Goal: Task Accomplishment & Management: Use online tool/utility

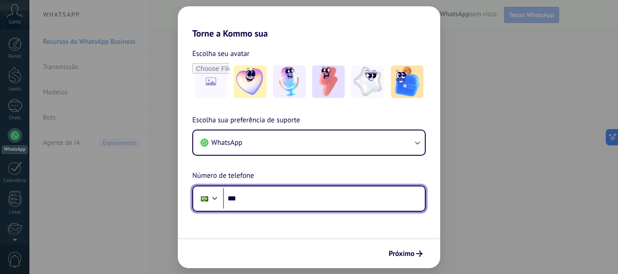
click at [331, 202] on input "***" at bounding box center [324, 199] width 202 height 21
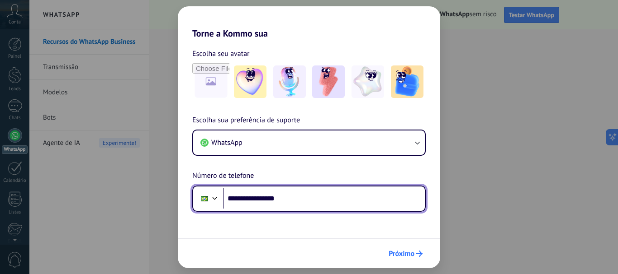
type input "**********"
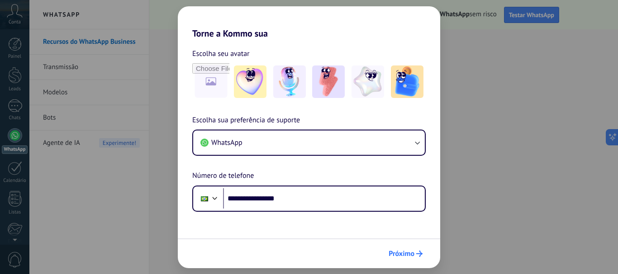
click at [409, 256] on span "Próximo" at bounding box center [401, 254] width 26 height 6
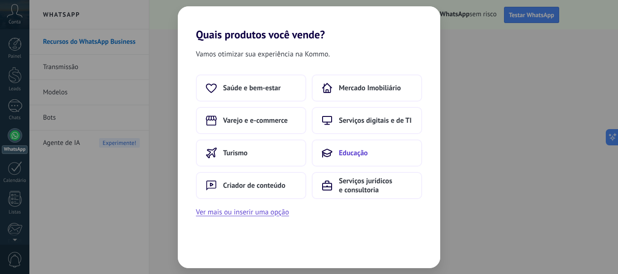
click at [387, 149] on button "Educação" at bounding box center [366, 153] width 110 height 27
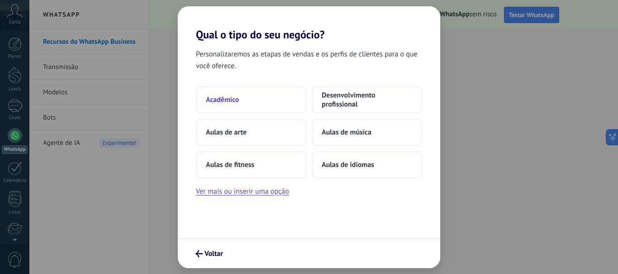
click at [277, 97] on button "Acadêmico" at bounding box center [251, 99] width 110 height 27
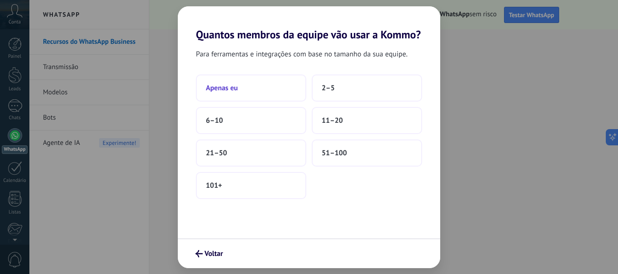
click at [271, 86] on button "Apenas eu" at bounding box center [251, 88] width 110 height 27
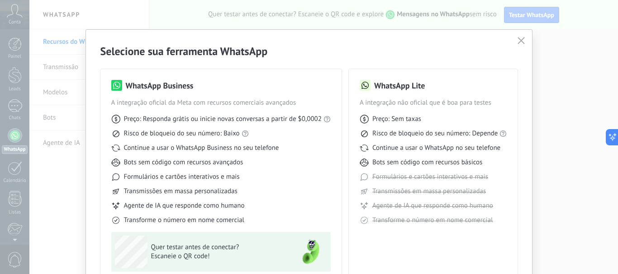
click at [521, 38] on icon "button" at bounding box center [520, 40] width 7 height 7
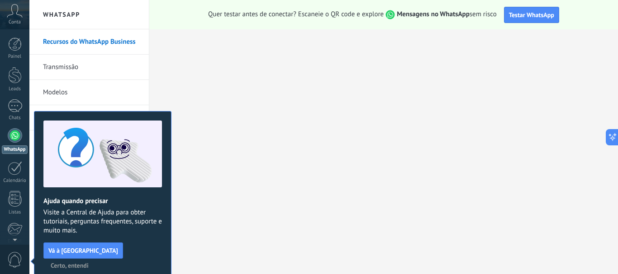
click at [12, 138] on div at bounding box center [15, 135] width 14 height 14
click at [89, 263] on span "Certo, entendi" at bounding box center [70, 266] width 38 height 6
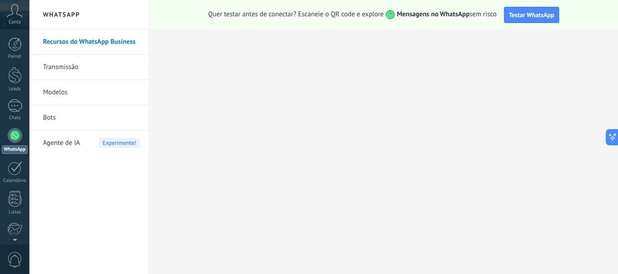
click at [66, 117] on link "Bots" at bounding box center [91, 117] width 97 height 25
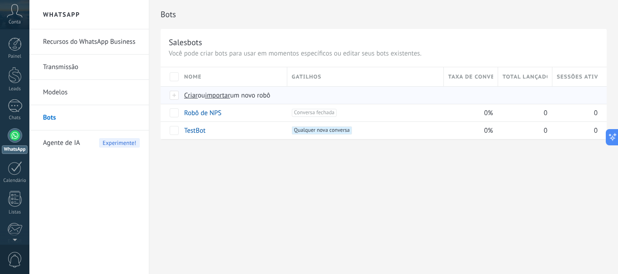
click at [223, 97] on span "importar" at bounding box center [217, 95] width 25 height 9
click at [0, 0] on input "importar um novo robô" at bounding box center [0, 0] width 0 height 0
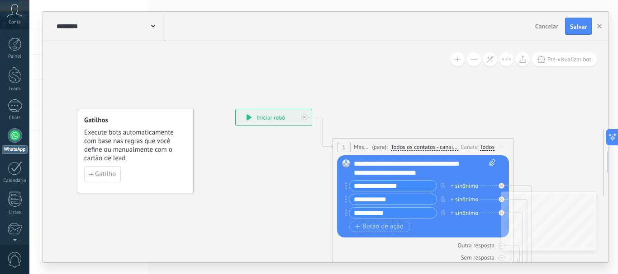
click at [152, 26] on use at bounding box center [153, 26] width 4 height 3
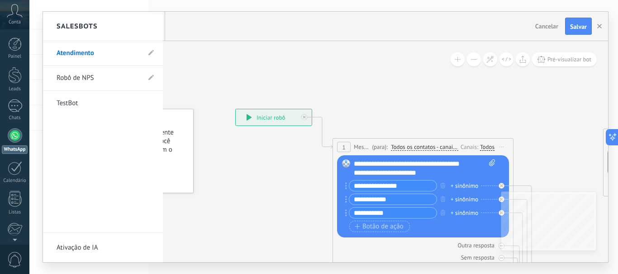
click at [113, 57] on link "Atendimento" at bounding box center [99, 53] width 84 height 25
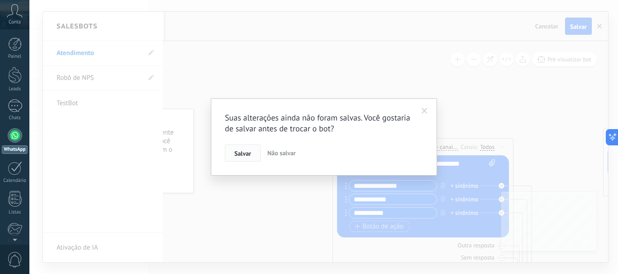
click at [244, 151] on span "Salvar" at bounding box center [242, 154] width 17 height 6
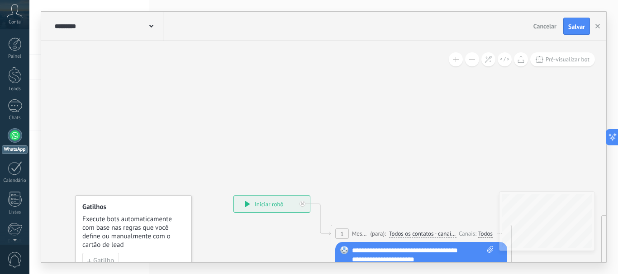
click at [152, 24] on span at bounding box center [151, 25] width 4 height 9
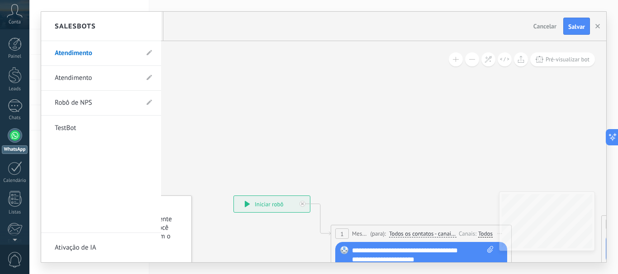
click at [151, 47] on li "Atendimento" at bounding box center [101, 53] width 120 height 25
click at [224, 104] on div at bounding box center [323, 137] width 565 height 251
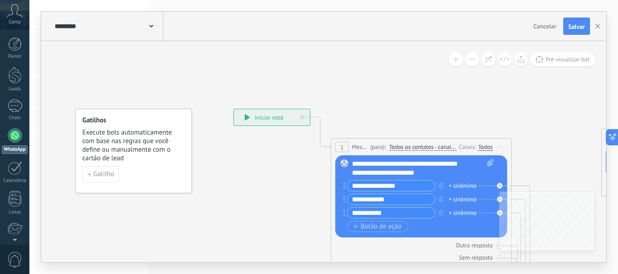
click at [164, 123] on h4 "Gatilhos" at bounding box center [133, 120] width 103 height 9
click at [557, 58] on span "Pré-visualizar bot" at bounding box center [567, 60] width 44 height 8
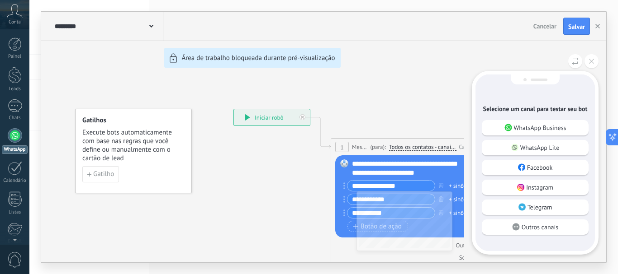
click at [544, 130] on p "WhatsApp Business" at bounding box center [540, 128] width 52 height 8
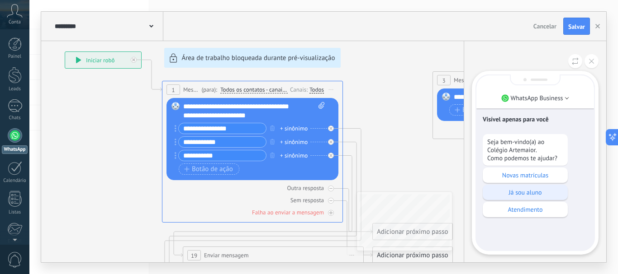
click at [541, 193] on p "Já sou aluno" at bounding box center [525, 193] width 76 height 8
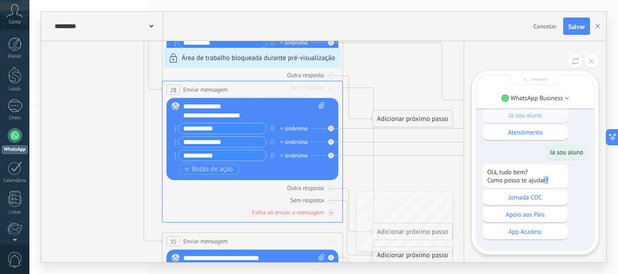
drag, startPoint x: 548, startPoint y: 181, endPoint x: 511, endPoint y: 182, distance: 37.1
click at [533, 183] on p "Olá, tudo bem? Como posso te ajudar?" at bounding box center [525, 176] width 76 height 16
drag, startPoint x: 511, startPoint y: 182, endPoint x: 484, endPoint y: 176, distance: 27.9
click at [484, 176] on div "Olá, tudo bem? Como posso te ajudar?" at bounding box center [524, 177] width 85 height 24
click at [509, 177] on p "Olá, tudo bem? Como posso te ajudar?" at bounding box center [525, 176] width 76 height 16
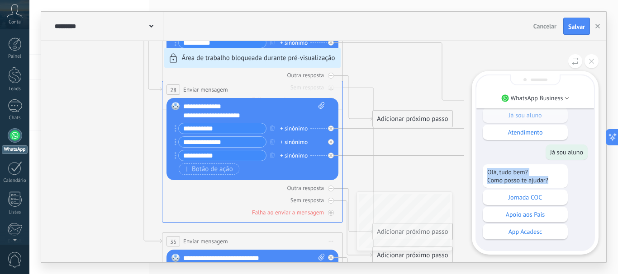
drag, startPoint x: 550, startPoint y: 183, endPoint x: 485, endPoint y: 172, distance: 65.5
click at [485, 172] on div "Olá, tudo bem? Como posso te ajudar?" at bounding box center [524, 177] width 85 height 24
click at [234, 160] on div "**********" at bounding box center [323, 137] width 565 height 251
click at [222, 154] on div "**********" at bounding box center [323, 137] width 565 height 251
click at [591, 64] on button at bounding box center [591, 61] width 14 height 14
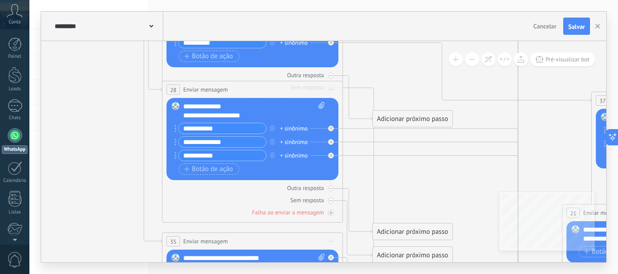
click at [218, 131] on input "**********" at bounding box center [222, 128] width 87 height 10
drag, startPoint x: 224, startPoint y: 153, endPoint x: 184, endPoint y: 151, distance: 39.8
click at [183, 151] on input "**********" at bounding box center [222, 156] width 87 height 10
click at [227, 142] on input "**********" at bounding box center [222, 142] width 87 height 10
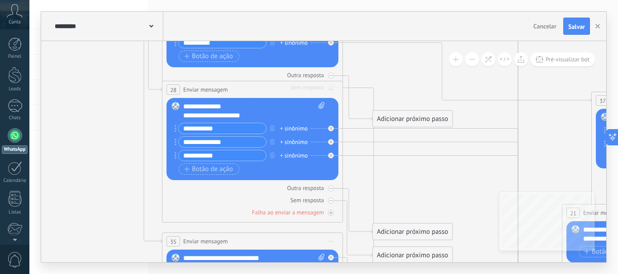
click at [225, 142] on input "**********" at bounding box center [222, 142] width 87 height 10
drag, startPoint x: 225, startPoint y: 156, endPoint x: 179, endPoint y: 159, distance: 46.2
click at [179, 159] on div "**********" at bounding box center [222, 155] width 88 height 11
drag, startPoint x: 227, startPoint y: 144, endPoint x: 163, endPoint y: 145, distance: 64.2
click at [163, 145] on div "**********" at bounding box center [252, 152] width 181 height 142
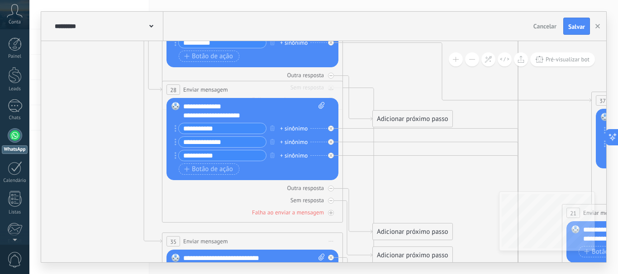
paste input "text"
type input "**********"
drag, startPoint x: 229, startPoint y: 156, endPoint x: 170, endPoint y: 160, distance: 58.5
click at [172, 161] on div "Substituir Remover Converter para mensagem de voz Arraste a imagem aqui para an…" at bounding box center [252, 139] width 172 height 82
click at [168, 160] on div "Substituir Remover Converter para mensagem de voz Arraste a imagem aqui para an…" at bounding box center [252, 139] width 172 height 82
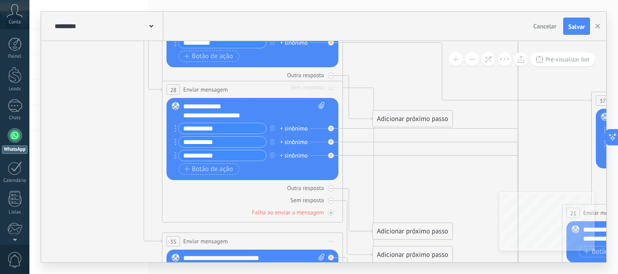
click at [168, 160] on div "Substituir Remover Converter para mensagem de voz Arraste a imagem aqui para an…" at bounding box center [252, 139] width 172 height 82
click at [188, 161] on div "**********" at bounding box center [222, 155] width 88 height 11
click at [207, 156] on input "**********" at bounding box center [222, 156] width 87 height 10
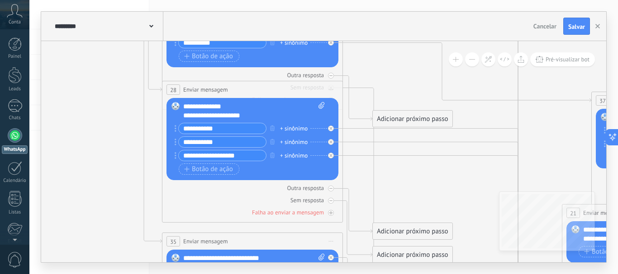
type input "**********"
click at [88, 185] on icon at bounding box center [447, 98] width 1259 height 1102
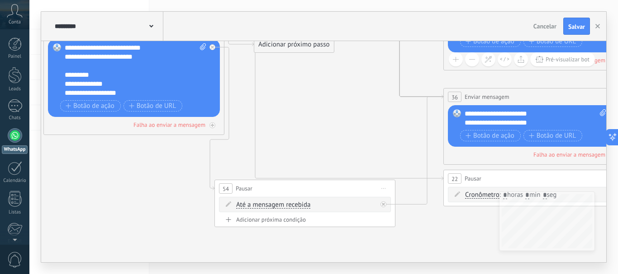
drag, startPoint x: 483, startPoint y: 134, endPoint x: 426, endPoint y: 132, distance: 56.5
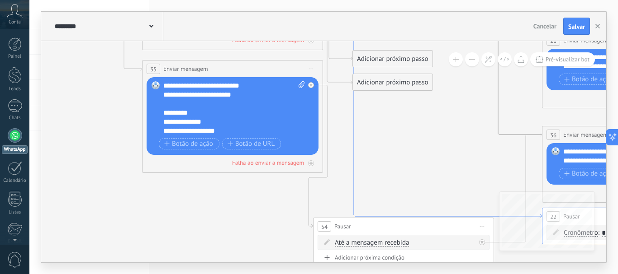
drag, startPoint x: 321, startPoint y: 122, endPoint x: 352, endPoint y: 174, distance: 60.2
click at [352, 173] on icon at bounding box center [432, 1] width 219 height 436
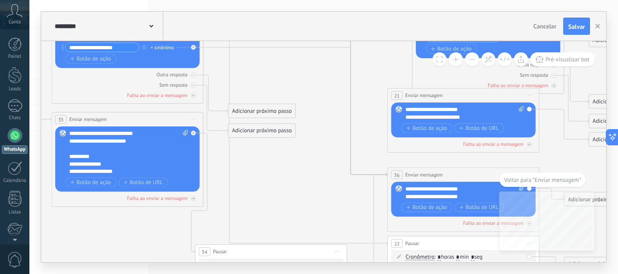
drag, startPoint x: 161, startPoint y: 90, endPoint x: 314, endPoint y: 207, distance: 192.8
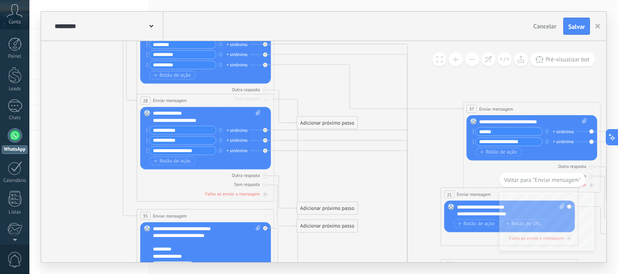
drag, startPoint x: 307, startPoint y: 113, endPoint x: 340, endPoint y: 164, distance: 59.8
click at [340, 164] on icon at bounding box center [353, 107] width 957 height 838
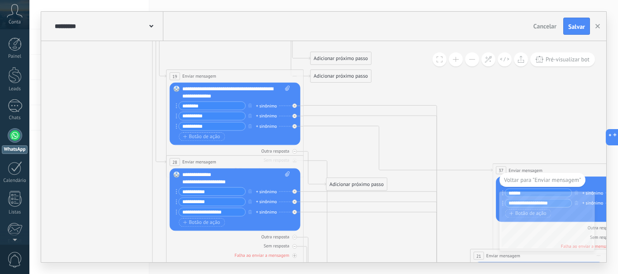
drag, startPoint x: 333, startPoint y: 92, endPoint x: 383, endPoint y: 176, distance: 98.3
click at [383, 176] on icon at bounding box center [383, 169] width 957 height 838
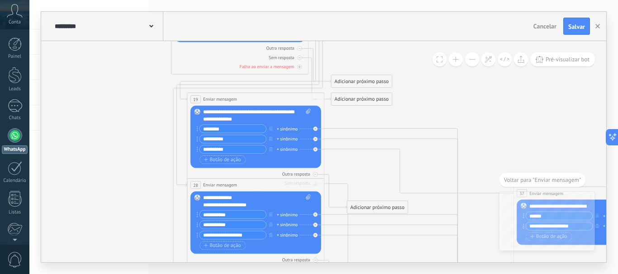
click at [153, 26] on div "********* Salesbots" at bounding box center [107, 26] width 111 height 29
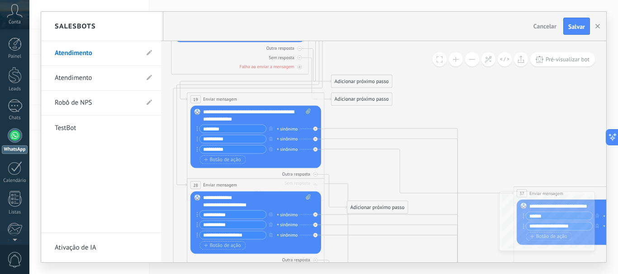
click at [579, 27] on div at bounding box center [323, 137] width 565 height 251
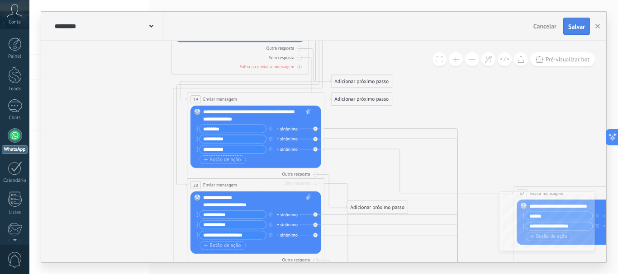
click at [579, 28] on span "Salvar" at bounding box center [576, 27] width 17 height 6
click at [153, 25] on div "********* Salesbots" at bounding box center [107, 26] width 111 height 29
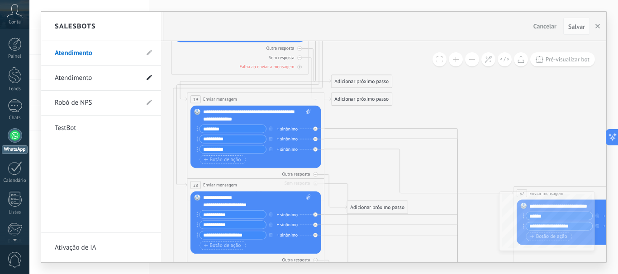
click at [150, 75] on icon at bounding box center [148, 77] width 5 height 5
click at [129, 80] on use at bounding box center [129, 77] width 5 height 5
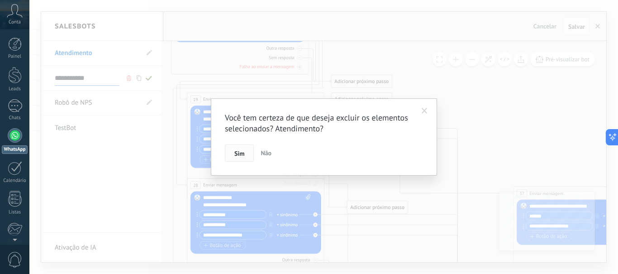
click at [242, 152] on span "Sim" at bounding box center [239, 154] width 10 height 6
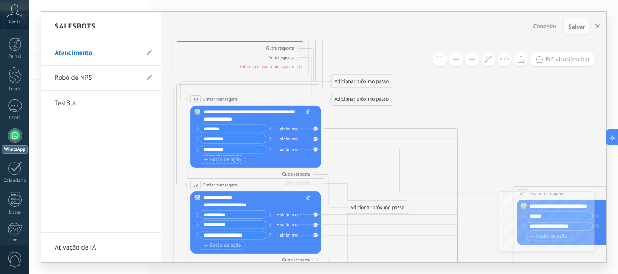
click at [99, 55] on link "Atendimento" at bounding box center [97, 53] width 84 height 25
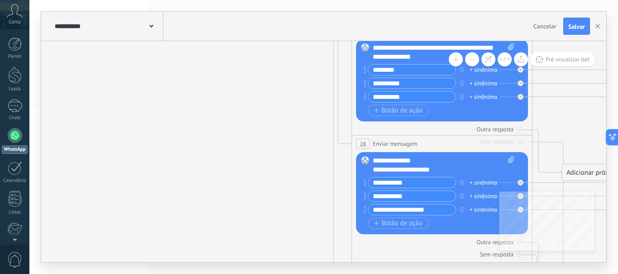
click at [156, 30] on div "**********" at bounding box center [107, 26] width 111 height 29
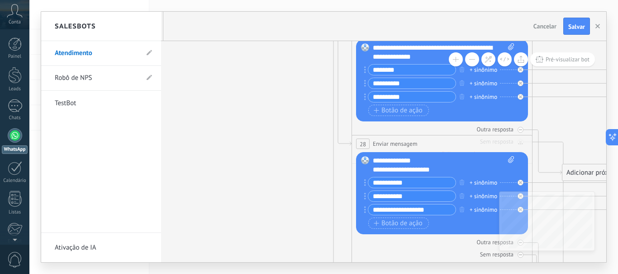
click at [84, 80] on link "Robô de NPS" at bounding box center [97, 78] width 84 height 25
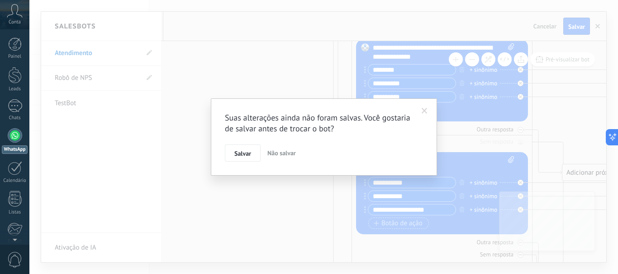
click at [254, 156] on button "Salvar" at bounding box center [243, 153] width 36 height 17
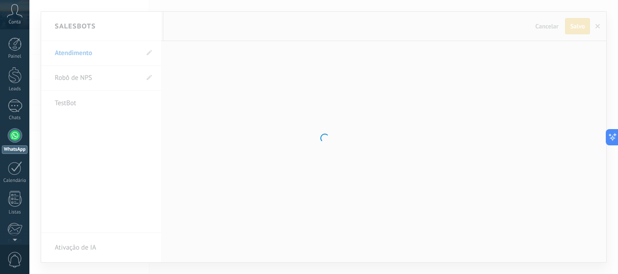
type input "**********"
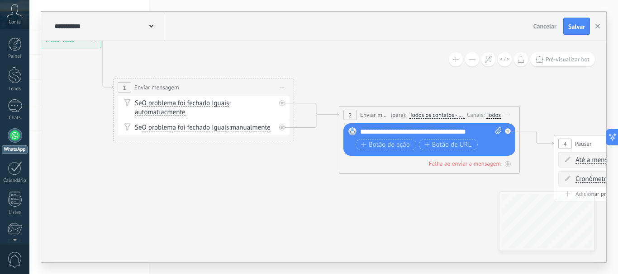
drag, startPoint x: 405, startPoint y: 184, endPoint x: 195, endPoint y: 171, distance: 210.1
click at [580, 59] on span "Pré-visualizar bot" at bounding box center [567, 60] width 44 height 8
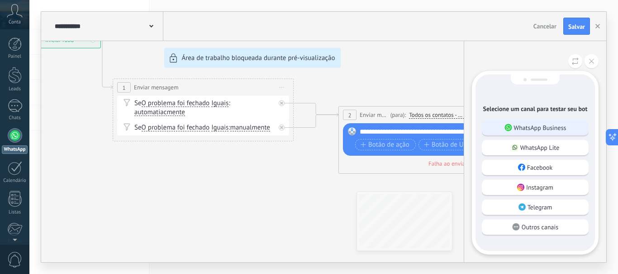
click at [556, 132] on div "WhatsApp Business" at bounding box center [534, 127] width 107 height 15
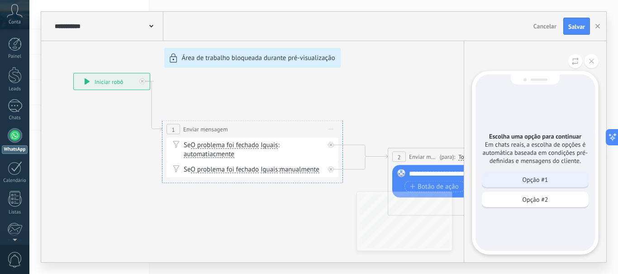
click at [556, 183] on div "Opção #1" at bounding box center [534, 179] width 107 height 15
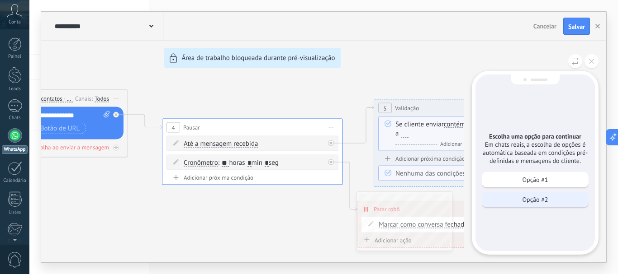
click at [533, 196] on p "Opção #2" at bounding box center [535, 200] width 26 height 8
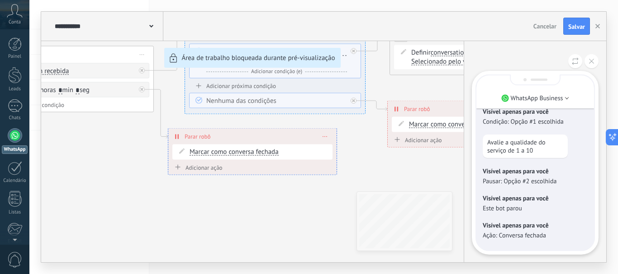
click at [296, 211] on div "**********" at bounding box center [323, 137] width 565 height 251
click at [595, 58] on button at bounding box center [591, 61] width 14 height 14
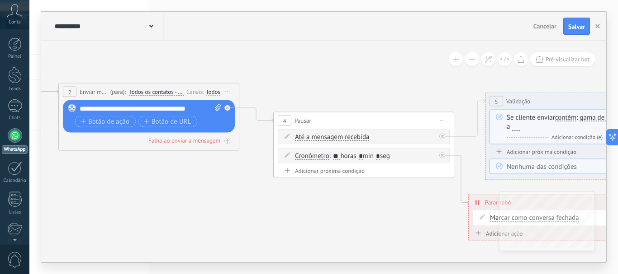
drag, startPoint x: 153, startPoint y: 68, endPoint x: 453, endPoint y: 90, distance: 301.0
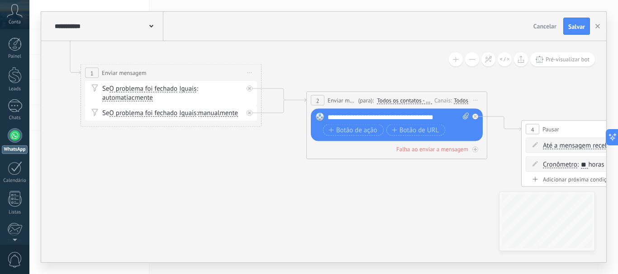
drag, startPoint x: 189, startPoint y: 62, endPoint x: 436, endPoint y: 70, distance: 246.5
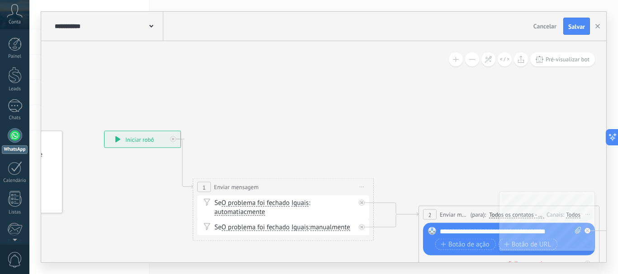
drag, startPoint x: 186, startPoint y: 62, endPoint x: 299, endPoint y: 174, distance: 158.9
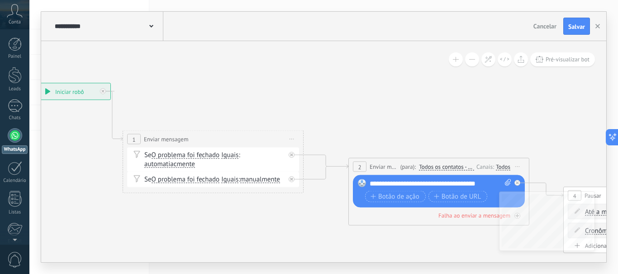
drag, startPoint x: 198, startPoint y: 113, endPoint x: 127, endPoint y: 69, distance: 83.2
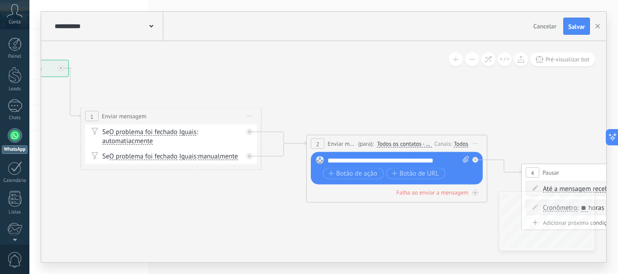
drag, startPoint x: 333, startPoint y: 110, endPoint x: 278, endPoint y: 81, distance: 62.5
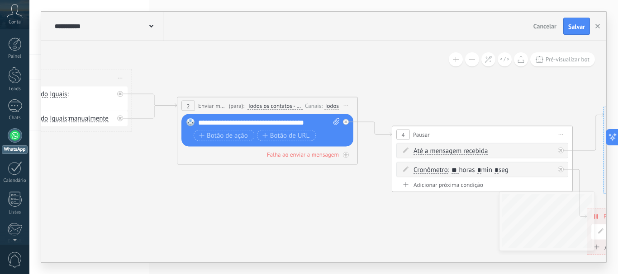
drag, startPoint x: 324, startPoint y: 217, endPoint x: 167, endPoint y: 178, distance: 161.7
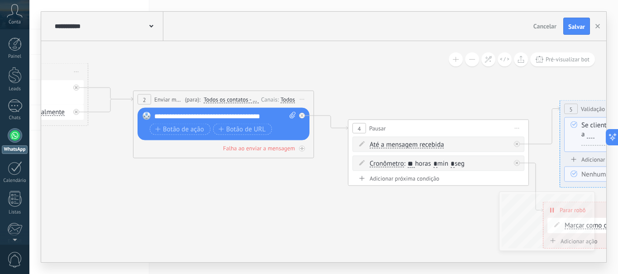
click at [192, 114] on div "**********" at bounding box center [224, 116] width 141 height 9
drag, startPoint x: 173, startPoint y: 118, endPoint x: 237, endPoint y: 113, distance: 64.4
click at [237, 113] on div "**********" at bounding box center [224, 116] width 141 height 9
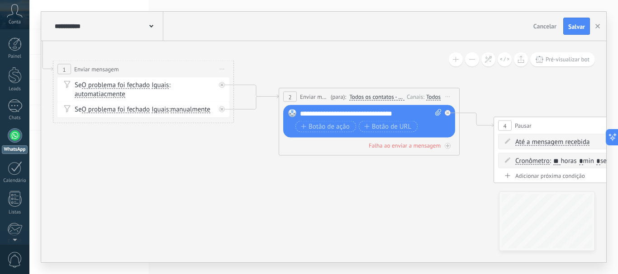
drag, startPoint x: 111, startPoint y: 167, endPoint x: 260, endPoint y: 163, distance: 148.8
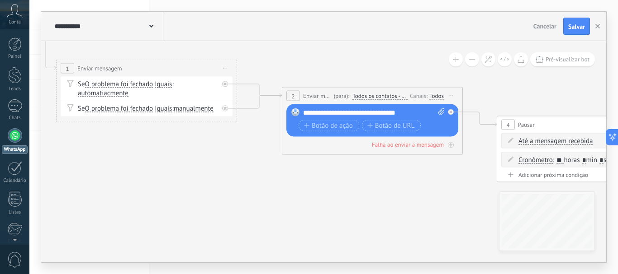
click at [225, 68] on icon at bounding box center [225, 68] width 5 height 1
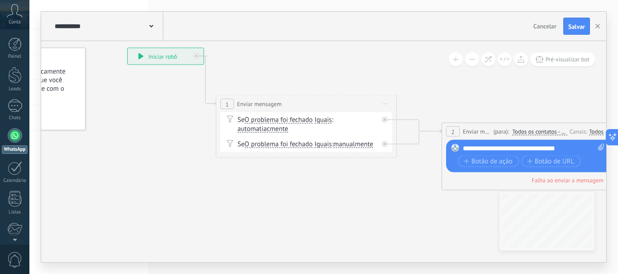
drag, startPoint x: 99, startPoint y: 160, endPoint x: 259, endPoint y: 196, distance: 163.5
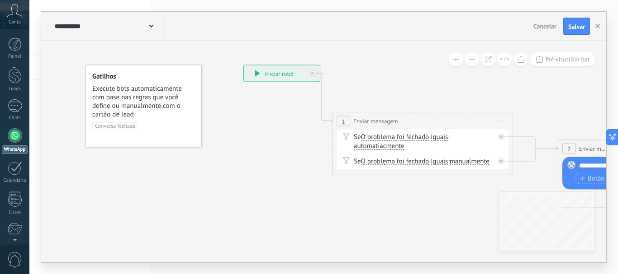
drag, startPoint x: 150, startPoint y: 112, endPoint x: 266, endPoint y: 129, distance: 117.4
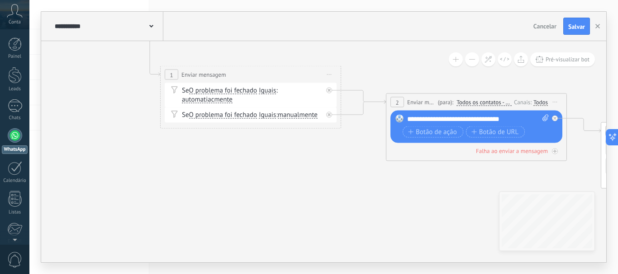
drag, startPoint x: 282, startPoint y: 183, endPoint x: 109, endPoint y: 136, distance: 179.0
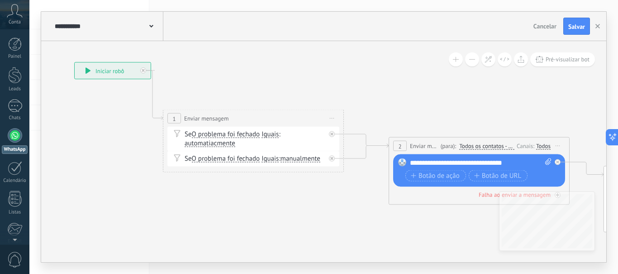
drag, startPoint x: 259, startPoint y: 168, endPoint x: 263, endPoint y: 206, distance: 37.7
click at [208, 138] on div "Se O problema foi fechado O problema foi fechado O problema foi fechado O probl…" at bounding box center [254, 140] width 141 height 18
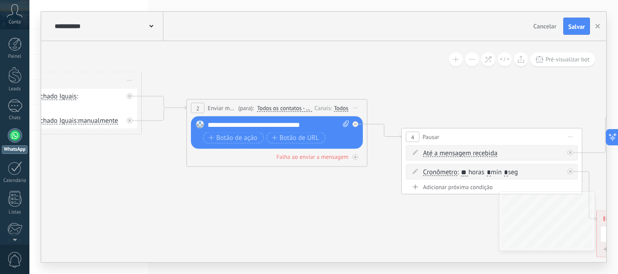
drag, startPoint x: 348, startPoint y: 204, endPoint x: 143, endPoint y: 166, distance: 208.4
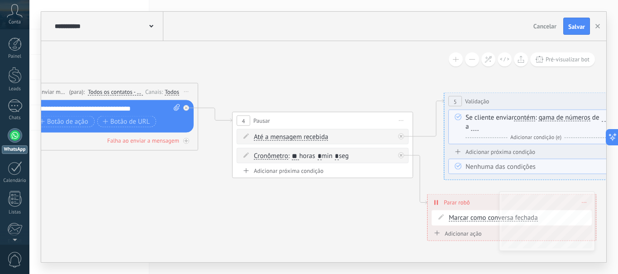
drag, startPoint x: 378, startPoint y: 203, endPoint x: 212, endPoint y: 187, distance: 166.7
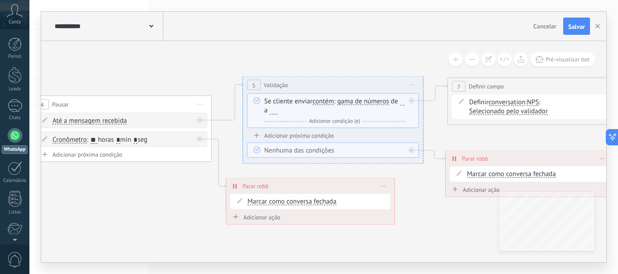
drag, startPoint x: 373, startPoint y: 203, endPoint x: 178, endPoint y: 187, distance: 196.4
click at [177, 187] on icon at bounding box center [473, 113] width 2394 height 694
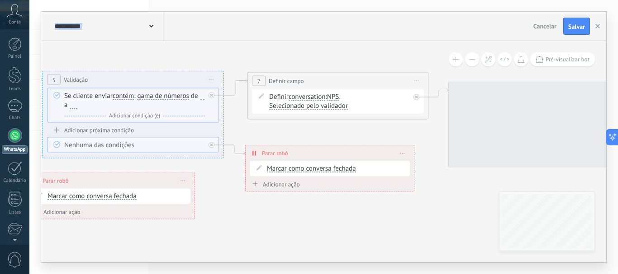
drag, startPoint x: 439, startPoint y: 141, endPoint x: 247, endPoint y: 133, distance: 191.8
click at [247, 133] on icon at bounding box center [273, 130] width 2394 height 741
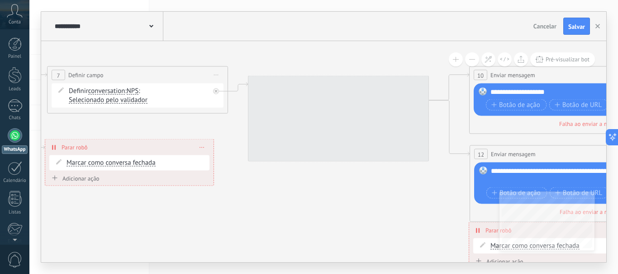
drag, startPoint x: 408, startPoint y: 223, endPoint x: 234, endPoint y: 217, distance: 174.1
click at [234, 217] on icon at bounding box center [73, 125] width 2394 height 741
click at [349, 114] on div at bounding box center [337, 119] width 181 height 86
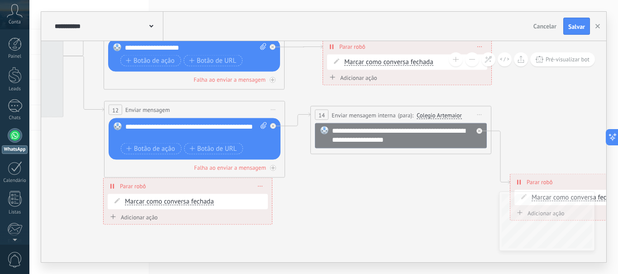
drag, startPoint x: 405, startPoint y: 200, endPoint x: 42, endPoint y: 155, distance: 364.9
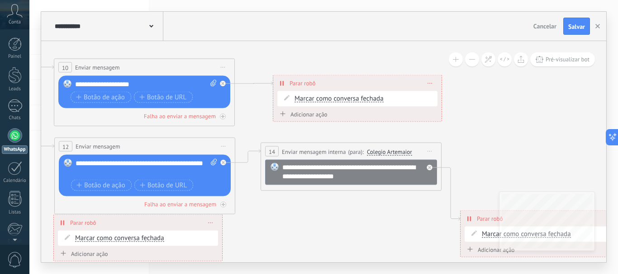
drag, startPoint x: 403, startPoint y: 228, endPoint x: 362, endPoint y: 265, distance: 55.1
click at [356, 265] on div "**********" at bounding box center [323, 137] width 588 height 274
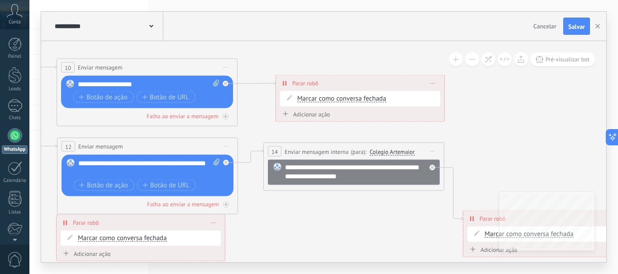
drag, startPoint x: 362, startPoint y: 265, endPoint x: 402, endPoint y: 240, distance: 46.9
click at [402, 240] on div "**********" at bounding box center [323, 137] width 588 height 274
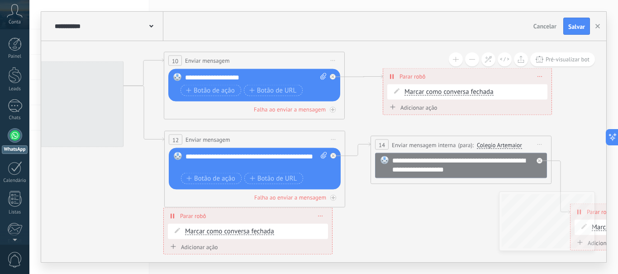
drag, startPoint x: 347, startPoint y: 251, endPoint x: 450, endPoint y: 245, distance: 103.3
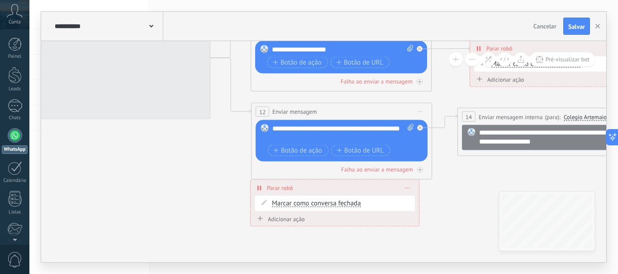
drag, startPoint x: 104, startPoint y: 201, endPoint x: 184, endPoint y: 173, distance: 84.8
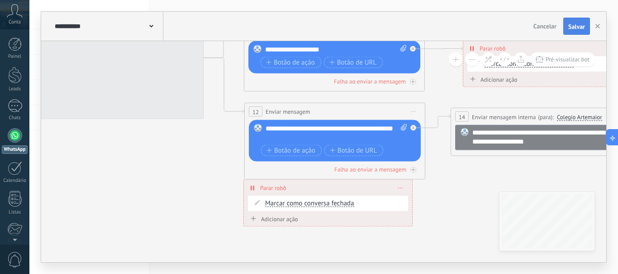
click at [576, 24] on span "Salvar" at bounding box center [576, 27] width 17 height 6
click at [16, 85] on link "Leads" at bounding box center [14, 79] width 29 height 25
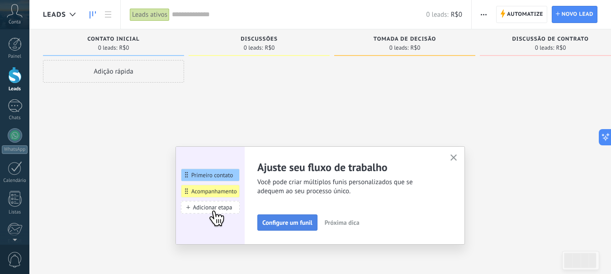
click at [299, 226] on span "Configure um funil" at bounding box center [287, 223] width 50 height 6
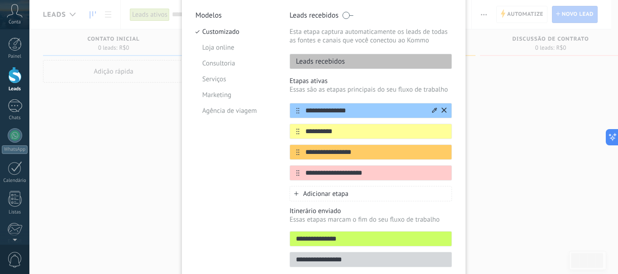
scroll to position [90, 0]
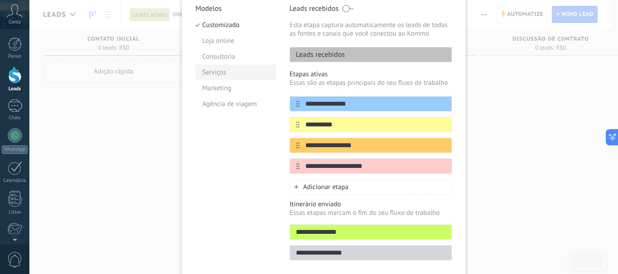
click at [221, 72] on li "Serviços" at bounding box center [235, 73] width 80 height 16
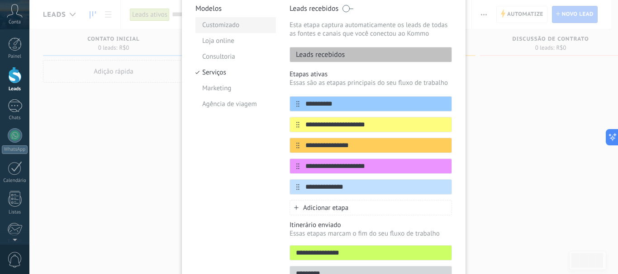
click at [222, 26] on li "Customizado" at bounding box center [235, 25] width 80 height 16
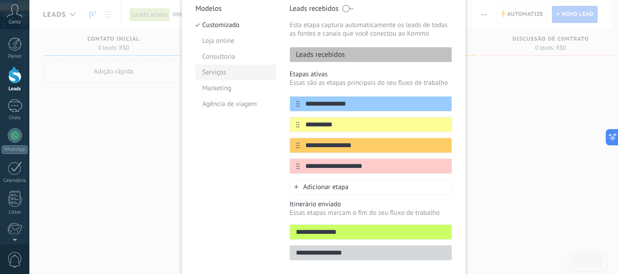
click at [221, 75] on li "Serviços" at bounding box center [235, 73] width 80 height 16
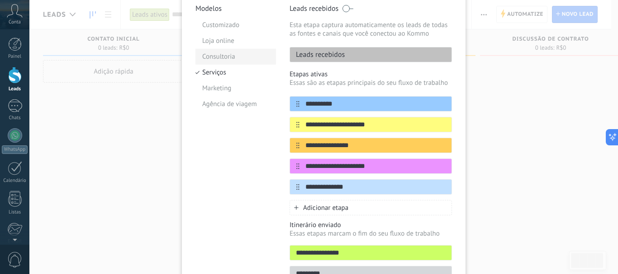
click at [227, 55] on li "Consultoria" at bounding box center [235, 57] width 80 height 16
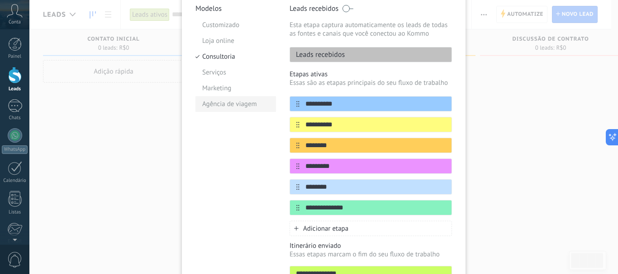
click at [225, 103] on li "Agência de viagem" at bounding box center [235, 104] width 80 height 16
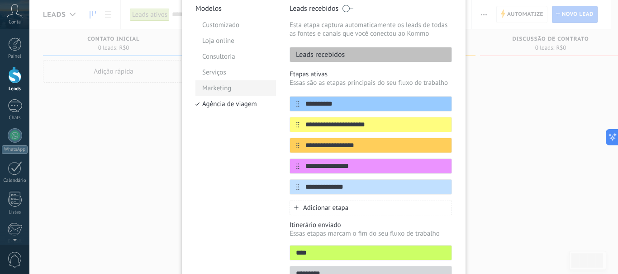
click at [226, 84] on li "Marketing" at bounding box center [235, 88] width 80 height 16
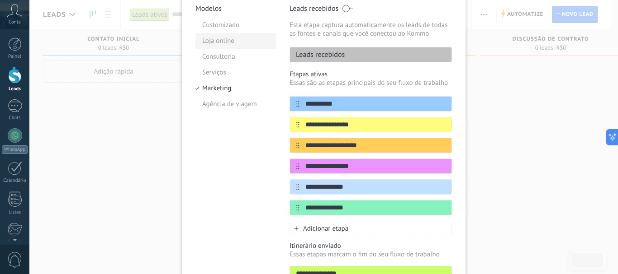
click at [219, 44] on li "Loja online" at bounding box center [235, 41] width 80 height 16
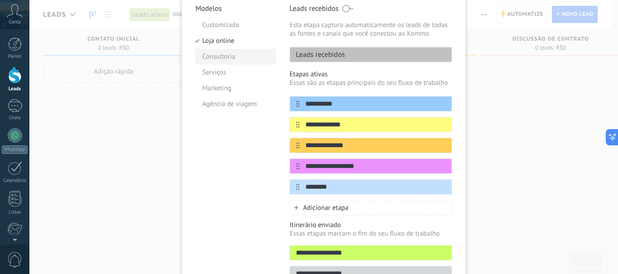
click at [225, 58] on li "Consultoria" at bounding box center [235, 57] width 80 height 16
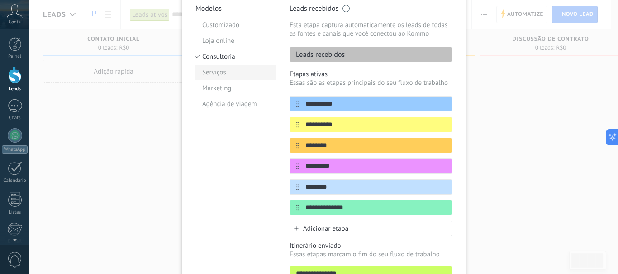
click at [217, 75] on li "Serviços" at bounding box center [235, 73] width 80 height 16
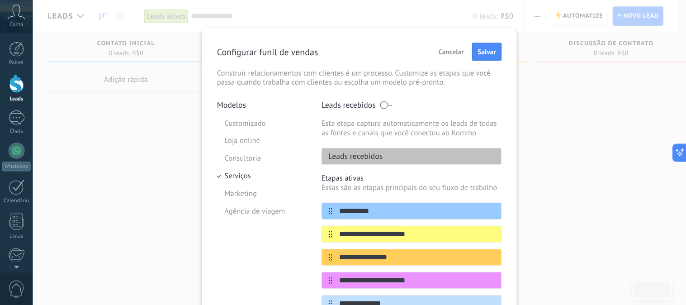
scroll to position [0, 0]
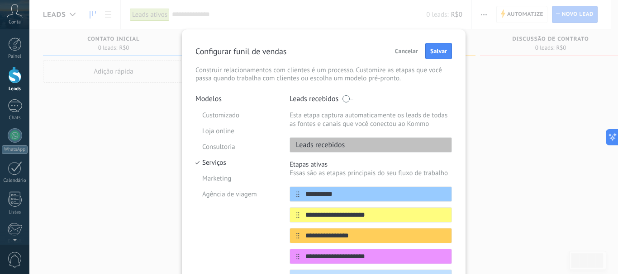
click at [311, 143] on p "Leads recebidos" at bounding box center [317, 145] width 55 height 9
click at [222, 115] on li "Customizado" at bounding box center [235, 116] width 80 height 16
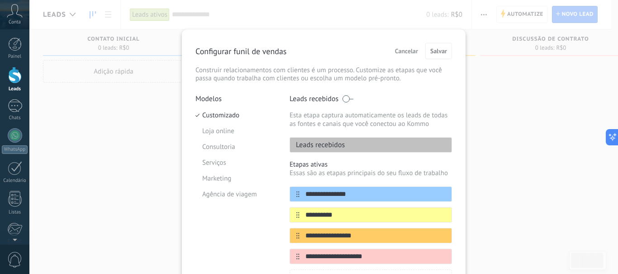
click at [400, 48] on span "Cancelar" at bounding box center [406, 51] width 23 height 6
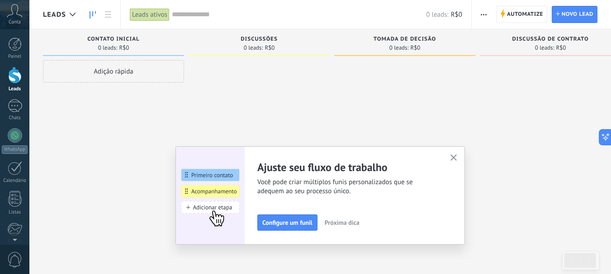
click at [457, 157] on icon "button" at bounding box center [453, 158] width 7 height 7
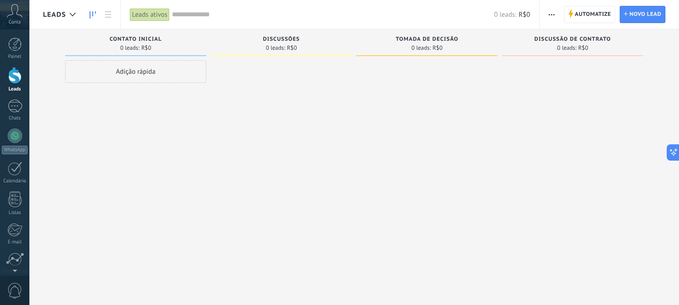
click at [435, 39] on span "Tomada de decisão" at bounding box center [427, 39] width 62 height 6
click at [109, 18] on link at bounding box center [107, 15] width 15 height 18
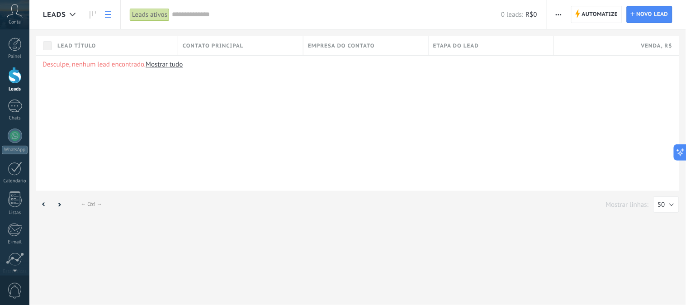
click at [107, 17] on use at bounding box center [108, 14] width 6 height 6
click at [90, 12] on icon at bounding box center [93, 14] width 6 height 7
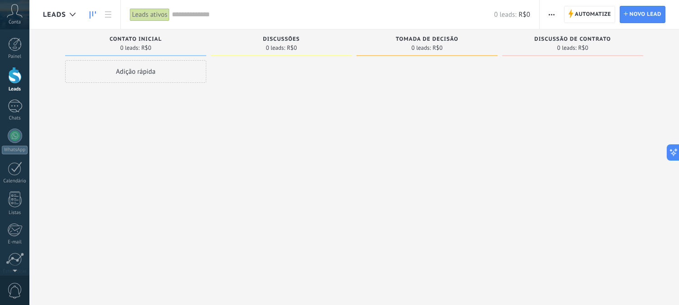
click at [554, 15] on button "button" at bounding box center [551, 14] width 13 height 17
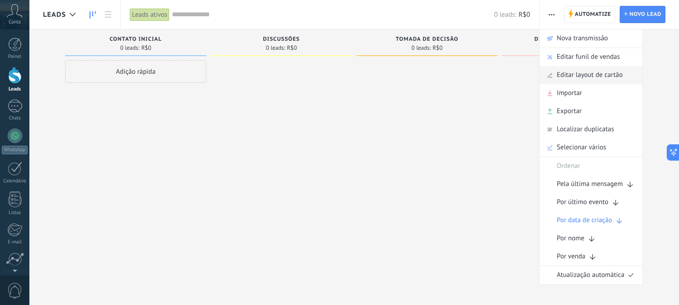
click at [589, 75] on span "Editar layout de cartão" at bounding box center [589, 75] width 66 height 18
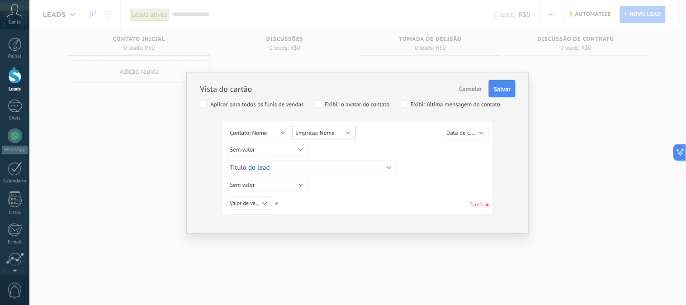
click at [332, 132] on span "Empresa: Nome" at bounding box center [314, 133] width 39 height 8
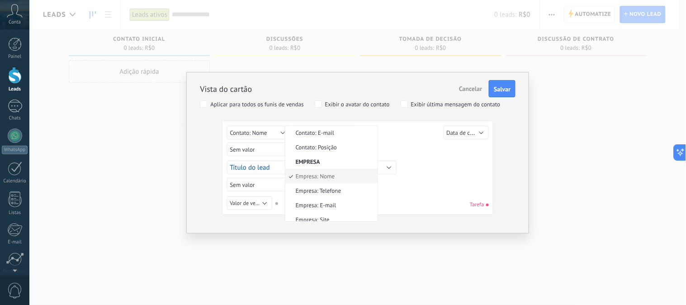
click at [412, 131] on div "Sem valor Lead ID do lead Título do lead Data de criação Valor de venda Usuário…" at bounding box center [359, 134] width 264 height 17
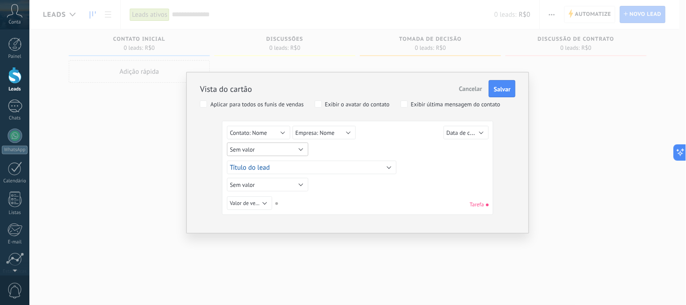
click at [296, 148] on button "Sem valor" at bounding box center [267, 149] width 81 height 14
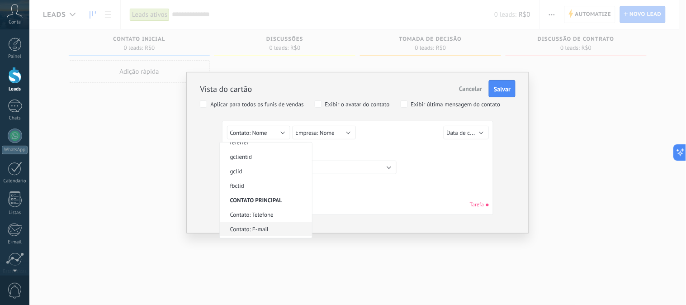
scroll to position [151, 0]
click at [436, 165] on div "Lead ID do lead Título do lead Data de criação Valor de venda Usuário responsáv…" at bounding box center [359, 167] width 264 height 17
click at [294, 179] on button "Sem valor" at bounding box center [267, 185] width 81 height 14
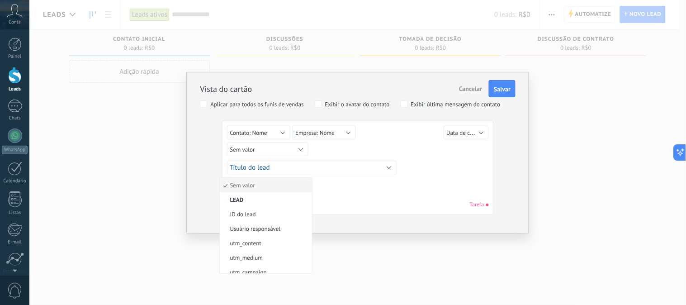
click at [295, 179] on li "Sem valor" at bounding box center [266, 185] width 92 height 14
click at [258, 201] on span "Valor de venda" at bounding box center [247, 203] width 34 height 7
click at [471, 85] on span "Cancelar" at bounding box center [470, 89] width 23 height 8
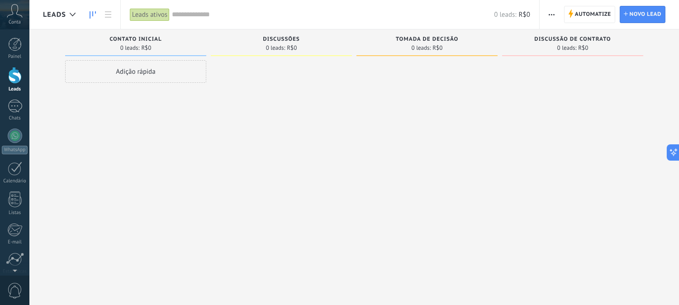
click at [128, 39] on span "Contato inicial" at bounding box center [135, 39] width 52 height 6
type input "*"
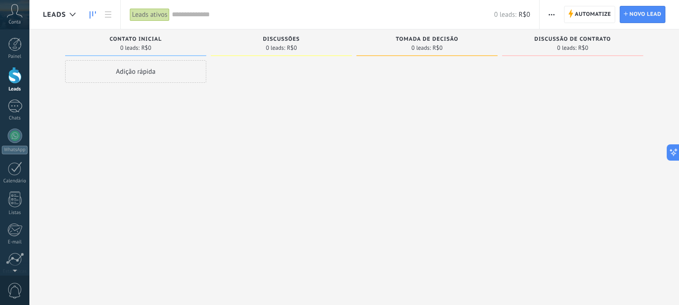
click at [152, 41] on span "Contato inicial" at bounding box center [135, 39] width 52 height 6
type input "*"
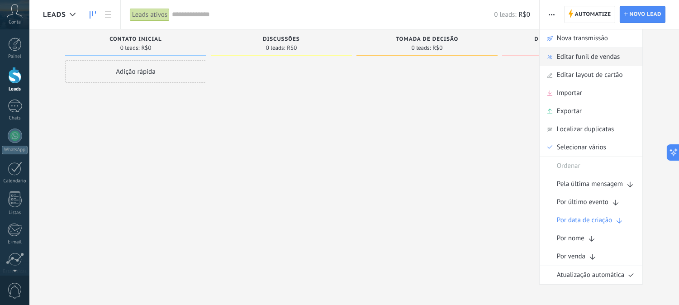
click at [582, 56] on span "Editar funil de vendas" at bounding box center [587, 57] width 63 height 18
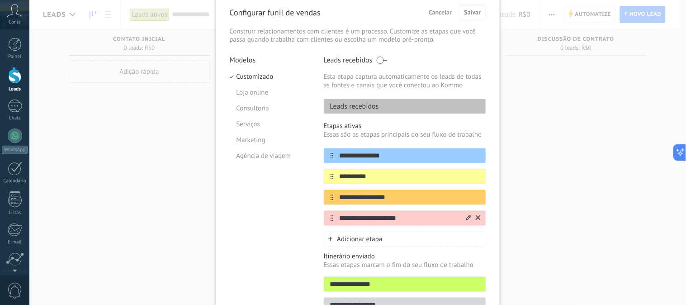
scroll to position [98, 0]
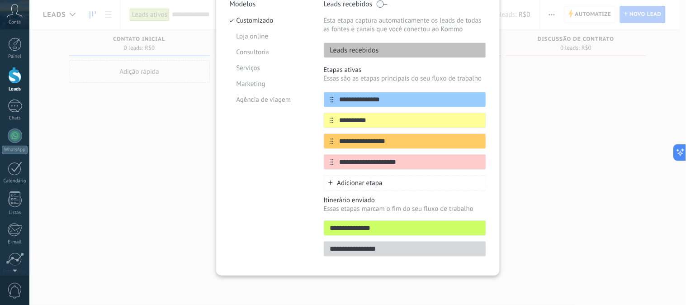
click at [373, 47] on p "Leads recebidos" at bounding box center [351, 50] width 55 height 9
drag, startPoint x: 383, startPoint y: 47, endPoint x: 316, endPoint y: 65, distance: 68.9
click at [316, 65] on div "**********" at bounding box center [358, 131] width 256 height 262
click at [335, 47] on p "Leads recebidos" at bounding box center [351, 50] width 55 height 9
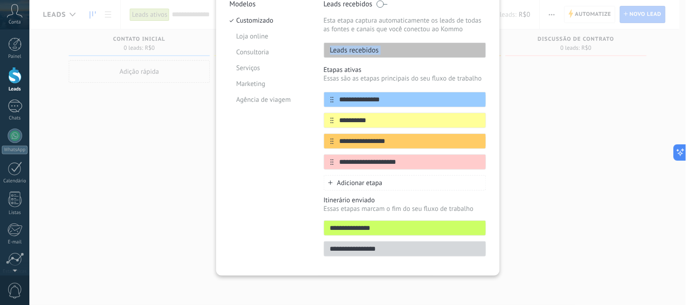
click at [335, 47] on p "Leads recebidos" at bounding box center [351, 50] width 55 height 9
click at [598, 103] on div "**********" at bounding box center [357, 152] width 656 height 305
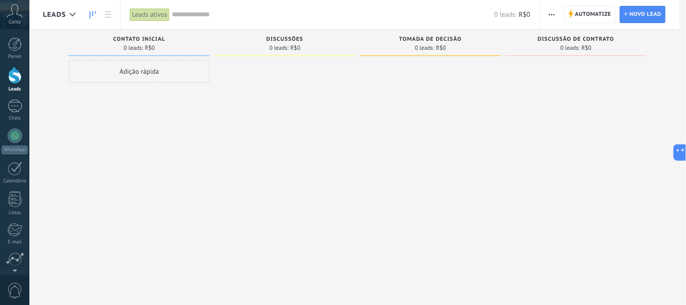
scroll to position [0, 0]
click at [15, 141] on div at bounding box center [15, 135] width 14 height 14
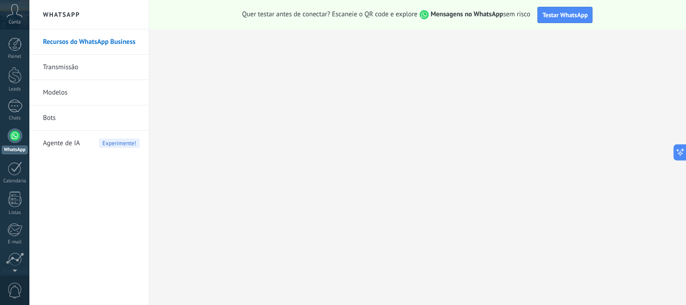
click at [86, 41] on link "Recursos do WhatsApp Business" at bounding box center [91, 41] width 97 height 25
click at [57, 59] on link "Transmissão" at bounding box center [91, 67] width 97 height 25
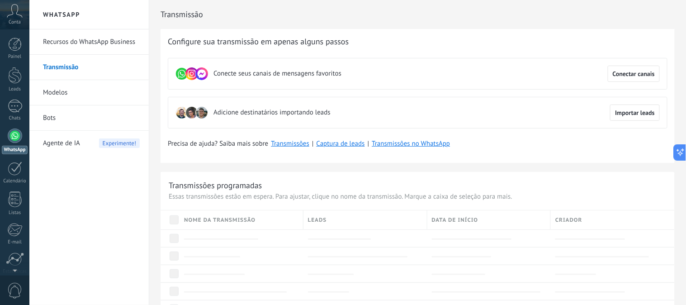
click at [228, 217] on span "Nome da transmissão" at bounding box center [219, 220] width 71 height 9
click at [292, 145] on link "Transmissões" at bounding box center [290, 143] width 38 height 9
click at [75, 64] on link "Transmissão" at bounding box center [91, 67] width 97 height 25
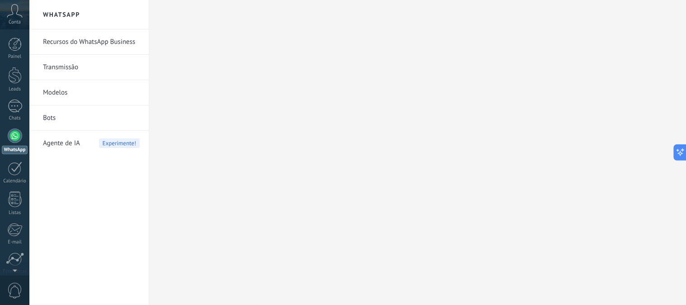
click at [95, 44] on link "Recursos do WhatsApp Business" at bounding box center [91, 41] width 97 height 25
click at [71, 66] on link "Transmissão" at bounding box center [91, 67] width 97 height 25
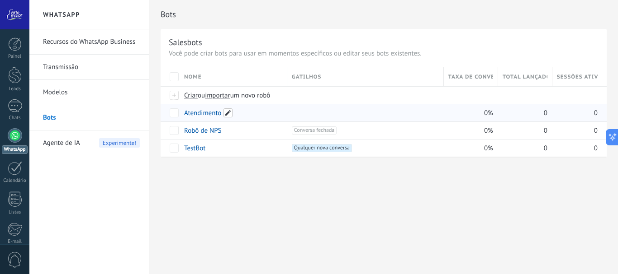
click at [227, 112] on span at bounding box center [227, 112] width 9 height 9
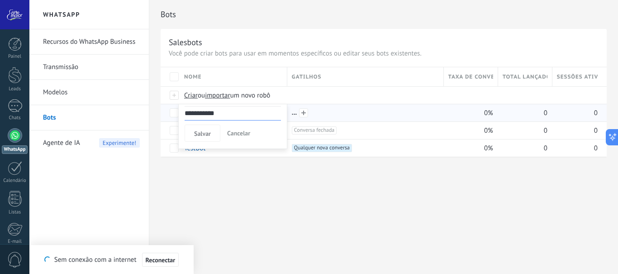
click at [352, 114] on div at bounding box center [365, 113] width 147 height 8
click at [207, 113] on link "Atendimento" at bounding box center [202, 113] width 37 height 9
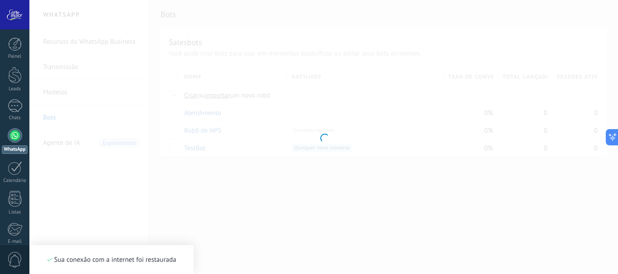
type input "**********"
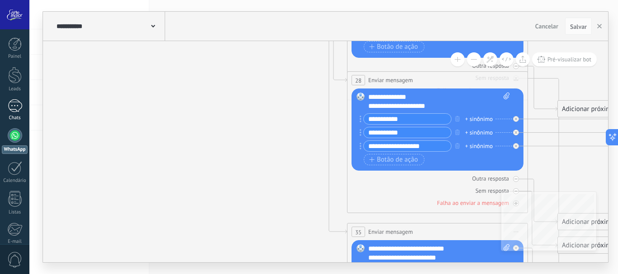
drag, startPoint x: 269, startPoint y: 189, endPoint x: 16, endPoint y: 105, distance: 266.0
click at [66, 118] on icon at bounding box center [602, 72] width 1199 height 1070
click at [19, 105] on body ".abccls-1,.abccls-2{fill-rule:evenodd}.abccls-2{fill:#fff} .abfcls-1{fill:none}…" at bounding box center [309, 137] width 618 height 274
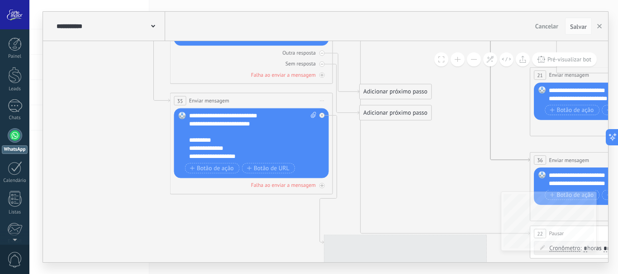
drag, startPoint x: 512, startPoint y: 142, endPoint x: 214, endPoint y: 89, distance: 302.6
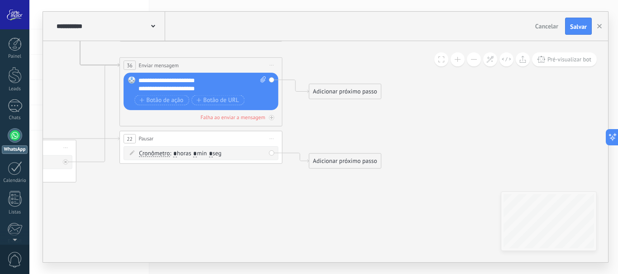
drag, startPoint x: 451, startPoint y: 174, endPoint x: 317, endPoint y: 134, distance: 140.3
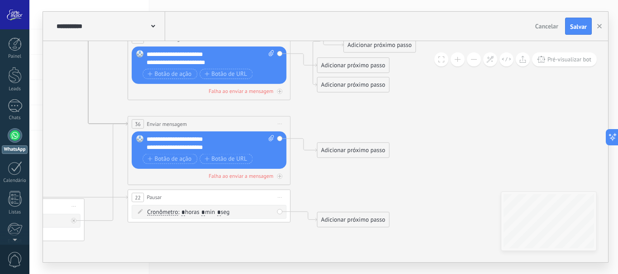
drag, startPoint x: 367, startPoint y: 192, endPoint x: 387, endPoint y: 227, distance: 40.1
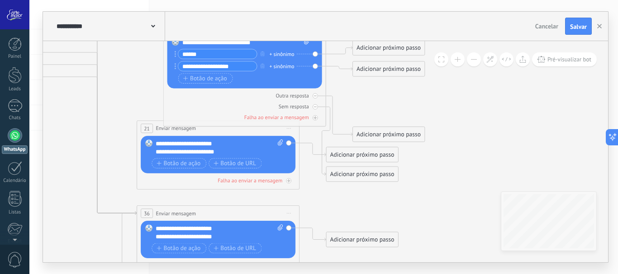
drag, startPoint x: 395, startPoint y: 145, endPoint x: 391, endPoint y: 212, distance: 67.5
click at [391, 212] on icon at bounding box center [33, 24] width 1133 height 992
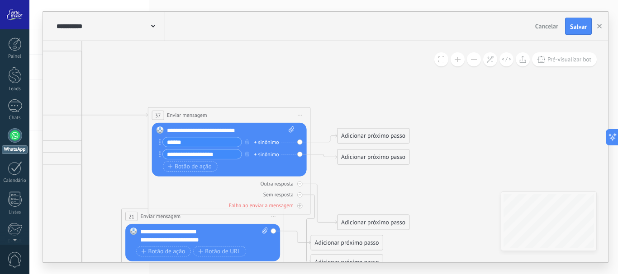
drag, startPoint x: 402, startPoint y: 109, endPoint x: 380, endPoint y: 185, distance: 79.2
click at [380, 185] on icon at bounding box center [18, 113] width 1133 height 992
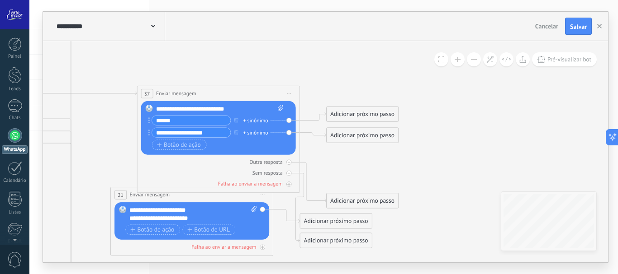
drag, startPoint x: 352, startPoint y: 83, endPoint x: 341, endPoint y: 60, distance: 25.1
click at [341, 60] on icon at bounding box center [7, 91] width 1133 height 992
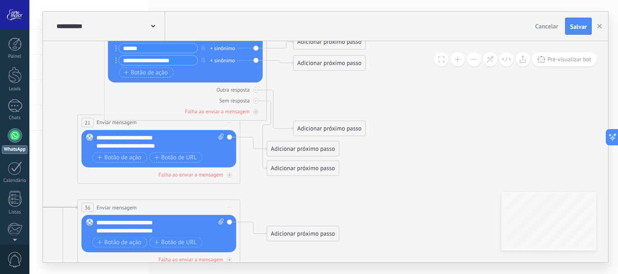
drag, startPoint x: 433, startPoint y: 186, endPoint x: 396, endPoint y: 81, distance: 111.5
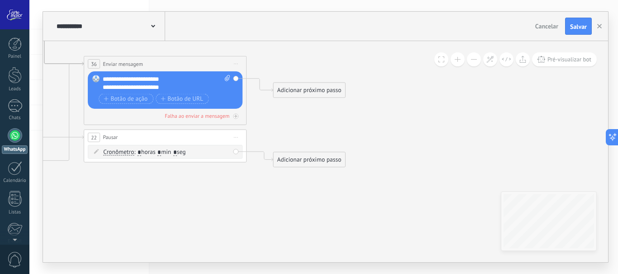
drag, startPoint x: 399, startPoint y: 169, endPoint x: 425, endPoint y: 48, distance: 123.5
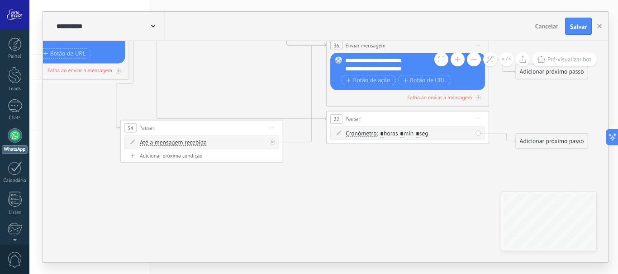
drag, startPoint x: 226, startPoint y: 177, endPoint x: 446, endPoint y: 180, distance: 220.2
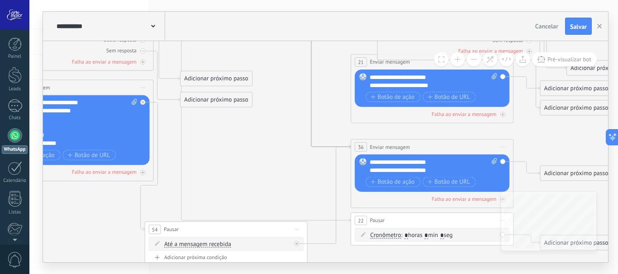
drag, startPoint x: 261, startPoint y: 80, endPoint x: 286, endPoint y: 193, distance: 115.8
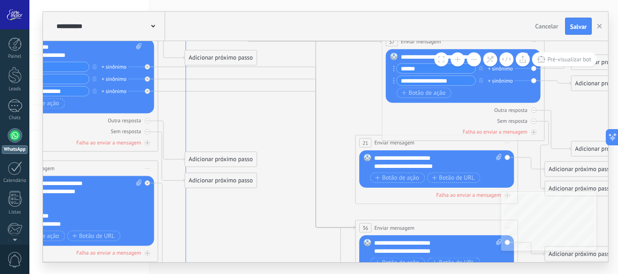
drag, startPoint x: 181, startPoint y: 173, endPoint x: 188, endPoint y: 258, distance: 85.7
click at [188, 258] on icon at bounding box center [256, 166] width 197 height 273
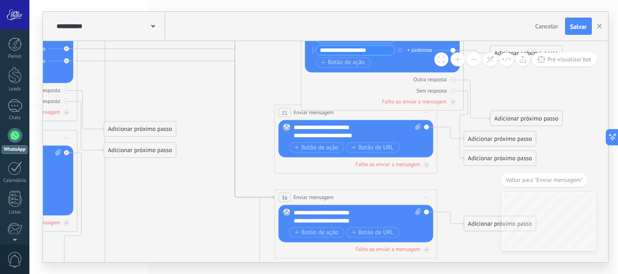
drag, startPoint x: 208, startPoint y: 93, endPoint x: 238, endPoint y: 221, distance: 131.5
click at [238, 221] on icon at bounding box center [171, 9] width 1133 height 992
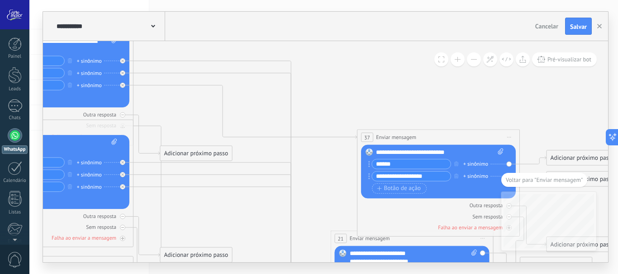
drag, startPoint x: 208, startPoint y: 116, endPoint x: 253, endPoint y: 216, distance: 109.5
click at [263, 217] on icon at bounding box center [227, 135] width 1133 height 992
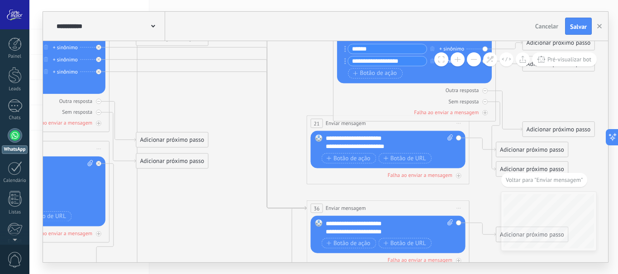
drag, startPoint x: 259, startPoint y: 226, endPoint x: 236, endPoint y: 108, distance: 120.3
click at [228, 100] on icon at bounding box center [203, 20] width 1133 height 992
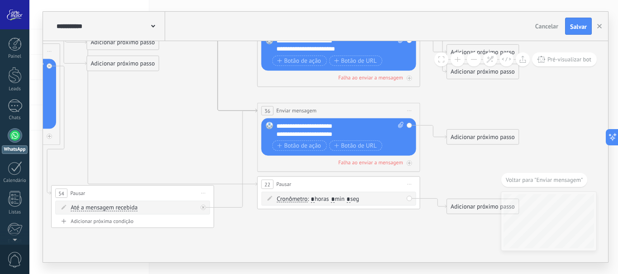
drag, startPoint x: 242, startPoint y: 193, endPoint x: 195, endPoint y: 94, distance: 109.4
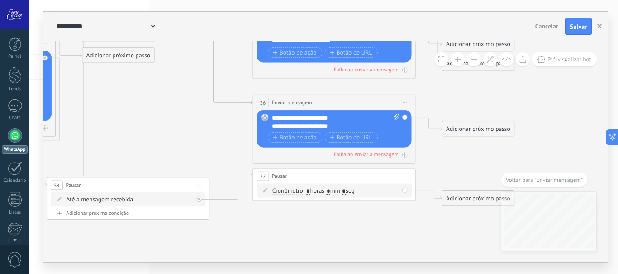
drag, startPoint x: 150, startPoint y: 118, endPoint x: 235, endPoint y: 224, distance: 135.7
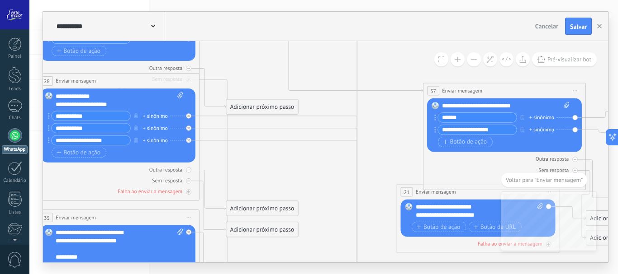
drag, startPoint x: 207, startPoint y: 160, endPoint x: 234, endPoint y: 171, distance: 28.2
click at [213, 164] on icon at bounding box center [293, 88] width 1133 height 992
click at [227, 169] on icon at bounding box center [293, 88] width 1133 height 992
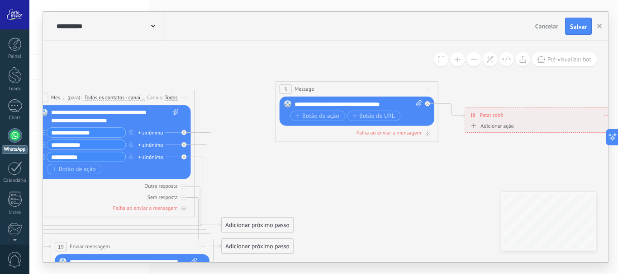
click at [428, 89] on icon at bounding box center [427, 89] width 4 height 1
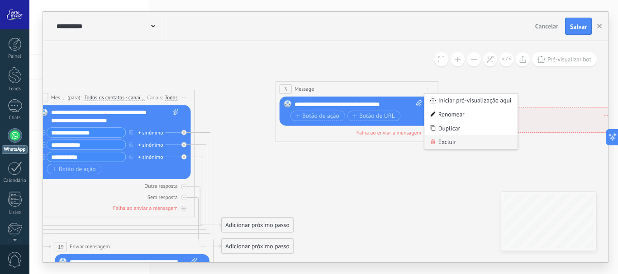
click at [452, 143] on div "Excluir" at bounding box center [470, 142] width 93 height 14
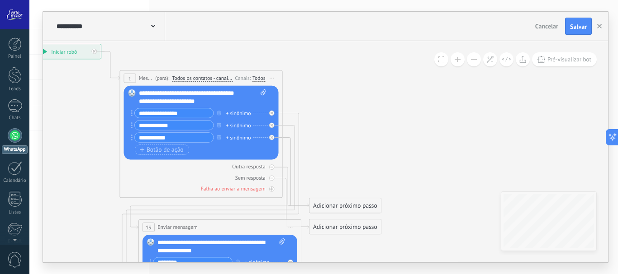
drag, startPoint x: 244, startPoint y: 95, endPoint x: 321, endPoint y: 42, distance: 92.9
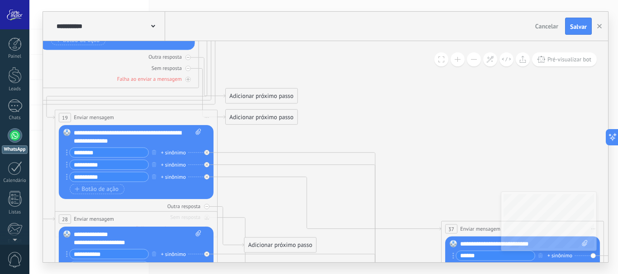
drag, startPoint x: 406, startPoint y: 189, endPoint x: 332, endPoint y: 108, distance: 110.4
click at [332, 108] on icon at bounding box center [311, 227] width 1133 height 992
click at [205, 217] on icon at bounding box center [206, 218] width 3 height 3
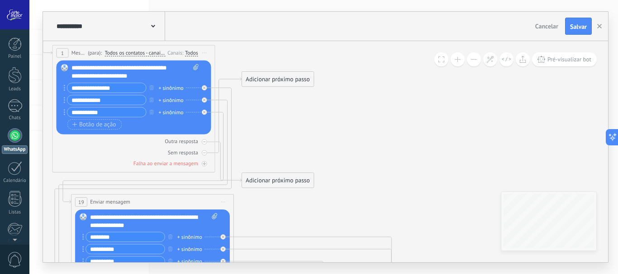
drag, startPoint x: 278, startPoint y: 65, endPoint x: 304, endPoint y: 175, distance: 113.4
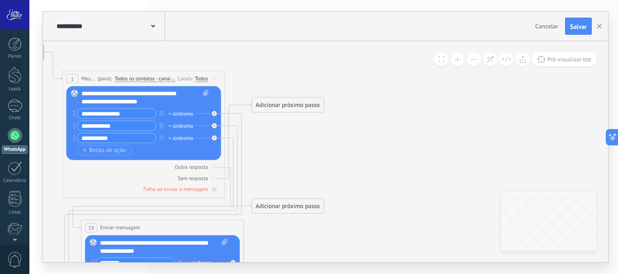
click at [288, 106] on div "Adicionar próximo passo" at bounding box center [287, 106] width 71 height 14
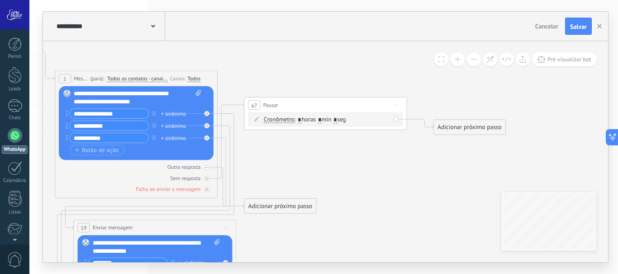
click at [321, 122] on input "*" at bounding box center [320, 120] width 4 height 6
type input "*"
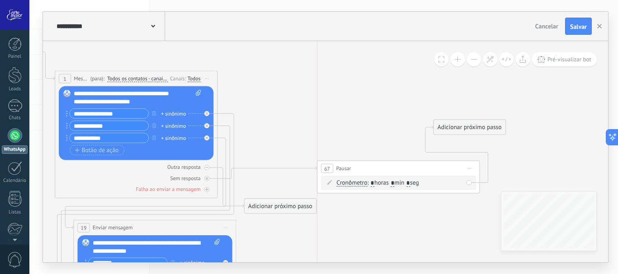
drag, startPoint x: 329, startPoint y: 103, endPoint x: 401, endPoint y: 167, distance: 96.4
click at [401, 167] on div "67 Pausar ****** Iniciar pré-visualização aqui Renomear Duplicar Excluir" at bounding box center [398, 168] width 162 height 15
click at [457, 127] on div "Adicionar próximo passo" at bounding box center [469, 128] width 71 height 14
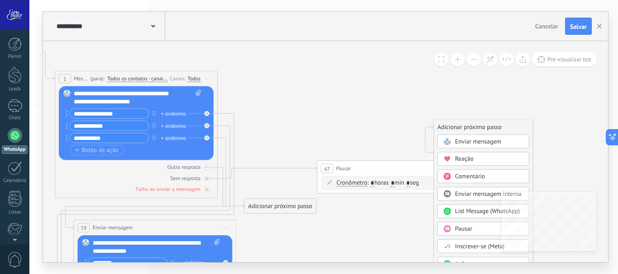
click at [468, 141] on span "Enviar mensagem" at bounding box center [478, 142] width 46 height 8
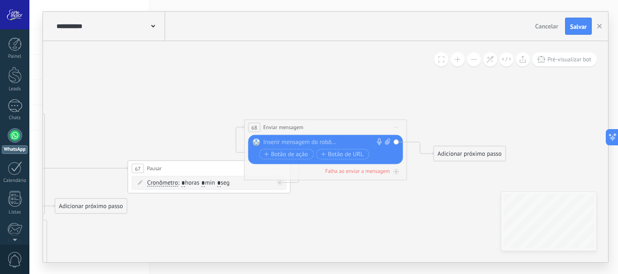
click at [358, 140] on div at bounding box center [323, 143] width 121 height 8
drag, startPoint x: 293, startPoint y: 142, endPoint x: 254, endPoint y: 146, distance: 39.9
click at [254, 146] on div "Substituir Remover Converter para mensagem de voz Arraste a imagem aqui para an…" at bounding box center [325, 149] width 155 height 29
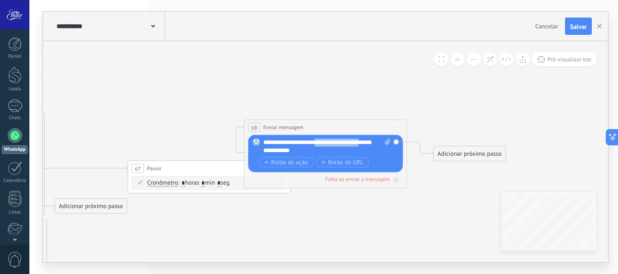
drag, startPoint x: 318, startPoint y: 142, endPoint x: 367, endPoint y: 141, distance: 48.8
click at [367, 141] on div "**********" at bounding box center [326, 147] width 127 height 16
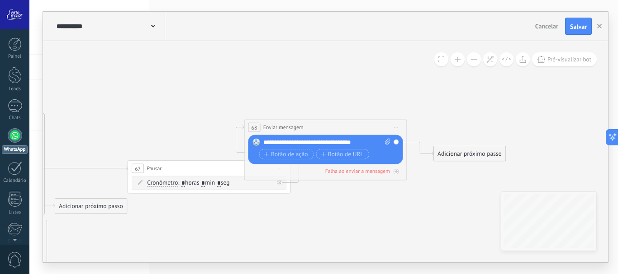
click at [475, 152] on div "Adicionar próximo passo" at bounding box center [469, 154] width 71 height 14
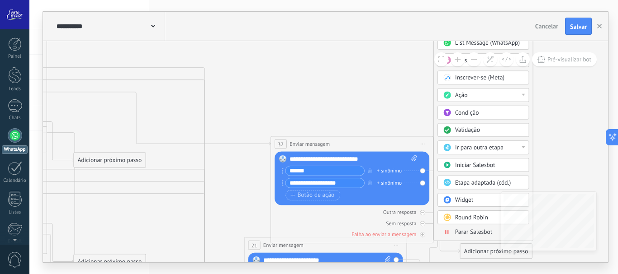
click at [466, 232] on span "Parar Salesbot" at bounding box center [474, 233] width 38 height 8
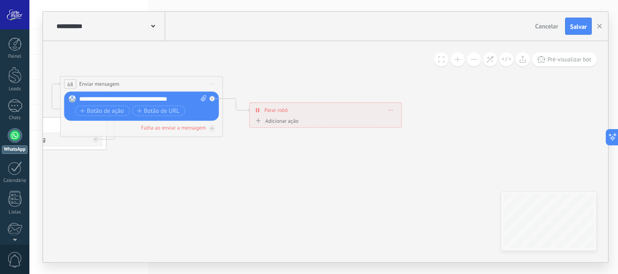
click at [278, 123] on div "Adicionar ação" at bounding box center [275, 121] width 45 height 6
click at [278, 123] on button "Marcar como conversa fechada" at bounding box center [300, 121] width 102 height 14
click at [312, 121] on span "Marcar como conversa fechada" at bounding box center [299, 122] width 99 height 8
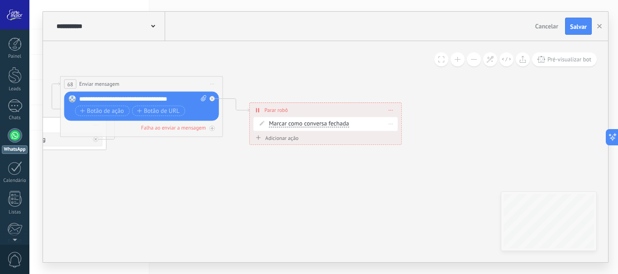
click at [387, 124] on div "Excluir" at bounding box center [390, 124] width 13 height 12
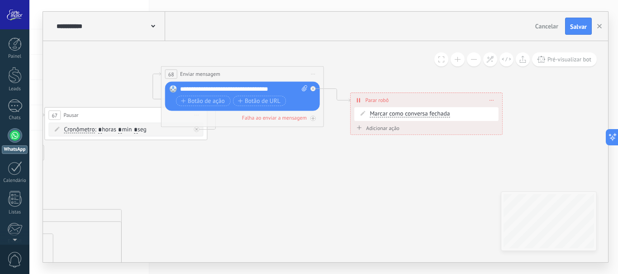
drag, startPoint x: 190, startPoint y: 189, endPoint x: 318, endPoint y: 177, distance: 129.0
click at [318, 177] on icon at bounding box center [57, 276] width 1133 height 976
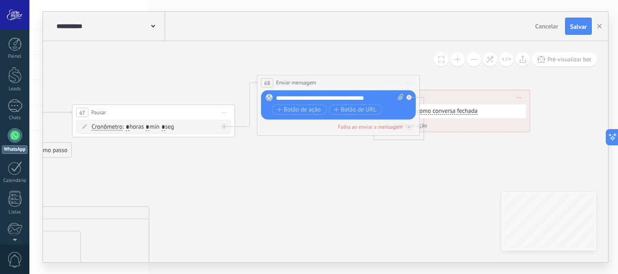
drag, startPoint x: 262, startPoint y: 71, endPoint x: 331, endPoint y: 83, distance: 69.7
click at [331, 83] on div "**********" at bounding box center [338, 82] width 162 height 15
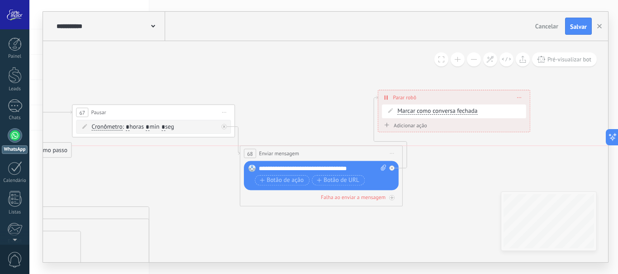
drag, startPoint x: 337, startPoint y: 84, endPoint x: 320, endPoint y: 162, distance: 79.6
click at [320, 161] on div "**********" at bounding box center [321, 153] width 162 height 15
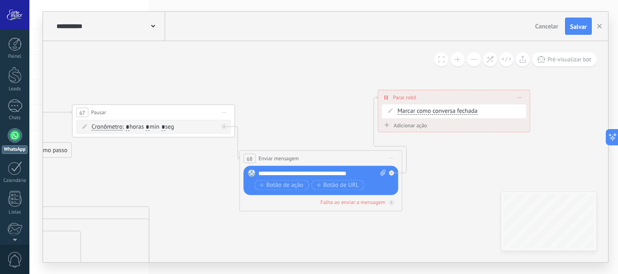
click at [159, 28] on div "**********" at bounding box center [109, 26] width 111 height 29
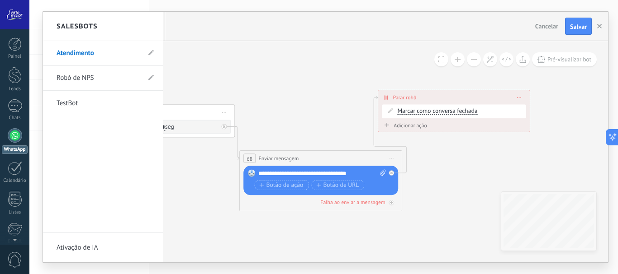
click at [264, 83] on div at bounding box center [325, 137] width 565 height 251
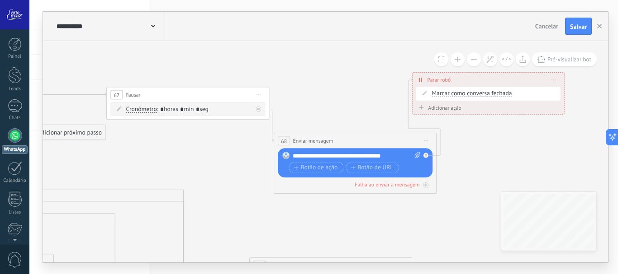
drag, startPoint x: 207, startPoint y: 180, endPoint x: 277, endPoint y: 149, distance: 76.9
click at [277, 149] on icon at bounding box center [160, 255] width 1214 height 976
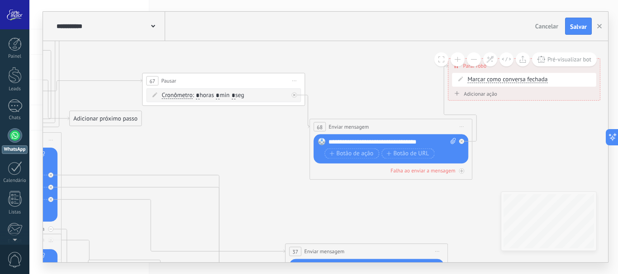
click at [277, 149] on icon at bounding box center [196, 241] width 1214 height 976
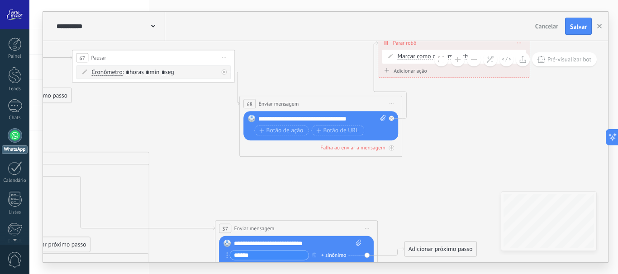
drag, startPoint x: 250, startPoint y: 148, endPoint x: 179, endPoint y: 125, distance: 74.8
click at [179, 125] on icon at bounding box center [126, 218] width 1214 height 976
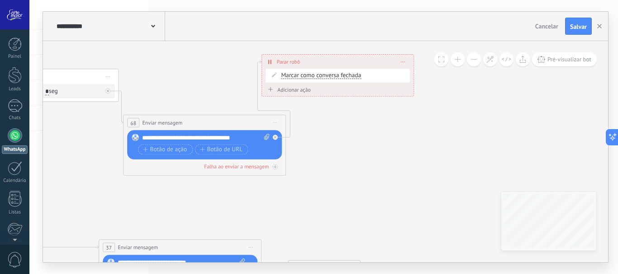
drag, startPoint x: 399, startPoint y: 174, endPoint x: 283, endPoint y: 195, distance: 118.0
click at [283, 195] on icon at bounding box center [10, 237] width 1214 height 976
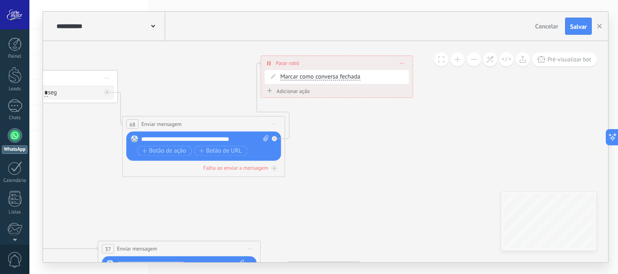
click at [283, 195] on icon at bounding box center [9, 238] width 1214 height 976
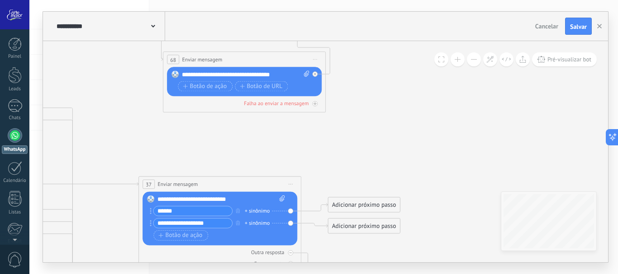
drag, startPoint x: 330, startPoint y: 214, endPoint x: 383, endPoint y: 149, distance: 83.9
click at [383, 149] on icon at bounding box center [50, 174] width 1214 height 976
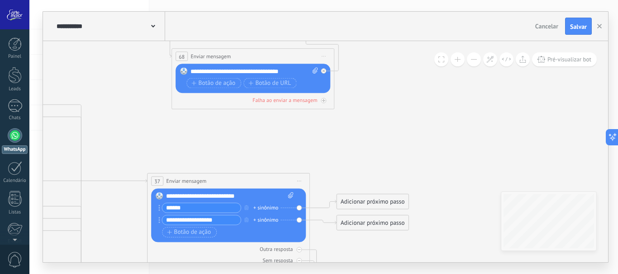
click at [383, 149] on icon at bounding box center [58, 171] width 1214 height 976
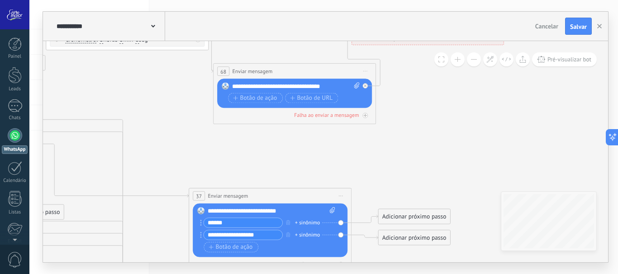
drag, startPoint x: 219, startPoint y: 162, endPoint x: 261, endPoint y: 177, distance: 44.2
click at [261, 177] on icon at bounding box center [100, 186] width 1214 height 976
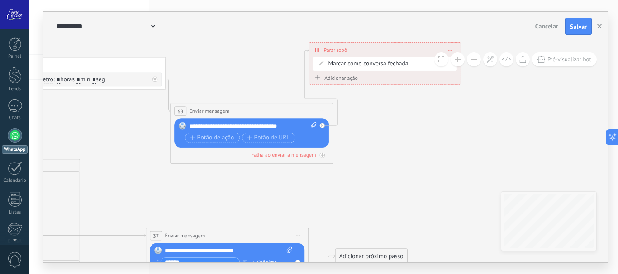
drag, startPoint x: 275, startPoint y: 154, endPoint x: 227, endPoint y: 200, distance: 66.5
click at [227, 200] on icon at bounding box center [57, 225] width 1214 height 976
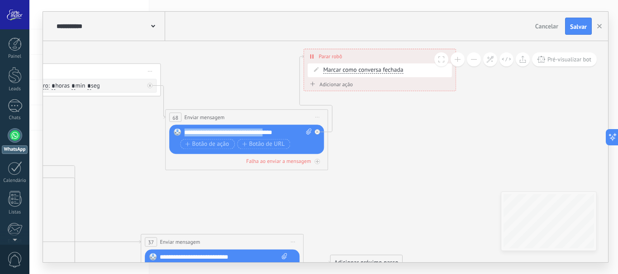
drag, startPoint x: 269, startPoint y: 133, endPoint x: 177, endPoint y: 135, distance: 91.8
click at [177, 135] on div "Substituir Remover Converter para mensagem de voz Arraste a imagem aqui para an…" at bounding box center [246, 139] width 155 height 29
drag, startPoint x: 184, startPoint y: 133, endPoint x: 287, endPoint y: 132, distance: 102.6
click at [287, 132] on div "**********" at bounding box center [247, 132] width 127 height 8
copy div "**********"
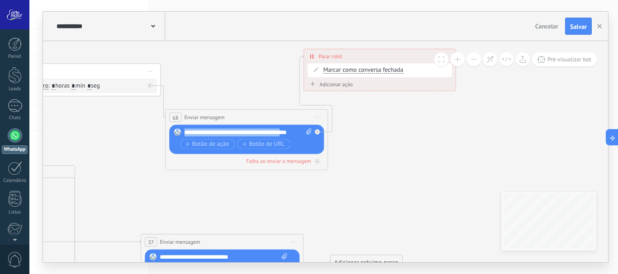
click at [283, 134] on div "**********" at bounding box center [247, 132] width 127 height 8
click at [287, 132] on div "**********" at bounding box center [247, 132] width 127 height 8
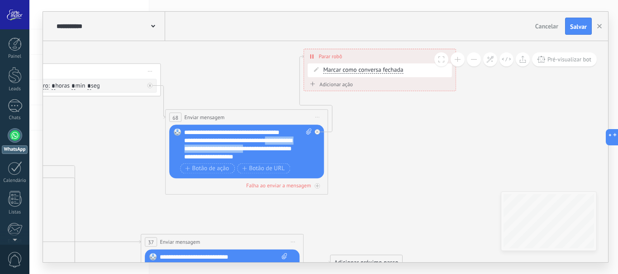
drag, startPoint x: 274, startPoint y: 143, endPoint x: 254, endPoint y: 150, distance: 21.4
click at [254, 150] on div "**********" at bounding box center [247, 144] width 127 height 33
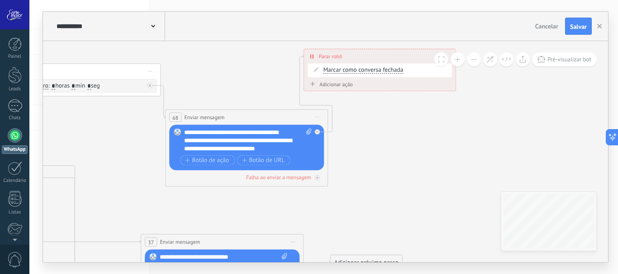
click at [205, 146] on div "**********" at bounding box center [247, 140] width 127 height 24
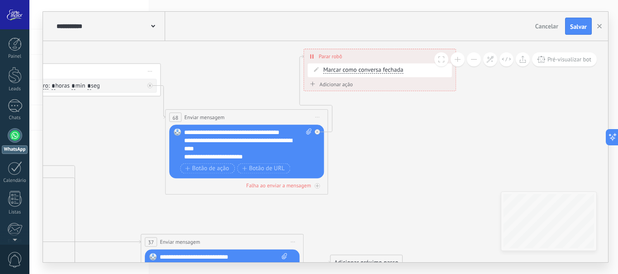
click at [426, 143] on icon at bounding box center [52, 232] width 1214 height 976
click at [396, 164] on icon at bounding box center [52, 232] width 1214 height 976
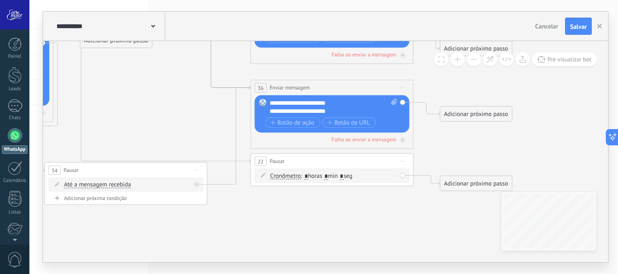
drag, startPoint x: 197, startPoint y: 137, endPoint x: 337, endPoint y: 244, distance: 176.1
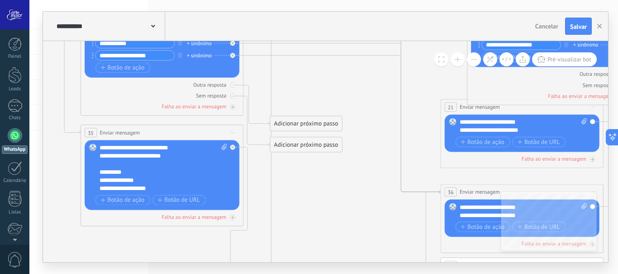
drag, startPoint x: 188, startPoint y: 120, endPoint x: 373, endPoint y: 190, distance: 198.4
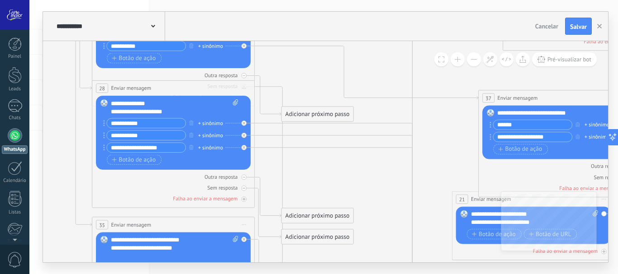
drag, startPoint x: 340, startPoint y: 71, endPoint x: 347, endPoint y: 133, distance: 62.4
click at [356, 171] on icon at bounding box center [389, 87] width 1214 height 976
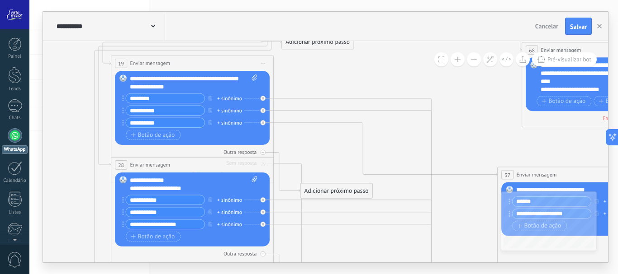
drag, startPoint x: 336, startPoint y: 93, endPoint x: 350, endPoint y: 155, distance: 63.6
click at [350, 155] on icon at bounding box center [408, 164] width 1214 height 976
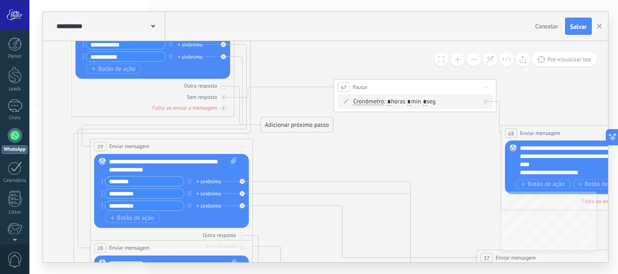
drag, startPoint x: 343, startPoint y: 73, endPoint x: 321, endPoint y: 154, distance: 83.8
click at [321, 154] on icon at bounding box center [387, 248] width 1214 height 976
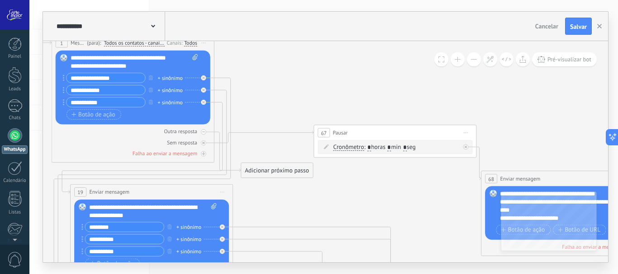
drag, startPoint x: 444, startPoint y: 163, endPoint x: 406, endPoint y: 212, distance: 61.6
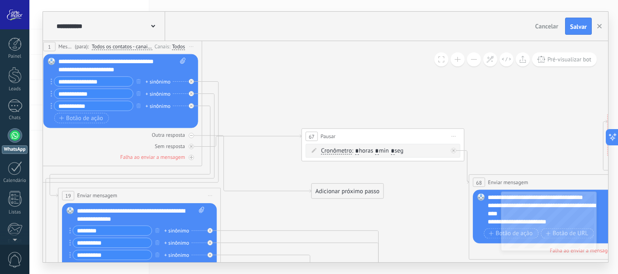
drag, startPoint x: 255, startPoint y: 174, endPoint x: 337, endPoint y: 191, distance: 84.5
click at [337, 191] on div "Adicionar próximo passo" at bounding box center [346, 192] width 71 height 14
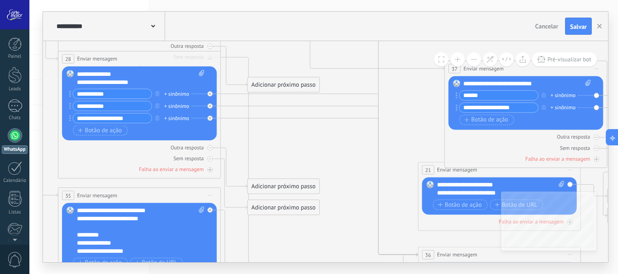
click at [468, 186] on div "**********" at bounding box center [500, 189] width 127 height 16
click at [406, 157] on icon at bounding box center [355, 73] width 1214 height 1006
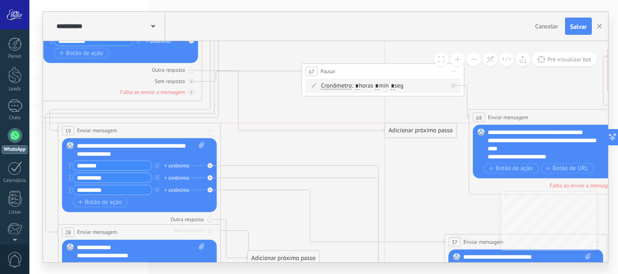
drag, startPoint x: 339, startPoint y: 124, endPoint x: 409, endPoint y: 132, distance: 70.0
click at [409, 132] on div "Adicionar próximo passo" at bounding box center [420, 131] width 71 height 14
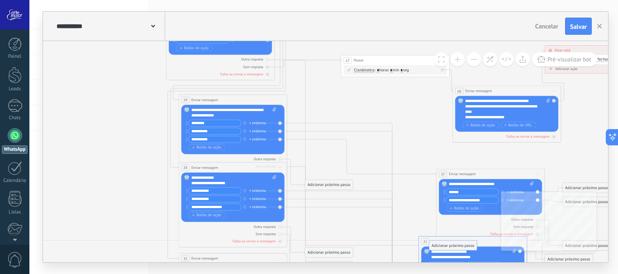
drag, startPoint x: 415, startPoint y: 97, endPoint x: 447, endPoint y: 244, distance: 150.5
click at [269, 165] on div "**********" at bounding box center [233, 168] width 108 height 10
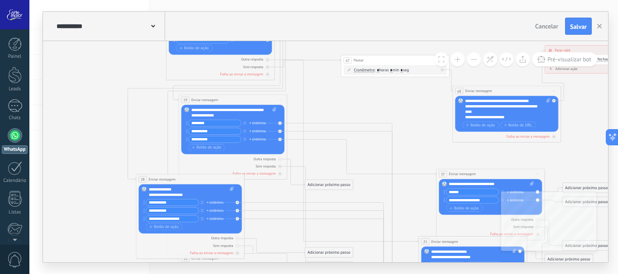
drag, startPoint x: 236, startPoint y: 169, endPoint x: 202, endPoint y: 180, distance: 36.7
click at [194, 180] on div "**********" at bounding box center [190, 179] width 108 height 10
click at [265, 158] on div "Outra resposta" at bounding box center [265, 159] width 22 height 5
click at [282, 159] on div "Outra resposta" at bounding box center [232, 158] width 103 height 5
drag, startPoint x: 337, startPoint y: 116, endPoint x: 461, endPoint y: 247, distance: 180.1
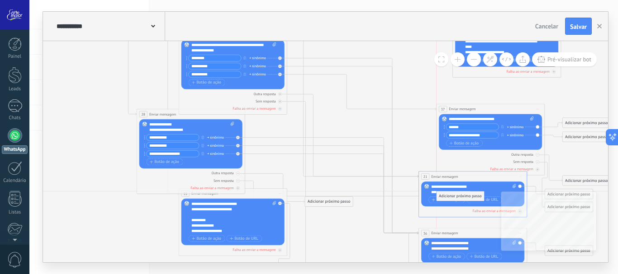
drag, startPoint x: 334, startPoint y: 187, endPoint x: 466, endPoint y: 193, distance: 132.2
click at [466, 193] on div "**********" at bounding box center [473, 189] width 85 height 11
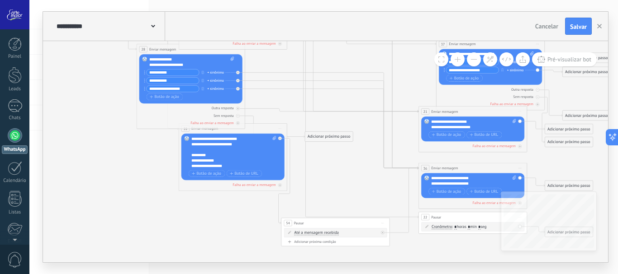
click at [273, 155] on span at bounding box center [273, 152] width 5 height 33
click input "Upload" at bounding box center [0, 0] width 0 height 0
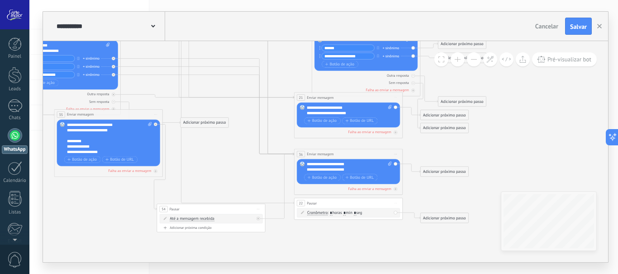
drag, startPoint x: 343, startPoint y: 192, endPoint x: 222, endPoint y: 178, distance: 122.0
click at [222, 178] on icon at bounding box center [252, 33] width 809 height 670
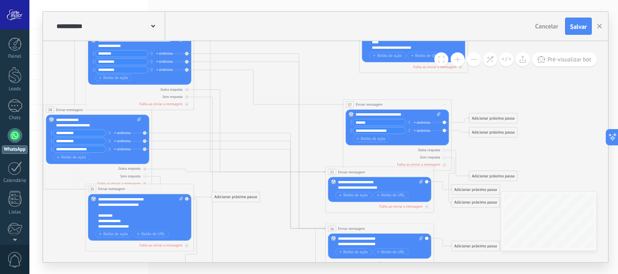
drag, startPoint x: 254, startPoint y: 170, endPoint x: 264, endPoint y: 153, distance: 19.2
click at [286, 241] on icon at bounding box center [283, 107] width 809 height 670
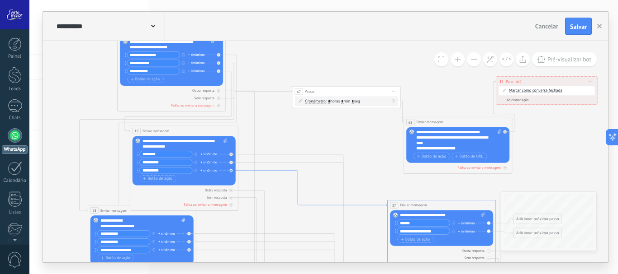
drag, startPoint x: 280, startPoint y: 146, endPoint x: 294, endPoint y: 170, distance: 27.8
click at [294, 171] on icon at bounding box center [312, 189] width 149 height 36
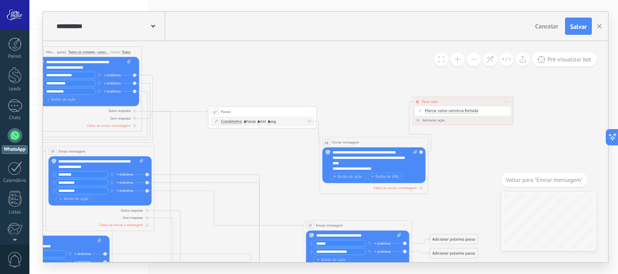
drag, startPoint x: 287, startPoint y: 118, endPoint x: 318, endPoint y: 205, distance: 92.2
click at [314, 201] on icon at bounding box center [244, 228] width 809 height 670
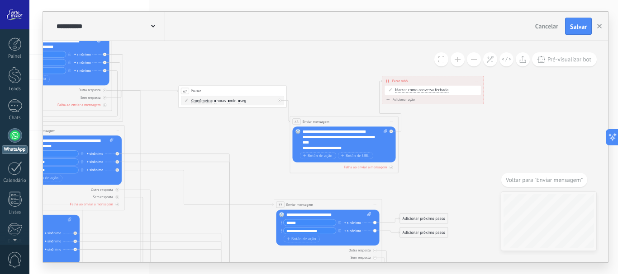
drag, startPoint x: 231, startPoint y: 90, endPoint x: 192, endPoint y: 57, distance: 51.2
click at [192, 57] on icon at bounding box center [214, 208] width 809 height 670
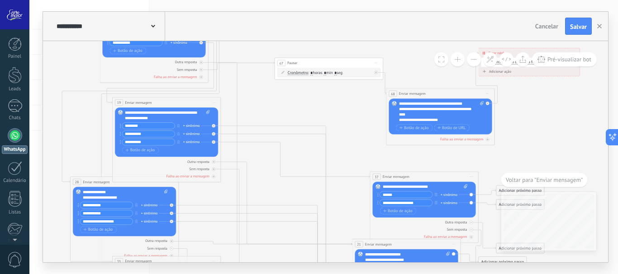
drag, startPoint x: 172, startPoint y: 130, endPoint x: 276, endPoint y: 99, distance: 108.9
click at [273, 100] on icon at bounding box center [310, 179] width 809 height 670
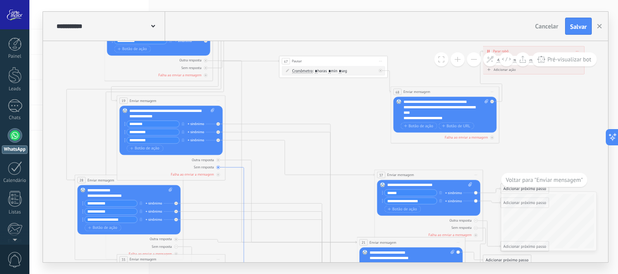
click at [235, 168] on icon at bounding box center [290, 259] width 131 height 182
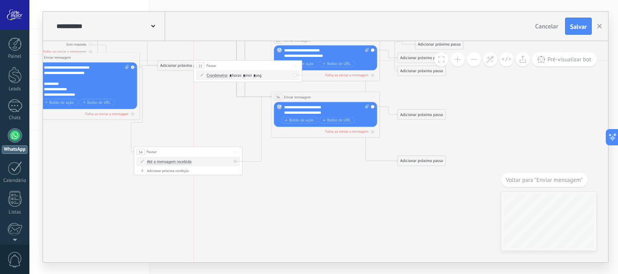
drag, startPoint x: 300, startPoint y: 146, endPoint x: 222, endPoint y: 66, distance: 111.9
click at [222, 66] on div "22 Pausar ****** Iniciar pré-visualização aqui Renomear Duplicar Excluir" at bounding box center [248, 66] width 108 height 10
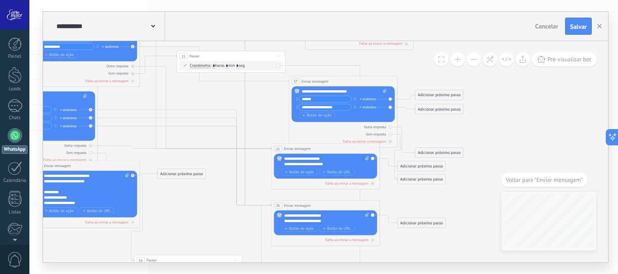
drag, startPoint x: 240, startPoint y: 172, endPoint x: 224, endPoint y: 54, distance: 119.2
click at [224, 54] on div "22 Pausar ****** Iniciar pré-visualização aqui Renomear Duplicar Excluir" at bounding box center [231, 56] width 108 height 10
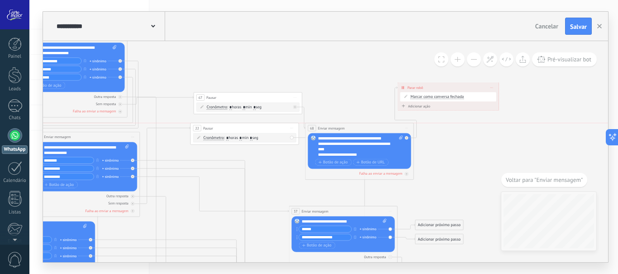
drag, startPoint x: 237, startPoint y: 184, endPoint x: 250, endPoint y: 126, distance: 59.0
click at [250, 126] on div "22 Pausar ****** Iniciar pré-visualização aqui Renomear Duplicar Excluir" at bounding box center [244, 128] width 108 height 10
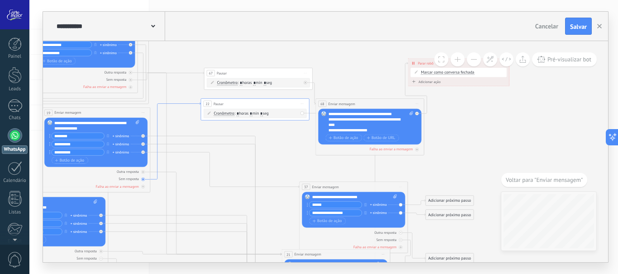
drag, startPoint x: 176, startPoint y: 127, endPoint x: 186, endPoint y: 103, distance: 26.4
click at [193, 103] on icon at bounding box center [175, 141] width 51 height 77
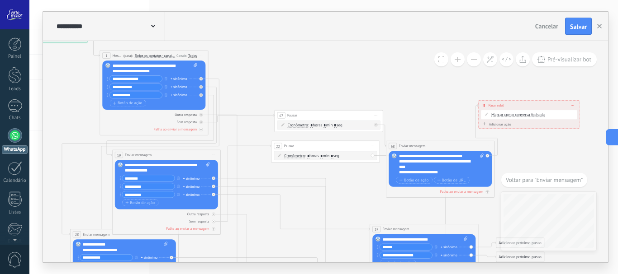
drag, startPoint x: 371, startPoint y: 143, endPoint x: 373, endPoint y: 153, distance: 9.9
click at [371, 147] on span "Iniciar pré-visualização aqui Renomear Duplicar Excluir" at bounding box center [372, 146] width 9 height 8
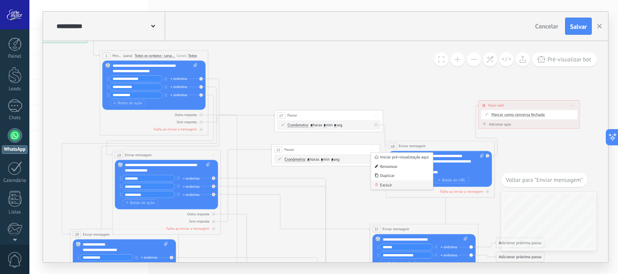
click at [380, 184] on div "Excluir" at bounding box center [402, 184] width 62 height 9
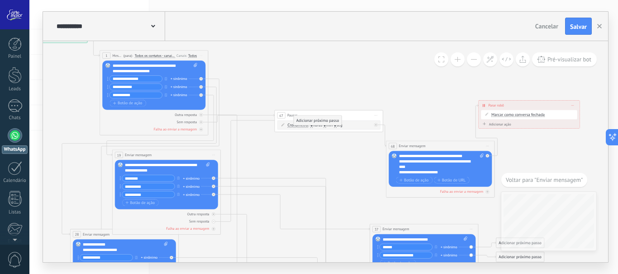
drag, startPoint x: 260, startPoint y: 173, endPoint x: 315, endPoint y: 121, distance: 75.8
click at [315, 121] on div "Adicionar próximo passo" at bounding box center [316, 120] width 47 height 9
drag, startPoint x: 320, startPoint y: 138, endPoint x: 327, endPoint y: 117, distance: 22.6
click at [327, 117] on div "Adicionar próximo passo" at bounding box center [325, 118] width 47 height 9
drag, startPoint x: 321, startPoint y: 141, endPoint x: 302, endPoint y: 87, distance: 57.8
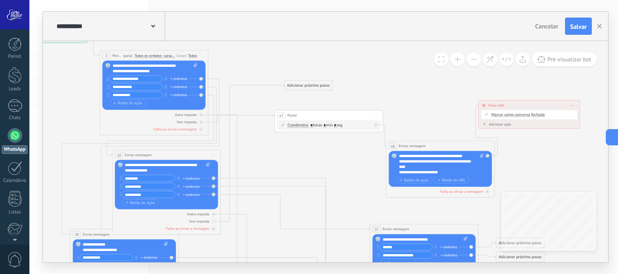
click at [302, 87] on div "Adicionar próximo passo" at bounding box center [307, 85] width 47 height 9
drag, startPoint x: 288, startPoint y: 83, endPoint x: 292, endPoint y: 118, distance: 34.7
click at [292, 118] on div "Adicionar próximo passo" at bounding box center [311, 119] width 47 height 9
click at [303, 139] on div "Adicionar próximo passo" at bounding box center [311, 140] width 47 height 9
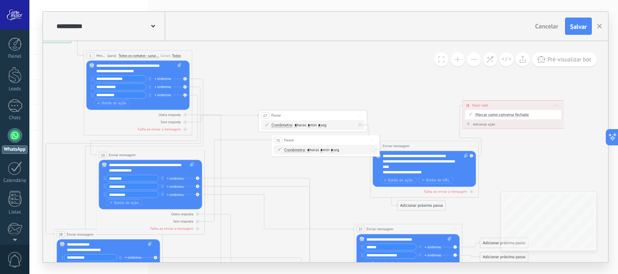
click at [322, 151] on input "*" at bounding box center [321, 150] width 2 height 5
type input "*"
drag, startPoint x: 349, startPoint y: 140, endPoint x: 336, endPoint y: 142, distance: 12.9
click at [336, 142] on div "70 Pausar ****** Iniciar pré-visualização aqui Renomear Duplicar Excluir" at bounding box center [313, 143] width 108 height 10
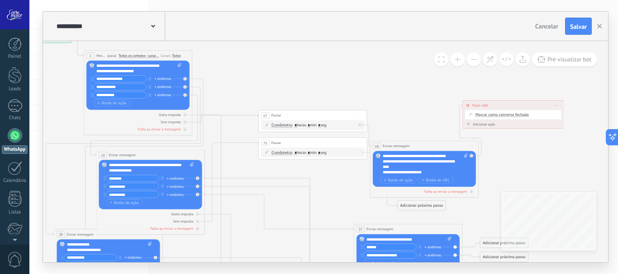
click at [309, 153] on span ": * horas * min * seg" at bounding box center [309, 152] width 34 height 5
click at [314, 152] on span ": * horas * min * seg" at bounding box center [309, 152] width 34 height 5
click at [310, 151] on input "*" at bounding box center [308, 153] width 2 height 5
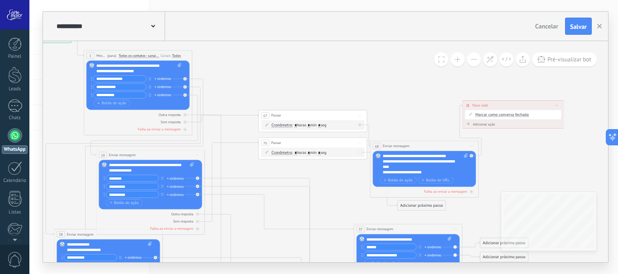
click at [310, 151] on input "*" at bounding box center [308, 153] width 2 height 5
click at [314, 151] on span ": * horas * min * seg" at bounding box center [309, 152] width 34 height 5
type input "**"
click at [310, 125] on input "*" at bounding box center [308, 125] width 2 height 5
click at [310, 127] on input "*" at bounding box center [308, 125] width 2 height 5
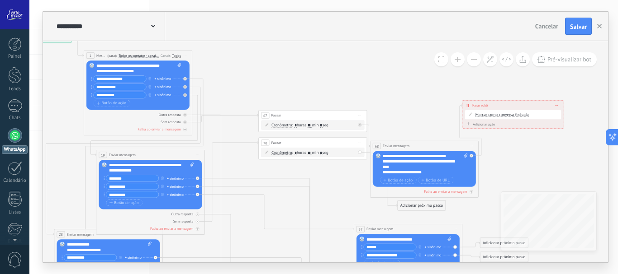
type input "**"
click at [335, 165] on icon at bounding box center [294, 218] width 809 height 642
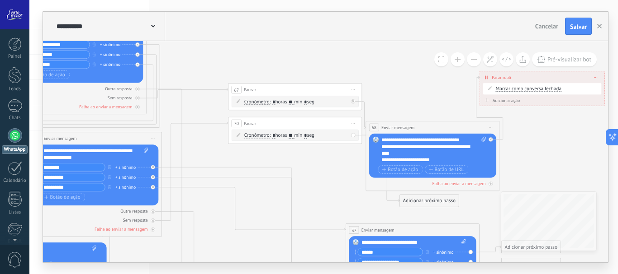
click at [410, 141] on div "**********" at bounding box center [433, 150] width 105 height 27
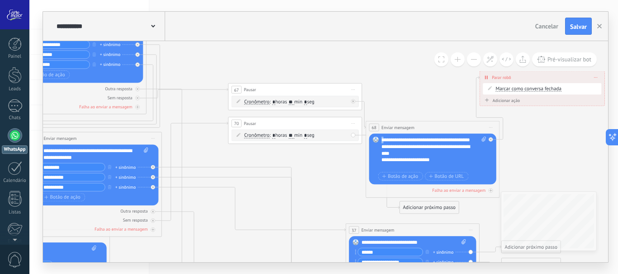
click at [384, 141] on div "**********" at bounding box center [433, 153] width 105 height 33
drag, startPoint x: 454, startPoint y: 152, endPoint x: 423, endPoint y: 155, distance: 31.3
click at [423, 155] on div "**********" at bounding box center [433, 153] width 105 height 33
click at [336, 174] on icon at bounding box center [273, 217] width 998 height 792
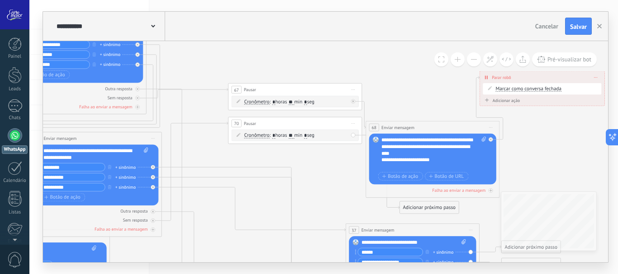
click at [325, 171] on icon at bounding box center [273, 217] width 998 height 792
click at [530, 74] on div "**********" at bounding box center [542, 77] width 124 height 12
click at [500, 103] on div "Adicionar ação" at bounding box center [500, 100] width 37 height 5
click at [500, 103] on button "Marcar como conversa fechada" at bounding box center [521, 100] width 84 height 12
click at [537, 131] on icon at bounding box center [273, 217] width 998 height 792
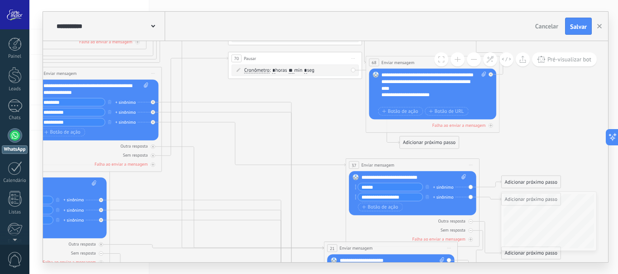
click at [447, 141] on div "Adicionar próximo passo" at bounding box center [429, 142] width 59 height 11
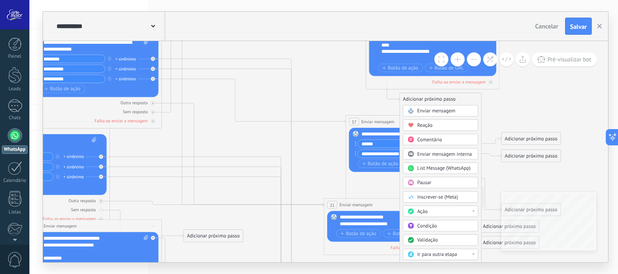
click at [436, 226] on span "Condição" at bounding box center [426, 226] width 19 height 6
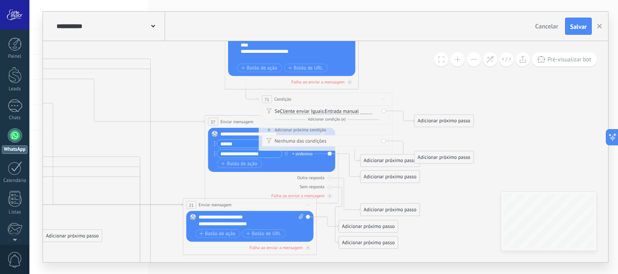
click at [382, 98] on span "Iniciar pré-visualização aqui [GEOGRAPHIC_DATA] Duplicar Excluir" at bounding box center [383, 98] width 11 height 9
click at [401, 141] on div "Excluir" at bounding box center [419, 142] width 76 height 11
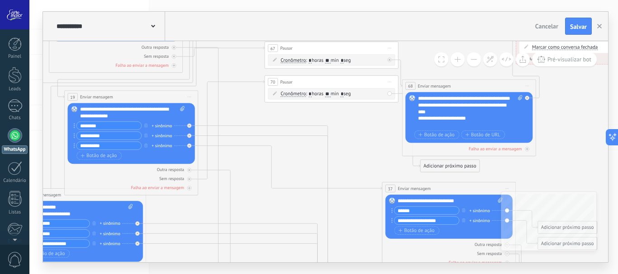
drag, startPoint x: 236, startPoint y: 125, endPoint x: 374, endPoint y: 168, distance: 144.7
click at [374, 168] on icon at bounding box center [309, 192] width 998 height 827
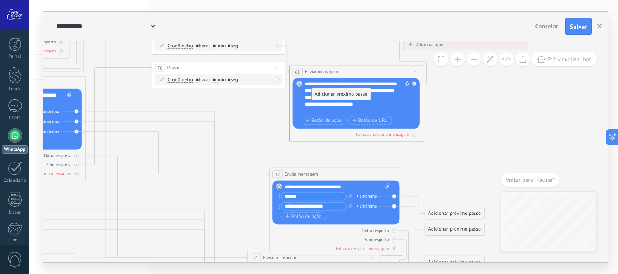
drag, startPoint x: 313, startPoint y: 152, endPoint x: 317, endPoint y: 94, distance: 58.0
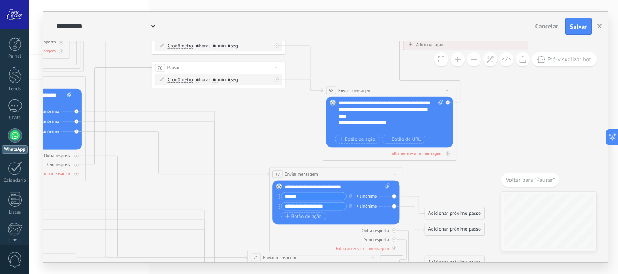
drag, startPoint x: 354, startPoint y: 68, endPoint x: 387, endPoint y: 87, distance: 38.3
click at [387, 87] on div "**********" at bounding box center [389, 91] width 133 height 12
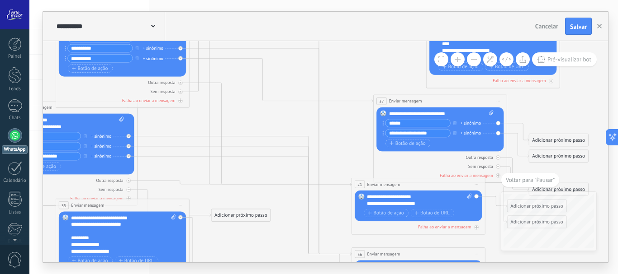
drag, startPoint x: 161, startPoint y: 133, endPoint x: 266, endPoint y: 60, distance: 127.5
click at [266, 60] on icon at bounding box center [300, 87] width 998 height 792
click at [148, 197] on icon at bounding box center [175, 203] width 74 height 27
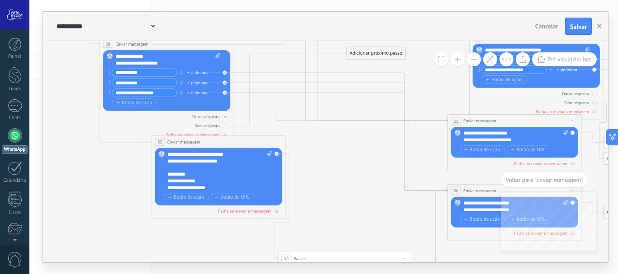
drag, startPoint x: 335, startPoint y: 151, endPoint x: 374, endPoint y: 53, distance: 105.9
click at [374, 53] on div "Adicionar próximo passo" at bounding box center [375, 53] width 59 height 11
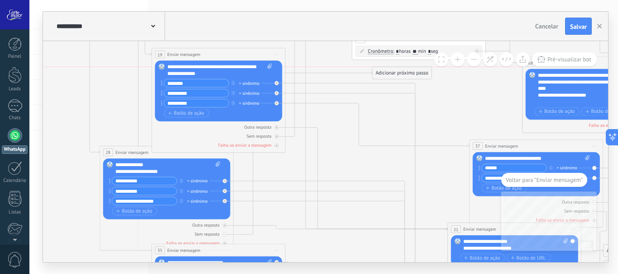
drag, startPoint x: 373, startPoint y: 156, endPoint x: 398, endPoint y: 72, distance: 87.2
click at [398, 72] on div "Adicionar próximo passo" at bounding box center [401, 73] width 59 height 11
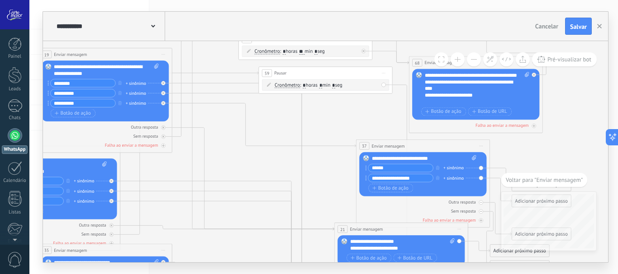
click at [325, 86] on span ": * horas * min * seg" at bounding box center [321, 85] width 42 height 6
click at [322, 85] on input "*" at bounding box center [320, 85] width 3 height 5
type input "**"
click at [407, 126] on icon at bounding box center [403, 223] width 22 height 276
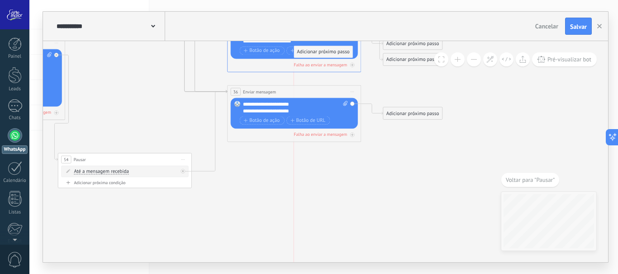
drag, startPoint x: 344, startPoint y: 156, endPoint x: 334, endPoint y: 57, distance: 100.5
drag, startPoint x: 334, startPoint y: 57, endPoint x: 377, endPoint y: 79, distance: 49.1
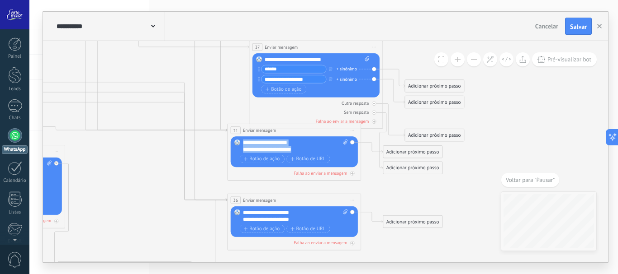
click at [305, 147] on div "**********" at bounding box center [295, 147] width 105 height 14
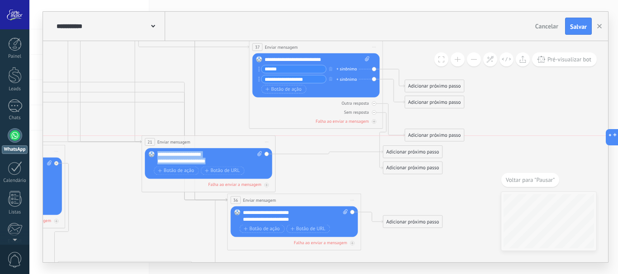
drag, startPoint x: 306, startPoint y: 132, endPoint x: 233, endPoint y: 147, distance: 74.7
click at [220, 147] on div "**********" at bounding box center [208, 142] width 133 height 12
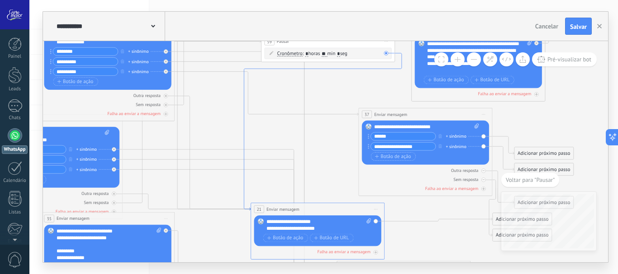
drag, startPoint x: 134, startPoint y: 198, endPoint x: 244, endPoint y: 179, distance: 111.0
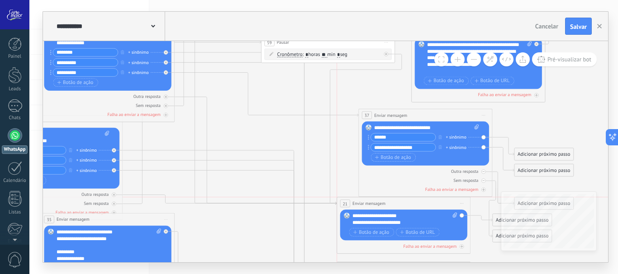
drag, startPoint x: 319, startPoint y: 214, endPoint x: 407, endPoint y: 208, distance: 88.3
click at [407, 208] on div "**********" at bounding box center [403, 204] width 133 height 12
click at [385, 55] on icon at bounding box center [386, 54] width 2 height 2
click at [385, 55] on div "Cronômetro Cronômetro Cronômetro Cronômetro : * horas ** min * seg : Seg - Dom …" at bounding box center [327, 54] width 127 height 11
click at [402, 56] on icon at bounding box center [406, 192] width 22 height 276
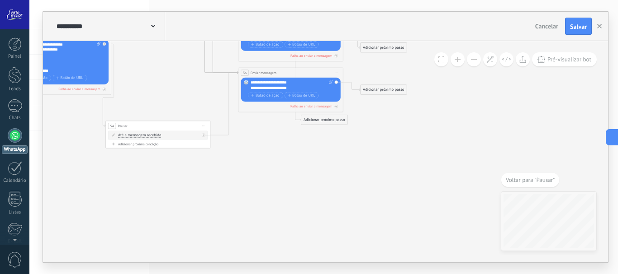
drag, startPoint x: 425, startPoint y: 123, endPoint x: 353, endPoint y: 201, distance: 106.5
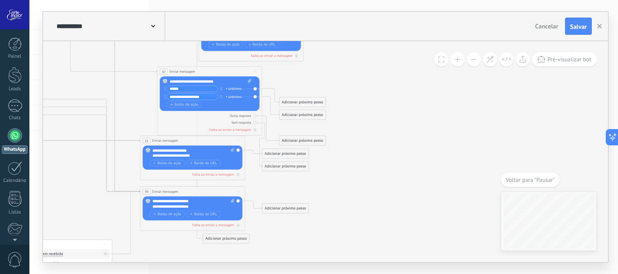
drag, startPoint x: 409, startPoint y: 113, endPoint x: 357, endPoint y: 180, distance: 84.7
click at [358, 179] on icon at bounding box center [100, 74] width 783 height 648
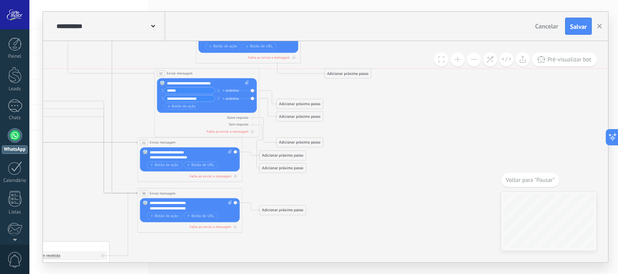
drag, startPoint x: 225, startPoint y: 241, endPoint x: 350, endPoint y: 75, distance: 208.0
click at [350, 75] on div "Adicionar próximo passo" at bounding box center [348, 74] width 46 height 9
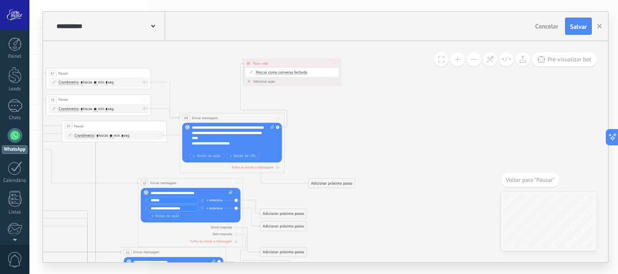
drag, startPoint x: 350, startPoint y: 181, endPoint x: 348, endPoint y: 229, distance: 48.0
click at [348, 229] on icon at bounding box center [81, 186] width 783 height 648
click at [349, 227] on icon at bounding box center [81, 186] width 783 height 648
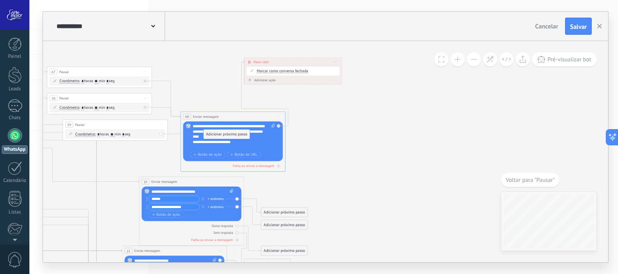
drag, startPoint x: 342, startPoint y: 179, endPoint x: 236, endPoint y: 131, distance: 115.9
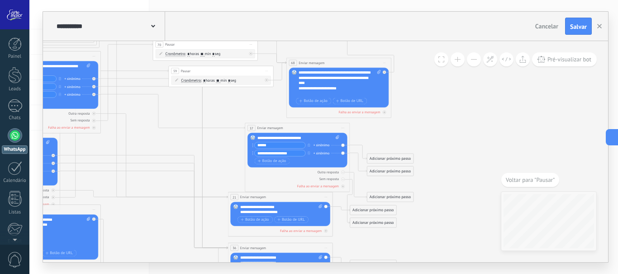
drag, startPoint x: 319, startPoint y: 153, endPoint x: 424, endPoint y: 99, distance: 118.7
click at [424, 99] on icon at bounding box center [188, 117] width 783 height 621
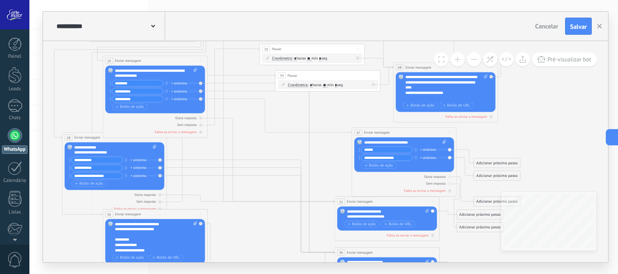
drag, startPoint x: 231, startPoint y: 106, endPoint x: 338, endPoint y: 110, distance: 106.8
click at [338, 110] on icon at bounding box center [294, 121] width 783 height 621
click at [562, 110] on icon at bounding box center [294, 121] width 783 height 621
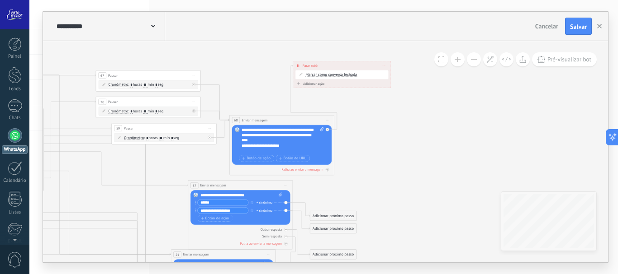
drag, startPoint x: 533, startPoint y: 116, endPoint x: 369, endPoint y: 169, distance: 172.0
click at [369, 169] on icon at bounding box center [131, 174] width 783 height 621
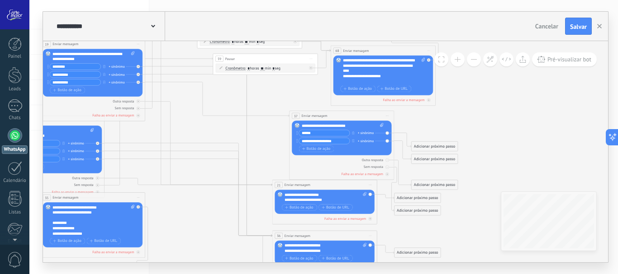
drag, startPoint x: 385, startPoint y: 168, endPoint x: 483, endPoint y: 99, distance: 119.9
click at [483, 99] on icon at bounding box center [232, 105] width 783 height 621
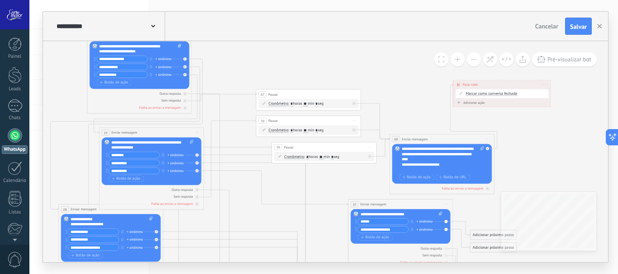
drag, startPoint x: 223, startPoint y: 124, endPoint x: 273, endPoint y: 210, distance: 98.9
click at [278, 213] on icon at bounding box center [291, 193] width 783 height 621
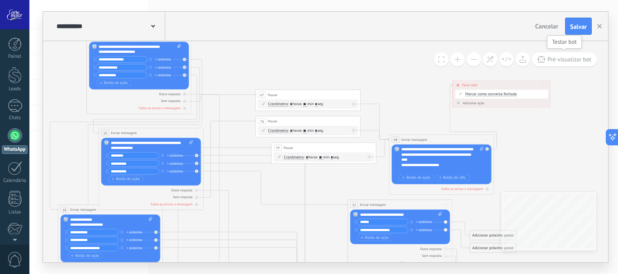
click at [574, 62] on span "Pré-visualizar bot" at bounding box center [569, 60] width 44 height 8
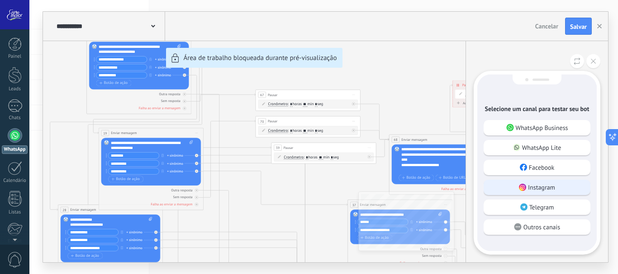
click at [559, 184] on div "Instagram" at bounding box center [536, 187] width 107 height 15
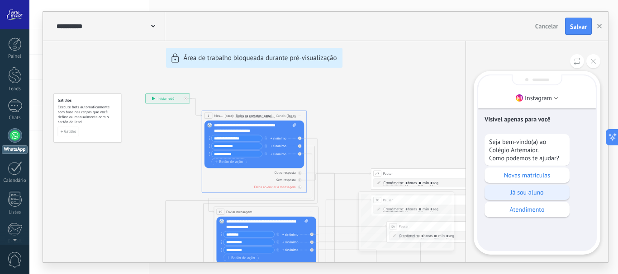
click at [543, 189] on p "Já sou aluno" at bounding box center [527, 193] width 76 height 8
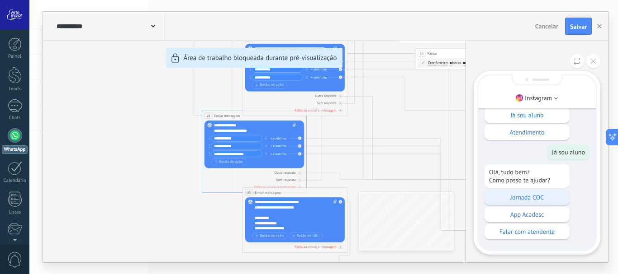
click at [538, 198] on p "Jornada COC" at bounding box center [527, 197] width 76 height 8
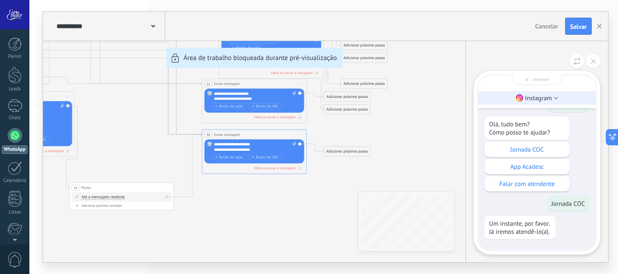
click at [552, 98] on li "Instagram" at bounding box center [537, 98] width 118 height 14
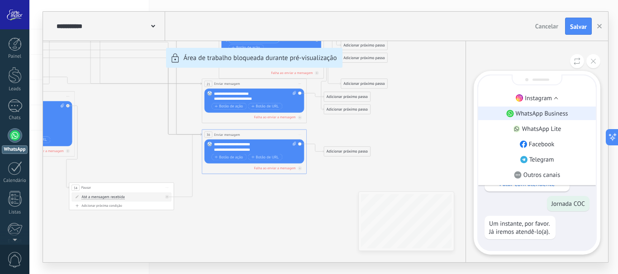
click at [560, 113] on p "WhatsApp Business" at bounding box center [541, 113] width 52 height 8
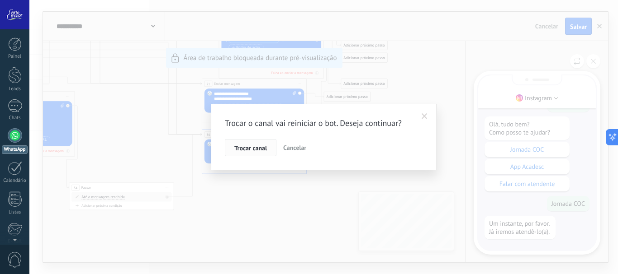
click at [263, 148] on span "Trocar canal" at bounding box center [250, 148] width 33 height 6
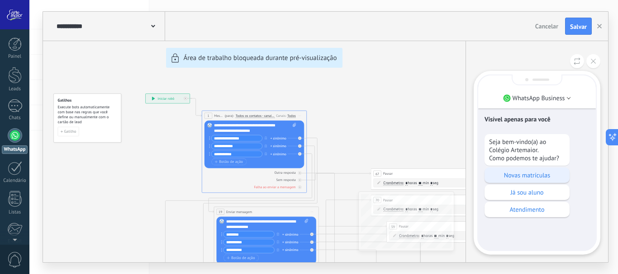
click at [505, 174] on p "Novas matrículas" at bounding box center [527, 175] width 76 height 8
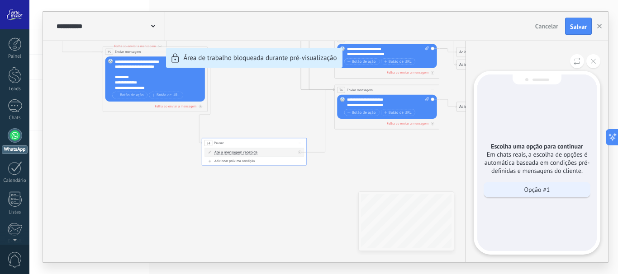
click at [549, 189] on p "Opção #1" at bounding box center [537, 190] width 26 height 8
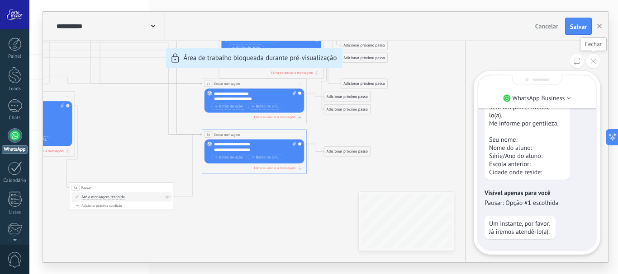
click at [592, 62] on icon at bounding box center [592, 61] width 5 height 5
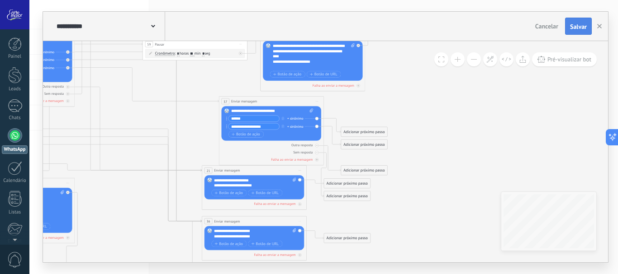
click at [581, 24] on span "Salvar" at bounding box center [578, 27] width 17 height 6
click at [12, 130] on div at bounding box center [15, 135] width 14 height 14
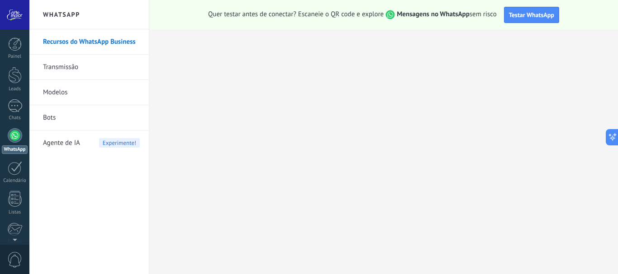
click at [66, 89] on link "Modelos" at bounding box center [91, 92] width 97 height 25
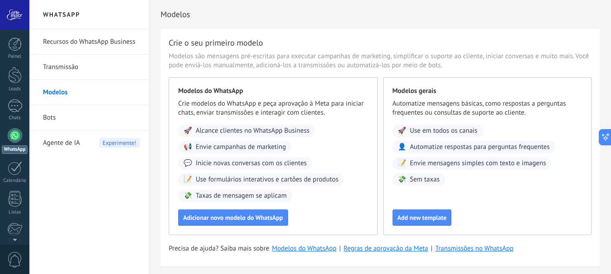
click at [59, 113] on link "Bots" at bounding box center [91, 117] width 97 height 25
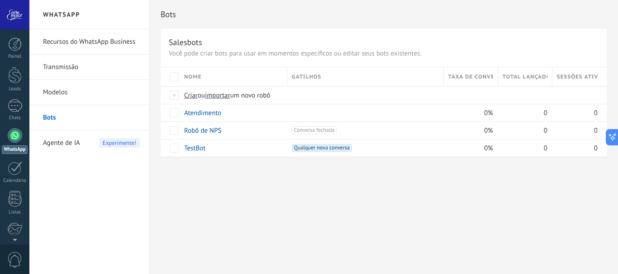
click at [92, 41] on link "Recursos do WhatsApp Business" at bounding box center [91, 41] width 97 height 25
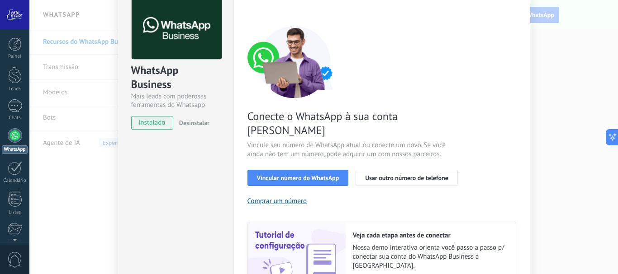
scroll to position [90, 0]
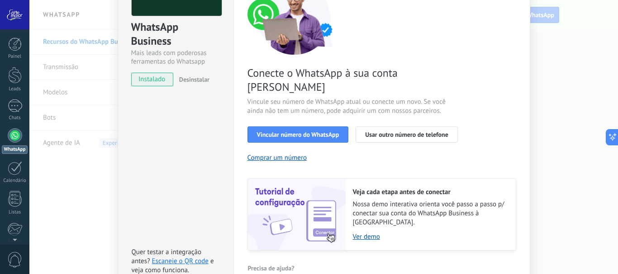
click at [57, 94] on div "WhatsApp Business Mais leads com poderosas ferramentas do Whatsapp instalado De…" at bounding box center [323, 137] width 588 height 274
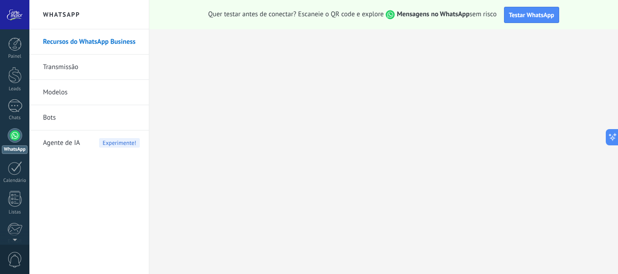
drag, startPoint x: 56, startPoint y: 117, endPoint x: 72, endPoint y: 109, distance: 17.8
click at [56, 117] on link "Bots" at bounding box center [91, 117] width 97 height 25
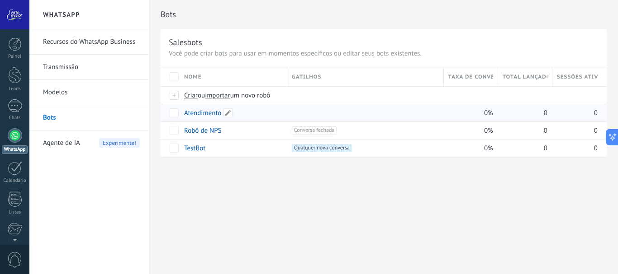
click at [203, 114] on link "Atendimento" at bounding box center [202, 113] width 37 height 9
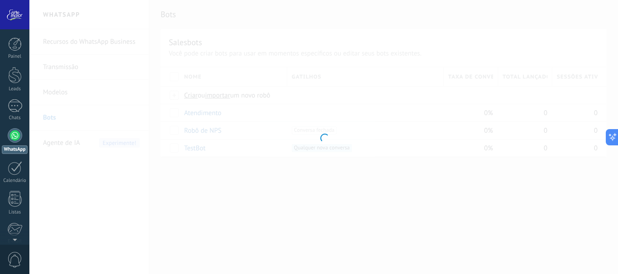
type input "**********"
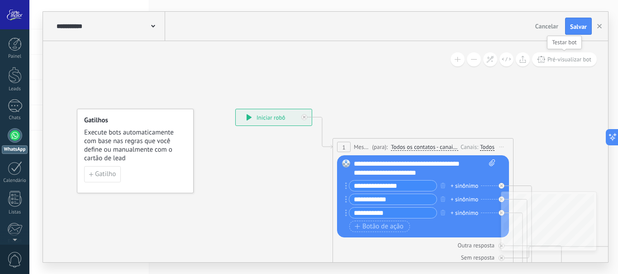
click at [559, 57] on span "Pré-visualizar bot" at bounding box center [569, 60] width 44 height 8
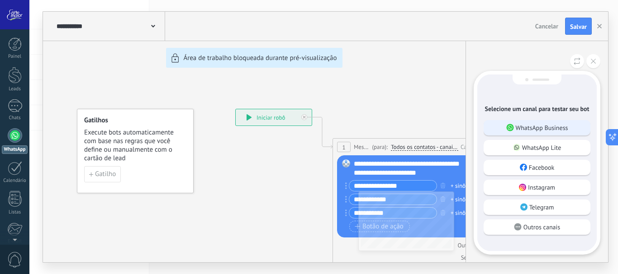
click at [547, 123] on div "WhatsApp Business" at bounding box center [536, 127] width 107 height 15
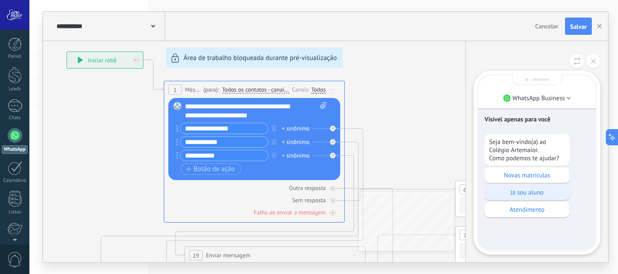
click at [537, 189] on p "Já sou aluno" at bounding box center [527, 193] width 76 height 8
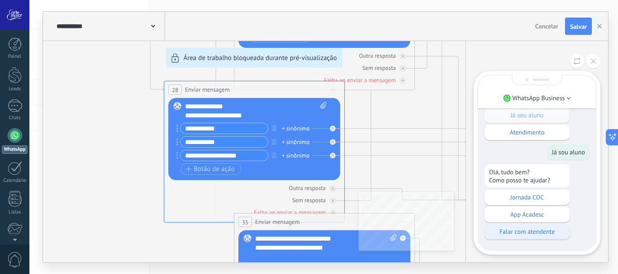
click at [527, 239] on div "Falar com atendente" at bounding box center [526, 231] width 85 height 15
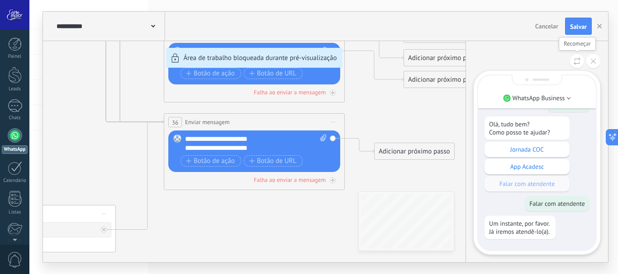
click at [577, 60] on icon at bounding box center [576, 61] width 7 height 8
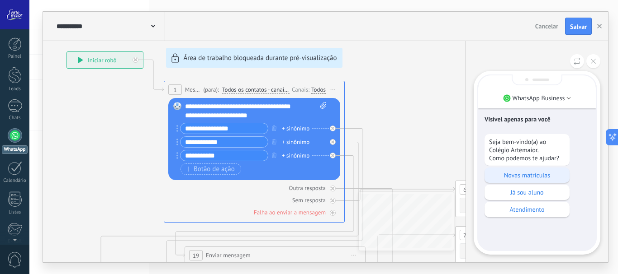
click at [540, 174] on p "Novas matrículas" at bounding box center [527, 175] width 76 height 8
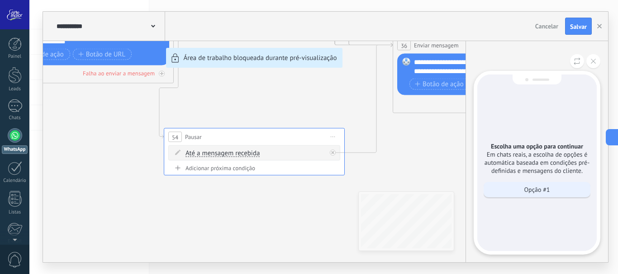
click at [534, 189] on p "Opção #1" at bounding box center [537, 190] width 26 height 8
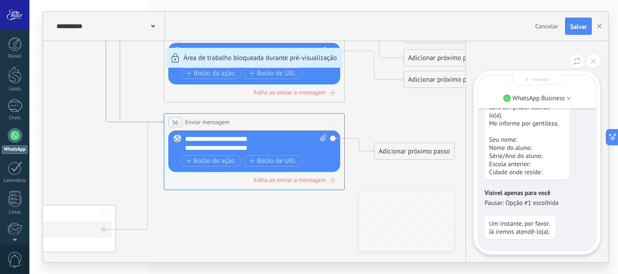
drag, startPoint x: 373, startPoint y: 113, endPoint x: 414, endPoint y: 147, distance: 52.9
click at [414, 147] on div "**********" at bounding box center [325, 137] width 565 height 251
click at [594, 66] on button at bounding box center [593, 61] width 14 height 14
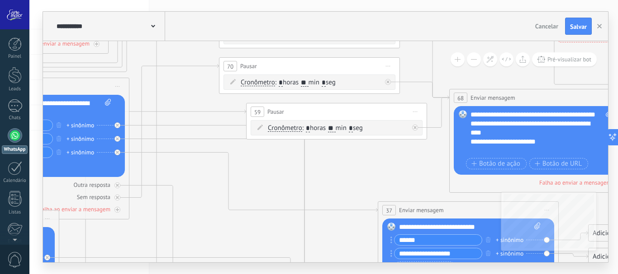
drag, startPoint x: 193, startPoint y: 105, endPoint x: 377, endPoint y: 205, distance: 209.8
click at [377, 205] on icon at bounding box center [278, 215] width 1349 height 1118
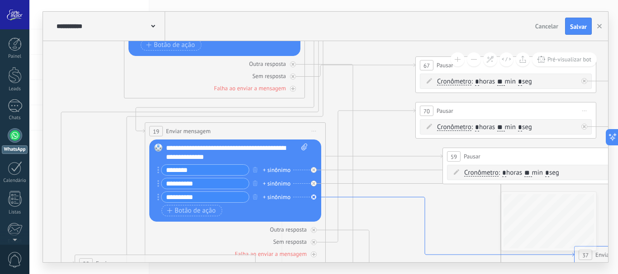
drag, startPoint x: 183, startPoint y: 154, endPoint x: 384, endPoint y: 201, distance: 206.5
click at [384, 201] on icon at bounding box center [449, 228] width 248 height 60
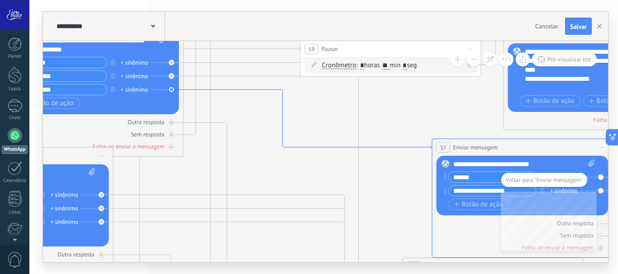
drag, startPoint x: 184, startPoint y: 99, endPoint x: 421, endPoint y: 146, distance: 241.3
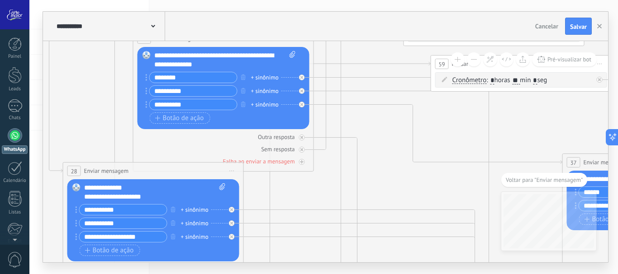
drag, startPoint x: 292, startPoint y: 120, endPoint x: 384, endPoint y: 135, distance: 93.0
click at [384, 135] on icon at bounding box center [463, 168] width 1349 height 1118
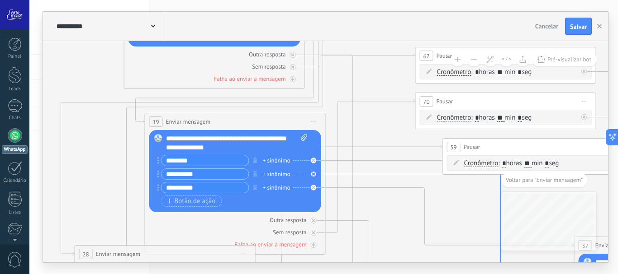
drag, startPoint x: 375, startPoint y: 136, endPoint x: 380, endPoint y: 183, distance: 47.2
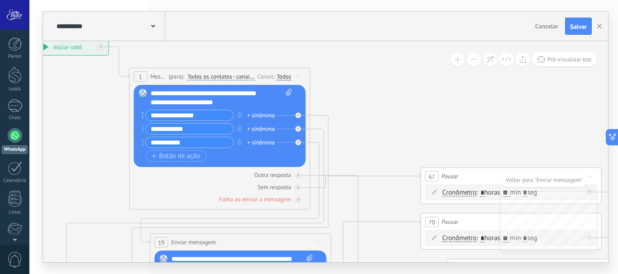
drag, startPoint x: 370, startPoint y: 71, endPoint x: 371, endPoint y: 157, distance: 86.8
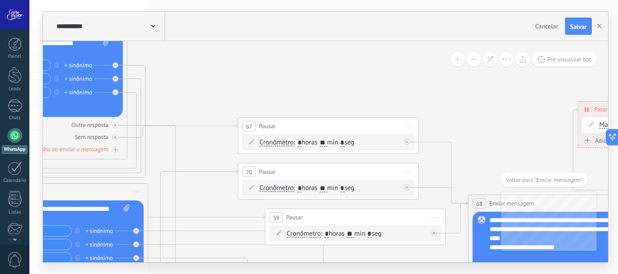
drag, startPoint x: 431, startPoint y: 123, endPoint x: 249, endPoint y: 72, distance: 189.4
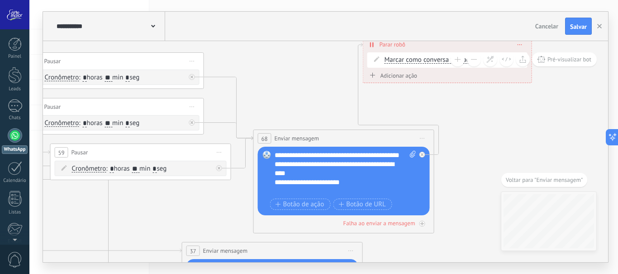
drag, startPoint x: 491, startPoint y: 135, endPoint x: 276, endPoint y: 70, distance: 224.4
click at [276, 70] on icon at bounding box center [83, 256] width 1349 height 1118
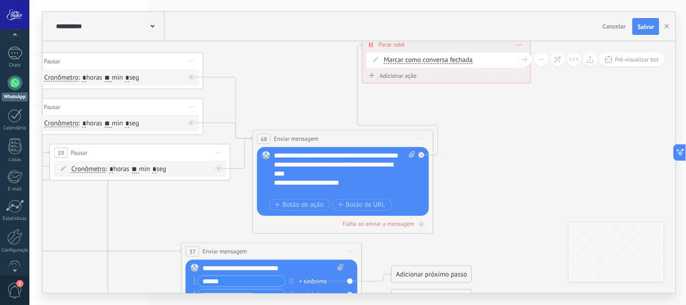
scroll to position [71, 0]
click at [12, 64] on div at bounding box center [15, 64] width 14 height 14
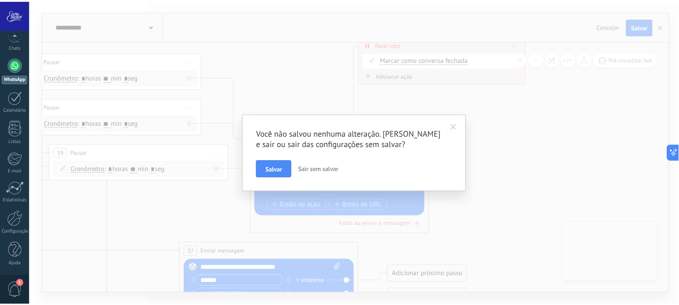
scroll to position [0, 0]
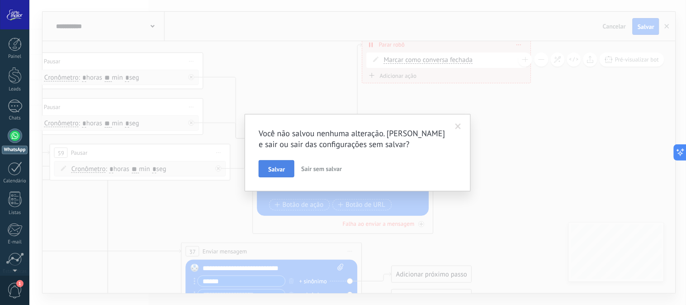
click at [284, 166] on span "Salvar" at bounding box center [276, 169] width 17 height 6
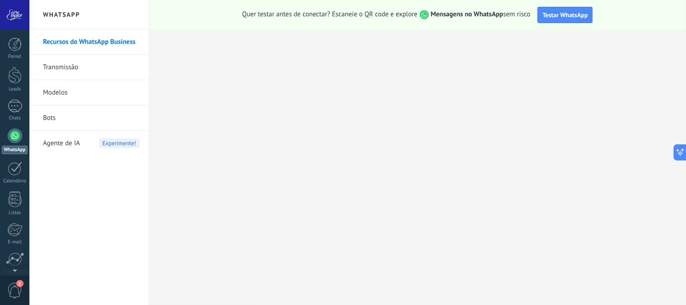
click at [69, 66] on link "Transmissão" at bounding box center [91, 67] width 97 height 25
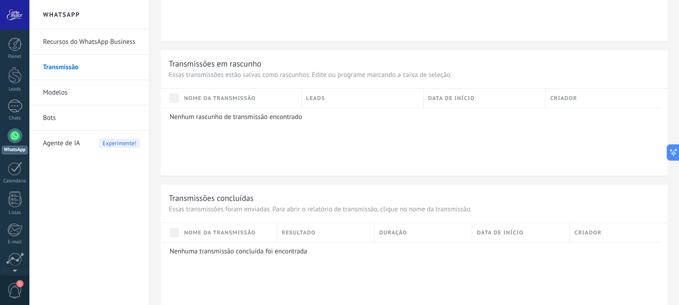
scroll to position [401, 0]
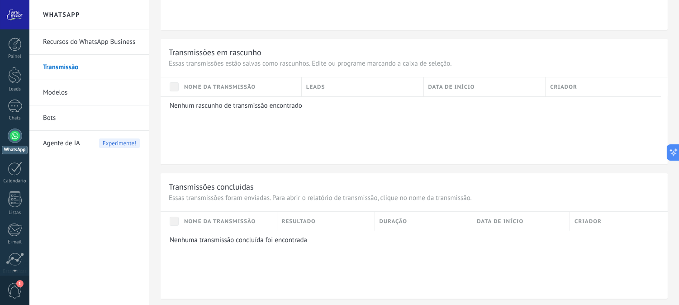
click at [73, 89] on link "Modelos" at bounding box center [91, 92] width 97 height 25
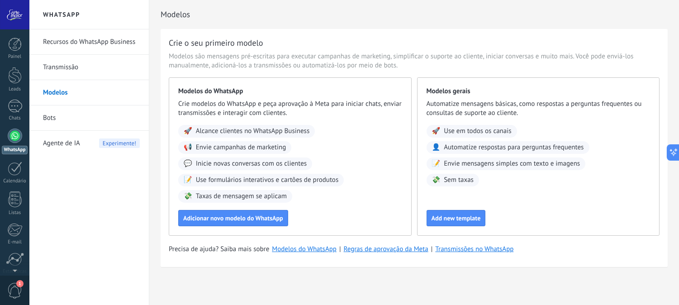
click at [59, 116] on link "Bots" at bounding box center [91, 117] width 97 height 25
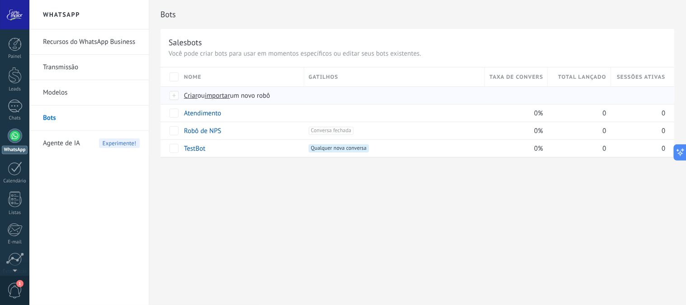
click at [193, 95] on span "Criar" at bounding box center [191, 95] width 14 height 9
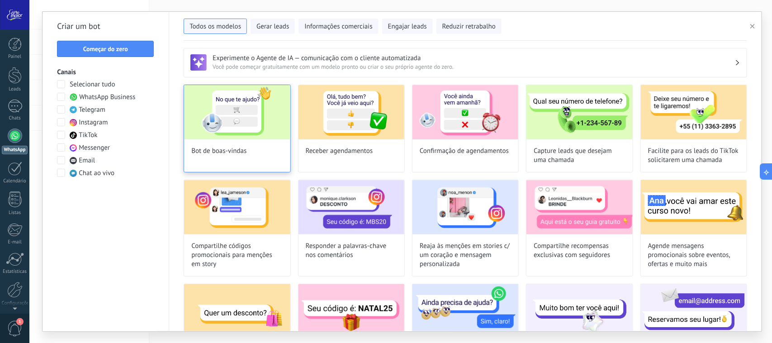
click at [218, 132] on img at bounding box center [237, 112] width 106 height 54
type input "**********"
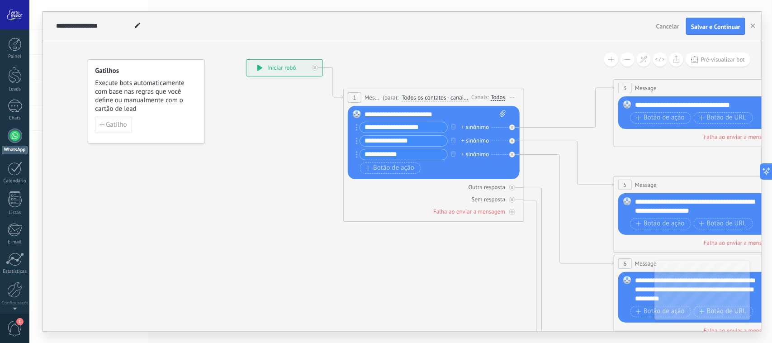
drag, startPoint x: 558, startPoint y: 226, endPoint x: 579, endPoint y: 173, distance: 57.1
click at [577, 174] on icon at bounding box center [724, 294] width 1409 height 923
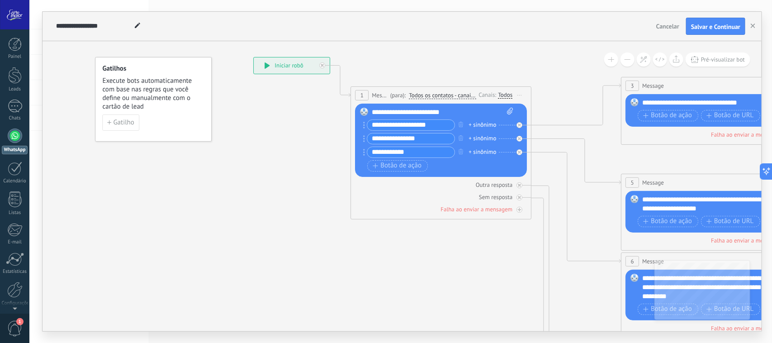
click at [137, 26] on icon at bounding box center [137, 25] width 5 height 5
click at [617, 26] on span "Cancelar" at bounding box center [667, 26] width 23 height 8
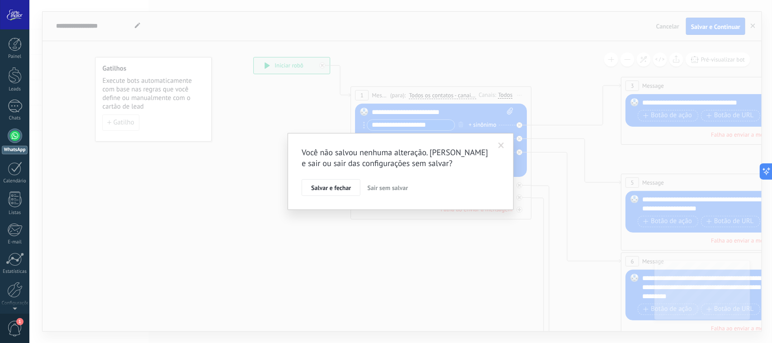
click at [391, 188] on span "Sair sem salvar" at bounding box center [387, 188] width 41 height 8
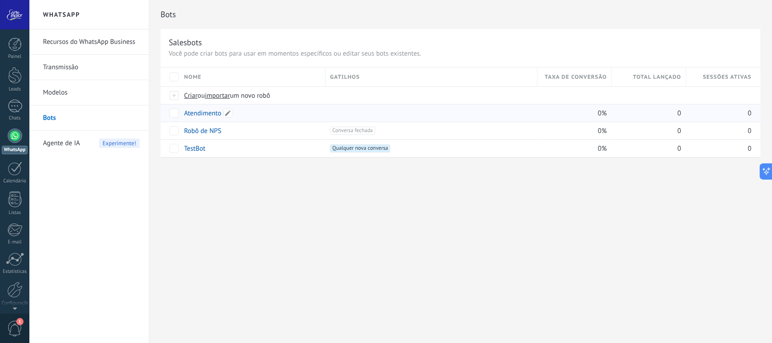
click at [200, 112] on link "Atendimento" at bounding box center [202, 113] width 37 height 9
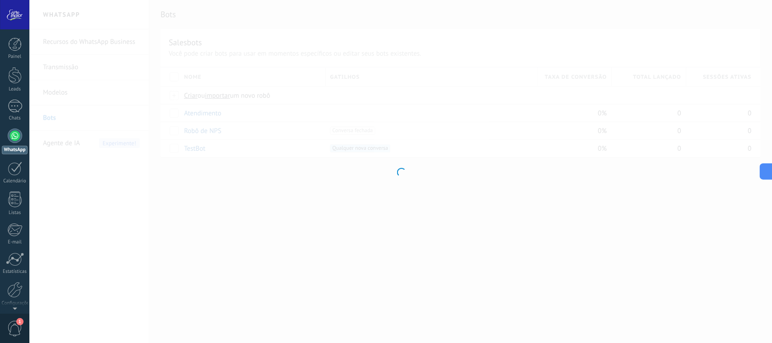
type input "**********"
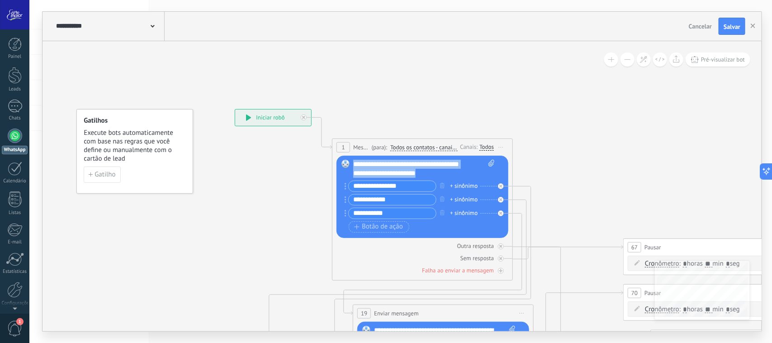
drag, startPoint x: 439, startPoint y: 172, endPoint x: 353, endPoint y: 160, distance: 87.1
click at [353, 160] on div "**********" at bounding box center [423, 169] width 141 height 18
copy div "**********"
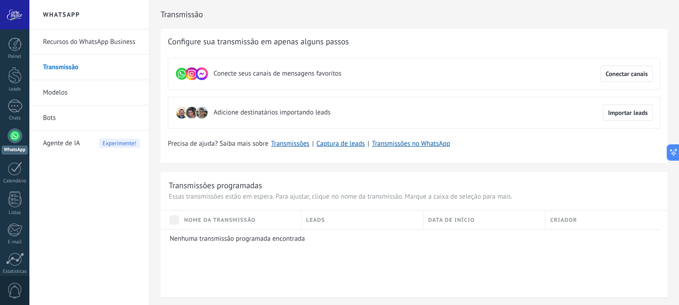
click at [64, 93] on link "Modelos" at bounding box center [91, 92] width 97 height 25
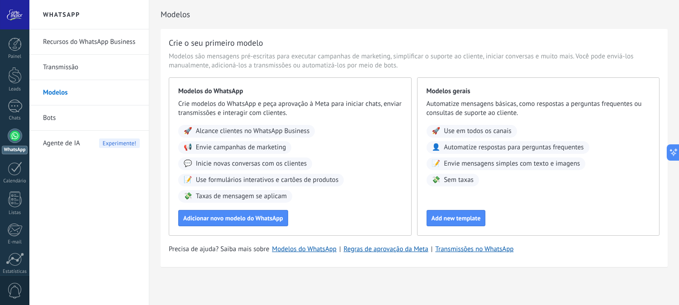
click at [244, 194] on span "Taxas de mensagem se aplicam" at bounding box center [241, 196] width 91 height 9
click at [231, 218] on span "Adicionar novo modelo do WhatsApp" at bounding box center [233, 218] width 100 height 6
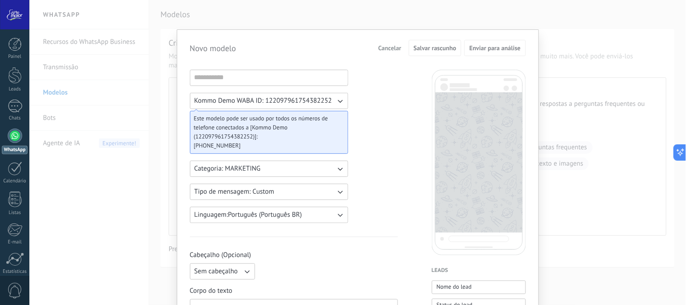
click at [338, 99] on icon "button" at bounding box center [339, 100] width 9 height 9
click at [338, 99] on li "Kommo Demo WABA ID: 122097961754382252" at bounding box center [265, 100] width 163 height 15
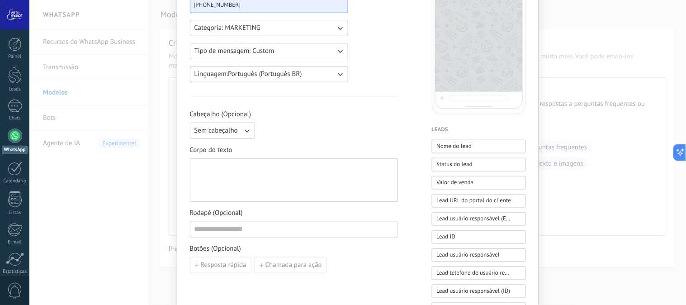
scroll to position [151, 0]
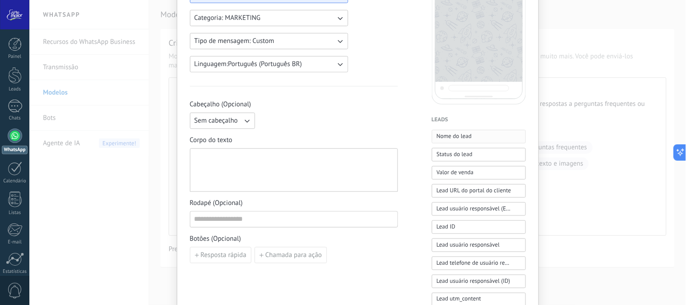
click at [469, 137] on span "Nome do lead" at bounding box center [454, 136] width 35 height 9
drag, startPoint x: 254, startPoint y: 163, endPoint x: 187, endPoint y: 168, distance: 67.5
click at [187, 168] on div "**********" at bounding box center [358, 214] width 362 height 670
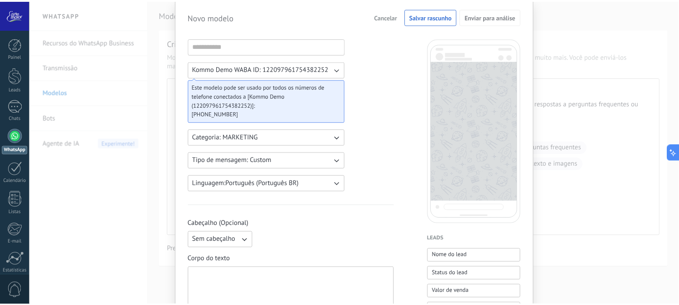
scroll to position [0, 0]
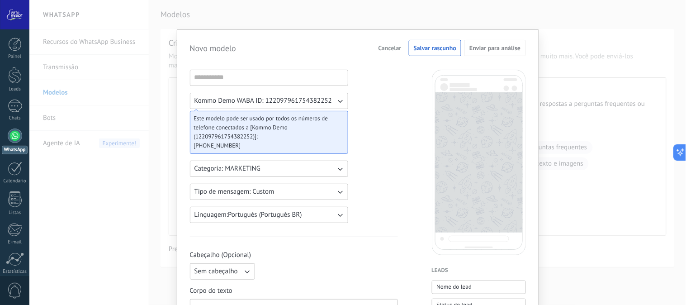
click at [390, 48] on span "Cancelar" at bounding box center [389, 48] width 23 height 6
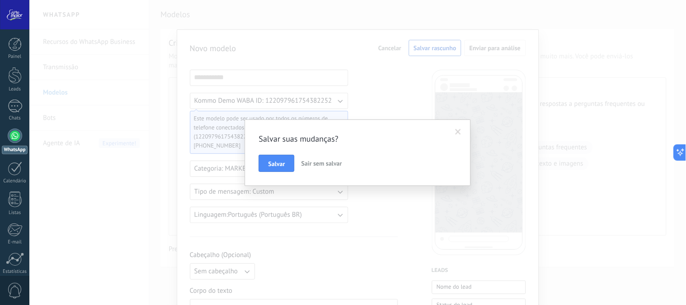
click at [316, 163] on span "Sair sem salvar" at bounding box center [321, 163] width 41 height 8
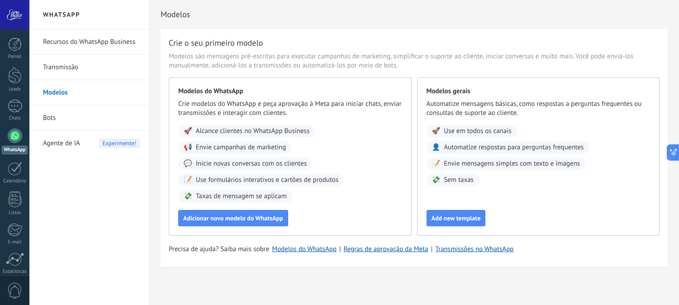
click at [91, 147] on div "Agente de IA Experimente!" at bounding box center [91, 143] width 97 height 25
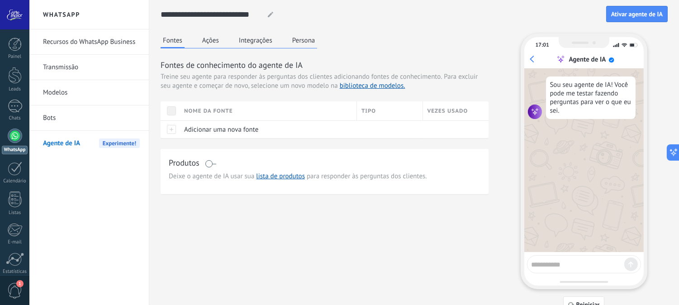
click at [561, 267] on textarea at bounding box center [577, 262] width 93 height 11
click at [254, 42] on button "Integrações" at bounding box center [255, 40] width 38 height 14
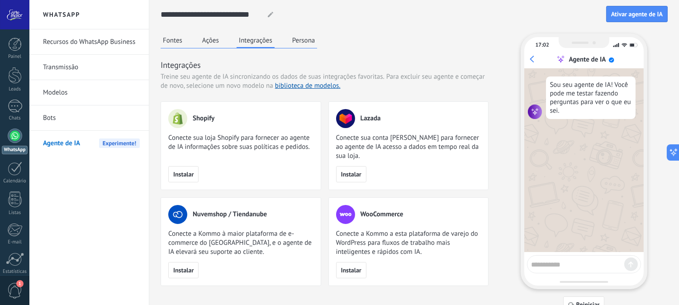
click at [77, 43] on link "Recursos do WhatsApp Business" at bounding box center [91, 41] width 97 height 25
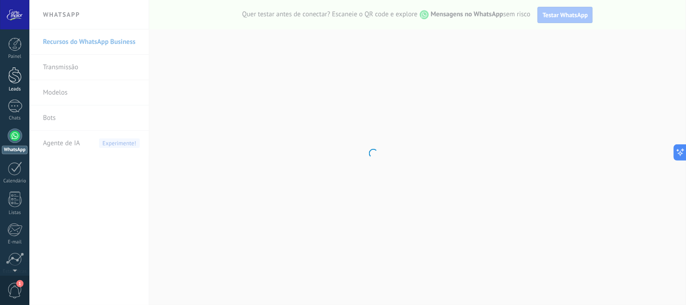
click at [14, 85] on link "Leads" at bounding box center [14, 79] width 29 height 25
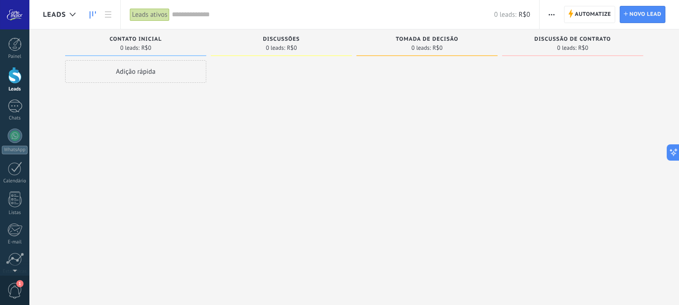
click at [143, 40] on span "Contato inicial" at bounding box center [135, 39] width 52 height 6
click at [598, 14] on span "Automatize" at bounding box center [593, 14] width 36 height 16
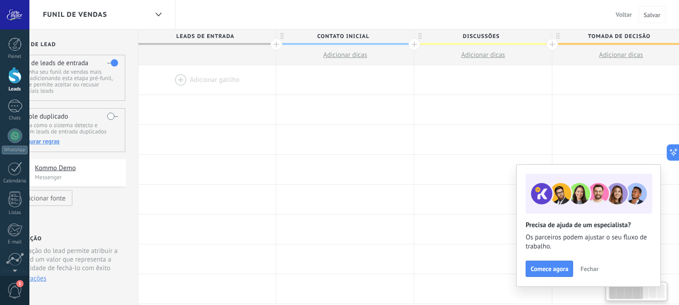
scroll to position [0, 38]
drag, startPoint x: 274, startPoint y: 35, endPoint x: 237, endPoint y: 35, distance: 36.6
click at [237, 35] on span "Leads de entrada" at bounding box center [204, 36] width 133 height 14
click at [174, 74] on div at bounding box center [206, 79] width 137 height 29
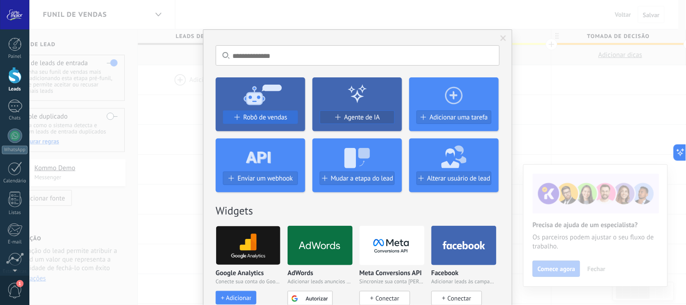
click at [268, 118] on span "Robô de vendas" at bounding box center [265, 117] width 44 height 8
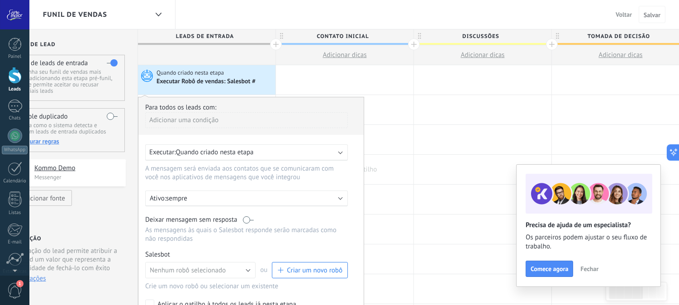
click at [390, 156] on div at bounding box center [344, 169] width 137 height 29
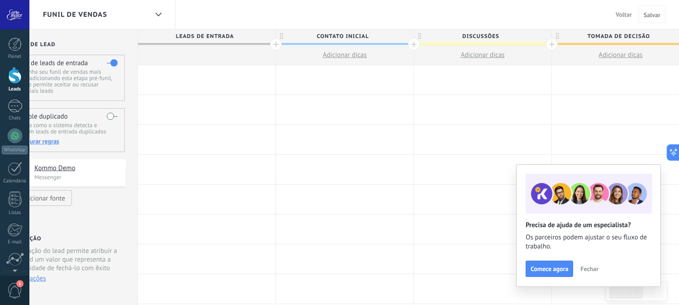
click at [589, 268] on span "Fechar" at bounding box center [589, 268] width 18 height 6
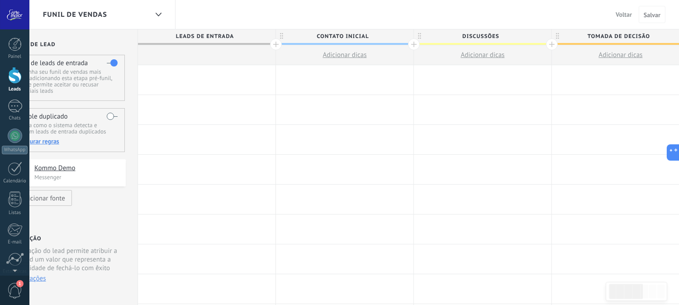
click at [341, 35] on span "Contato inicial" at bounding box center [342, 36] width 133 height 14
click at [413, 46] on div at bounding box center [414, 44] width 12 height 12
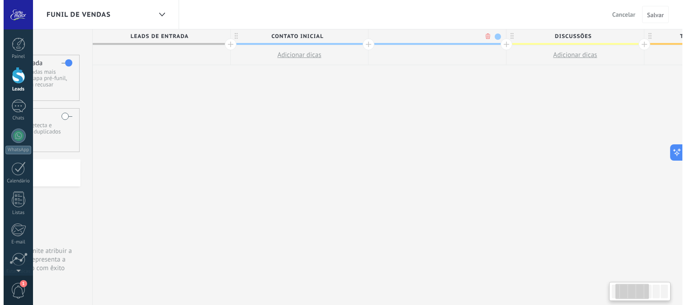
scroll to position [0, 104]
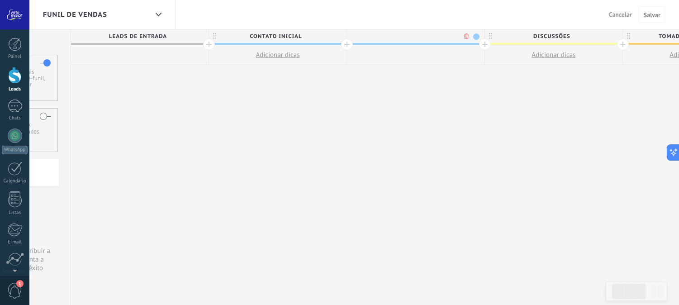
click at [283, 56] on span "Adicionar dicas" at bounding box center [277, 55] width 44 height 9
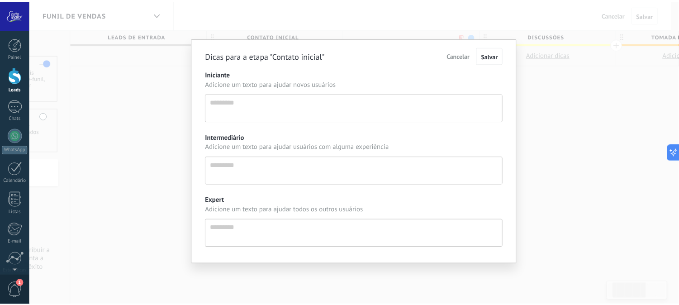
scroll to position [9, 0]
click at [467, 55] on span "Cancelar" at bounding box center [462, 55] width 23 height 8
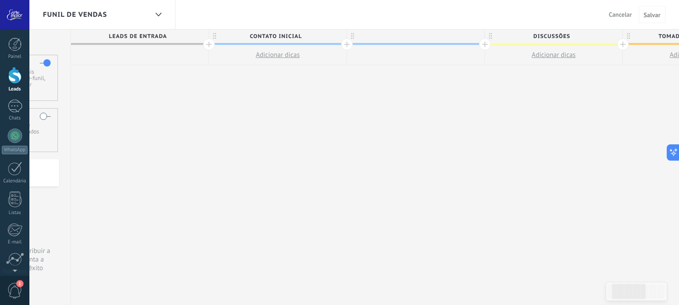
click at [257, 37] on span "Contato inicial" at bounding box center [275, 36] width 133 height 14
click at [257, 37] on input "**********" at bounding box center [276, 36] width 120 height 14
type input "**********"
click at [384, 35] on div at bounding box center [415, 36] width 137 height 14
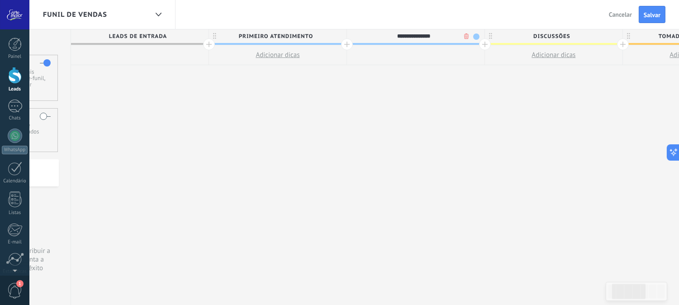
type input "**********"
click at [548, 38] on span "Discussões" at bounding box center [551, 36] width 133 height 14
click at [548, 38] on input "**********" at bounding box center [551, 36] width 120 height 14
type input "**********"
click at [663, 39] on span "Tomada de decisão" at bounding box center [688, 36] width 133 height 14
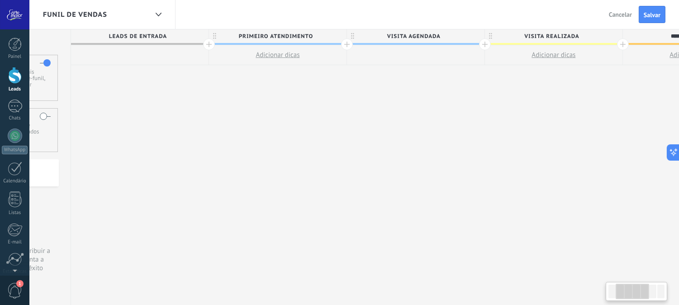
scroll to position [0, 175]
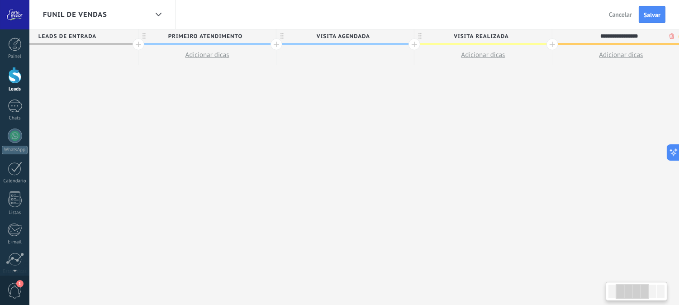
click at [663, 39] on input "**********" at bounding box center [619, 36] width 120 height 14
click at [623, 33] on input "**********" at bounding box center [619, 36] width 120 height 14
click at [553, 47] on div at bounding box center [552, 44] width 12 height 12
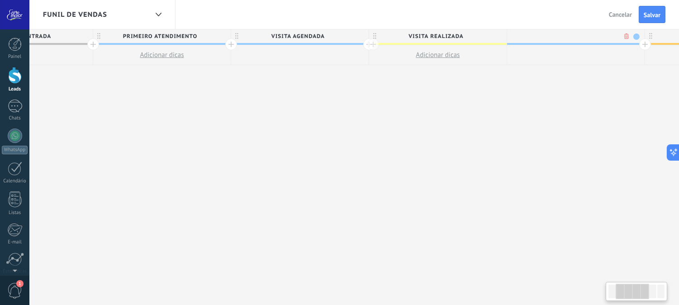
scroll to position [0, 242]
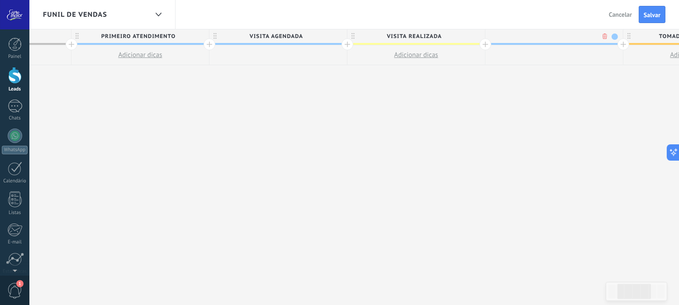
click at [514, 38] on input "text" at bounding box center [552, 36] width 120 height 14
type input "********"
click at [622, 44] on div at bounding box center [623, 44] width 12 height 12
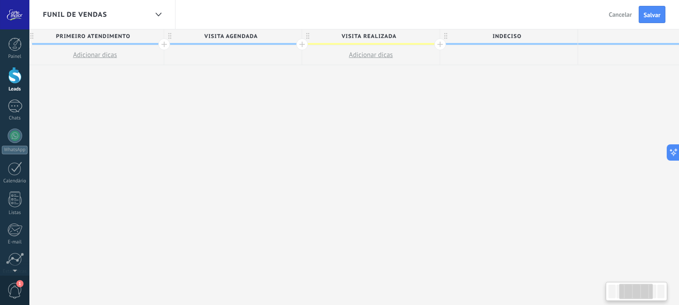
scroll to position [0, 309]
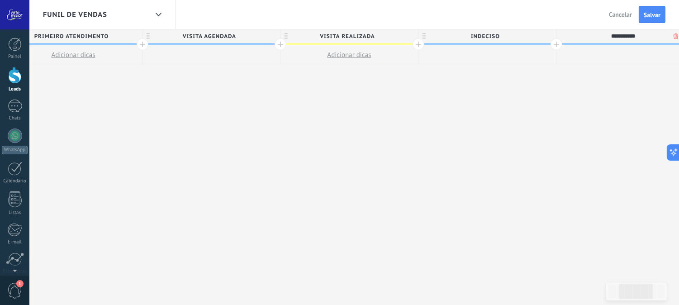
type input "**********"
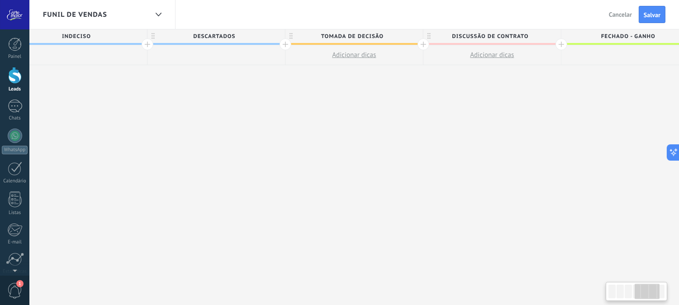
click at [358, 37] on span "Tomada de decisão" at bounding box center [351, 36] width 133 height 14
drag, startPoint x: 386, startPoint y: 34, endPoint x: 320, endPoint y: 35, distance: 66.5
click at [320, 35] on input "**********" at bounding box center [353, 36] width 120 height 14
type input "*********"
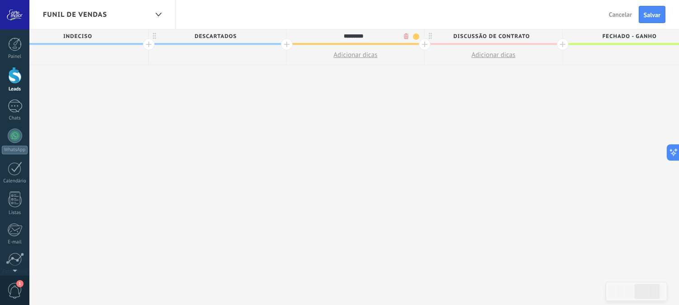
click at [469, 35] on span "Discussão de contrato" at bounding box center [490, 36] width 133 height 14
click at [469, 35] on input "**********" at bounding box center [491, 36] width 120 height 14
type input "**********"
click at [377, 37] on span "matrícula" at bounding box center [353, 36] width 133 height 14
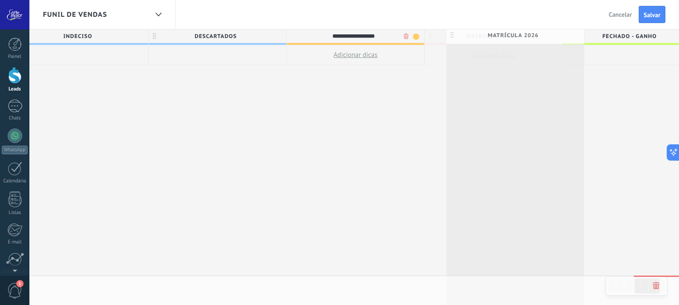
scroll to position [0, 714]
drag, startPoint x: 468, startPoint y: 38, endPoint x: 477, endPoint y: 35, distance: 9.6
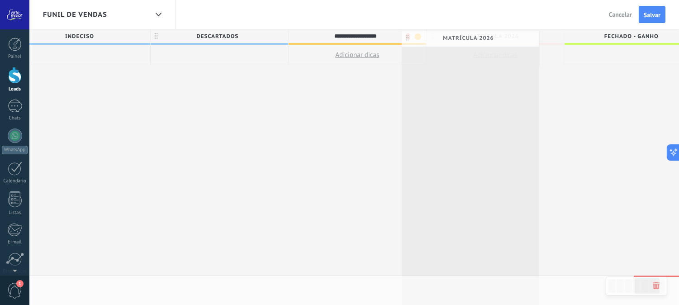
scroll to position [0, 715]
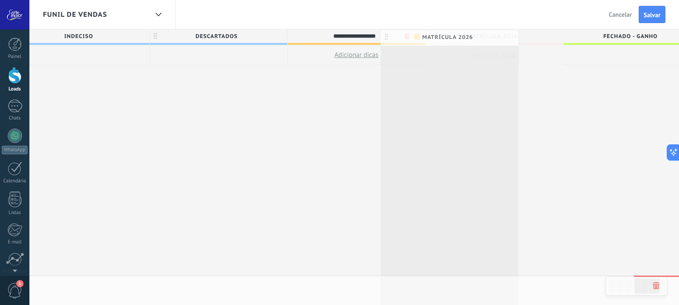
drag, startPoint x: 522, startPoint y: 37, endPoint x: 478, endPoint y: 38, distance: 44.3
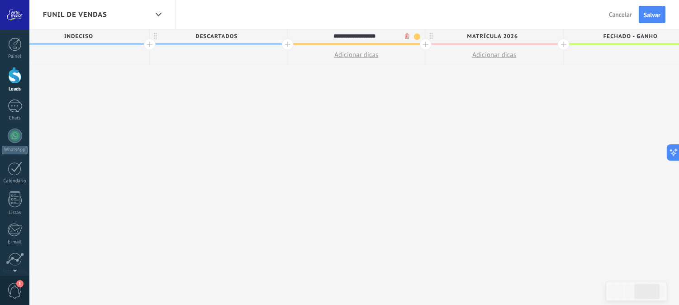
click at [486, 34] on span "matrícula 2026" at bounding box center [491, 36] width 133 height 14
type input "**********"
click at [486, 34] on input "**********" at bounding box center [492, 36] width 120 height 14
click at [486, 33] on input "**********" at bounding box center [492, 36] width 120 height 14
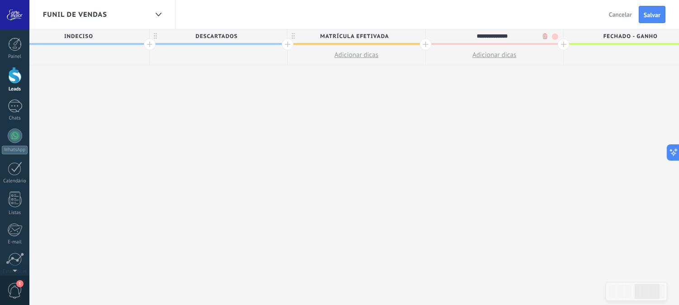
drag, startPoint x: 518, startPoint y: 33, endPoint x: 464, endPoint y: 31, distance: 54.3
click at [464, 31] on input "**********" at bounding box center [492, 36] width 120 height 14
type input "**********"
click at [520, 101] on div "**********" at bounding box center [149, 167] width 1379 height 276
click at [340, 90] on div "**********" at bounding box center [149, 167] width 1379 height 276
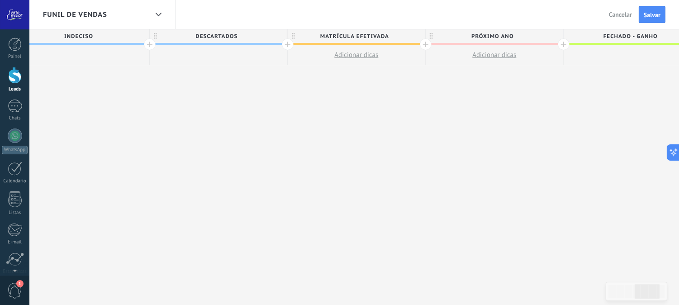
drag, startPoint x: 346, startPoint y: 47, endPoint x: 467, endPoint y: 58, distance: 121.6
click at [467, 58] on div "Leads de entrada Primeiro atendimento Adicionar dicas visita agendada visita re…" at bounding box center [149, 47] width 1379 height 36
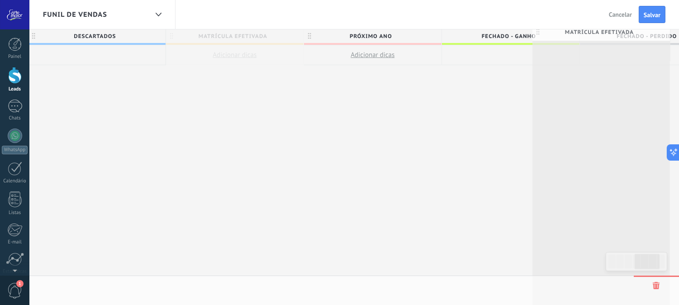
scroll to position [0, 868]
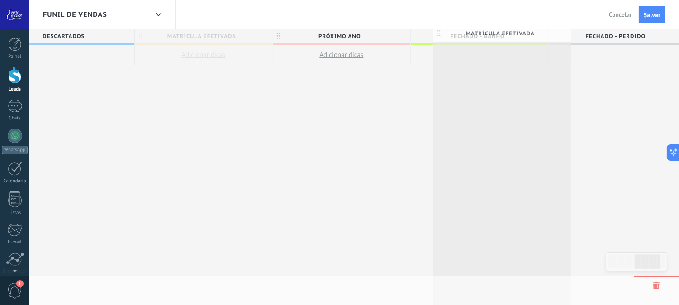
drag, startPoint x: 294, startPoint y: 36, endPoint x: 437, endPoint y: 33, distance: 142.9
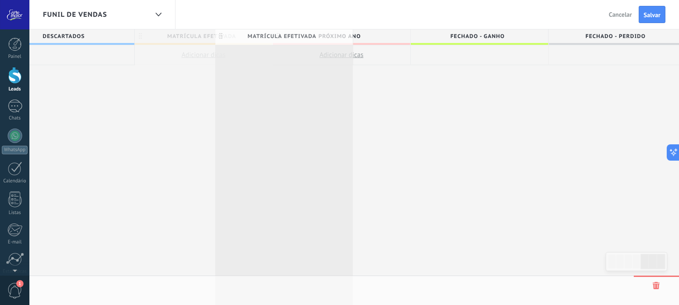
scroll to position [0, 865]
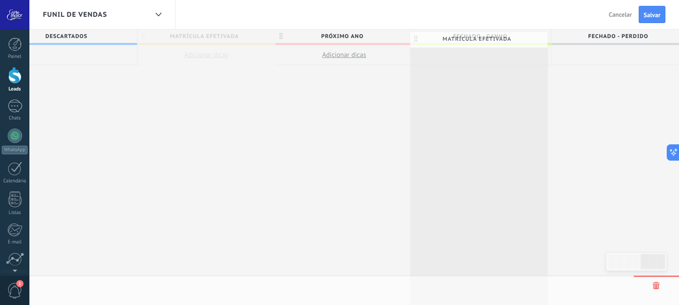
drag, startPoint x: 138, startPoint y: 34, endPoint x: 410, endPoint y: 37, distance: 272.2
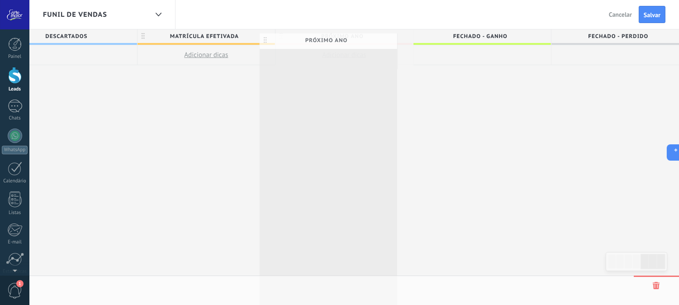
scroll to position [0, 868]
drag, startPoint x: 383, startPoint y: 35, endPoint x: 363, endPoint y: 39, distance: 20.0
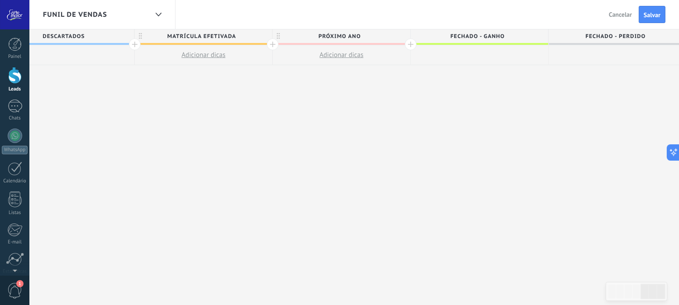
scroll to position [0, 870]
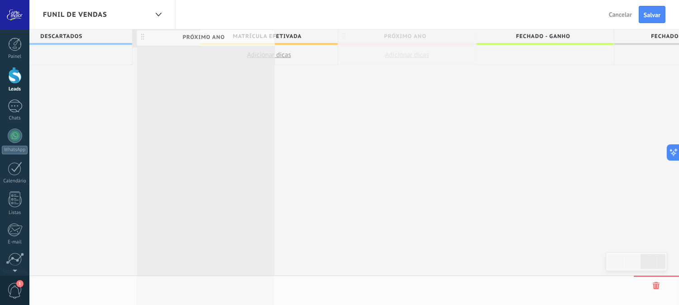
drag, startPoint x: 327, startPoint y: 35, endPoint x: 193, endPoint y: 36, distance: 133.8
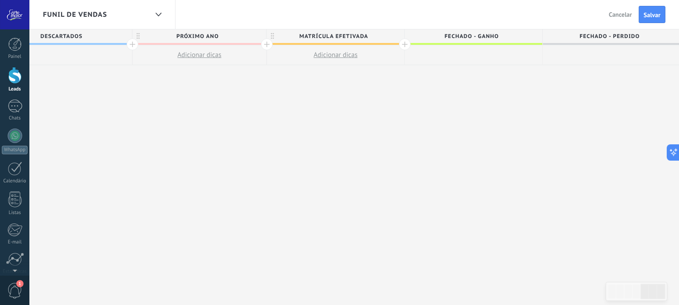
click at [517, 35] on span "Fechado - ganho" at bounding box center [471, 36] width 133 height 14
click at [473, 34] on input "**********" at bounding box center [471, 36] width 120 height 14
drag, startPoint x: 435, startPoint y: 32, endPoint x: 509, endPoint y: 35, distance: 74.2
click at [509, 35] on input "**********" at bounding box center [471, 36] width 120 height 14
drag, startPoint x: 494, startPoint y: 106, endPoint x: 457, endPoint y: 61, distance: 58.2
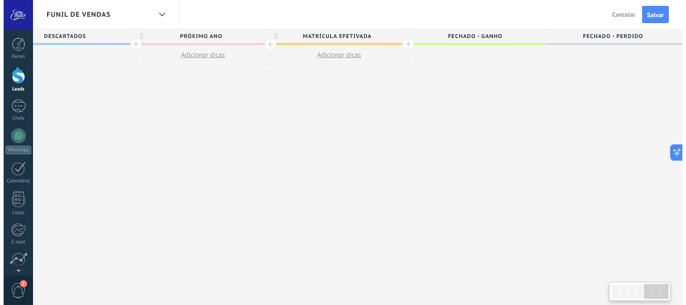
scroll to position [0, 872]
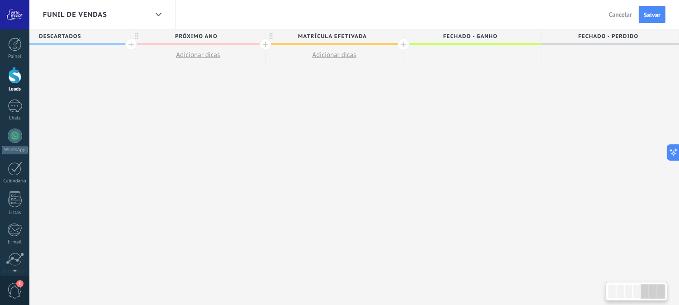
drag, startPoint x: 481, startPoint y: 90, endPoint x: 471, endPoint y: 58, distance: 34.0
click at [428, 33] on span "Fechado - ganho" at bounding box center [469, 36] width 133 height 14
click at [409, 33] on div "**********" at bounding box center [469, 36] width 133 height 14
click at [567, 39] on span "Fechado - perdido" at bounding box center [607, 36] width 133 height 14
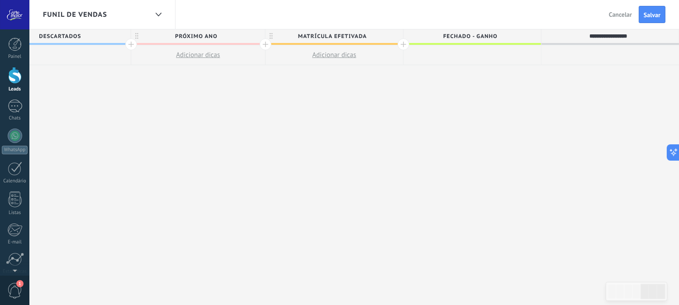
click at [454, 38] on span "Fechado - ganho" at bounding box center [469, 36] width 133 height 14
click at [454, 38] on input "**********" at bounding box center [470, 36] width 120 height 14
type input "**********"
click at [270, 34] on icon at bounding box center [270, 36] width 3 height 6
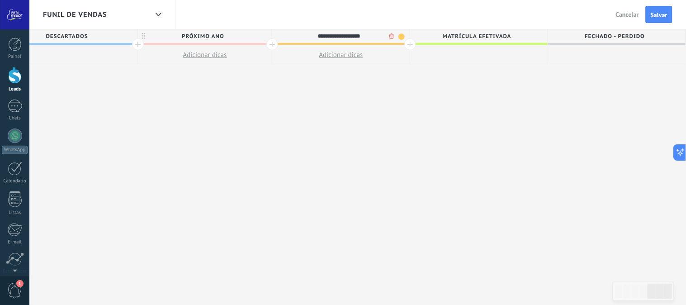
click at [385, 34] on body ".abccls-1,.abccls-2{fill-rule:evenodd}.abccls-2{fill:#fff} .abfcls-1{fill:none}…" at bounding box center [343, 152] width 686 height 305
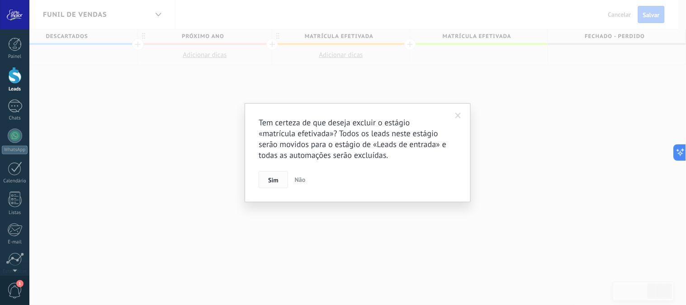
click at [274, 181] on span "Sim" at bounding box center [273, 180] width 10 height 6
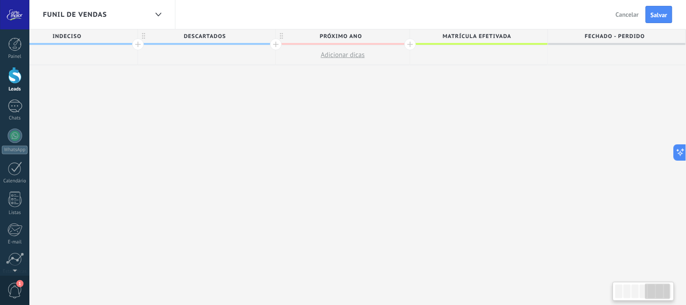
scroll to position [0, 726]
click at [600, 33] on span "Fechado - perdido" at bounding box center [614, 36] width 133 height 14
click at [599, 37] on input "**********" at bounding box center [615, 36] width 120 height 14
type input "**********"
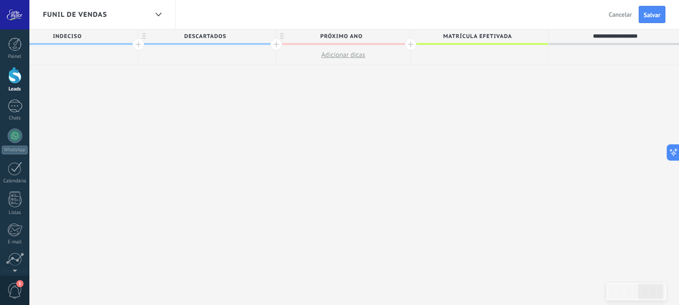
click at [375, 127] on div "**********" at bounding box center [67, 167] width 1237 height 276
click at [311, 38] on span "próximo ano" at bounding box center [340, 36] width 129 height 14
click at [322, 32] on input "**********" at bounding box center [341, 36] width 120 height 14
click at [318, 33] on input "**********" at bounding box center [341, 36] width 120 height 14
type input "**********"
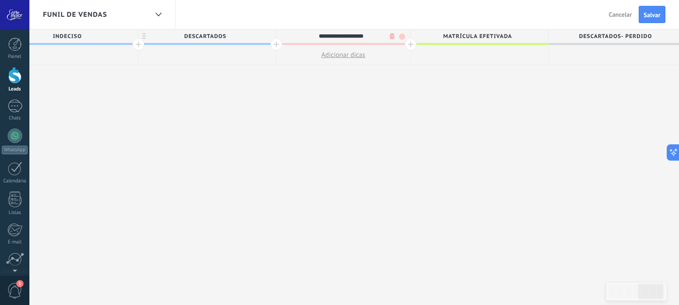
click at [250, 105] on div "**********" at bounding box center [67, 167] width 1237 height 276
click at [142, 35] on icon at bounding box center [143, 36] width 3 height 6
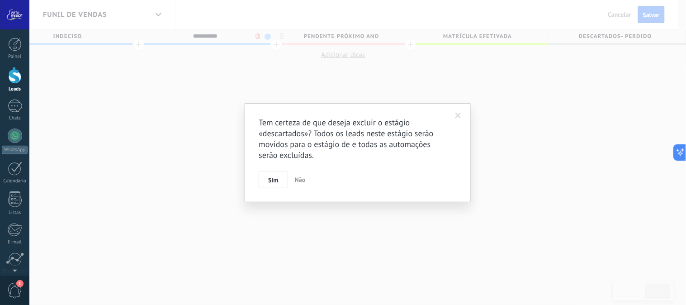
click at [255, 34] on body ".abccls-1,.abccls-2{fill-rule:evenodd}.abccls-2{fill:#fff} .abfcls-1{fill:none}…" at bounding box center [343, 152] width 686 height 305
click at [278, 177] on button "Sim" at bounding box center [273, 179] width 29 height 17
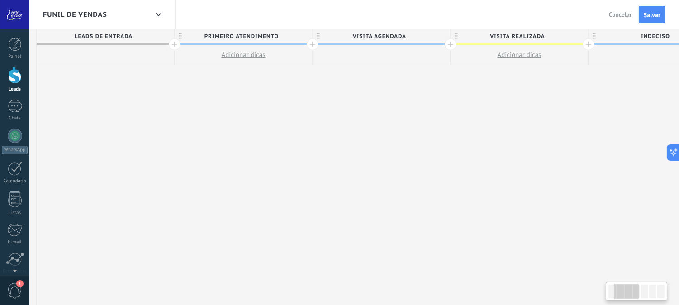
scroll to position [0, 140]
drag, startPoint x: 120, startPoint y: 86, endPoint x: 571, endPoint y: 143, distance: 454.7
click at [571, 143] on div "**********" at bounding box center [584, 167] width 1099 height 276
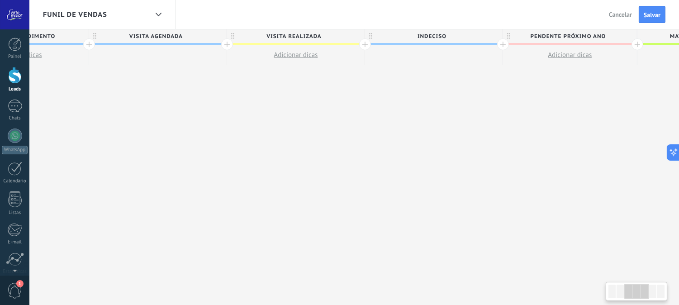
drag, startPoint x: 490, startPoint y: 147, endPoint x: 269, endPoint y: 155, distance: 221.2
click at [269, 155] on div "**********" at bounding box center [362, 167] width 1099 height 276
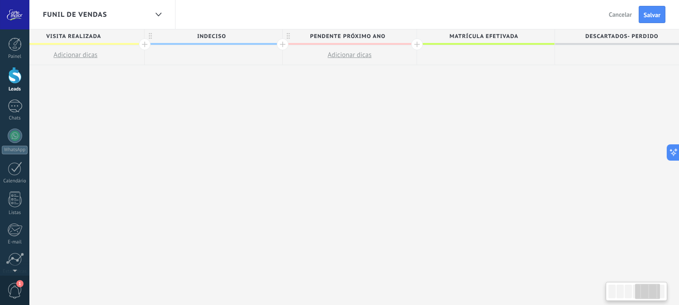
scroll to position [0, 596]
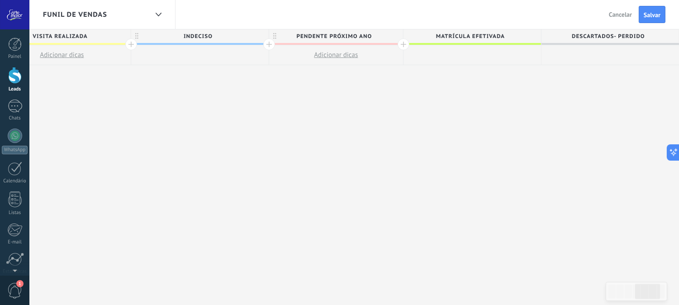
drag, startPoint x: 531, startPoint y: 156, endPoint x: 294, endPoint y: 164, distance: 237.0
click at [294, 164] on div "**********" at bounding box center [129, 167] width 1099 height 276
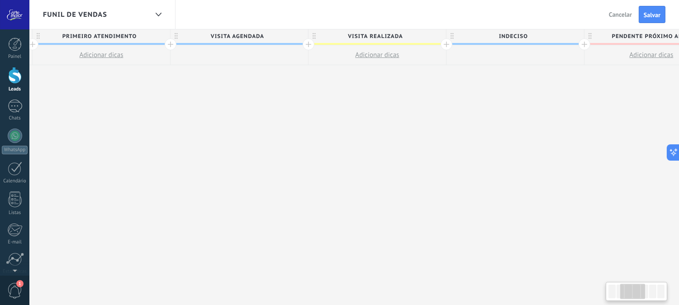
drag, startPoint x: 422, startPoint y: 182, endPoint x: 608, endPoint y: 179, distance: 185.8
click at [608, 179] on div "**********" at bounding box center [444, 167] width 1099 height 276
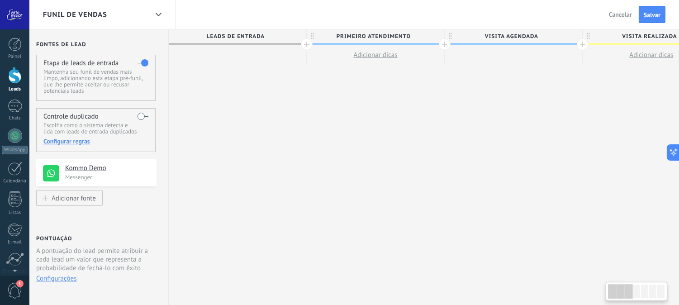
drag, startPoint x: 185, startPoint y: 155, endPoint x: 460, endPoint y: 144, distance: 275.1
click at [156, 16] on icon at bounding box center [159, 15] width 6 height 4
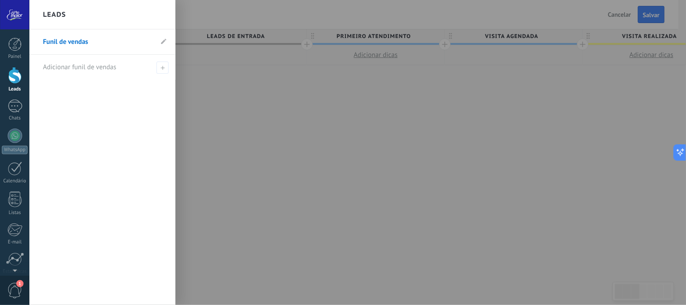
click at [310, 124] on div at bounding box center [372, 152] width 686 height 305
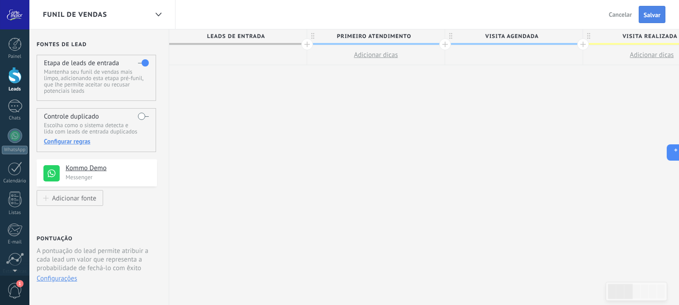
click at [653, 14] on span "Salvar" at bounding box center [651, 15] width 17 height 6
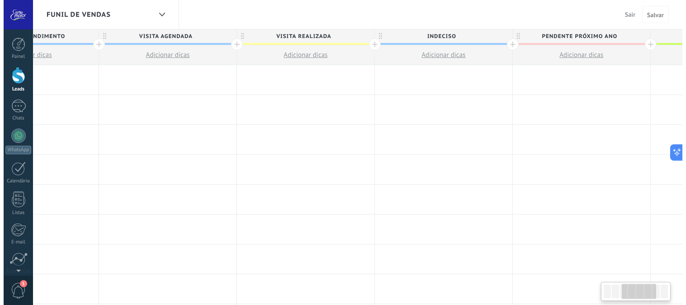
scroll to position [0, 358]
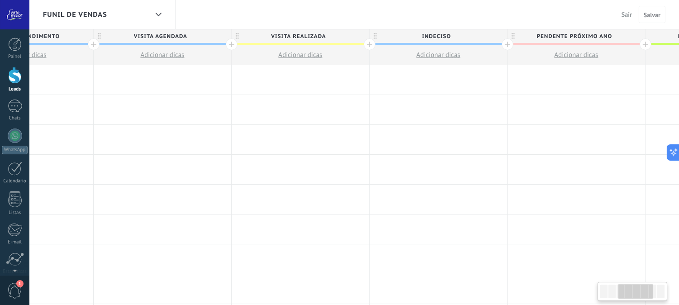
drag, startPoint x: 582, startPoint y: 80, endPoint x: 231, endPoint y: 51, distance: 352.0
click at [232, 51] on button "Adicionar dicas" at bounding box center [299, 54] width 137 height 19
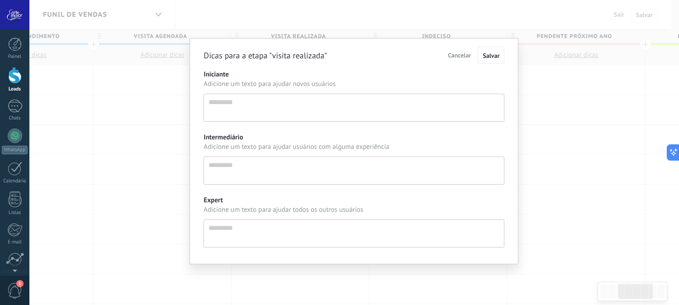
type textarea "*********"
click at [457, 56] on span "Cancelar" at bounding box center [462, 55] width 23 height 8
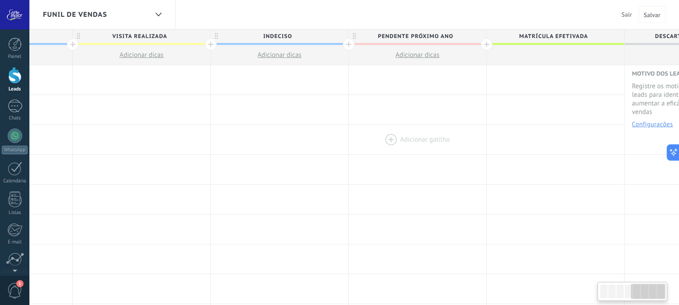
scroll to position [0, 599]
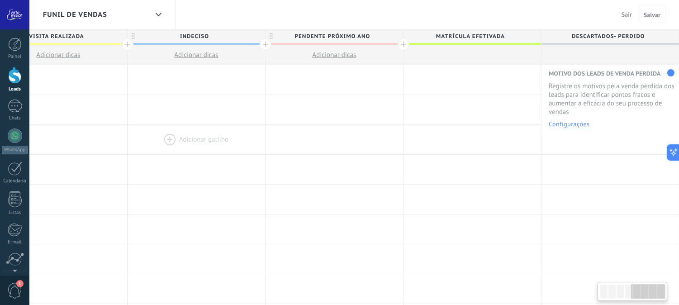
drag, startPoint x: 566, startPoint y: 154, endPoint x: 228, endPoint y: 127, distance: 338.7
click at [228, 129] on div "Adicionar gatilho Adicionar gatilho Adicionar gatilho Adicionar gatilho Adicion…" at bounding box center [127, 140] width 1103 height 30
click at [554, 15] on div "Funil de vendas Sair Cancelar Salvar" at bounding box center [353, 14] width 649 height 29
click at [402, 44] on div at bounding box center [403, 44] width 12 height 12
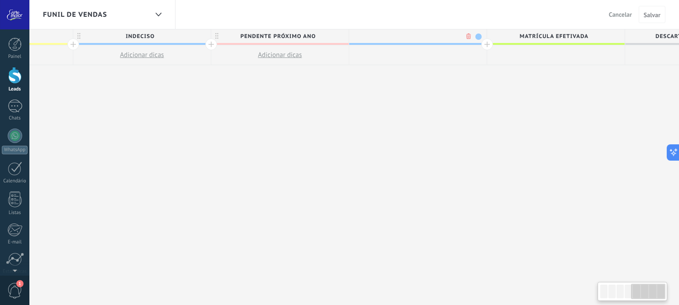
scroll to position [0, 666]
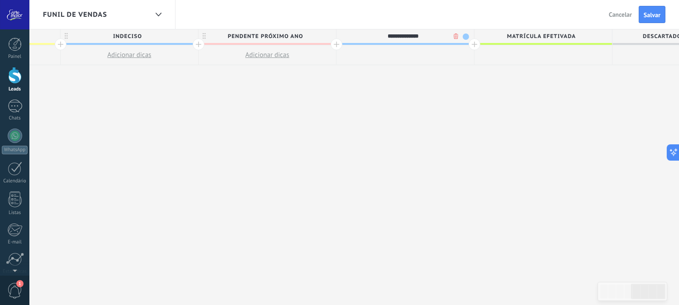
type input "**********"
click at [496, 137] on div "**********" at bounding box center [129, 167] width 1241 height 276
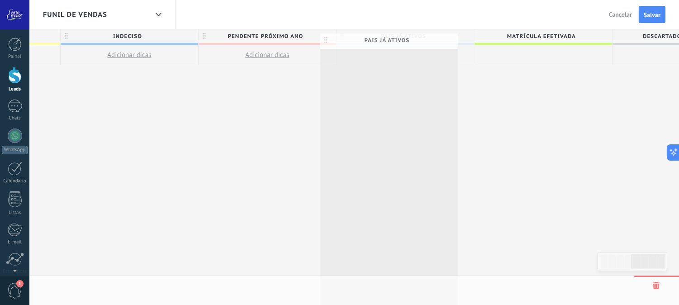
scroll to position [0, 667]
drag, startPoint x: 394, startPoint y: 35, endPoint x: 377, endPoint y: 40, distance: 18.2
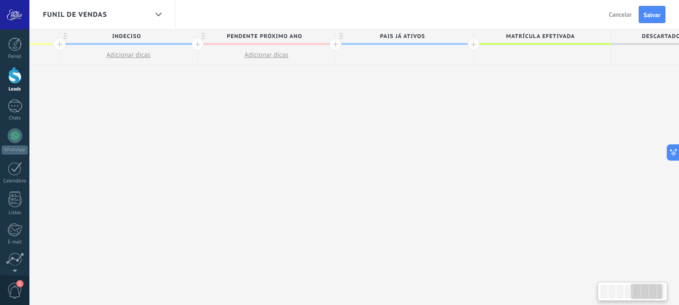
click at [383, 36] on span "pais já ativos" at bounding box center [401, 36] width 133 height 14
click at [383, 36] on input "**********" at bounding box center [403, 36] width 120 height 14
click at [423, 37] on input "**********" at bounding box center [403, 36] width 120 height 14
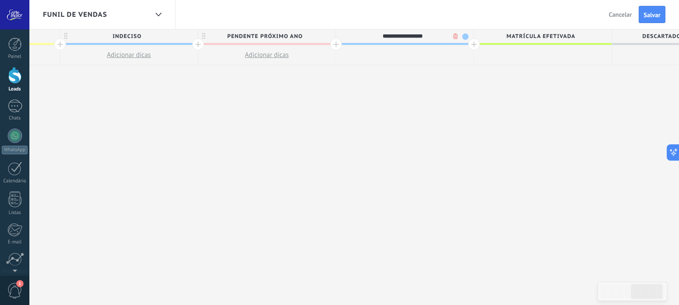
type input "**********"
click at [455, 118] on div "**********" at bounding box center [129, 167] width 1241 height 276
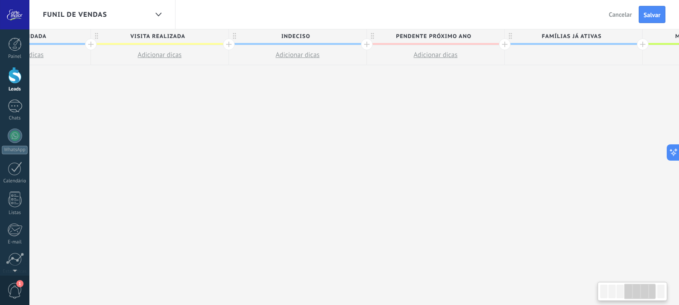
drag, startPoint x: 284, startPoint y: 137, endPoint x: 453, endPoint y: 136, distance: 169.5
click at [453, 136] on div "**********" at bounding box center [297, 167] width 1241 height 276
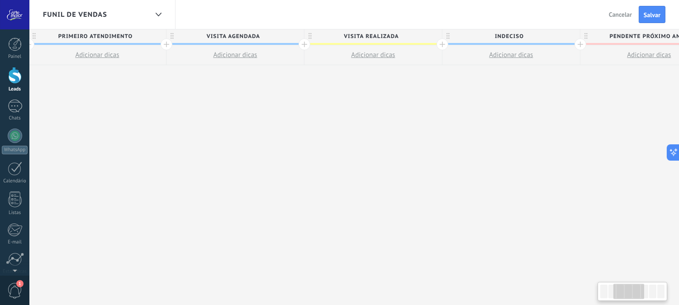
drag, startPoint x: 160, startPoint y: 116, endPoint x: 358, endPoint y: 143, distance: 198.9
click at [358, 143] on div "**********" at bounding box center [511, 167] width 1241 height 276
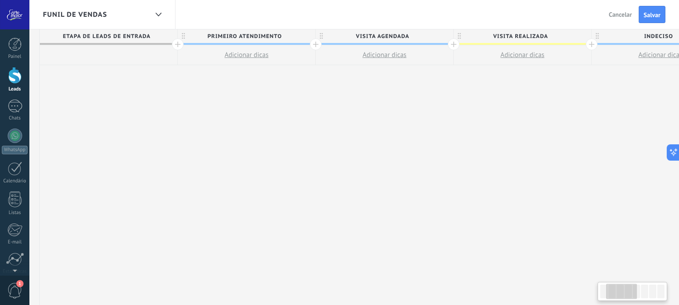
drag, startPoint x: 151, startPoint y: 134, endPoint x: 298, endPoint y: 148, distance: 148.5
click at [297, 150] on div "**********" at bounding box center [660, 167] width 1241 height 276
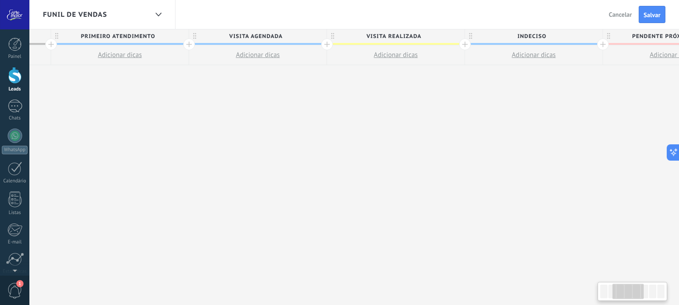
scroll to position [0, 272]
drag, startPoint x: 584, startPoint y: 136, endPoint x: 445, endPoint y: 148, distance: 139.3
click at [445, 148] on div "**********" at bounding box center [524, 167] width 1241 height 276
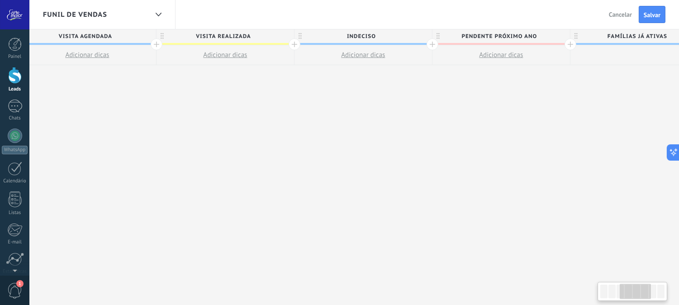
scroll to position [0, 433]
drag, startPoint x: 573, startPoint y: 125, endPoint x: 425, endPoint y: 127, distance: 147.8
click at [425, 127] on div "**********" at bounding box center [362, 167] width 1241 height 276
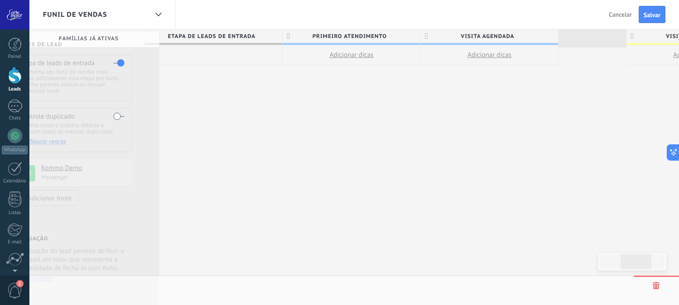
scroll to position [0, 0]
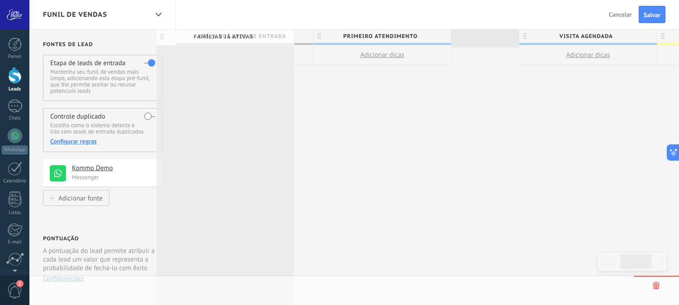
drag, startPoint x: 587, startPoint y: 39, endPoint x: 190, endPoint y: 39, distance: 396.5
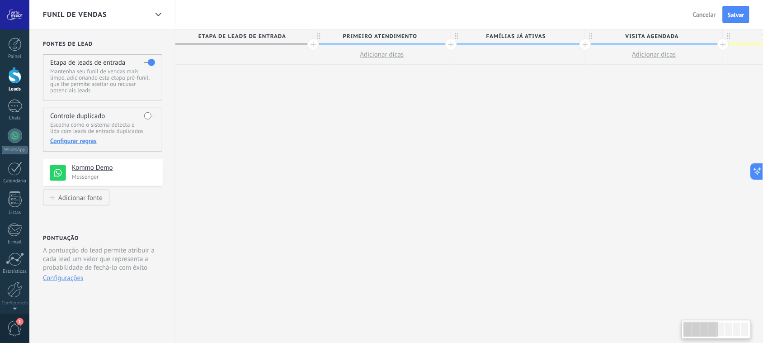
scroll to position [8, 0]
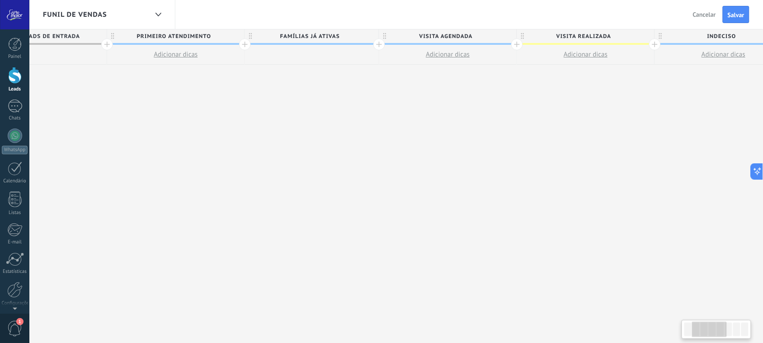
drag, startPoint x: 596, startPoint y: 145, endPoint x: 371, endPoint y: 163, distance: 225.8
click at [371, 163] on div "**********" at bounding box center [587, 186] width 1237 height 314
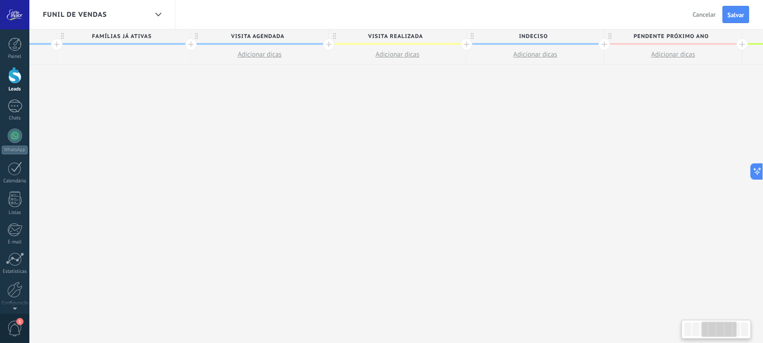
drag, startPoint x: 671, startPoint y: 108, endPoint x: 541, endPoint y: 110, distance: 130.7
click at [541, 110] on div "**********" at bounding box center [399, 186] width 1237 height 314
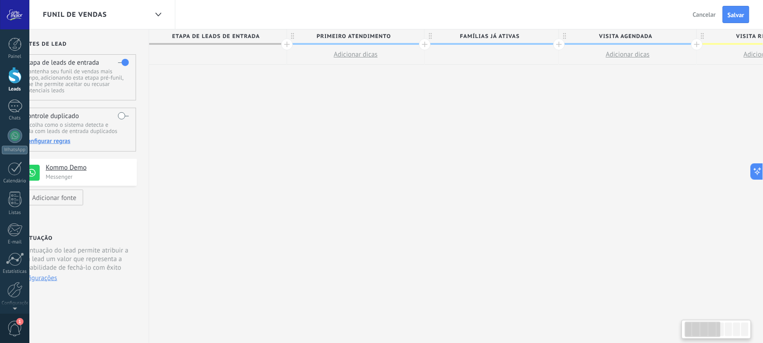
scroll to position [0, 0]
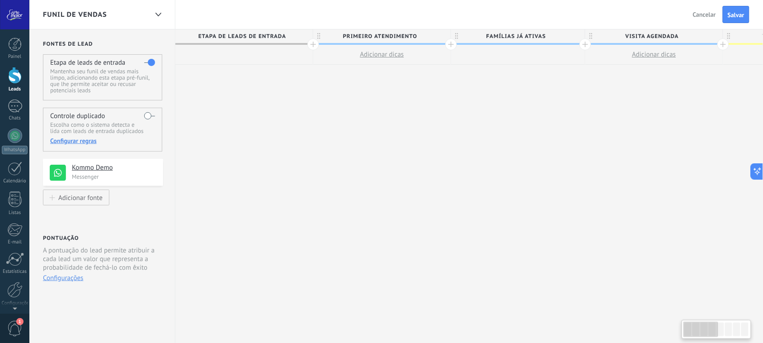
drag, startPoint x: 209, startPoint y: 103, endPoint x: 552, endPoint y: 129, distance: 343.7
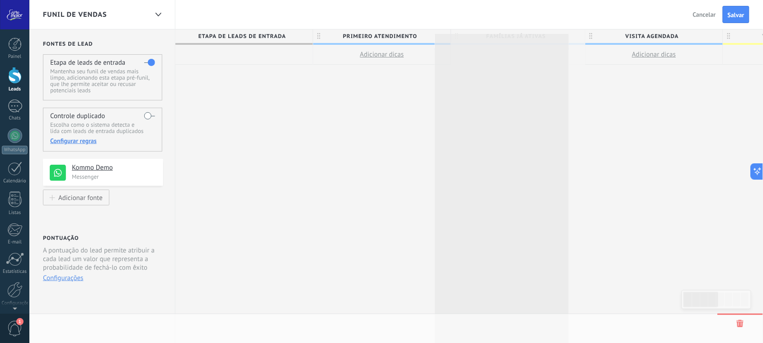
scroll to position [0, 1]
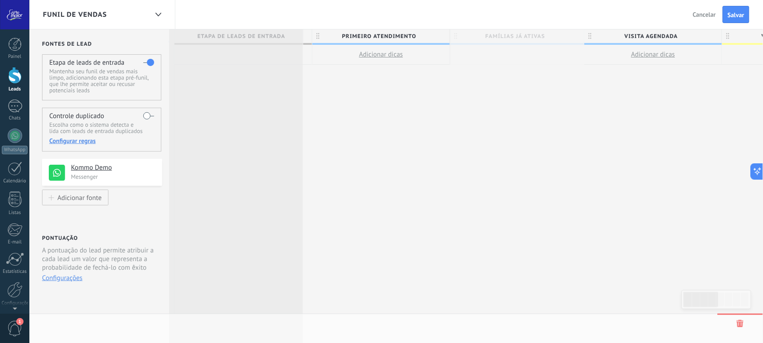
drag, startPoint x: 490, startPoint y: 33, endPoint x: 208, endPoint y: 31, distance: 281.2
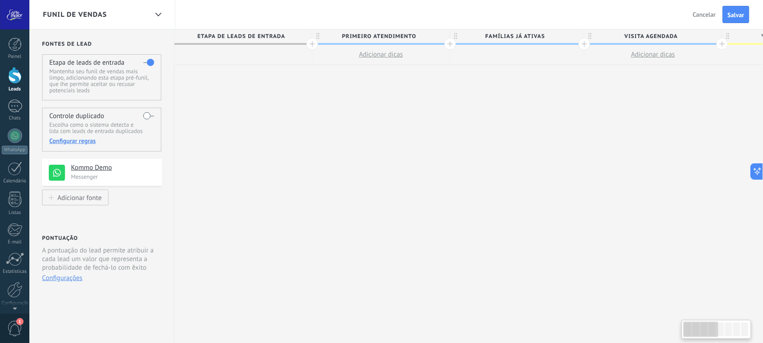
scroll to position [0, 0]
drag, startPoint x: 234, startPoint y: 35, endPoint x: 403, endPoint y: 36, distance: 169.1
drag, startPoint x: 529, startPoint y: 108, endPoint x: 527, endPoint y: 104, distance: 5.1
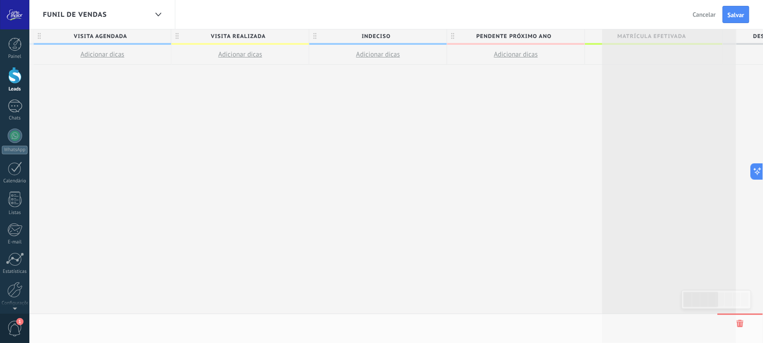
scroll to position [0, 559]
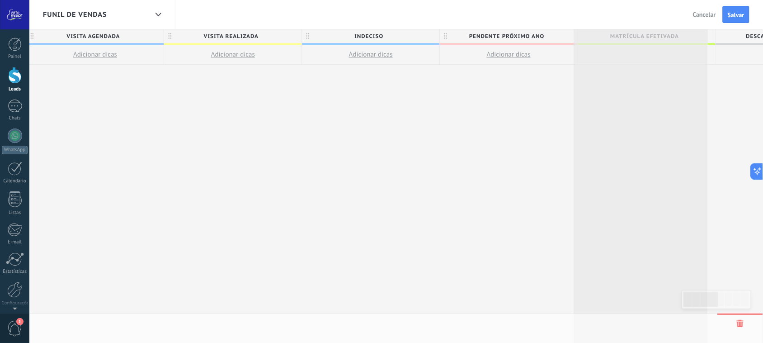
drag, startPoint x: 458, startPoint y: 36, endPoint x: 580, endPoint y: 36, distance: 121.6
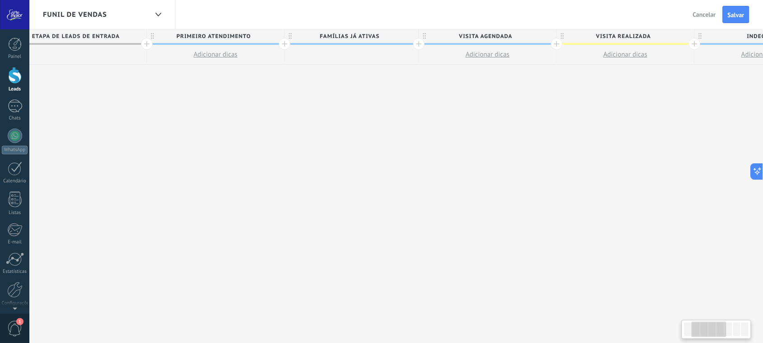
drag, startPoint x: 195, startPoint y: 107, endPoint x: 589, endPoint y: 150, distance: 396.5
click at [589, 150] on div "**********" at bounding box center [627, 186] width 1237 height 314
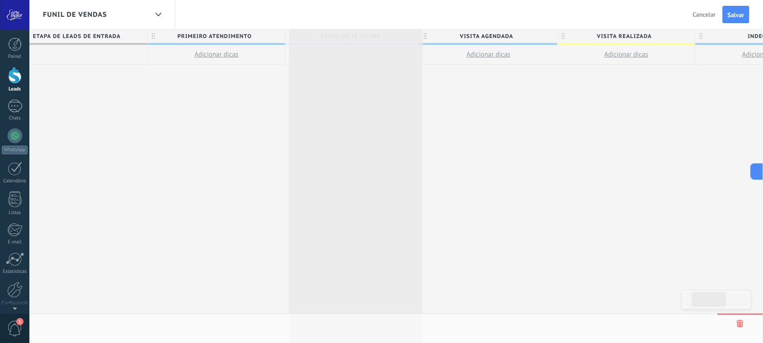
scroll to position [0, 164]
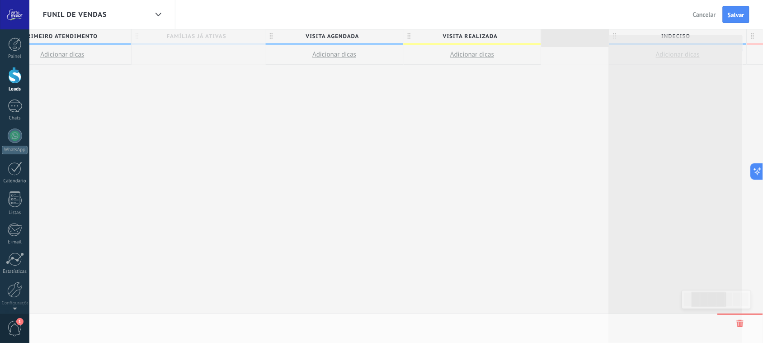
drag, startPoint x: 310, startPoint y: 34, endPoint x: 629, endPoint y: 41, distance: 319.7
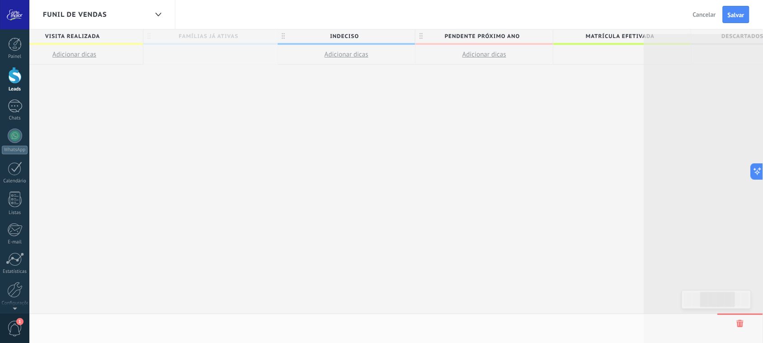
scroll to position [0, 619]
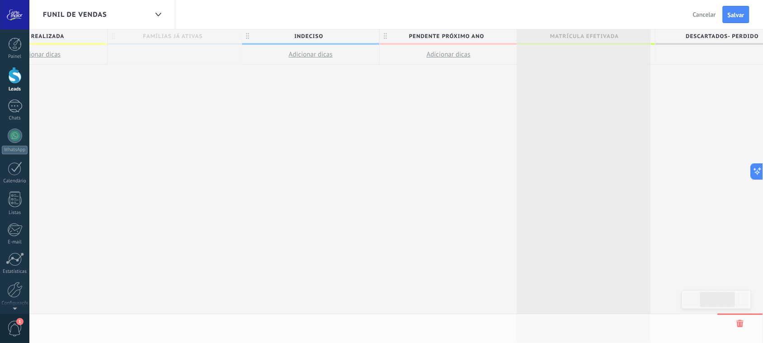
drag, startPoint x: 391, startPoint y: 34, endPoint x: 521, endPoint y: 32, distance: 130.2
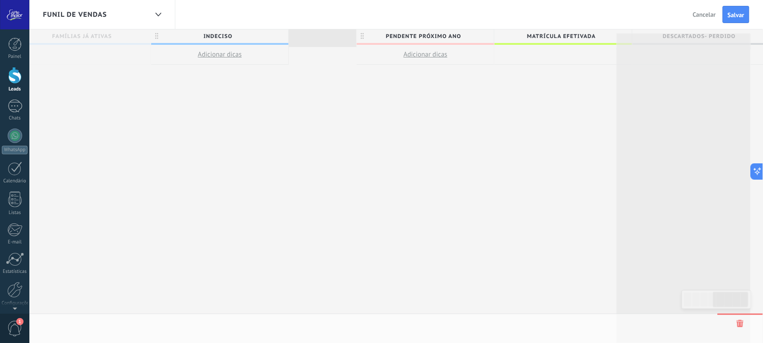
scroll to position [0, 718]
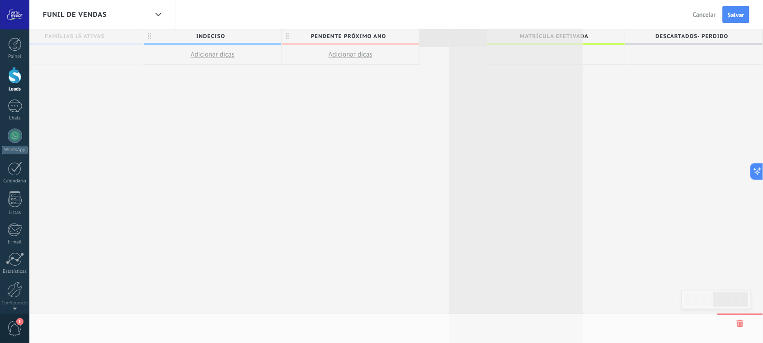
drag, startPoint x: 137, startPoint y: 34, endPoint x: 467, endPoint y: 25, distance: 330.6
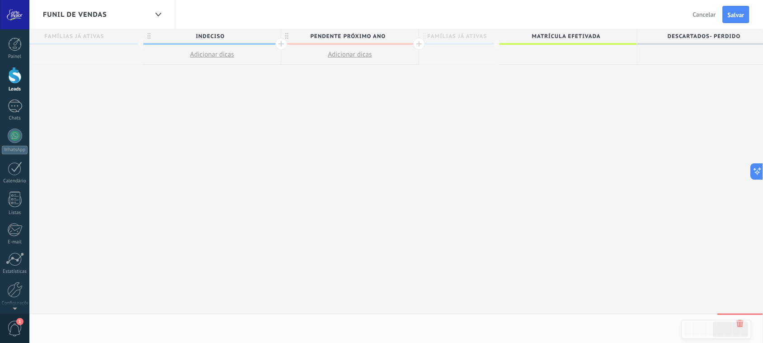
scroll to position [0, 650]
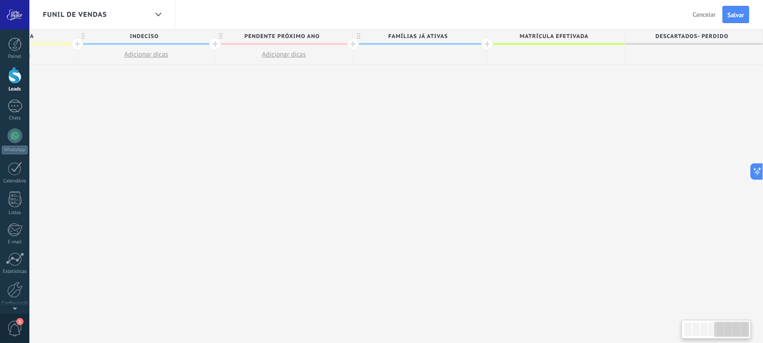
click at [448, 128] on div "**********" at bounding box center [144, 186] width 1237 height 314
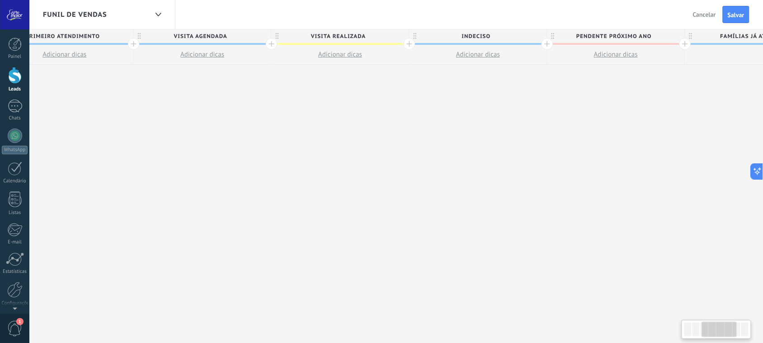
drag, startPoint x: 152, startPoint y: 154, endPoint x: 494, endPoint y: 161, distance: 341.8
click at [493, 161] on div "**********" at bounding box center [476, 186] width 1237 height 314
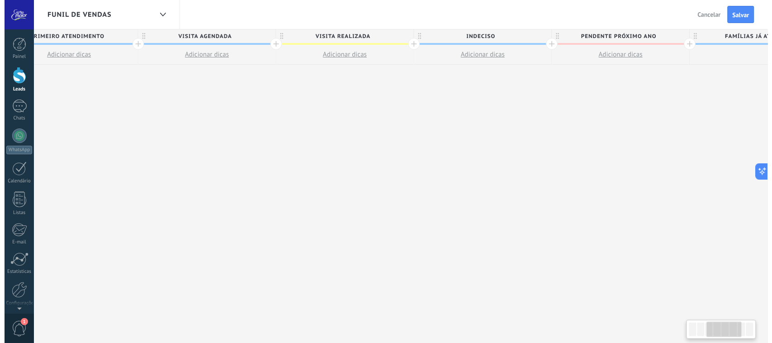
scroll to position [0, 307]
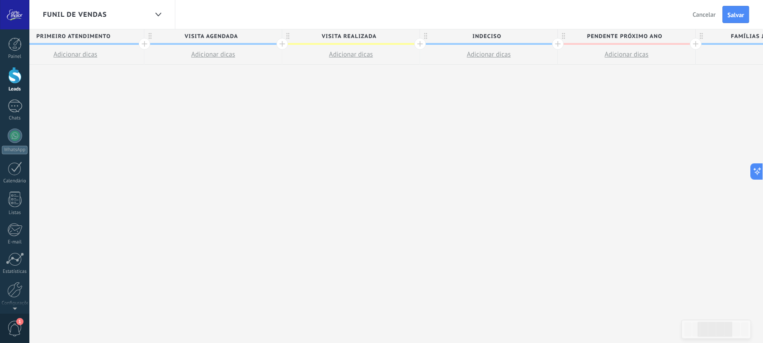
click at [62, 57] on span "Adicionar dicas" at bounding box center [75, 54] width 44 height 9
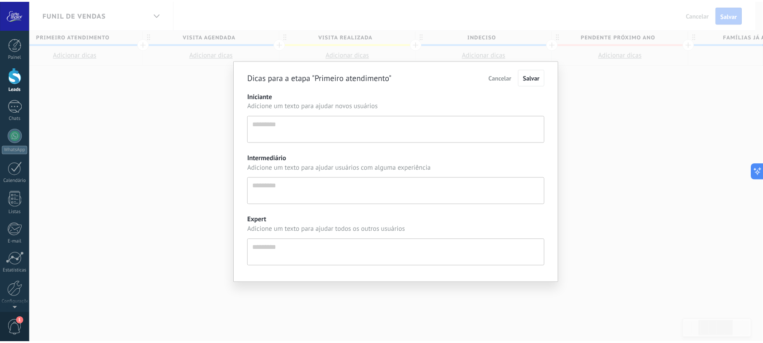
scroll to position [8, 0]
drag, startPoint x: 509, startPoint y: 79, endPoint x: 500, endPoint y: 75, distance: 9.7
click at [508, 79] on span "Cancelar" at bounding box center [505, 77] width 23 height 8
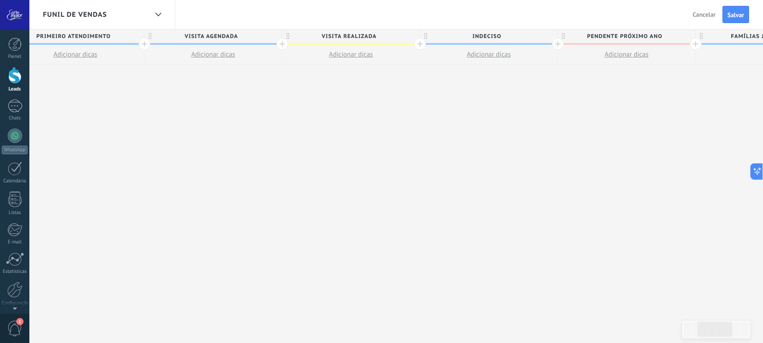
click at [254, 127] on div "**********" at bounding box center [487, 186] width 1237 height 314
click at [678, 12] on span "Salvar" at bounding box center [736, 15] width 17 height 6
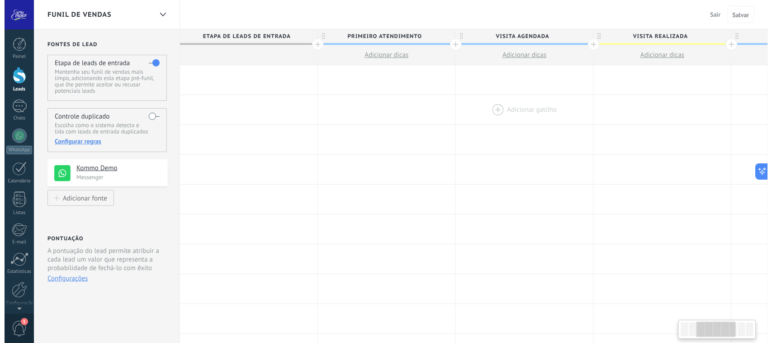
scroll to position [0, 307]
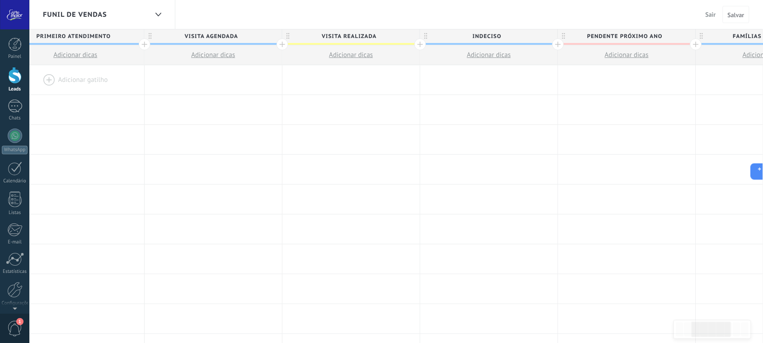
click at [43, 80] on div at bounding box center [75, 79] width 137 height 29
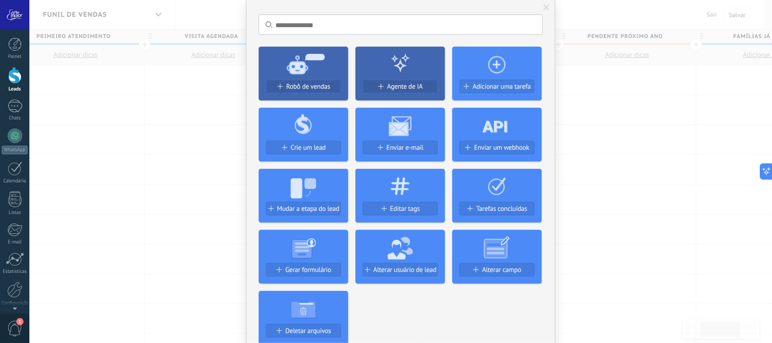
scroll to position [113, 0]
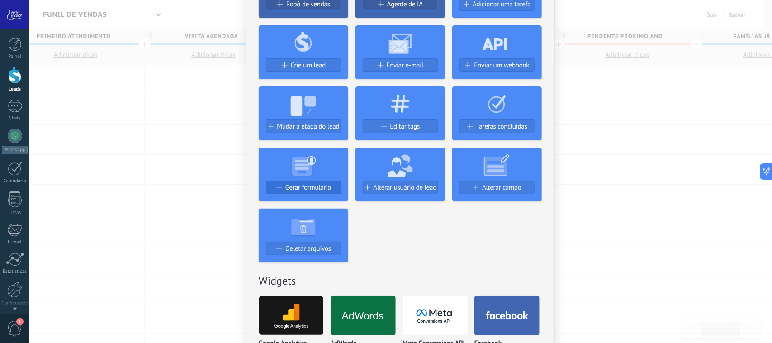
click at [306, 188] on span "Gerar formulário" at bounding box center [308, 188] width 46 height 8
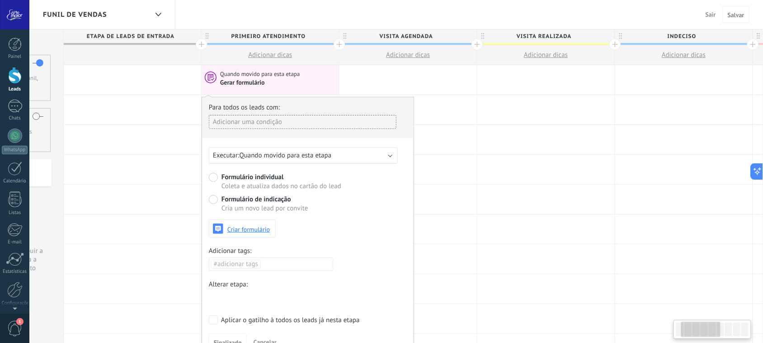
scroll to position [0, 114]
drag, startPoint x: 217, startPoint y: 226, endPoint x: 409, endPoint y: 140, distance: 210.5
click at [409, 140] on div "Para todos os leads com: Adicionar uma condição Executar: Quando movido para es…" at bounding box center [305, 227] width 212 height 260
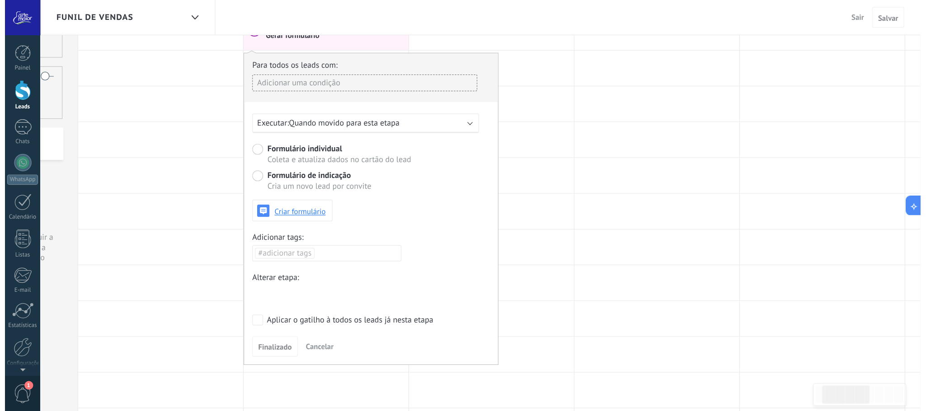
scroll to position [0, 0]
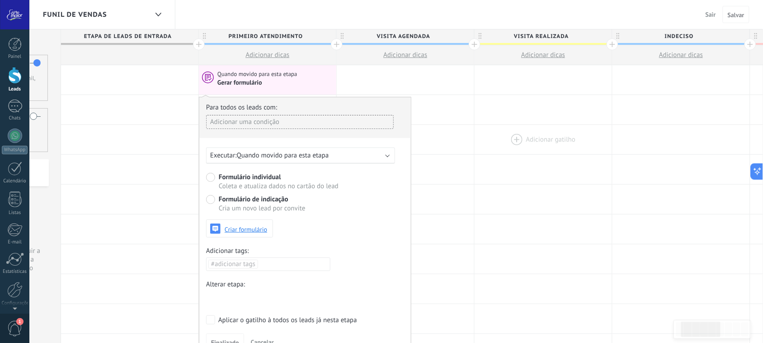
click at [487, 139] on div at bounding box center [543, 139] width 137 height 29
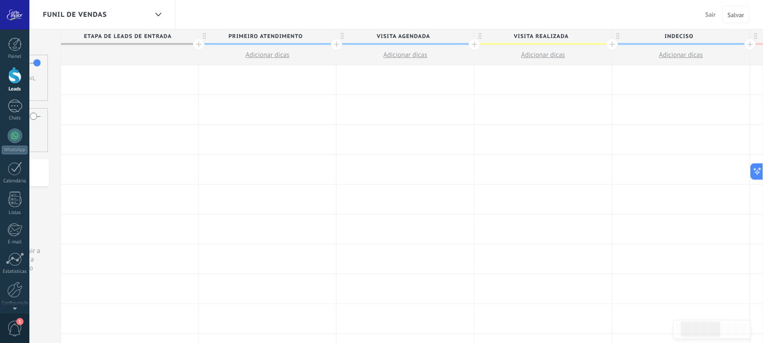
click at [272, 75] on div at bounding box center [267, 79] width 137 height 29
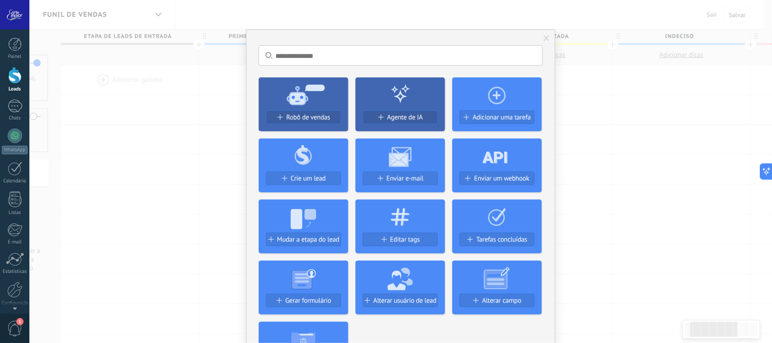
type textarea "*********"
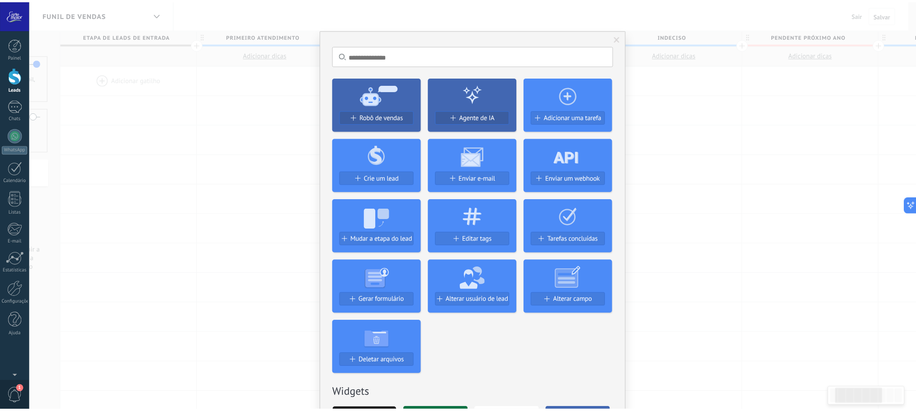
scroll to position [9, 0]
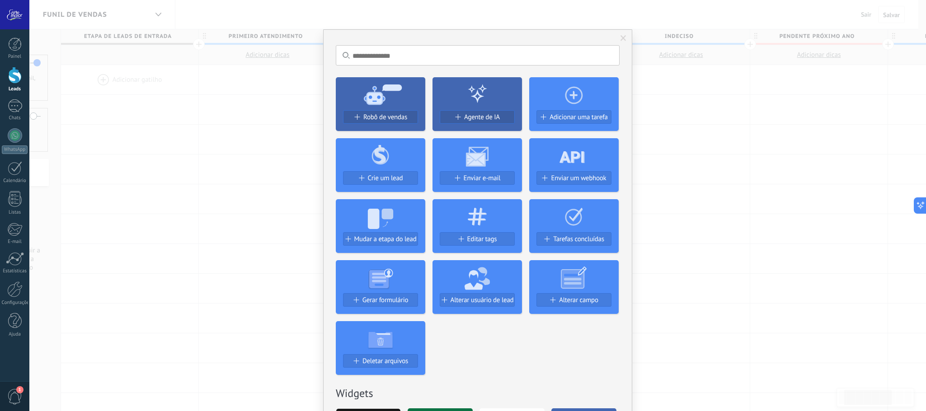
click at [396, 179] on span "Crie um lead" at bounding box center [385, 178] width 35 height 8
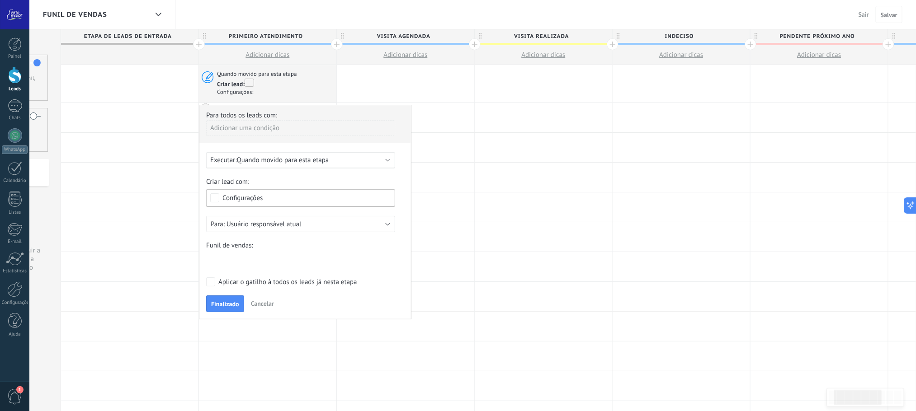
click at [370, 159] on div "Executar: Quando movido para esta etapa" at bounding box center [297, 160] width 174 height 9
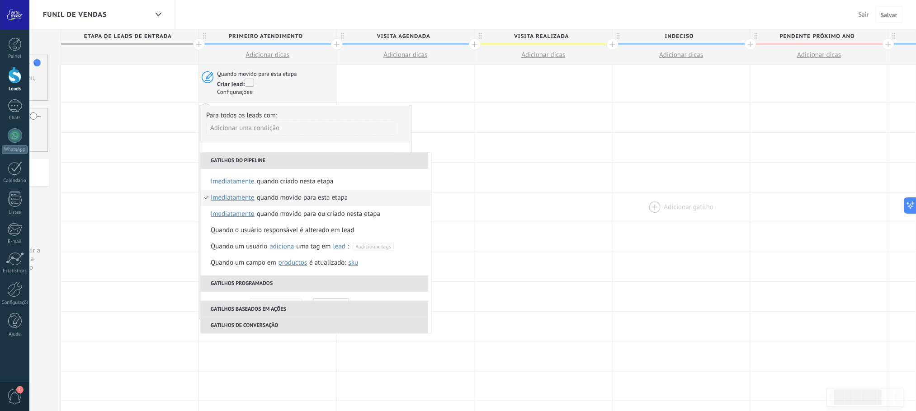
click at [625, 210] on div at bounding box center [681, 207] width 137 height 29
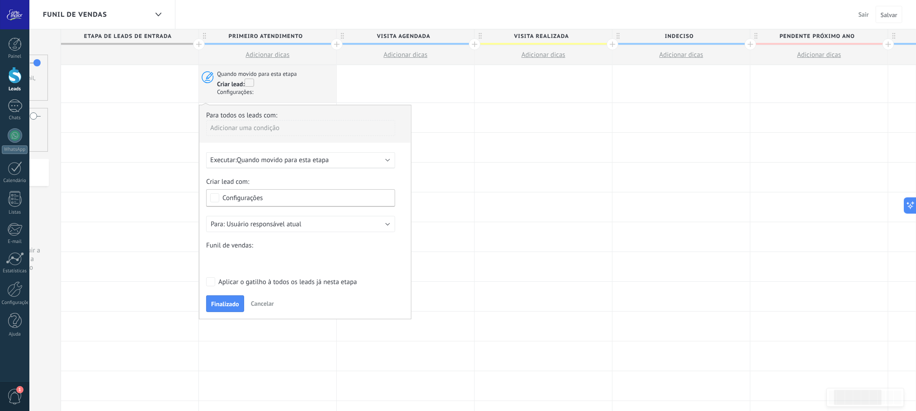
click at [249, 85] on span at bounding box center [248, 82] width 2 height 7
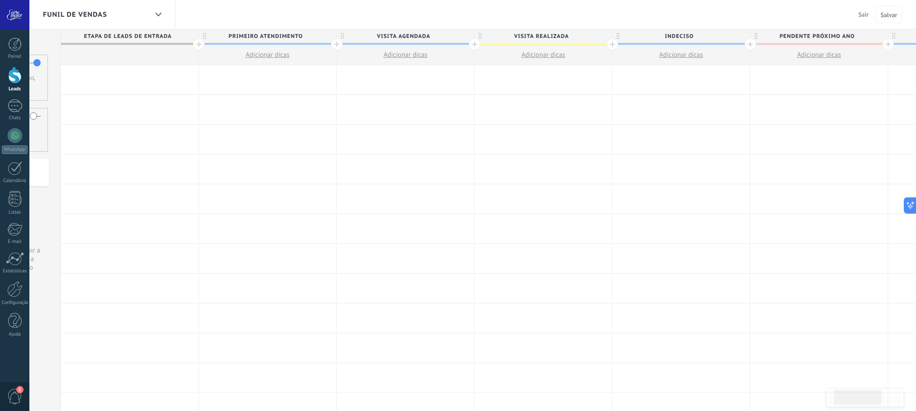
click at [277, 79] on div at bounding box center [267, 79] width 137 height 29
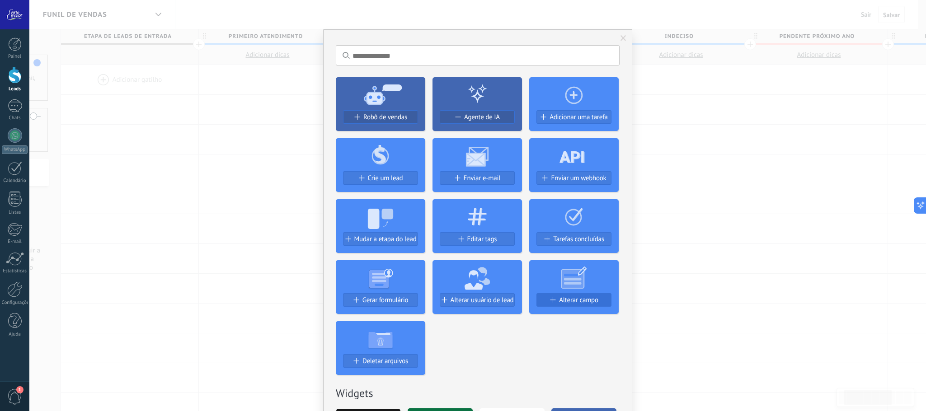
click at [585, 299] on span "Alterar campo" at bounding box center [578, 301] width 39 height 8
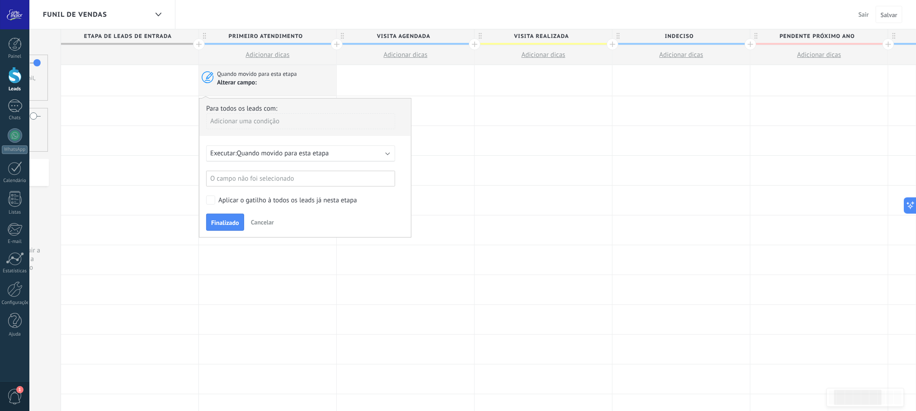
click at [264, 226] on span "Cancelar" at bounding box center [262, 222] width 23 height 8
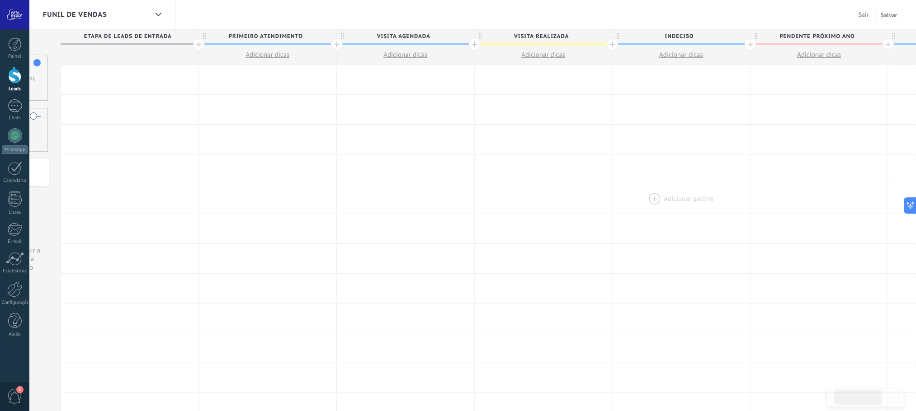
click at [675, 212] on div at bounding box center [681, 198] width 137 height 29
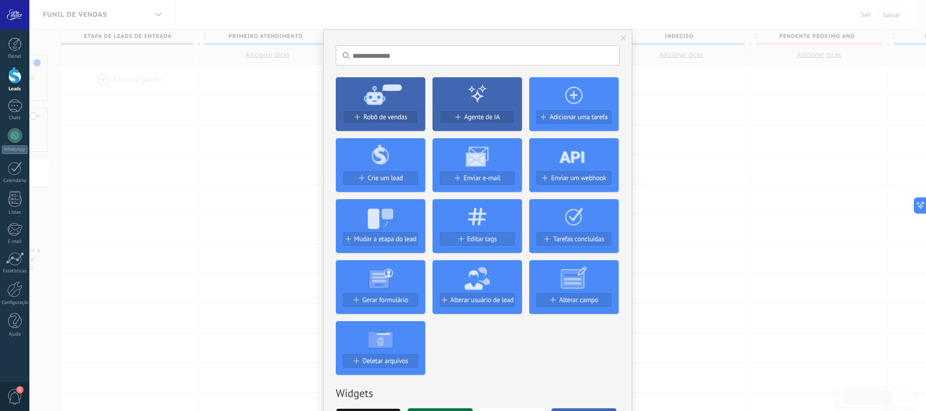
click at [242, 161] on div "Sem resultados. Robô de vendas Agente de IA Adicionar uma tarefa Crie um lead E…" at bounding box center [477, 205] width 897 height 411
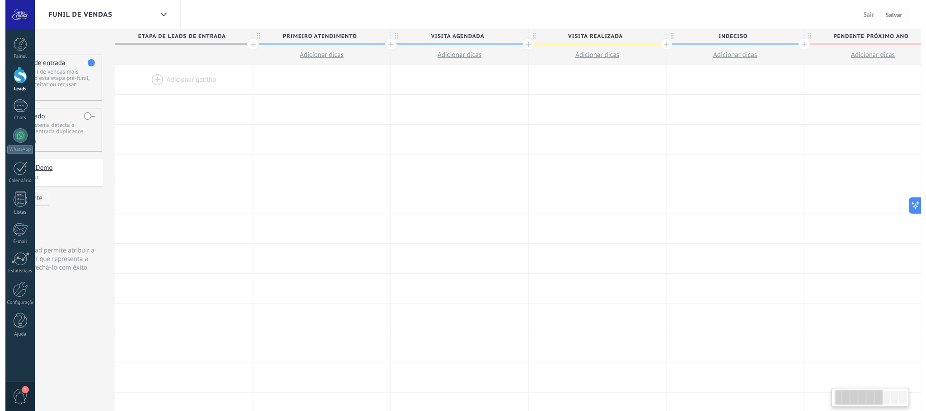
scroll to position [0, 0]
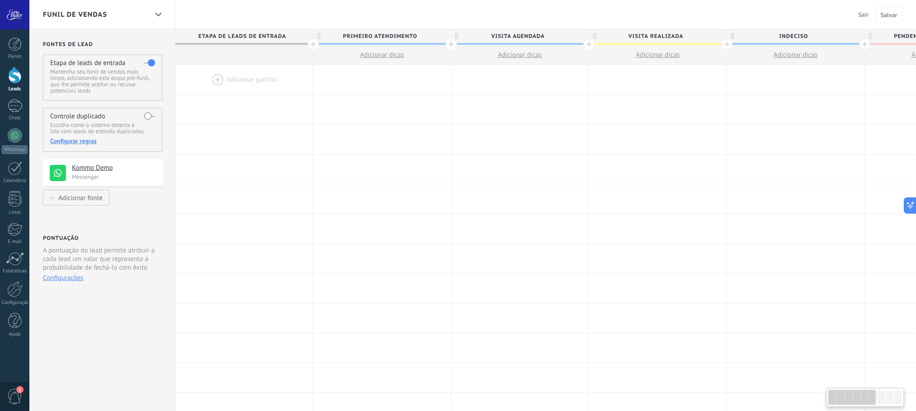
drag, startPoint x: 41, startPoint y: 39, endPoint x: 358, endPoint y: 74, distance: 319.2
click at [358, 74] on div "Fontes de lead Etapa de leads de entrada Mantenha seu funil de vendas mais limp…" at bounding box center [722, 360] width 1387 height 662
click at [144, 114] on label at bounding box center [149, 116] width 11 height 14
click at [87, 201] on div "Adicionar fonte" at bounding box center [80, 198] width 44 height 8
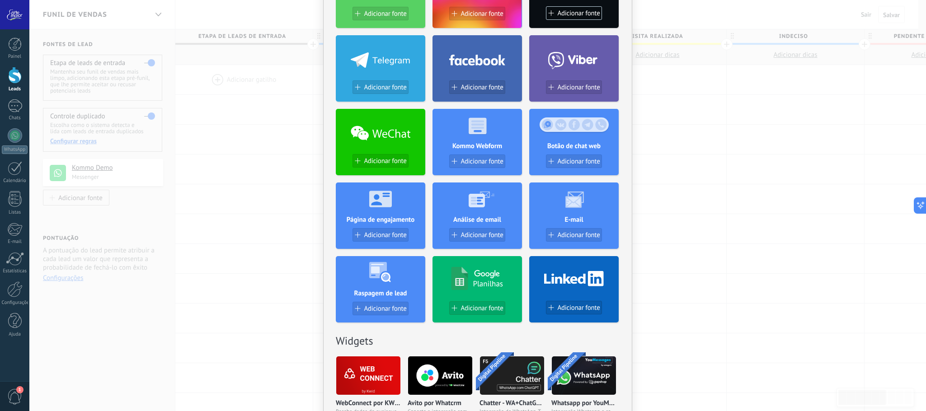
scroll to position [136, 0]
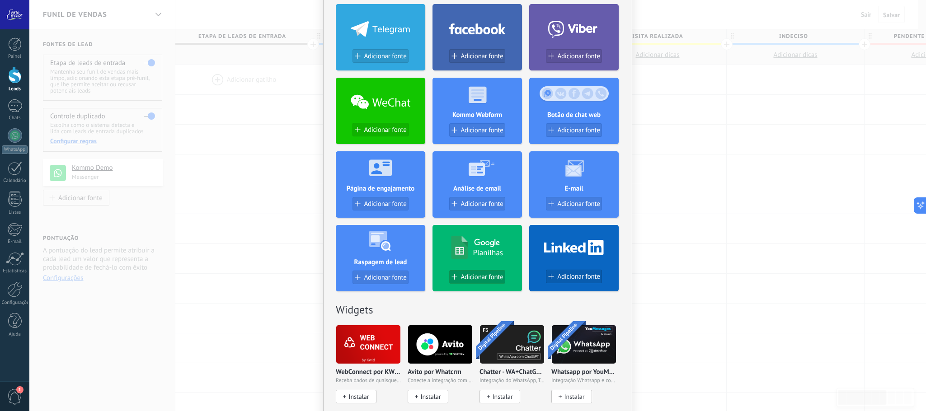
click at [489, 278] on span "Adicionar fonte" at bounding box center [482, 278] width 42 height 8
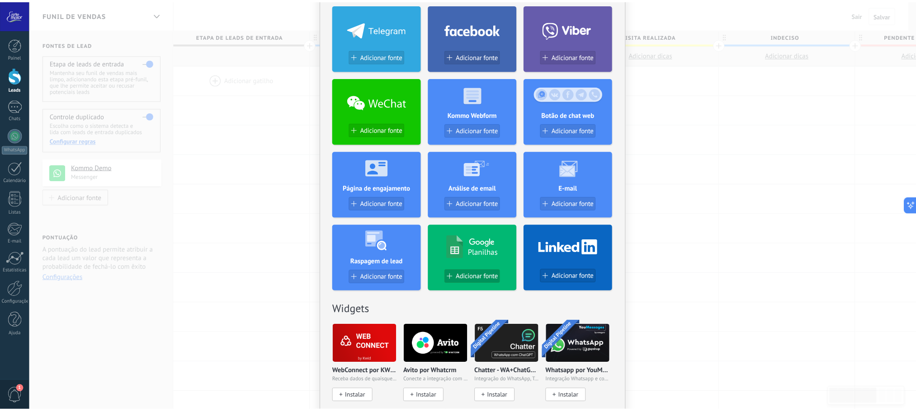
scroll to position [0, 0]
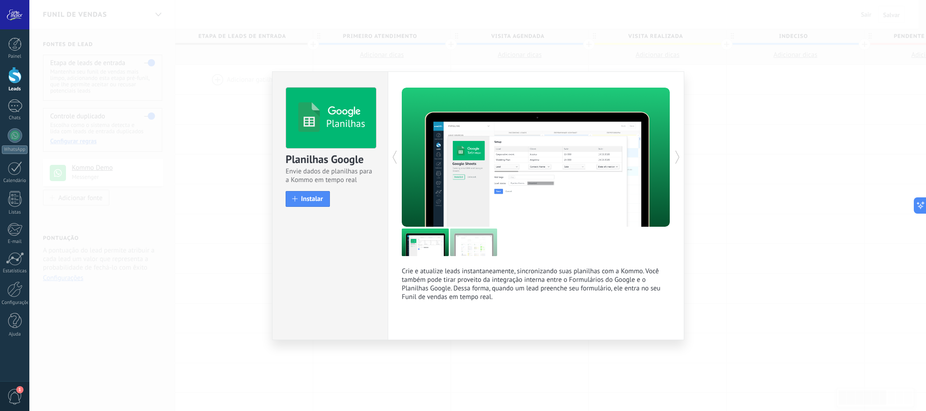
click at [678, 163] on div "Planilhas Planilhas Google Envie dados de planilhas para a Kommo em tempo real …" at bounding box center [477, 205] width 897 height 411
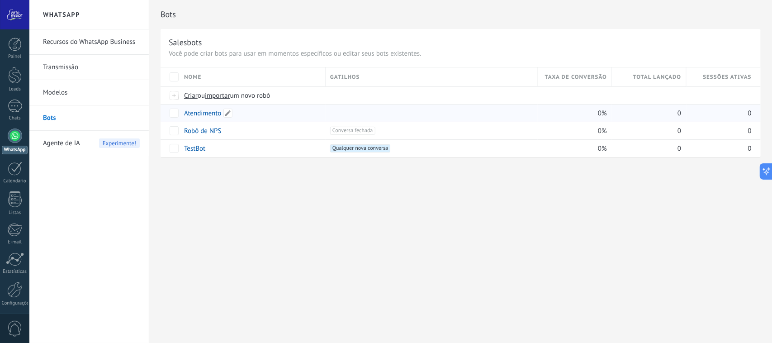
click at [199, 112] on link "Atendimento" at bounding box center [202, 113] width 37 height 9
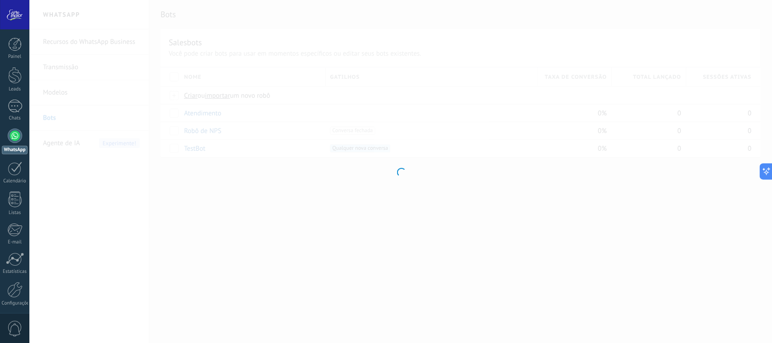
type input "**********"
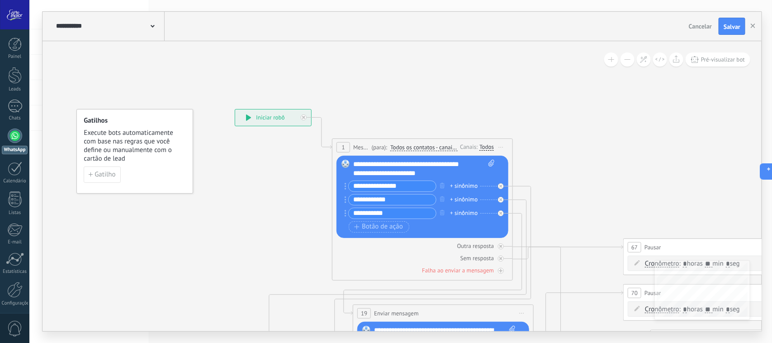
click at [163, 26] on div "**********" at bounding box center [109, 26] width 111 height 29
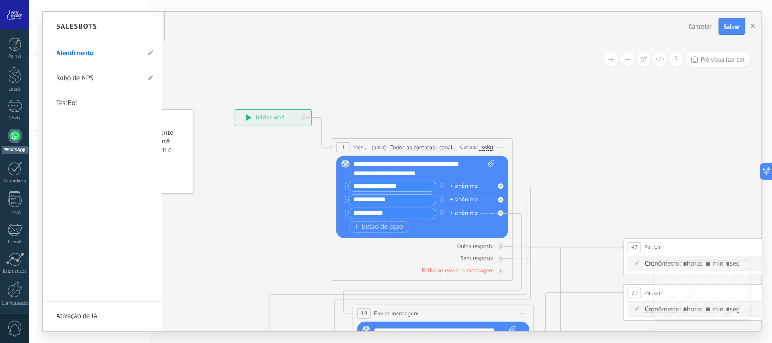
click at [281, 59] on div at bounding box center [401, 171] width 719 height 319
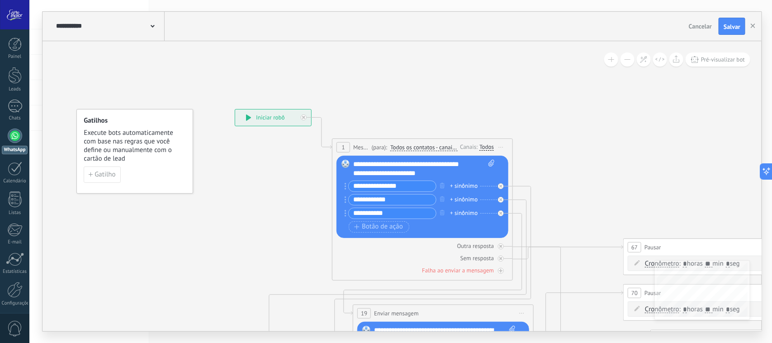
click at [153, 23] on span at bounding box center [153, 25] width 4 height 9
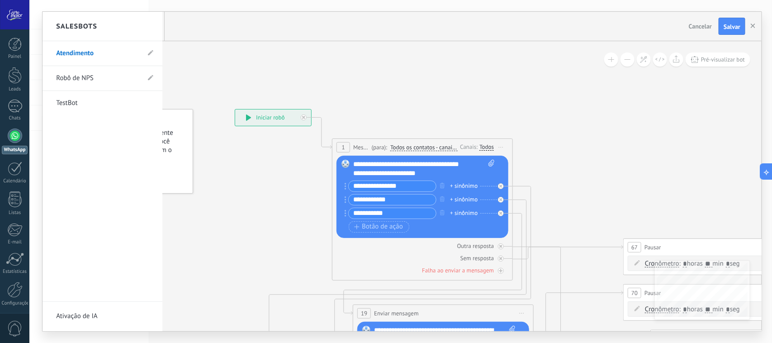
click at [91, 24] on h2 "Salesbots" at bounding box center [76, 26] width 41 height 28
click at [83, 53] on link "Atendimento" at bounding box center [98, 53] width 84 height 25
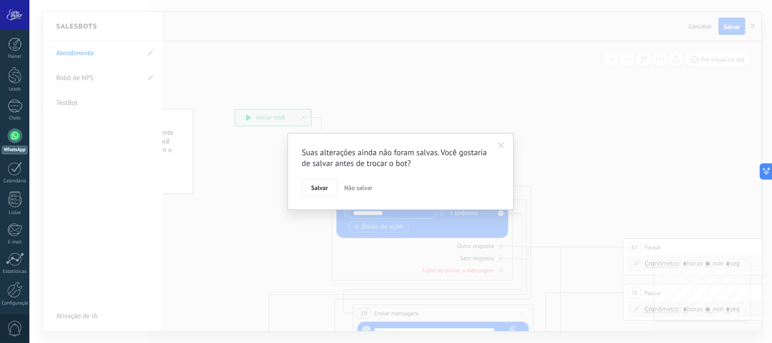
click at [502, 143] on span at bounding box center [501, 145] width 6 height 6
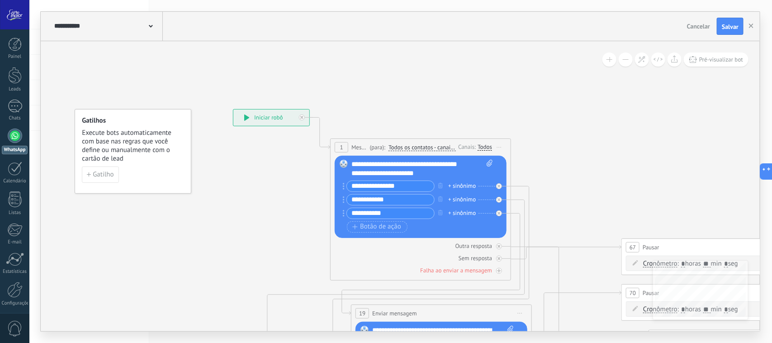
click at [152, 25] on span at bounding box center [151, 25] width 4 height 9
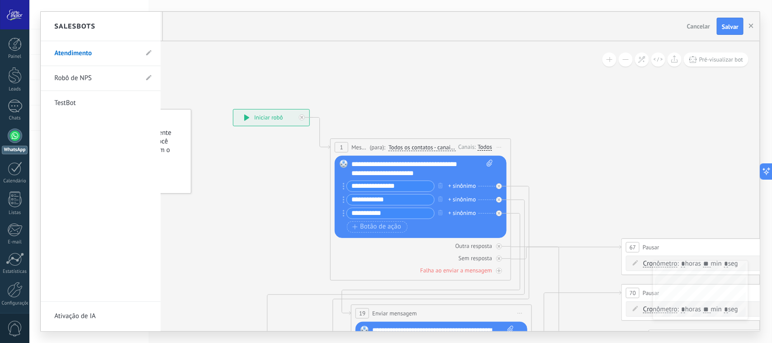
click at [408, 71] on div at bounding box center [400, 171] width 719 height 319
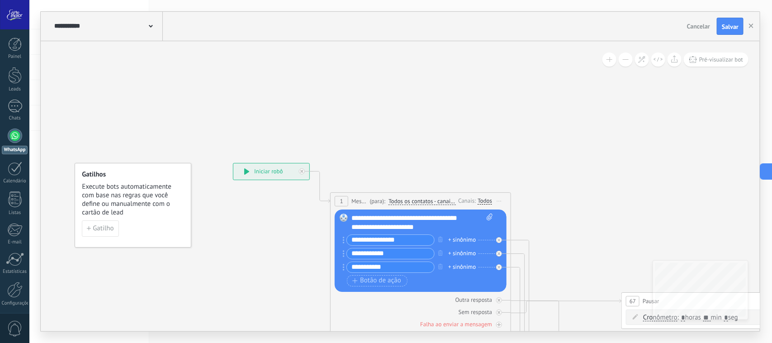
click at [149, 26] on icon at bounding box center [151, 26] width 4 height 3
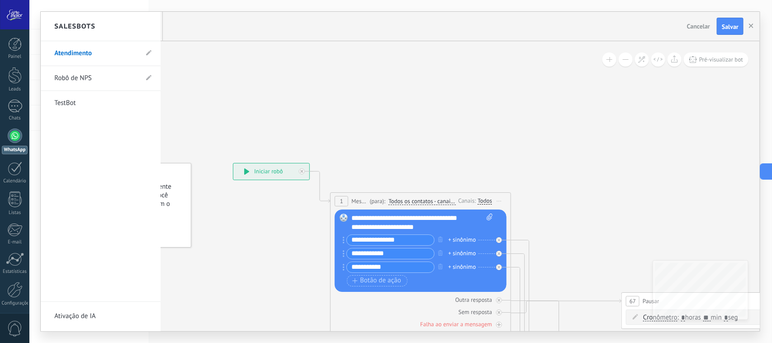
click at [750, 24] on div at bounding box center [400, 171] width 719 height 319
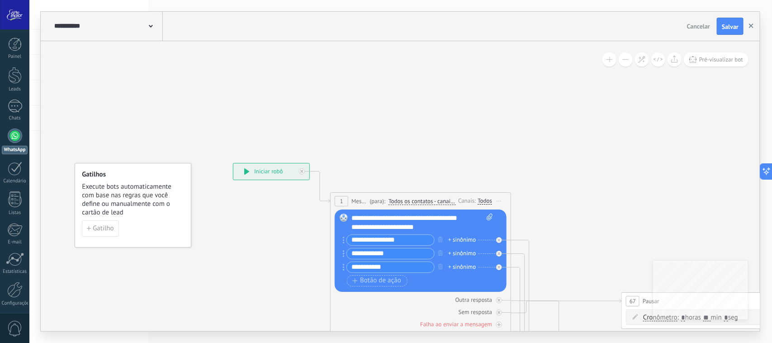
click at [753, 27] on icon "button" at bounding box center [751, 26] width 5 height 5
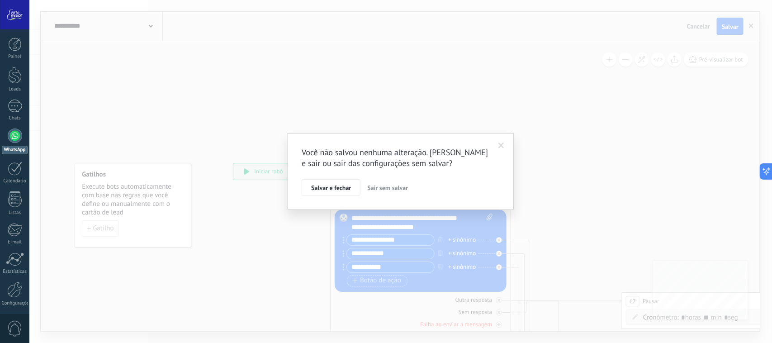
click at [396, 189] on span "Sair sem salvar" at bounding box center [387, 188] width 41 height 8
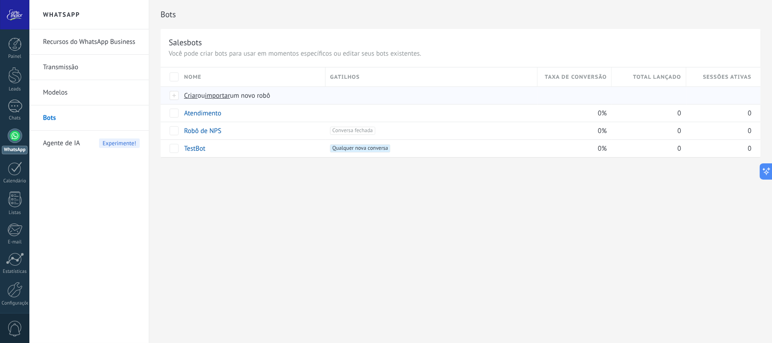
click at [193, 94] on span "Criar" at bounding box center [191, 95] width 14 height 9
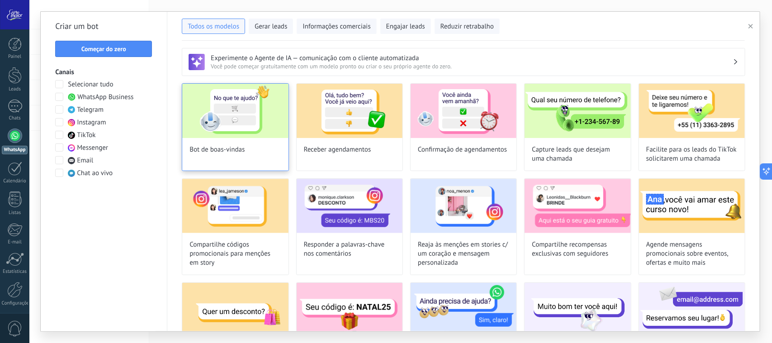
click at [250, 131] on img at bounding box center [235, 111] width 106 height 54
type input "**********"
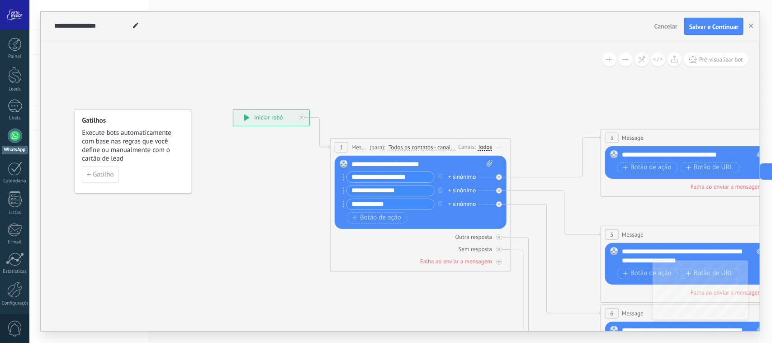
click at [414, 164] on div "**********" at bounding box center [421, 164] width 141 height 9
paste div
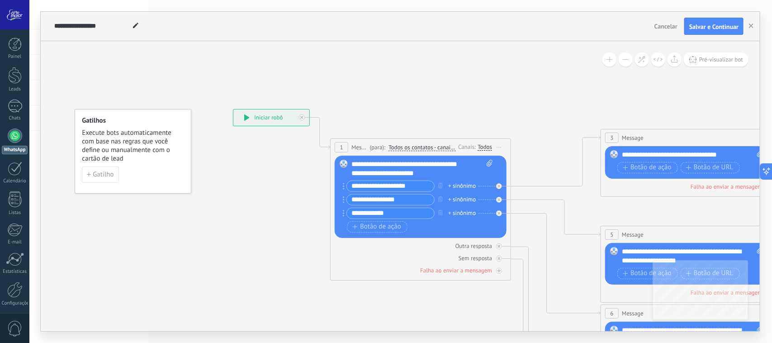
drag, startPoint x: 415, startPoint y: 190, endPoint x: 343, endPoint y: 191, distance: 72.3
click at [343, 191] on div "**********" at bounding box center [389, 185] width 92 height 11
paste input "text"
type input "**********"
click at [394, 216] on input "**********" at bounding box center [390, 213] width 87 height 10
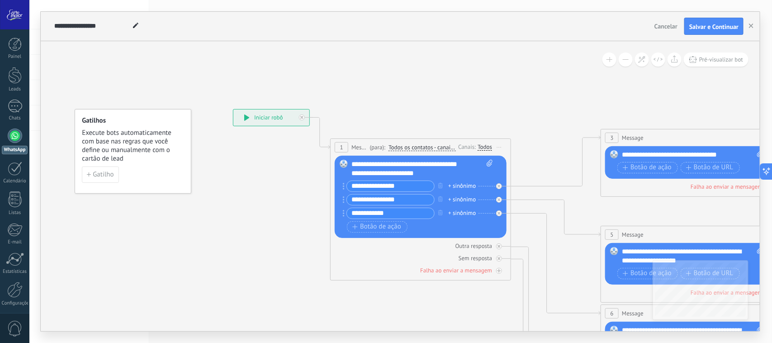
drag, startPoint x: 394, startPoint y: 216, endPoint x: 340, endPoint y: 212, distance: 54.4
click at [340, 212] on div "Substituir Remover Converter para mensagem de voz Arraste a imagem aqui para an…" at bounding box center [421, 197] width 172 height 82
type input "**********"
drag, startPoint x: 406, startPoint y: 204, endPoint x: 345, endPoint y: 203, distance: 60.6
click at [345, 203] on div "**********" at bounding box center [389, 199] width 92 height 11
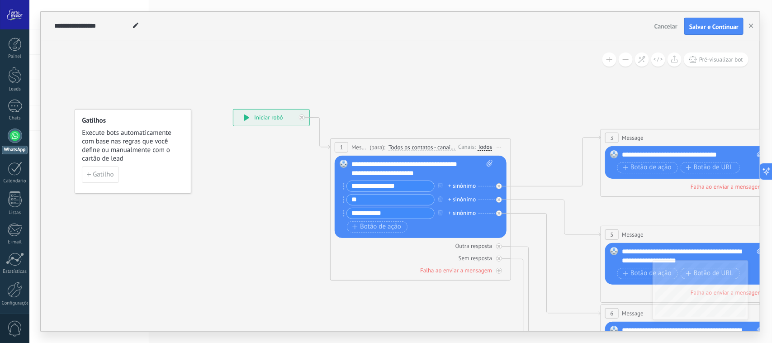
type input "*"
click at [387, 198] on input "**********" at bounding box center [390, 199] width 87 height 10
type input "**********"
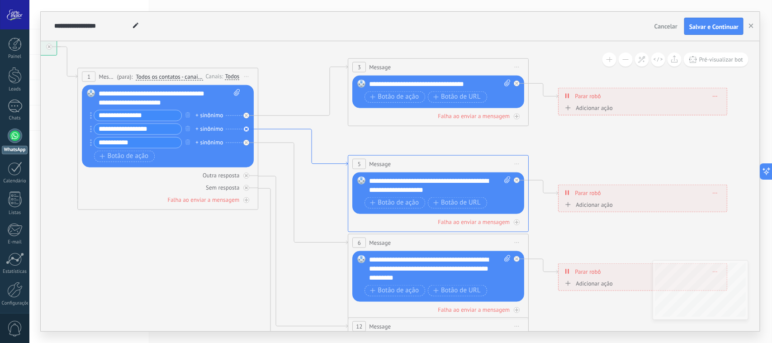
drag, startPoint x: 572, startPoint y: 236, endPoint x: 315, endPoint y: 168, distance: 266.5
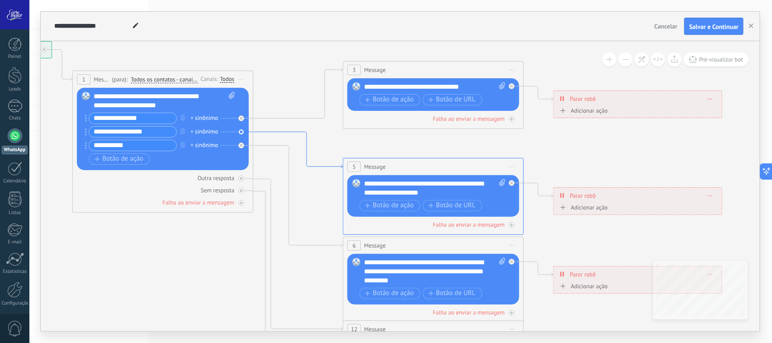
click at [314, 168] on icon at bounding box center [298, 150] width 90 height 37
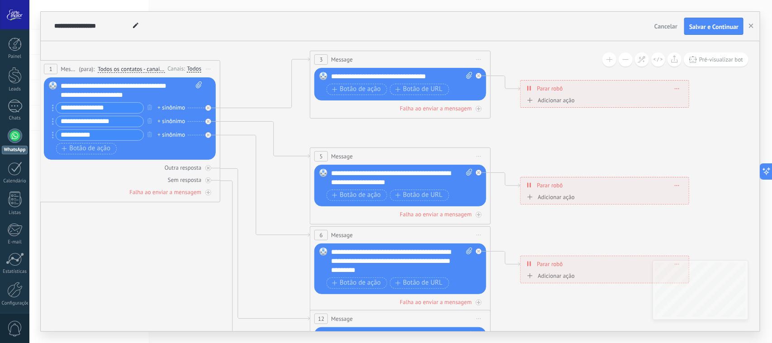
drag, startPoint x: 103, startPoint y: 133, endPoint x: 55, endPoint y: 134, distance: 47.9
click at [55, 134] on div "**********" at bounding box center [98, 134] width 92 height 11
type input "**********"
click at [347, 78] on div "**********" at bounding box center [401, 76] width 141 height 9
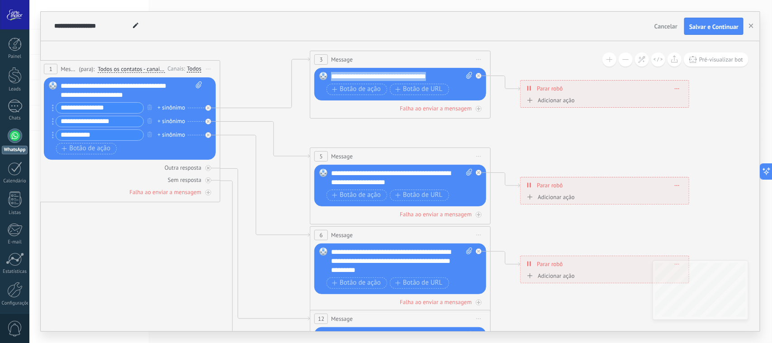
click at [347, 78] on div "**********" at bounding box center [401, 76] width 141 height 9
paste div
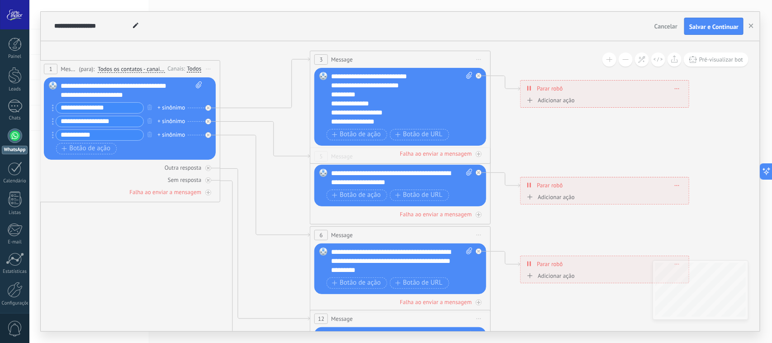
click at [432, 102] on div "**********" at bounding box center [392, 103] width 123 height 9
click at [477, 57] on span "Iniciar pré-visualização aqui [GEOGRAPHIC_DATA] Duplicar Excluir" at bounding box center [479, 59] width 14 height 13
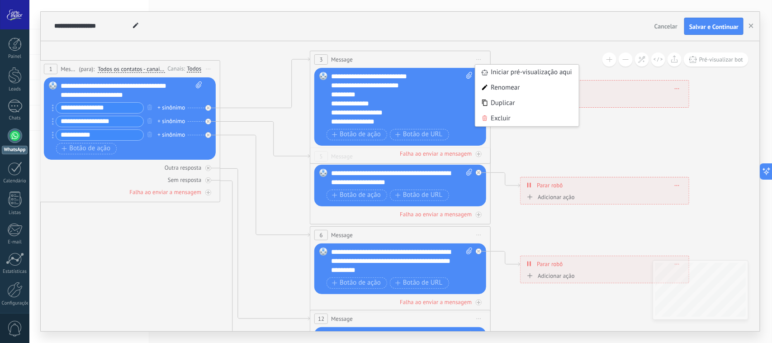
click at [499, 118] on div "Excluir" at bounding box center [527, 118] width 104 height 15
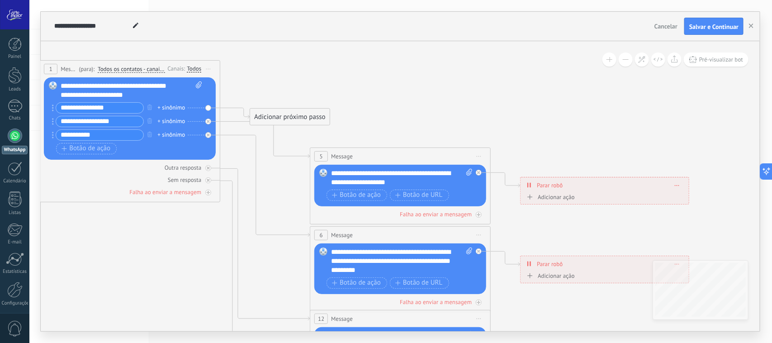
click at [305, 116] on div "Adicionar próximo passo" at bounding box center [290, 116] width 80 height 15
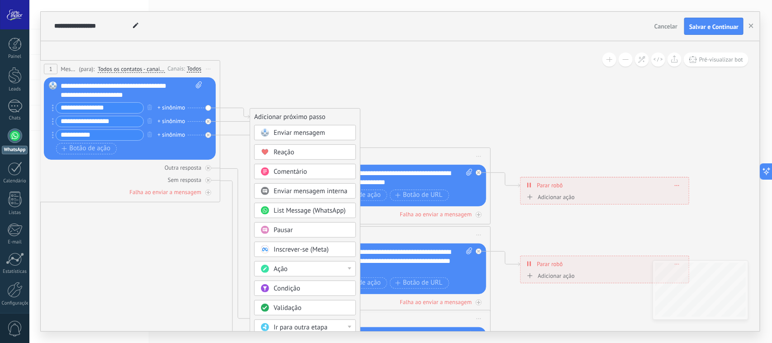
click at [312, 133] on span "Enviar mensagem" at bounding box center [300, 132] width 52 height 9
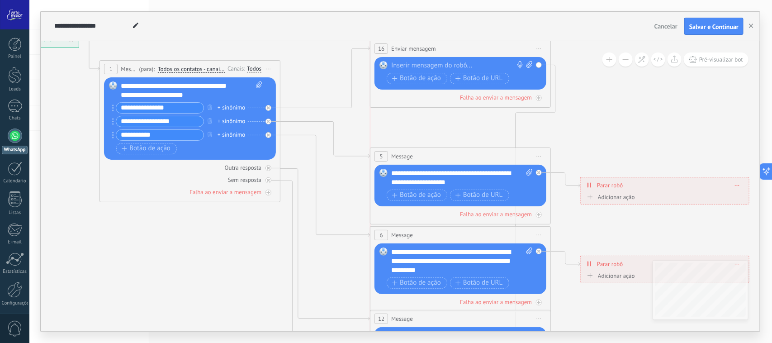
drag, startPoint x: 373, startPoint y: 113, endPoint x: 433, endPoint y: 45, distance: 90.3
click at [433, 45] on span "Enviar mensagem" at bounding box center [413, 48] width 45 height 9
click at [433, 60] on div "Substituir Remover Converter para mensagem de voz Arraste a imagem aqui para an…" at bounding box center [460, 73] width 172 height 33
click at [434, 64] on div at bounding box center [458, 65] width 134 height 9
paste div
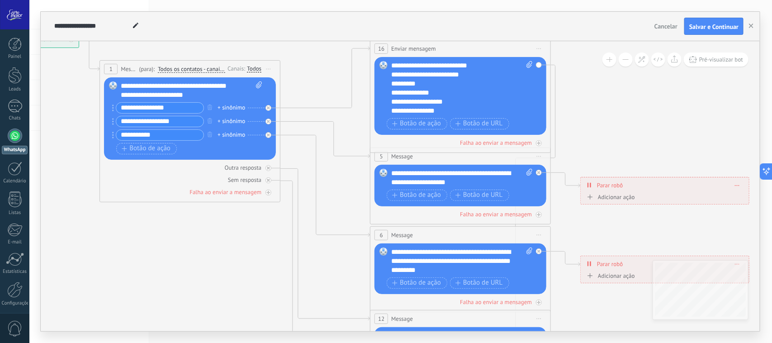
click at [481, 66] on div "**********" at bounding box center [461, 88] width 141 height 54
click at [469, 77] on div "**********" at bounding box center [452, 74] width 123 height 9
click at [655, 130] on icon at bounding box center [480, 266] width 1409 height 923
click at [555, 136] on icon at bounding box center [535, 258] width 40 height 387
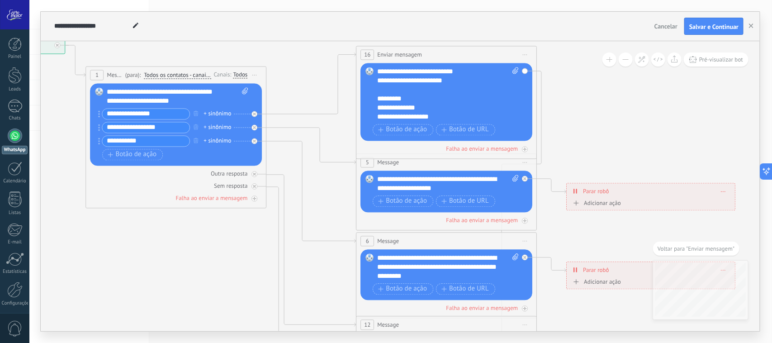
drag, startPoint x: 196, startPoint y: 204, endPoint x: 326, endPoint y: 204, distance: 130.6
click at [326, 204] on icon at bounding box center [467, 272] width 1409 height 923
drag, startPoint x: 460, startPoint y: 190, endPoint x: 374, endPoint y: 179, distance: 87.1
click at [374, 179] on div "Substituir Remover Converter para mensagem de voz Arraste a imagem aqui para an…" at bounding box center [447, 191] width 172 height 42
paste div
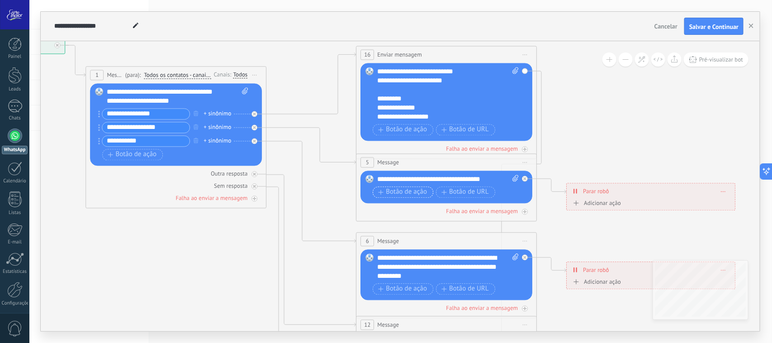
click at [404, 195] on span "Botão de ação" at bounding box center [402, 192] width 49 height 7
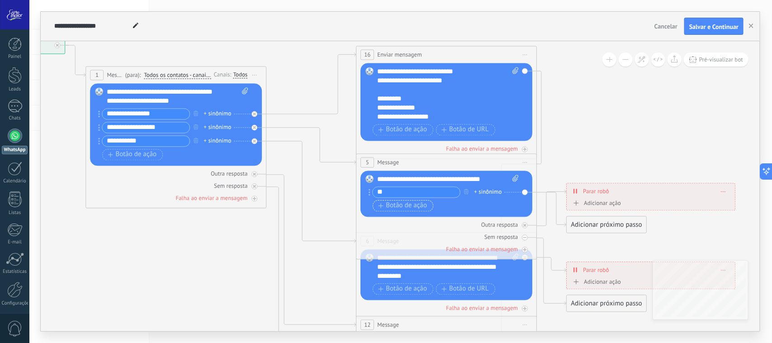
type input "*"
click at [496, 179] on div "**********" at bounding box center [447, 178] width 141 height 9
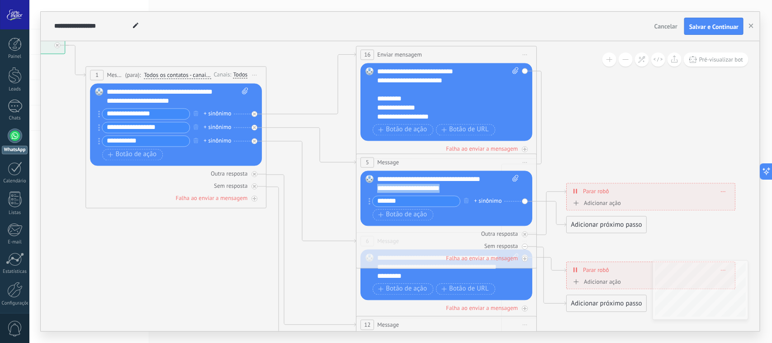
drag, startPoint x: 379, startPoint y: 189, endPoint x: 450, endPoint y: 189, distance: 71.0
click at [450, 189] on div "**********" at bounding box center [447, 183] width 141 height 18
drag, startPoint x: 380, startPoint y: 186, endPoint x: 373, endPoint y: 188, distance: 7.1
click at [373, 188] on div "Substituir Remover Converter para mensagem de voz Arraste a imagem aqui para an…" at bounding box center [447, 197] width 172 height 55
click at [444, 191] on div "**********" at bounding box center [447, 183] width 141 height 18
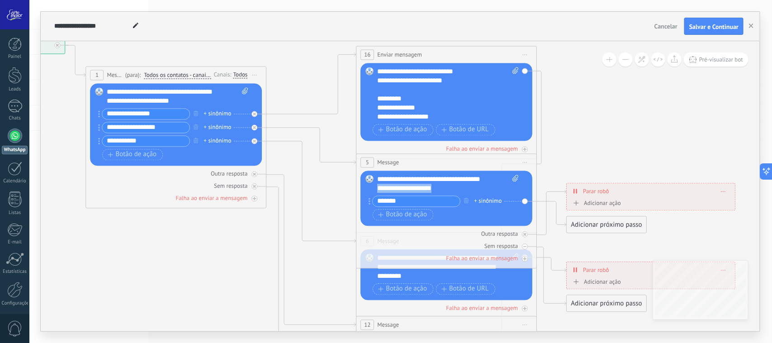
drag, startPoint x: 440, startPoint y: 191, endPoint x: 369, endPoint y: 188, distance: 70.6
click at [369, 188] on div "Substituir Remover Converter para mensagem de voz Arraste a imagem aqui para an…" at bounding box center [447, 197] width 172 height 55
click at [496, 176] on div "**********" at bounding box center [447, 183] width 141 height 18
click at [368, 177] on rect at bounding box center [370, 178] width 8 height 8
click at [371, 180] on rect at bounding box center [370, 178] width 8 height 8
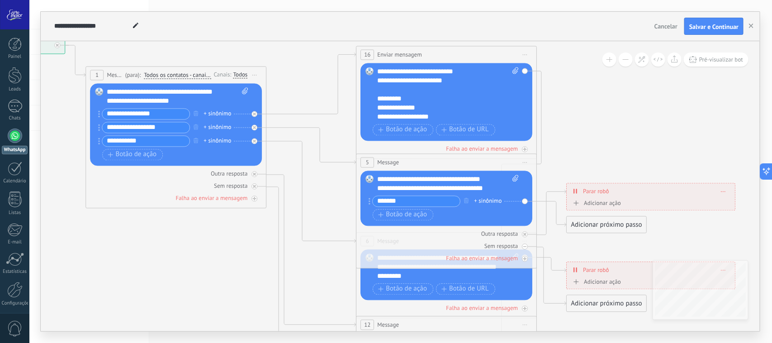
click at [489, 187] on div "**********" at bounding box center [447, 183] width 141 height 18
click at [496, 189] on div "**********" at bounding box center [447, 183] width 141 height 18
click at [424, 202] on input "*******" at bounding box center [416, 201] width 87 height 10
type input "**********"
click at [420, 216] on span "Botão de ação" at bounding box center [402, 214] width 49 height 7
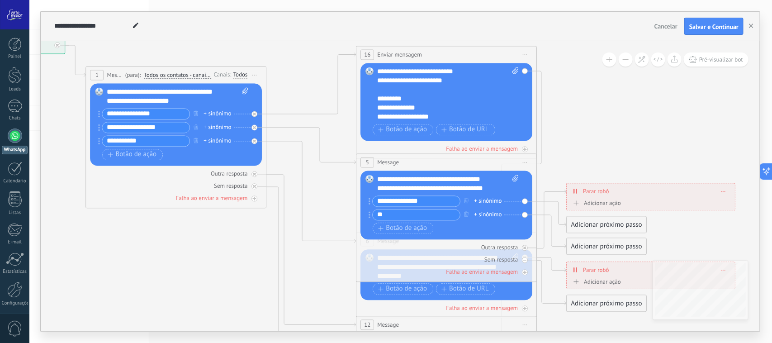
type input "*"
click at [401, 217] on input "**********" at bounding box center [416, 214] width 87 height 10
type input "**********"
drag, startPoint x: 410, startPoint y: 202, endPoint x: 367, endPoint y: 202, distance: 42.5
click at [367, 202] on div "Substituir Remover Converter para mensagem de voz Arraste a imagem aqui para an…" at bounding box center [447, 204] width 172 height 69
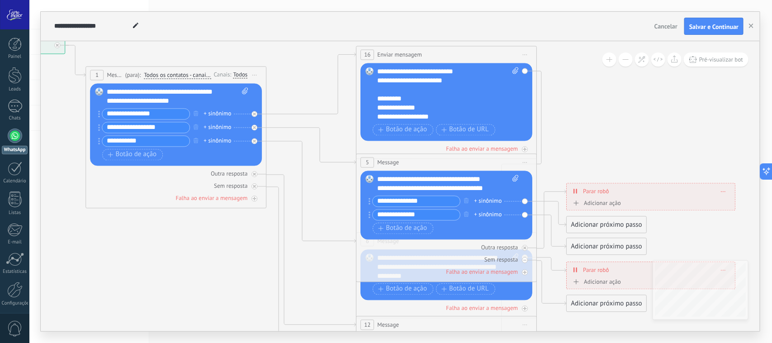
click at [425, 202] on input "**********" at bounding box center [416, 201] width 87 height 10
drag, startPoint x: 430, startPoint y: 202, endPoint x: 409, endPoint y: 202, distance: 20.8
click at [409, 202] on input "**********" at bounding box center [416, 201] width 87 height 10
type input "**********"
click at [405, 227] on span "Botão de ação" at bounding box center [402, 228] width 49 height 7
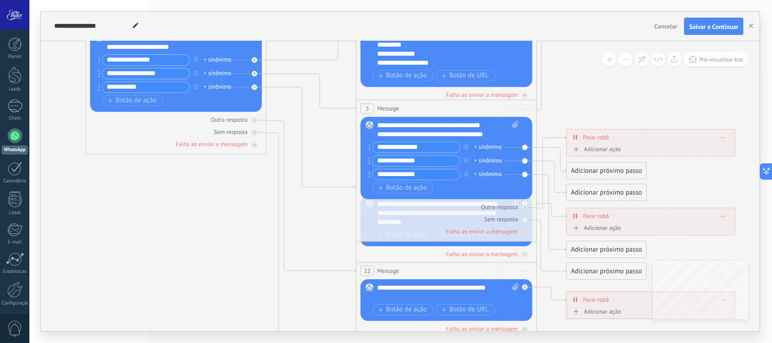
type input "**********"
click at [294, 217] on icon at bounding box center [467, 218] width 1409 height 923
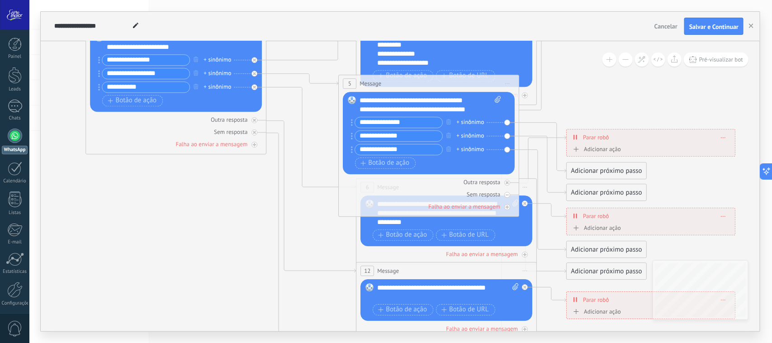
drag, startPoint x: 482, startPoint y: 111, endPoint x: 465, endPoint y: 86, distance: 30.5
click at [465, 86] on div "5 Message ******* (para): Todos os contatos - canais selecionados Todos os cont…" at bounding box center [429, 83] width 180 height 17
drag, startPoint x: 410, startPoint y: 150, endPoint x: 354, endPoint y: 154, distance: 55.8
click at [354, 154] on div "**********" at bounding box center [397, 149] width 92 height 11
drag, startPoint x: 403, startPoint y: 133, endPoint x: 350, endPoint y: 134, distance: 52.9
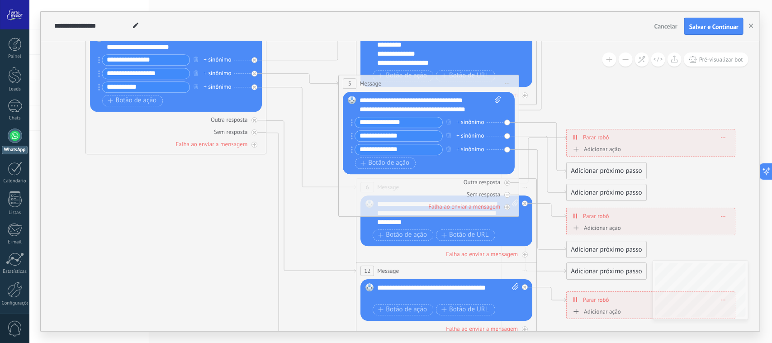
click at [350, 134] on div "Substituir Remover Converter para mensagem de voz Arraste a imagem aqui para an…" at bounding box center [429, 133] width 172 height 82
drag, startPoint x: 407, startPoint y: 148, endPoint x: 360, endPoint y: 148, distance: 47.0
click at [360, 148] on input "**********" at bounding box center [398, 149] width 87 height 10
drag, startPoint x: 408, startPoint y: 137, endPoint x: 358, endPoint y: 139, distance: 49.8
click at [358, 139] on input "**********" at bounding box center [398, 136] width 87 height 10
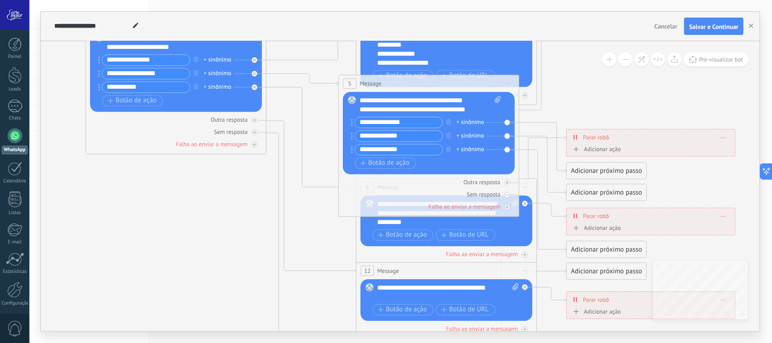
paste input "text"
type input "**********"
drag, startPoint x: 396, startPoint y: 151, endPoint x: 350, endPoint y: 148, distance: 45.8
click at [350, 148] on div "Substituir Remover Converter para mensagem de voz Arraste a imagem aqui para an…" at bounding box center [429, 133] width 172 height 82
type input "*"
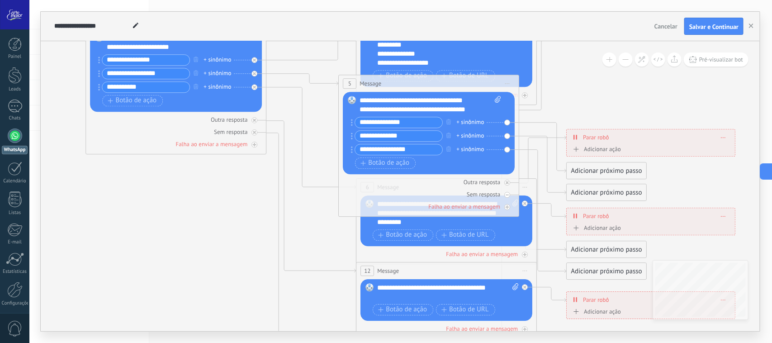
drag, startPoint x: 389, startPoint y: 149, endPoint x: 345, endPoint y: 147, distance: 43.9
click at [345, 147] on div "Substituir Remover Converter para mensagem de voz Arraste a imagem aqui para an…" at bounding box center [429, 133] width 172 height 82
click at [415, 148] on input "*********" at bounding box center [398, 149] width 87 height 10
type input "**********"
click at [470, 159] on div "Botão de ação Botão de URL" at bounding box center [428, 162] width 146 height 11
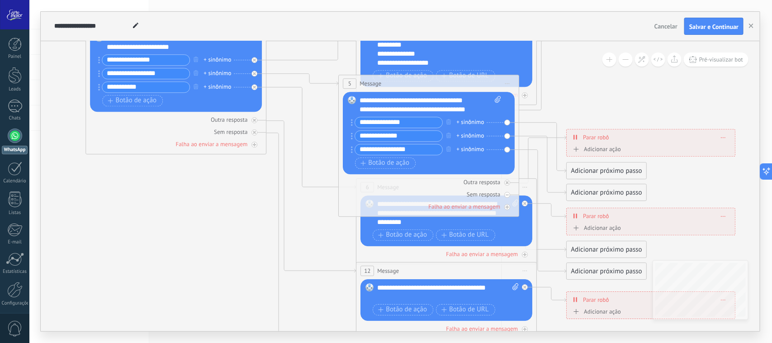
click at [579, 171] on div "Adicionar próximo passo" at bounding box center [607, 170] width 80 height 15
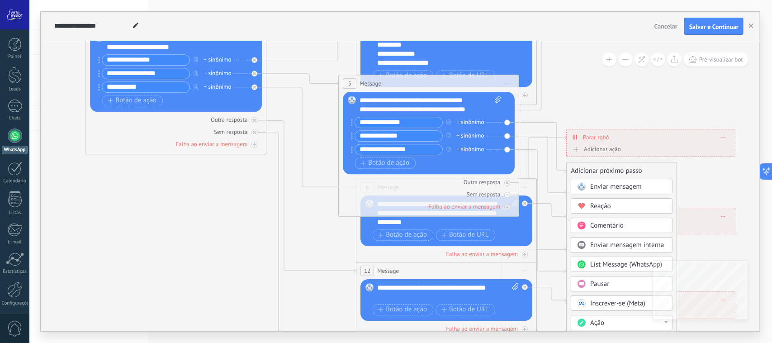
click at [605, 187] on span "Enviar mensagem" at bounding box center [616, 186] width 52 height 9
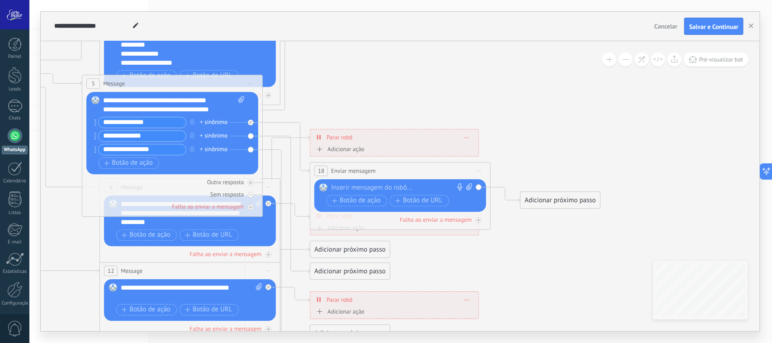
click at [405, 190] on div at bounding box center [398, 187] width 134 height 9
paste div
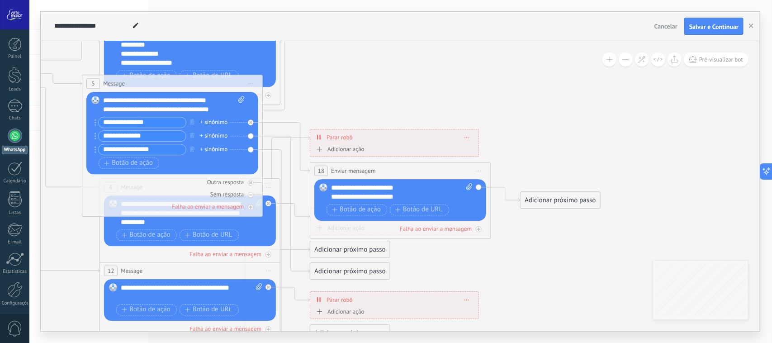
click at [528, 240] on icon at bounding box center [210, 218] width 1409 height 923
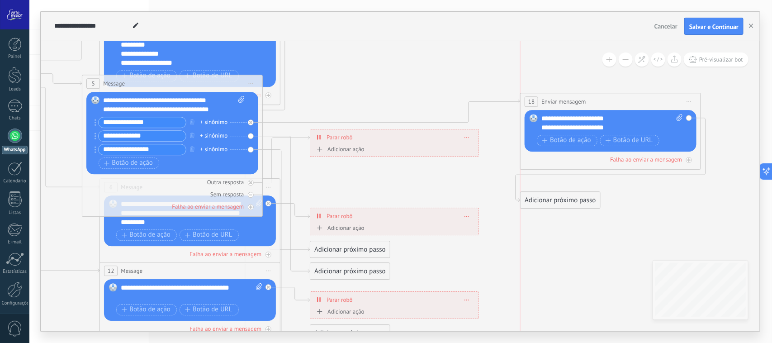
drag, startPoint x: 362, startPoint y: 170, endPoint x: 575, endPoint y: 102, distance: 223.3
click at [575, 102] on span "Enviar mensagem" at bounding box center [563, 101] width 45 height 9
drag, startPoint x: 337, startPoint y: 270, endPoint x: 572, endPoint y: 136, distance: 270.9
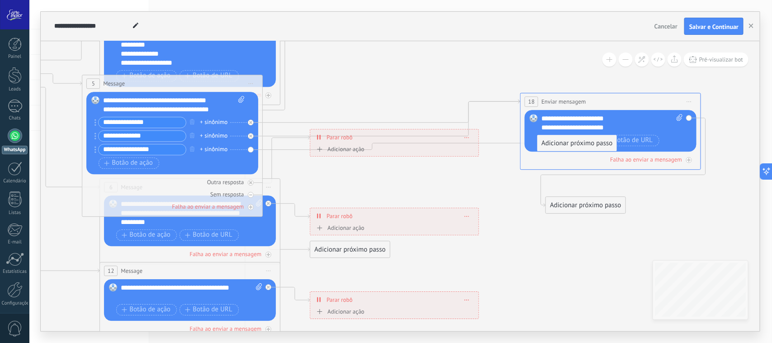
drag, startPoint x: 355, startPoint y: 321, endPoint x: 566, endPoint y: 137, distance: 279.7
click at [401, 66] on icon at bounding box center [216, 218] width 1421 height 923
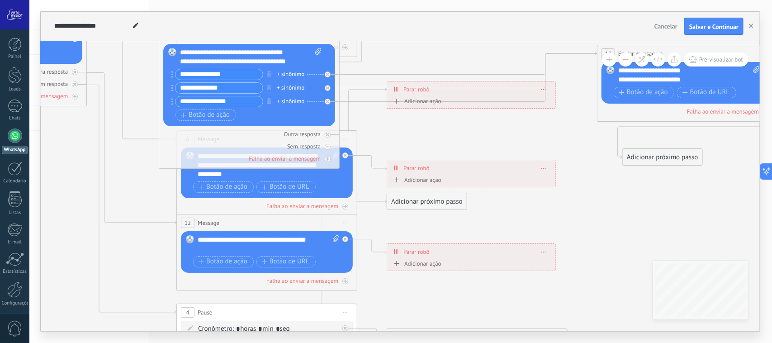
drag, startPoint x: 546, startPoint y: 236, endPoint x: 622, endPoint y: 188, distance: 90.6
click at [622, 188] on icon at bounding box center [293, 170] width 1421 height 923
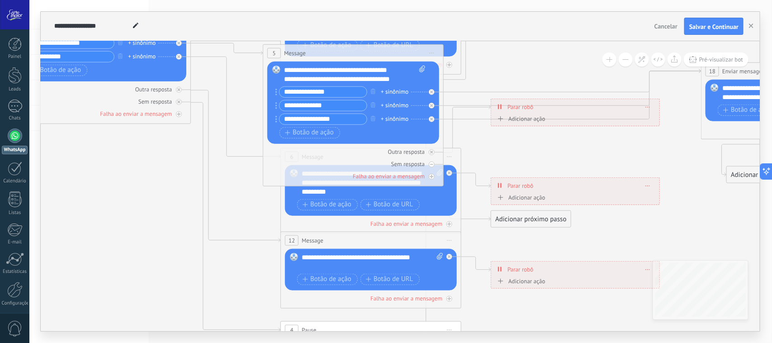
drag, startPoint x: 146, startPoint y: 173, endPoint x: 266, endPoint y: 188, distance: 121.2
click at [266, 188] on icon at bounding box center [397, 187] width 1421 height 923
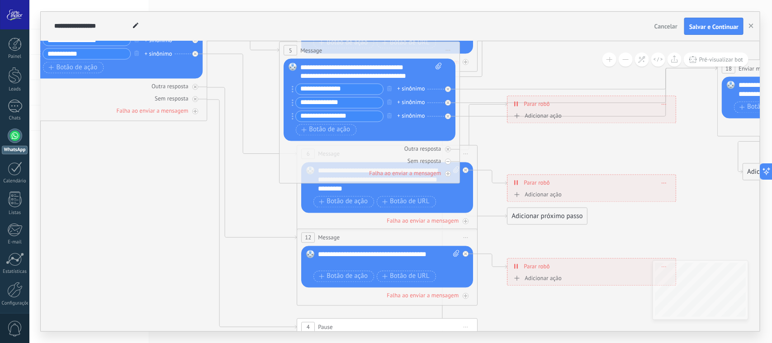
click at [338, 259] on div "**********" at bounding box center [388, 259] width 141 height 18
paste div
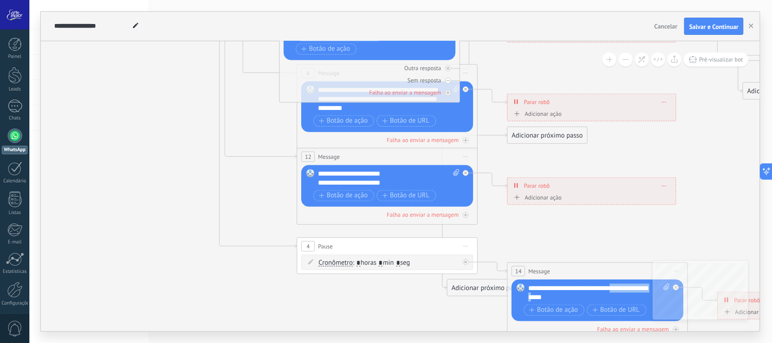
drag, startPoint x: 618, startPoint y: 288, endPoint x: 543, endPoint y: 300, distance: 75.9
click at [543, 300] on div "**********" at bounding box center [598, 292] width 141 height 18
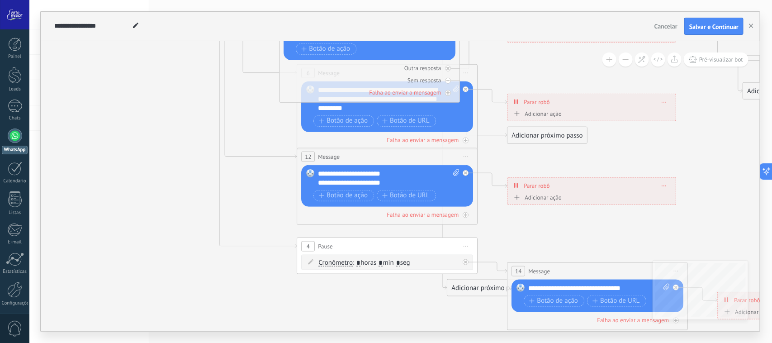
click at [563, 225] on icon at bounding box center [413, 104] width 1421 height 923
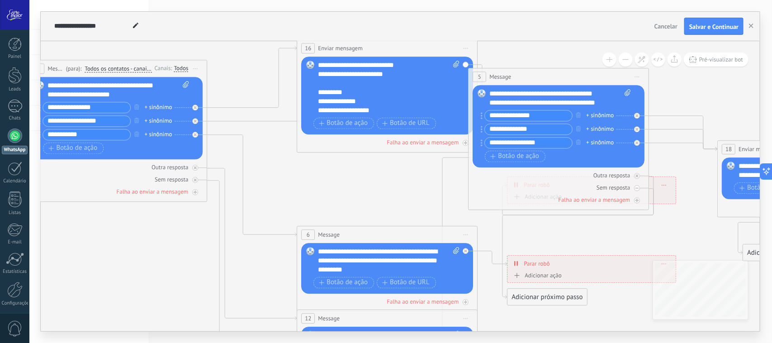
drag, startPoint x: 414, startPoint y: 126, endPoint x: 604, endPoint y: 71, distance: 198.0
click at [604, 71] on div "5 Message ******* (para): Todos os contatos - canais selecionados Todos os cont…" at bounding box center [559, 76] width 180 height 17
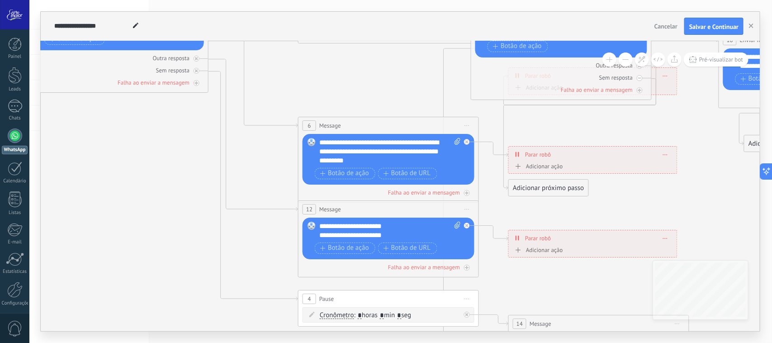
drag, startPoint x: 389, startPoint y: 213, endPoint x: 391, endPoint y: 91, distance: 122.1
click at [390, 94] on icon at bounding box center [414, 152] width 1421 height 914
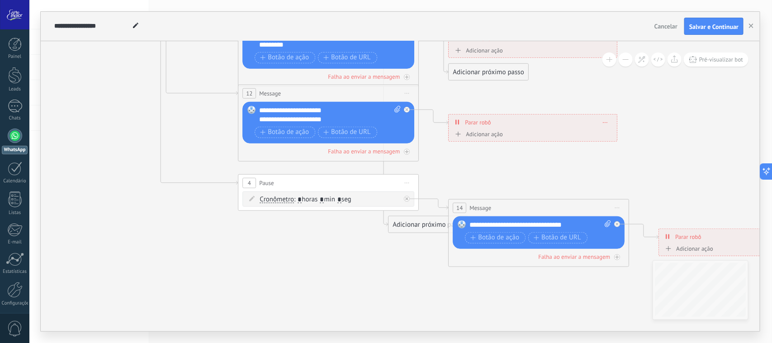
drag, startPoint x: 594, startPoint y: 265, endPoint x: 533, endPoint y: 157, distance: 124.1
click at [533, 157] on icon at bounding box center [355, 37] width 1421 height 914
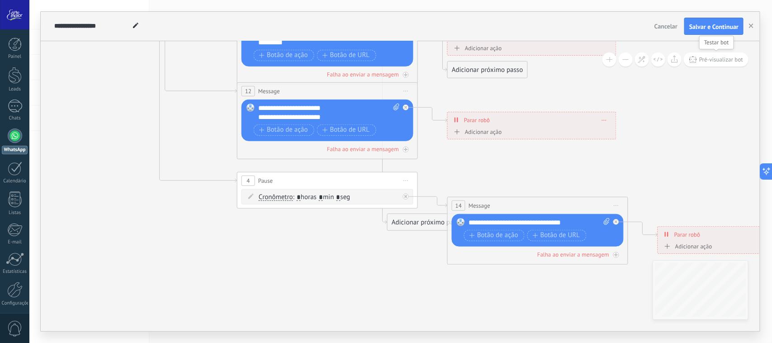
click at [720, 61] on span "Pré-visualizar bot" at bounding box center [721, 60] width 44 height 8
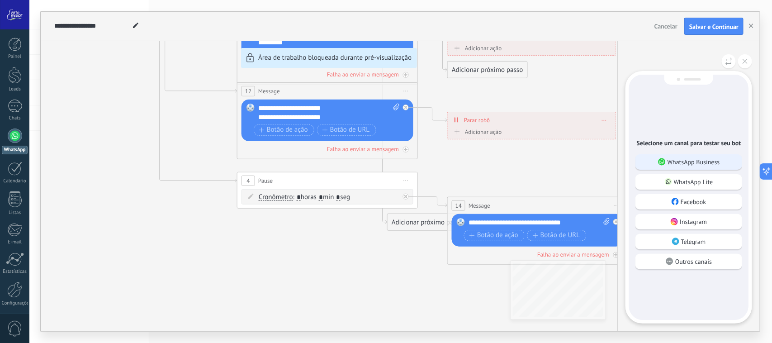
click at [679, 161] on p "WhatsApp Business" at bounding box center [693, 162] width 52 height 8
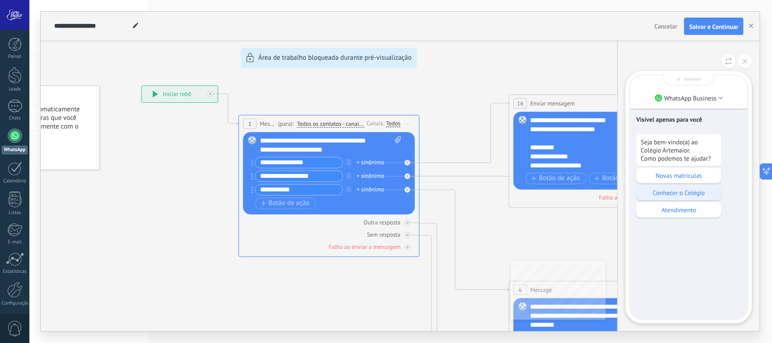
click at [692, 191] on p "Conhecer o Colégio" at bounding box center [679, 193] width 76 height 8
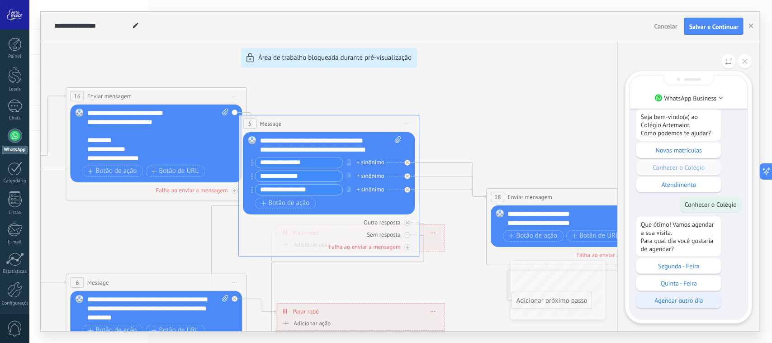
click at [688, 304] on p "Agendar outro dia" at bounding box center [679, 300] width 76 height 8
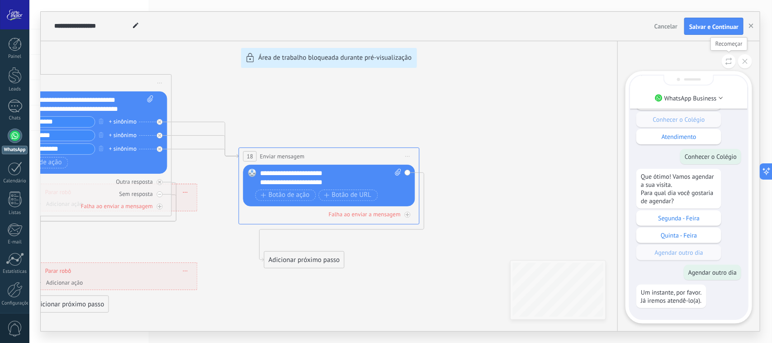
click at [733, 59] on button at bounding box center [728, 61] width 14 height 14
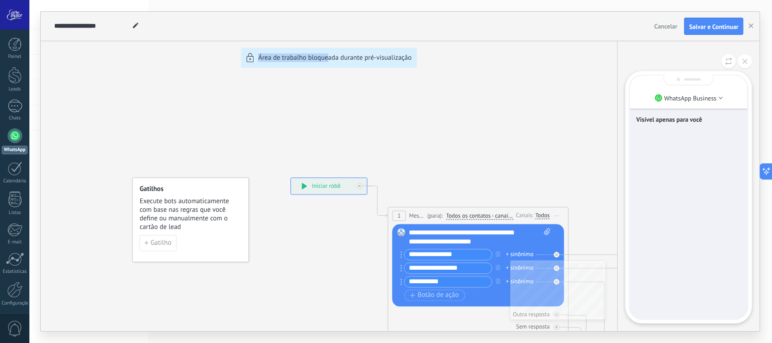
drag, startPoint x: 324, startPoint y: 281, endPoint x: 192, endPoint y: 137, distance: 195.5
click at [192, 137] on div "**********" at bounding box center [400, 171] width 719 height 319
drag, startPoint x: 530, startPoint y: 181, endPoint x: 364, endPoint y: 80, distance: 194.5
click at [364, 80] on div "**********" at bounding box center [400, 171] width 719 height 319
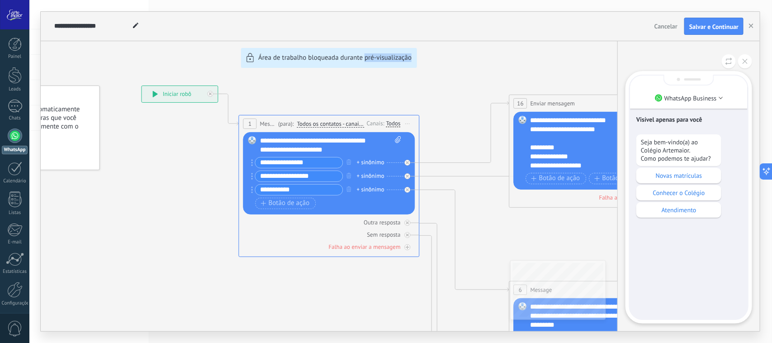
click at [686, 174] on p "Novas matrículas" at bounding box center [679, 175] width 76 height 8
click at [672, 174] on div "Seja bem-vindo(a) ao Colégio Artemaior. Como podemos te ajudar? Novas matrícula…" at bounding box center [688, 175] width 105 height 83
click at [743, 60] on icon at bounding box center [744, 61] width 5 height 5
click at [439, 256] on div "**********" at bounding box center [400, 171] width 719 height 319
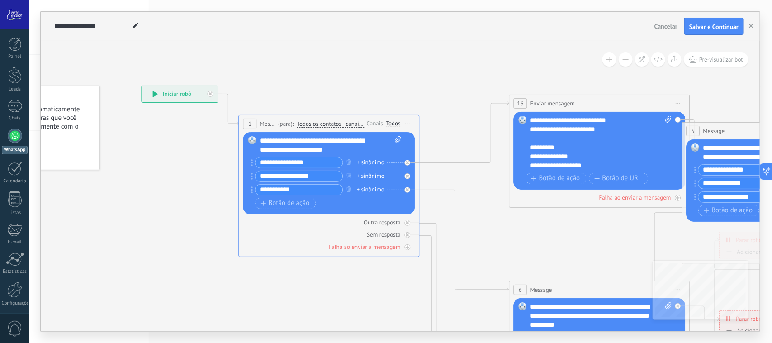
click at [396, 184] on div "**********" at bounding box center [400, 171] width 719 height 319
click at [406, 306] on div "**********" at bounding box center [400, 171] width 719 height 319
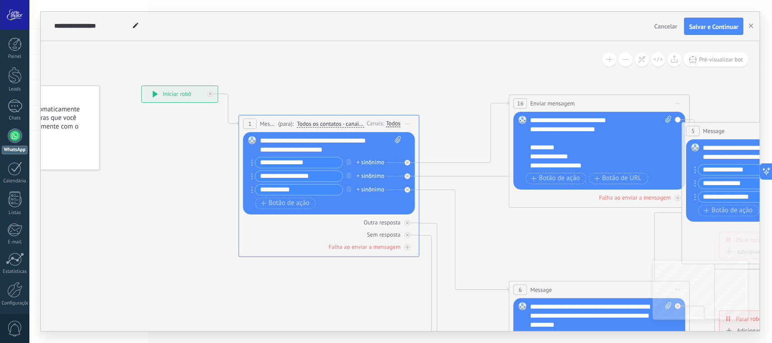
click at [667, 94] on div "**********" at bounding box center [400, 171] width 719 height 319
click at [529, 249] on icon at bounding box center [625, 316] width 1421 height 914
click at [608, 277] on icon at bounding box center [625, 316] width 1421 height 914
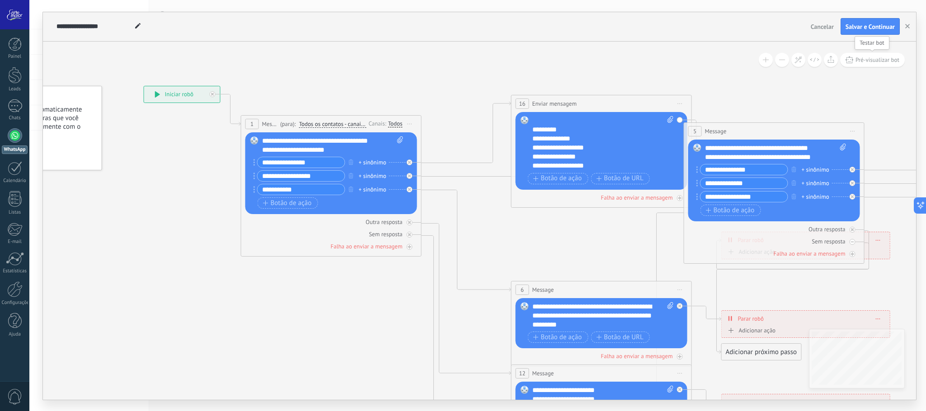
click at [771, 57] on span "Pré-visualizar bot" at bounding box center [878, 60] width 44 height 8
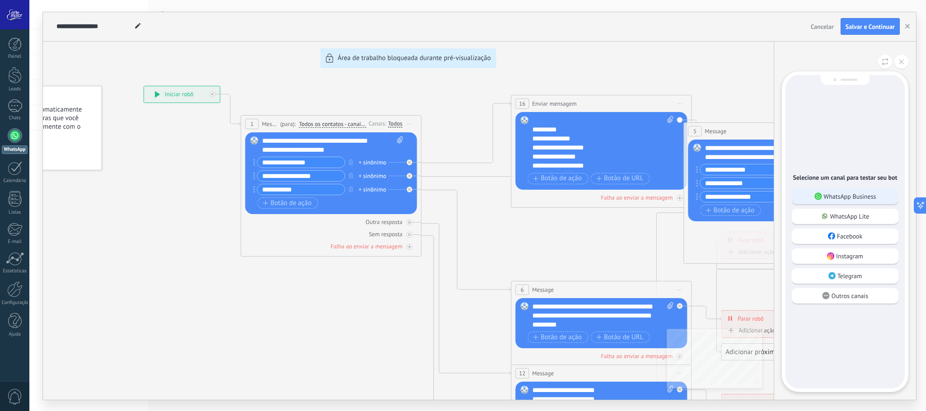
click at [771, 202] on div "WhatsApp Business" at bounding box center [845, 196] width 107 height 15
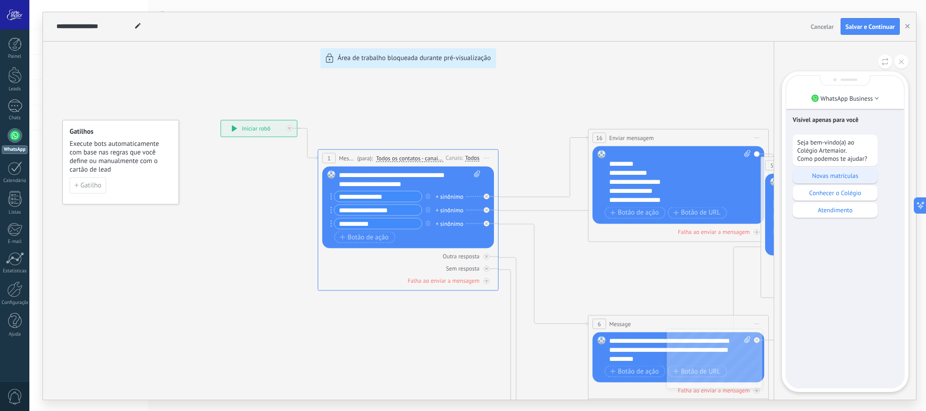
click at [771, 174] on p "Novas matrículas" at bounding box center [835, 176] width 76 height 8
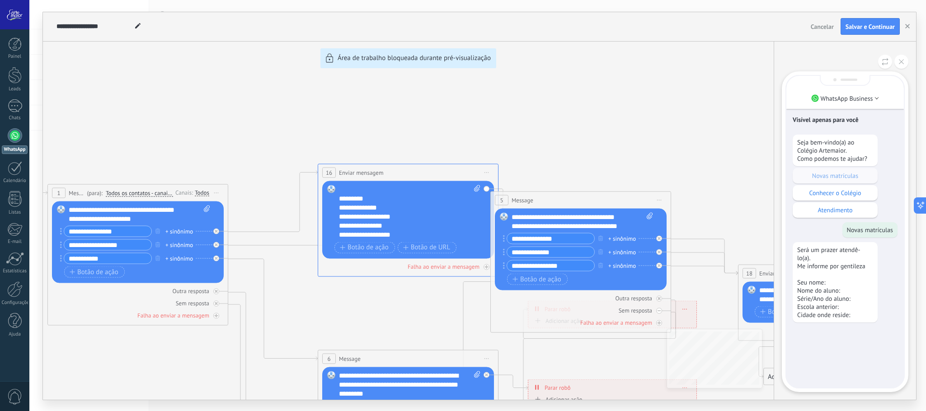
click at [771, 335] on div "Visível apenas para você Seja bem-vindo(a) ao Colégio Artemaior. Como podemos t…" at bounding box center [846, 232] width 118 height 312
drag, startPoint x: 578, startPoint y: 205, endPoint x: 653, endPoint y: 193, distance: 75.5
click at [653, 193] on div "**********" at bounding box center [479, 206] width 873 height 388
click at [601, 123] on div "**********" at bounding box center [479, 206] width 873 height 388
drag, startPoint x: 539, startPoint y: 203, endPoint x: 632, endPoint y: 190, distance: 94.4
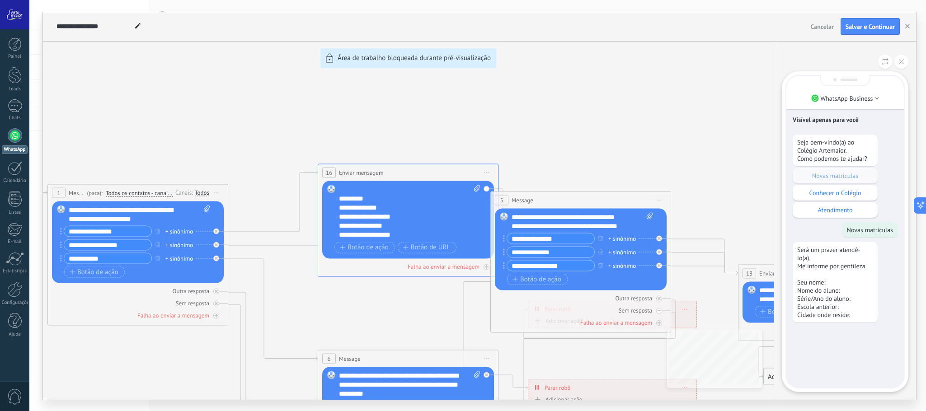
click at [632, 190] on div "**********" at bounding box center [479, 206] width 873 height 388
click at [771, 61] on button at bounding box center [902, 62] width 14 height 14
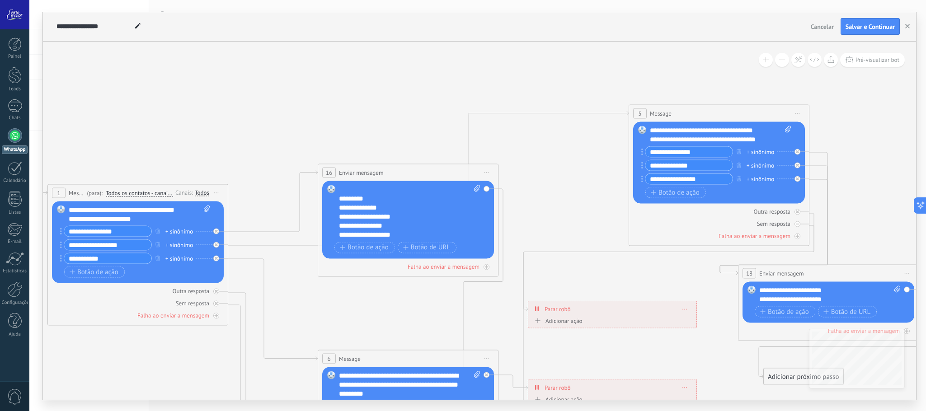
drag, startPoint x: 600, startPoint y: 201, endPoint x: 738, endPoint y: 114, distance: 163.3
click at [738, 114] on div "5 Message ******* (para): Todos os contatos - canais selecionados Todos os cont…" at bounding box center [719, 113] width 180 height 17
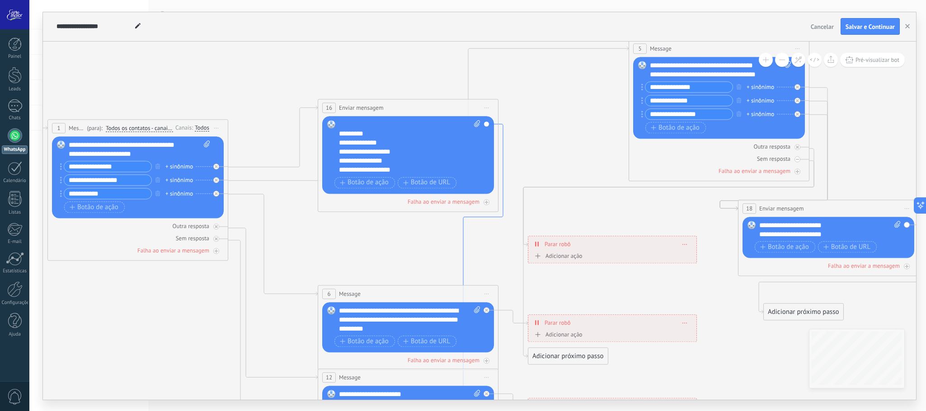
click at [465, 220] on icon at bounding box center [483, 317] width 40 height 387
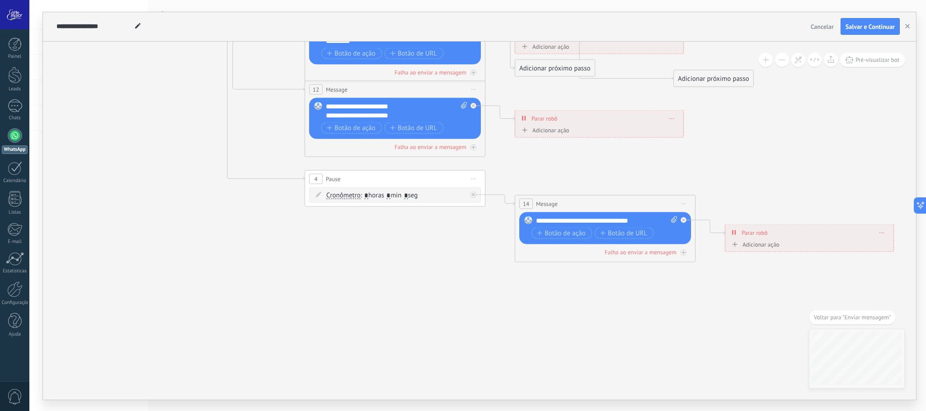
drag, startPoint x: 468, startPoint y: 220, endPoint x: 688, endPoint y: 78, distance: 261.2
click at [688, 78] on div "Adicionar próximo passo" at bounding box center [714, 78] width 80 height 15
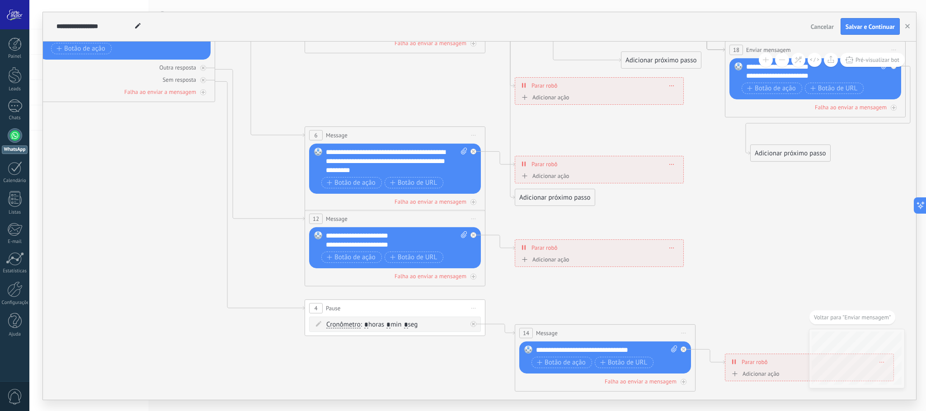
drag, startPoint x: 706, startPoint y: 208, endPoint x: 653, endPoint y: 57, distance: 159.6
click at [653, 57] on div "Adicionar próximo passo" at bounding box center [662, 59] width 80 height 15
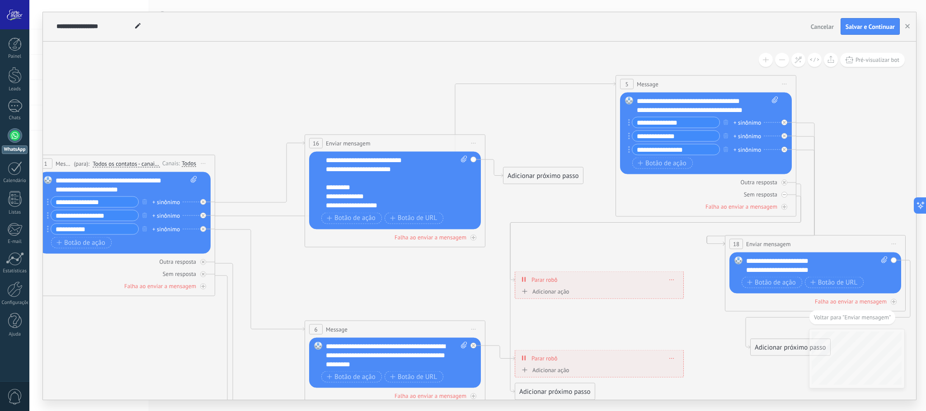
drag, startPoint x: 651, startPoint y: 250, endPoint x: 532, endPoint y: 174, distance: 141.5
click at [532, 174] on div "Adicionar próximo passo" at bounding box center [544, 175] width 80 height 15
drag, startPoint x: 538, startPoint y: 178, endPoint x: 517, endPoint y: 184, distance: 21.6
click at [517, 183] on div "Adicionar próximo passo" at bounding box center [542, 175] width 80 height 15
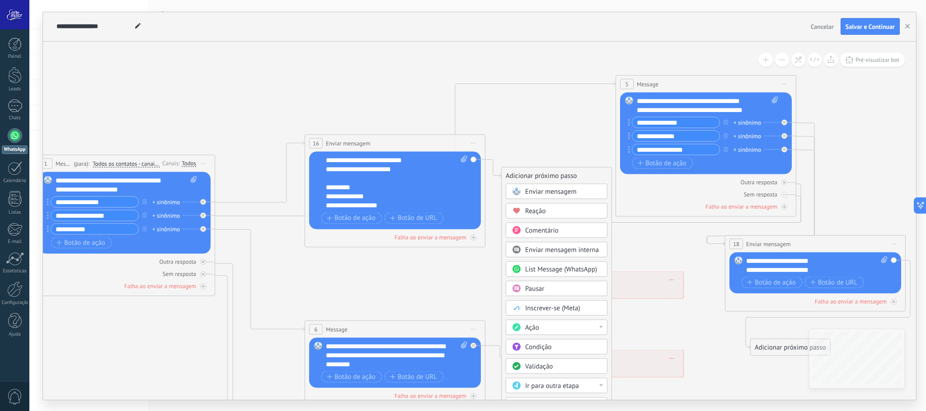
click at [545, 289] on div "Pausar" at bounding box center [563, 288] width 76 height 9
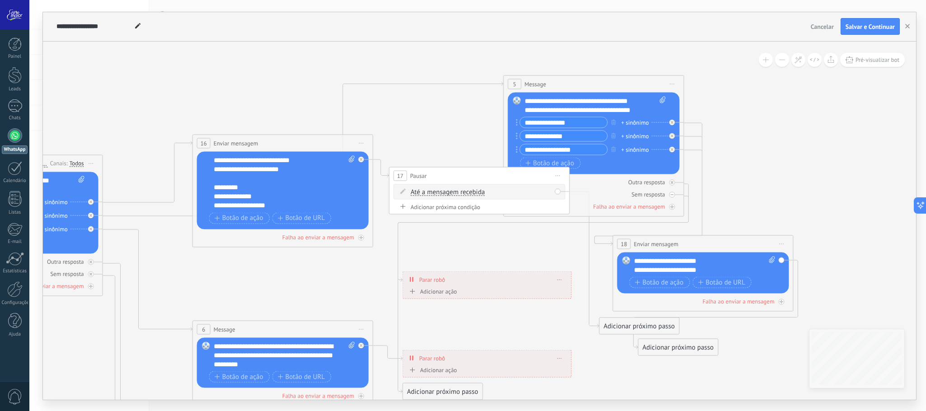
click at [478, 191] on span "Até a mensagem recebida" at bounding box center [448, 192] width 74 height 7
click at [478, 191] on button "Até a mensagem recebida" at bounding box center [462, 192] width 113 height 16
click at [548, 189] on div "Até a mensagem recebida Até a mensagem recebida Cronômetro Exceto durante o exp…" at bounding box center [481, 192] width 141 height 9
drag, startPoint x: 506, startPoint y: 175, endPoint x: 410, endPoint y: 43, distance: 163.4
click at [410, 43] on div "17 Pausar ****** Iniciar pré-visualização aqui Renomear Duplicar Excluir" at bounding box center [383, 43] width 180 height 17
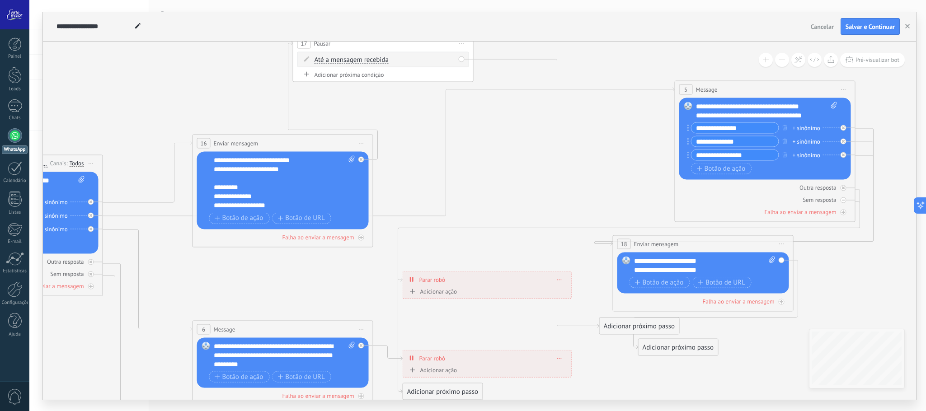
drag, startPoint x: 580, startPoint y: 85, endPoint x: 751, endPoint y: 91, distance: 171.0
click at [751, 91] on div "5 Message ******* (para): Todos os contatos - canais selecionados Todos os cont…" at bounding box center [765, 89] width 180 height 17
drag, startPoint x: 618, startPoint y: 327, endPoint x: 720, endPoint y: 165, distance: 191.1
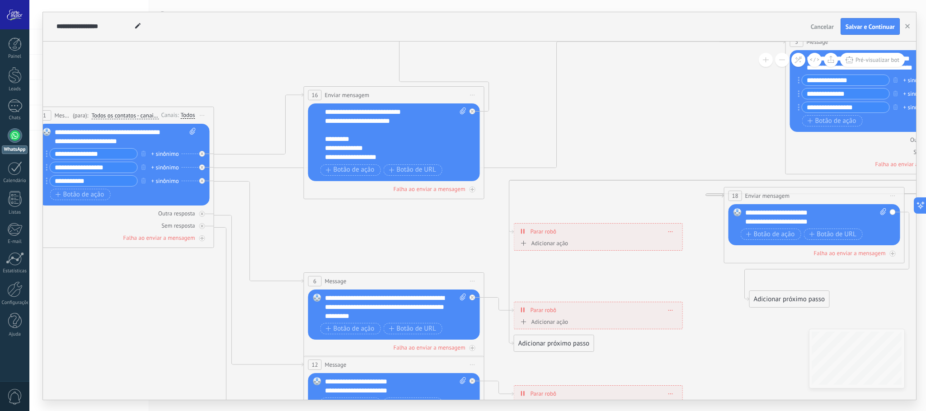
drag, startPoint x: 190, startPoint y: 288, endPoint x: 351, endPoint y: 229, distance: 171.3
click at [351, 229] on icon at bounding box center [451, 243] width 1482 height 966
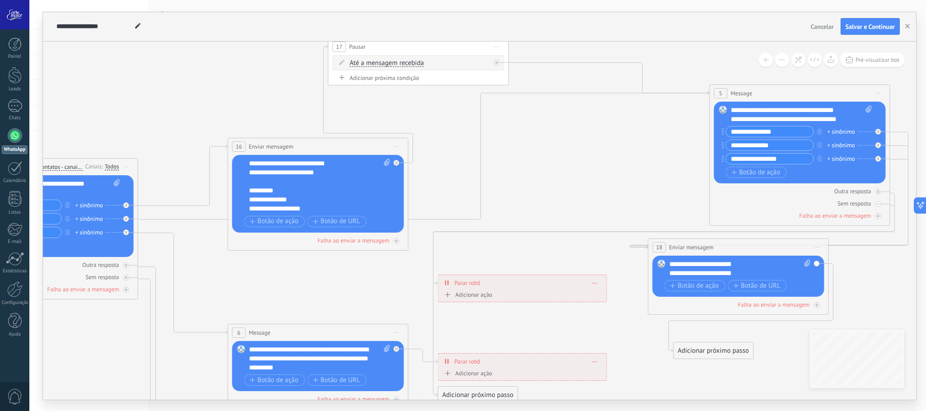
drag, startPoint x: 723, startPoint y: 129, endPoint x: 597, endPoint y: 193, distance: 141.1
click at [597, 193] on icon at bounding box center [375, 295] width 1482 height 966
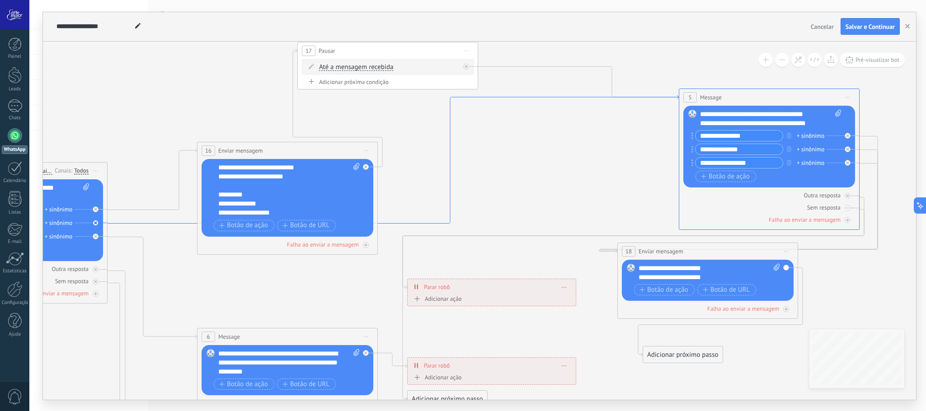
drag, startPoint x: 470, startPoint y: 219, endPoint x: 451, endPoint y: 205, distance: 23.6
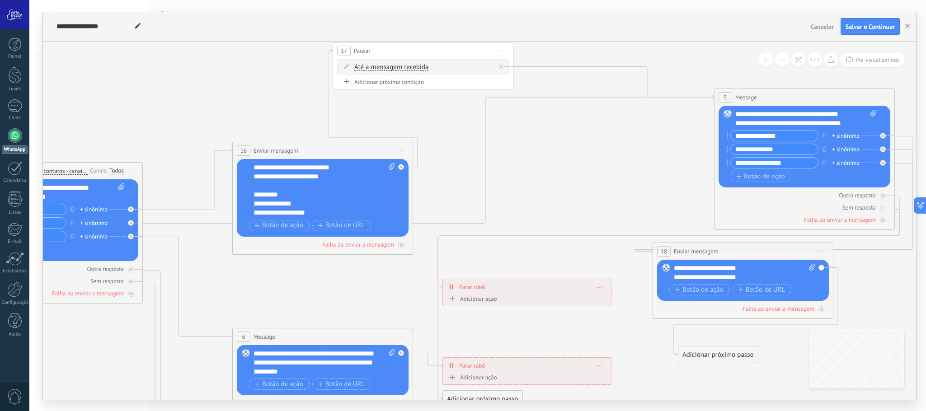
drag, startPoint x: 660, startPoint y: 86, endPoint x: 696, endPoint y: 90, distance: 36.3
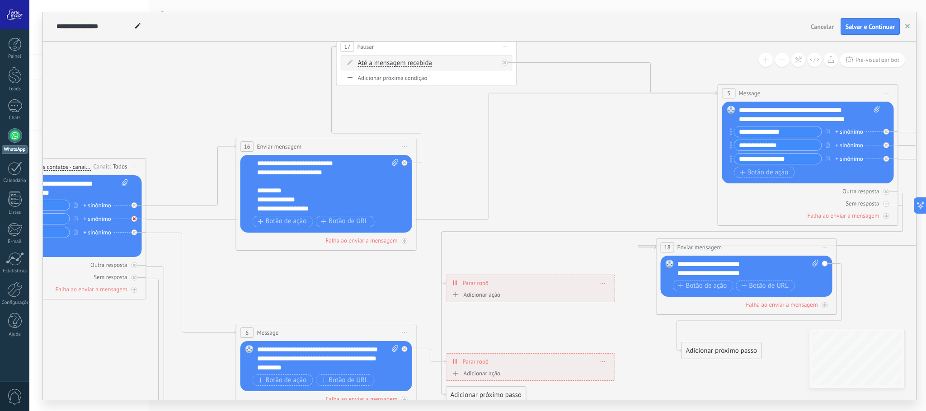
click at [134, 207] on icon at bounding box center [134, 205] width 3 height 3
drag, startPoint x: 202, startPoint y: 216, endPoint x: 290, endPoint y: 203, distance: 89.0
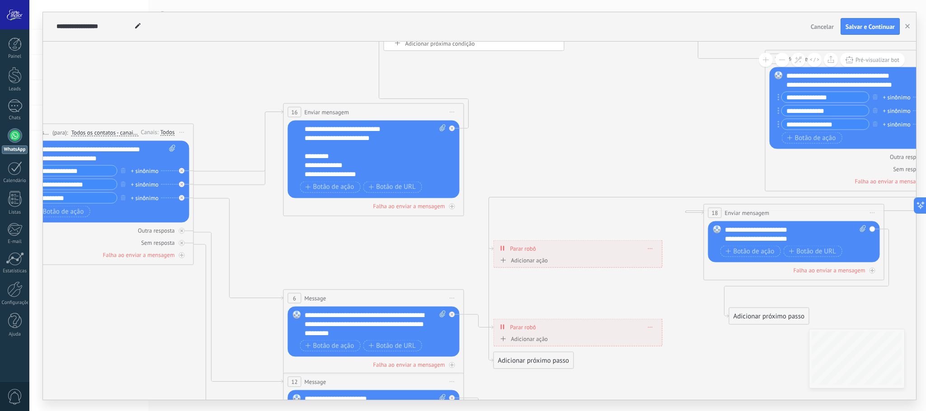
drag, startPoint x: 205, startPoint y: 270, endPoint x: 252, endPoint y: 236, distance: 58.0
click at [252, 236] on icon at bounding box center [431, 260] width 1482 height 966
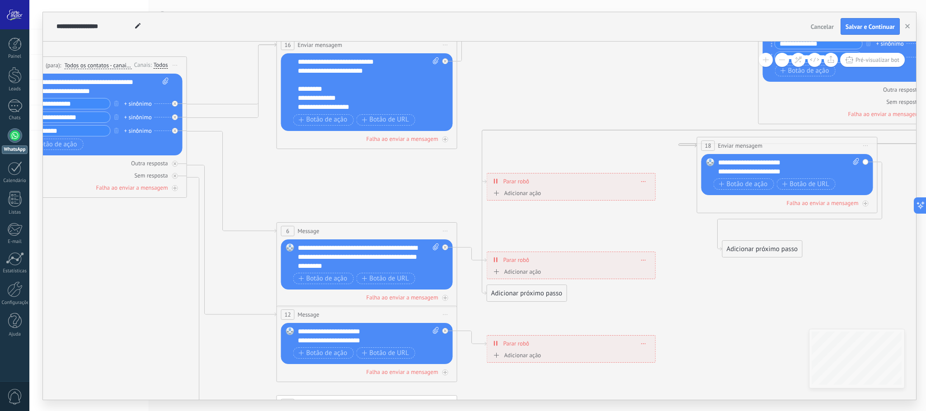
drag, startPoint x: 608, startPoint y: 151, endPoint x: 602, endPoint y: 83, distance: 68.5
click at [602, 83] on icon at bounding box center [424, 193] width 1482 height 966
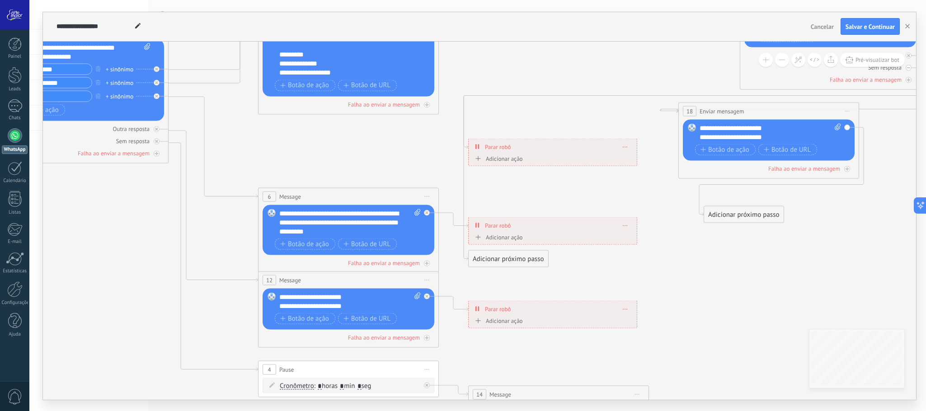
drag, startPoint x: 439, startPoint y: 190, endPoint x: 421, endPoint y: 156, distance: 38.6
click at [421, 156] on icon at bounding box center [406, 158] width 1482 height 966
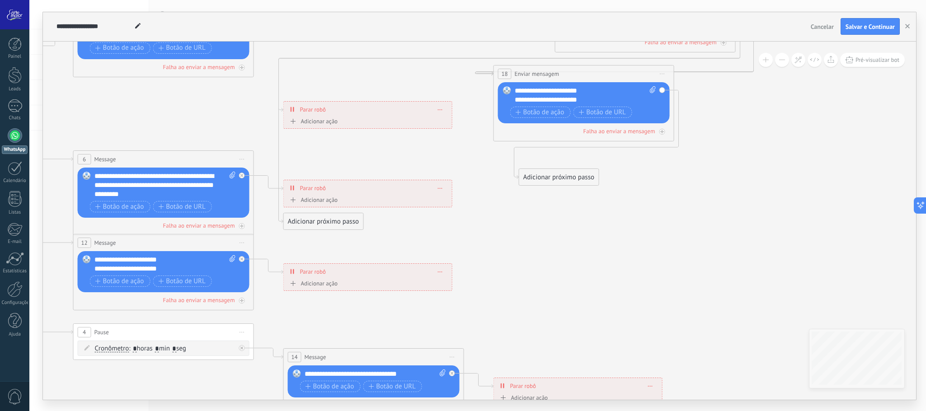
drag, startPoint x: 815, startPoint y: 273, endPoint x: 638, endPoint y: 233, distance: 181.6
click at [638, 233] on icon at bounding box center [221, 121] width 1482 height 966
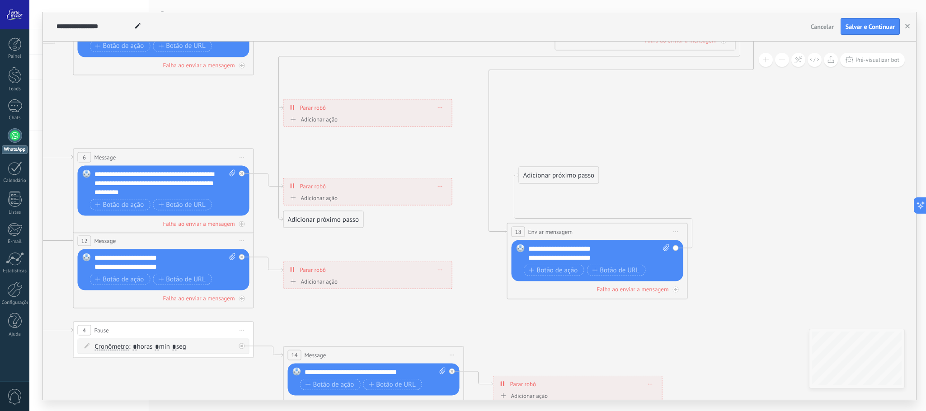
drag, startPoint x: 579, startPoint y: 68, endPoint x: 593, endPoint y: 228, distance: 160.6
click at [593, 228] on div "**********" at bounding box center [598, 231] width 180 height 17
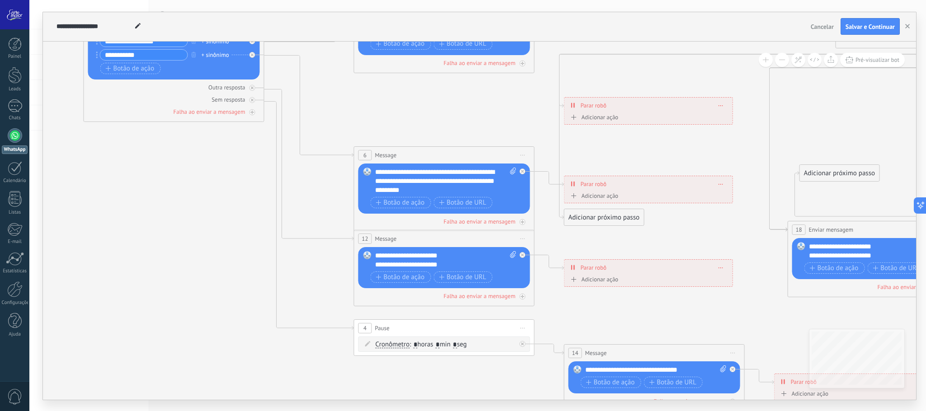
drag, startPoint x: 266, startPoint y: 109, endPoint x: 491, endPoint y: 108, distance: 225.1
click at [488, 108] on icon at bounding box center [501, 136] width 1482 height 1005
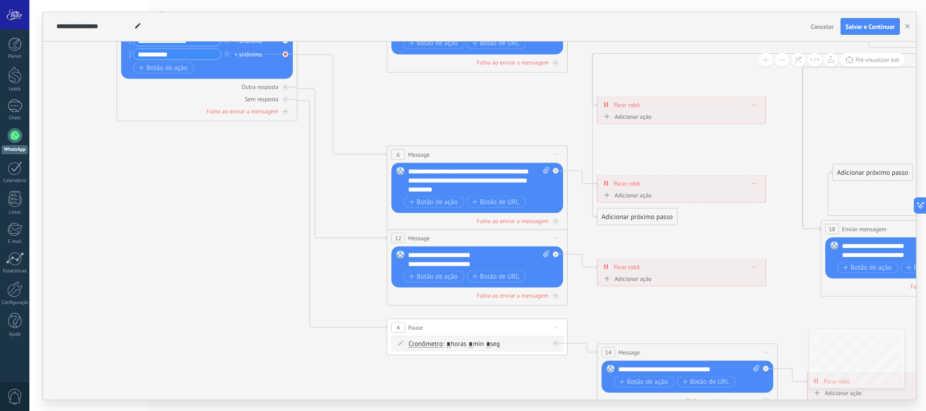
click at [284, 29] on icon at bounding box center [285, 27] width 3 height 3
drag, startPoint x: 358, startPoint y: 42, endPoint x: 879, endPoint y: 253, distance: 561.2
click at [559, 154] on span "Iniciar pré-visualização aqui [GEOGRAPHIC_DATA] Duplicar Excluir" at bounding box center [556, 154] width 14 height 13
click at [567, 210] on div "Excluir" at bounding box center [604, 213] width 104 height 15
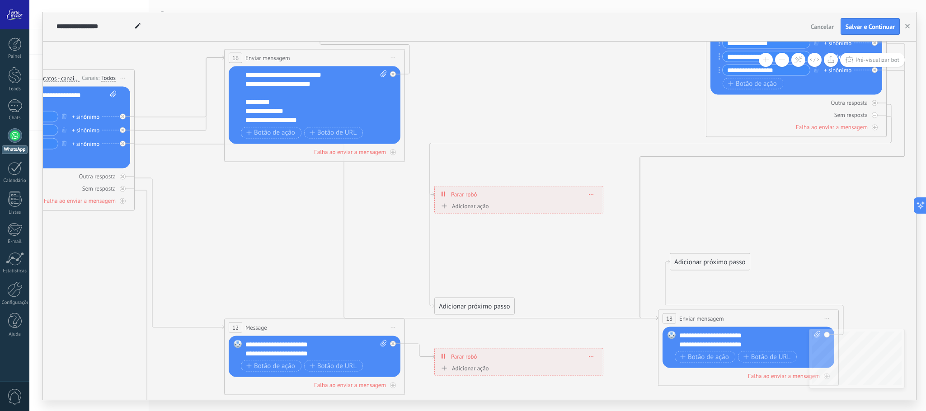
drag, startPoint x: 628, startPoint y: 333, endPoint x: 485, endPoint y: 367, distance: 147.7
click at [492, 342] on html ".abccls-1,.abccls-2{fill-rule:evenodd}.abccls-2{fill:#fff} .abfcls-1{fill:none}…" at bounding box center [463, 205] width 926 height 411
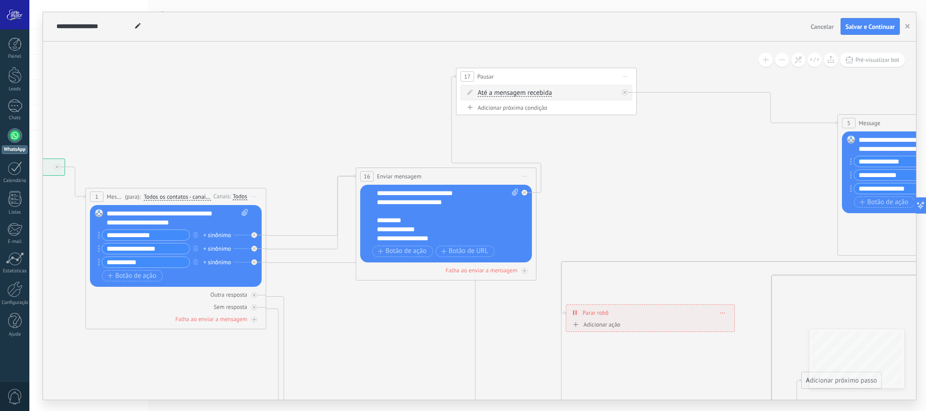
drag, startPoint x: 301, startPoint y: 219, endPoint x: 415, endPoint y: 316, distance: 150.1
click at [413, 340] on icon at bounding box center [503, 344] width 1482 height 1005
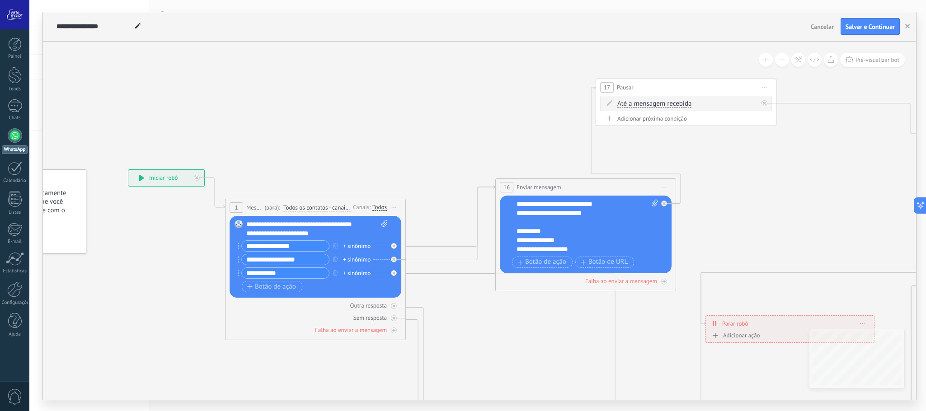
drag, startPoint x: 311, startPoint y: 163, endPoint x: 445, endPoint y: 175, distance: 134.8
click at [445, 175] on icon at bounding box center [643, 355] width 1482 height 1005
click at [657, 102] on span "Até a mensagem recebida" at bounding box center [656, 103] width 74 height 7
click at [657, 102] on button "Até a mensagem recebida" at bounding box center [670, 104] width 113 height 16
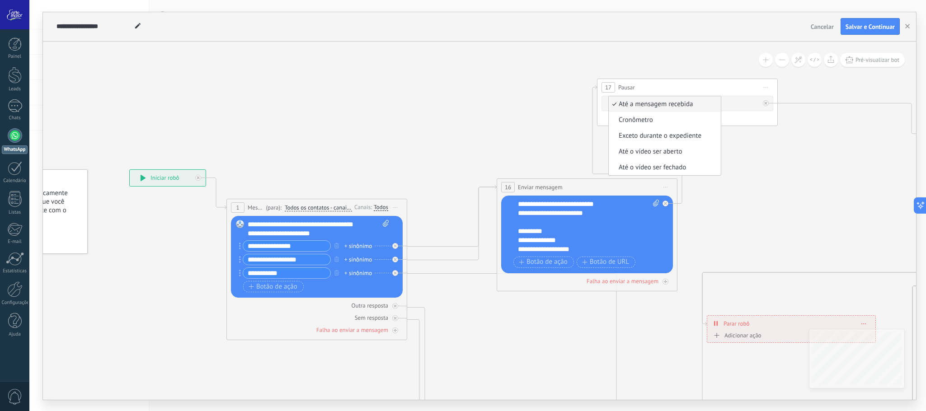
click at [754, 168] on icon at bounding box center [644, 355] width 1482 height 1005
click at [666, 121] on div "Adicionar próxima condição" at bounding box center [688, 119] width 172 height 8
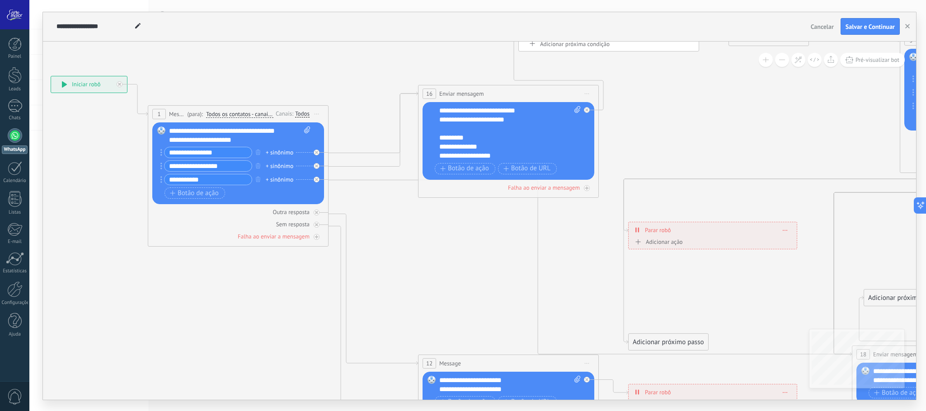
drag, startPoint x: 770, startPoint y: 225, endPoint x: 620, endPoint y: 66, distance: 218.4
click at [620, 66] on icon at bounding box center [566, 242] width 1482 height 966
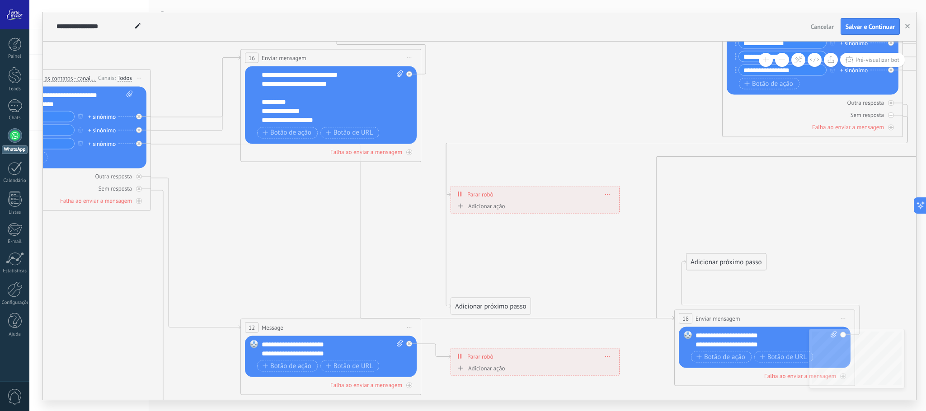
drag, startPoint x: 693, startPoint y: 274, endPoint x: 587, endPoint y: 305, distance: 110.6
click at [587, 305] on icon at bounding box center [388, 206] width 1482 height 966
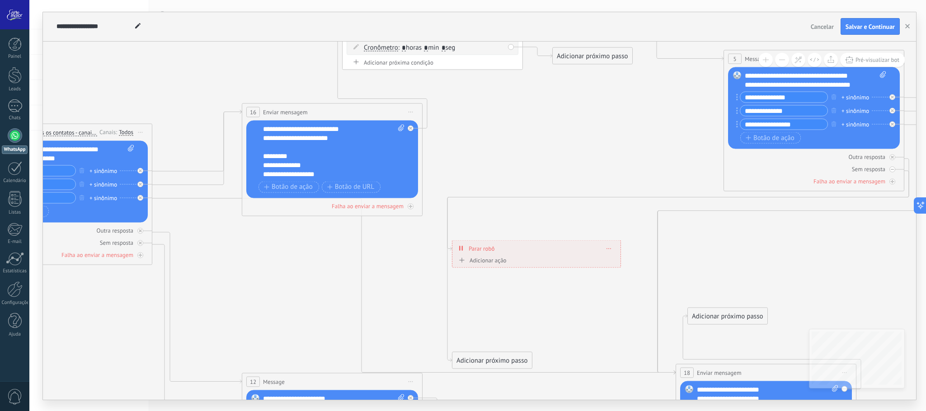
drag, startPoint x: 555, startPoint y: 77, endPoint x: 549, endPoint y: 244, distance: 166.9
click at [549, 244] on icon at bounding box center [389, 260] width 1482 height 966
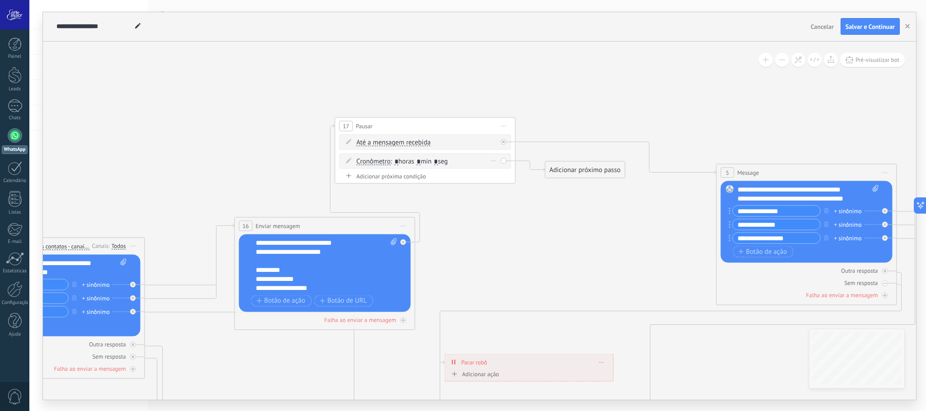
click at [350, 163] on icon at bounding box center [348, 160] width 5 height 5
click at [502, 160] on div "Cronômetro Cronômetro Exceto durante o expediente Até o vídeo ser aberto Até o …" at bounding box center [426, 160] width 172 height 15
click at [484, 161] on div "Cronômetro Cronômetro Exceto durante o expediente Até o vídeo ser aberto Até o …" at bounding box center [427, 161] width 141 height 9
click at [570, 170] on div "Adicionar próximo passo" at bounding box center [586, 169] width 80 height 15
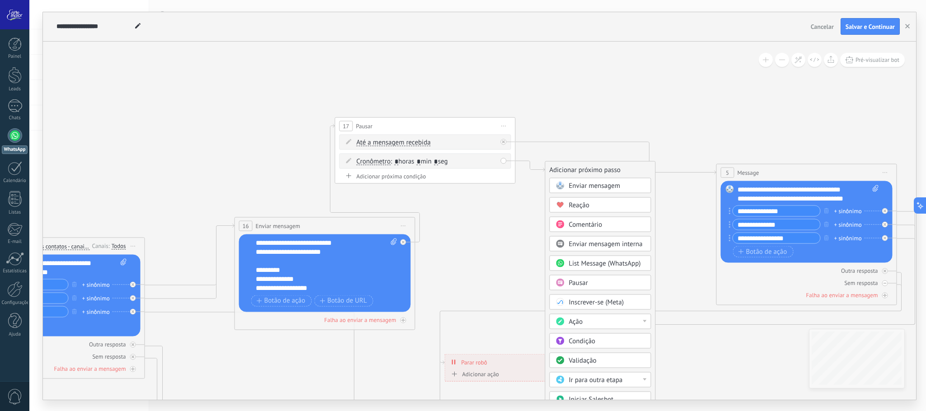
click at [579, 186] on span "Enviar mensagem" at bounding box center [595, 185] width 52 height 9
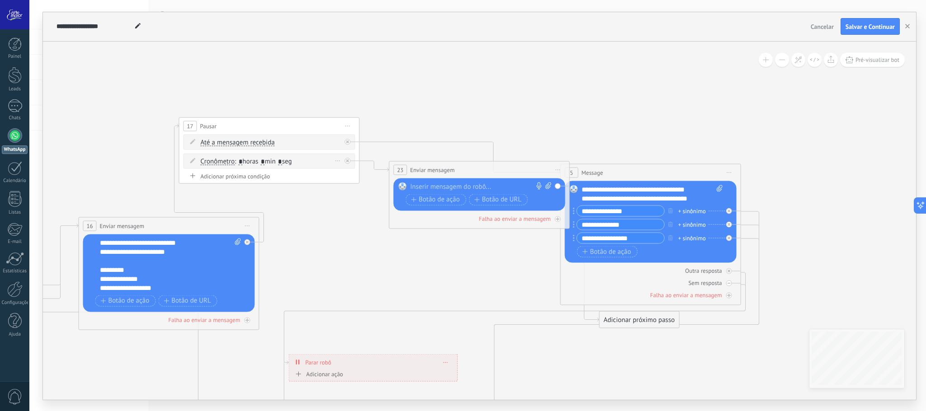
click at [349, 161] on div at bounding box center [348, 161] width 6 height 6
click at [191, 163] on icon at bounding box center [192, 160] width 5 height 5
click at [193, 144] on icon at bounding box center [192, 141] width 5 height 5
click at [230, 175] on div "Adicionar próxima condição" at bounding box center [270, 176] width 172 height 8
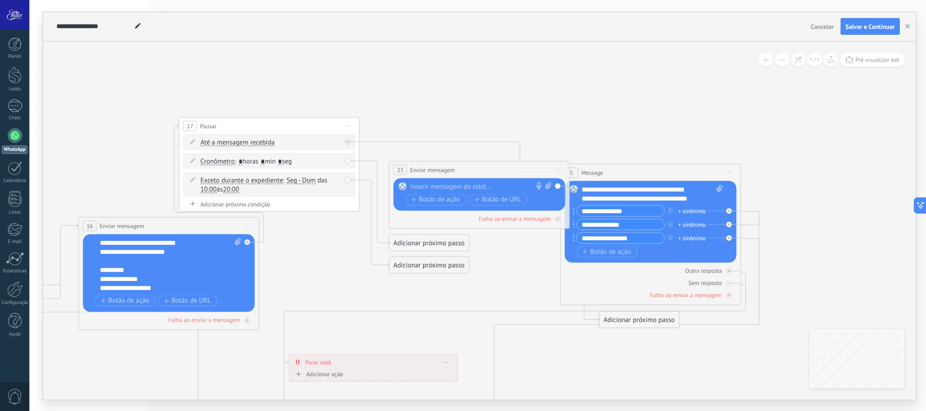
click at [340, 232] on icon at bounding box center [226, 374] width 1482 height 966
click at [349, 180] on div "Exceto durante o expediente Exceto durante o expediente Até o vídeo ser aberto …" at bounding box center [270, 184] width 172 height 24
click at [348, 180] on div "Exceto durante o expediente Exceto durante o expediente Até o vídeo ser aberto …" at bounding box center [270, 184] width 172 height 24
drag, startPoint x: 348, startPoint y: 180, endPoint x: 319, endPoint y: 129, distance: 58.5
click at [319, 129] on div "17 Pausar ****** Iniciar pré-visualização aqui Renomear Duplicar Excluir" at bounding box center [269, 126] width 180 height 17
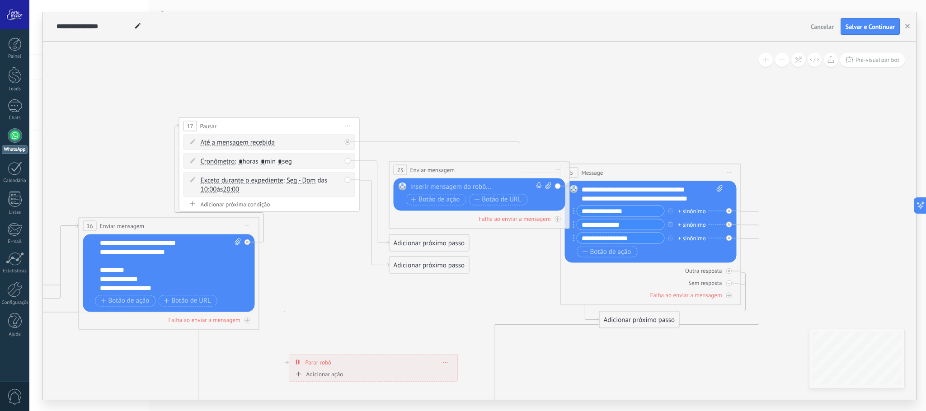
click at [349, 124] on span "Iniciar pré-visualização aqui [GEOGRAPHIC_DATA] Duplicar Excluir" at bounding box center [348, 125] width 14 height 13
click at [382, 184] on div "Excluir" at bounding box center [396, 184] width 104 height 15
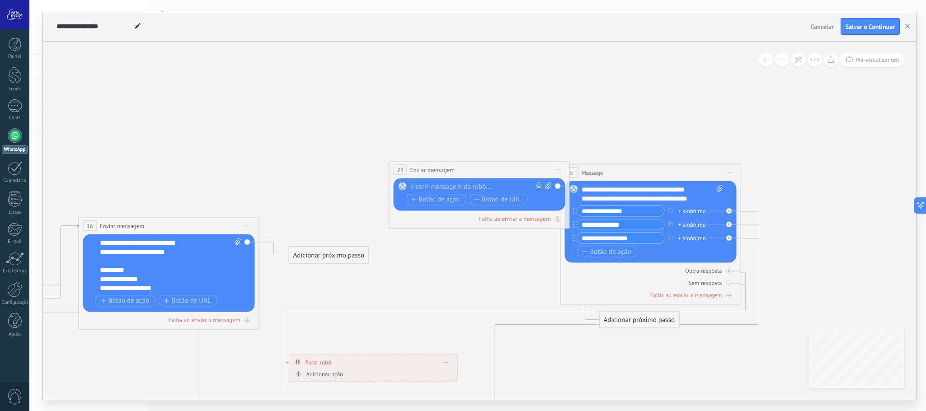
click at [340, 252] on div "Adicionar próximo passo" at bounding box center [329, 255] width 80 height 15
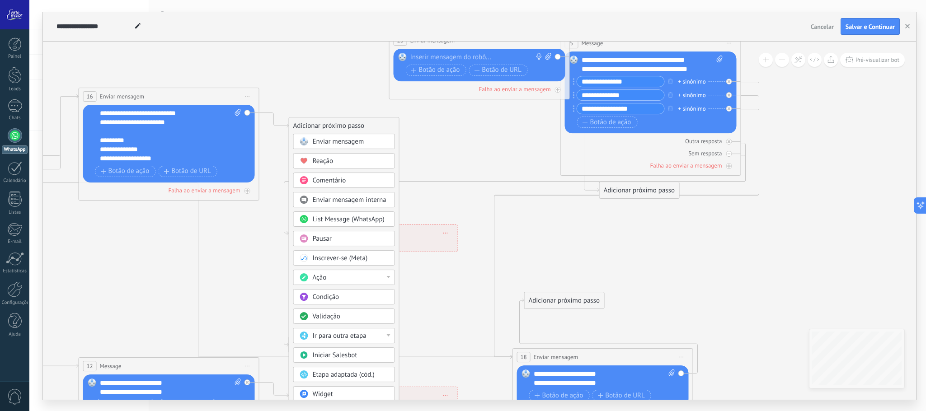
click at [362, 321] on div "Validação" at bounding box center [351, 316] width 76 height 9
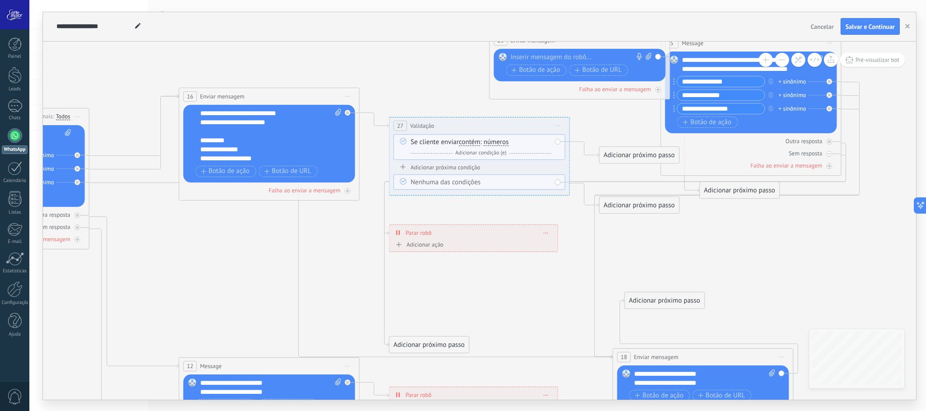
click at [497, 144] on span "números" at bounding box center [496, 142] width 25 height 7
click at [497, 144] on button "números" at bounding box center [535, 142] width 113 height 16
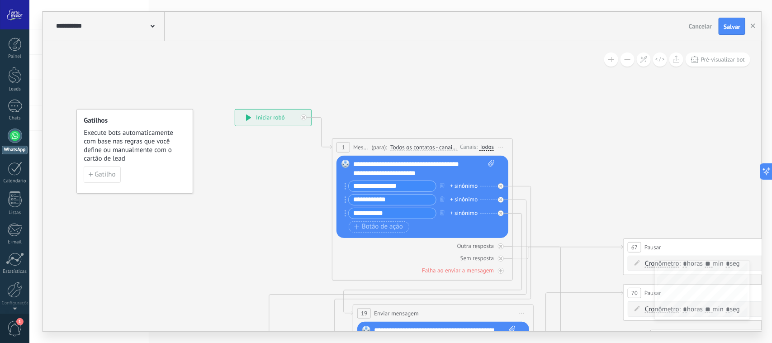
drag, startPoint x: 410, startPoint y: 188, endPoint x: 342, endPoint y: 181, distance: 68.6
click at [342, 181] on div "Substituir Remover Converter para mensagem de voz Arraste a imagem aqui para an…" at bounding box center [422, 197] width 172 height 82
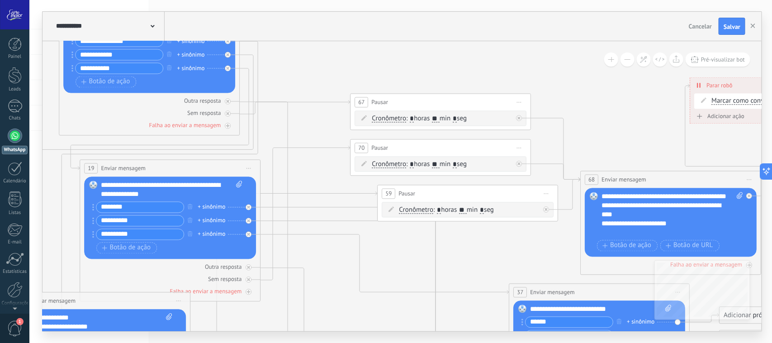
drag, startPoint x: 572, startPoint y: 158, endPoint x: 299, endPoint y: 67, distance: 287.9
click at [299, 67] on icon at bounding box center [410, 273] width 1349 height 1070
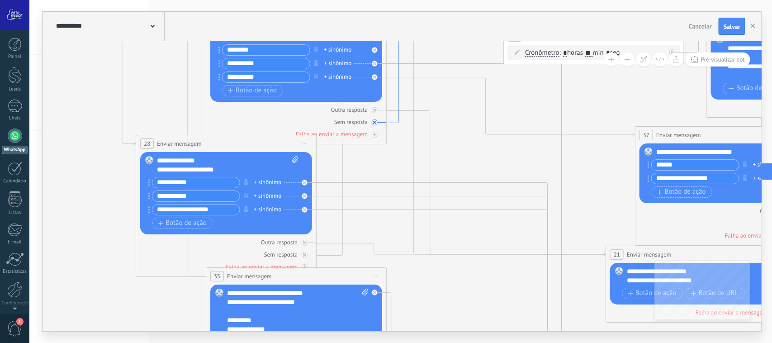
drag, startPoint x: 273, startPoint y: 219, endPoint x: 401, endPoint y: 60, distance: 204.5
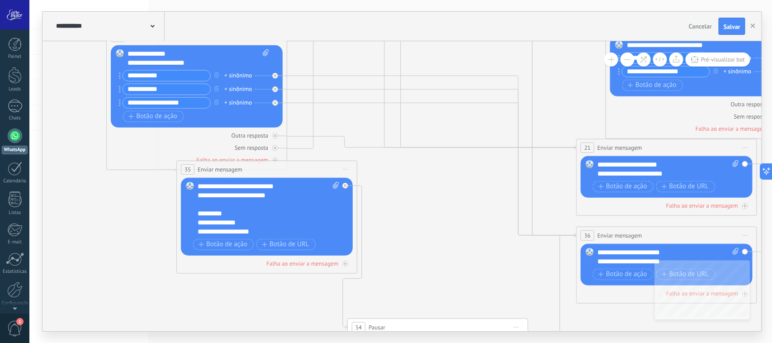
drag, startPoint x: 381, startPoint y: 212, endPoint x: 351, endPoint y: 109, distance: 107.0
click at [351, 109] on icon at bounding box center [506, 9] width 1349 height 1070
drag, startPoint x: 258, startPoint y: 196, endPoint x: 192, endPoint y: 189, distance: 66.4
click at [192, 189] on div "Substituir Remover Converter para mensagem de voz Arraste a imagem aqui para an…" at bounding box center [267, 217] width 172 height 78
click at [200, 191] on div "**********" at bounding box center [268, 209] width 141 height 54
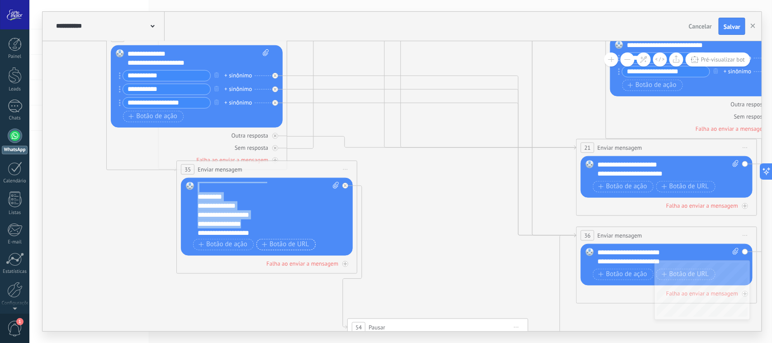
scroll to position [18, 0]
drag, startPoint x: 198, startPoint y: 189, endPoint x: 263, endPoint y: 230, distance: 77.4
click at [263, 230] on div "**********" at bounding box center [268, 209] width 141 height 54
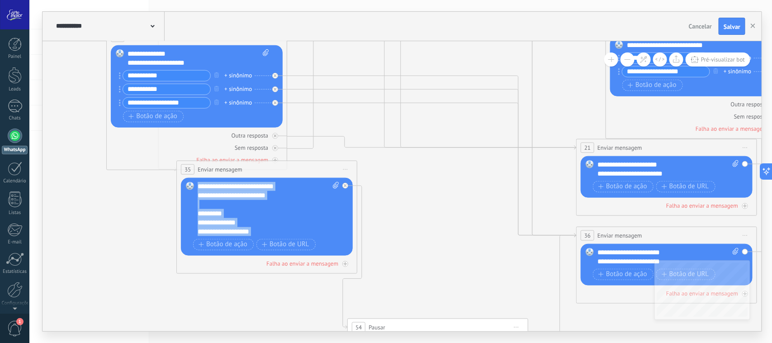
drag, startPoint x: 262, startPoint y: 232, endPoint x: 192, endPoint y: 182, distance: 85.9
click at [192, 182] on div "Substituir Remover Converter para mensagem de voz Arraste a imagem aqui para an…" at bounding box center [267, 217] width 172 height 78
copy div "**********"
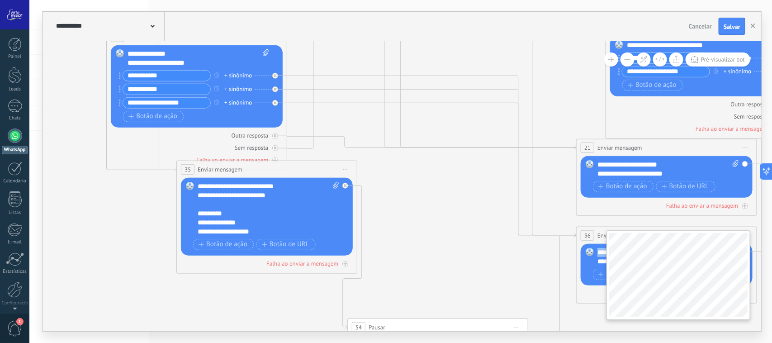
click at [647, 262] on div "**********" at bounding box center [401, 186] width 719 height 290
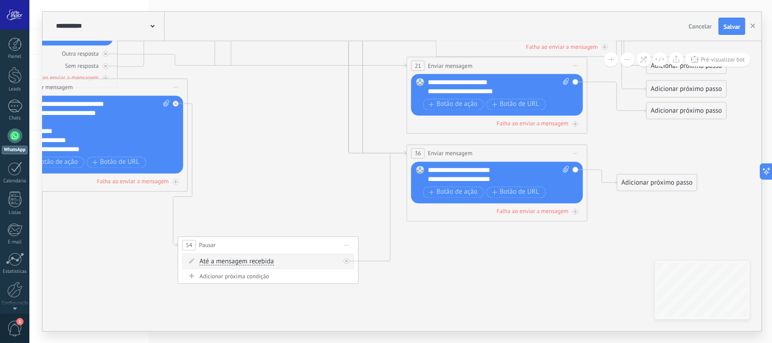
drag, startPoint x: 505, startPoint y: 258, endPoint x: 342, endPoint y: 175, distance: 182.8
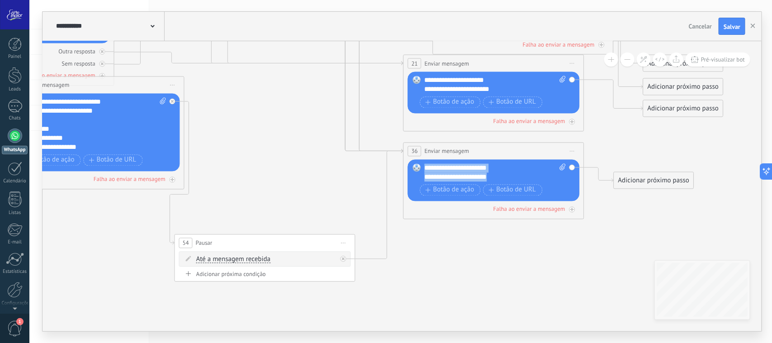
drag, startPoint x: 489, startPoint y: 179, endPoint x: 419, endPoint y: 165, distance: 71.5
click at [419, 165] on div "Substituir Remover Converter para mensagem de voz Arraste a imagem aqui para an…" at bounding box center [494, 180] width 172 height 42
copy div "**********"
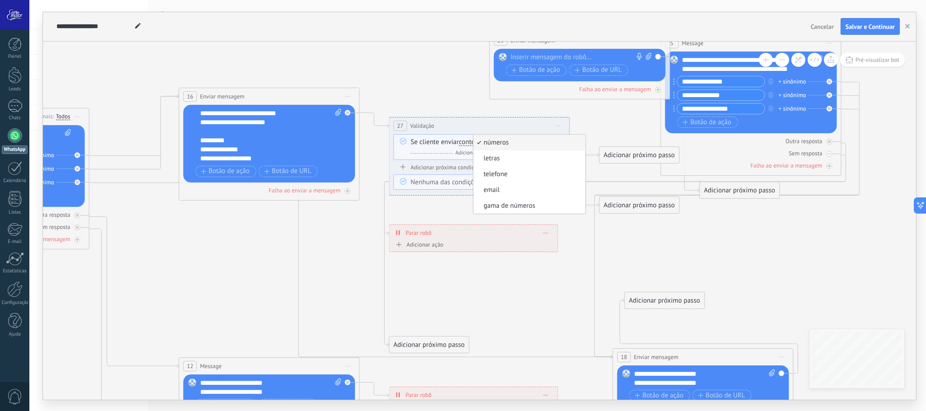
click at [515, 159] on span "letras" at bounding box center [528, 158] width 109 height 9
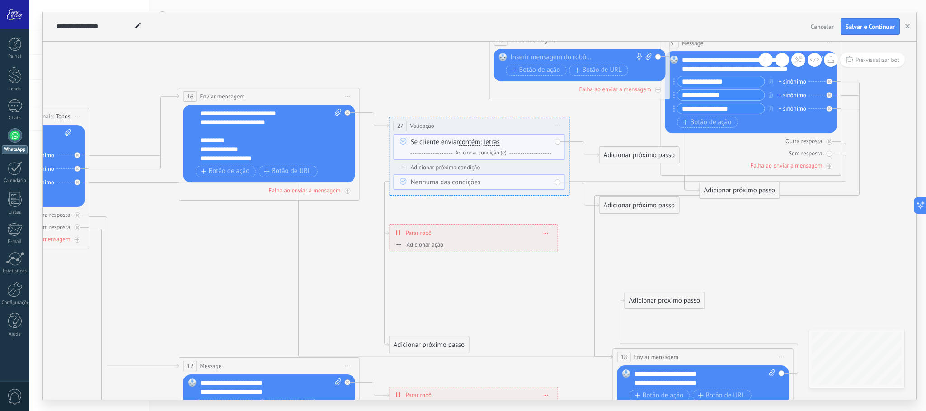
click at [406, 167] on icon at bounding box center [403, 167] width 5 height 5
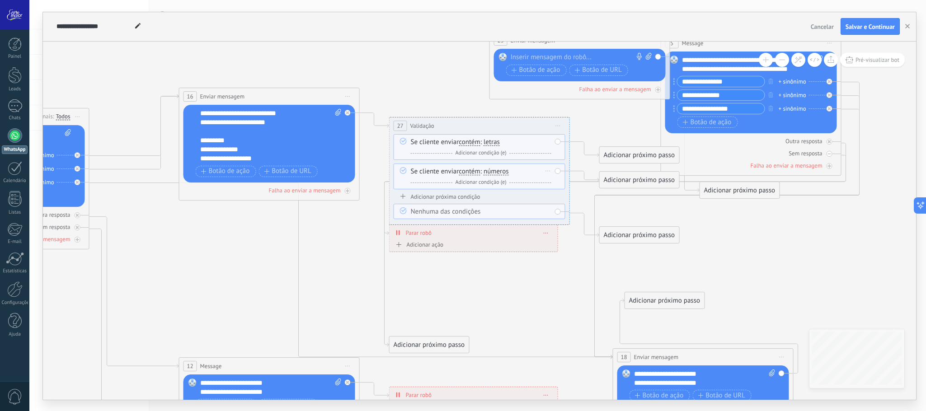
click at [403, 172] on icon at bounding box center [403, 170] width 5 height 4
click at [559, 127] on span "Iniciar pré-visualização aqui [GEOGRAPHIC_DATA] Duplicar Excluir" at bounding box center [558, 125] width 14 height 13
click at [601, 179] on div "Excluir" at bounding box center [607, 184] width 104 height 15
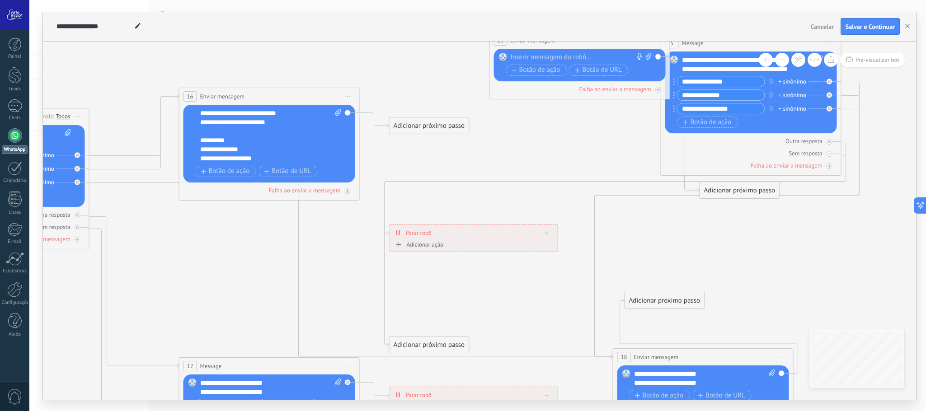
click at [445, 125] on div "Adicionar próximo passo" at bounding box center [430, 125] width 80 height 15
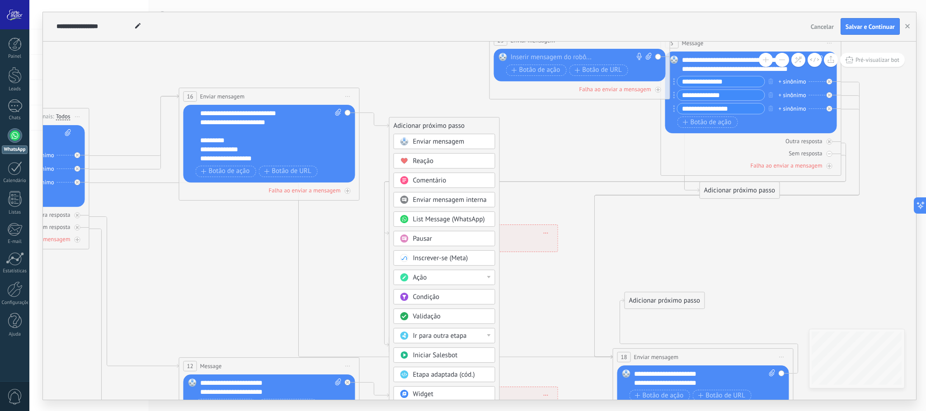
click at [448, 321] on div "Validação" at bounding box center [451, 316] width 76 height 9
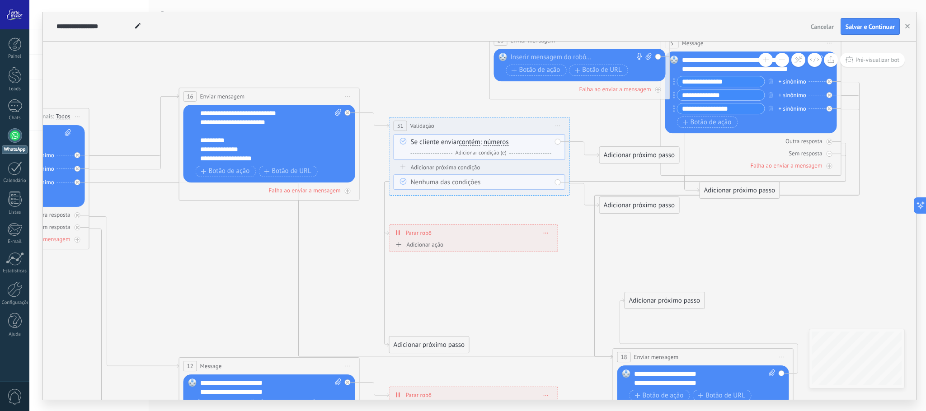
click at [499, 141] on span "números" at bounding box center [496, 142] width 25 height 7
click at [499, 141] on button "números" at bounding box center [535, 142] width 113 height 16
click at [505, 159] on span "letras" at bounding box center [528, 158] width 109 height 9
drag, startPoint x: 631, startPoint y: 156, endPoint x: 612, endPoint y: 133, distance: 29.5
click at [612, 133] on div "Adicionar próximo passo" at bounding box center [621, 132] width 80 height 15
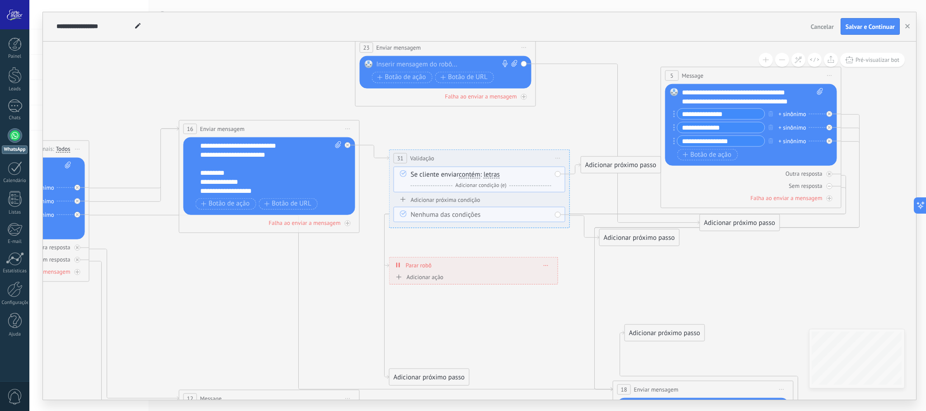
drag, startPoint x: 585, startPoint y: 71, endPoint x: 465, endPoint y: 46, distance: 121.9
click at [465, 46] on div "**********" at bounding box center [446, 47] width 180 height 17
click at [525, 46] on span "Iniciar pré-visualização aqui [GEOGRAPHIC_DATA] Duplicar Excluir" at bounding box center [524, 47] width 14 height 13
click at [557, 106] on div "Excluir" at bounding box center [573, 106] width 104 height 15
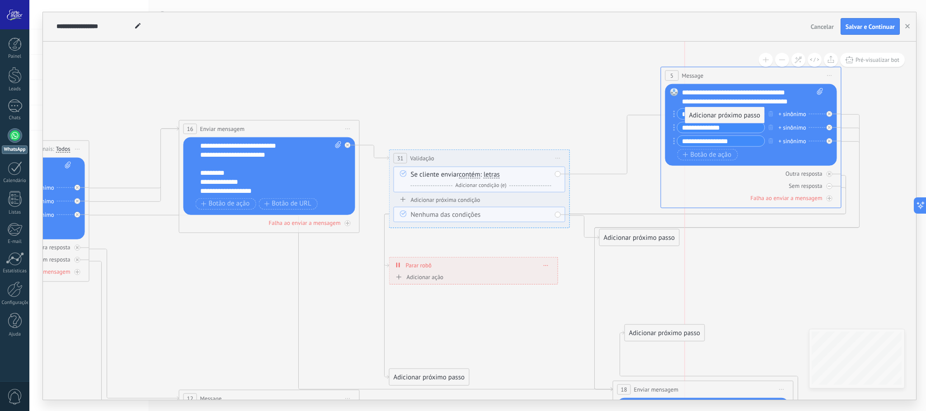
drag, startPoint x: 617, startPoint y: 166, endPoint x: 721, endPoint y: 117, distance: 115.5
click at [496, 176] on span "letras" at bounding box center [492, 174] width 16 height 7
click at [496, 176] on button "letras" at bounding box center [535, 174] width 113 height 16
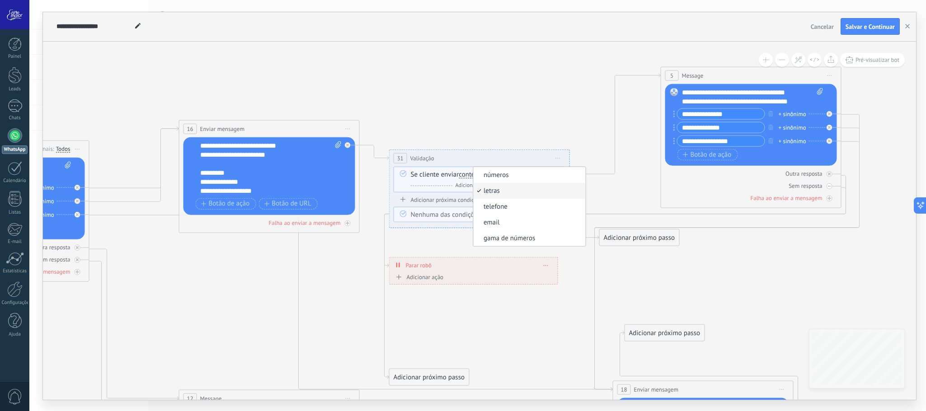
click at [548, 127] on icon at bounding box center [326, 319] width 1482 height 958
click at [561, 161] on span "Iniciar pré-visualização aqui [GEOGRAPHIC_DATA] Duplicar Excluir" at bounding box center [558, 157] width 14 height 13
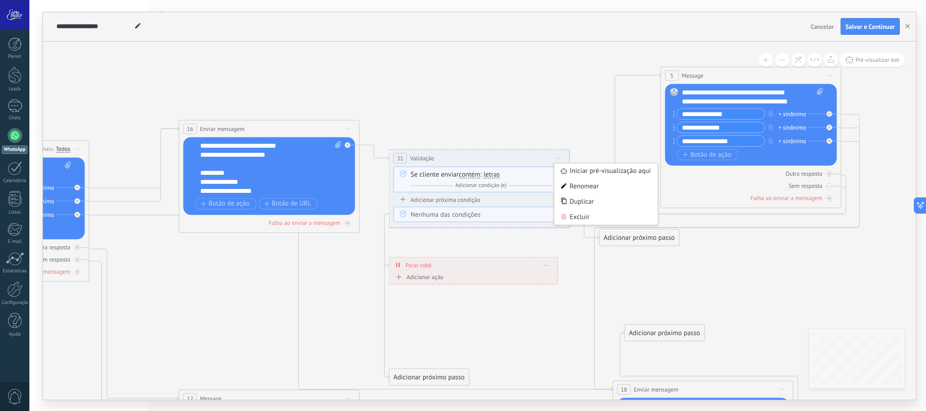
drag, startPoint x: 573, startPoint y: 213, endPoint x: 550, endPoint y: 195, distance: 29.3
click at [571, 214] on div "Excluir" at bounding box center [607, 216] width 104 height 15
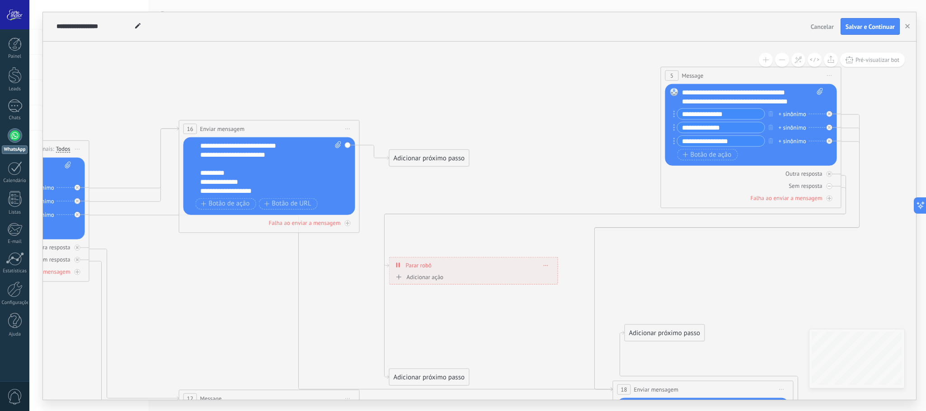
click at [401, 151] on div "Adicionar próximo passo" at bounding box center [430, 158] width 80 height 15
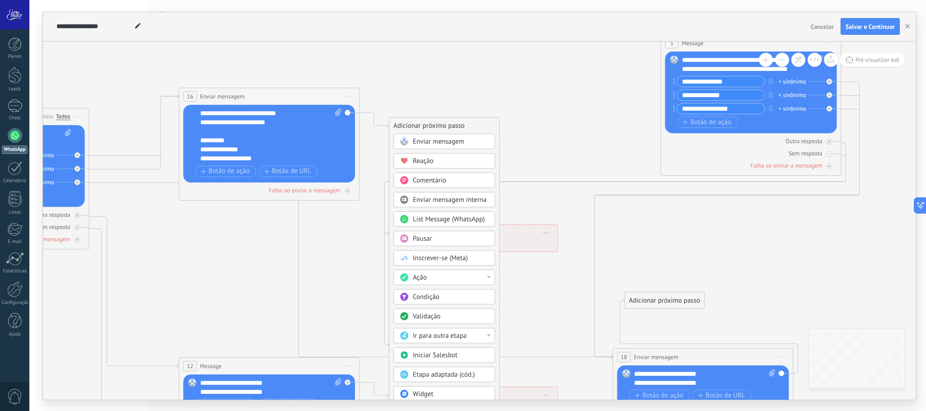
click at [481, 280] on div "Ação" at bounding box center [451, 278] width 76 height 9
click at [481, 266] on div "Inscrever-se (Meta)" at bounding box center [445, 257] width 102 height 15
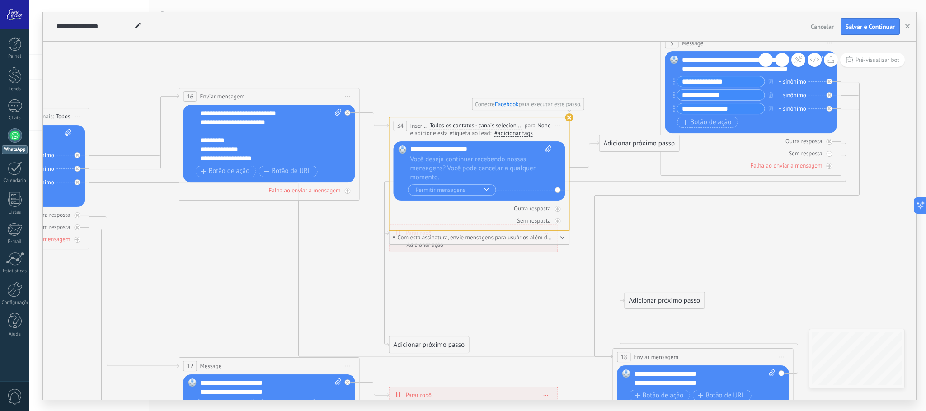
click at [585, 33] on div "**********" at bounding box center [430, 26] width 753 height 29
click at [316, 243] on icon at bounding box center [326, 287] width 1482 height 958
drag, startPoint x: 476, startPoint y: 117, endPoint x: 519, endPoint y: 88, distance: 51.0
click at [569, 119] on use at bounding box center [570, 117] width 8 height 8
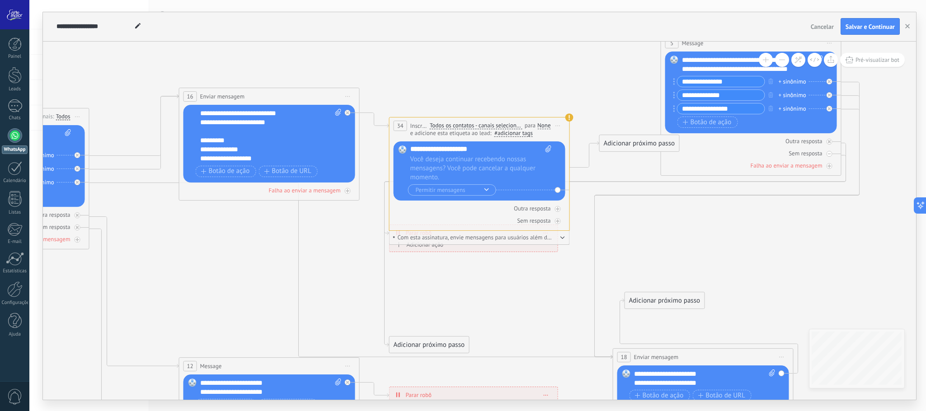
drag, startPoint x: 555, startPoint y: 132, endPoint x: 538, endPoint y: 123, distance: 18.6
click at [538, 123] on div "None" at bounding box center [544, 125] width 13 height 7
click at [560, 142] on div "Substituir Remover Converter para mensagem de voz Recortar Arraste a imagem aqu…" at bounding box center [480, 170] width 172 height 59
click at [561, 124] on span "Iniciar pré-visualização aqui [GEOGRAPHIC_DATA] Duplicar Excluir" at bounding box center [558, 125] width 14 height 13
drag, startPoint x: 566, startPoint y: 186, endPoint x: 534, endPoint y: 152, distance: 46.7
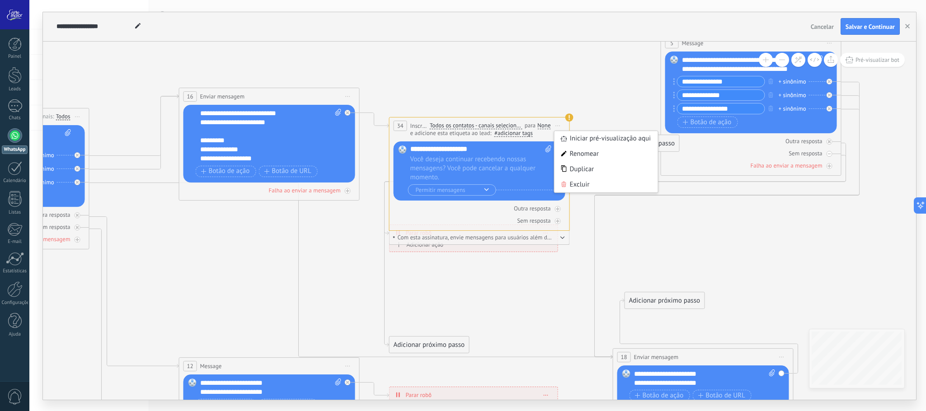
click at [566, 187] on icon at bounding box center [563, 184] width 5 height 5
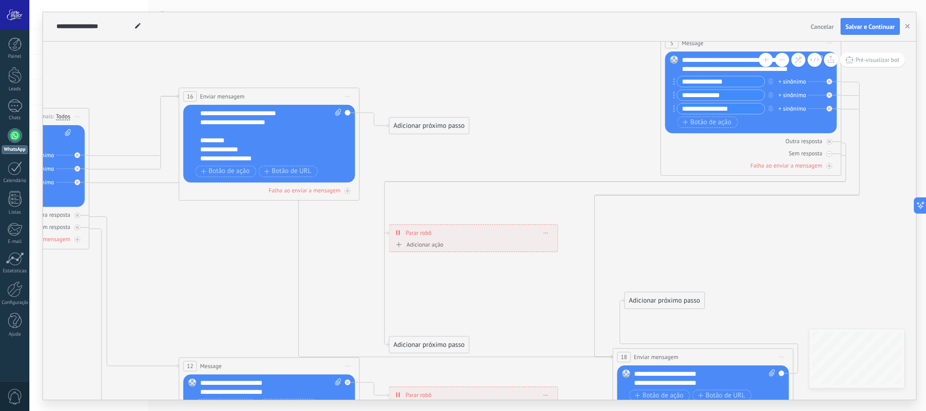
click at [419, 117] on div "Adicionar próximo passo Enviar mensagem Enviar mensagem Enviar mensagem Reação …" at bounding box center [429, 125] width 80 height 17
click at [431, 125] on div "Adicionar próximo passo" at bounding box center [430, 125] width 80 height 15
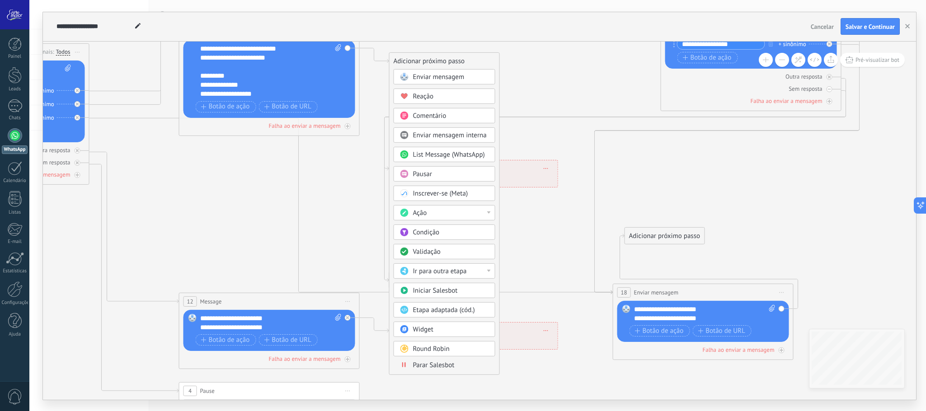
click at [445, 275] on span "Ir para outra etapa" at bounding box center [440, 271] width 54 height 9
click at [418, 278] on div "1: Message" at bounding box center [444, 271] width 101 height 15
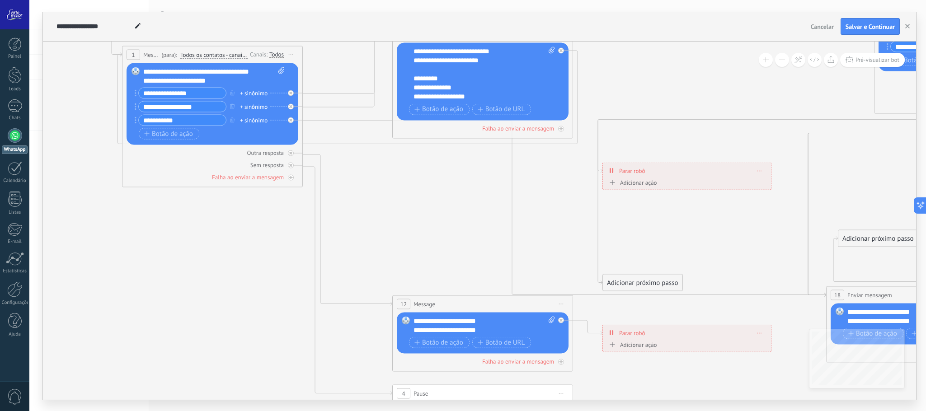
drag, startPoint x: 258, startPoint y: 200, endPoint x: 471, endPoint y: 170, distance: 215.5
click at [471, 170] on icon at bounding box center [540, 225] width 1482 height 958
click at [0, 0] on icon at bounding box center [0, 0] width 0 height 0
click at [618, 66] on div "Adicionar próximo passo" at bounding box center [643, 63] width 80 height 15
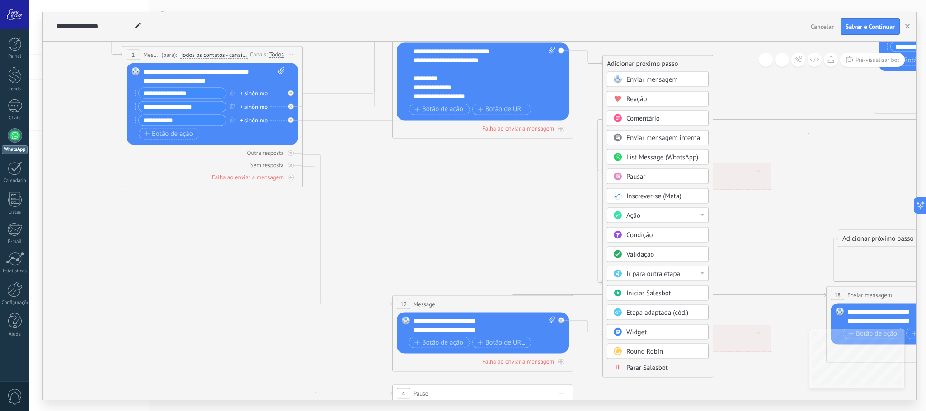
click at [665, 240] on div "Condição" at bounding box center [665, 235] width 76 height 9
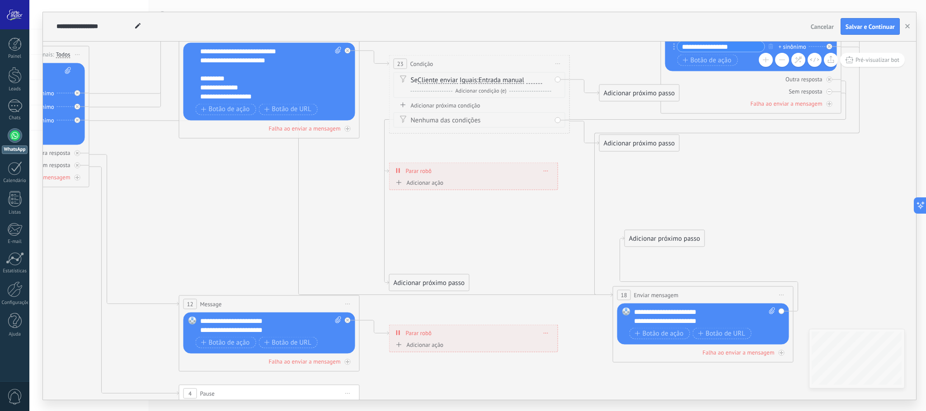
click at [492, 81] on span "Entrada manual" at bounding box center [502, 79] width 46 height 7
click at [492, 81] on button "Entrada manual" at bounding box center [530, 80] width 113 height 16
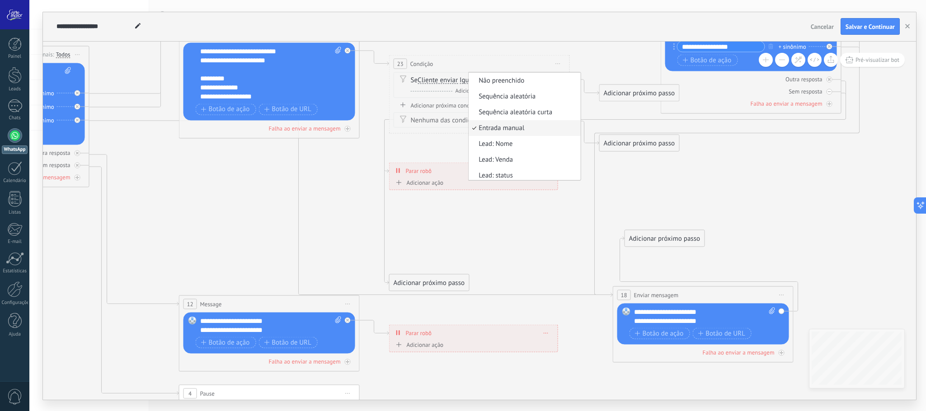
scroll to position [3, 0]
click at [490, 42] on icon at bounding box center [326, 225] width 1482 height 958
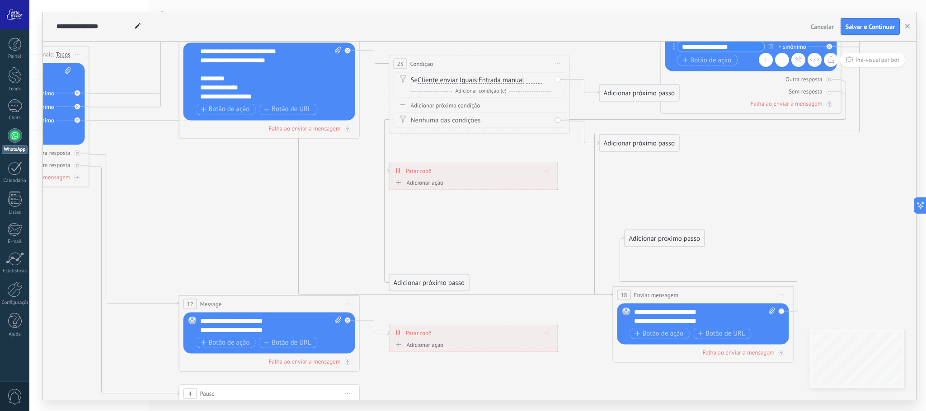
click at [500, 80] on span "Entrada manual" at bounding box center [502, 79] width 46 height 7
click at [500, 80] on button "Entrada manual" at bounding box center [530, 80] width 113 height 16
click at [538, 210] on icon at bounding box center [326, 225] width 1482 height 958
click at [560, 61] on span "Iniciar pré-visualização aqui [GEOGRAPHIC_DATA] Duplicar Excluir" at bounding box center [558, 63] width 14 height 13
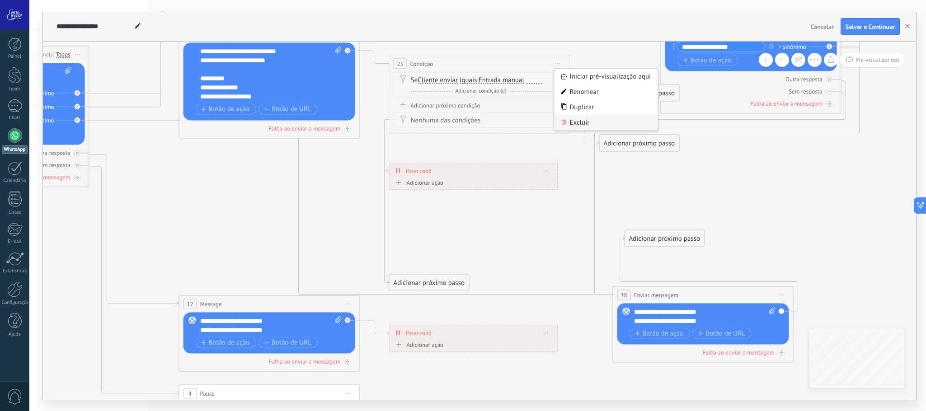
click at [573, 122] on div "Excluir" at bounding box center [607, 122] width 104 height 15
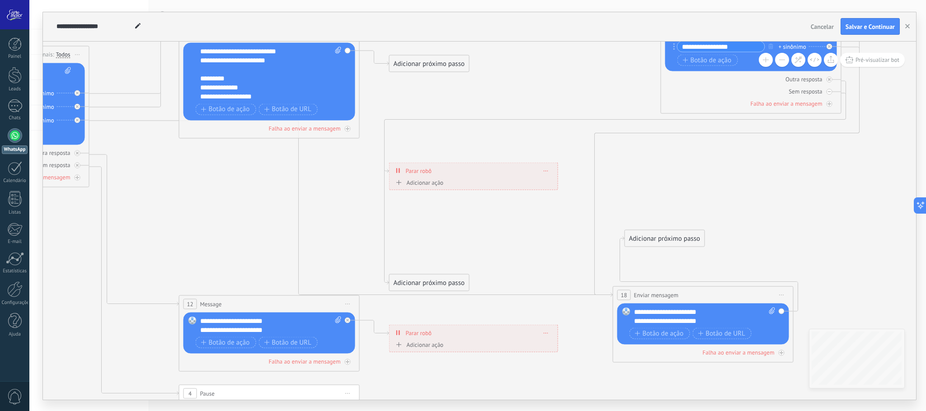
click at [438, 60] on div "Adicionar próximo passo" at bounding box center [430, 63] width 80 height 15
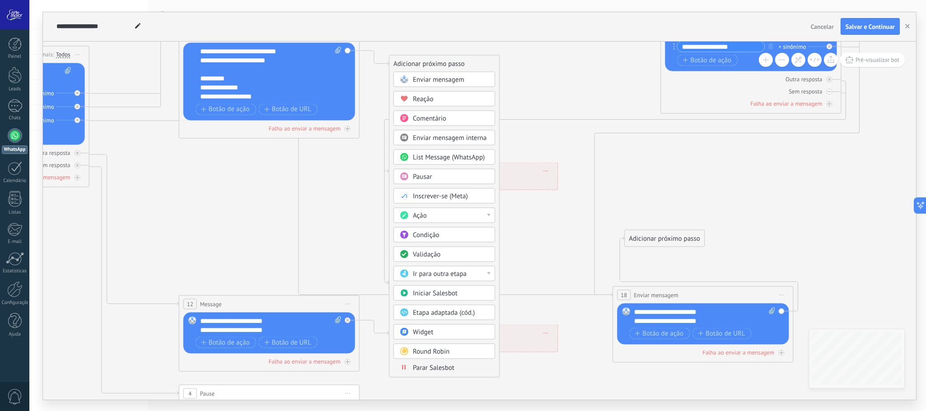
click at [460, 254] on div "Validação" at bounding box center [445, 253] width 102 height 15
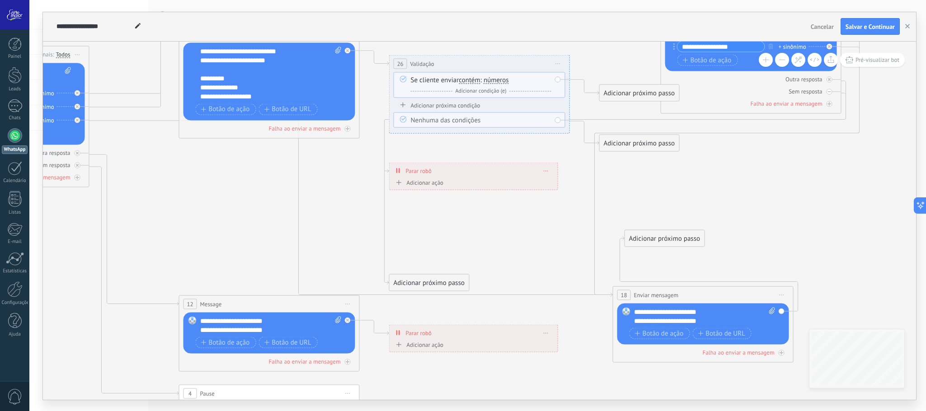
click at [491, 87] on div "E Adicionar condição (e)" at bounding box center [481, 90] width 141 height 9
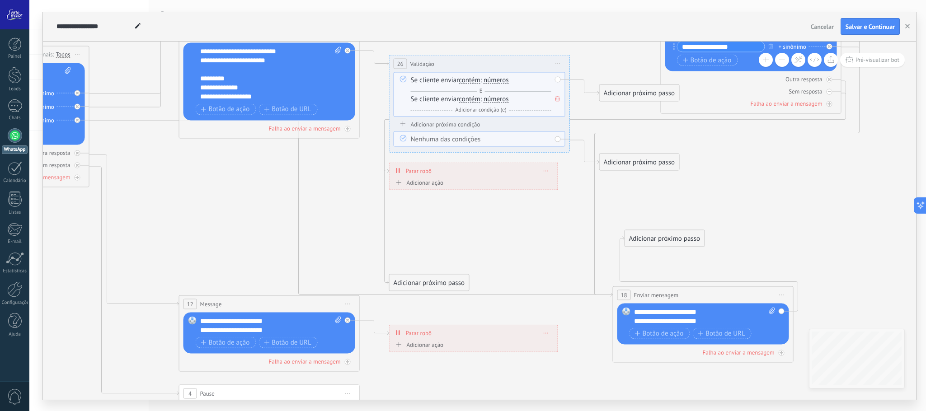
click at [502, 79] on span "números" at bounding box center [496, 79] width 25 height 7
click at [502, 79] on button "números" at bounding box center [535, 80] width 113 height 16
click at [511, 98] on span "letras" at bounding box center [528, 96] width 109 height 9
click at [492, 100] on span "números" at bounding box center [496, 98] width 25 height 7
click at [492, 100] on button "números" at bounding box center [535, 99] width 113 height 16
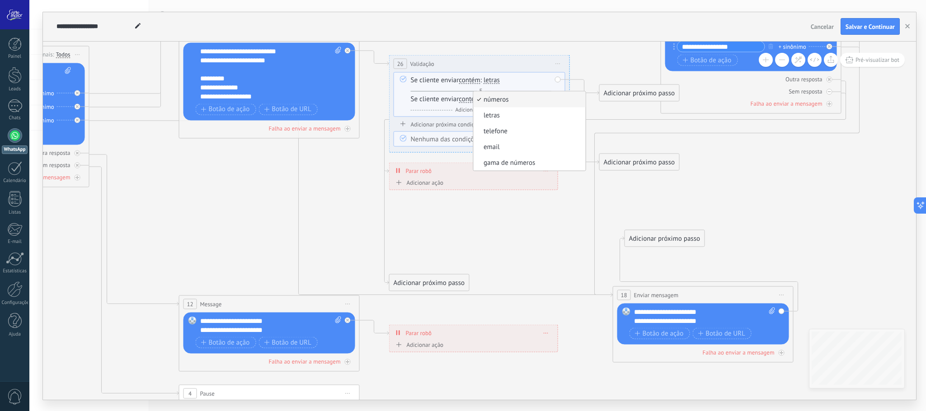
click at [511, 96] on span "números" at bounding box center [528, 99] width 109 height 9
click at [479, 111] on span "Adicionar condição (e)" at bounding box center [481, 109] width 56 height 7
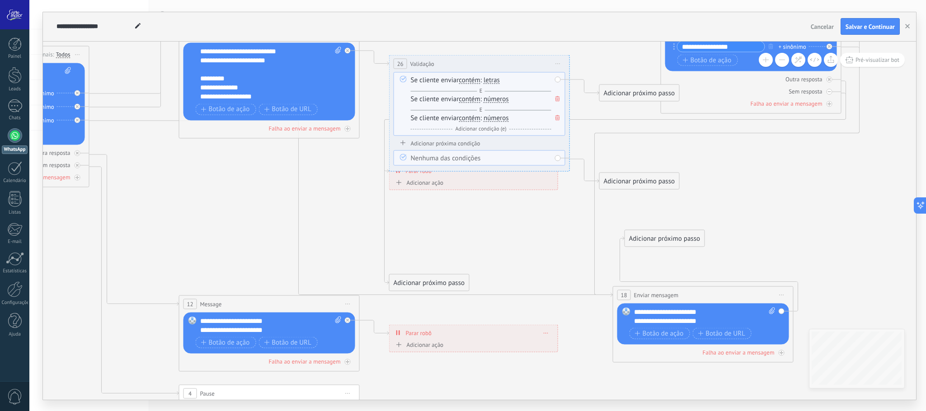
click at [503, 127] on span "Adicionar condição (e)" at bounding box center [481, 128] width 56 height 7
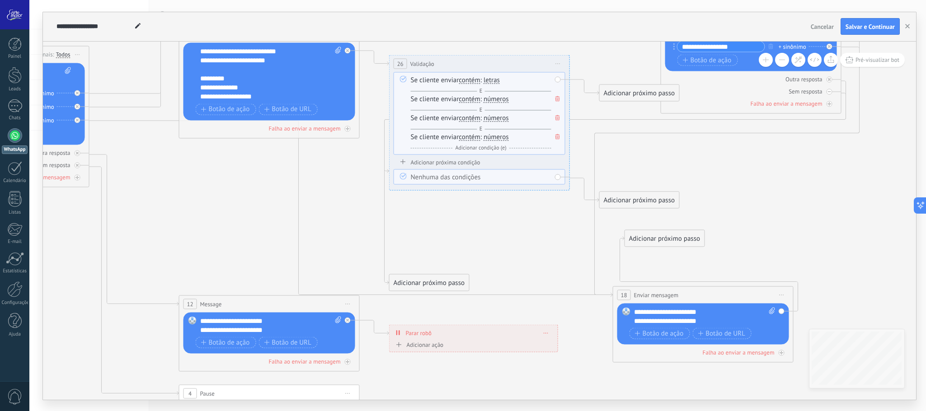
click at [502, 117] on span "números" at bounding box center [496, 117] width 25 height 7
click at [502, 117] on button "números" at bounding box center [535, 118] width 113 height 16
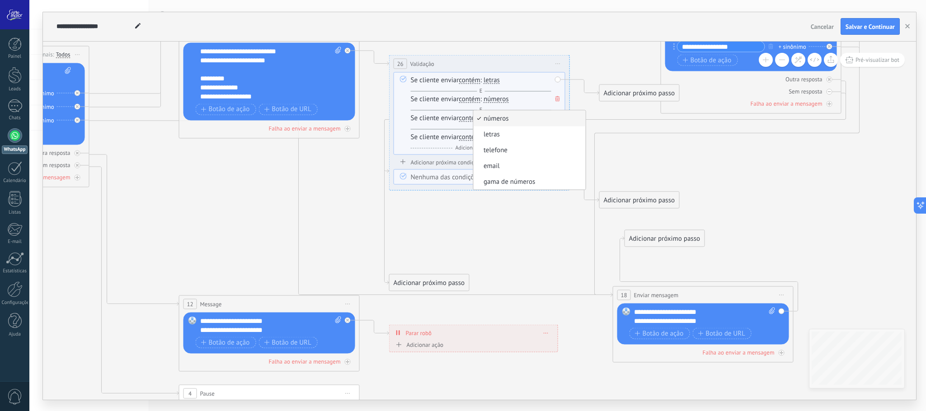
click at [415, 151] on div "E Adicionar condição (e)" at bounding box center [481, 147] width 141 height 9
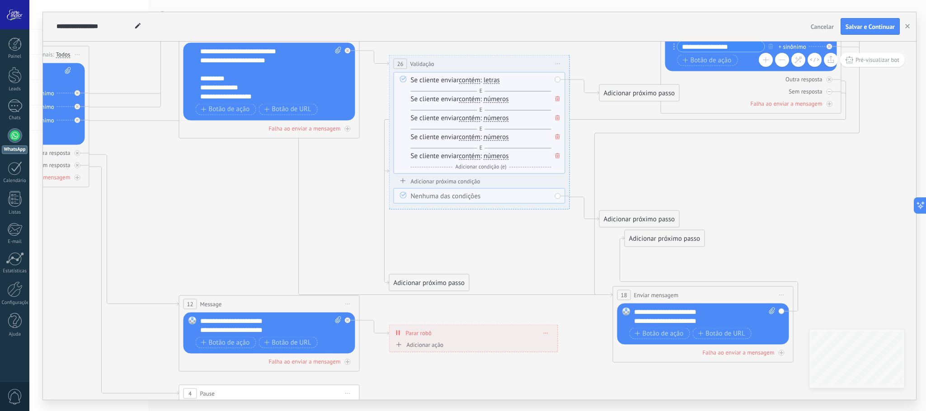
click at [558, 153] on icon at bounding box center [558, 155] width 5 height 5
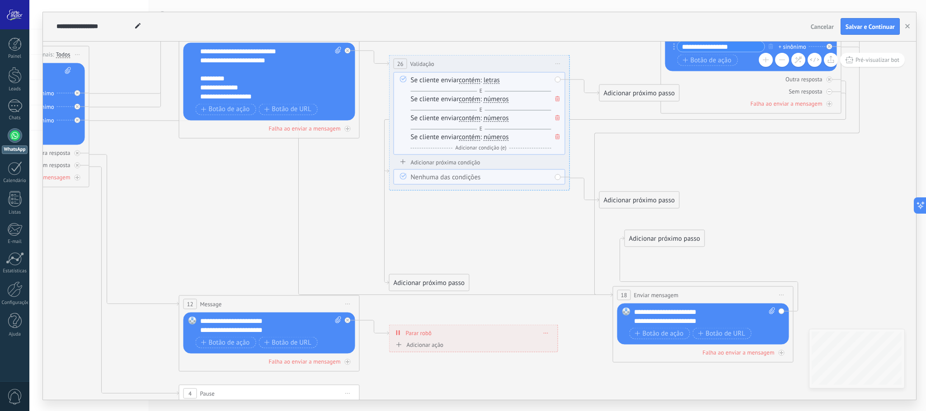
click at [557, 137] on icon at bounding box center [558, 136] width 5 height 5
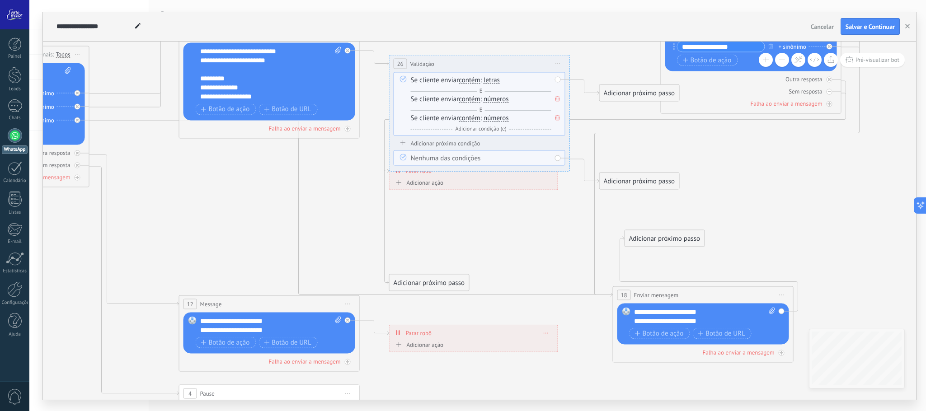
click at [556, 118] on icon at bounding box center [558, 117] width 5 height 5
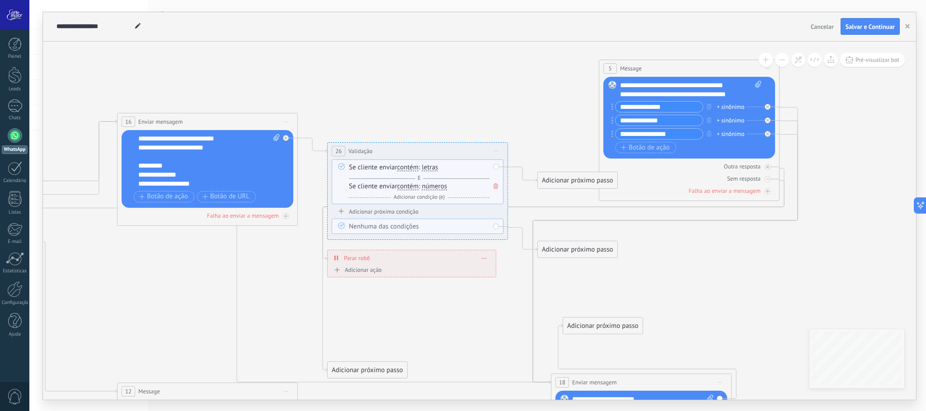
drag, startPoint x: 627, startPoint y: 59, endPoint x: 574, endPoint y: 144, distance: 100.7
click at [574, 144] on icon at bounding box center [265, 313] width 1482 height 958
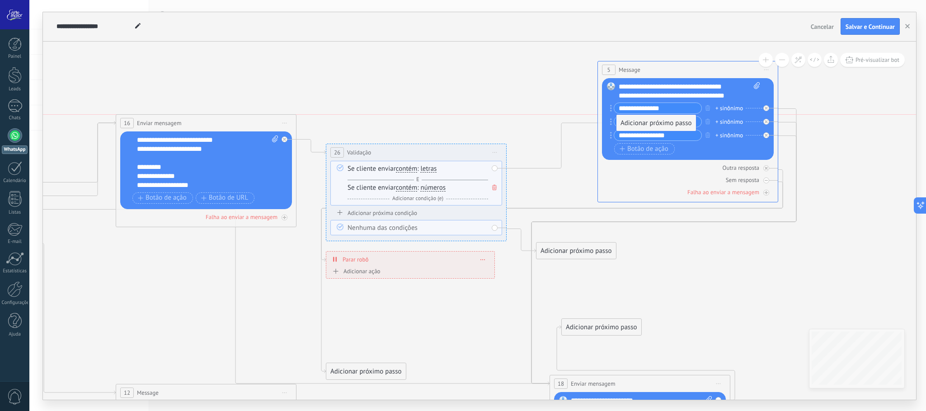
drag, startPoint x: 560, startPoint y: 180, endPoint x: 640, endPoint y: 124, distance: 98.0
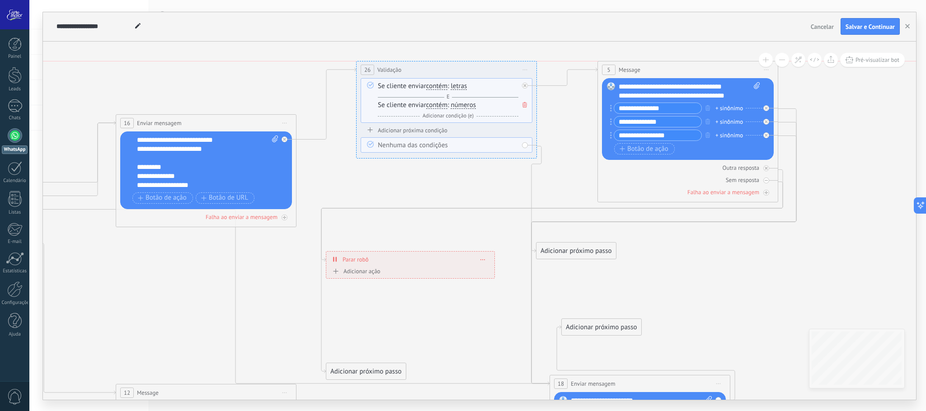
drag, startPoint x: 422, startPoint y: 148, endPoint x: 452, endPoint y: 65, distance: 88.5
click at [452, 65] on div "26 Validação ********* Iniciar pré-visualização aqui Renomear Duplicar Excluir" at bounding box center [447, 69] width 180 height 17
drag, startPoint x: 671, startPoint y: 136, endPoint x: 616, endPoint y: 135, distance: 55.6
click at [616, 135] on input "**********" at bounding box center [657, 135] width 87 height 10
type input "*"
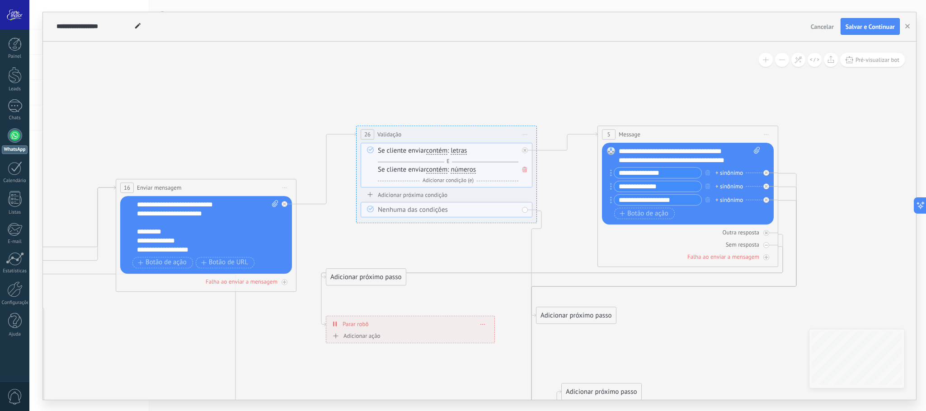
type input "**********"
click at [519, 81] on icon at bounding box center [263, 379] width 1482 height 958
click at [868, 59] on span "Pré-visualizar bot" at bounding box center [878, 60] width 44 height 8
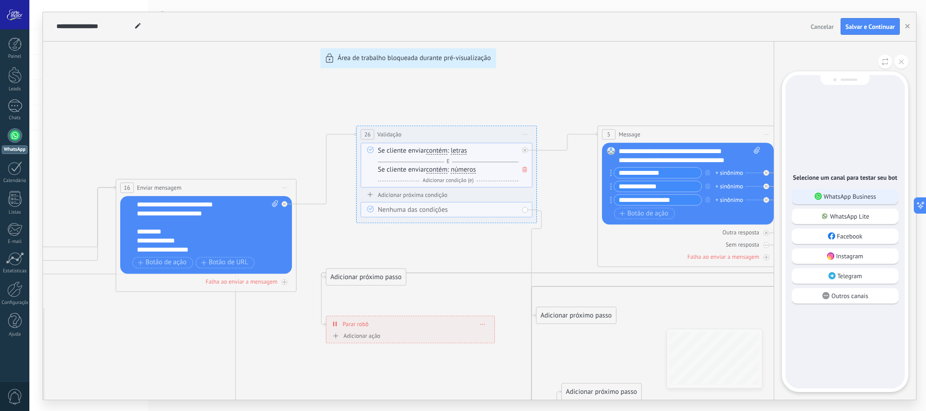
click at [874, 193] on p "WhatsApp Business" at bounding box center [850, 197] width 52 height 8
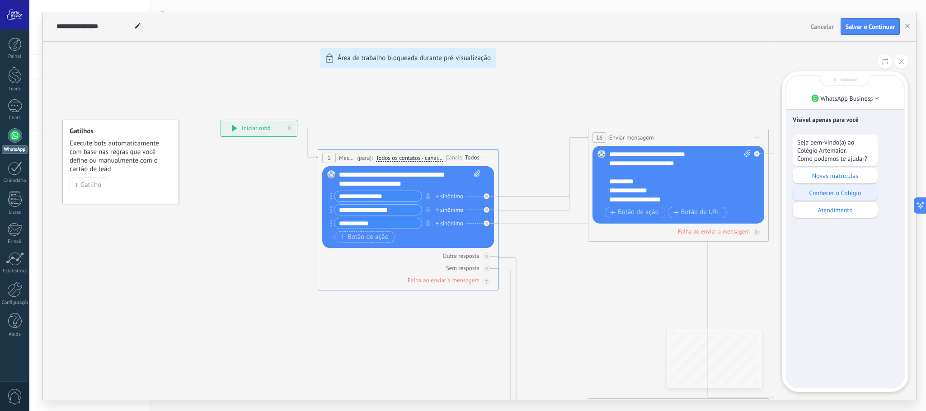
click at [852, 190] on p "Conhecer o Colégio" at bounding box center [835, 193] width 76 height 8
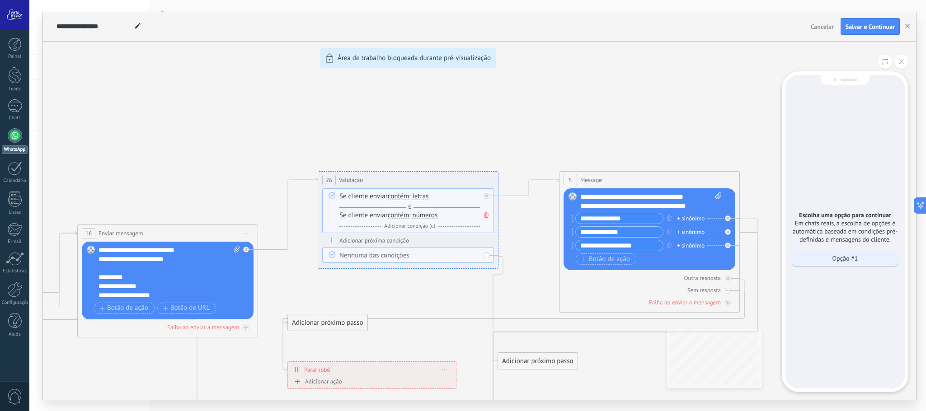
click at [846, 260] on p "Opção #1" at bounding box center [846, 259] width 26 height 8
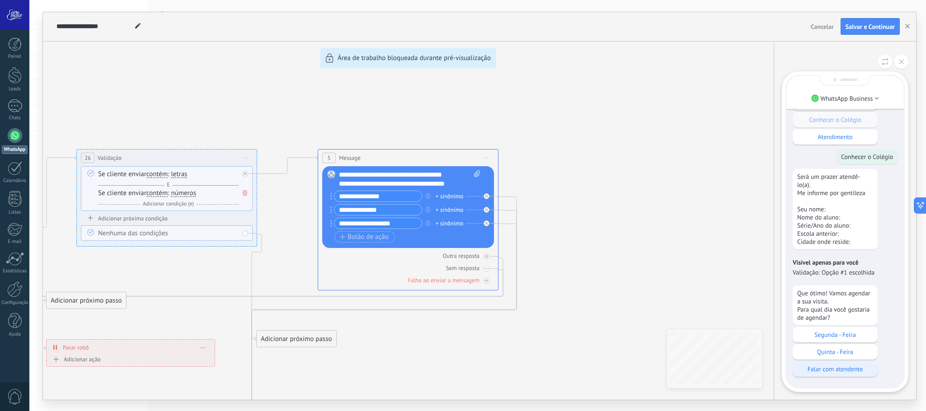
click at [852, 368] on p "Falar com atendente" at bounding box center [835, 369] width 76 height 8
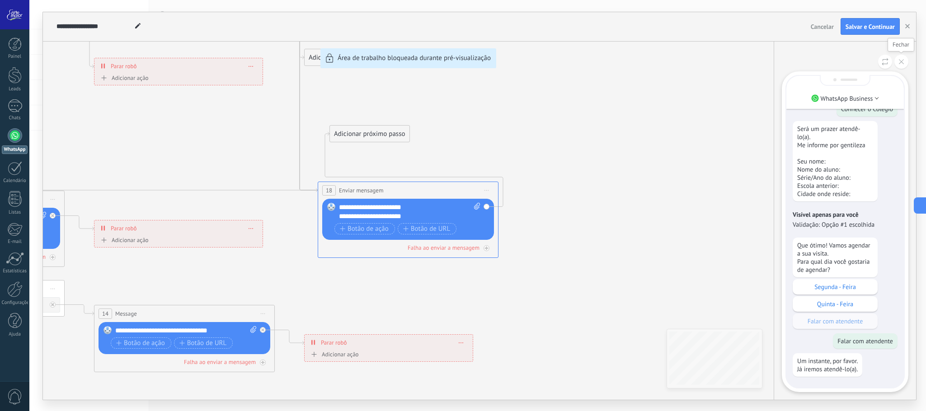
drag, startPoint x: 901, startPoint y: 59, endPoint x: 898, endPoint y: 63, distance: 4.9
click at [900, 59] on button at bounding box center [902, 62] width 14 height 14
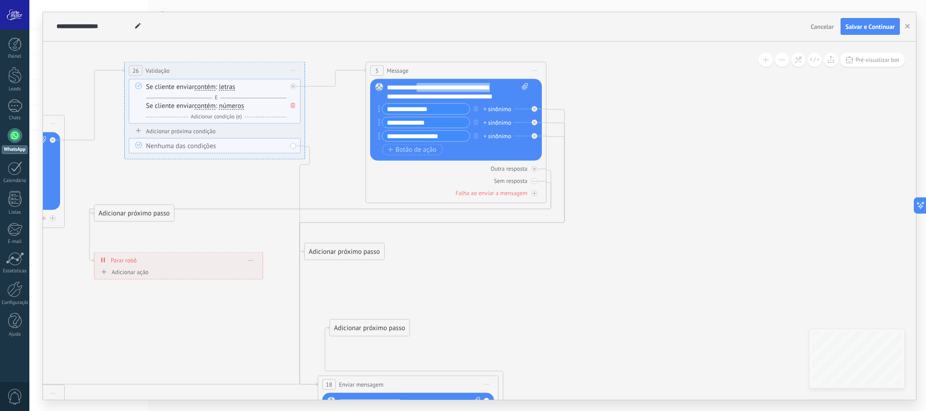
drag, startPoint x: 422, startPoint y: 89, endPoint x: 506, endPoint y: 83, distance: 84.3
click at [506, 83] on div "Substituir Remover Converter para mensagem de voz Arraste a imagem aqui para an…" at bounding box center [456, 120] width 172 height 82
click at [669, 155] on icon at bounding box center [31, 314] width 1482 height 958
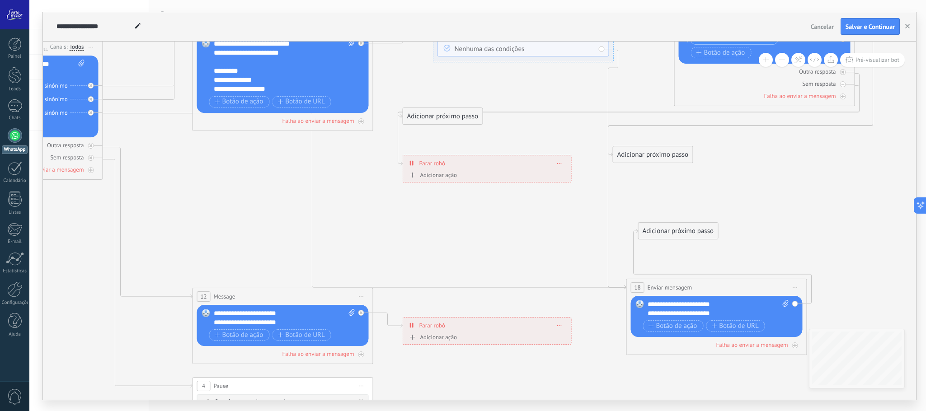
drag, startPoint x: 535, startPoint y: 263, endPoint x: 815, endPoint y: 174, distance: 294.2
click at [815, 174] on icon at bounding box center [340, 218] width 1482 height 958
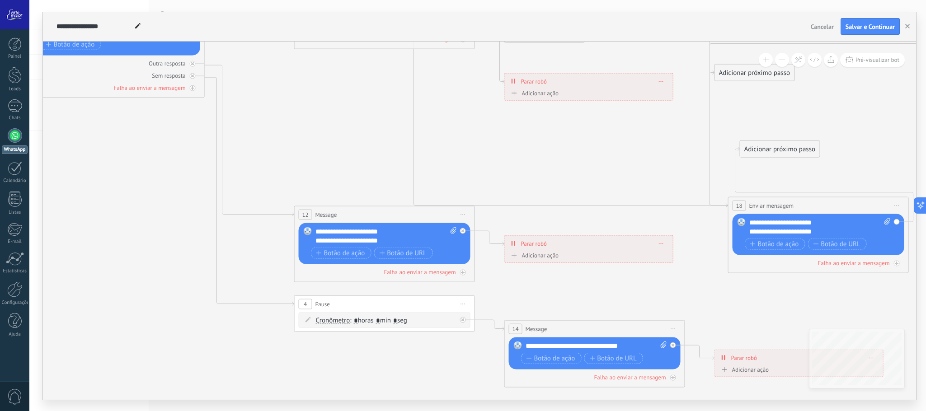
drag, startPoint x: 513, startPoint y: 250, endPoint x: 613, endPoint y: 169, distance: 128.9
click at [613, 169] on icon at bounding box center [442, 135] width 1482 height 958
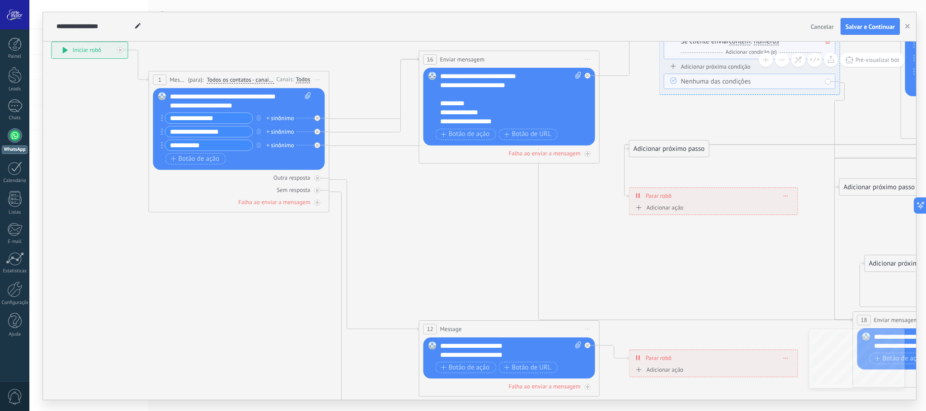
drag, startPoint x: 349, startPoint y: 147, endPoint x: 477, endPoint y: 269, distance: 176.8
click at [477, 269] on icon at bounding box center [567, 250] width 1482 height 958
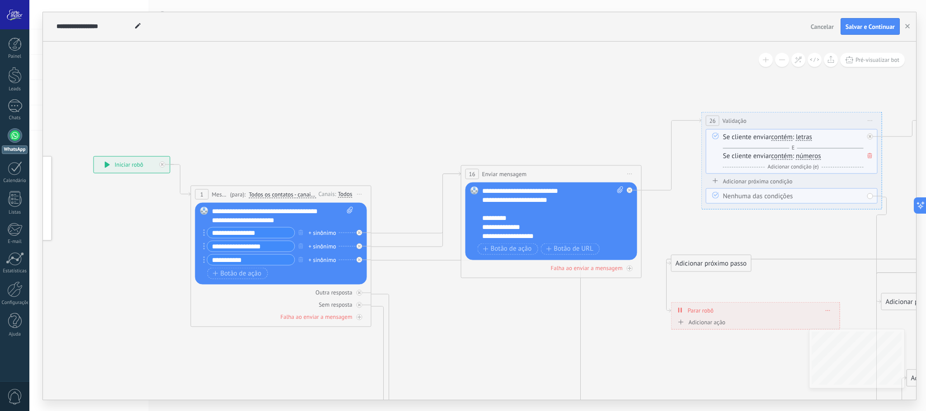
drag, startPoint x: 437, startPoint y: 197, endPoint x: 475, endPoint y: 306, distance: 115.1
click at [475, 306] on icon at bounding box center [609, 365] width 1482 height 958
click at [140, 28] on icon at bounding box center [137, 25] width 5 height 5
drag, startPoint x: 84, startPoint y: 26, endPoint x: 39, endPoint y: 37, distance: 46.1
click at [39, 37] on div "**********" at bounding box center [477, 205] width 897 height 411
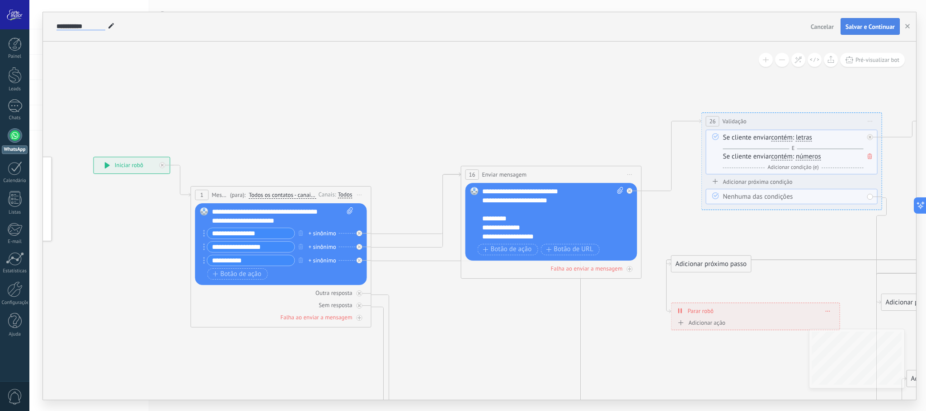
type input "**********"
click at [875, 28] on span "Salvar e Continuar" at bounding box center [870, 27] width 49 height 6
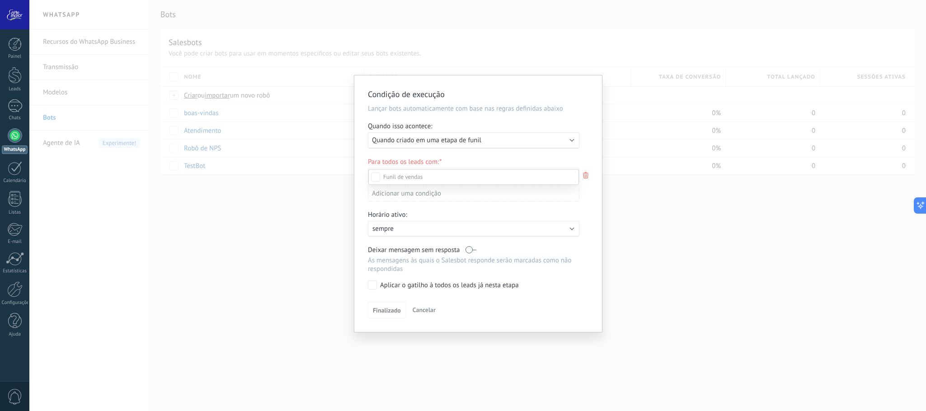
scroll to position [127, 0]
click at [396, 315] on div "Etapa de leads de entrada Primeiro atendimento visita agendada visita realizada…" at bounding box center [473, 290] width 211 height 240
click at [410, 198] on div "Adicionar uma condição" at bounding box center [474, 196] width 212 height 16
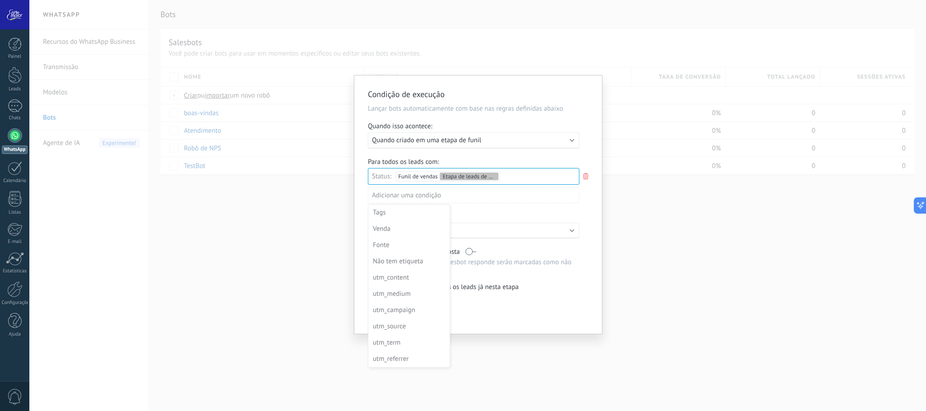
click at [410, 198] on div at bounding box center [477, 206] width 247 height 262
click at [387, 314] on span "Finalizado" at bounding box center [387, 312] width 28 height 6
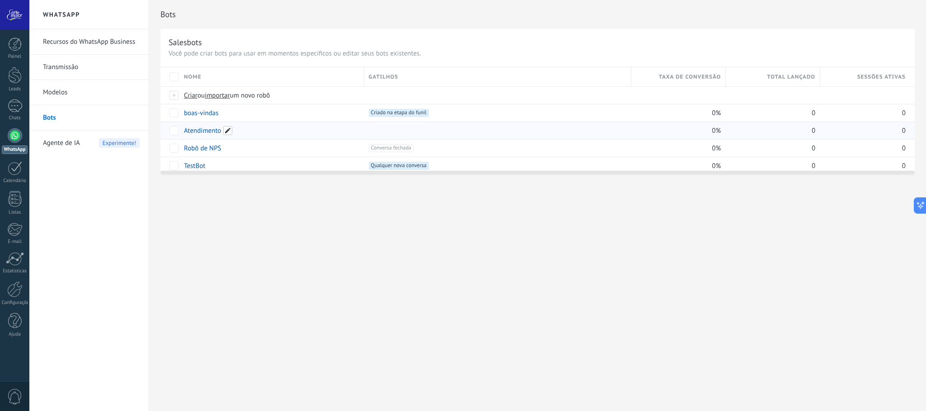
click at [229, 132] on span at bounding box center [227, 130] width 9 height 9
click at [226, 110] on span at bounding box center [225, 112] width 9 height 9
click at [177, 114] on div "**********" at bounding box center [537, 121] width 754 height 108
click at [224, 112] on span at bounding box center [225, 112] width 9 height 9
click at [188, 117] on input "**********" at bounding box center [271, 113] width 174 height 14
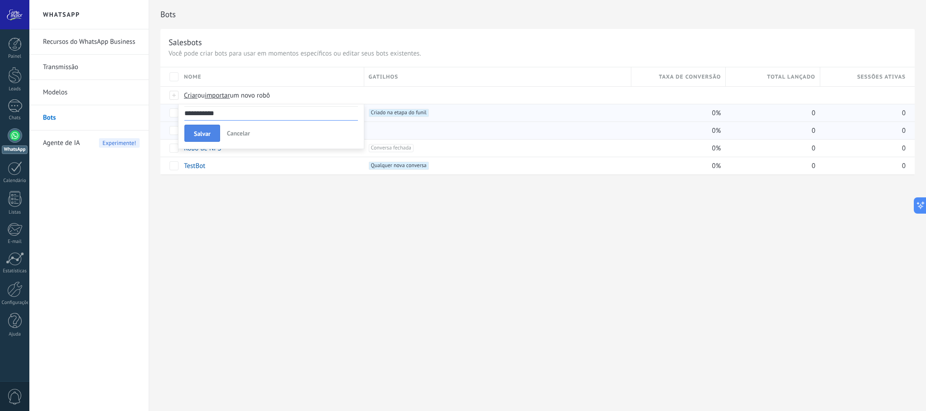
type input "**********"
click at [202, 133] on span "Salvar" at bounding box center [202, 134] width 17 height 6
click at [226, 130] on span at bounding box center [227, 130] width 9 height 9
click at [236, 151] on span "Cancelar" at bounding box center [238, 151] width 23 height 8
click at [205, 131] on link "Atendimento" at bounding box center [202, 131] width 37 height 9
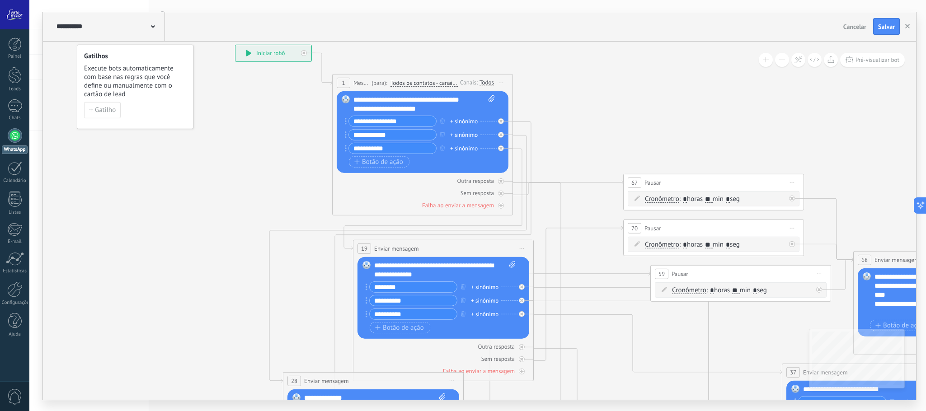
click at [418, 124] on input "**********" at bounding box center [392, 121] width 87 height 10
click at [644, 107] on icon at bounding box center [683, 353] width 1349 height 1070
drag, startPoint x: 436, startPoint y: 111, endPoint x: 352, endPoint y: 97, distance: 85.3
click at [352, 97] on div "Substituir Remover Converter para mensagem de voz Arraste a imagem aqui para an…" at bounding box center [423, 132] width 172 height 82
copy div "**********"
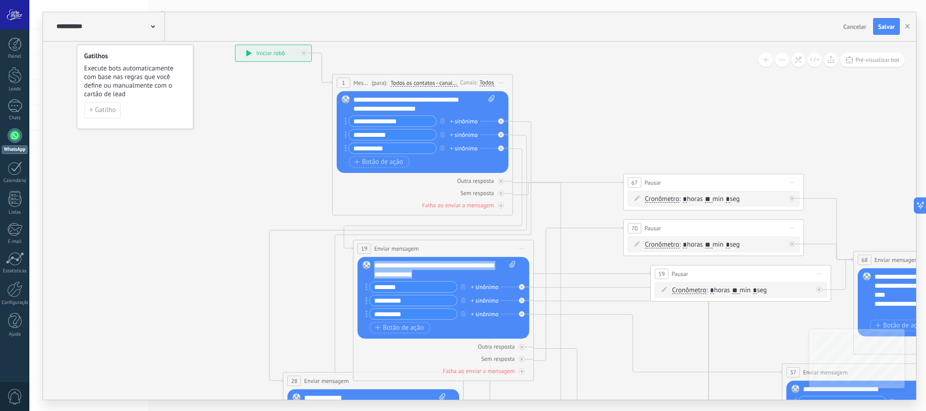
drag, startPoint x: 468, startPoint y: 272, endPoint x: 371, endPoint y: 264, distance: 97.5
click at [371, 264] on div "Substituir Remover Converter para mensagem de voz Arraste a imagem aqui para an…" at bounding box center [444, 298] width 172 height 82
paste div
click at [499, 81] on span "Iniciar pré-visualização aqui [GEOGRAPHIC_DATA] Duplicar Excluir" at bounding box center [501, 82] width 14 height 13
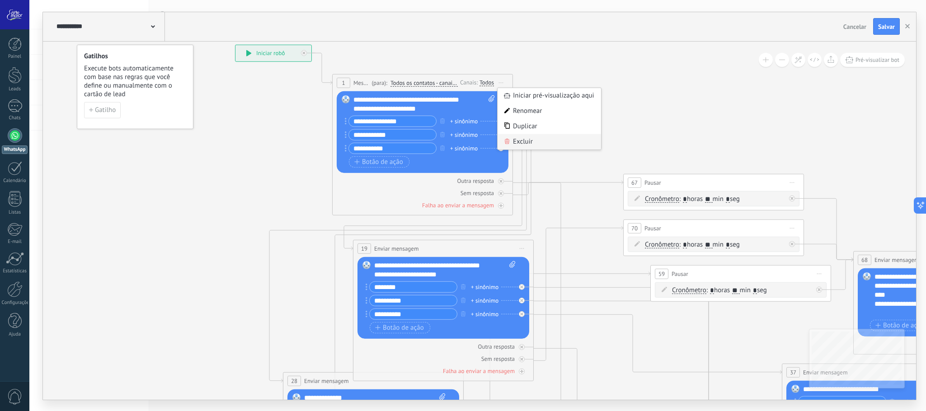
click at [523, 140] on div "Excluir" at bounding box center [550, 141] width 104 height 15
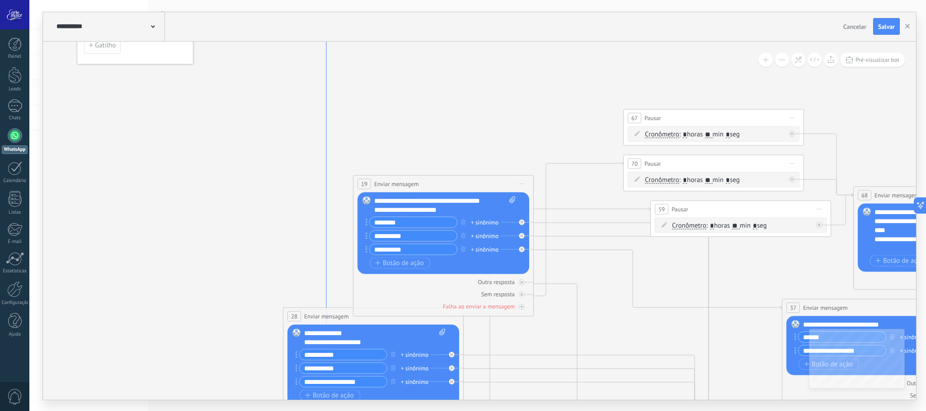
click at [327, 185] on icon at bounding box center [326, 278] width 29 height 581
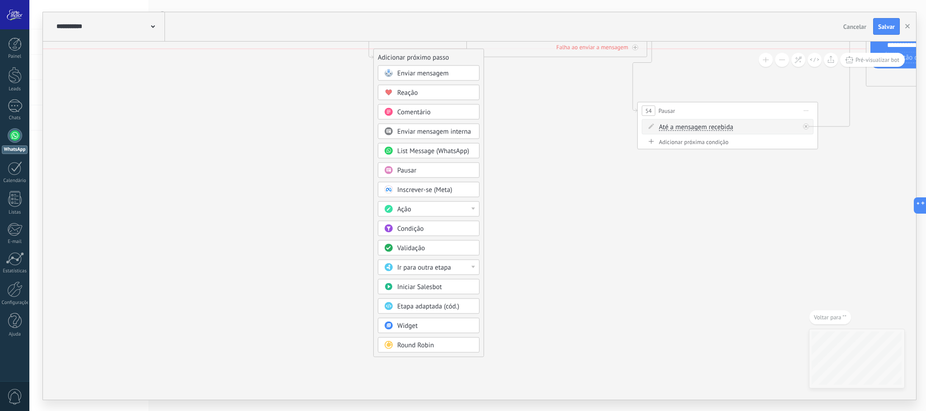
drag, startPoint x: 472, startPoint y: 69, endPoint x: 382, endPoint y: 56, distance: 91.9
click at [382, 56] on div "Adicionar próximo passo" at bounding box center [429, 57] width 110 height 15
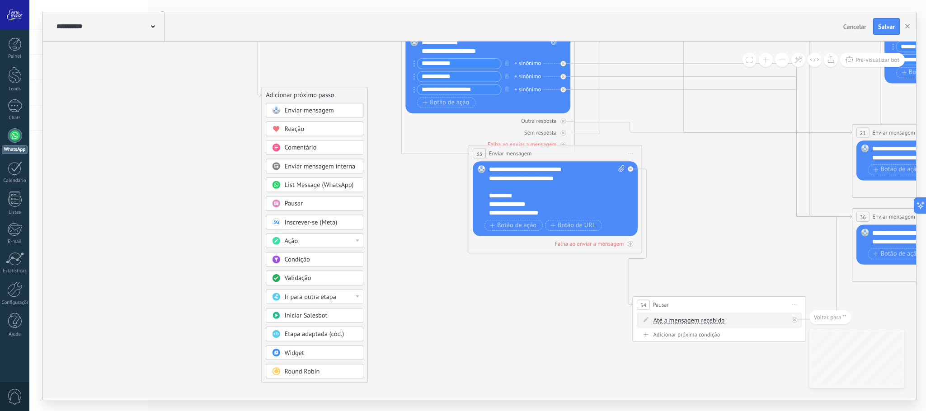
drag, startPoint x: 440, startPoint y: 250, endPoint x: 331, endPoint y: 92, distance: 191.5
click at [331, 92] on div "Adicionar próximo passo" at bounding box center [314, 95] width 105 height 14
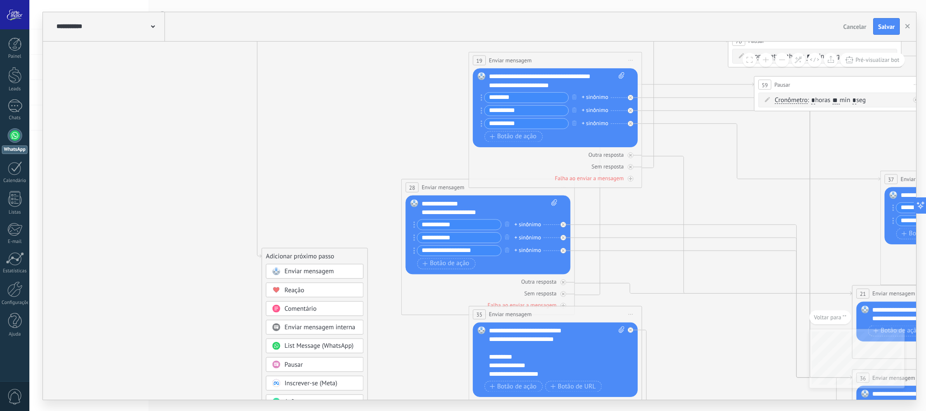
click at [325, 222] on icon at bounding box center [739, 208] width 1389 height 1122
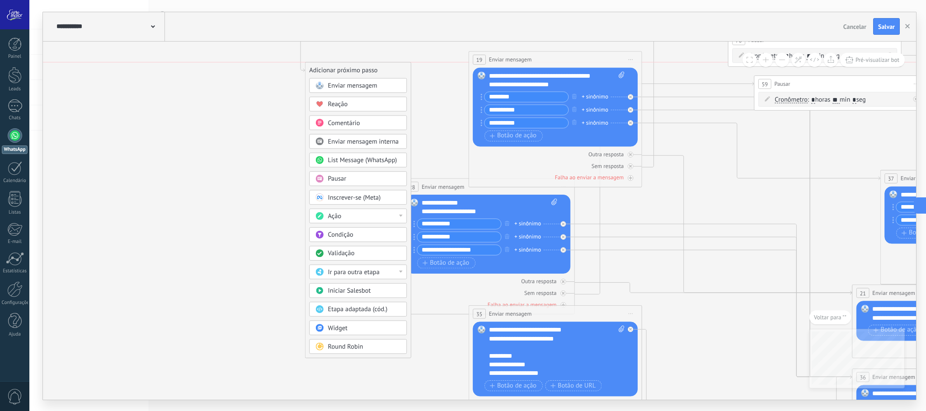
drag, startPoint x: 319, startPoint y: 256, endPoint x: 362, endPoint y: 68, distance: 193.4
click at [362, 68] on div "Adicionar próximo passo" at bounding box center [358, 70] width 105 height 14
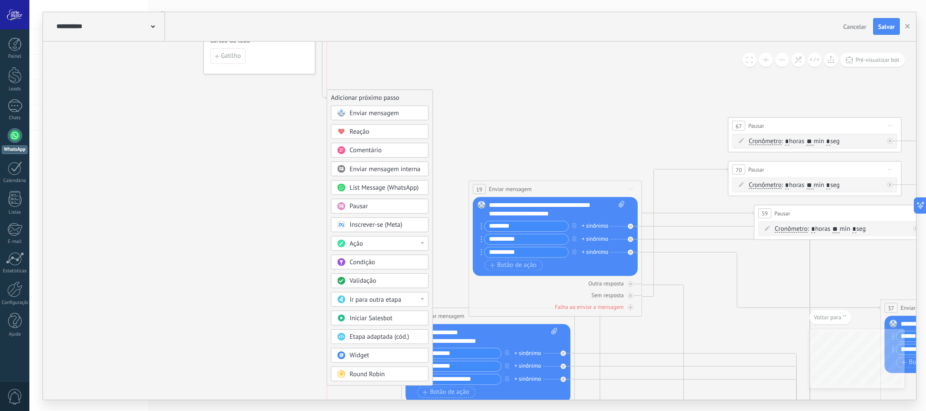
drag, startPoint x: 374, startPoint y: 197, endPoint x: 397, endPoint y: 84, distance: 114.9
click at [397, 90] on div "Adicionar próximo passo" at bounding box center [379, 97] width 105 height 14
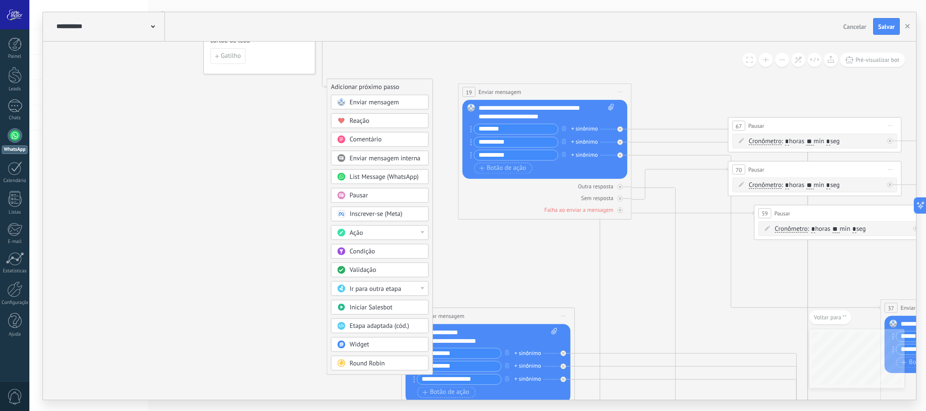
drag, startPoint x: 545, startPoint y: 189, endPoint x: 533, endPoint y: 75, distance: 114.5
click at [533, 84] on div "**********" at bounding box center [545, 92] width 173 height 16
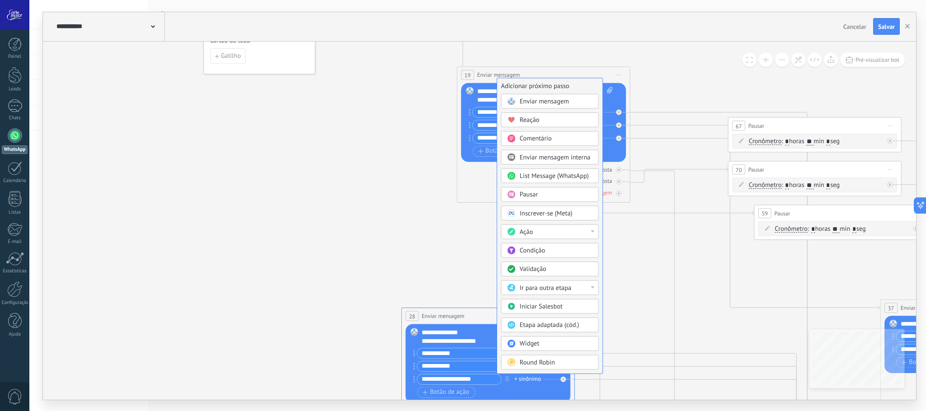
drag, startPoint x: 401, startPoint y: 83, endPoint x: 570, endPoint y: 82, distance: 168.2
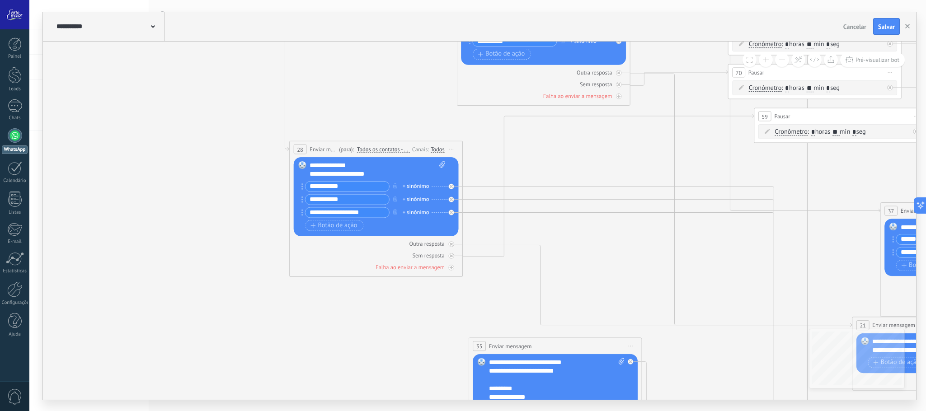
drag, startPoint x: 433, startPoint y: 223, endPoint x: 334, endPoint y: 149, distance: 123.1
click at [334, 149] on span "Enviar mensagem" at bounding box center [323, 149] width 27 height 8
click at [209, 236] on icon at bounding box center [752, 215] width 1362 height 1073
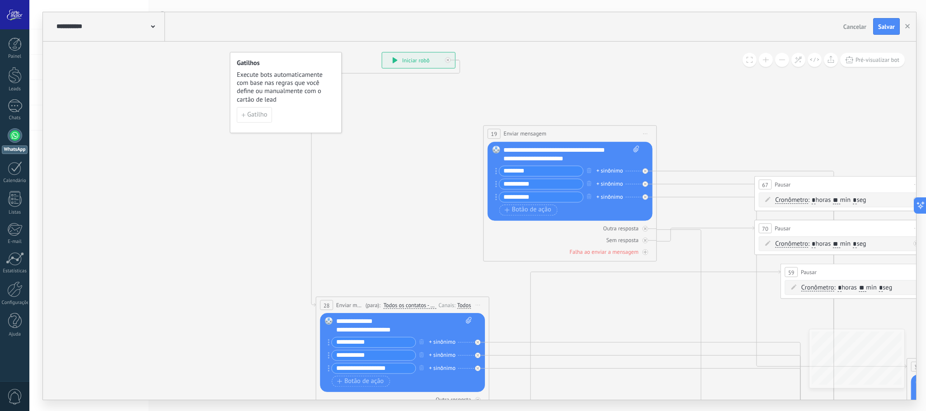
drag, startPoint x: 361, startPoint y: 104, endPoint x: 399, endPoint y: 220, distance: 121.5
click at [387, 263] on icon at bounding box center [779, 371] width 1362 height 1073
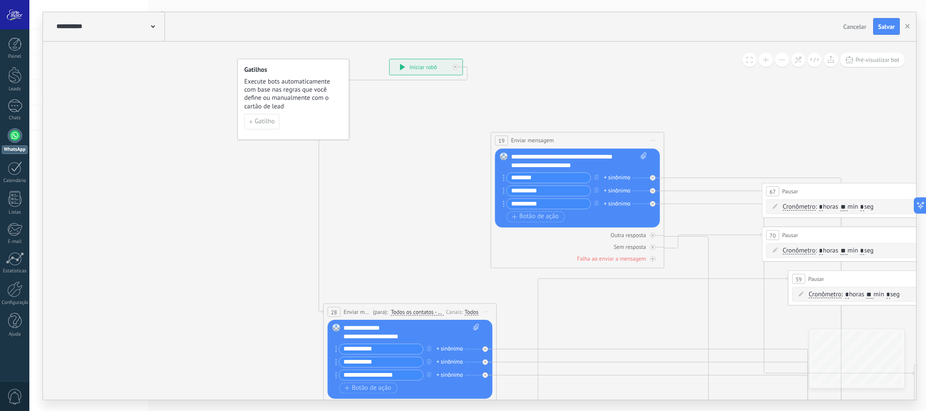
drag, startPoint x: 423, startPoint y: 161, endPoint x: 430, endPoint y: 162, distance: 7.2
click at [430, 162] on icon at bounding box center [786, 378] width 1362 height 1073
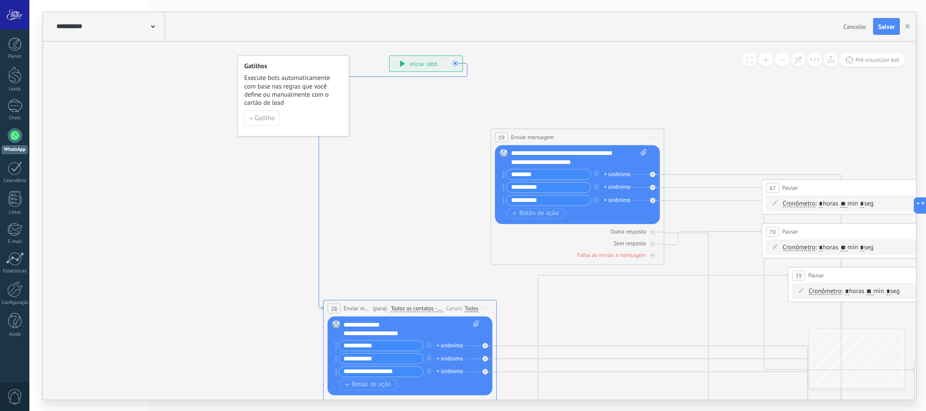
click at [319, 246] on icon at bounding box center [393, 186] width 148 height 247
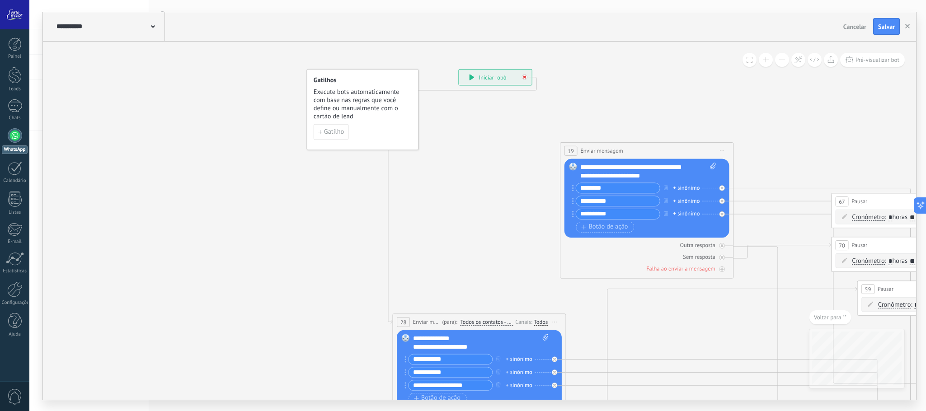
click at [527, 78] on div at bounding box center [524, 76] width 5 height 5
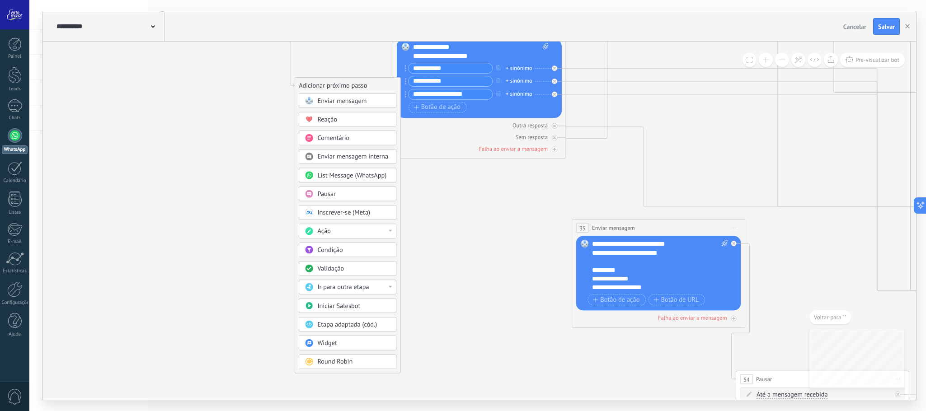
drag, startPoint x: 570, startPoint y: 342, endPoint x: 304, endPoint y: 86, distance: 369.0
click at [304, 86] on div "Adicionar próximo passo" at bounding box center [347, 85] width 105 height 14
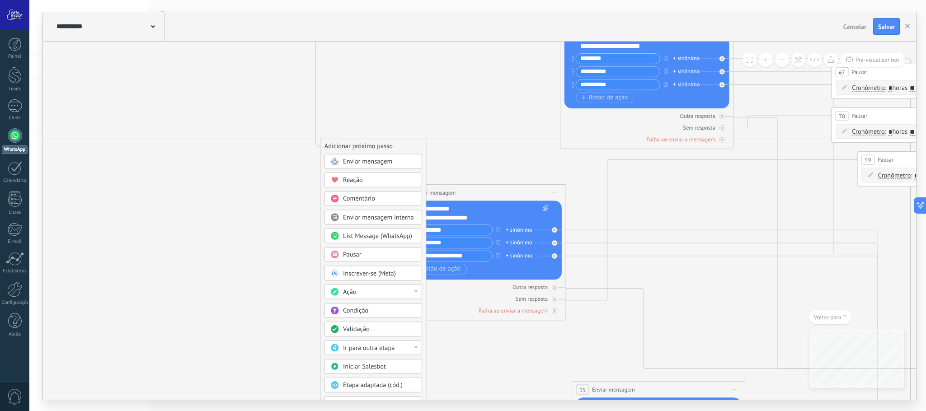
drag, startPoint x: 342, startPoint y: 246, endPoint x: 388, endPoint y: 94, distance: 158.9
click at [388, 139] on div "Adicionar próximo passo" at bounding box center [373, 146] width 105 height 14
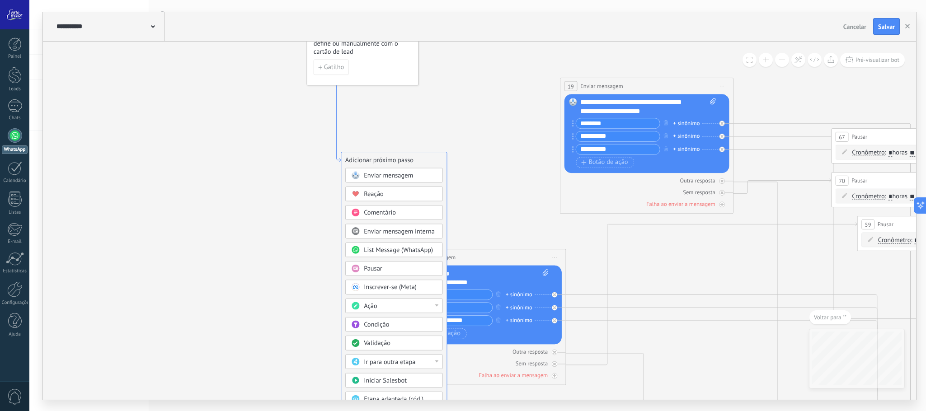
click at [337, 136] on icon at bounding box center [437, 87] width 200 height 150
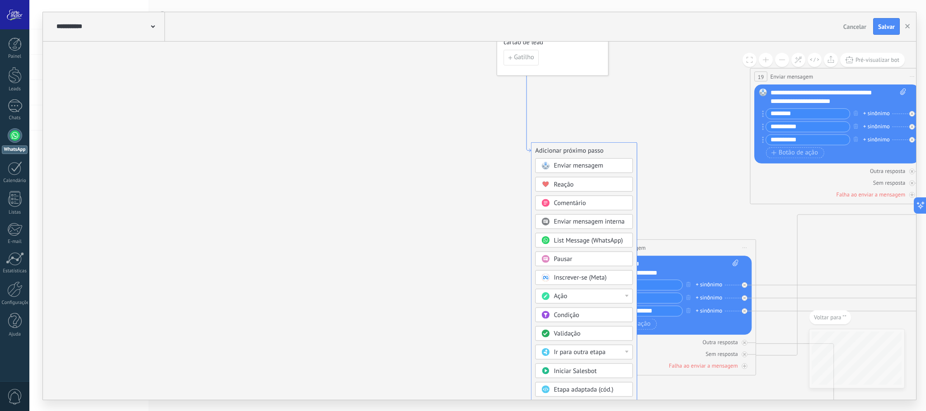
drag, startPoint x: 452, startPoint y: 149, endPoint x: 506, endPoint y: 129, distance: 57.9
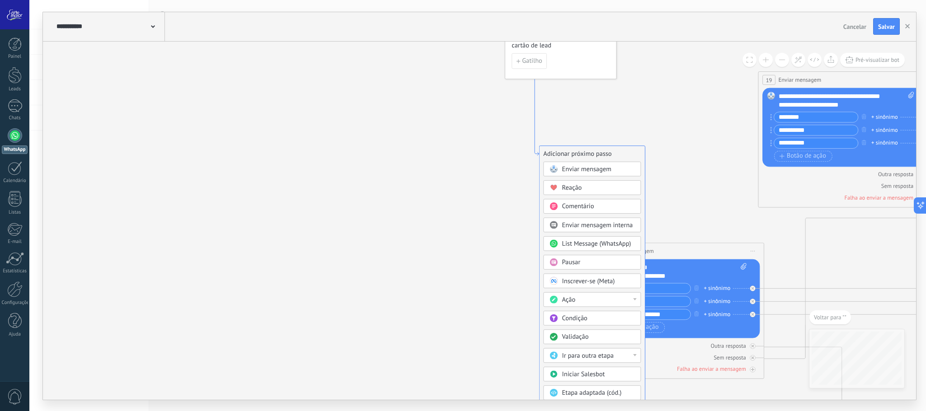
drag, startPoint x: 506, startPoint y: 129, endPoint x: 535, endPoint y: 129, distance: 28.9
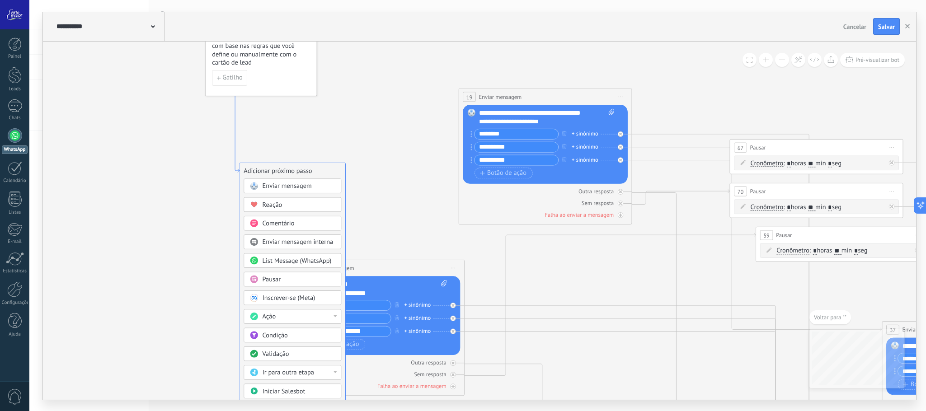
drag, startPoint x: 537, startPoint y: 151, endPoint x: 258, endPoint y: 174, distance: 279.9
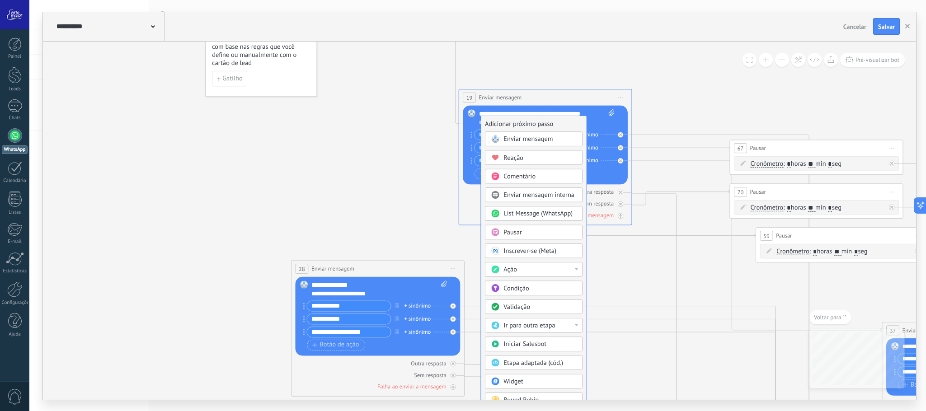
drag, startPoint x: 284, startPoint y: 169, endPoint x: 523, endPoint y: 122, distance: 244.1
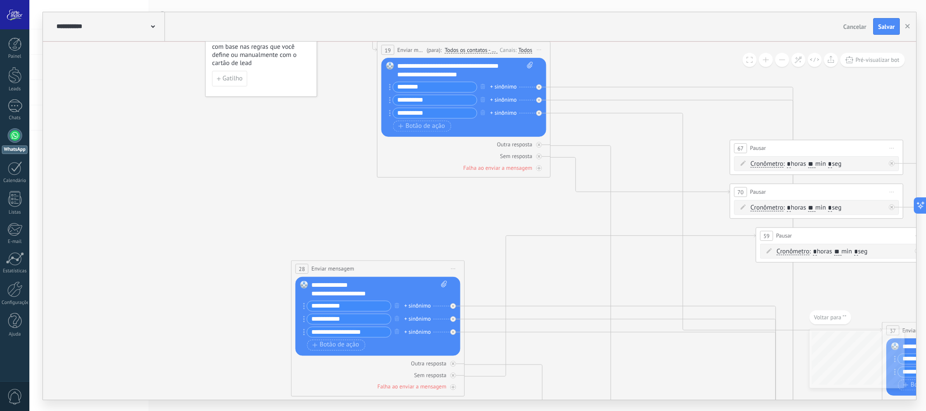
drag, startPoint x: 509, startPoint y: 99, endPoint x: 427, endPoint y: 53, distance: 93.5
click at [427, 53] on span "(para):" at bounding box center [434, 50] width 15 height 8
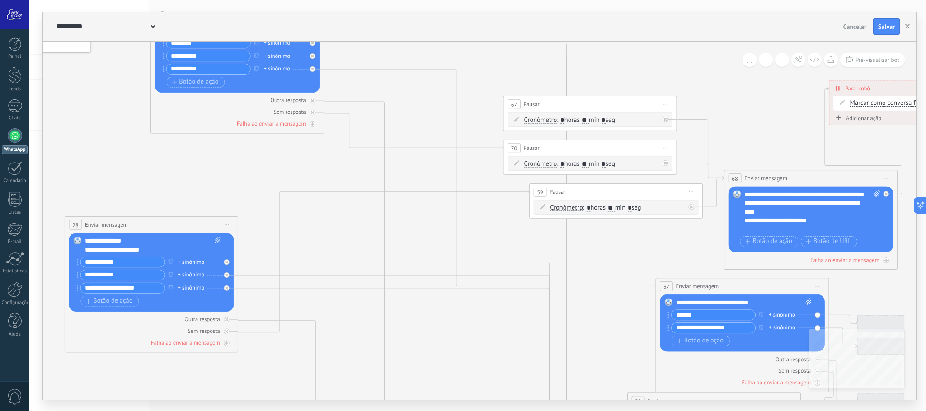
drag, startPoint x: 678, startPoint y: 185, endPoint x: 450, endPoint y: 279, distance: 246.7
click at [450, 279] on icon at bounding box center [528, 268] width 1361 height 1027
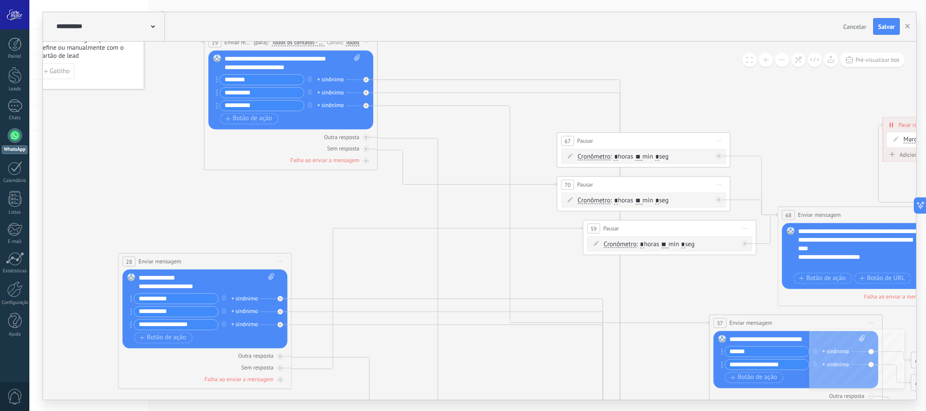
drag, startPoint x: 239, startPoint y: 89, endPoint x: 293, endPoint y: 246, distance: 166.6
click at [293, 246] on icon at bounding box center [581, 304] width 1361 height 1027
click at [401, 93] on icon at bounding box center [529, 308] width 303 height 431
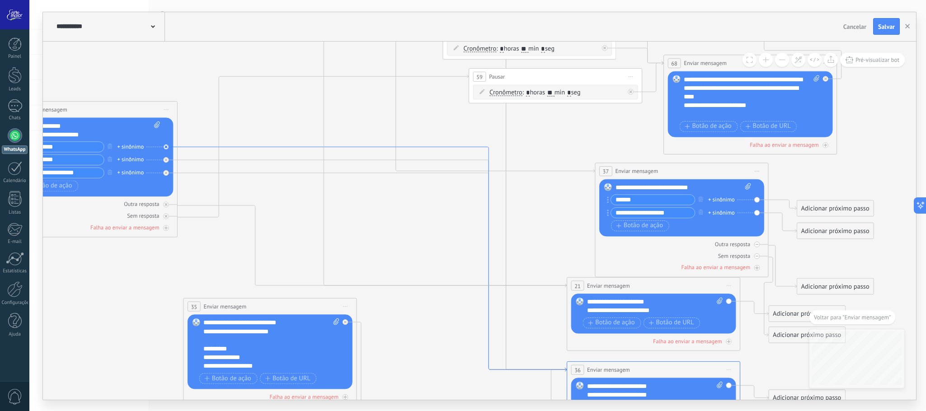
drag, startPoint x: 323, startPoint y: 190, endPoint x: 495, endPoint y: 363, distance: 243.3
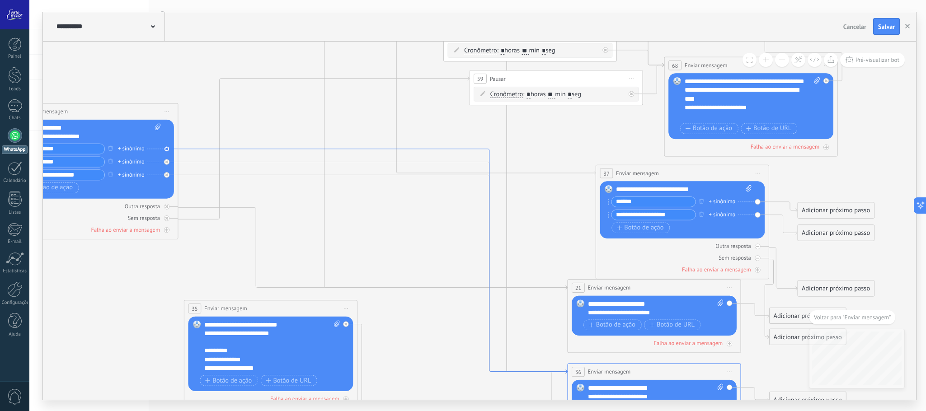
click at [281, 152] on icon at bounding box center [372, 261] width 389 height 225
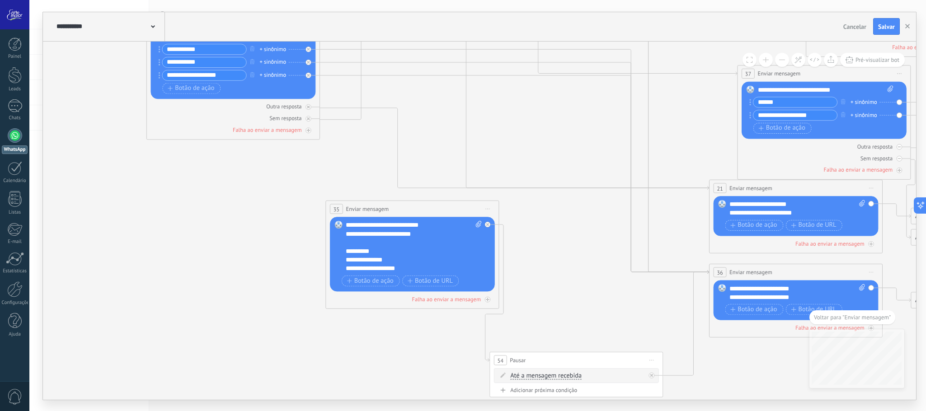
drag, startPoint x: 296, startPoint y: 169, endPoint x: 585, endPoint y: 251, distance: 300.5
click at [613, 251] on icon at bounding box center [609, 55] width 1361 height 1027
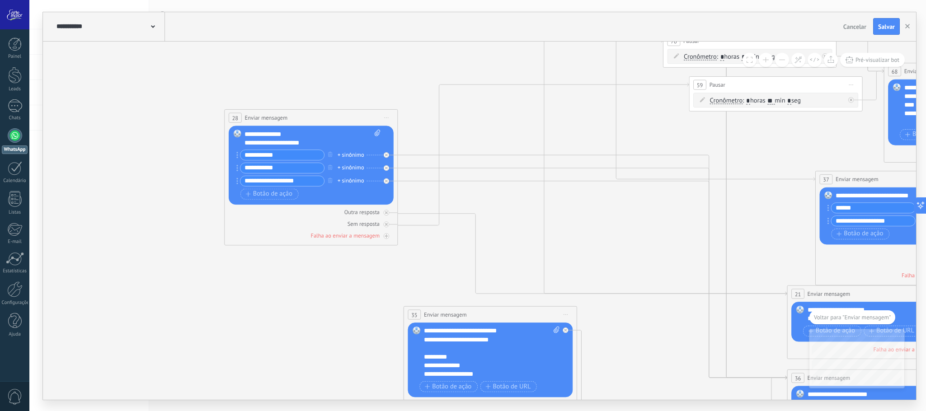
drag, startPoint x: 374, startPoint y: 155, endPoint x: 484, endPoint y: 301, distance: 182.7
click at [484, 301] on icon at bounding box center [687, 160] width 1361 height 1027
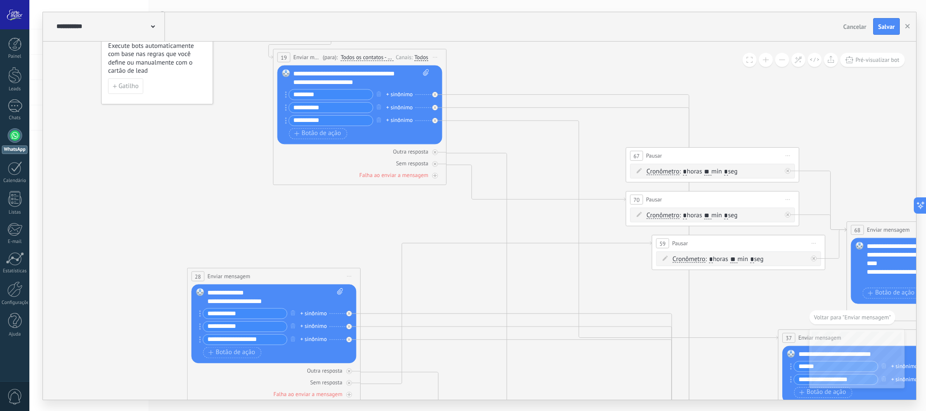
drag, startPoint x: 555, startPoint y: 87, endPoint x: 474, endPoint y: 201, distance: 140.1
click at [482, 205] on icon at bounding box center [650, 319] width 1361 height 1027
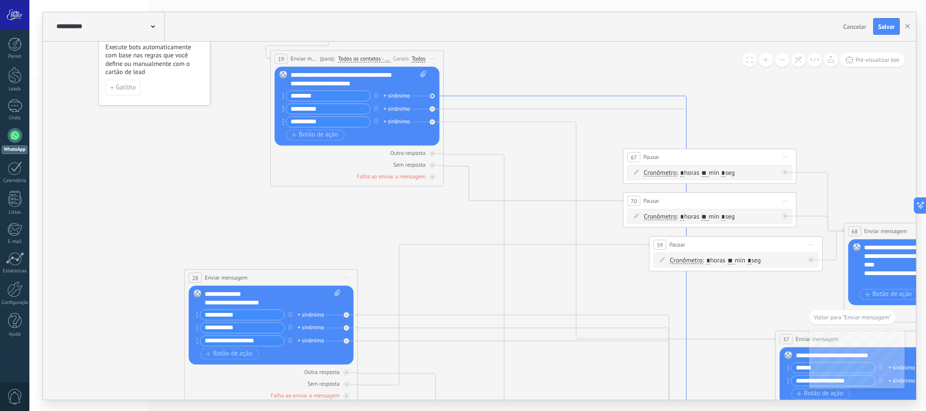
click at [686, 101] on icon at bounding box center [595, 318] width 303 height 444
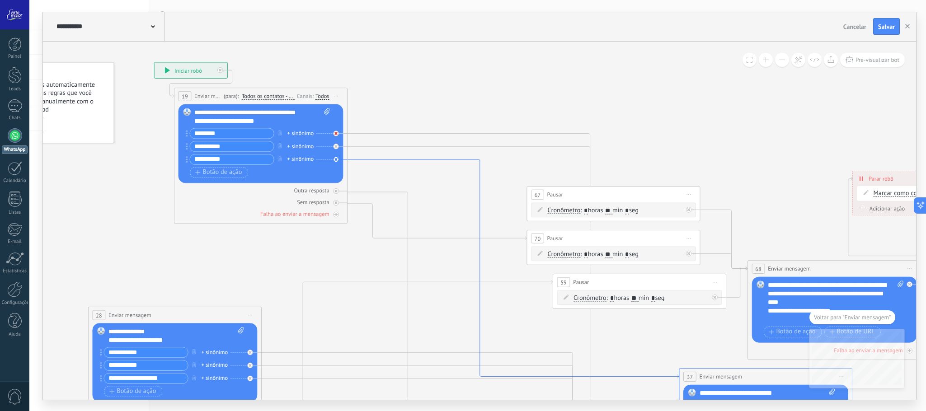
drag, startPoint x: 188, startPoint y: 100, endPoint x: 340, endPoint y: 128, distance: 154.4
click at [252, 350] on icon at bounding box center [250, 351] width 3 height 3
drag, startPoint x: 399, startPoint y: 141, endPoint x: 157, endPoint y: 344, distance: 315.7
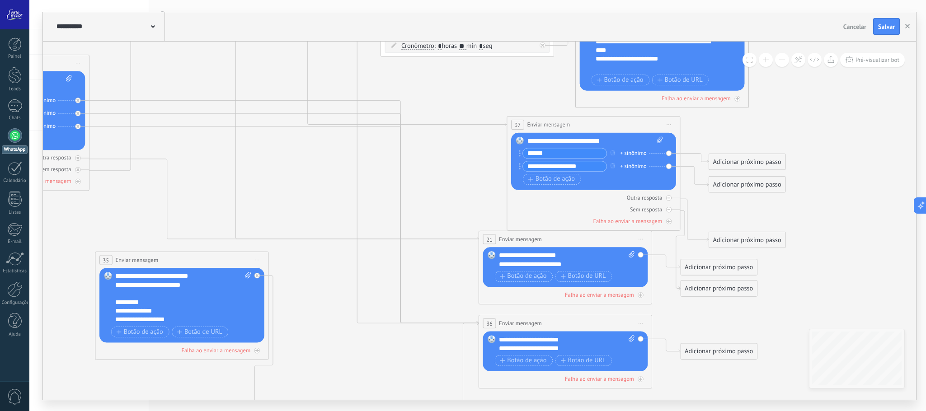
drag, startPoint x: 647, startPoint y: 316, endPoint x: 475, endPoint y: 194, distance: 211.1
click at [475, 194] on icon at bounding box center [379, 106] width 1361 height 1027
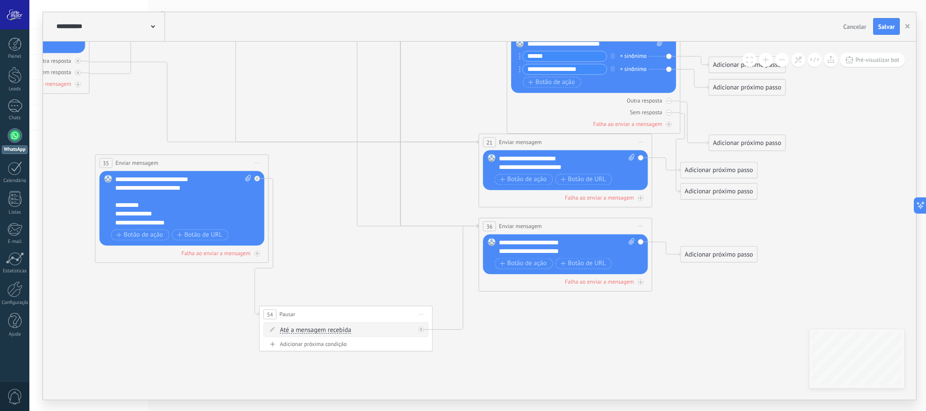
click at [257, 163] on icon at bounding box center [257, 162] width 5 height 1
click at [283, 223] on div "Excluir" at bounding box center [303, 219] width 99 height 15
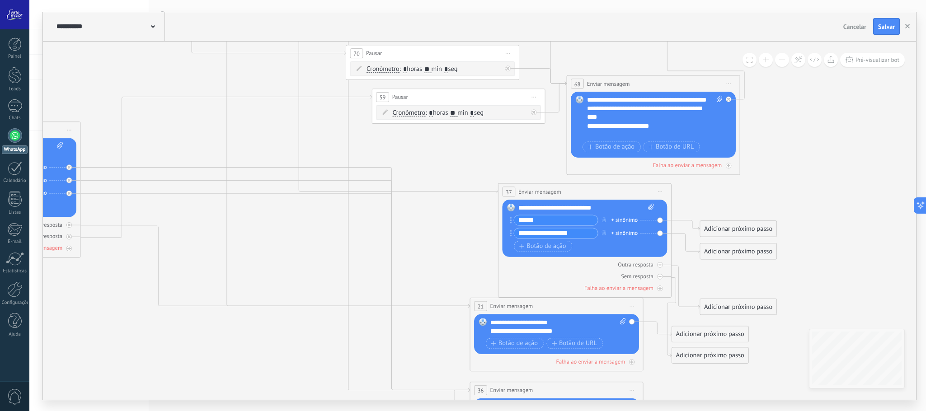
drag, startPoint x: 237, startPoint y: 232, endPoint x: 228, endPoint y: 396, distance: 164.3
click at [228, 396] on icon at bounding box center [370, 173] width 1361 height 1027
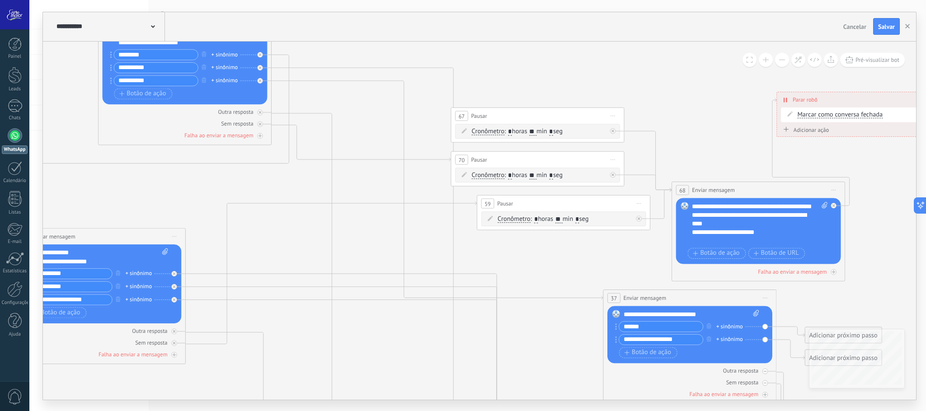
drag, startPoint x: 295, startPoint y: 212, endPoint x: 376, endPoint y: 280, distance: 105.6
click at [385, 292] on icon at bounding box center [475, 279] width 1361 height 1027
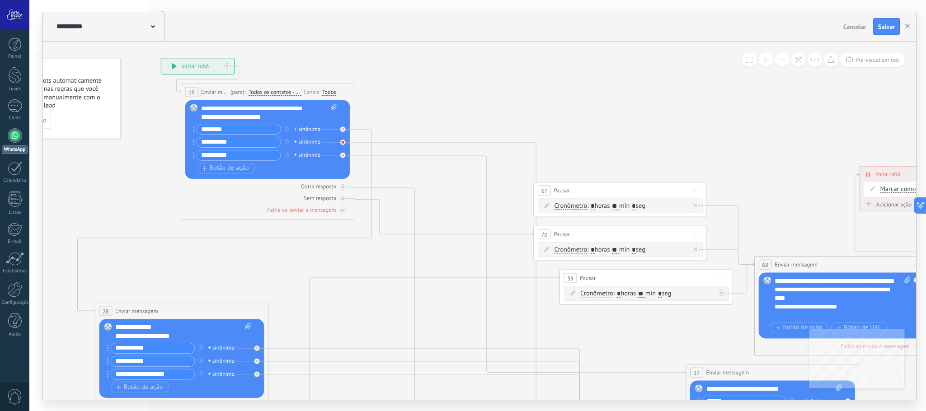
click at [344, 144] on div at bounding box center [342, 141] width 5 height 5
drag, startPoint x: 414, startPoint y: 140, endPoint x: 193, endPoint y: 335, distance: 294.6
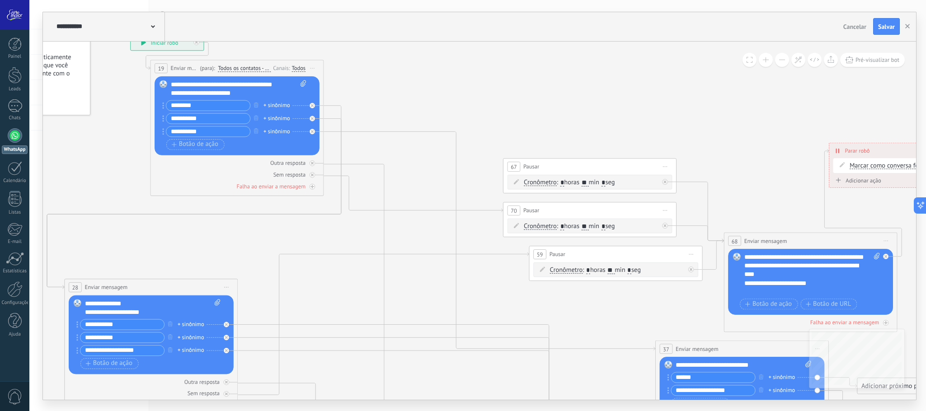
drag, startPoint x: 335, startPoint y: 284, endPoint x: 305, endPoint y: 260, distance: 38.3
click at [305, 260] on icon at bounding box center [527, 330] width 1361 height 1027
click at [258, 106] on icon "button" at bounding box center [256, 104] width 5 height 5
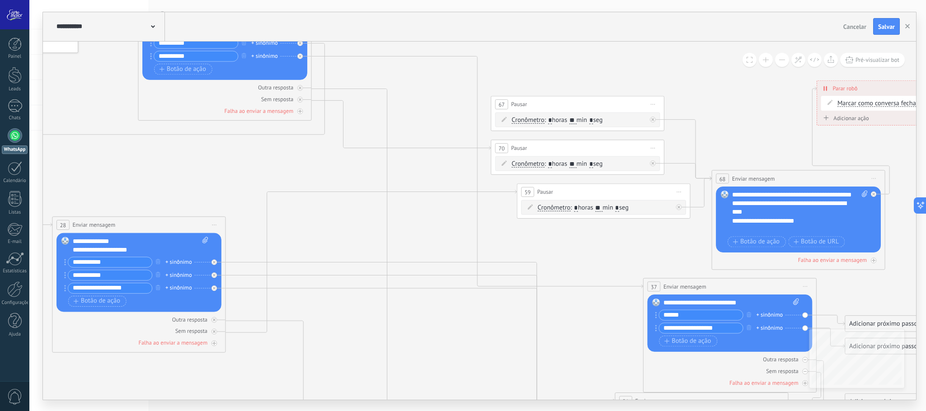
drag, startPoint x: 273, startPoint y: 239, endPoint x: 261, endPoint y: 175, distance: 64.9
click at [261, 175] on icon at bounding box center [515, 268] width 1361 height 1027
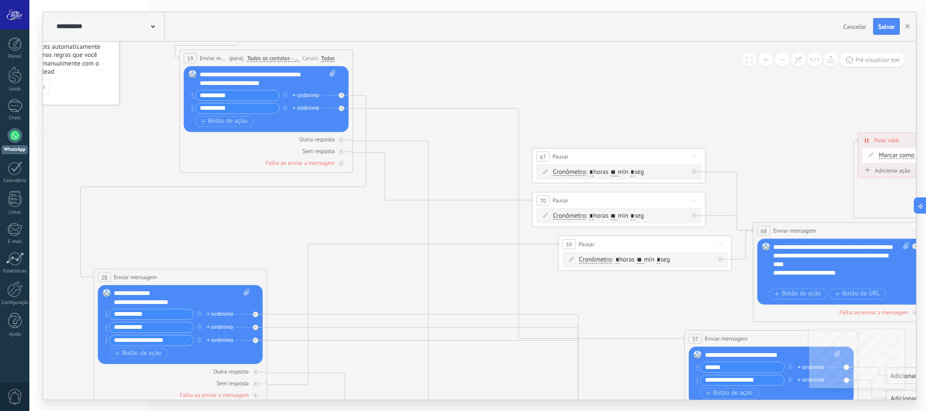
drag, startPoint x: 292, startPoint y: 151, endPoint x: 333, endPoint y: 205, distance: 67.7
click at [333, 205] on icon at bounding box center [557, 320] width 1361 height 1027
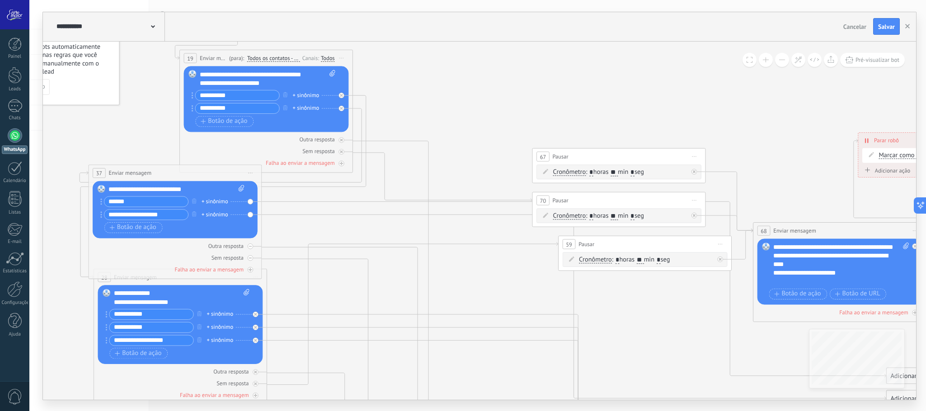
drag, startPoint x: 724, startPoint y: 344, endPoint x: 128, endPoint y: 179, distance: 618.8
click at [128, 179] on div "**********" at bounding box center [175, 173] width 173 height 16
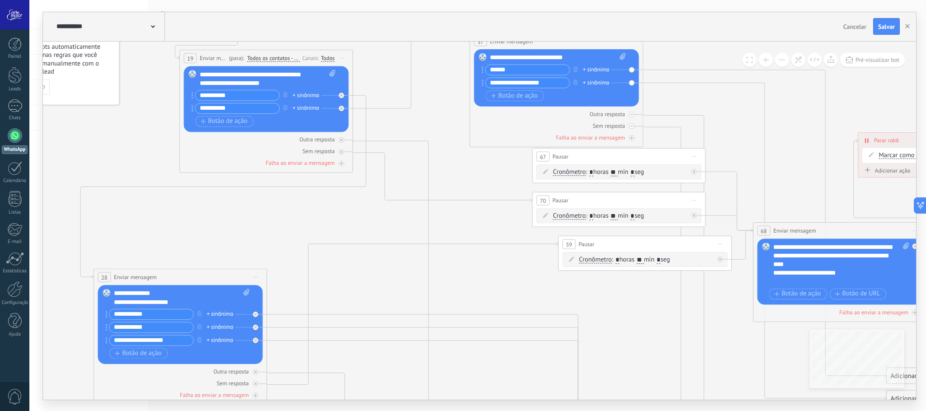
drag, startPoint x: 141, startPoint y: 176, endPoint x: 523, endPoint y: 42, distance: 404.9
click at [523, 42] on span "Enviar mensagem" at bounding box center [511, 41] width 43 height 8
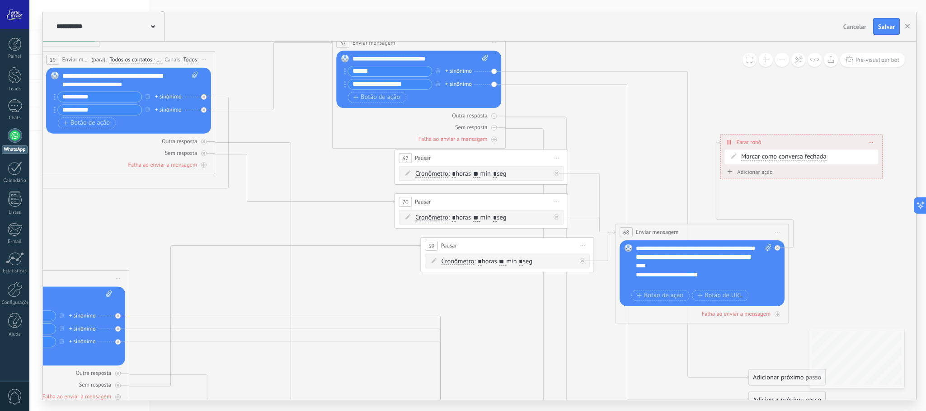
drag, startPoint x: 750, startPoint y: 122, endPoint x: 608, endPoint y: 125, distance: 142.4
click at [609, 156] on icon at bounding box center [419, 321] width 1361 height 1027
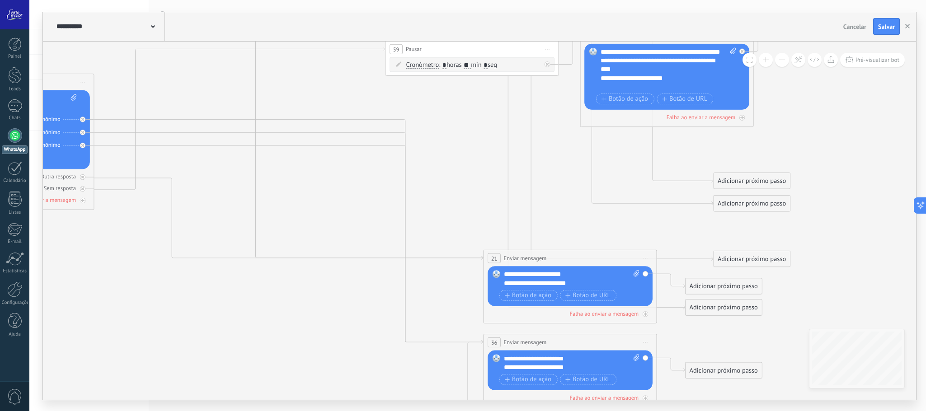
drag, startPoint x: 795, startPoint y: 292, endPoint x: 767, endPoint y: 94, distance: 200.0
click at [767, 94] on icon at bounding box center [383, 125] width 1361 height 1027
drag, startPoint x: 746, startPoint y: 207, endPoint x: 590, endPoint y: 283, distance: 173.9
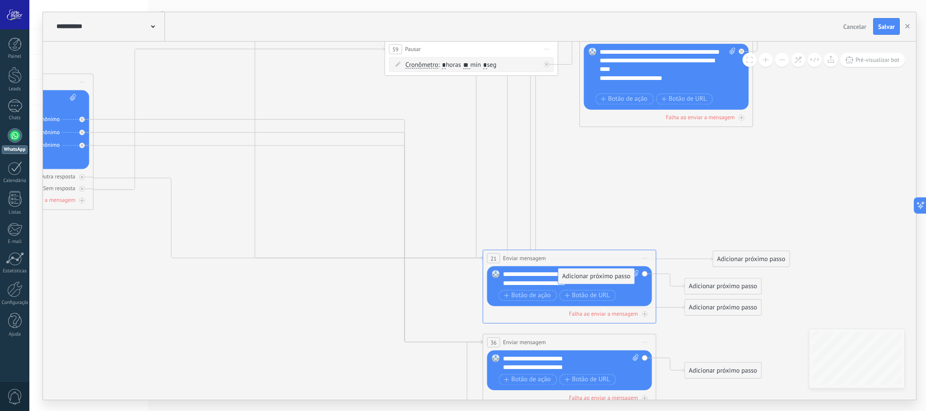
drag, startPoint x: 733, startPoint y: 175, endPoint x: 578, endPoint y: 272, distance: 182.5
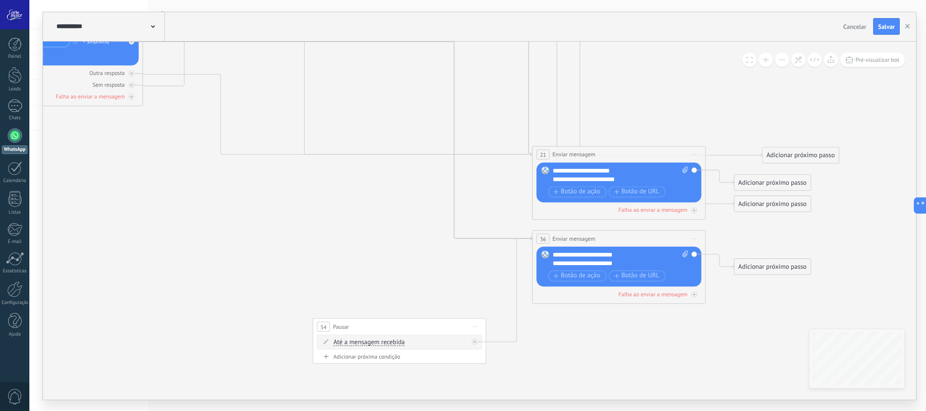
drag, startPoint x: 253, startPoint y: 350, endPoint x: 302, endPoint y: 246, distance: 115.3
click at [302, 246] on icon at bounding box center [432, 44] width 1361 height 1073
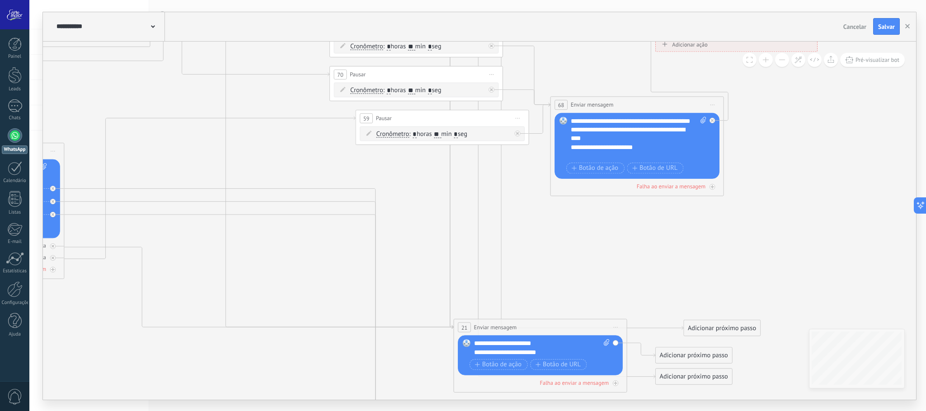
drag, startPoint x: 702, startPoint y: 78, endPoint x: 619, endPoint y: 258, distance: 198.0
click at [619, 258] on icon at bounding box center [354, 217] width 1361 height 1073
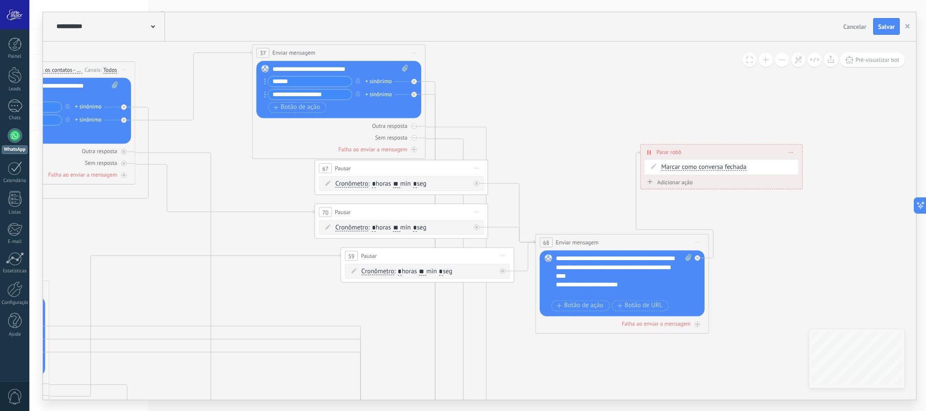
drag, startPoint x: 531, startPoint y: 232, endPoint x: 519, endPoint y: 365, distance: 133.4
click at [519, 365] on icon at bounding box center [339, 355] width 1361 height 1073
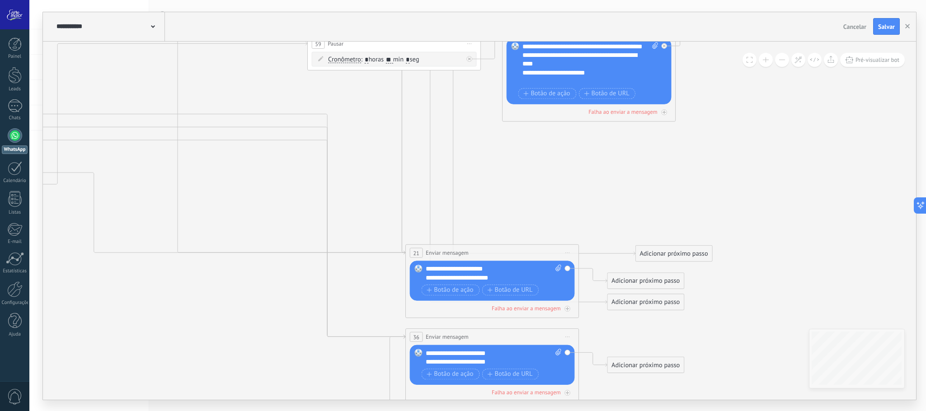
drag, startPoint x: 575, startPoint y: 357, endPoint x: 542, endPoint y: 129, distance: 230.2
click at [542, 129] on icon at bounding box center [306, 142] width 1361 height 1073
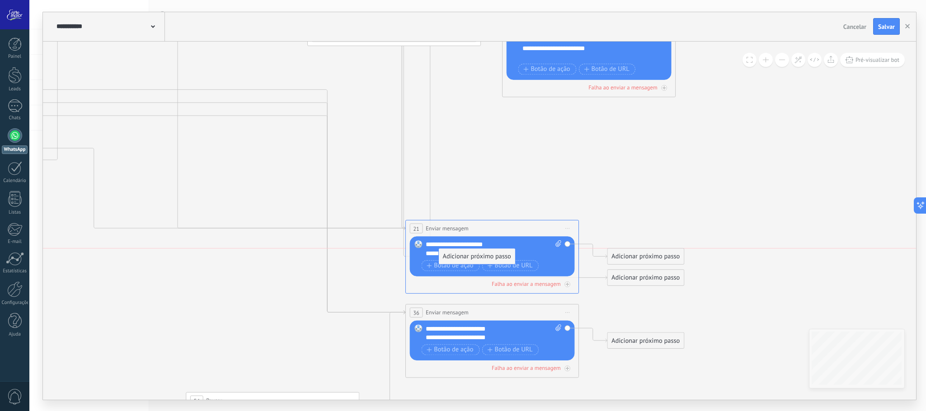
drag, startPoint x: 694, startPoint y: 229, endPoint x: 498, endPoint y: 256, distance: 198.5
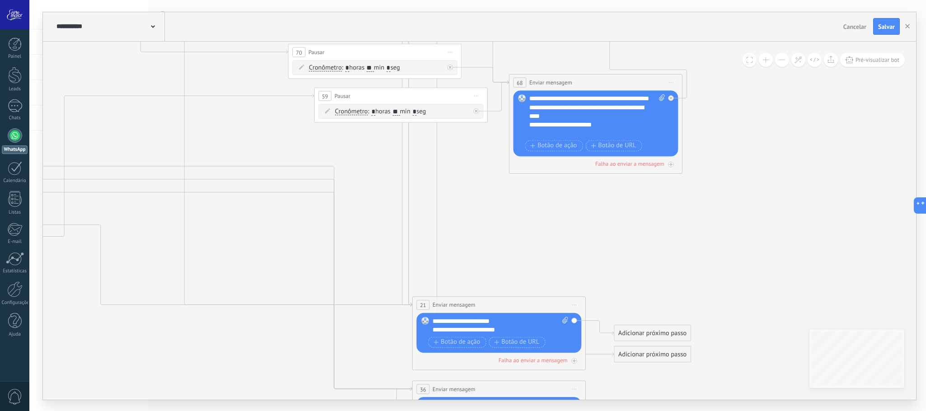
drag, startPoint x: 528, startPoint y: 194, endPoint x: 527, endPoint y: 331, distance: 137.0
click at [527, 330] on icon at bounding box center [312, 195] width 1361 height 1073
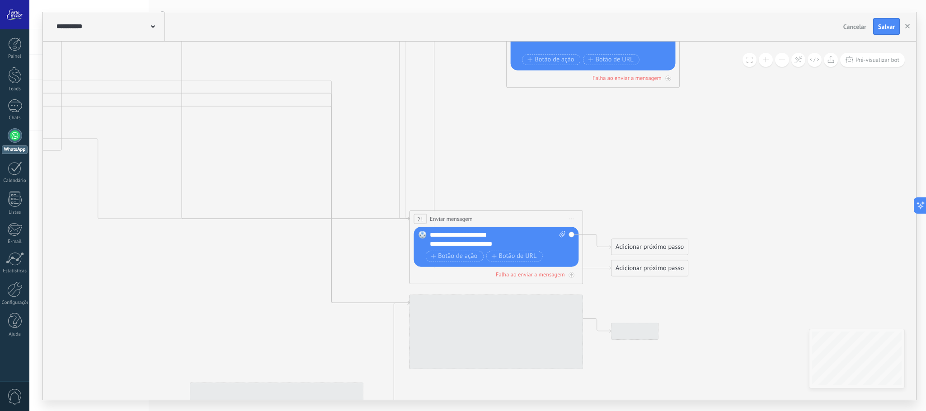
drag, startPoint x: 480, startPoint y: 233, endPoint x: 494, endPoint y: 48, distance: 185.8
click at [494, 48] on icon at bounding box center [310, 108] width 1361 height 1073
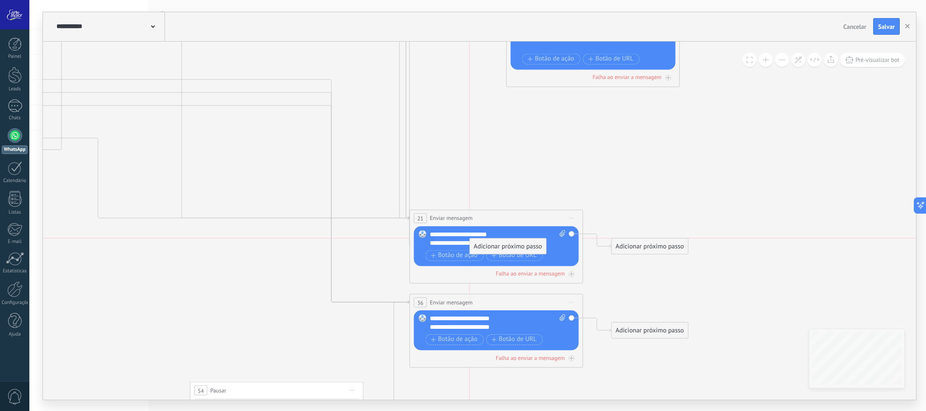
click at [505, 246] on div "Adicionar próximo passo" at bounding box center [508, 246] width 76 height 14
drag, startPoint x: 496, startPoint y: 380, endPoint x: 549, endPoint y: 146, distance: 240.1
click at [549, 146] on div "Adicionar próximo passo" at bounding box center [561, 147] width 76 height 14
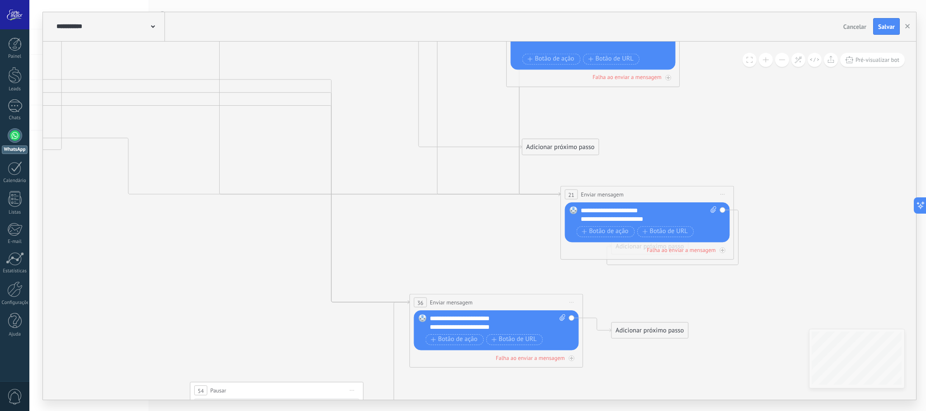
drag, startPoint x: 530, startPoint y: 216, endPoint x: 666, endPoint y: 194, distance: 137.9
click at [667, 194] on div "**********" at bounding box center [647, 194] width 173 height 16
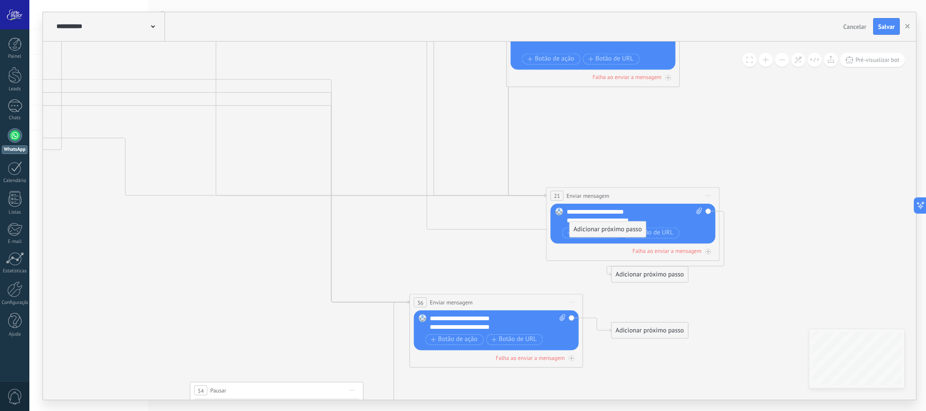
drag, startPoint x: 565, startPoint y: 146, endPoint x: 612, endPoint y: 229, distance: 95.4
click at [612, 229] on div "Adicionar próximo passo" at bounding box center [608, 229] width 76 height 14
drag, startPoint x: 637, startPoint y: 295, endPoint x: 502, endPoint y: 338, distance: 141.4
click at [502, 338] on div "Adicionar próximo passo" at bounding box center [495, 338] width 76 height 14
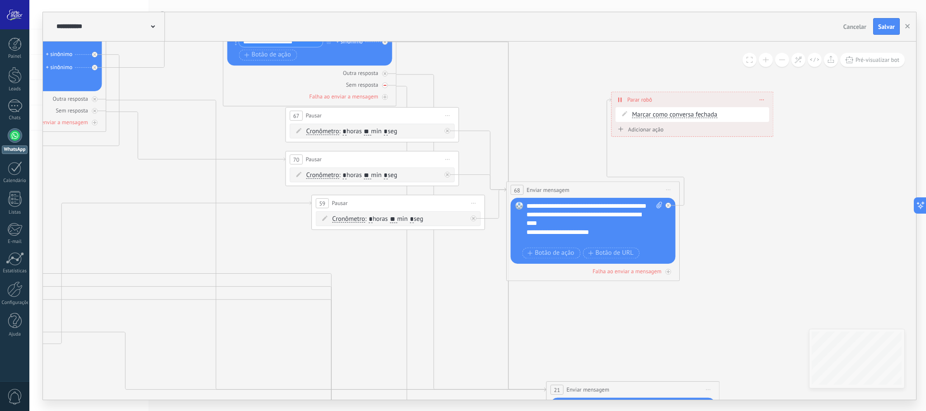
click at [383, 83] on div "Sem resposta" at bounding box center [309, 84] width 165 height 8
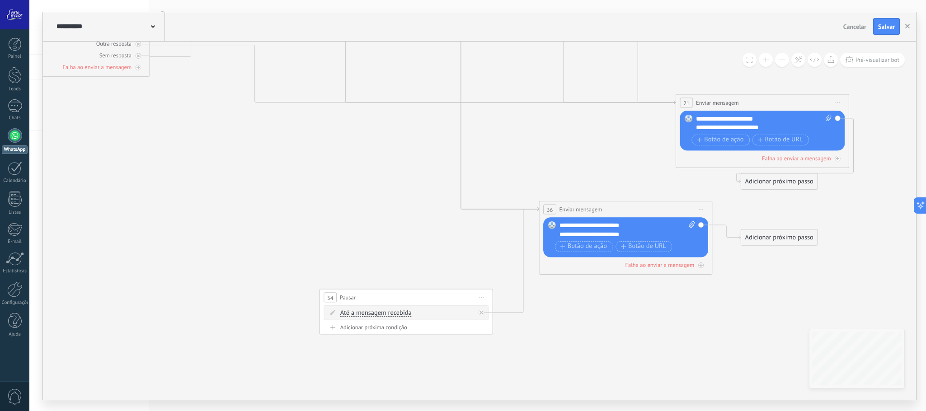
drag, startPoint x: 442, startPoint y: 290, endPoint x: 571, endPoint y: 165, distance: 180.3
click at [571, 165] on icon at bounding box center [439, 15] width 1361 height 1073
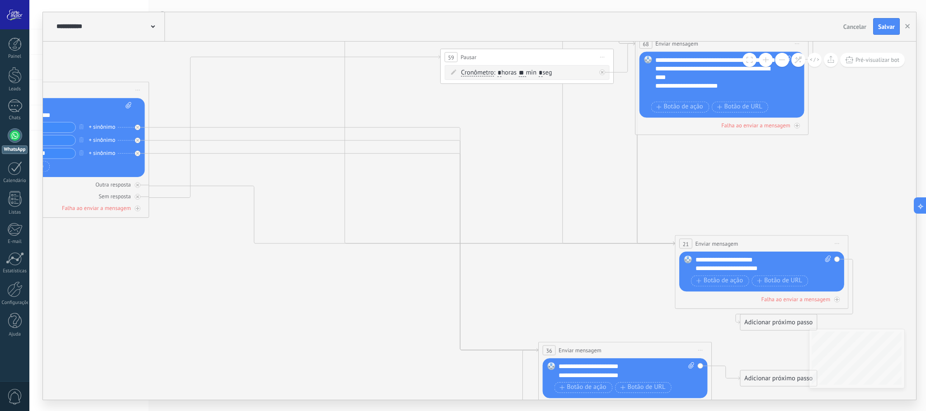
drag, startPoint x: 485, startPoint y: 165, endPoint x: 476, endPoint y: 258, distance: 94.0
click at [472, 335] on icon at bounding box center [439, 156] width 1361 height 1073
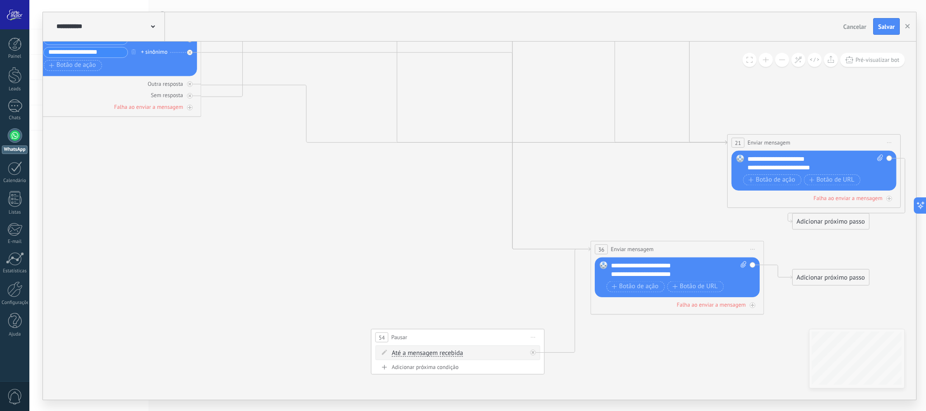
drag, startPoint x: 374, startPoint y: 231, endPoint x: 438, endPoint y: 98, distance: 147.4
click at [438, 98] on icon at bounding box center [491, 55] width 1361 height 1073
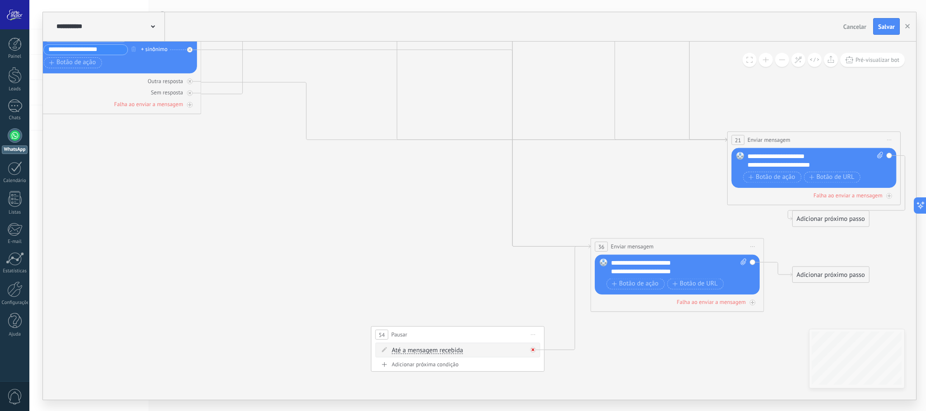
click at [538, 334] on span "Iniciar pré-visualização aqui [GEOGRAPHIC_DATA] Duplicar Excluir" at bounding box center [533, 334] width 14 height 13
click at [548, 391] on div "Excluir" at bounding box center [577, 391] width 99 height 15
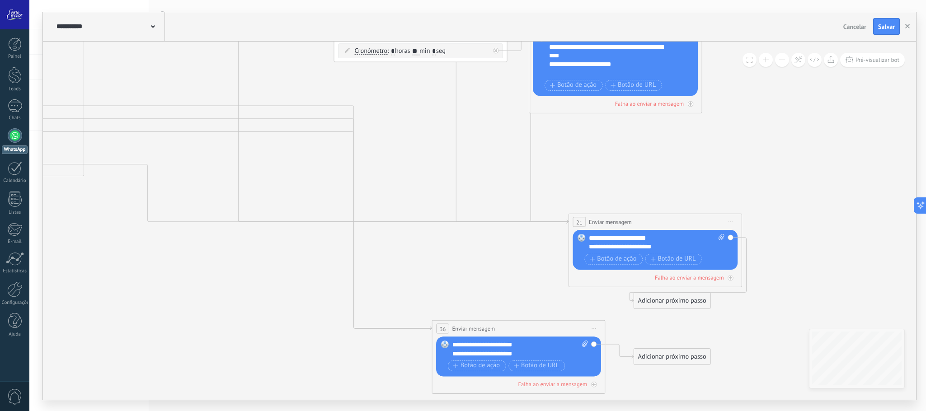
drag, startPoint x: 522, startPoint y: 287, endPoint x: 382, endPoint y: 335, distance: 148.8
click at [365, 369] on icon at bounding box center [332, 134] width 1361 height 1073
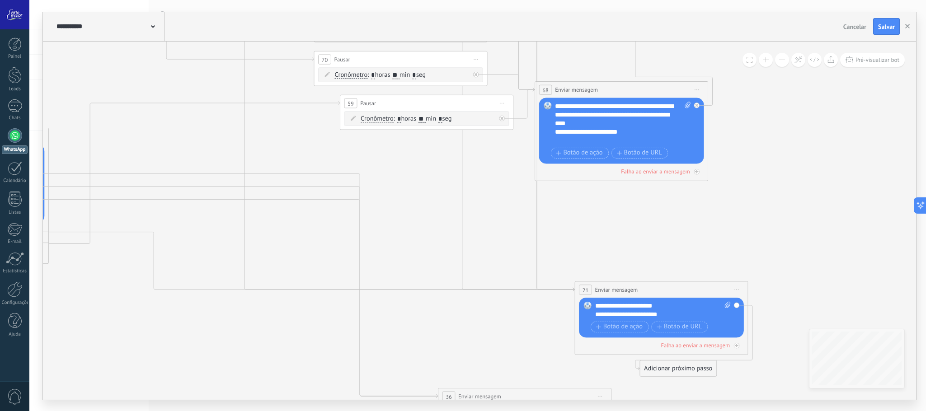
drag, startPoint x: 506, startPoint y: 281, endPoint x: 511, endPoint y: 359, distance: 78.4
click at [511, 359] on icon at bounding box center [338, 202] width 1361 height 1073
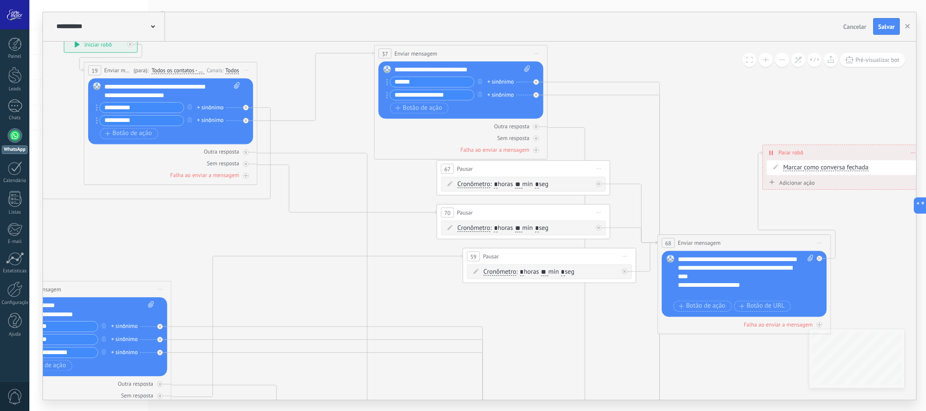
drag, startPoint x: 456, startPoint y: 205, endPoint x: 578, endPoint y: 348, distance: 187.6
click at [578, 348] on icon at bounding box center [461, 355] width 1361 height 1073
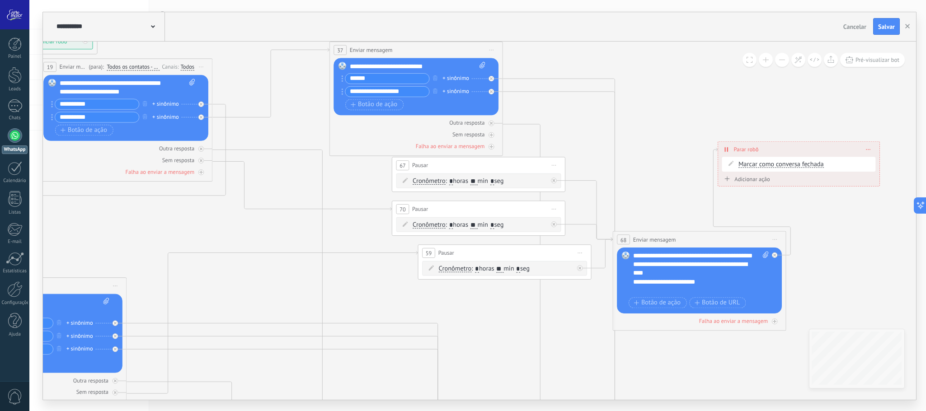
drag, startPoint x: 472, startPoint y: 307, endPoint x: 428, endPoint y: 303, distance: 44.9
click at [428, 303] on icon at bounding box center [416, 352] width 1361 height 1073
drag, startPoint x: 501, startPoint y: 166, endPoint x: 764, endPoint y: 98, distance: 271.3
click at [764, 98] on div "67 Pausar ****** Iniciar pré-visualização aqui [GEOGRAPHIC_DATA] Duplicar Exclu…" at bounding box center [739, 97] width 173 height 16
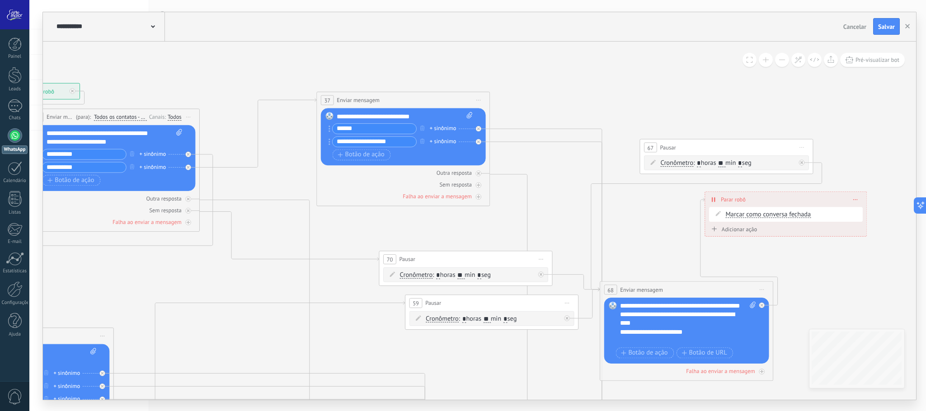
drag, startPoint x: 674, startPoint y: 184, endPoint x: 661, endPoint y: 235, distance: 51.9
click at [661, 235] on icon at bounding box center [403, 349] width 1361 height 967
drag, startPoint x: 574, startPoint y: 125, endPoint x: 749, endPoint y: 152, distance: 177.1
click at [749, 152] on div "Adicionar próximo passo" at bounding box center [731, 156] width 76 height 14
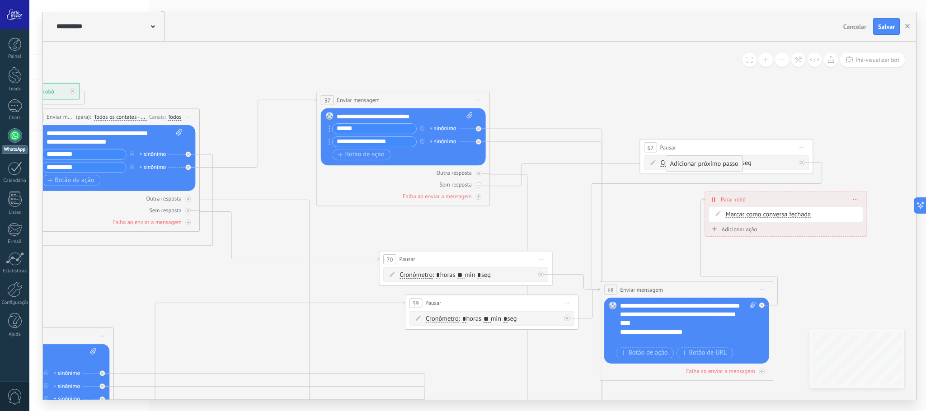
drag, startPoint x: 712, startPoint y: 248, endPoint x: 685, endPoint y: 161, distance: 90.9
click at [685, 161] on div "Adicionar próximo passo" at bounding box center [704, 164] width 76 height 14
click at [104, 372] on icon at bounding box center [102, 373] width 3 height 3
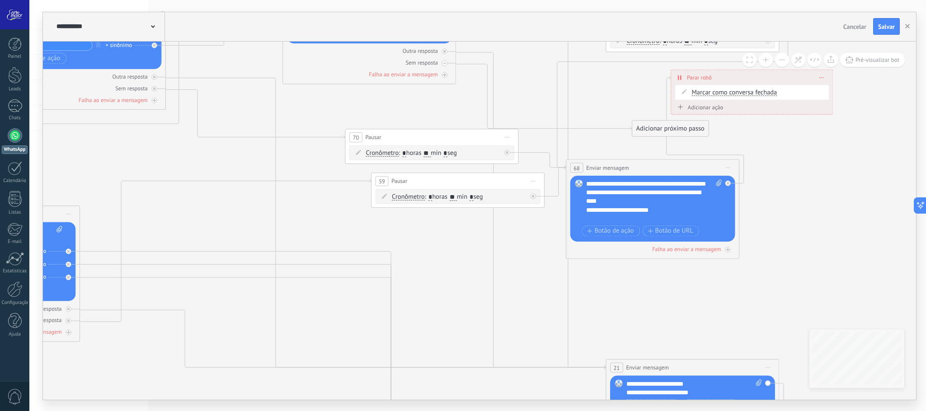
drag, startPoint x: 549, startPoint y: 171, endPoint x: 514, endPoint y: 44, distance: 131.8
click at [514, 44] on icon at bounding box center [369, 227] width 1361 height 967
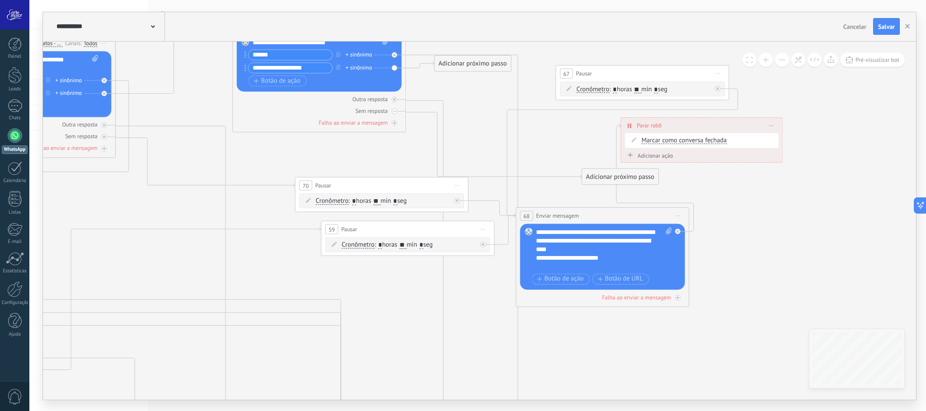
drag, startPoint x: 514, startPoint y: 49, endPoint x: 471, endPoint y: 72, distance: 49.4
click at [464, 93] on icon at bounding box center [319, 275] width 1361 height 967
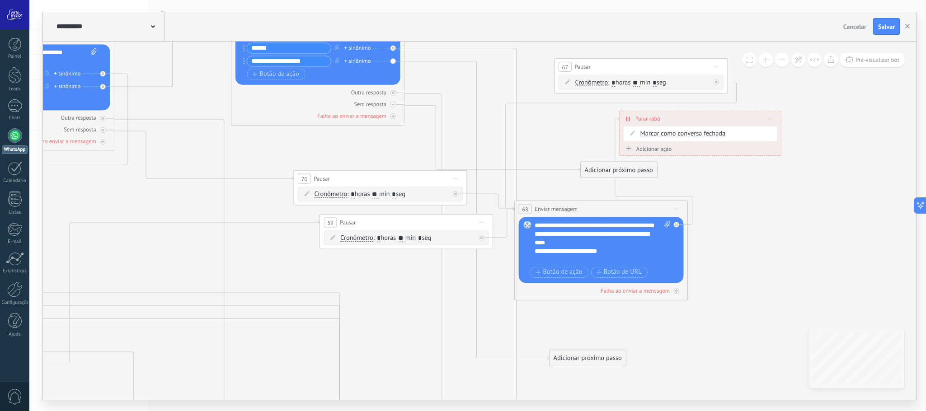
drag, startPoint x: 475, startPoint y: 59, endPoint x: 591, endPoint y: 361, distance: 323.7
click at [591, 361] on div "Adicionar próximo passo" at bounding box center [588, 358] width 76 height 14
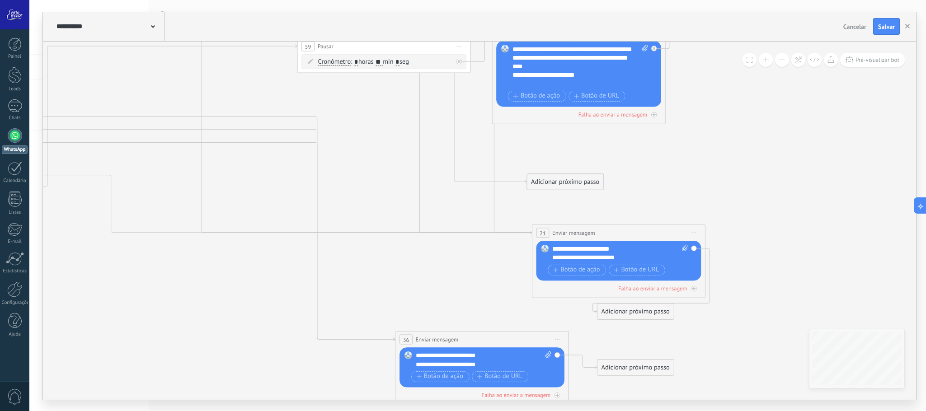
drag, startPoint x: 592, startPoint y: 368, endPoint x: 569, endPoint y: 190, distance: 179.6
click at [569, 190] on icon at bounding box center [295, 116] width 1361 height 1014
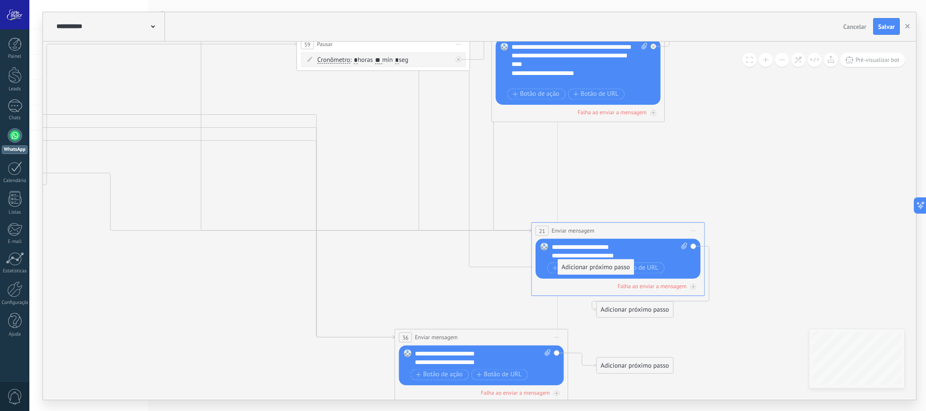
drag, startPoint x: 565, startPoint y: 178, endPoint x: 599, endPoint y: 266, distance: 94.4
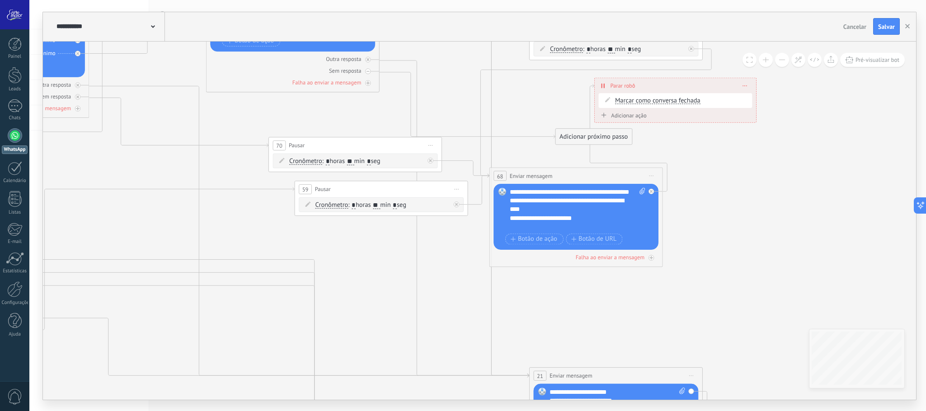
drag, startPoint x: 632, startPoint y: 198, endPoint x: 625, endPoint y: 334, distance: 136.3
click at [625, 334] on icon at bounding box center [293, 259] width 1361 height 1014
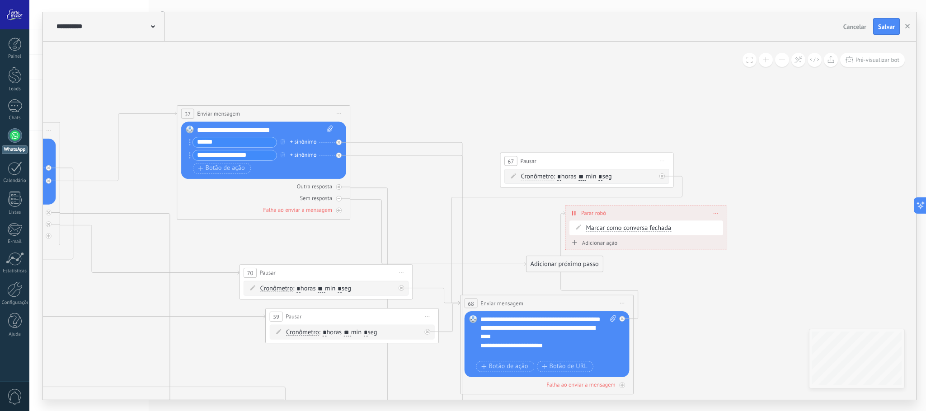
drag, startPoint x: 719, startPoint y: 176, endPoint x: 695, endPoint y: 260, distance: 87.4
click at [695, 260] on icon at bounding box center [264, 386] width 1361 height 1014
click at [429, 330] on icon at bounding box center [427, 331] width 3 height 3
click at [658, 163] on span "Iniciar pré-visualização aqui [GEOGRAPHIC_DATA] Duplicar Excluir" at bounding box center [662, 161] width 14 height 13
click at [686, 216] on div "Excluir" at bounding box center [708, 217] width 99 height 15
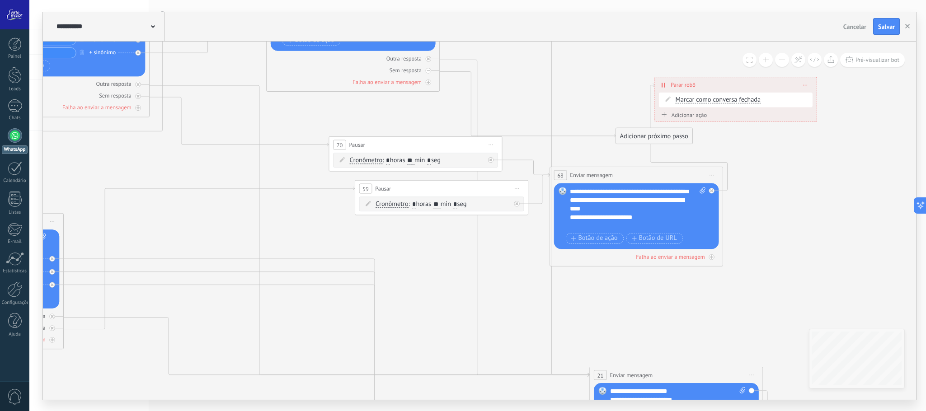
drag, startPoint x: 439, startPoint y: 236, endPoint x: 527, endPoint y: 108, distance: 154.5
click at [527, 108] on icon at bounding box center [364, 234] width 1383 height 967
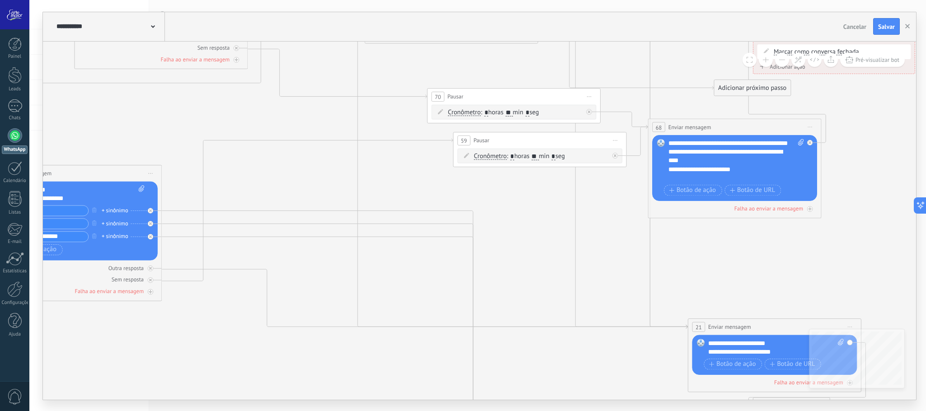
drag, startPoint x: 426, startPoint y: 289, endPoint x: 721, endPoint y: 171, distance: 317.7
click at [721, 171] on icon at bounding box center [462, 186] width 1383 height 967
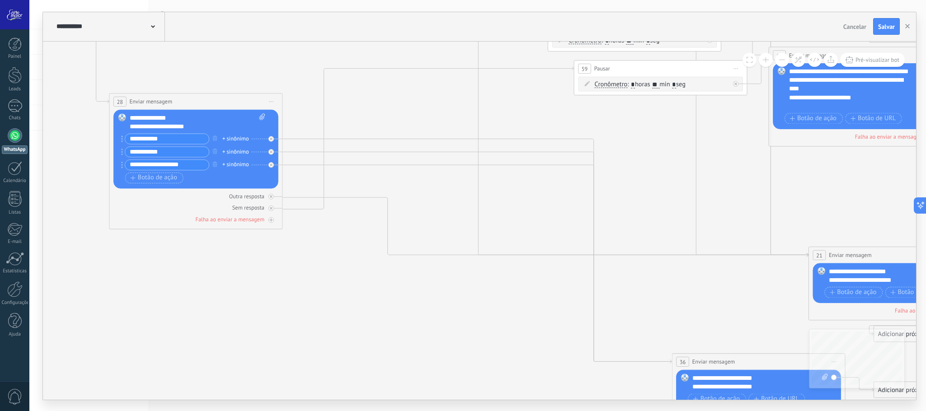
drag, startPoint x: 376, startPoint y: 293, endPoint x: 354, endPoint y: 347, distance: 58.6
click at [354, 347] on icon at bounding box center [583, 114] width 1383 height 967
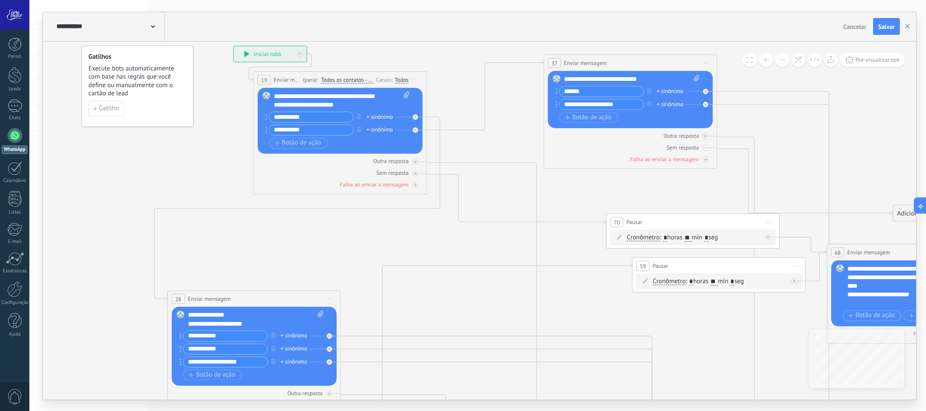
drag, startPoint x: 356, startPoint y: 76, endPoint x: 384, endPoint y: 261, distance: 187.0
click at [384, 261] on icon at bounding box center [641, 312] width 1383 height 967
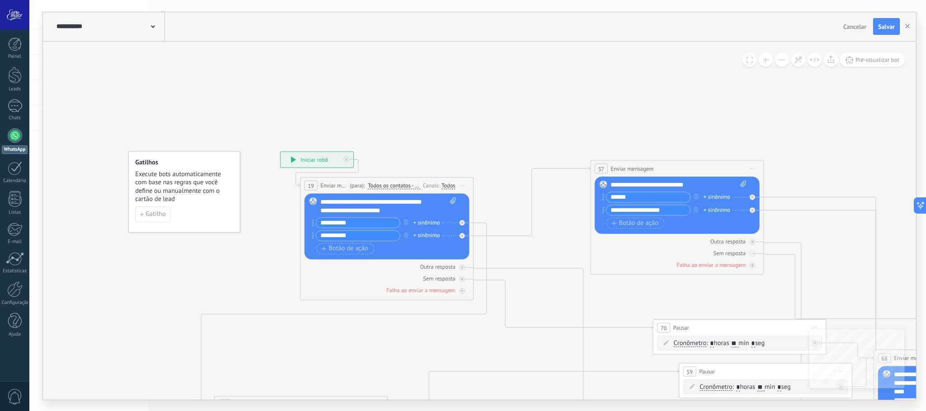
drag, startPoint x: 220, startPoint y: 50, endPoint x: 245, endPoint y: 115, distance: 69.7
click at [245, 113] on icon at bounding box center [688, 417] width 1383 height 967
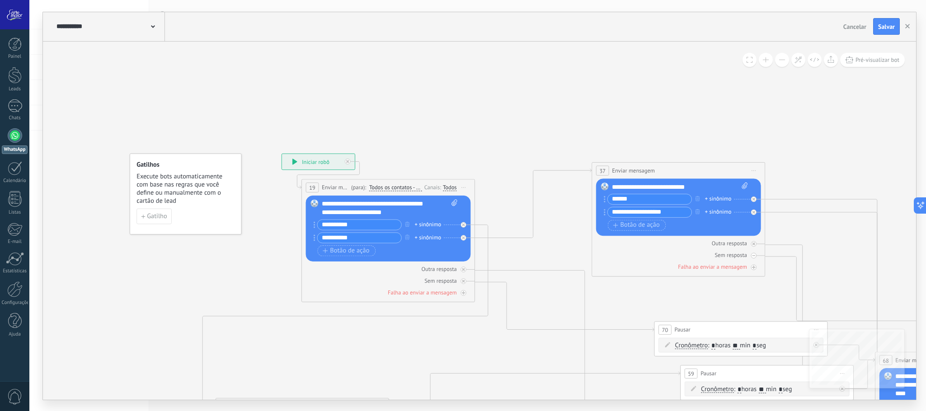
click at [165, 208] on div "Gatilhos Execute bots automaticamente com base nas regras que você define ou ma…" at bounding box center [186, 193] width 112 height 81
click at [152, 214] on span "Gatilho" at bounding box center [157, 216] width 20 height 6
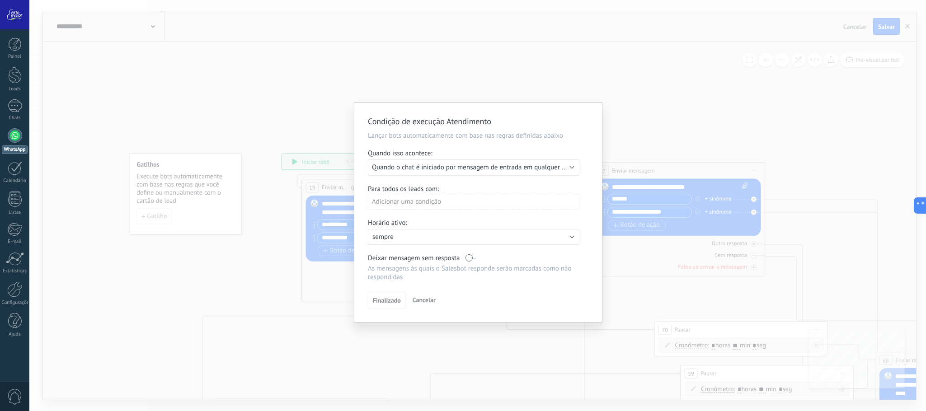
click at [482, 170] on span "Quando o chat é iniciado por mensagem de entrada em qualquer canal" at bounding box center [474, 167] width 205 height 9
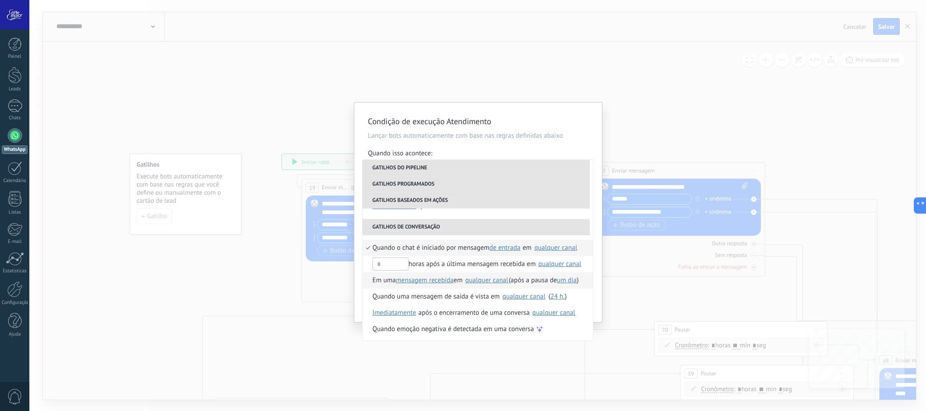
scroll to position [213, 0]
click at [408, 168] on li "Gatilhos do pipeline" at bounding box center [476, 168] width 227 height 16
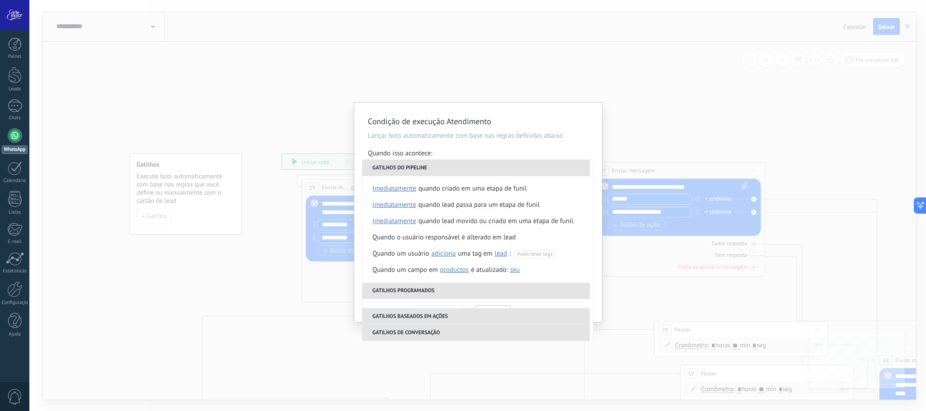
click at [407, 167] on li "Gatilhos do pipeline" at bounding box center [476, 168] width 227 height 16
click at [407, 289] on li "Gatilhos programados" at bounding box center [476, 291] width 227 height 16
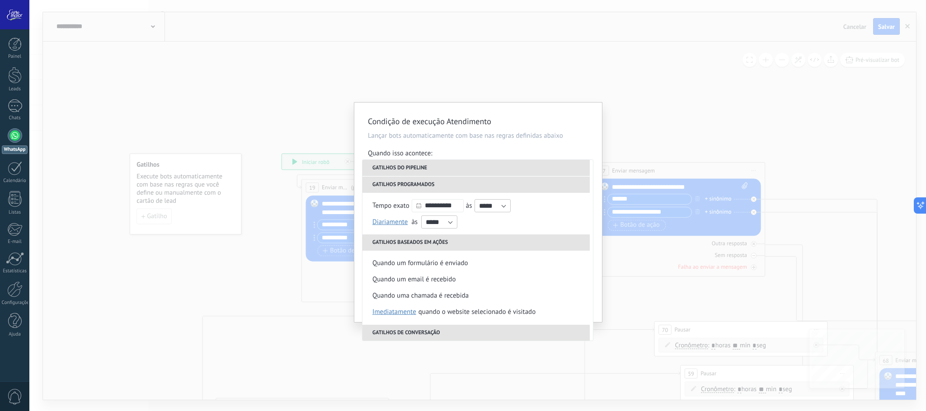
click at [338, 123] on div "Condição de execução Atendimento Lançar bots automaticamente com base nas regra…" at bounding box center [477, 205] width 897 height 411
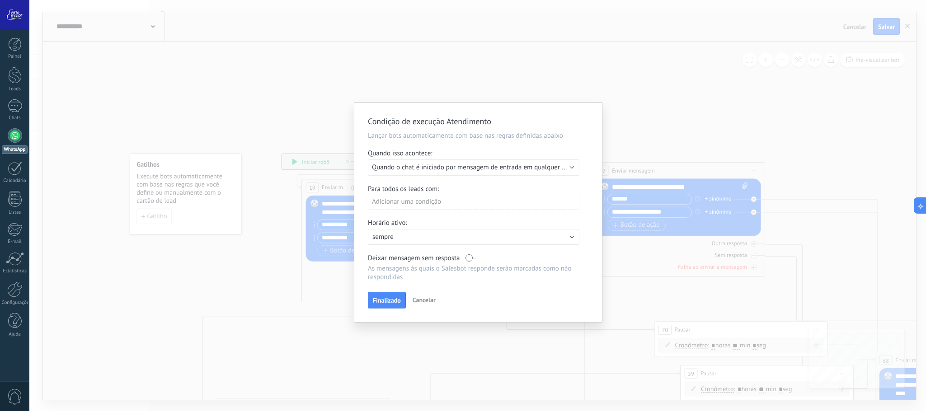
click at [424, 304] on span "Cancelar" at bounding box center [424, 300] width 23 height 8
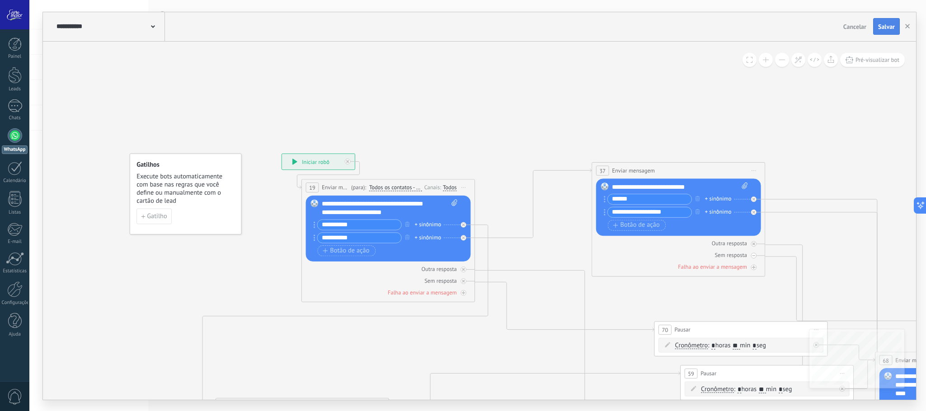
click at [886, 24] on span "Salvar" at bounding box center [886, 27] width 17 height 6
click at [16, 48] on div at bounding box center [15, 45] width 14 height 14
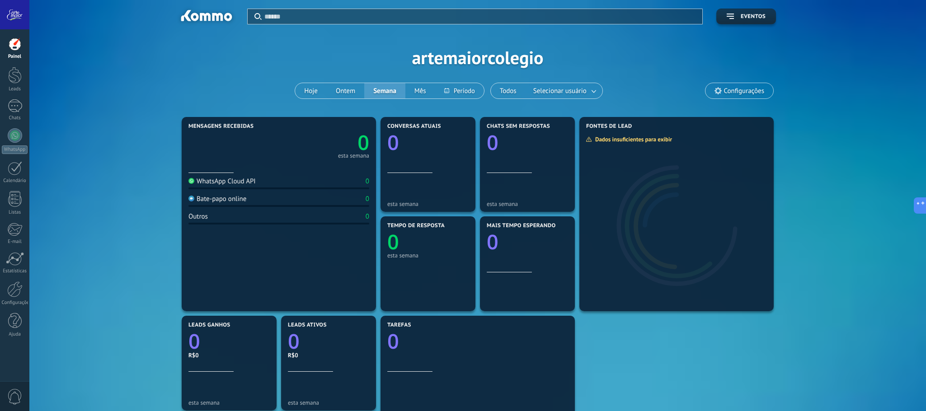
click at [518, 54] on div "Aplicar Eventos artemaiorcolegio Hoje Ontem Semana Mês Todos Selecionar usuário…" at bounding box center [478, 57] width 870 height 115
click at [13, 77] on div at bounding box center [15, 75] width 14 height 17
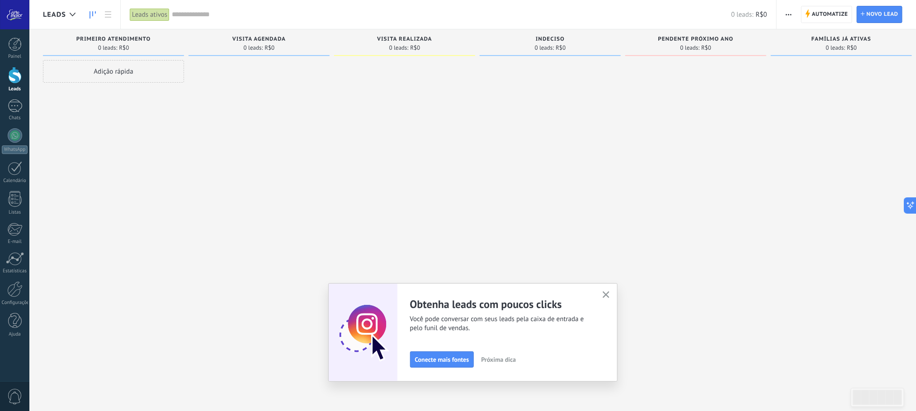
click at [609, 293] on use "button" at bounding box center [606, 295] width 7 height 7
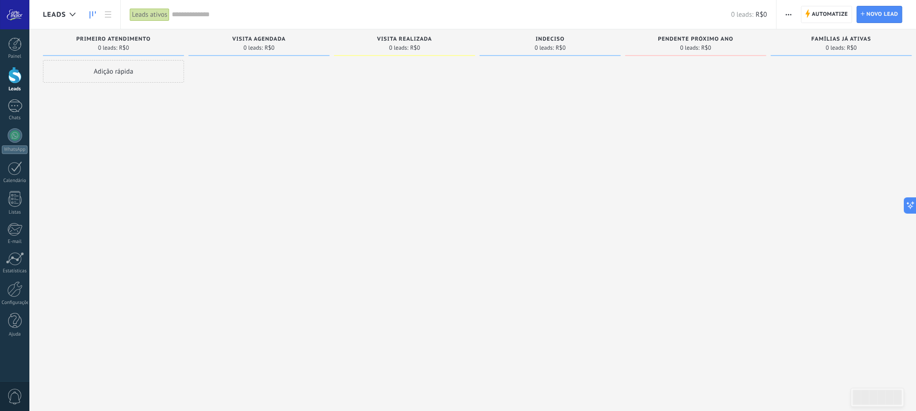
click at [554, 66] on div at bounding box center [550, 206] width 141 height 293
click at [707, 61] on div at bounding box center [695, 206] width 141 height 293
click at [788, 8] on span "button" at bounding box center [789, 14] width 6 height 17
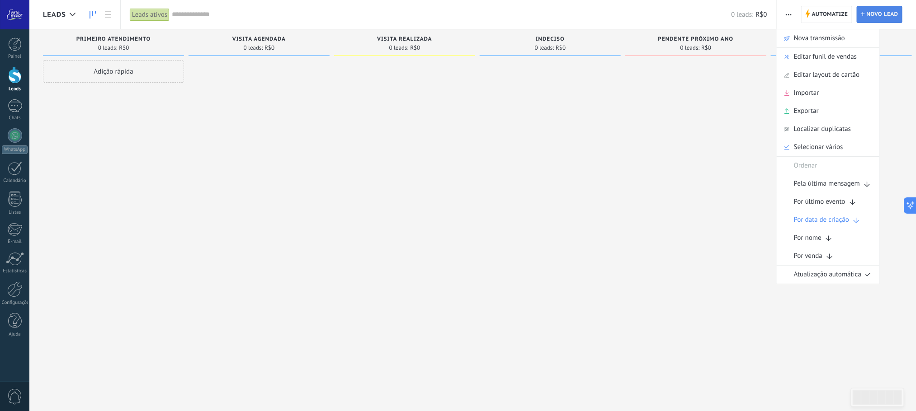
click at [874, 11] on span "Novo lead" at bounding box center [883, 14] width 32 height 16
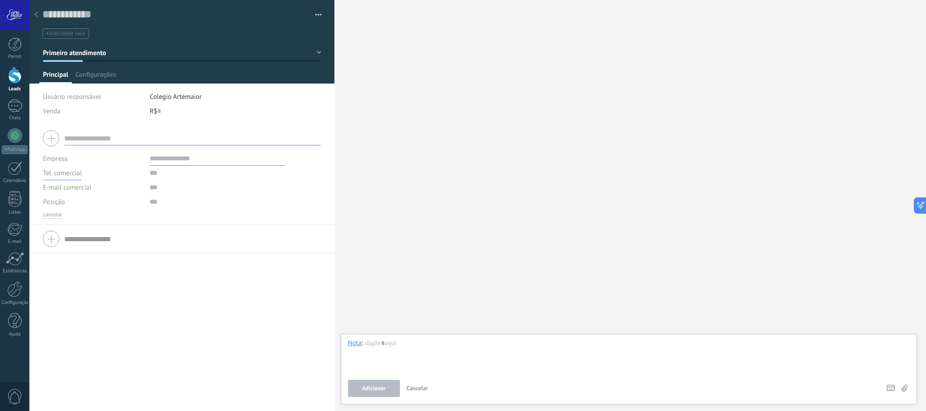
click at [56, 174] on span "Tel. comercial" at bounding box center [62, 173] width 39 height 9
click at [239, 291] on div "Empresa Tel. comercial Comercial direto Celular Faz Casa Outros Tel. comercial …" at bounding box center [181, 267] width 305 height 287
click at [81, 187] on span "E-mail comercial" at bounding box center [67, 188] width 48 height 9
click at [104, 300] on div "Empresa Tel. comercial Comercial direto Celular Faz Casa Outros Tel. comercial …" at bounding box center [181, 267] width 305 height 287
click at [64, 201] on span "Posição" at bounding box center [54, 202] width 22 height 7
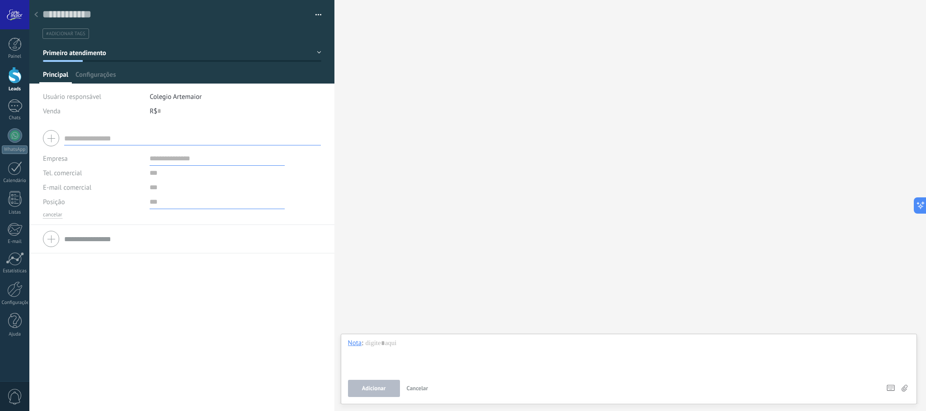
click at [155, 203] on input "text" at bounding box center [217, 202] width 135 height 14
click at [150, 203] on input "text" at bounding box center [217, 202] width 135 height 14
click at [99, 79] on span "Configurações" at bounding box center [95, 77] width 40 height 13
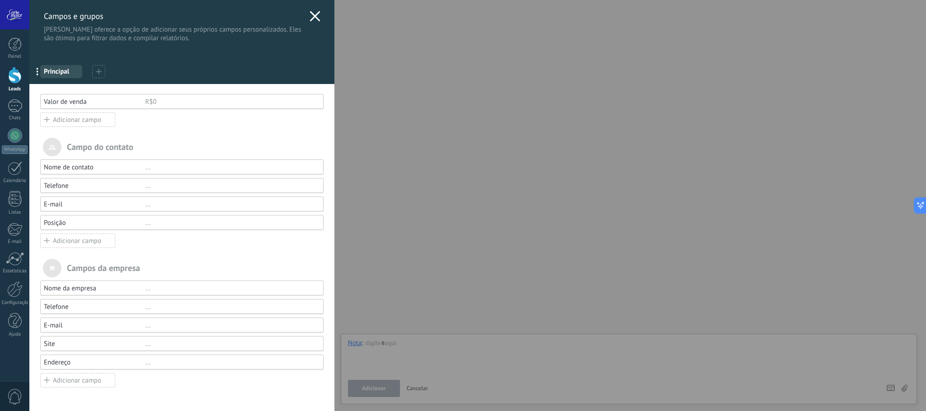
click at [83, 174] on div "Nome de contato ..." at bounding box center [181, 167] width 283 height 15
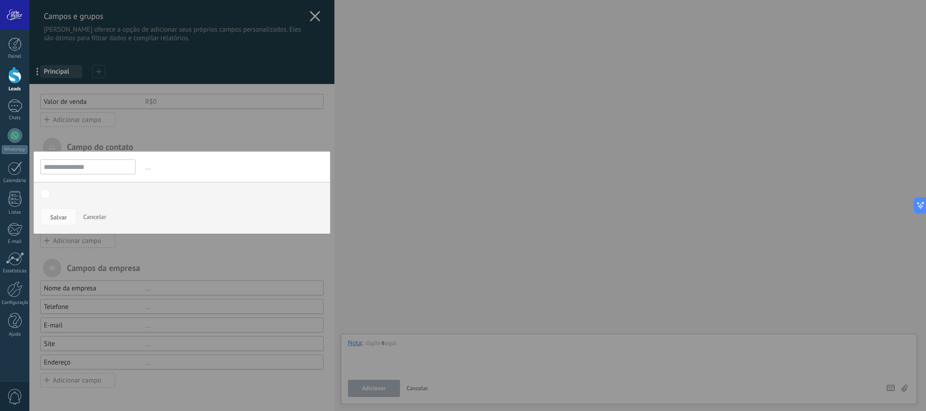
click at [83, 174] on input "**********" at bounding box center [87, 167] width 95 height 15
click at [98, 170] on input "**********" at bounding box center [87, 167] width 95 height 15
click at [98, 217] on span "Cancelar" at bounding box center [94, 217] width 23 height 8
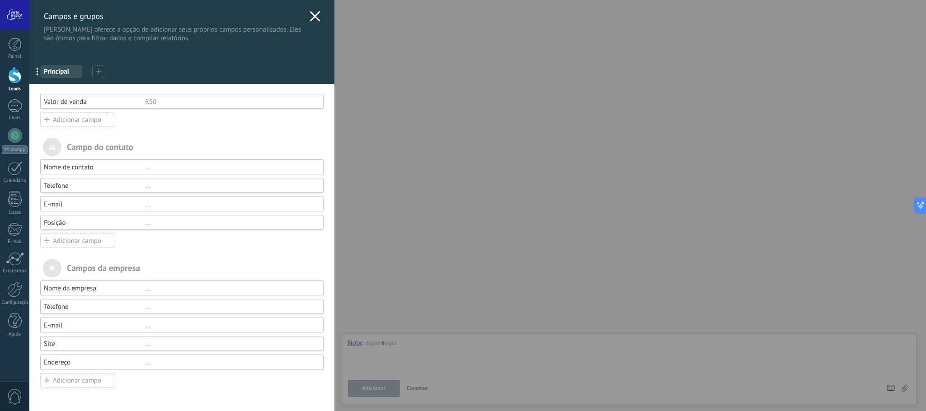
click at [87, 293] on div "Nome da empresa" at bounding box center [94, 288] width 101 height 9
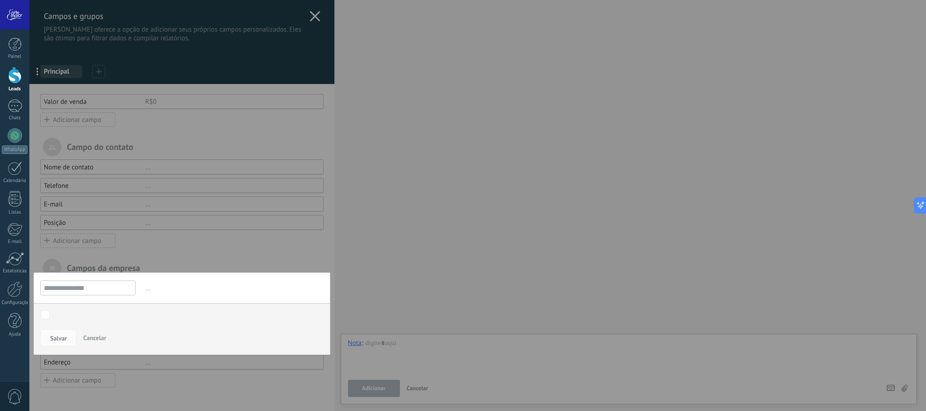
click at [87, 293] on input "**********" at bounding box center [87, 288] width 95 height 15
click at [103, 342] on span "Cancelar" at bounding box center [94, 338] width 23 height 8
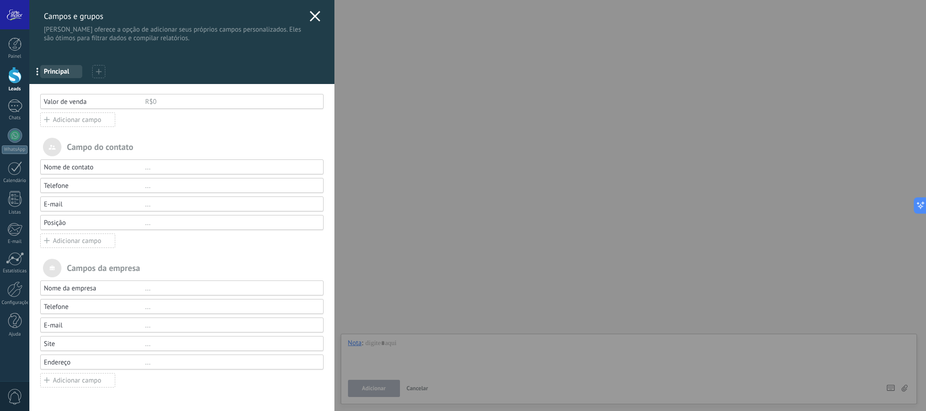
click at [101, 70] on icon at bounding box center [99, 72] width 6 height 6
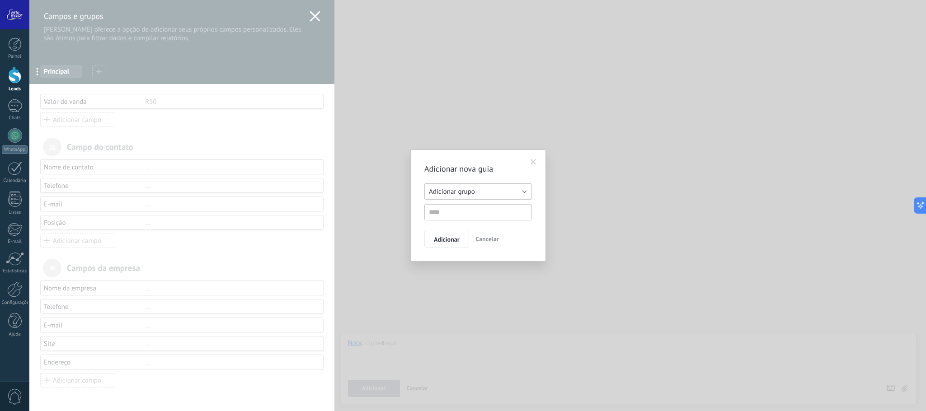
click at [517, 190] on button "Adicionar grupo" at bounding box center [478, 192] width 108 height 16
click at [516, 191] on span "Adicionar grupo" at bounding box center [474, 192] width 110 height 9
click at [533, 163] on span at bounding box center [534, 162] width 6 height 6
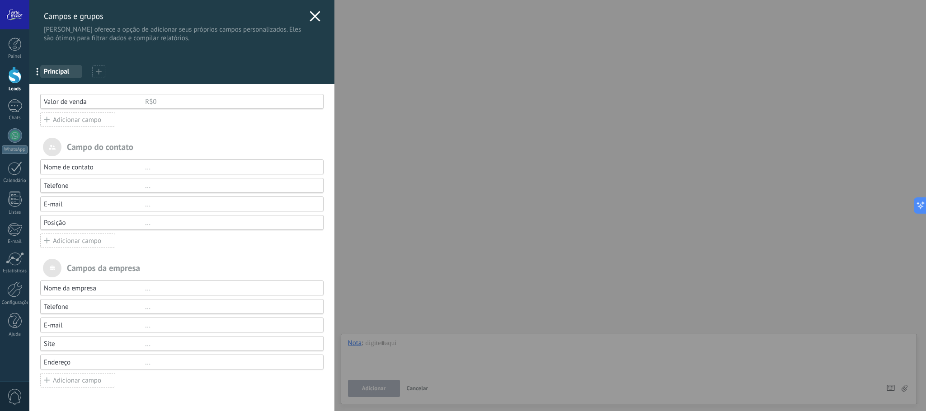
click at [82, 118] on div "Adicionar campo" at bounding box center [77, 120] width 75 height 14
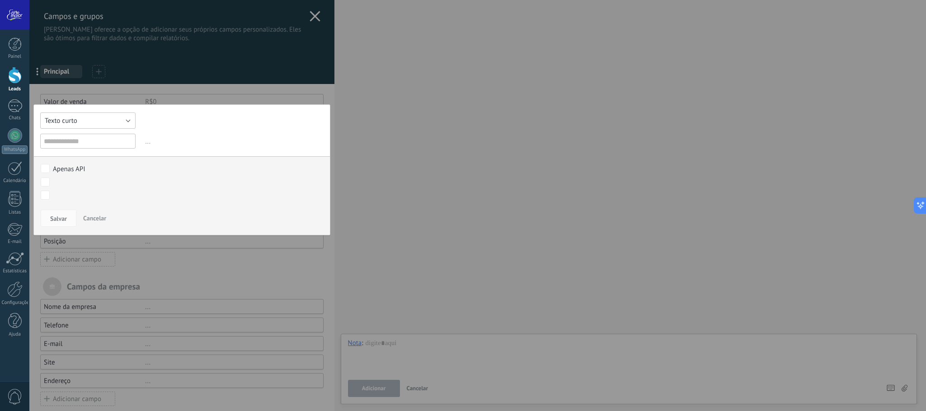
click at [118, 123] on button "Texto curto" at bounding box center [87, 121] width 95 height 16
click at [156, 119] on div "Texto curto Numérico Interruptor Selecionar Seleção múltipla Data Url Texto lon…" at bounding box center [181, 169] width 297 height 131
click at [117, 141] on input "text" at bounding box center [87, 141] width 95 height 15
type input "********"
click at [66, 219] on span "Salvar" at bounding box center [58, 219] width 17 height 6
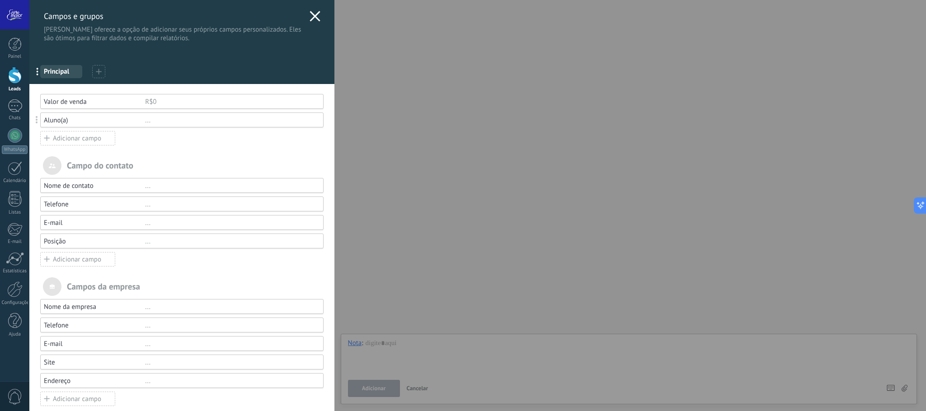
click at [82, 100] on div "Valor de venda" at bounding box center [94, 102] width 101 height 9
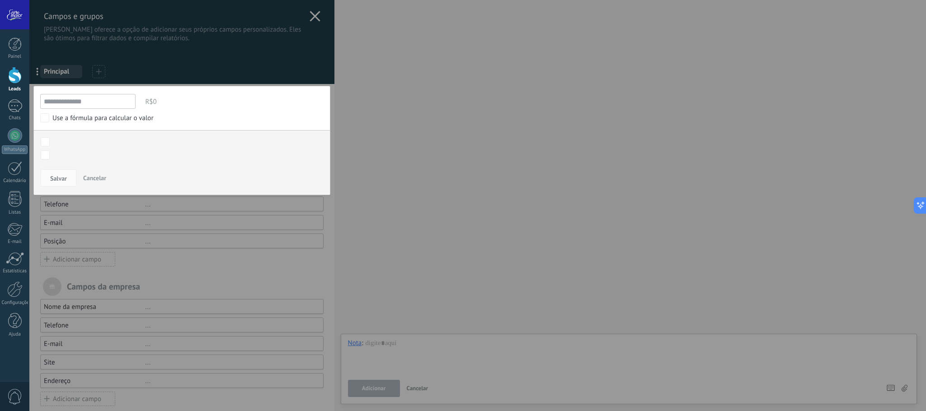
click at [98, 183] on button "Cancelar" at bounding box center [95, 178] width 30 height 17
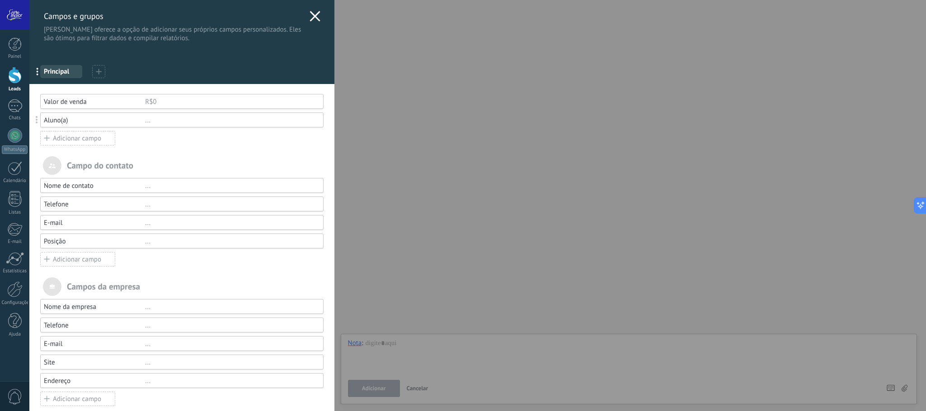
click at [83, 141] on div "Adicionar campo" at bounding box center [77, 138] width 75 height 14
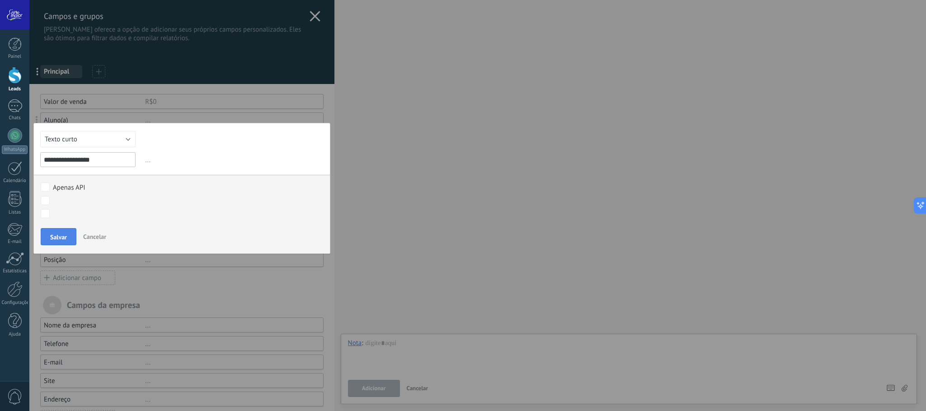
type input "**********"
click at [54, 236] on span "Salvar" at bounding box center [58, 237] width 17 height 6
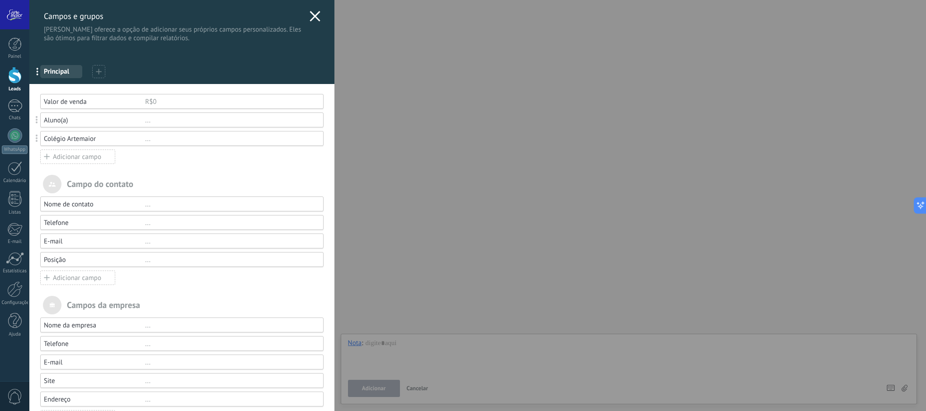
click at [92, 136] on div "Colégio Artemaior" at bounding box center [94, 139] width 101 height 9
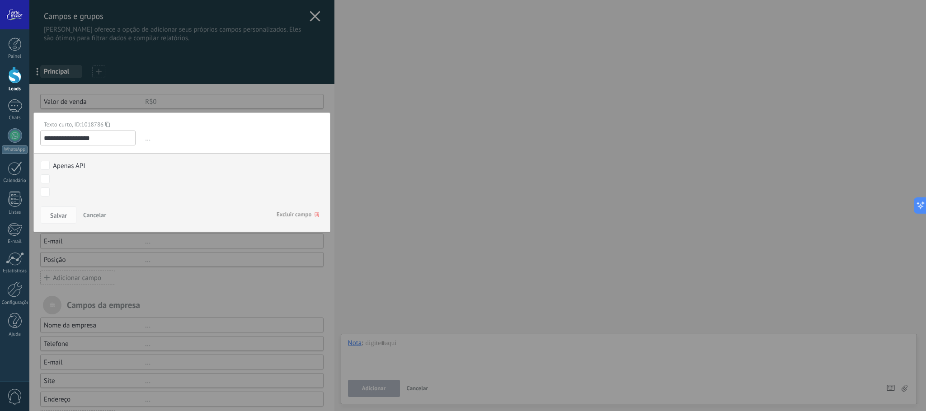
drag, startPoint x: 101, startPoint y: 138, endPoint x: 67, endPoint y: 147, distance: 35.0
click at [67, 147] on div "**********" at bounding box center [181, 173] width 297 height 120
type input "**********"
click at [57, 217] on span "Salvar" at bounding box center [58, 215] width 17 height 6
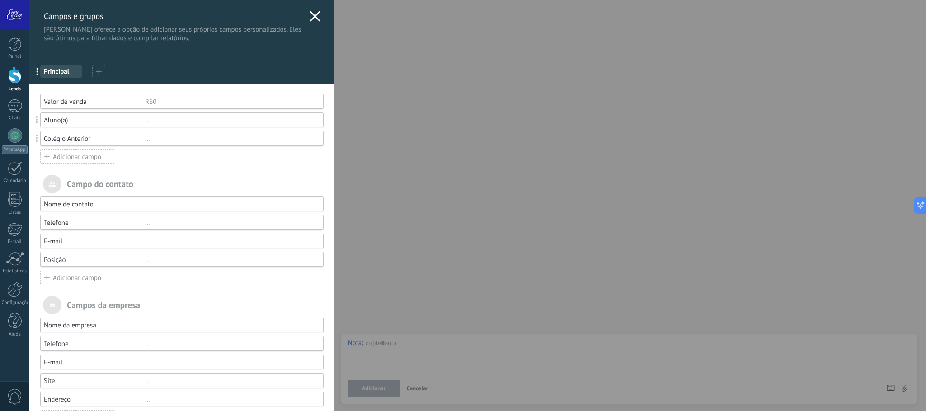
click at [87, 160] on div "Adicionar campo" at bounding box center [77, 157] width 75 height 14
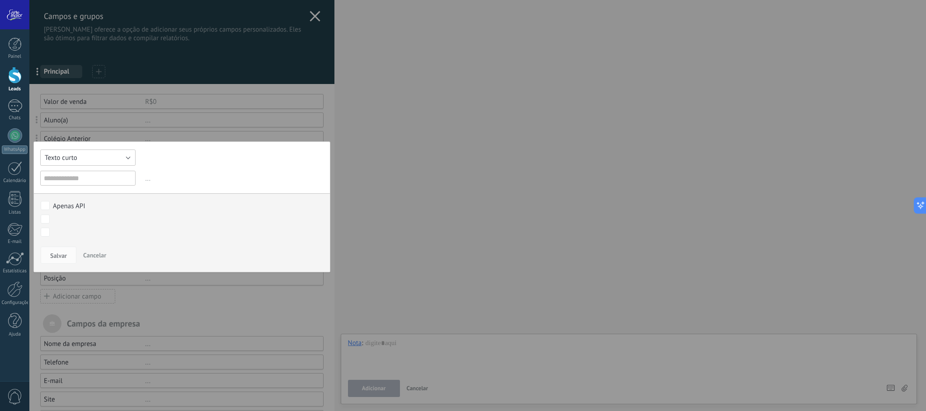
click at [133, 164] on button "Texto curto" at bounding box center [87, 158] width 95 height 16
click at [91, 200] on li "Selecionar" at bounding box center [85, 203] width 100 height 15
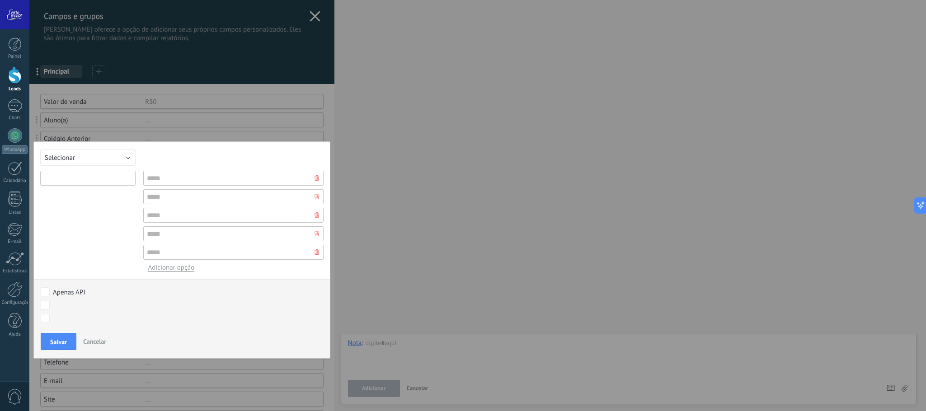
click at [105, 185] on input "text" at bounding box center [87, 178] width 95 height 15
type input "******"
click at [246, 178] on input "text" at bounding box center [233, 178] width 180 height 15
type input "***"
click at [60, 345] on span "Salvar" at bounding box center [58, 342] width 17 height 6
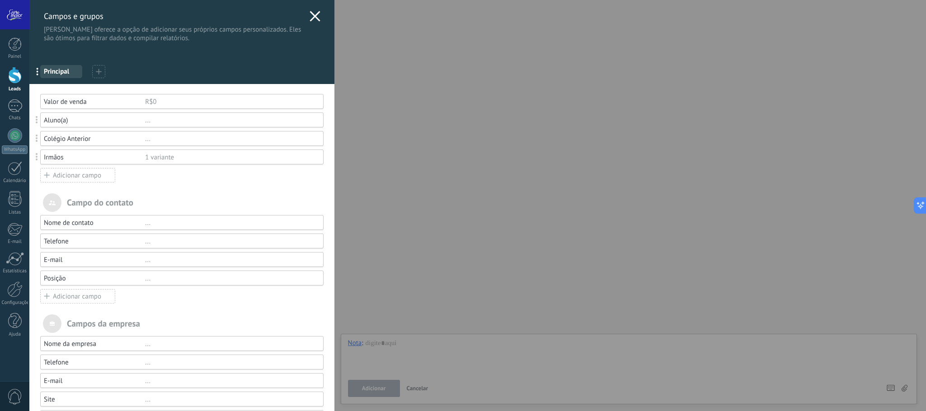
click at [196, 160] on div "1 variante" at bounding box center [230, 157] width 170 height 9
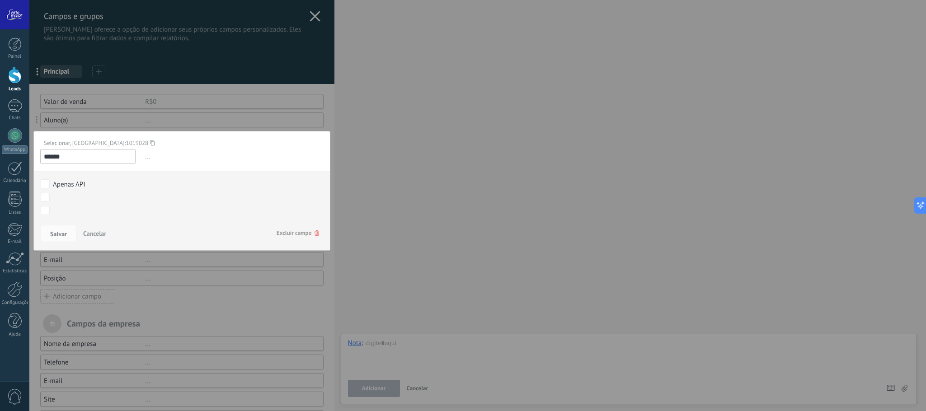
click at [91, 235] on span "Cancelar" at bounding box center [94, 234] width 23 height 8
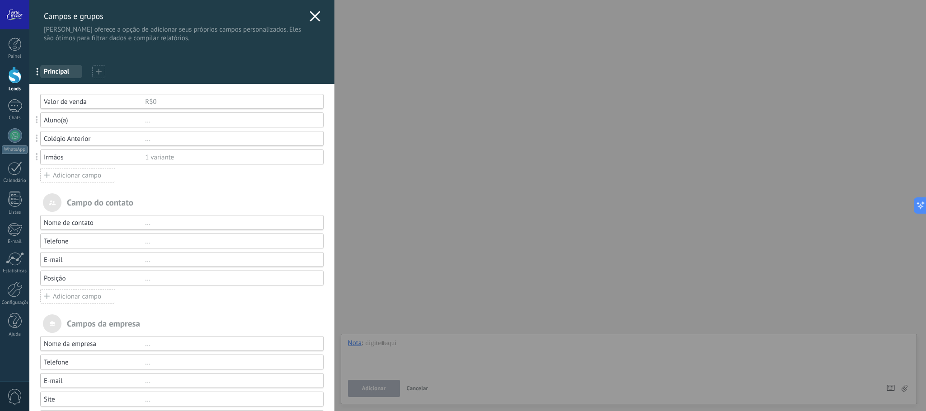
click at [98, 173] on div "Adicionar campo" at bounding box center [77, 175] width 75 height 14
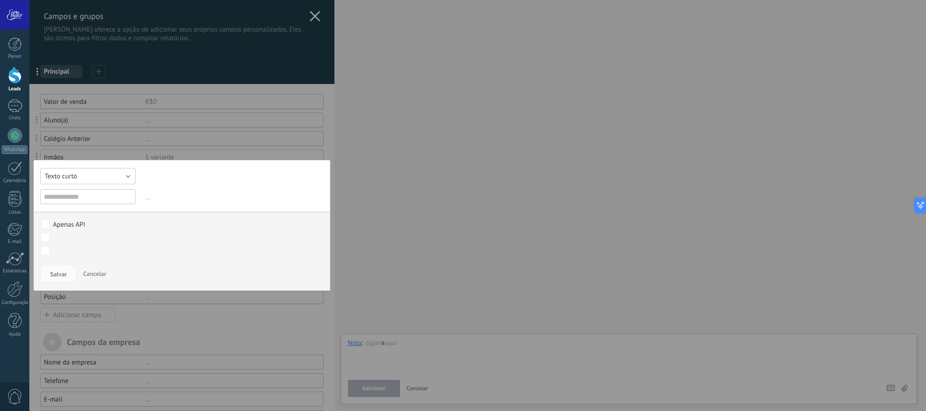
click at [122, 183] on button "Texto curto" at bounding box center [87, 176] width 95 height 16
click at [90, 253] on span "Data" at bounding box center [84, 253] width 98 height 9
click at [87, 197] on input "text" at bounding box center [87, 196] width 95 height 15
type input "**********"
click at [60, 273] on span "Salvar" at bounding box center [58, 274] width 17 height 6
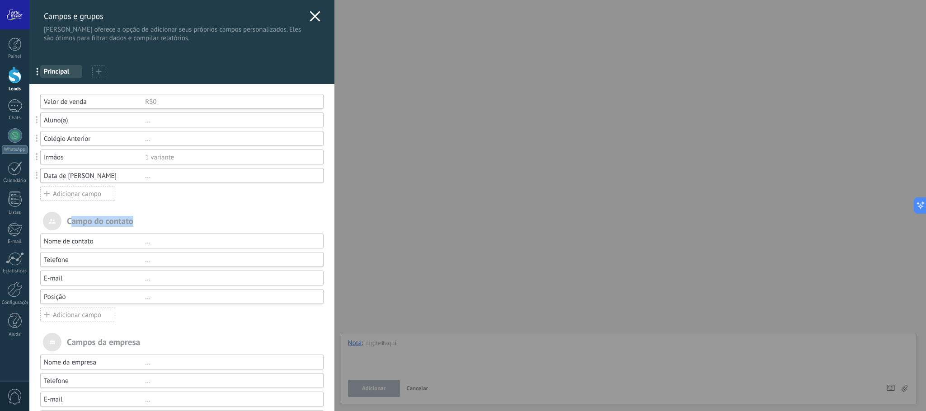
drag, startPoint x: 132, startPoint y: 226, endPoint x: 70, endPoint y: 228, distance: 62.4
click at [70, 228] on div "Campo do contato" at bounding box center [181, 221] width 283 height 19
click at [66, 226] on div "Campo do contato" at bounding box center [181, 221] width 283 height 19
drag, startPoint x: 67, startPoint y: 221, endPoint x: 139, endPoint y: 226, distance: 72.1
click at [139, 226] on div "Campo do contato" at bounding box center [181, 221] width 283 height 19
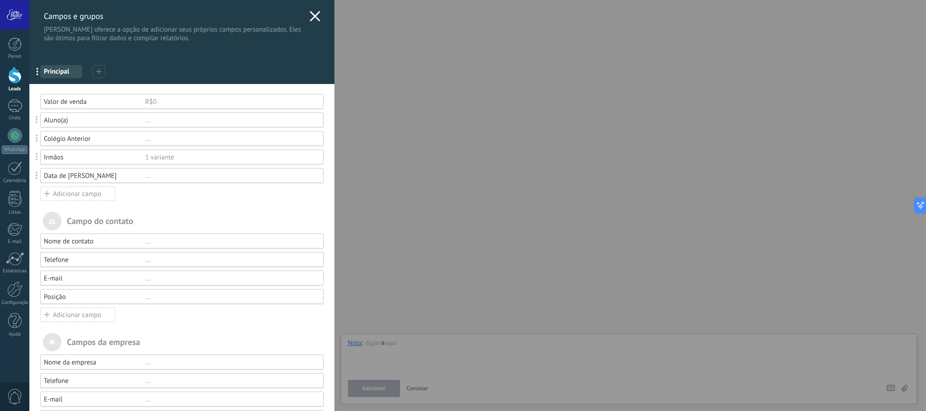
click at [148, 207] on div "Você atingiu o limite de campos personalizados no plano Período de teste. Valor…" at bounding box center [181, 281] width 305 height 395
click at [38, 285] on div "E-mail ..." at bounding box center [177, 278] width 292 height 15
drag, startPoint x: 78, startPoint y: 302, endPoint x: 37, endPoint y: 312, distance: 42.2
click at [37, 312] on div "Você atingiu o limite de campos personalizados no plano Período de teste. Valor…" at bounding box center [181, 281] width 305 height 395
click at [194, 330] on div "Campo do contato Nome de contato ... Telefone ... E-mail ... Posição ... Adicio…" at bounding box center [181, 337] width 283 height 250
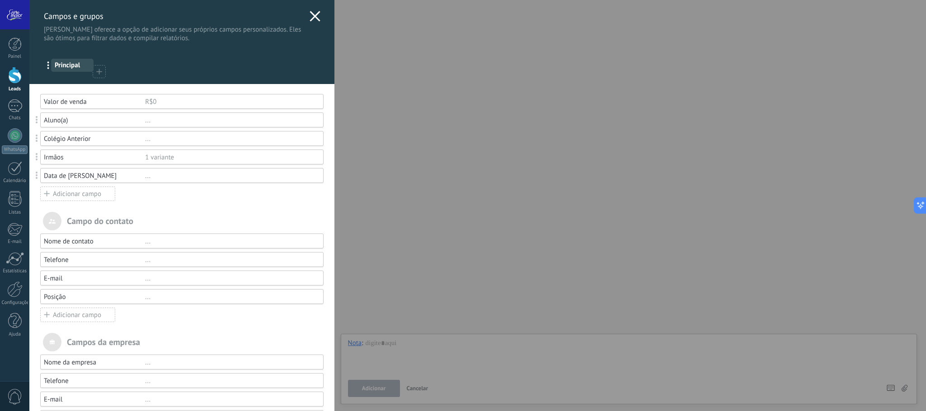
drag, startPoint x: 35, startPoint y: 77, endPoint x: 45, endPoint y: 71, distance: 11.8
click at [99, 70] on icon at bounding box center [99, 72] width 6 height 6
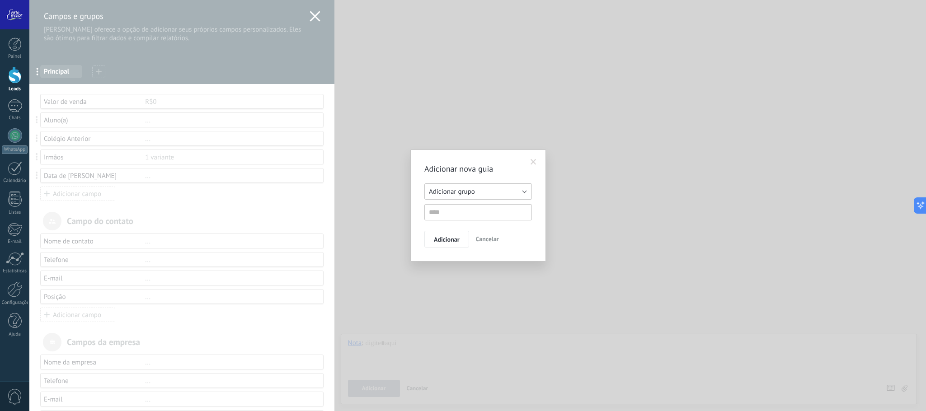
click at [521, 194] on button "Adicionar grupo" at bounding box center [478, 192] width 108 height 16
click at [539, 159] on span at bounding box center [533, 162] width 15 height 15
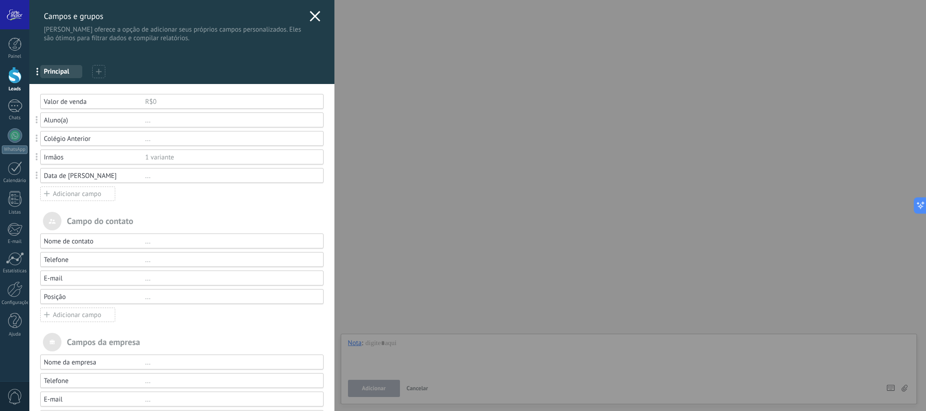
click at [215, 196] on div "Valor de venda R$0 Aluno(a) ... [GEOGRAPHIC_DATA] ... Irmãos 1 variante Data de…" at bounding box center [181, 148] width 283 height 108
click at [84, 193] on div "Adicionar campo" at bounding box center [77, 194] width 75 height 14
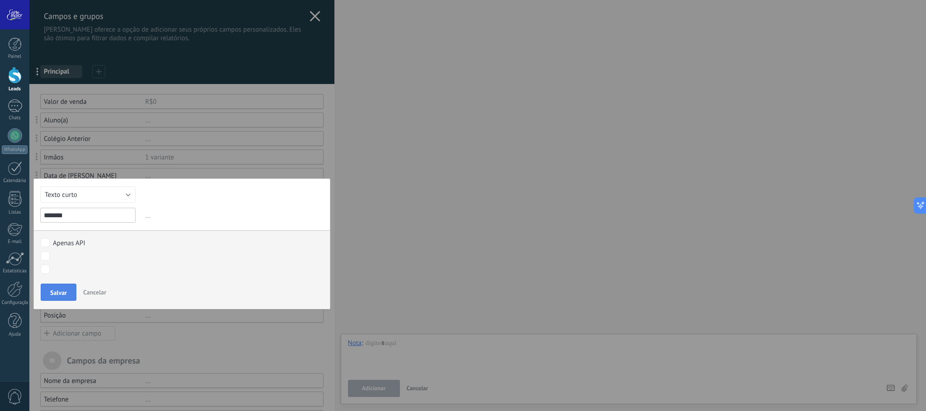
type input "******"
click at [48, 293] on button "Salvar" at bounding box center [59, 292] width 36 height 17
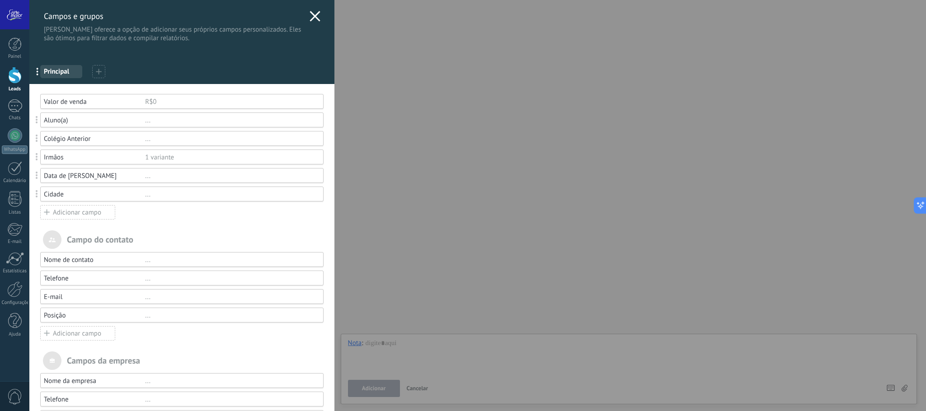
click at [76, 220] on div "Adicionar campo" at bounding box center [77, 212] width 75 height 14
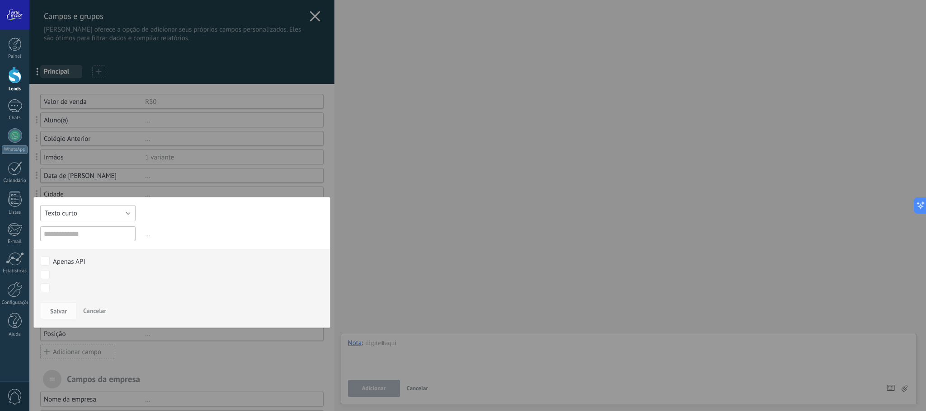
click at [121, 215] on button "Texto curto" at bounding box center [87, 213] width 95 height 16
click at [94, 278] on span "Seleção múltipla" at bounding box center [84, 275] width 98 height 9
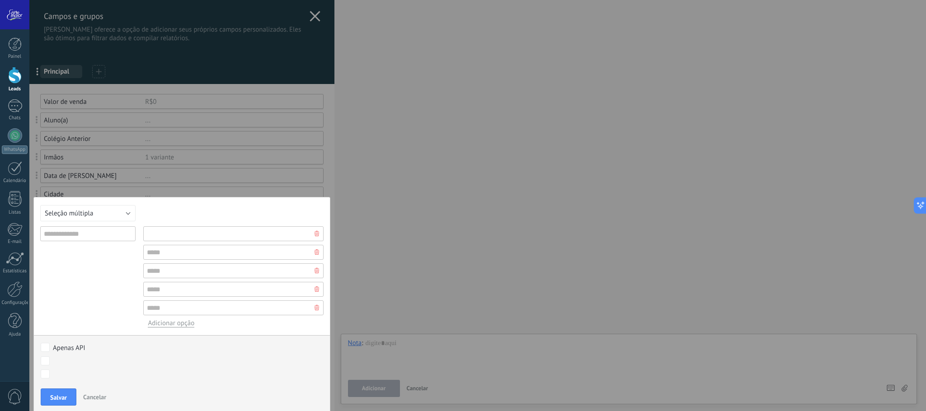
click at [201, 237] on input "text" at bounding box center [233, 233] width 180 height 15
type input "********"
type input "******"
type input "***"
type input "******"
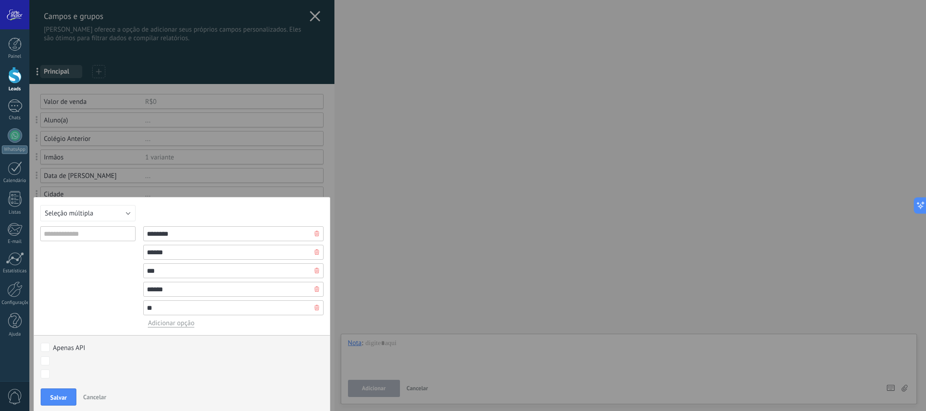
type input "*"
drag, startPoint x: 169, startPoint y: 288, endPoint x: 151, endPoint y: 293, distance: 18.9
click at [151, 293] on input "******" at bounding box center [233, 289] width 180 height 15
click at [162, 311] on input "text" at bounding box center [233, 308] width 180 height 15
paste input "*****"
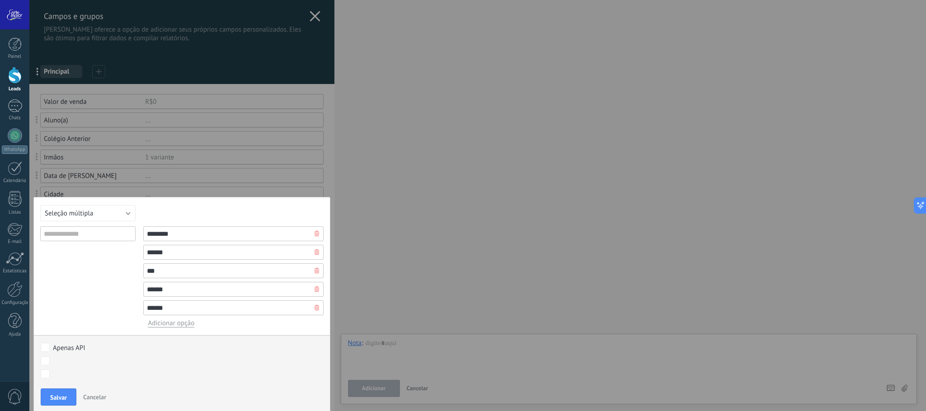
type input "******"
click at [169, 326] on span "Adicionar opção" at bounding box center [171, 323] width 47 height 9
type input "******"
click at [174, 346] on span "Adicionar opção" at bounding box center [171, 342] width 47 height 9
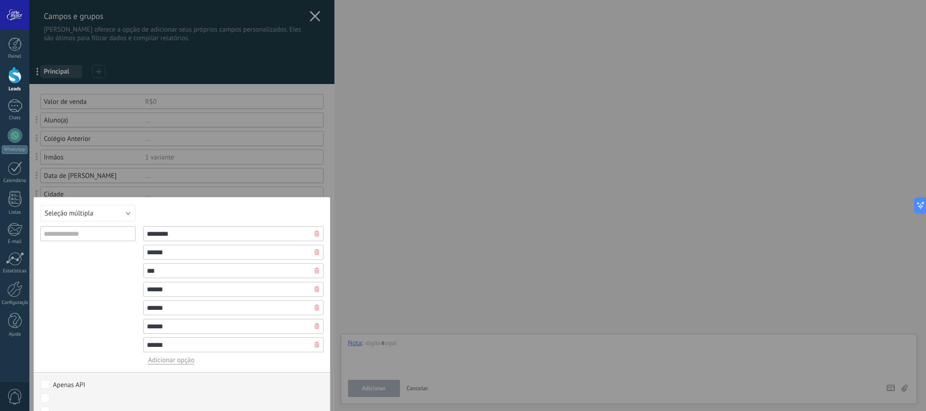
type input "******"
click at [179, 365] on span "Adicionar opção" at bounding box center [171, 360] width 47 height 9
type input "******"
click at [183, 383] on span "Adicionar opção" at bounding box center [171, 379] width 47 height 9
type input "******"
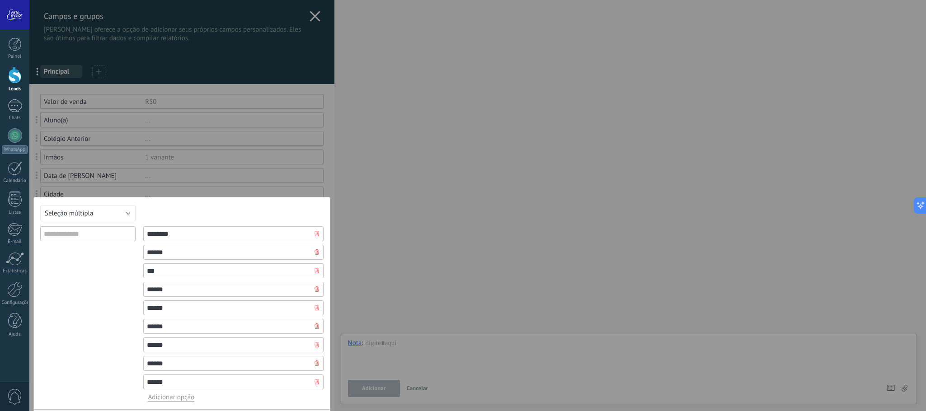
click at [187, 401] on span "Adicionar opção" at bounding box center [171, 397] width 47 height 9
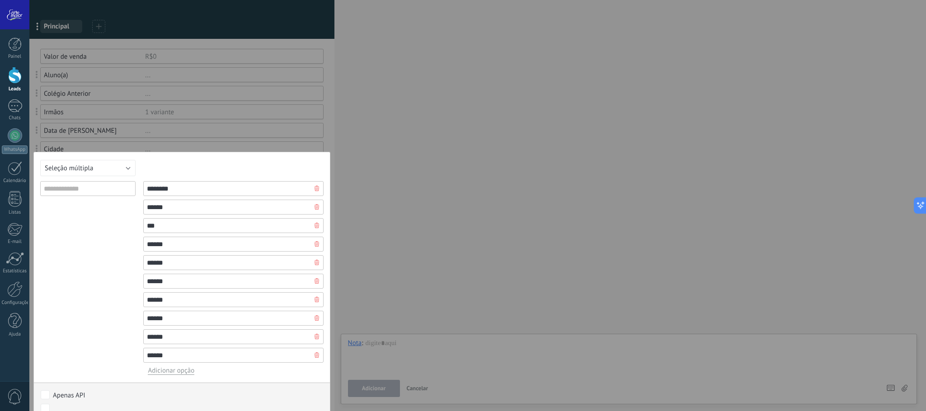
scroll to position [110, 0]
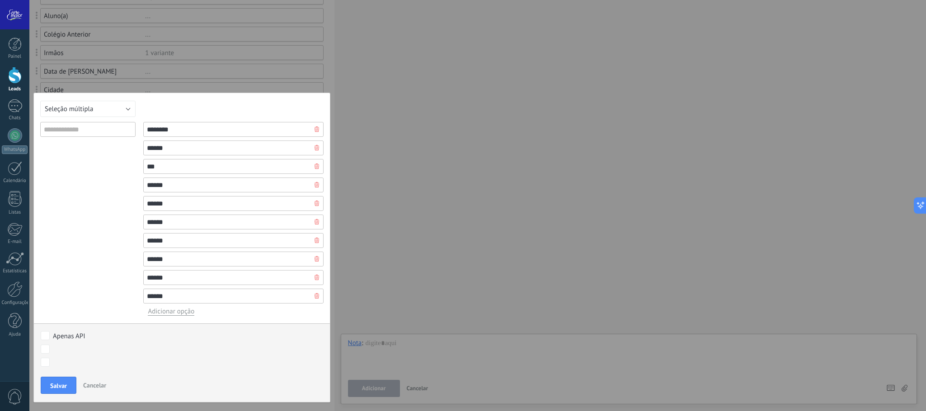
type input "******"
click at [182, 307] on span "Adicionar opção" at bounding box center [171, 311] width 47 height 9
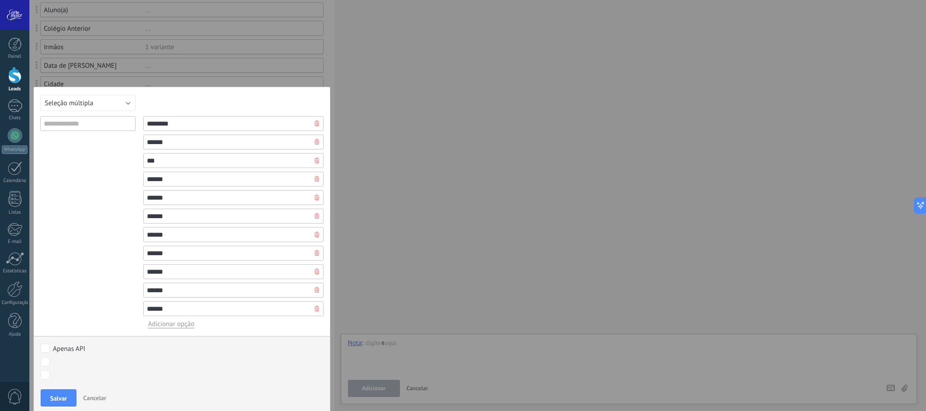
type input "******"
click at [179, 328] on span "Adicionar opção" at bounding box center [171, 324] width 47 height 9
type input "******"
click at [170, 350] on div "Texto curto Numérico Interruptor Selecionar Seleção múltipla Data Url Texto lon…" at bounding box center [181, 260] width 297 height 347
click at [167, 346] on span "Adicionar opção" at bounding box center [171, 343] width 47 height 9
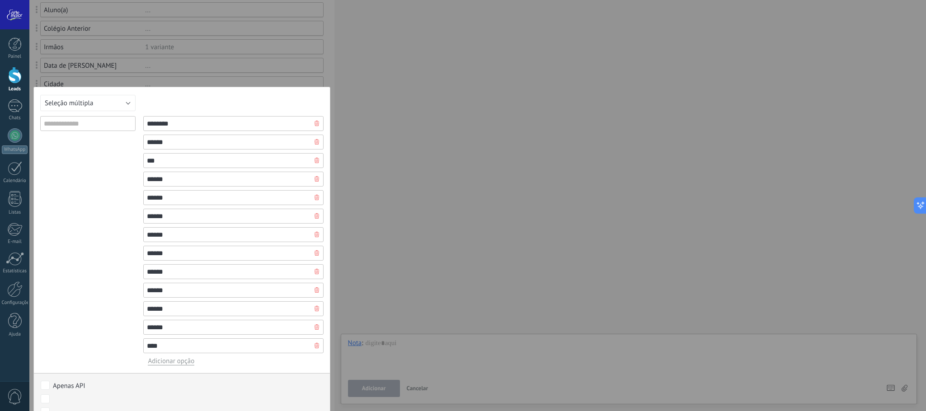
type input "****"
click at [176, 363] on span "Adicionar opção" at bounding box center [171, 361] width 47 height 9
click at [181, 382] on span "Adicionar opção" at bounding box center [171, 380] width 47 height 9
type input "****"
click at [179, 379] on span "Adicionar opção" at bounding box center [171, 380] width 47 height 9
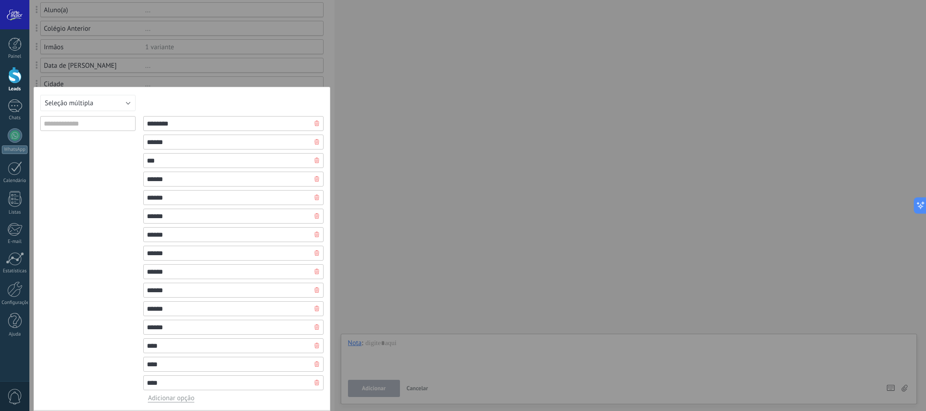
type input "****"
click at [79, 281] on div at bounding box center [87, 259] width 95 height 287
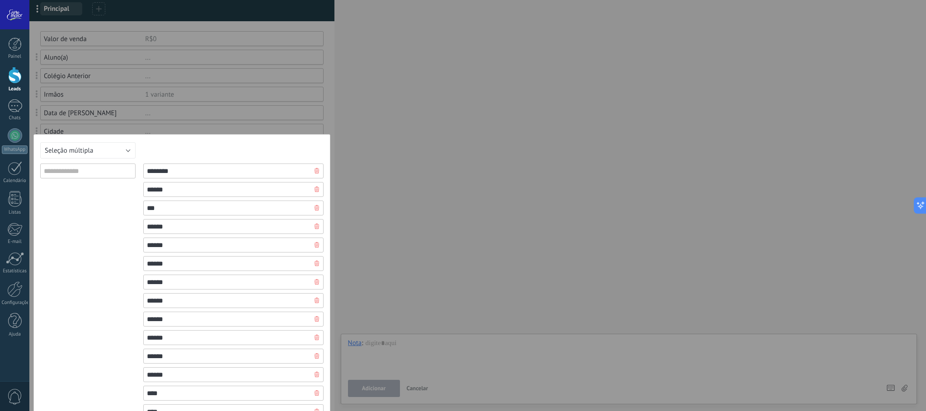
scroll to position [191, 0]
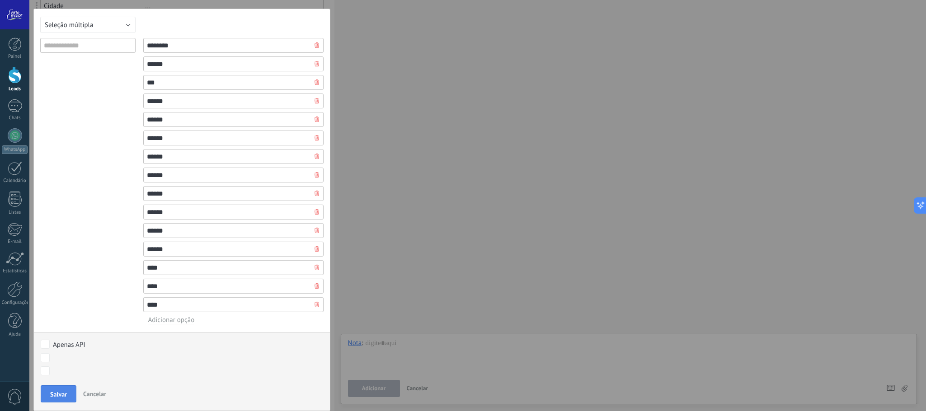
click at [61, 392] on span "Salvar" at bounding box center [58, 394] width 17 height 6
click at [57, 395] on div "Primeiro atendimento visita agendada visita realizada indeciso pendente próximo…" at bounding box center [177, 380] width 279 height 61
click at [60, 392] on span "Salvar" at bounding box center [58, 394] width 17 height 6
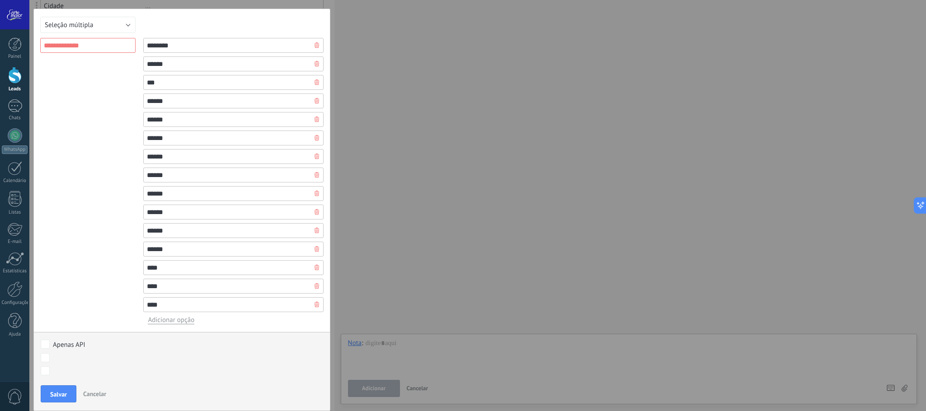
click at [83, 48] on input "text" at bounding box center [87, 45] width 95 height 15
type input "*********"
click at [52, 391] on span "Salvar" at bounding box center [58, 394] width 17 height 6
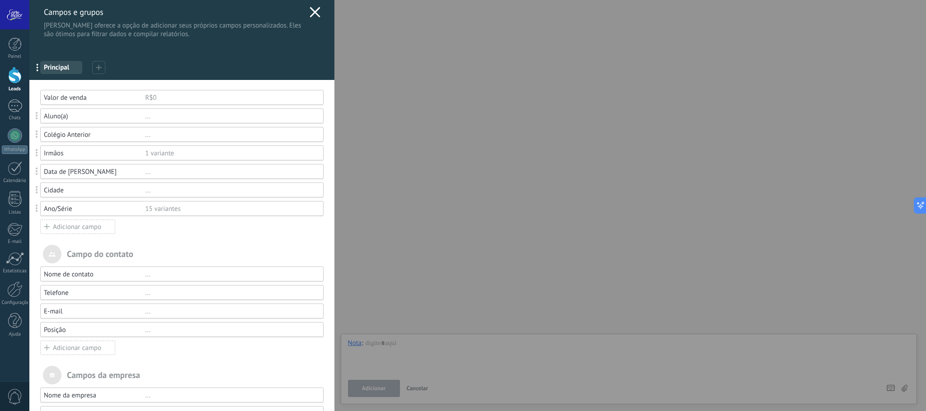
scroll to position [0, 0]
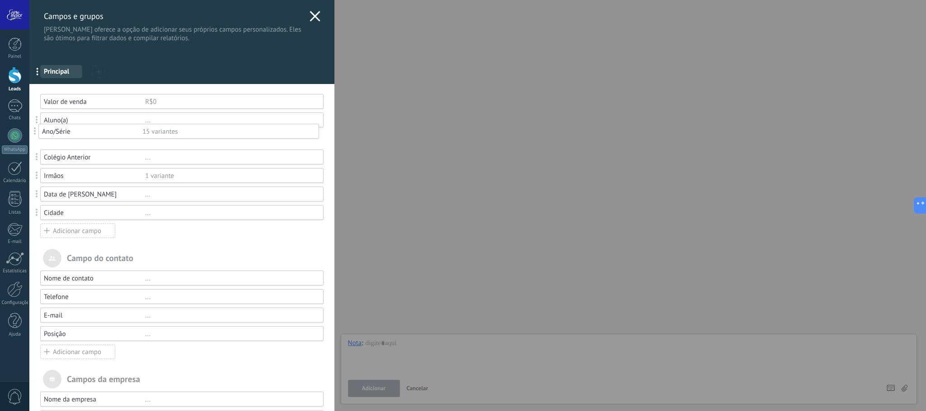
drag, startPoint x: 36, startPoint y: 218, endPoint x: 34, endPoint y: 134, distance: 84.1
drag, startPoint x: 36, startPoint y: 176, endPoint x: 34, endPoint y: 220, distance: 43.4
click at [158, 102] on div "R$0" at bounding box center [230, 102] width 170 height 9
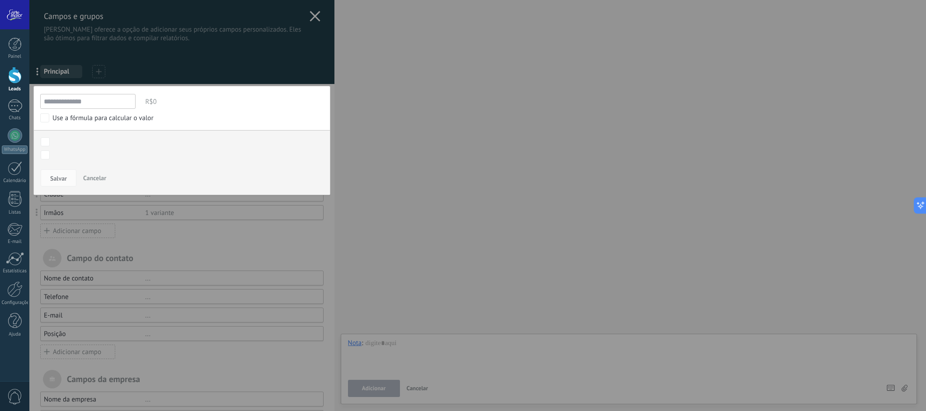
click at [90, 121] on div "Use a fórmula para calcular o valor" at bounding box center [102, 118] width 101 height 9
click at [94, 179] on span "Cancelar" at bounding box center [94, 178] width 23 height 8
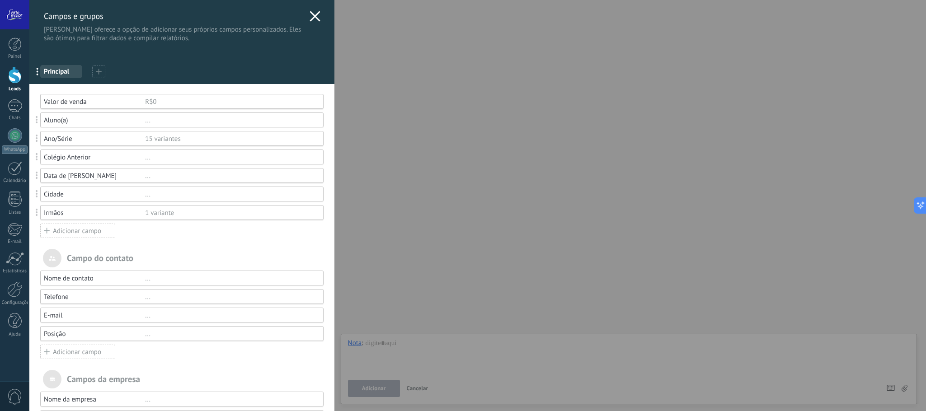
click at [81, 282] on div "Nome de contato" at bounding box center [94, 278] width 101 height 9
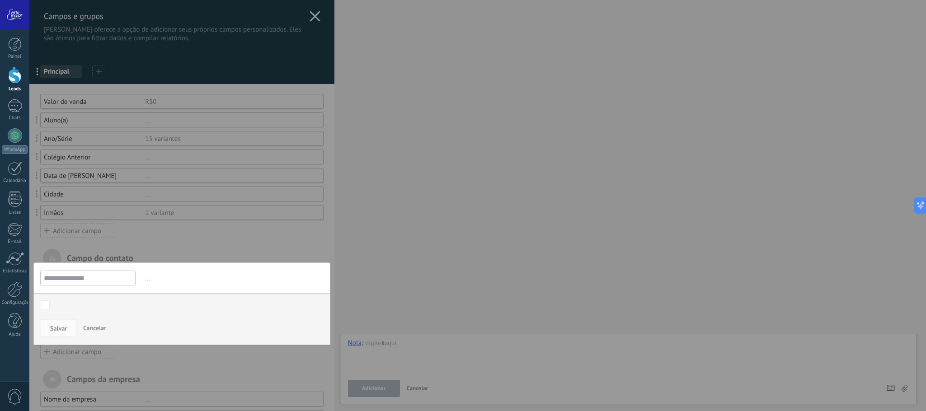
click at [91, 286] on input "**********" at bounding box center [87, 278] width 95 height 15
click at [91, 277] on input "**********" at bounding box center [87, 278] width 95 height 15
click at [47, 310] on body ".abccls-1,.abccls-2{fill-rule:evenodd}.abccls-2{fill:#fff} .abfcls-1{fill:none}…" at bounding box center [463, 205] width 926 height 411
click at [98, 332] on span "Cancelar" at bounding box center [94, 328] width 23 height 8
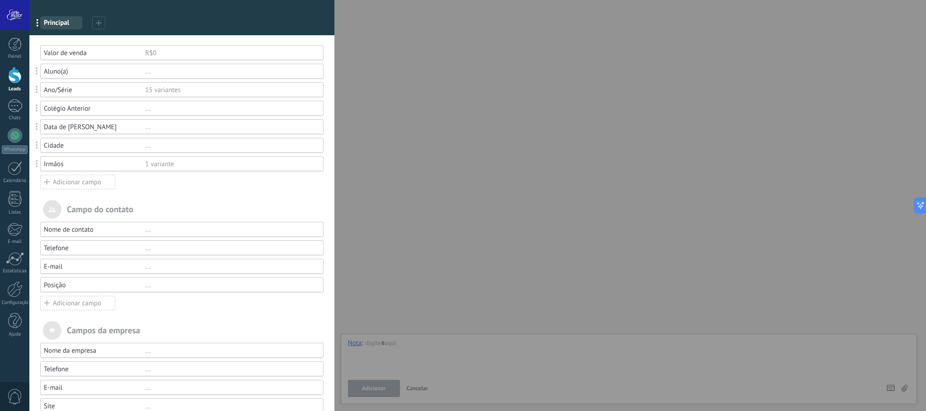
scroll to position [111, 0]
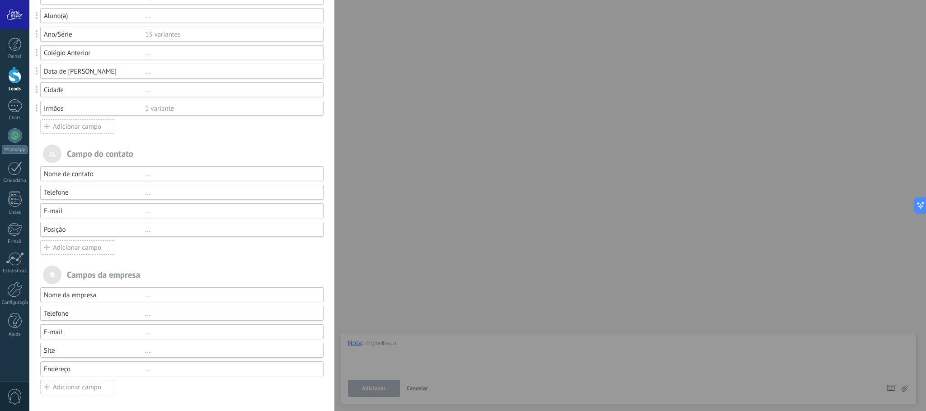
click at [191, 172] on div "..." at bounding box center [230, 174] width 170 height 9
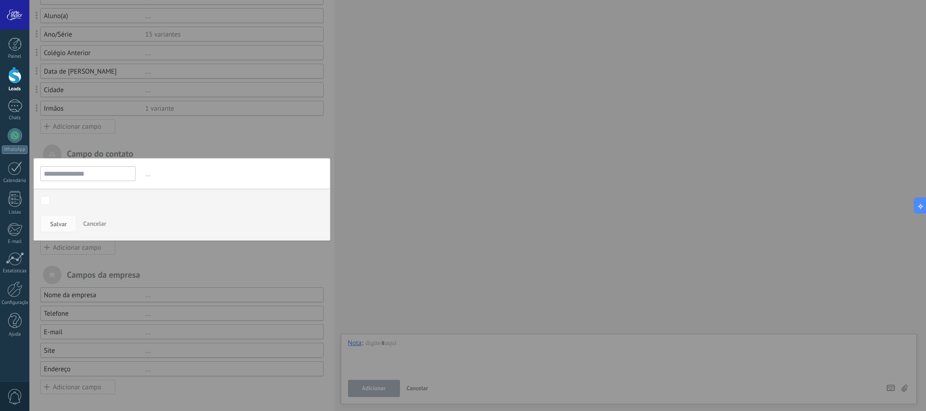
scroll to position [110, 0]
click at [191, 172] on span "..." at bounding box center [233, 174] width 180 height 15
click at [98, 220] on span "Cancelar" at bounding box center [94, 224] width 23 height 8
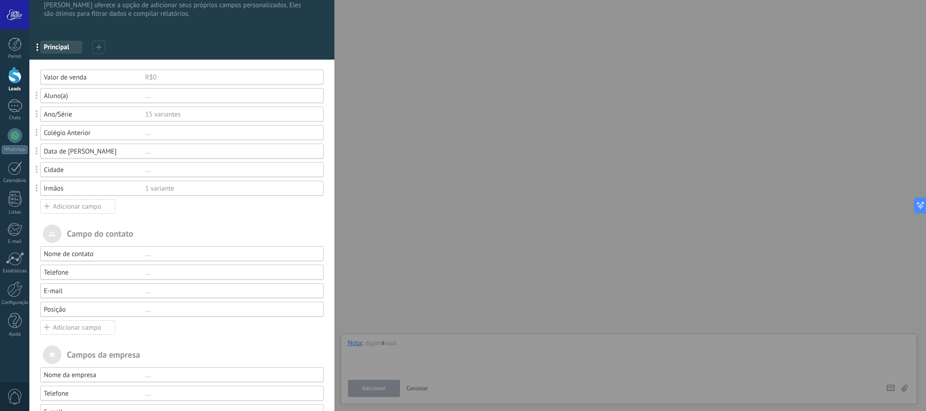
scroll to position [111, 0]
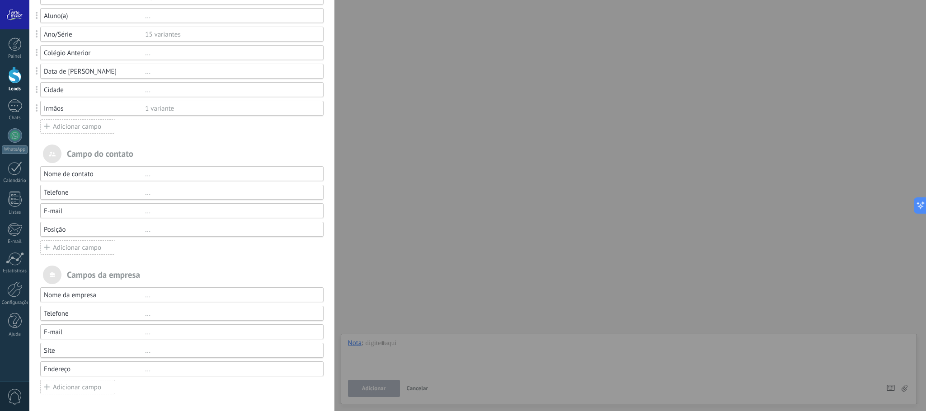
click at [47, 274] on span at bounding box center [52, 275] width 19 height 19
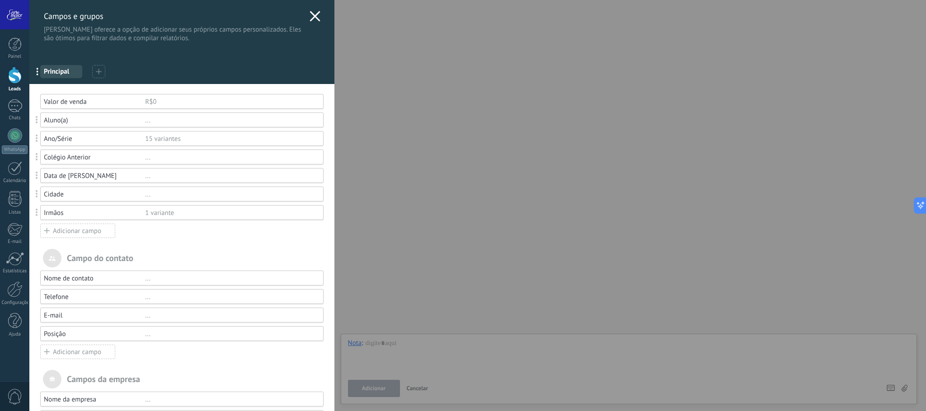
click at [311, 15] on use at bounding box center [315, 16] width 10 height 10
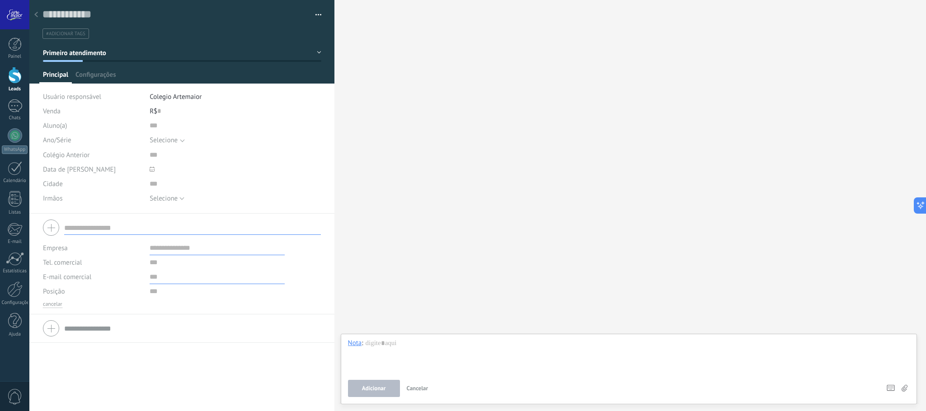
click at [160, 272] on input "text" at bounding box center [217, 277] width 135 height 14
click at [181, 144] on div "Selecionar tudo Maternal Jardim Pré 1º ano 2º ano 3º ano 4º ano 5º ano 6º ano 7…" at bounding box center [235, 140] width 171 height 15
click at [175, 137] on div "Selecione" at bounding box center [164, 140] width 28 height 7
click at [159, 136] on input "text" at bounding box center [227, 140] width 187 height 16
click at [94, 149] on div "Colégio Anterior" at bounding box center [93, 155] width 100 height 14
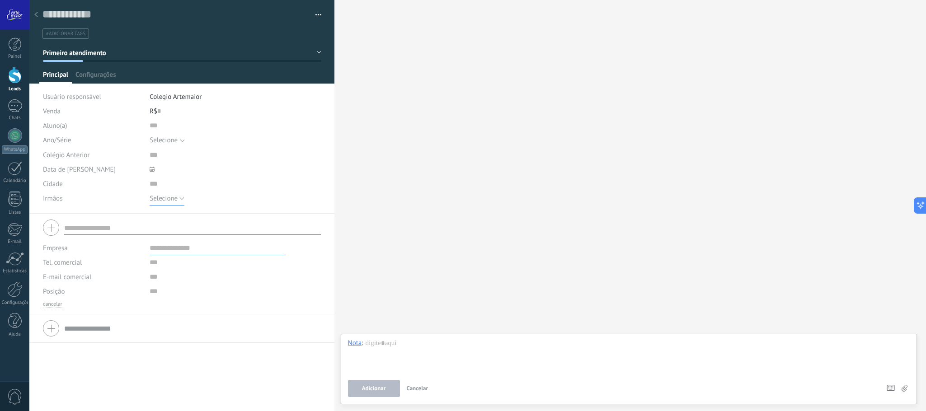
click at [177, 203] on button "Selecione" at bounding box center [167, 198] width 35 height 14
click at [177, 203] on span "Selecione" at bounding box center [227, 198] width 174 height 9
click at [113, 231] on input "text" at bounding box center [192, 228] width 257 height 14
click at [155, 266] on input "text" at bounding box center [217, 262] width 135 height 14
click at [316, 15] on span "button" at bounding box center [319, 16] width 6 height 2
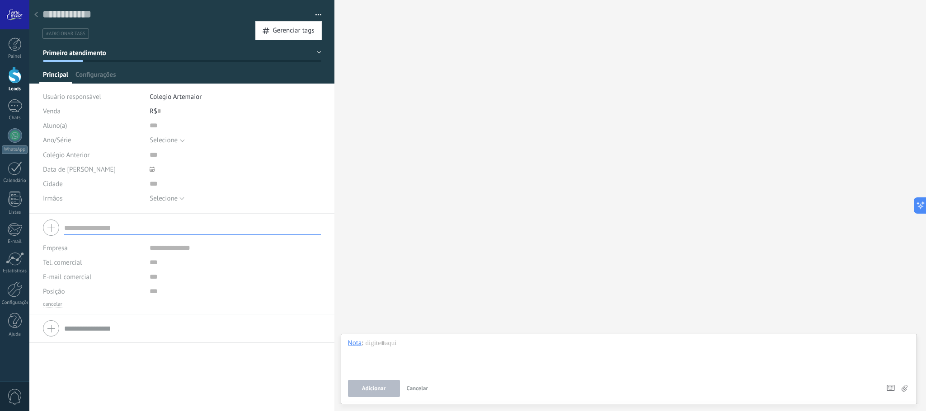
click at [39, 16] on div at bounding box center [36, 15] width 13 height 18
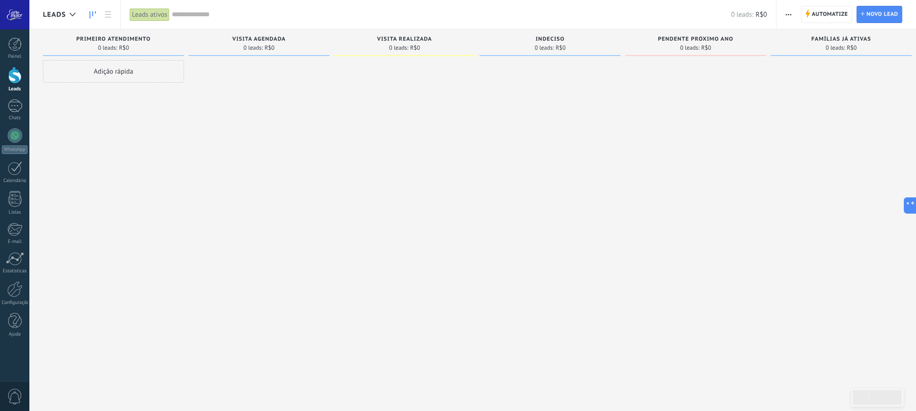
click at [791, 15] on button "button" at bounding box center [788, 14] width 13 height 17
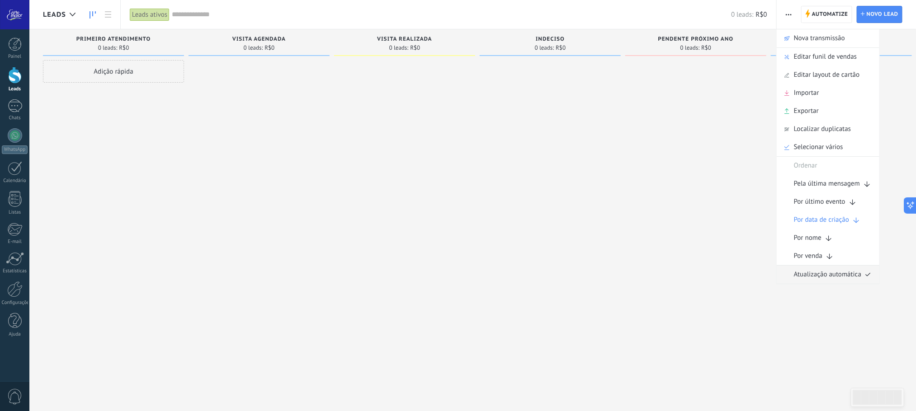
click at [866, 277] on icon at bounding box center [867, 275] width 7 height 4
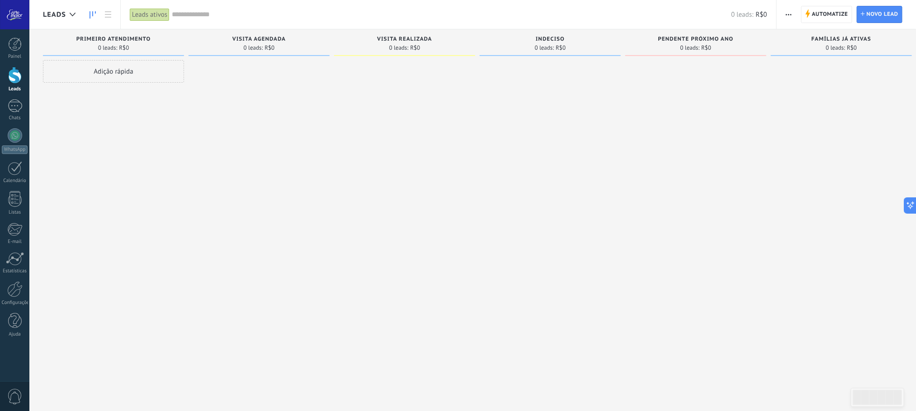
click at [793, 19] on button "button" at bounding box center [788, 14] width 13 height 17
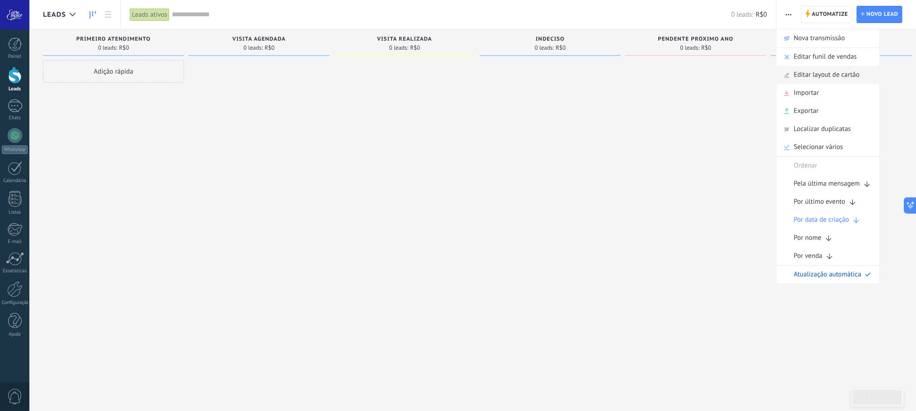
click at [840, 78] on span "Editar layout de cartão" at bounding box center [827, 75] width 66 height 18
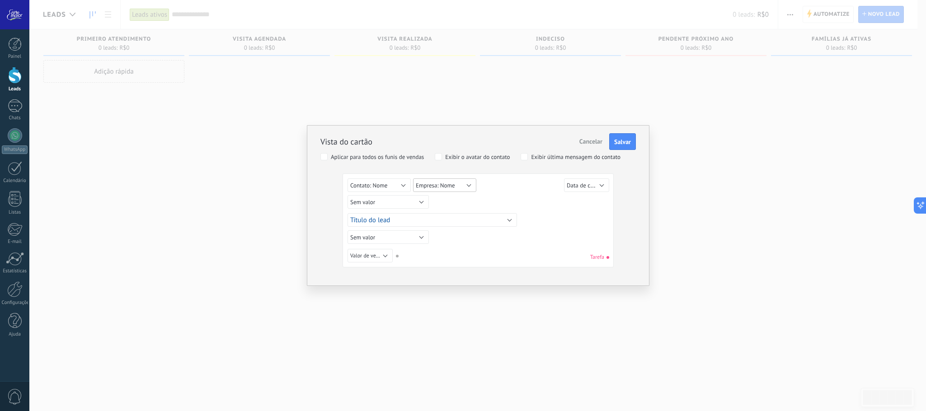
click at [467, 186] on button "Empresa: Nome" at bounding box center [444, 186] width 63 height 14
click at [515, 201] on div "Sem valor Lead ID do lead Título do lead Data de criação Valor de venda Usuário…" at bounding box center [480, 203] width 264 height 16
click at [476, 184] on button "Empresa: Nome" at bounding box center [444, 186] width 63 height 14
click at [448, 241] on span "Aluno(a)" at bounding box center [451, 244] width 90 height 8
click at [412, 204] on button "Sem valor" at bounding box center [388, 202] width 81 height 14
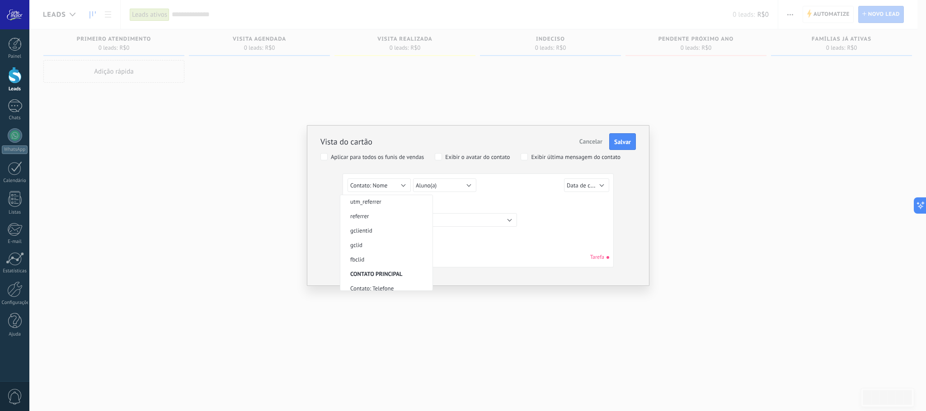
scroll to position [271, 0]
click at [392, 217] on span "Contato: Telefone" at bounding box center [385, 221] width 90 height 8
click at [498, 222] on button "Título do lead" at bounding box center [433, 220] width 170 height 14
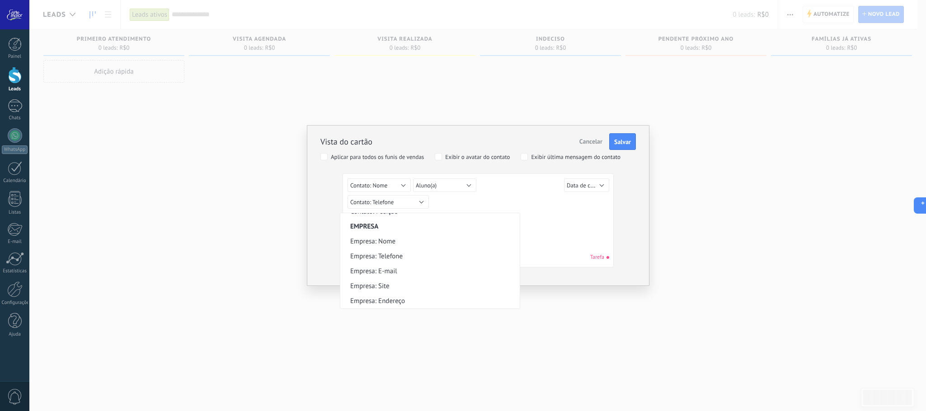
click at [590, 220] on div "Lead ID do lead Título do lead Data de criação Valor de venda Usuário responsáv…" at bounding box center [480, 220] width 264 height 17
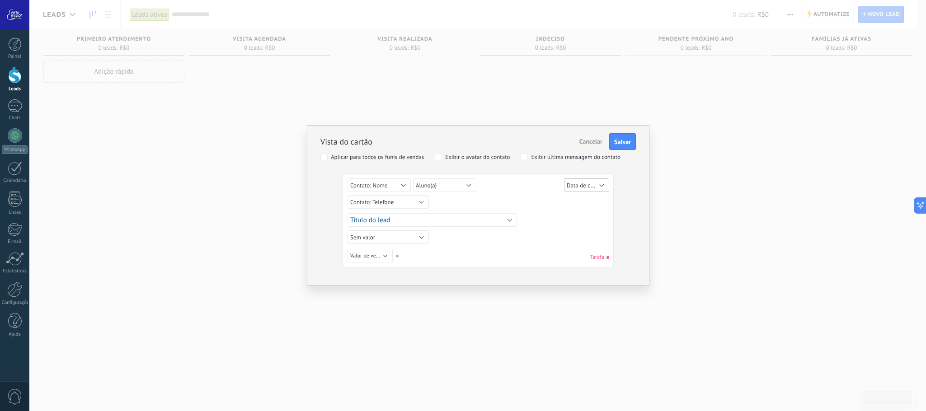
click at [605, 184] on span "Data de criação" at bounding box center [586, 185] width 39 height 9
click at [605, 184] on span "Sem valor" at bounding box center [602, 184] width 90 height 8
click at [414, 235] on button "Sem valor" at bounding box center [388, 238] width 81 height 14
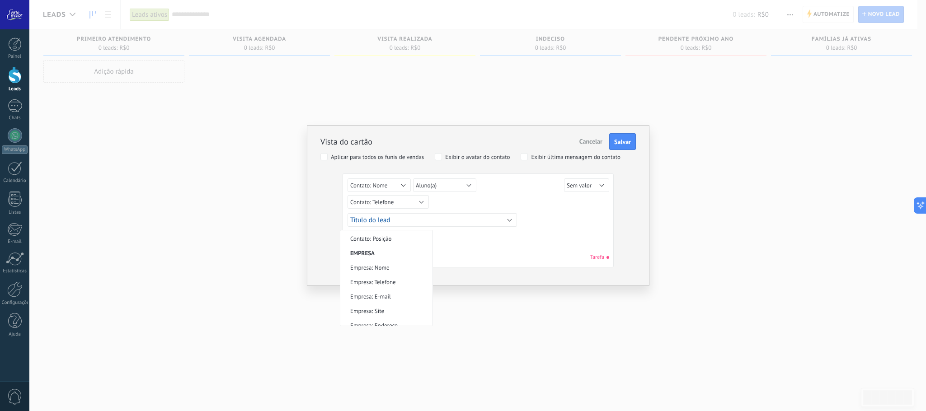
click at [535, 254] on div "Sem valor Lead ID do lead Título do lead Data de criação Valor de venda Usuário…" at bounding box center [478, 257] width 261 height 16
click at [420, 217] on button "Título do lead" at bounding box center [433, 220] width 170 height 14
click at [399, 222] on span "Ano/Série" at bounding box center [428, 219] width 177 height 9
click at [414, 237] on button "Sem valor" at bounding box center [388, 238] width 81 height 14
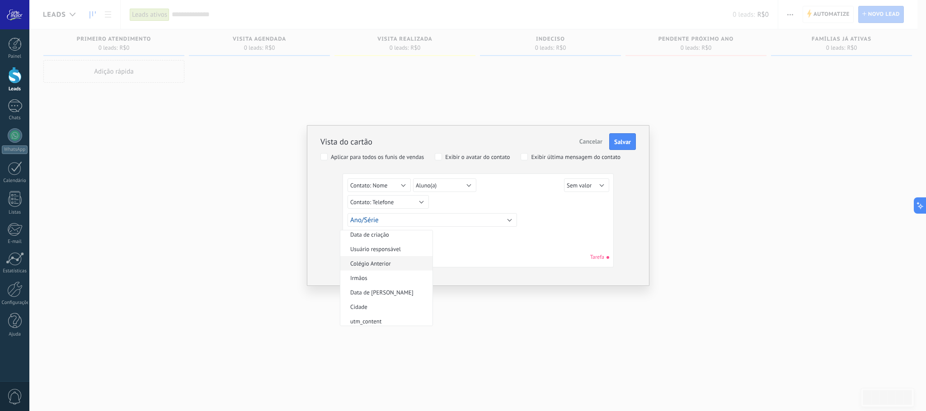
scroll to position [46, 0]
click at [386, 275] on span "Colégio Anterior" at bounding box center [385, 279] width 90 height 8
click at [384, 257] on button "Valor de venda" at bounding box center [370, 256] width 45 height 14
click at [392, 334] on li "Data de [PERSON_NAME]" at bounding box center [386, 338] width 92 height 14
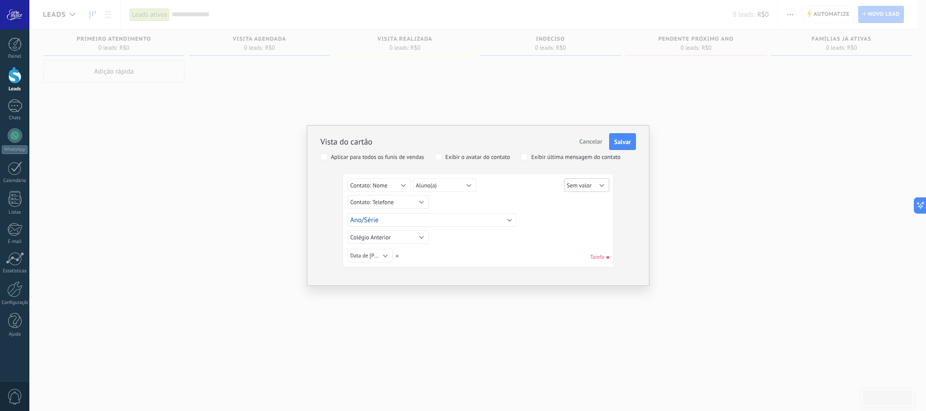
click at [600, 184] on button "Sem valor" at bounding box center [586, 186] width 45 height 14
click at [580, 184] on span "Irmãos" at bounding box center [602, 188] width 90 height 8
click at [623, 137] on button "Salvar" at bounding box center [622, 141] width 27 height 17
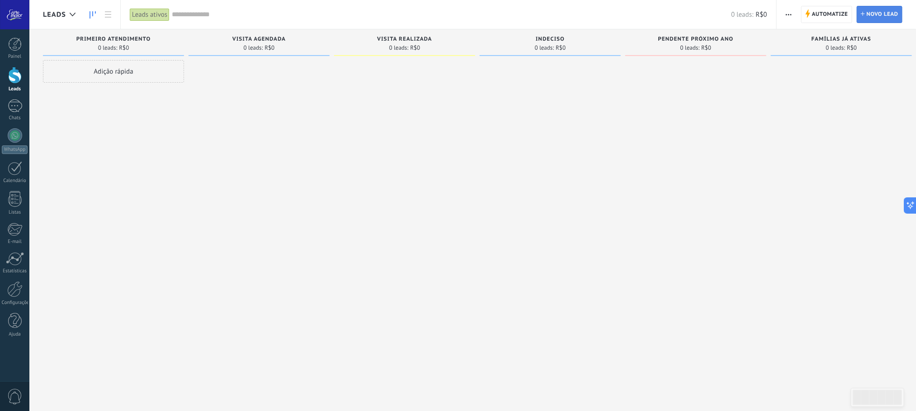
click at [886, 15] on span "Novo lead" at bounding box center [883, 14] width 32 height 16
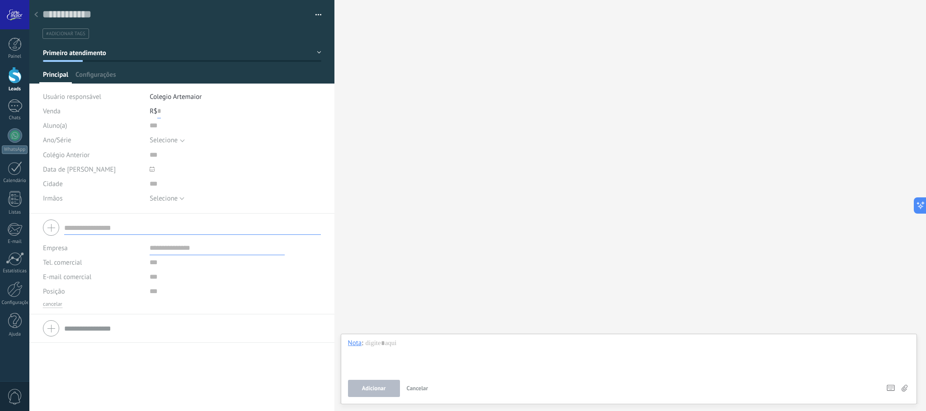
click at [158, 113] on input "text" at bounding box center [159, 111] width 4 height 14
click at [167, 125] on input "text" at bounding box center [217, 125] width 135 height 14
click at [89, 12] on input "text" at bounding box center [175, 15] width 266 height 14
type input "*******"
click at [164, 123] on input "text" at bounding box center [217, 125] width 135 height 14
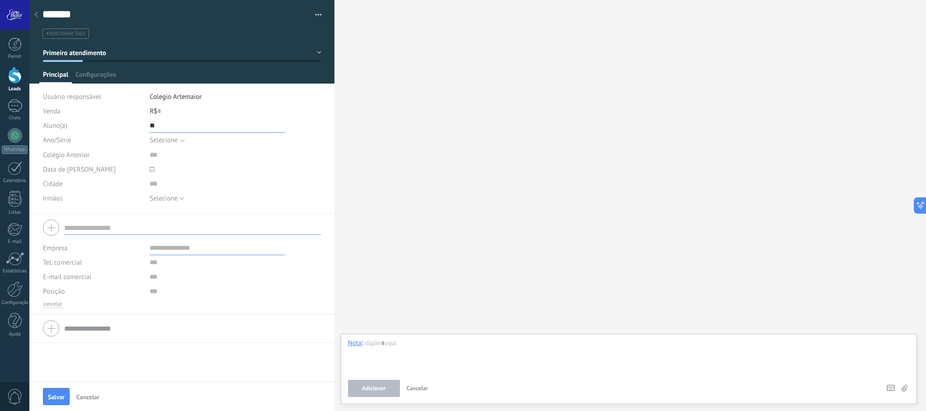
type input "*"
type input "**********"
type input "*"
type input "*********"
click at [179, 138] on span "Selecione" at bounding box center [230, 140] width 160 height 7
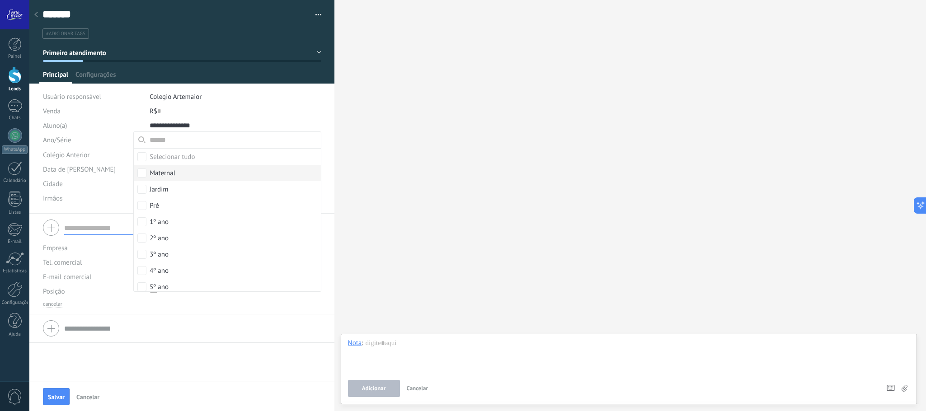
click at [163, 178] on div "Maternal" at bounding box center [163, 173] width 26 height 9
click at [263, 118] on div "R$ 0" at bounding box center [235, 111] width 171 height 14
click at [151, 170] on icon at bounding box center [152, 169] width 5 height 5
click at [262, 155] on input "*********" at bounding box center [217, 155] width 135 height 14
click at [157, 175] on span at bounding box center [178, 169] width 57 height 14
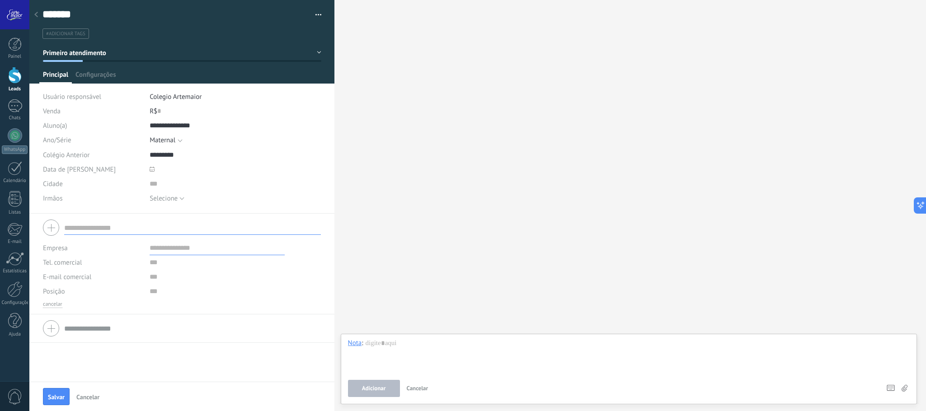
click at [151, 170] on use at bounding box center [152, 169] width 5 height 5
click at [152, 187] on link at bounding box center [154, 186] width 5 height 5
click at [152, 188] on div "Julho 2025" at bounding box center [198, 187] width 98 height 8
click at [106, 171] on div "Data de [PERSON_NAME]" at bounding box center [93, 169] width 100 height 14
click at [150, 184] on input "text" at bounding box center [217, 184] width 135 height 14
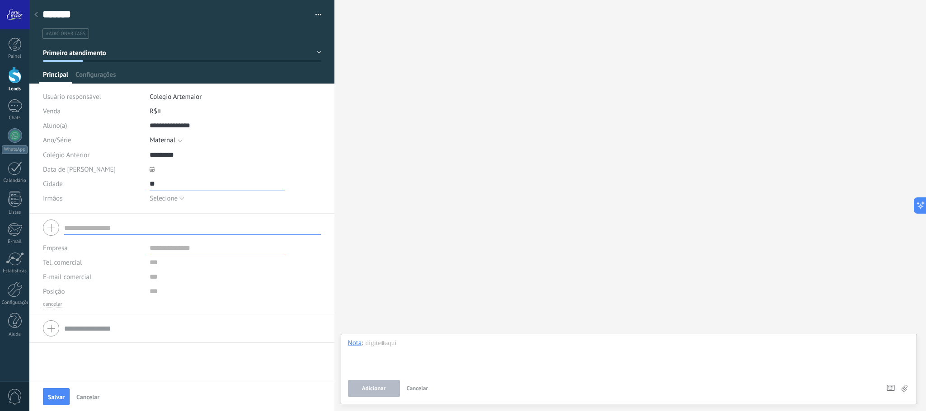
type input "*"
type input "********"
click at [171, 201] on span "Selecione" at bounding box center [164, 198] width 28 height 9
click at [170, 217] on span "Sim" at bounding box center [227, 214] width 174 height 9
click at [60, 151] on div "Colégio Anterior" at bounding box center [93, 155] width 100 height 14
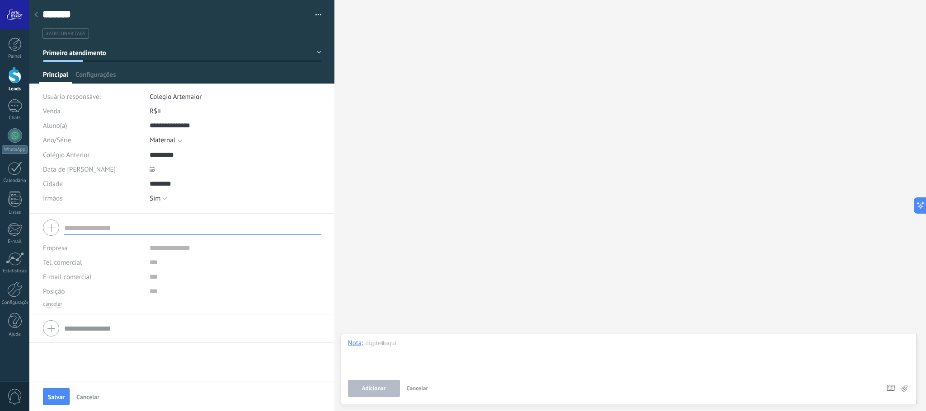
click at [56, 155] on span "Colégio Anterior" at bounding box center [66, 155] width 47 height 7
click at [87, 74] on span "Configurações" at bounding box center [95, 77] width 40 height 13
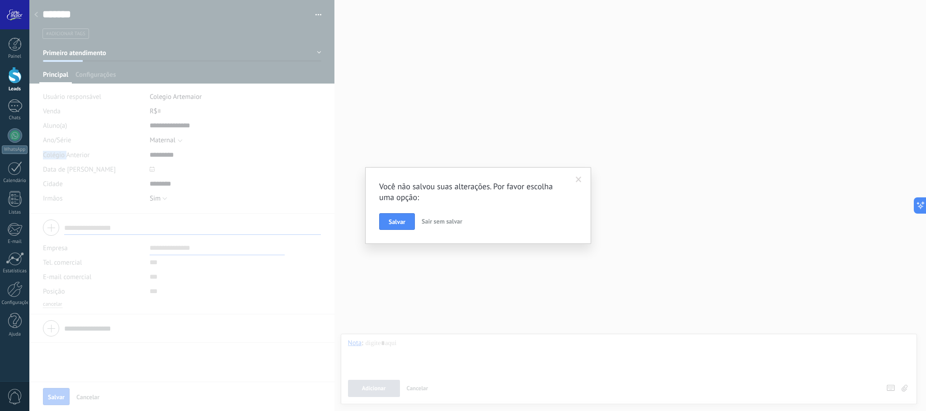
click at [396, 222] on span "Salvar" at bounding box center [397, 222] width 17 height 6
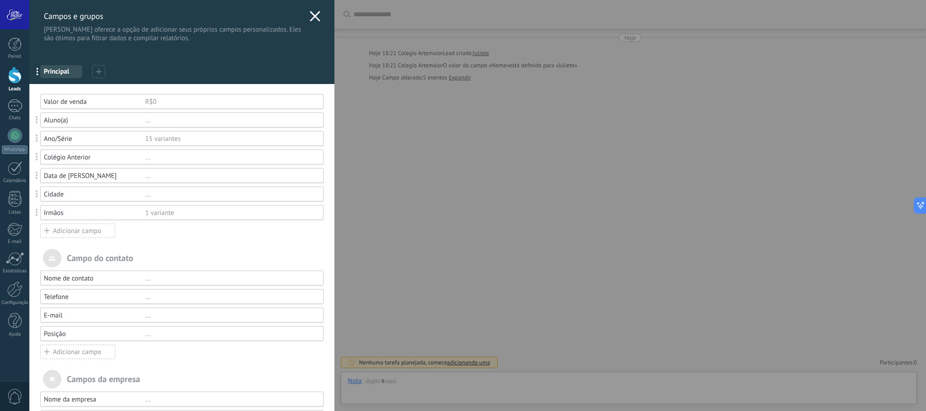
scroll to position [14, 0]
click at [136, 178] on div "Data de [PERSON_NAME]" at bounding box center [94, 176] width 101 height 9
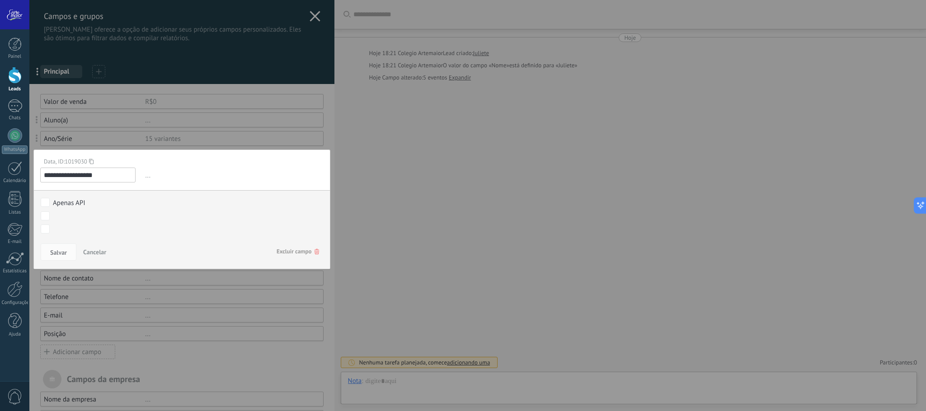
click at [98, 250] on span "Cancelar" at bounding box center [94, 252] width 23 height 8
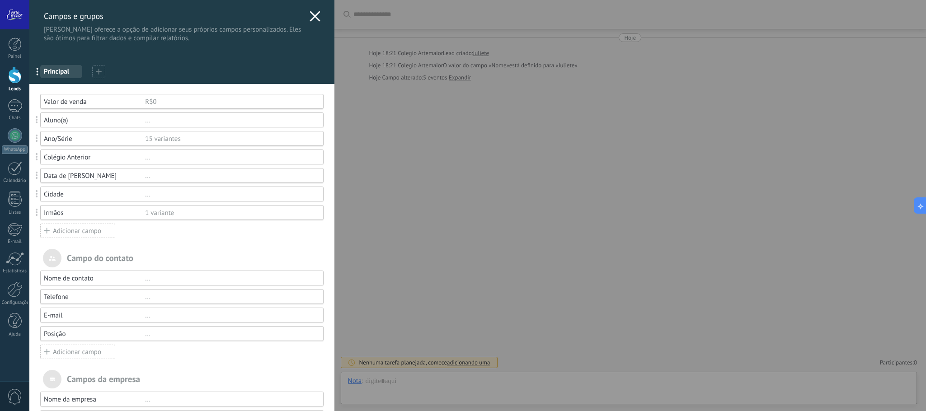
click at [152, 179] on div "..." at bounding box center [230, 176] width 170 height 9
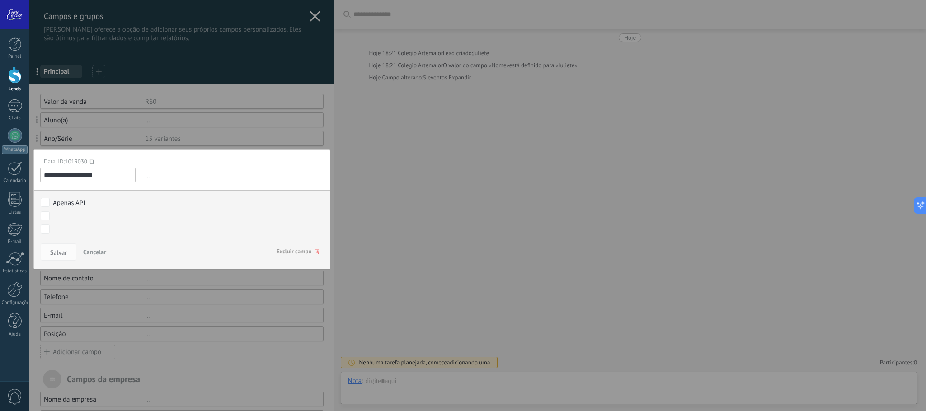
click at [151, 177] on span "..." at bounding box center [233, 175] width 180 height 15
click at [143, 179] on span "..." at bounding box center [233, 175] width 180 height 15
click at [146, 180] on span "..." at bounding box center [233, 175] width 180 height 15
click at [100, 250] on span "Cancelar" at bounding box center [94, 252] width 23 height 8
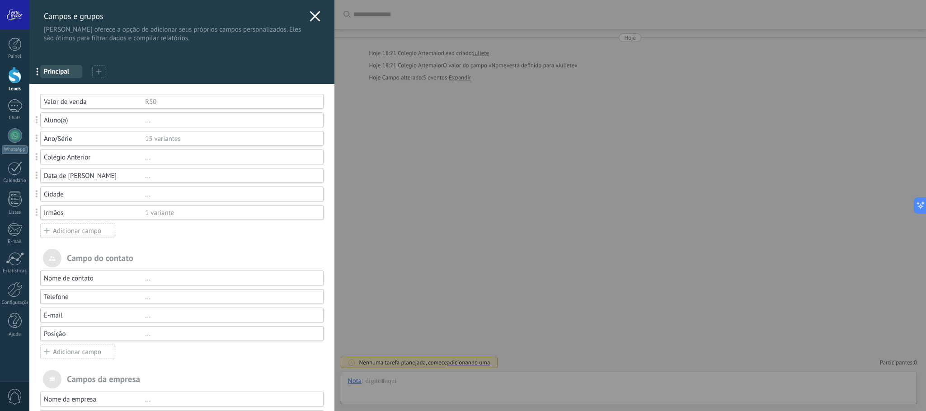
click at [184, 123] on div "..." at bounding box center [230, 120] width 170 height 9
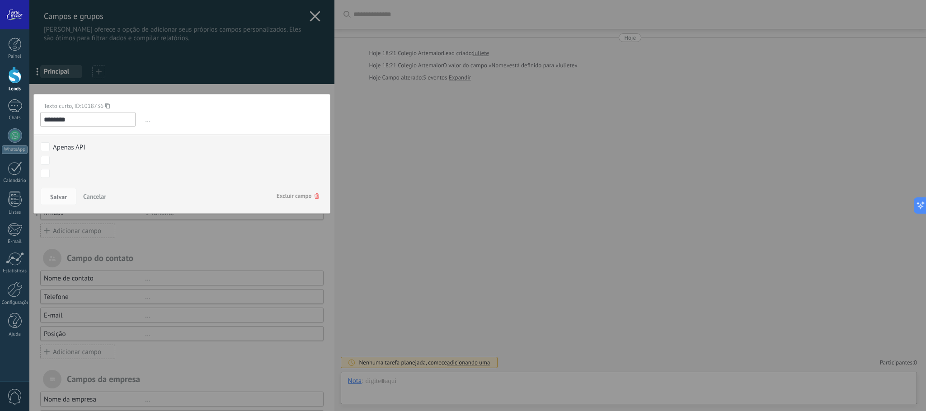
click at [0, 0] on div "Primeiro atendimento visita agendada visita realizada indeciso pendente próximo…" at bounding box center [0, 0] width 0 height 0
click at [153, 301] on div "Primeiro atendimento visita agendada visita realizada indeciso pendente próximo…" at bounding box center [177, 282] width 279 height 259
click at [62, 199] on span "Salvar" at bounding box center [58, 197] width 17 height 6
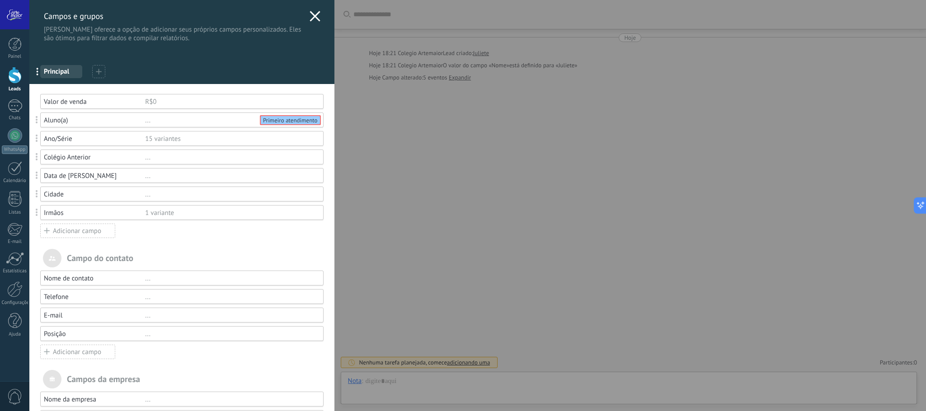
click at [250, 145] on div "Ano/Série 15 variantes" at bounding box center [181, 138] width 283 height 15
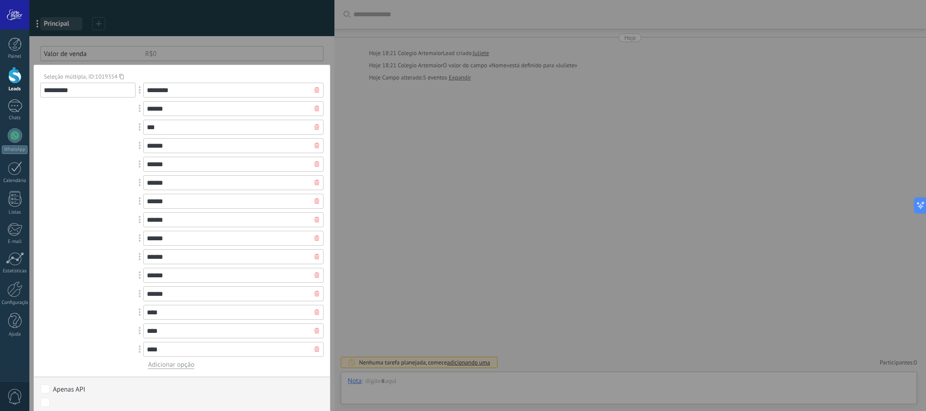
scroll to position [110, 0]
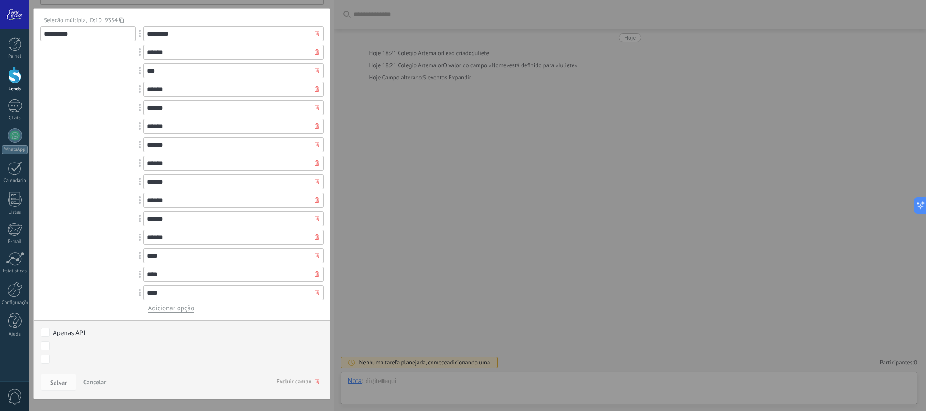
click at [0, 0] on div "Primeiro atendimento visita agendada visita realizada indeciso pendente próximo…" at bounding box center [0, 0] width 0 height 0
click at [51, 340] on label at bounding box center [177, 341] width 279 height 15
click at [61, 374] on div "Primeiro atendimento visita agendada visita realizada indeciso pendente próximo…" at bounding box center [177, 372] width 279 height 78
click at [57, 380] on span "Salvar" at bounding box center [58, 383] width 17 height 6
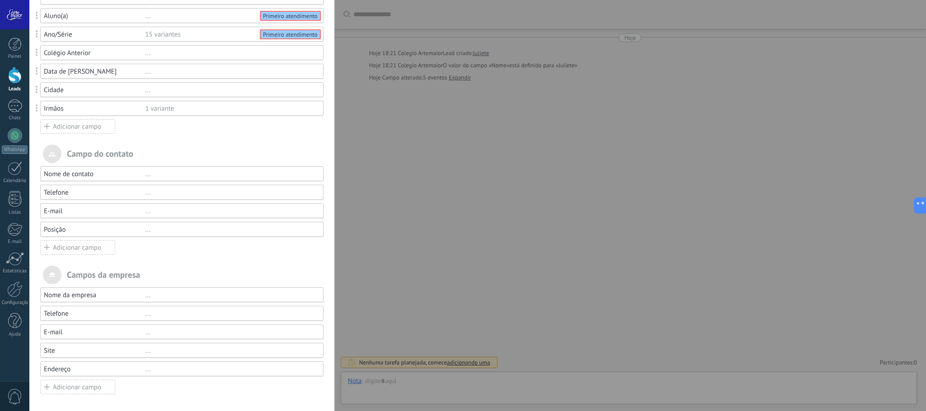
click at [281, 72] on div "Data de [PERSON_NAME] ..." at bounding box center [181, 71] width 283 height 15
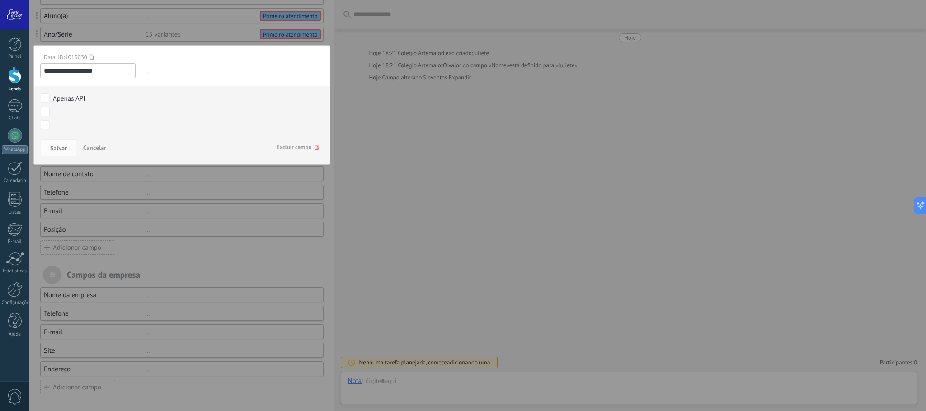
click at [97, 146] on span "Cancelar" at bounding box center [94, 148] width 23 height 8
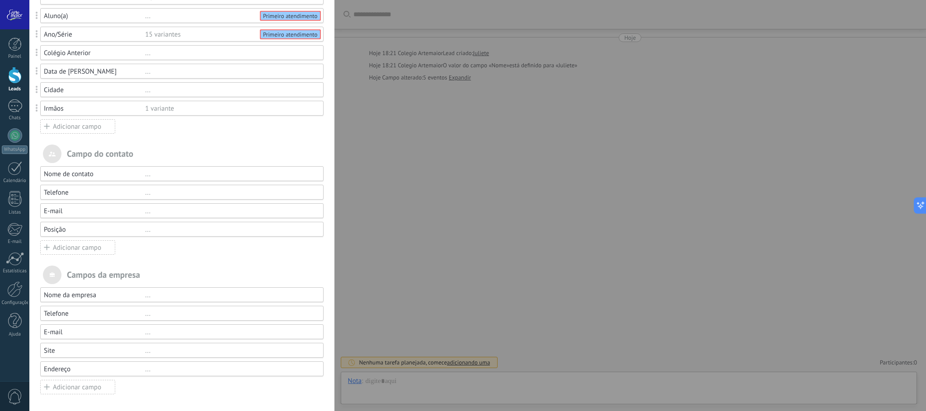
click at [222, 49] on div "..." at bounding box center [230, 53] width 170 height 9
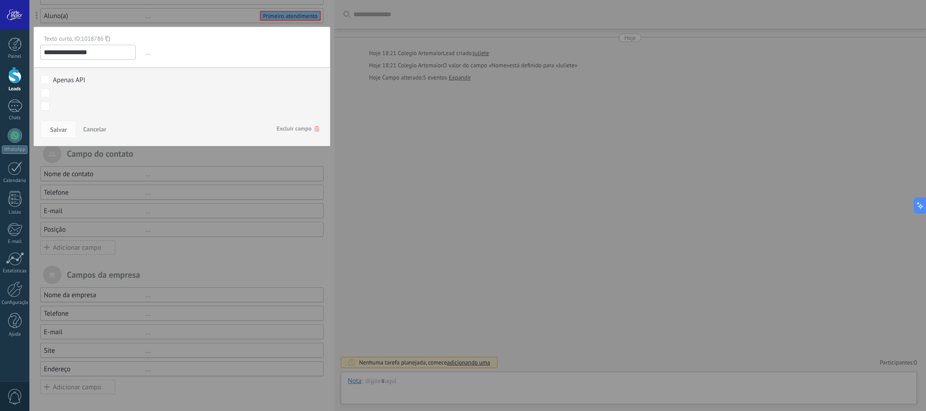
drag, startPoint x: 266, startPoint y: 165, endPoint x: 260, endPoint y: 163, distance: 5.9
click at [263, 165] on div at bounding box center [181, 154] width 305 height 516
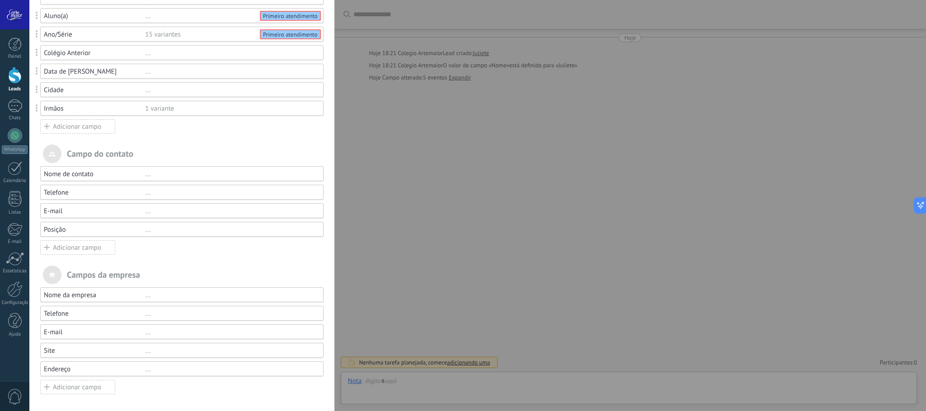
click at [239, 67] on div "..." at bounding box center [230, 71] width 170 height 9
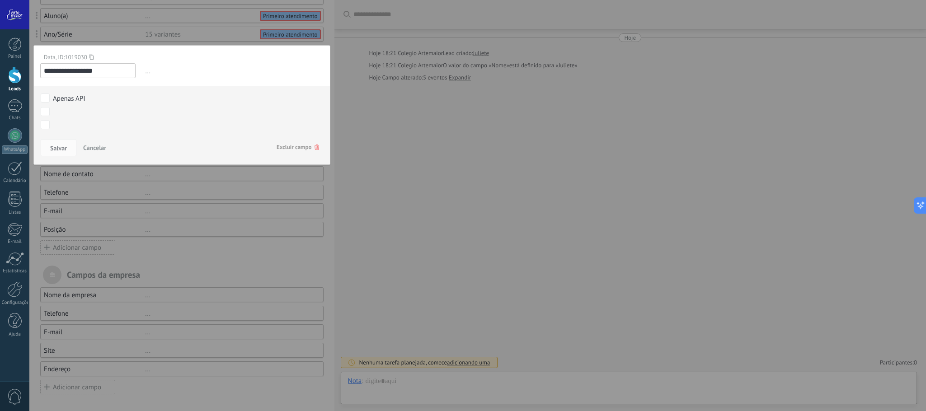
click at [315, 145] on icon at bounding box center [317, 147] width 5 height 5
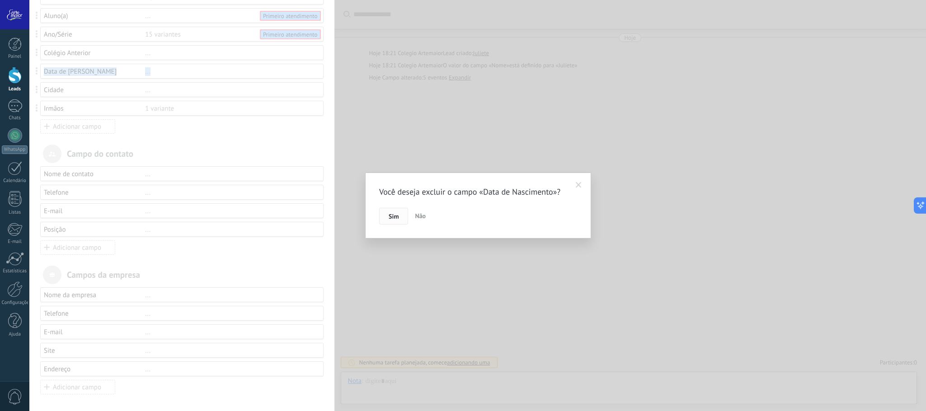
click at [394, 216] on span "Sim" at bounding box center [394, 216] width 10 height 6
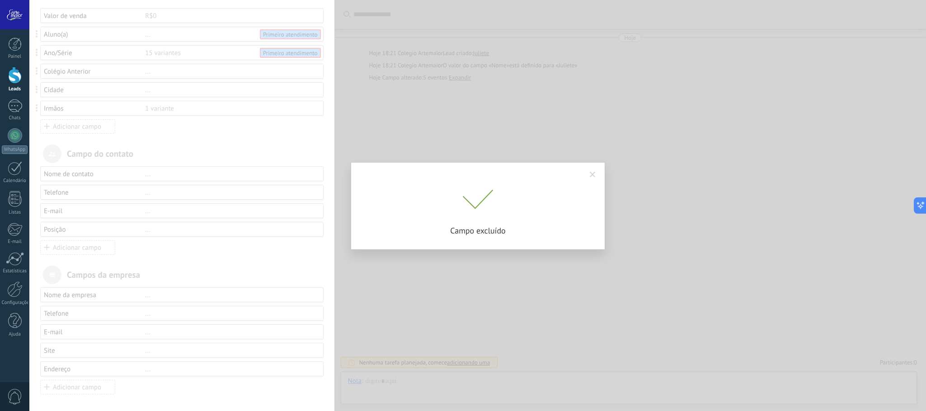
scroll to position [92, 0]
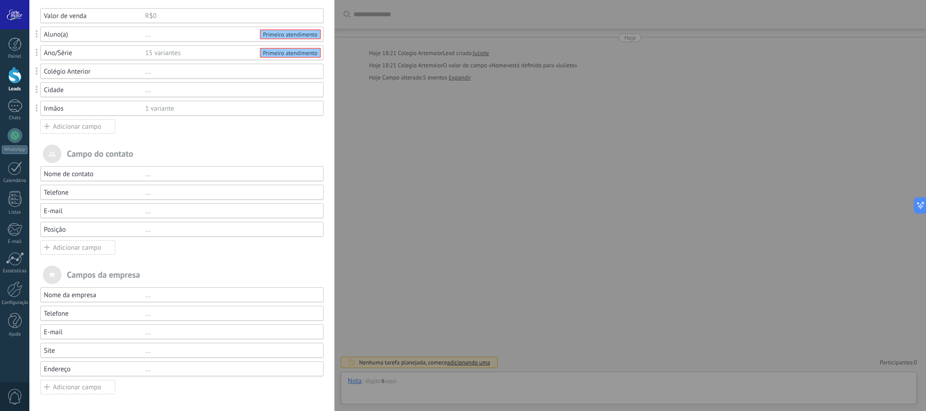
click at [94, 124] on div "Adicionar campo" at bounding box center [77, 126] width 75 height 14
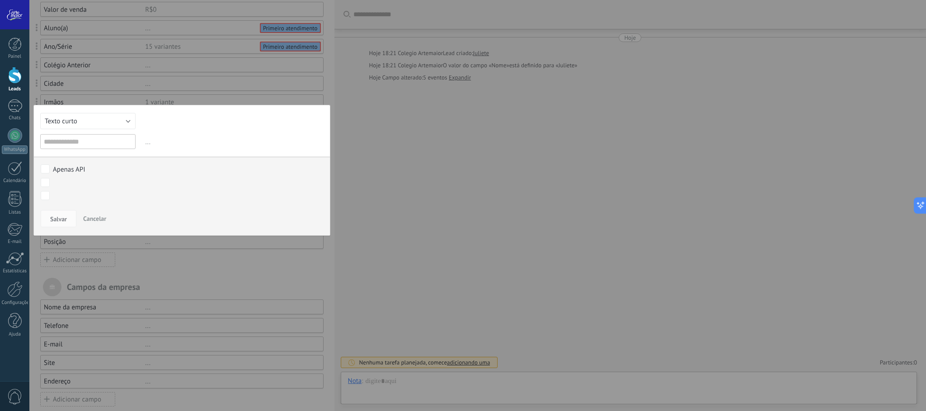
scroll to position [110, 0]
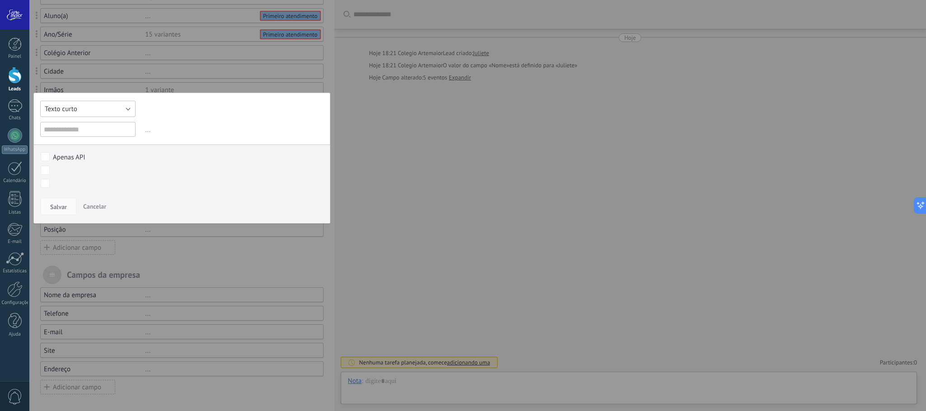
click at [129, 110] on button "Texto curto" at bounding box center [87, 109] width 95 height 16
click at [102, 172] on span "Data de nascimento" at bounding box center [84, 176] width 98 height 9
type input "**********"
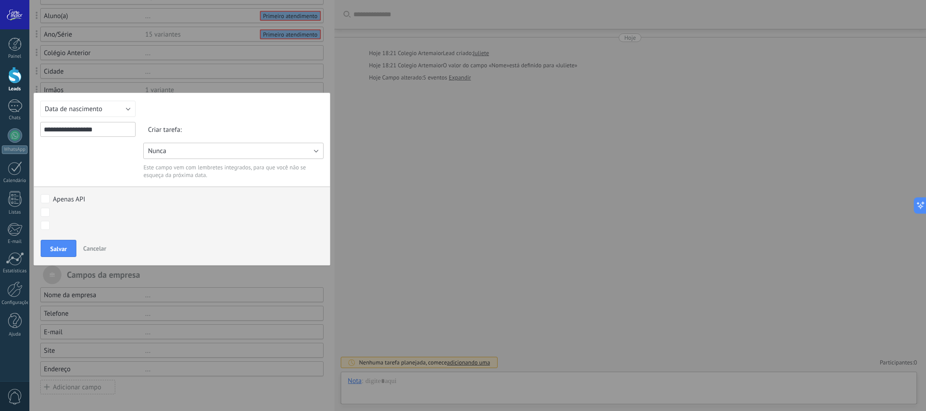
click at [216, 143] on button "Nunca" at bounding box center [233, 151] width 180 height 16
click at [212, 114] on div "**********" at bounding box center [181, 179] width 297 height 173
click at [123, 104] on button "Data de nascimento" at bounding box center [87, 109] width 95 height 16
click at [125, 104] on li "Botão de opção" at bounding box center [85, 99] width 100 height 15
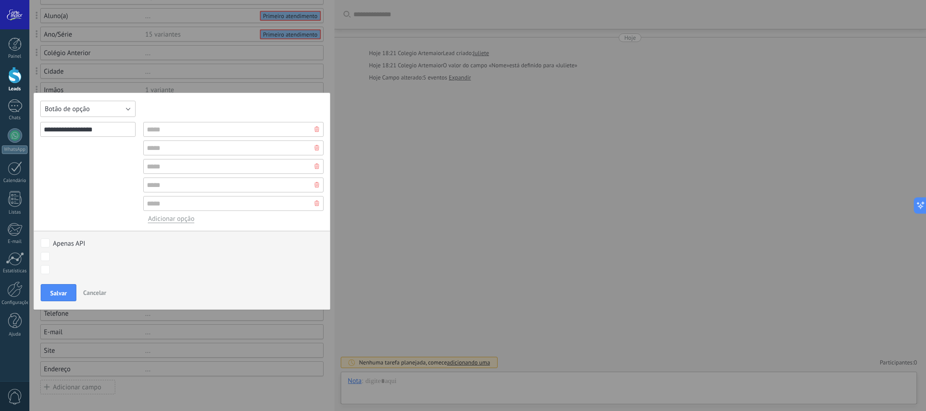
click at [121, 102] on button "Botão de opção" at bounding box center [87, 109] width 95 height 16
click at [95, 187] on li "Data de nascimento" at bounding box center [85, 192] width 100 height 15
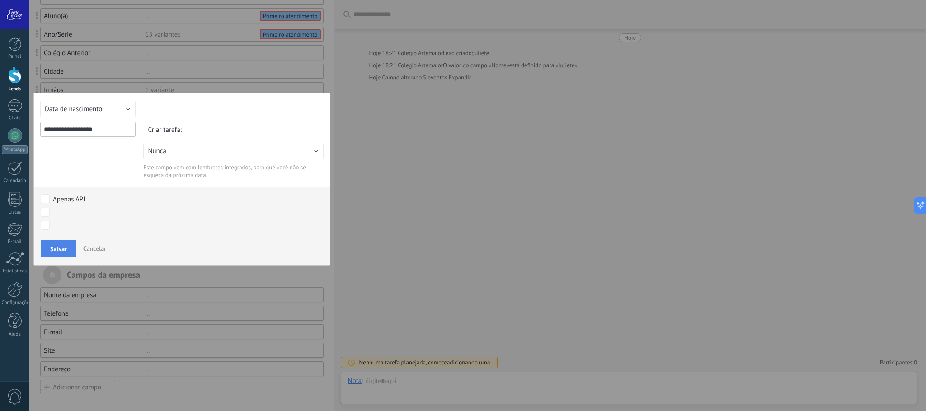
click at [59, 246] on span "Salvar" at bounding box center [58, 249] width 17 height 6
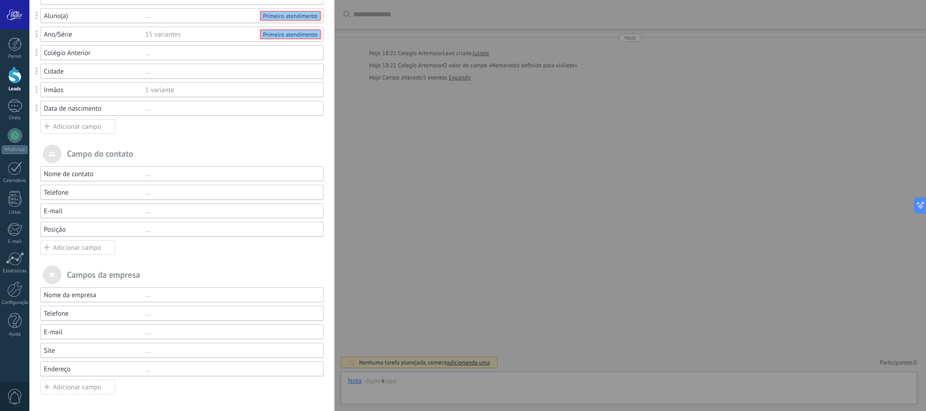
click at [148, 106] on div "..." at bounding box center [230, 108] width 170 height 9
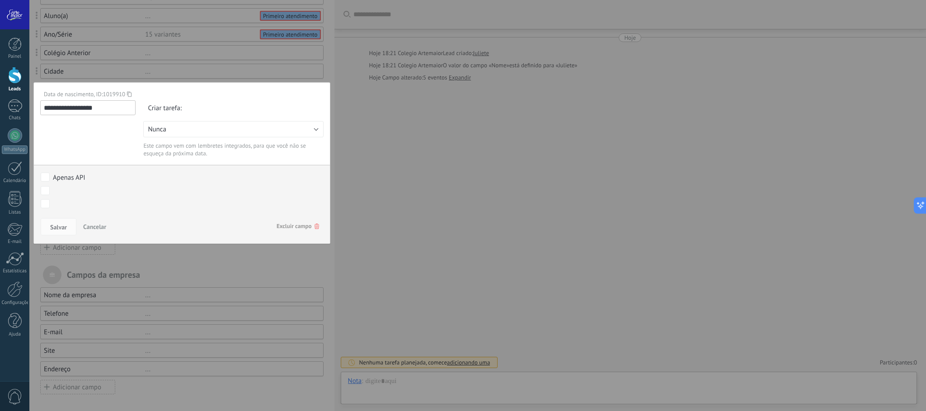
click at [421, 159] on div "**********" at bounding box center [477, 205] width 897 height 411
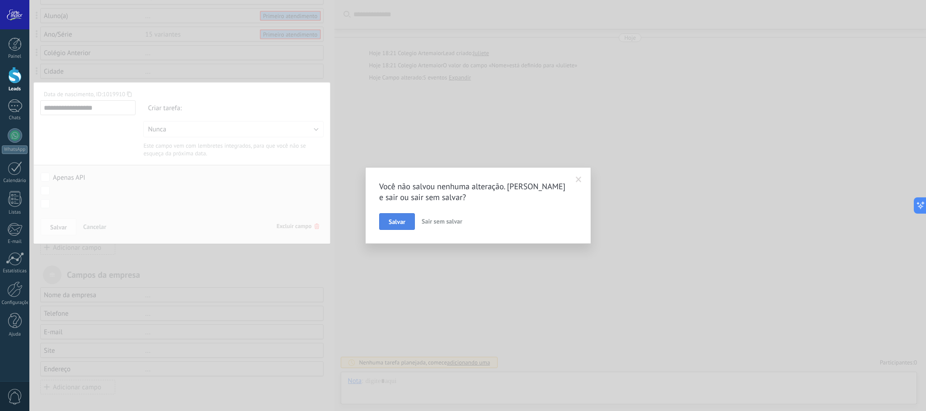
click at [407, 216] on button "Salvar" at bounding box center [397, 221] width 36 height 17
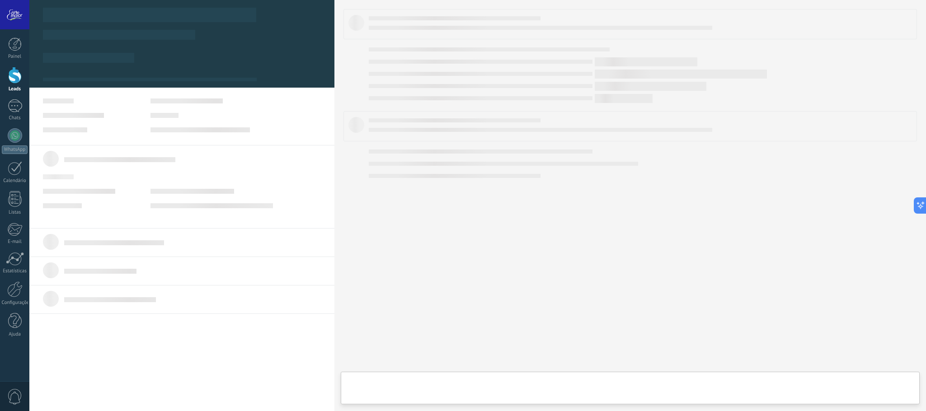
type textarea "*******"
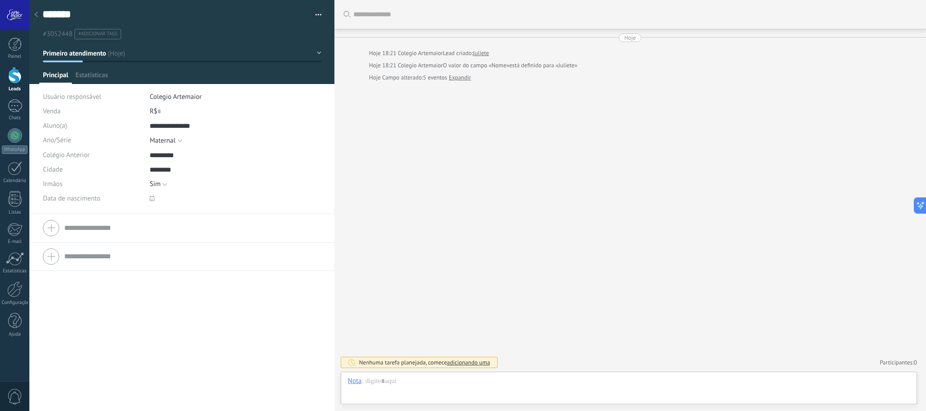
scroll to position [14, 0]
click at [151, 198] on icon at bounding box center [152, 198] width 5 height 5
click at [152, 201] on icon at bounding box center [152, 198] width 5 height 5
click at [262, 167] on input "********" at bounding box center [217, 170] width 135 height 14
drag, startPoint x: 461, startPoint y: 175, endPoint x: 443, endPoint y: 168, distance: 19.1
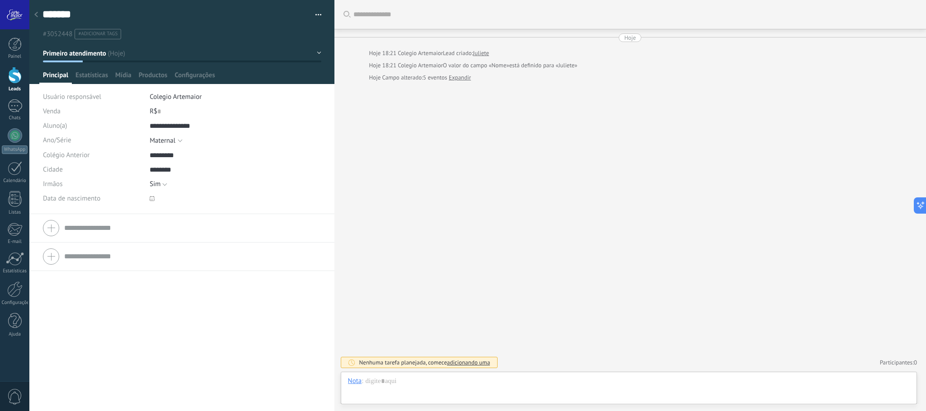
click at [460, 178] on div "Buscar Carregar mais Hoje Hoje 18:21 Colegio Artemaior Lead criado: [PERSON_NAM…" at bounding box center [631, 205] width 592 height 411
click at [35, 14] on use at bounding box center [36, 14] width 4 height 5
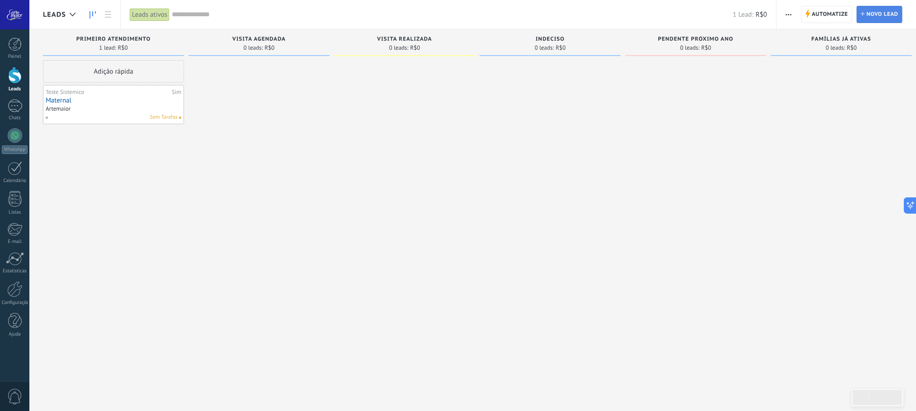
click at [880, 14] on span "Novo lead" at bounding box center [883, 14] width 32 height 16
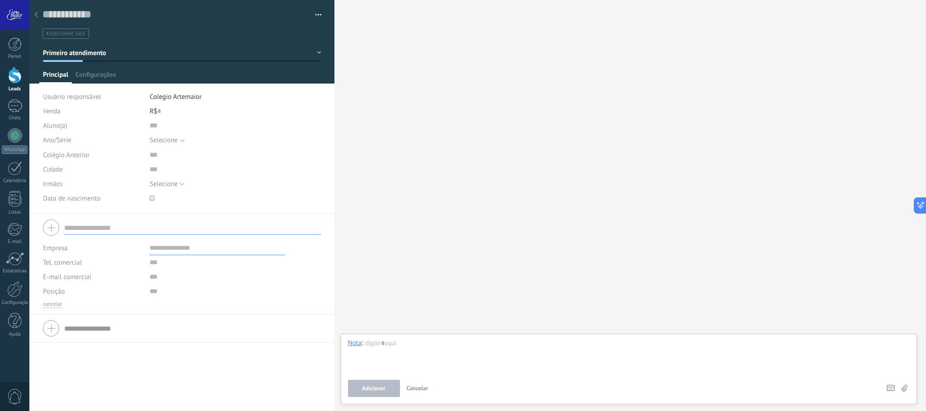
click at [152, 198] on icon at bounding box center [152, 198] width 5 height 5
type input "****"
type input "**********"
click at [286, 175] on div at bounding box center [235, 169] width 171 height 14
click at [37, 11] on div at bounding box center [36, 15] width 13 height 18
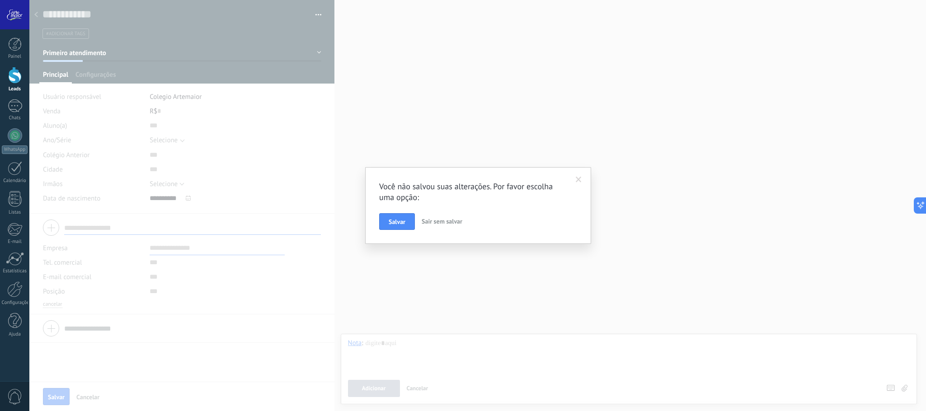
click at [427, 223] on span "Sair sem salvar" at bounding box center [442, 221] width 41 height 8
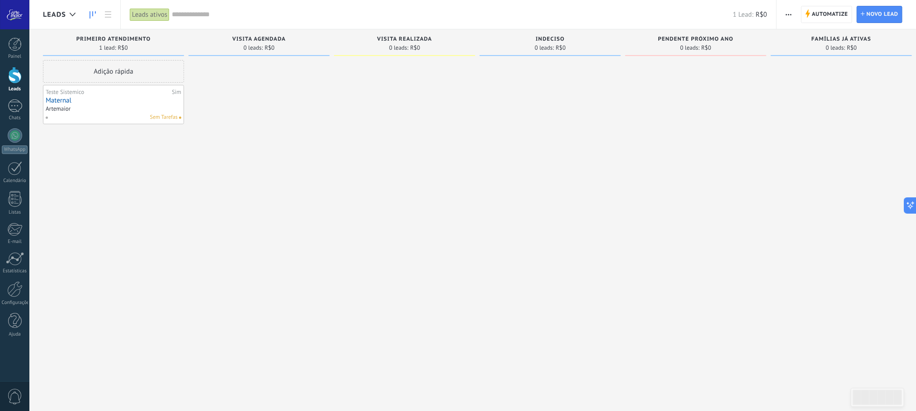
click at [793, 17] on button "button" at bounding box center [788, 14] width 13 height 17
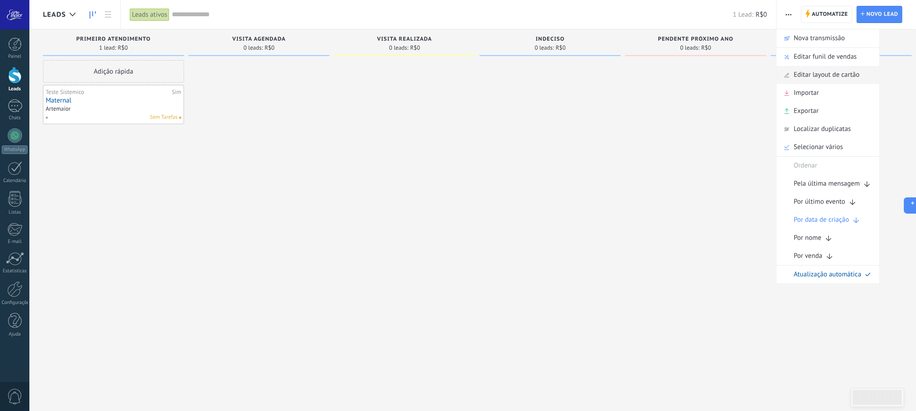
click at [827, 75] on span "Editar layout de cartão" at bounding box center [827, 75] width 66 height 18
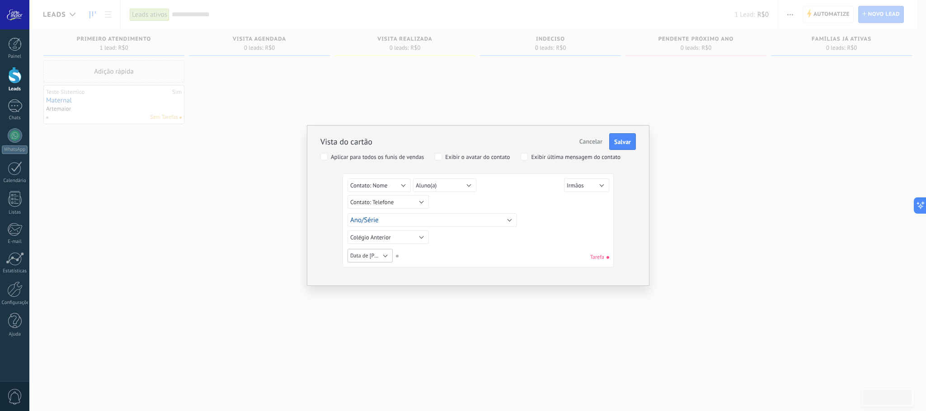
click at [382, 255] on button "Data de [PERSON_NAME]" at bounding box center [370, 256] width 45 height 14
click at [396, 297] on span "Data de [PERSON_NAME]" at bounding box center [385, 296] width 90 height 7
click at [383, 259] on span "Data de [PERSON_NAME]" at bounding box center [379, 256] width 58 height 7
click at [580, 136] on button "Cancelar" at bounding box center [591, 141] width 30 height 17
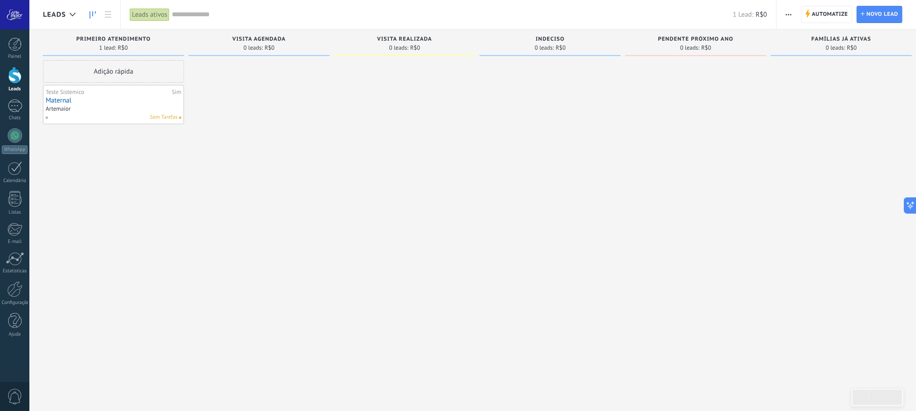
click at [790, 15] on icon "button" at bounding box center [789, 14] width 6 height 1
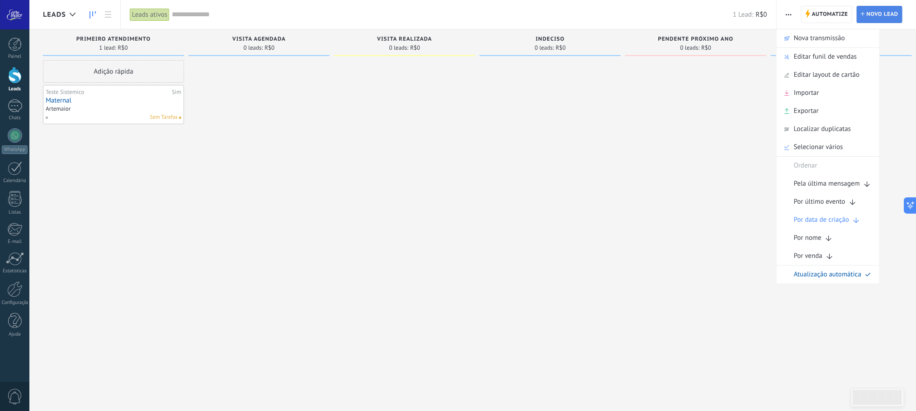
click at [887, 9] on span "Novo lead" at bounding box center [883, 14] width 32 height 16
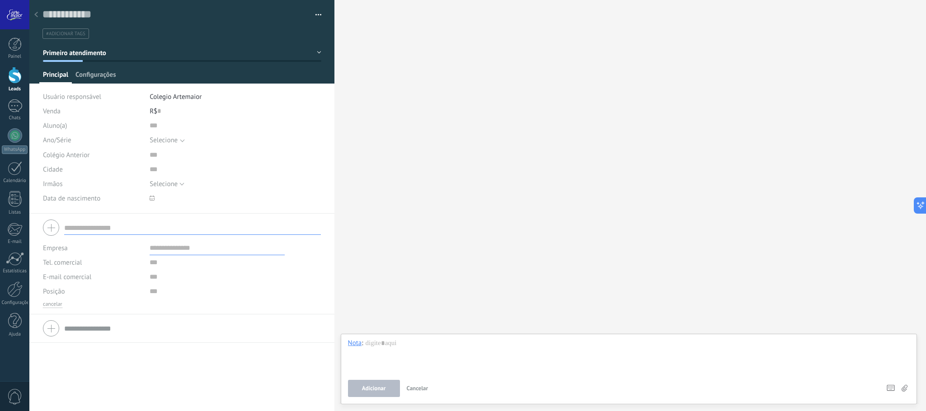
click at [102, 73] on span "Configurações" at bounding box center [95, 77] width 40 height 13
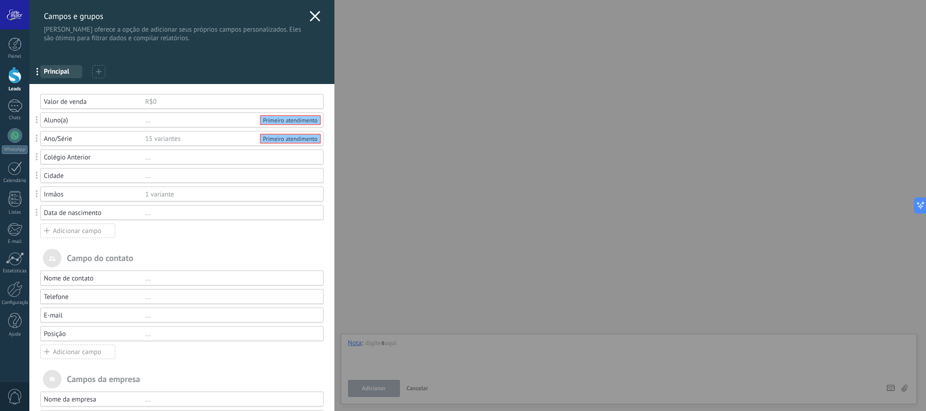
click at [71, 217] on div "Data de nascimento" at bounding box center [94, 213] width 101 height 9
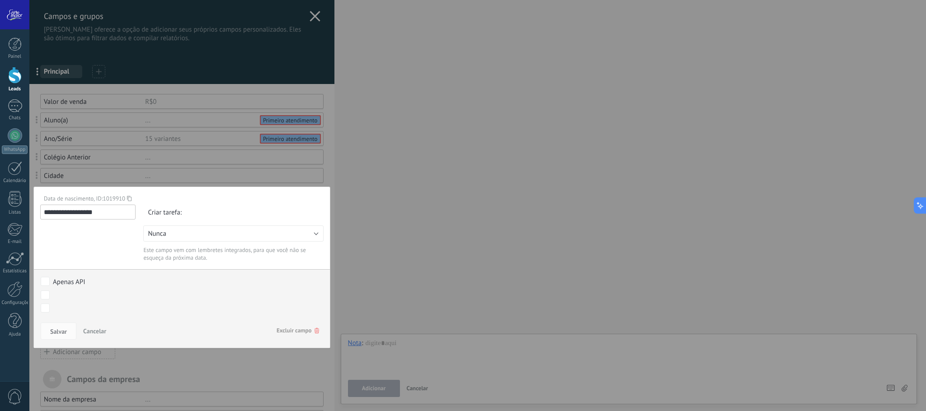
click at [68, 218] on input "**********" at bounding box center [87, 212] width 95 height 15
type input "**********"
click at [53, 331] on span "Salvar" at bounding box center [58, 332] width 17 height 6
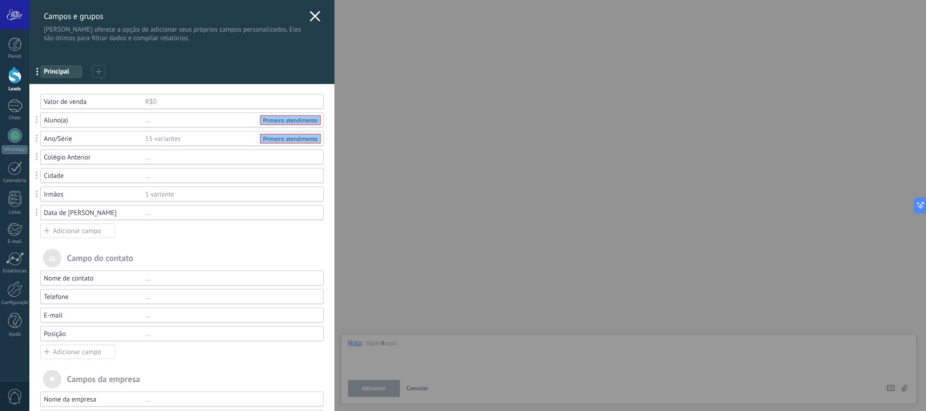
click at [79, 235] on div "Adicionar campo" at bounding box center [77, 231] width 75 height 14
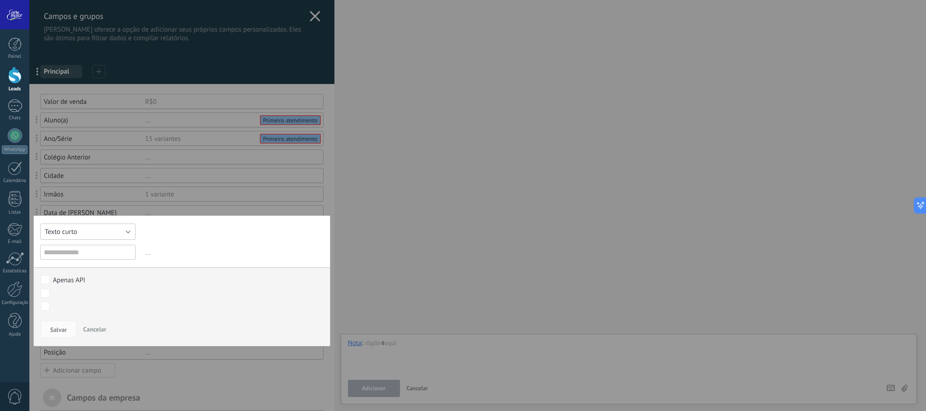
click at [85, 239] on button "Texto curto" at bounding box center [87, 232] width 95 height 16
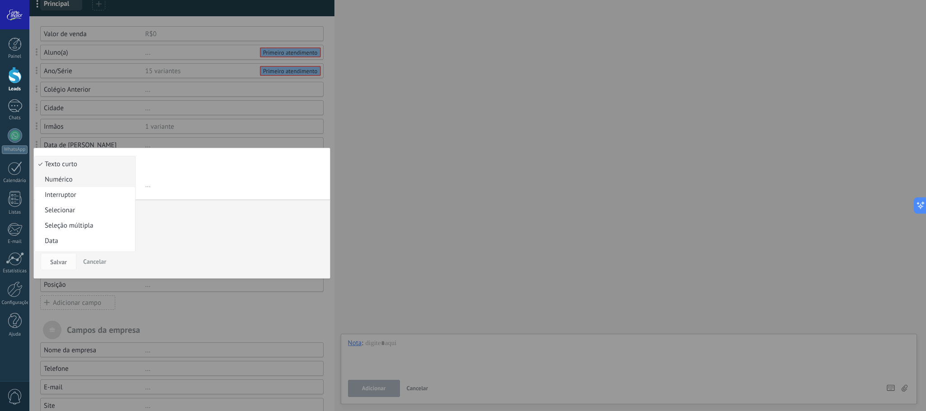
click at [64, 184] on span "Numérico" at bounding box center [84, 179] width 98 height 9
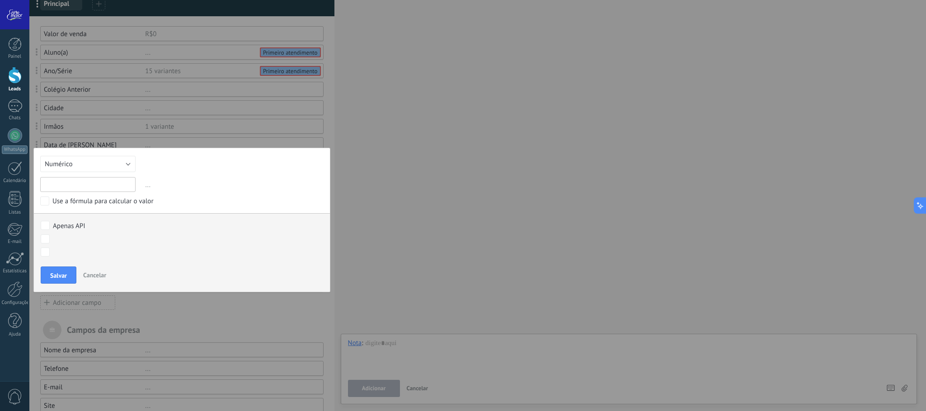
click at [110, 189] on input "text" at bounding box center [87, 184] width 95 height 15
type input "********"
click at [66, 277] on span "Salvar" at bounding box center [58, 276] width 17 height 6
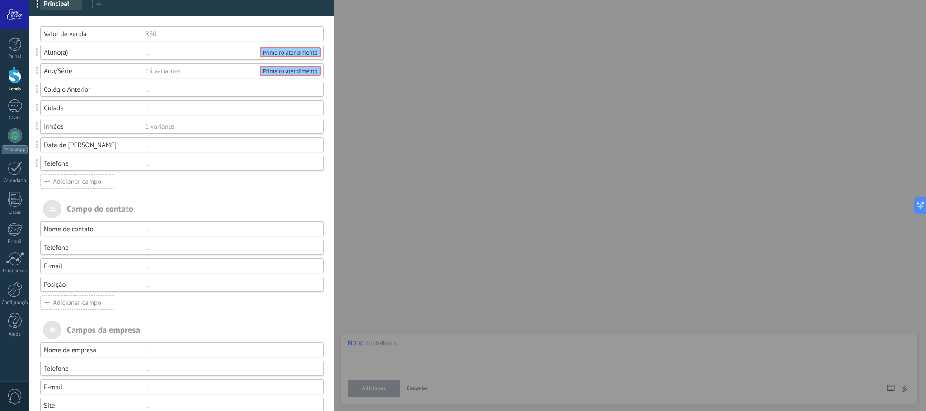
click at [174, 166] on div "..." at bounding box center [230, 164] width 170 height 9
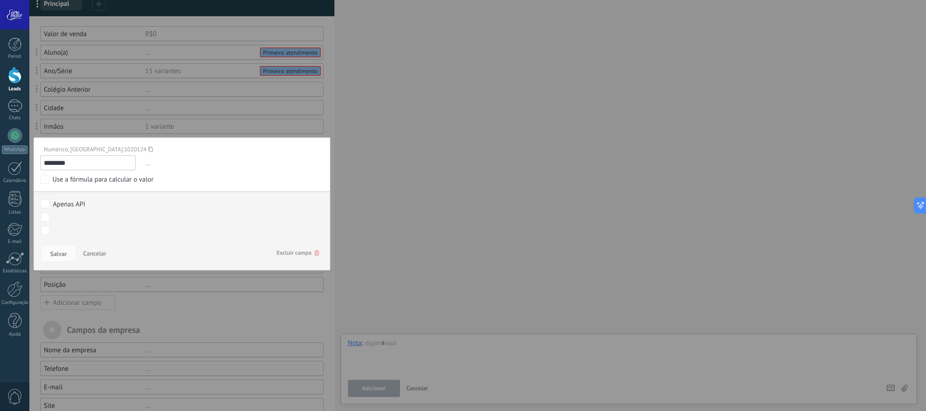
click at [447, 175] on div "[PERSON_NAME] e grupos Kommo oferece a opção de adicionar seus próprios campos …" at bounding box center [477, 205] width 897 height 411
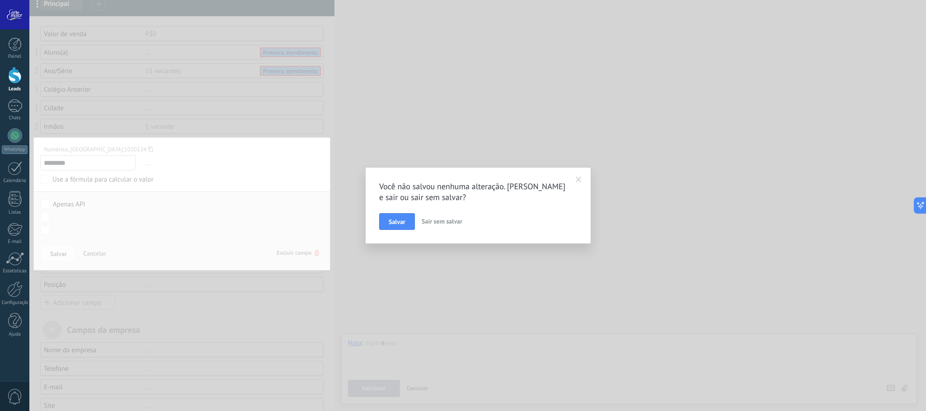
click at [576, 177] on span at bounding box center [579, 180] width 6 height 6
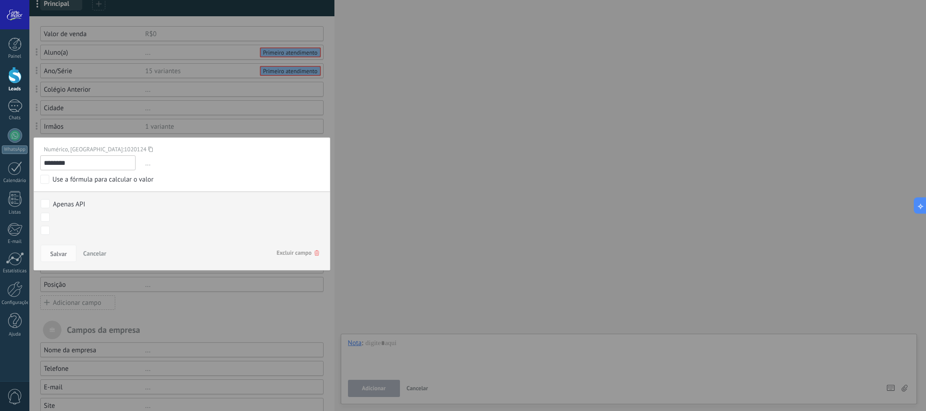
click at [99, 255] on span "Cancelar" at bounding box center [94, 254] width 23 height 8
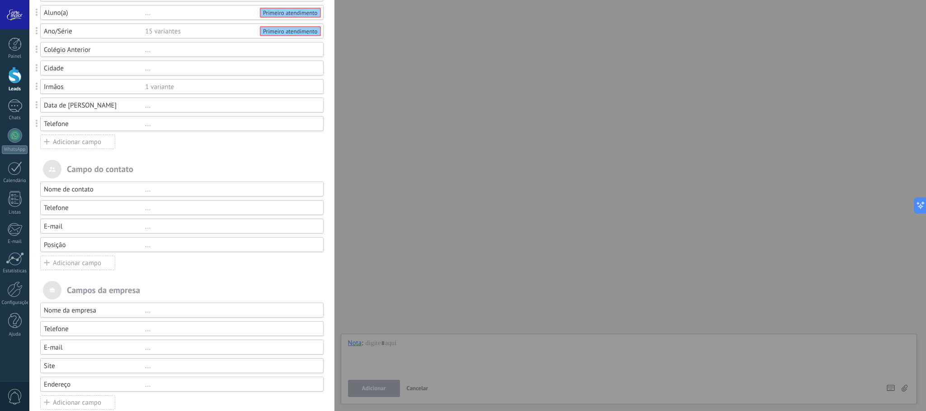
scroll to position [130, 0]
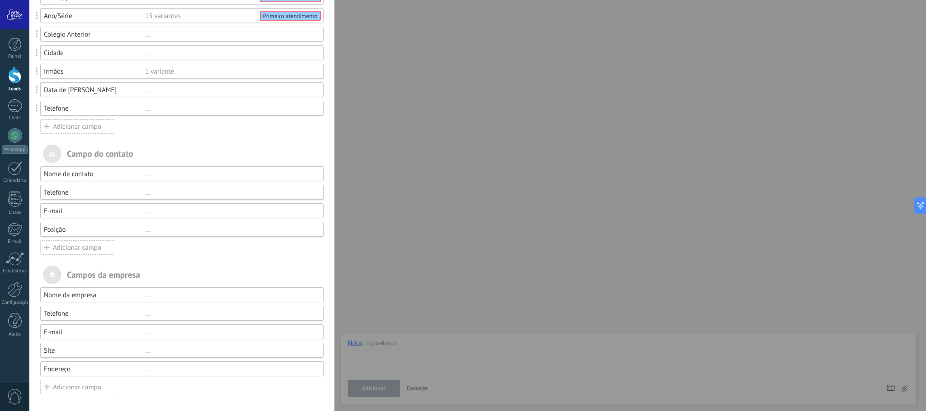
click at [146, 145] on div "Campo do contato" at bounding box center [181, 154] width 283 height 19
click at [145, 170] on div "..." at bounding box center [230, 174] width 170 height 9
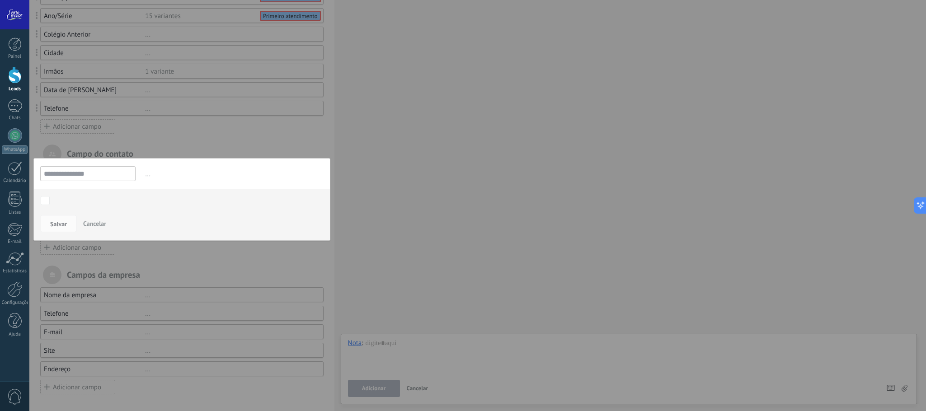
scroll to position [129, 0]
click at [97, 220] on span "Cancelar" at bounding box center [94, 224] width 23 height 8
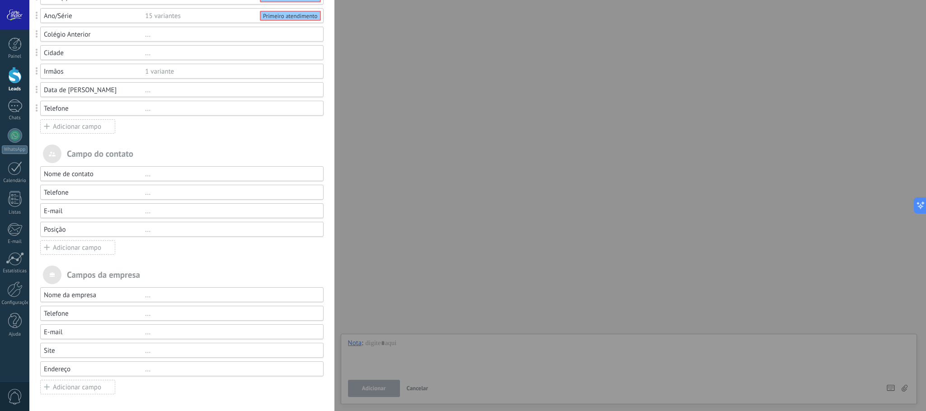
scroll to position [61, 0]
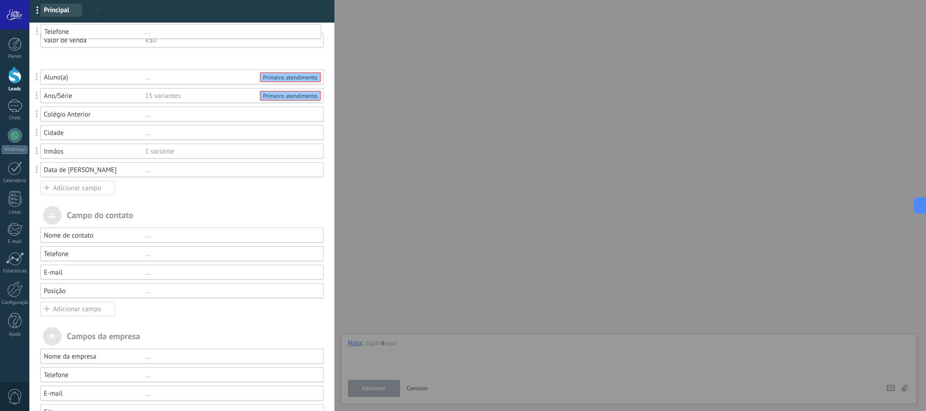
drag, startPoint x: 38, startPoint y: 171, endPoint x: 38, endPoint y: 30, distance: 141.5
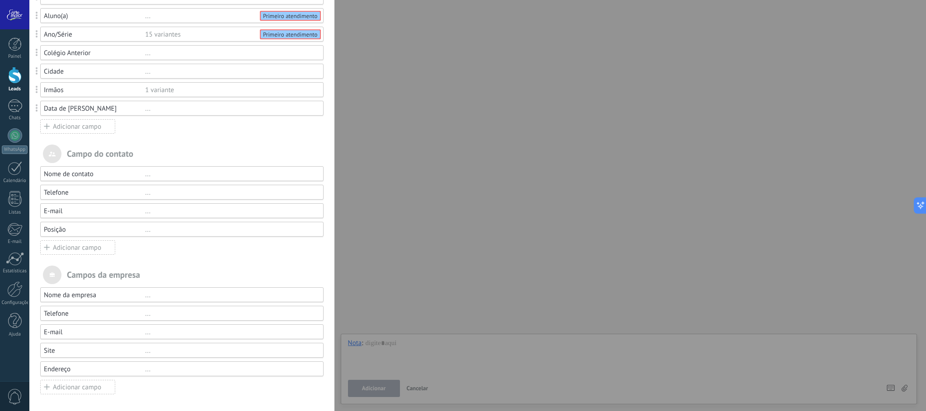
click at [501, 102] on div "[PERSON_NAME] e grupos Kommo oferece a opção de adicionar seus próprios campos …" at bounding box center [477, 205] width 897 height 411
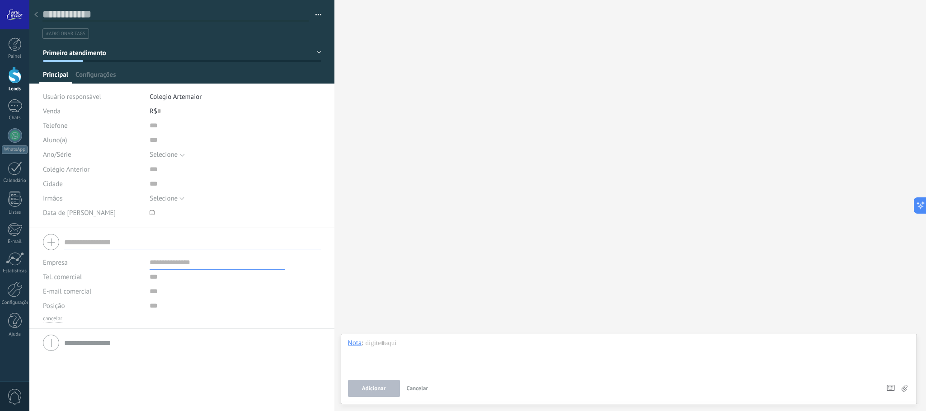
click at [97, 19] on input "text" at bounding box center [175, 15] width 266 height 14
click at [49, 240] on div at bounding box center [182, 242] width 278 height 23
click at [53, 248] on div at bounding box center [182, 242] width 278 height 23
click at [53, 240] on div at bounding box center [182, 242] width 278 height 23
click at [95, 240] on input "text" at bounding box center [192, 242] width 257 height 14
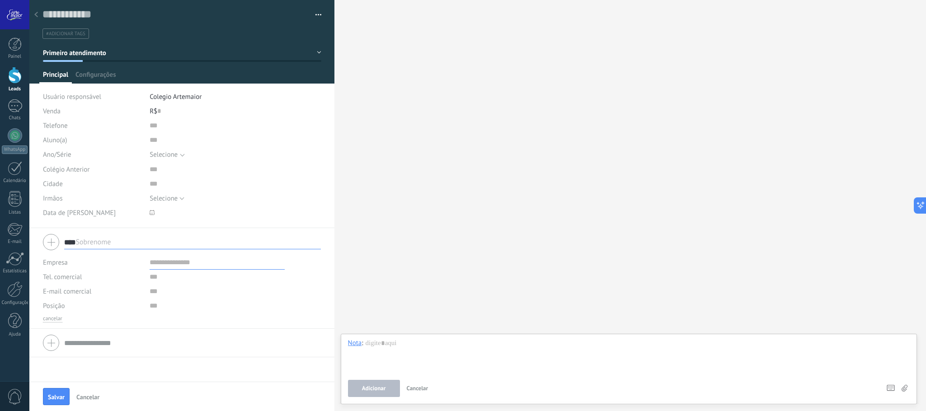
type input "*****"
click at [121, 244] on input "*****" at bounding box center [192, 242] width 257 height 14
drag, startPoint x: 126, startPoint y: 245, endPoint x: 57, endPoint y: 247, distance: 69.2
click at [57, 247] on div "***** teste Sobrenome" at bounding box center [182, 242] width 278 height 23
click at [316, 16] on span "button" at bounding box center [319, 16] width 6 height 2
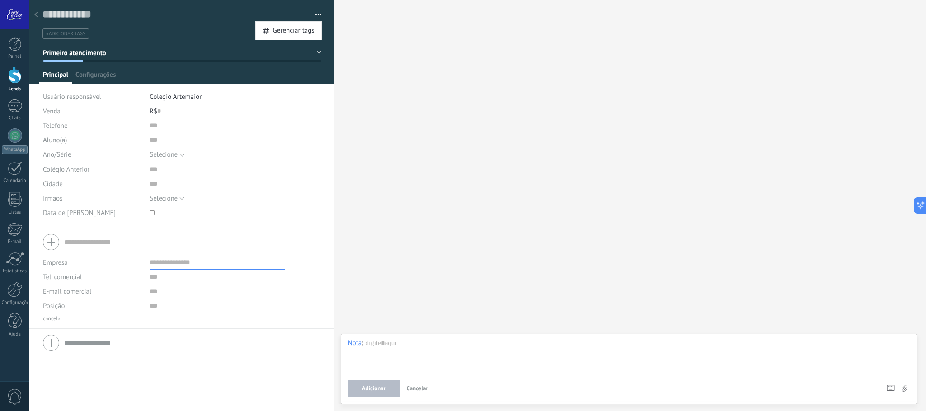
click at [168, 42] on div at bounding box center [182, 42] width 306 height 84
click at [16, 45] on div at bounding box center [15, 45] width 14 height 14
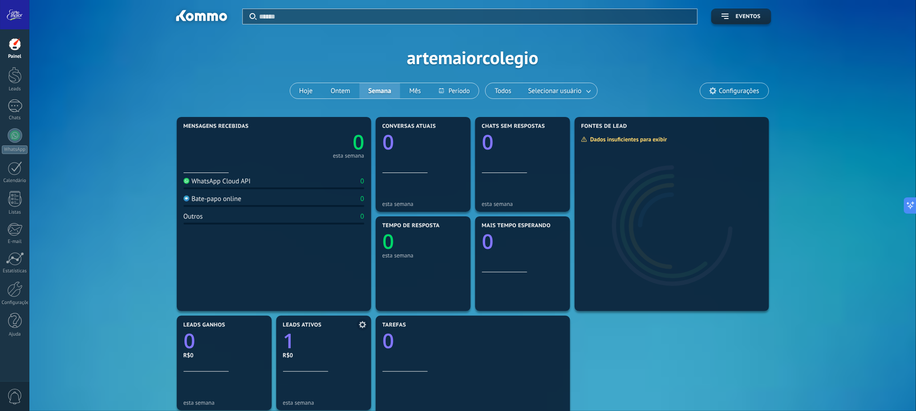
click at [288, 342] on text "1" at bounding box center [289, 342] width 12 height 28
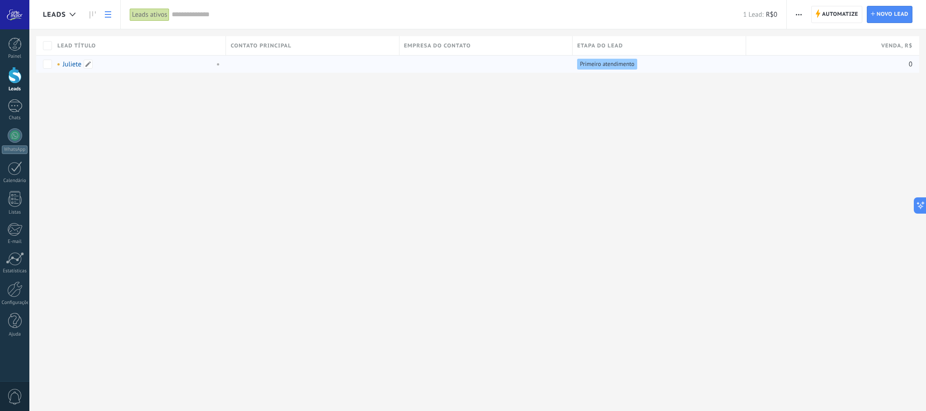
click at [80, 61] on link "Juliete" at bounding box center [72, 64] width 19 height 9
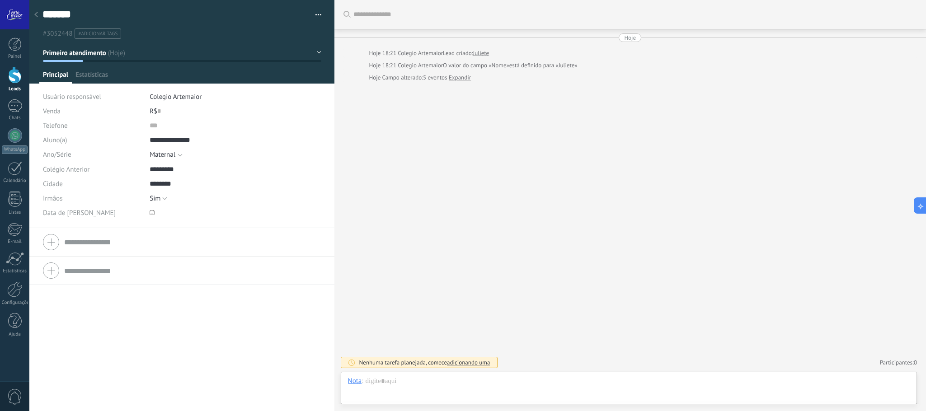
type textarea "*******"
click at [105, 244] on input "text" at bounding box center [192, 243] width 257 height 14
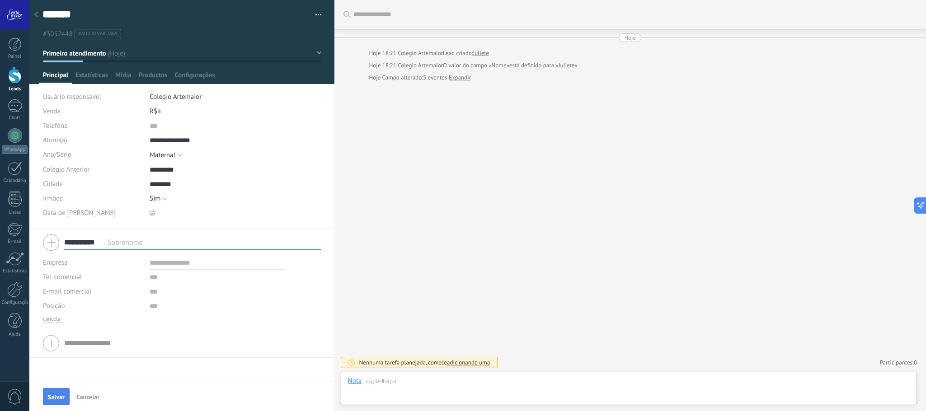
type input "**********"
click at [56, 395] on span "Salvar" at bounding box center [56, 397] width 17 height 6
click at [52, 243] on div "**********" at bounding box center [83, 242] width 81 height 23
click at [115, 243] on icon at bounding box center [117, 242] width 6 height 1
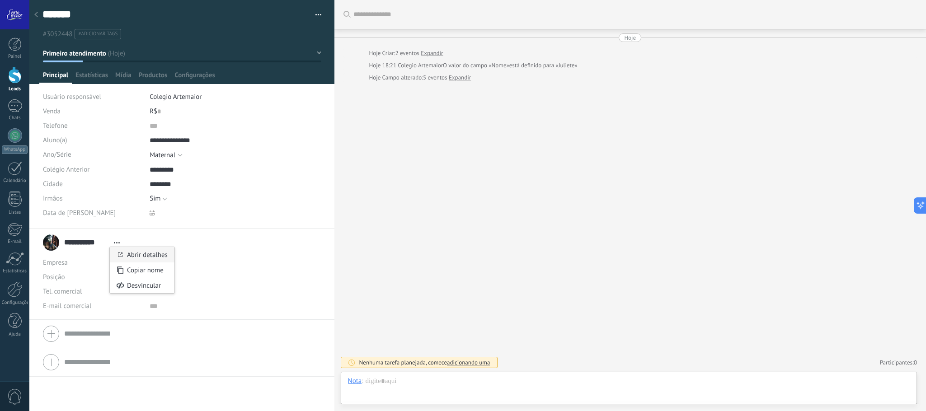
click at [150, 255] on link "Abrir detalhes" at bounding box center [147, 255] width 41 height 9
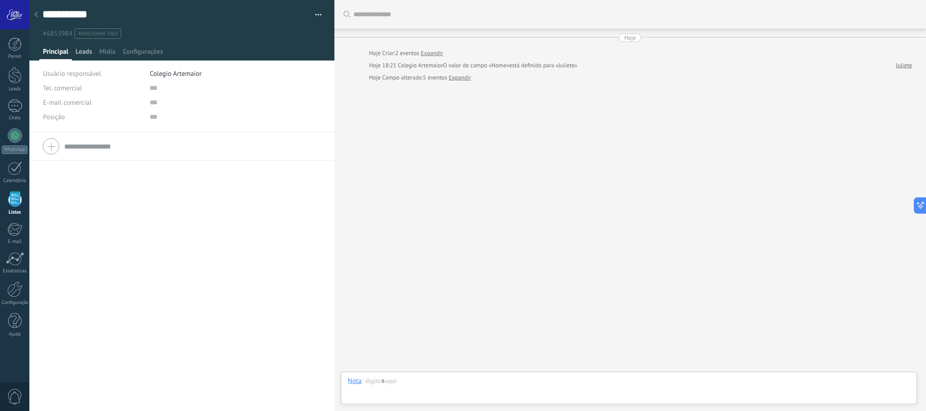
click at [85, 52] on span "Leads" at bounding box center [83, 53] width 17 height 13
click at [101, 52] on span "Mídia" at bounding box center [107, 53] width 16 height 13
click at [139, 51] on span "Configurações" at bounding box center [143, 53] width 40 height 13
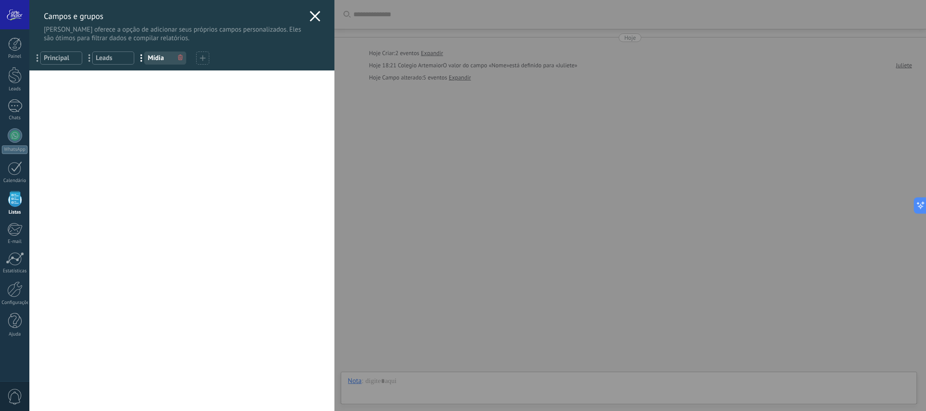
click at [53, 56] on span "Principal" at bounding box center [61, 58] width 35 height 9
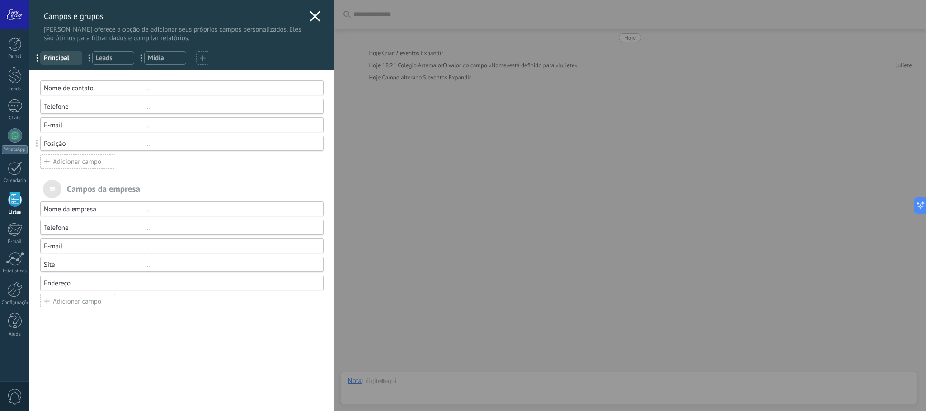
click at [36, 145] on span at bounding box center [37, 144] width 2 height 8
click at [108, 61] on span "Leads" at bounding box center [113, 58] width 35 height 9
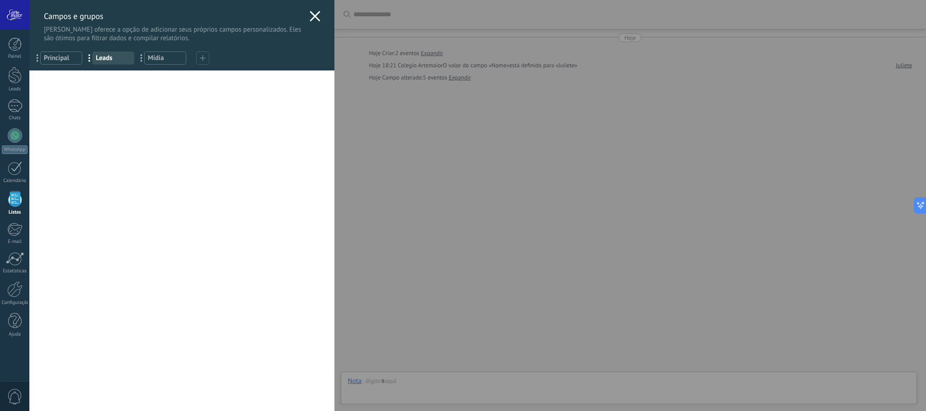
click at [90, 59] on span "..." at bounding box center [92, 57] width 19 height 15
click at [66, 58] on span "Principal" at bounding box center [61, 58] width 35 height 9
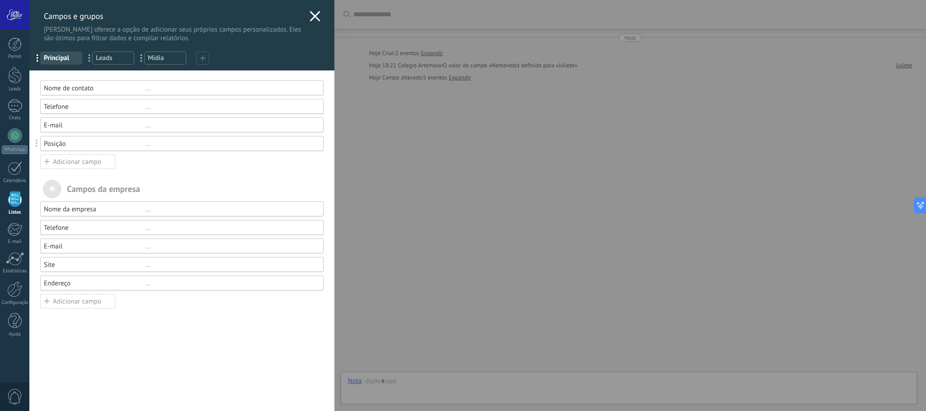
click at [160, 56] on span "Mídia" at bounding box center [165, 58] width 35 height 9
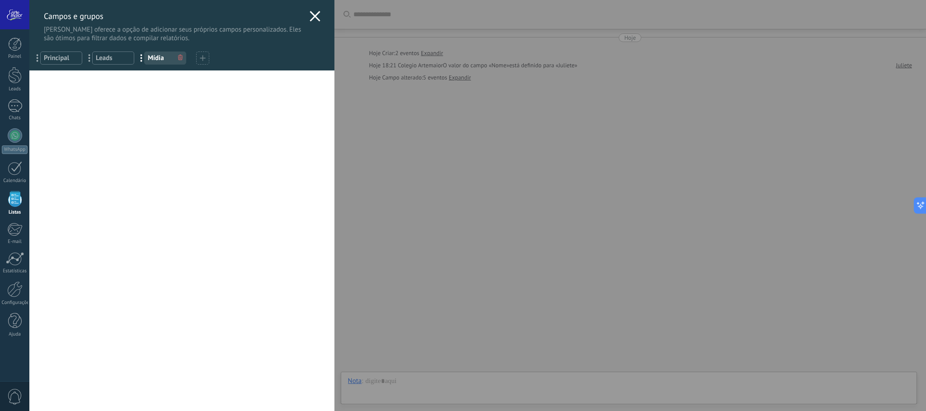
click at [112, 60] on span "Leads" at bounding box center [113, 58] width 35 height 9
click at [174, 59] on span "Mídia" at bounding box center [165, 58] width 35 height 9
click at [129, 57] on span "Leads" at bounding box center [113, 58] width 35 height 9
click at [201, 57] on icon at bounding box center [203, 58] width 6 height 6
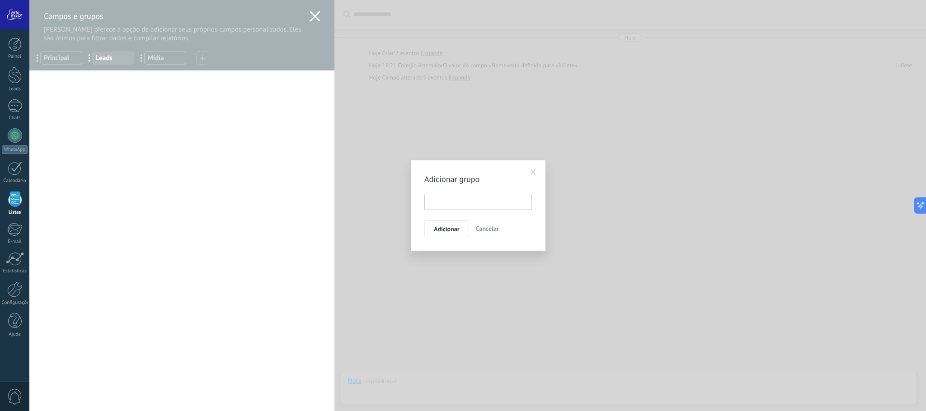
click at [468, 202] on input "text" at bounding box center [478, 202] width 108 height 16
type input "**********"
click at [445, 230] on span "Adicionar" at bounding box center [447, 229] width 26 height 6
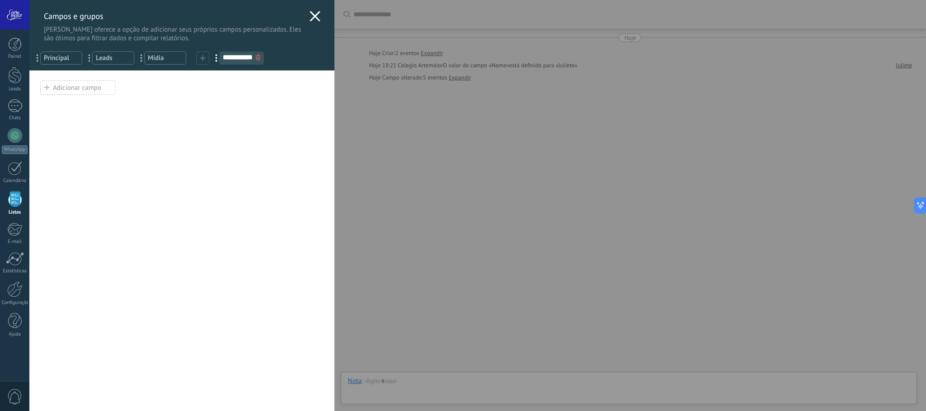
click at [90, 94] on div "Adicionar campo" at bounding box center [77, 87] width 75 height 14
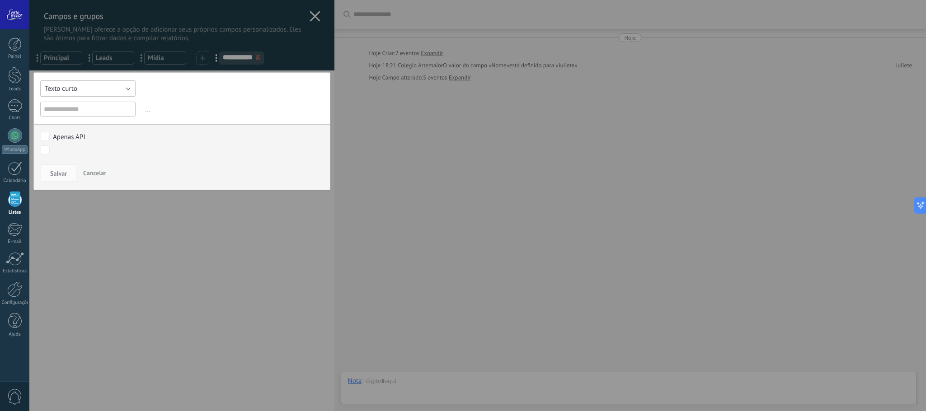
click at [87, 90] on button "Texto curto" at bounding box center [87, 88] width 95 height 16
click at [76, 118] on span "CPF" at bounding box center [84, 122] width 98 height 9
type input "***"
click at [57, 170] on span "Salvar" at bounding box center [58, 173] width 17 height 6
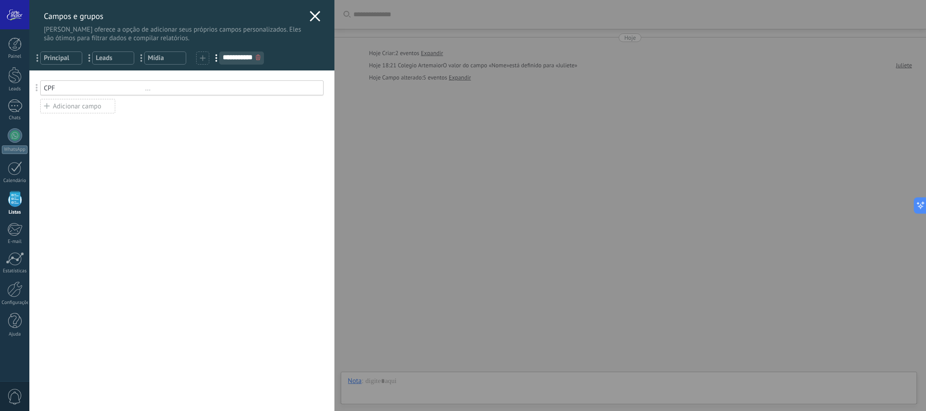
click at [139, 164] on div "Você atingiu o limite de campos personalizados no plano Período de teste. Nome …" at bounding box center [181, 241] width 305 height 341
click at [315, 12] on use at bounding box center [315, 16] width 10 height 10
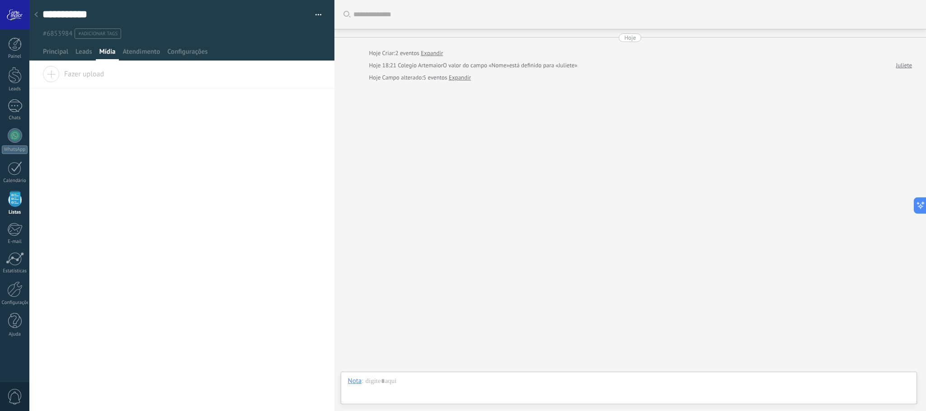
click at [35, 14] on use at bounding box center [36, 14] width 4 height 5
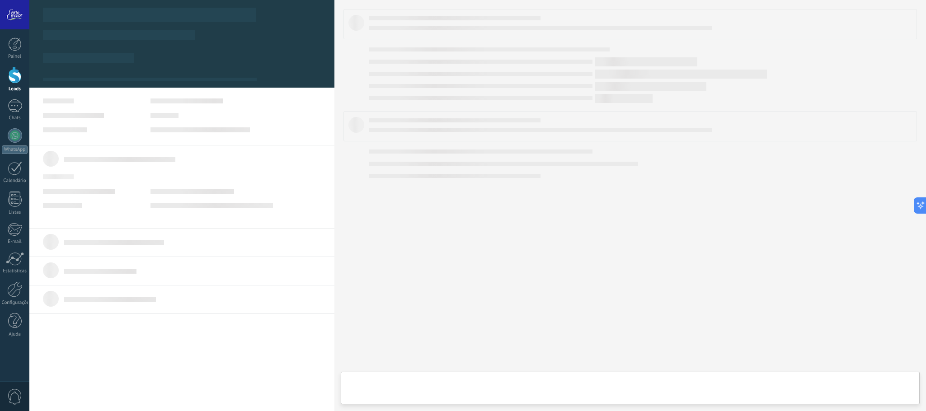
type textarea "*******"
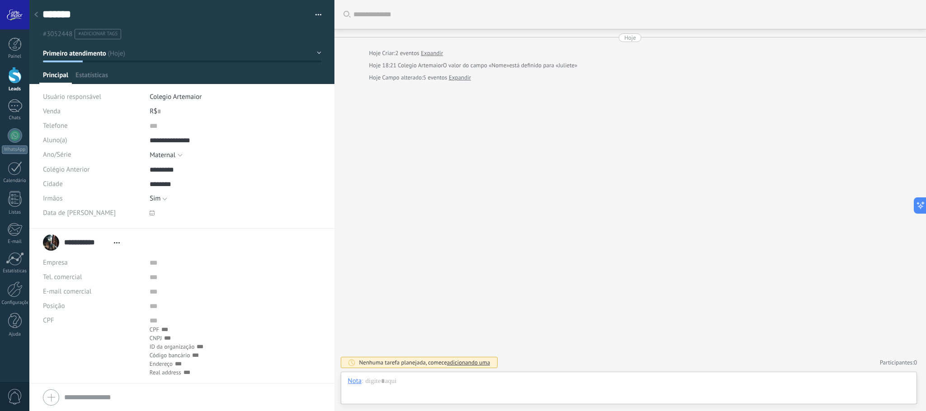
scroll to position [14, 0]
click at [15, 47] on div at bounding box center [15, 45] width 14 height 14
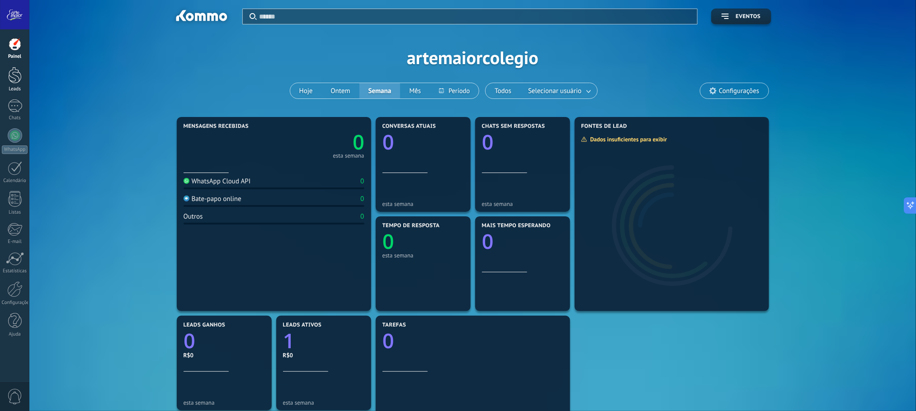
click at [14, 81] on div at bounding box center [15, 75] width 14 height 17
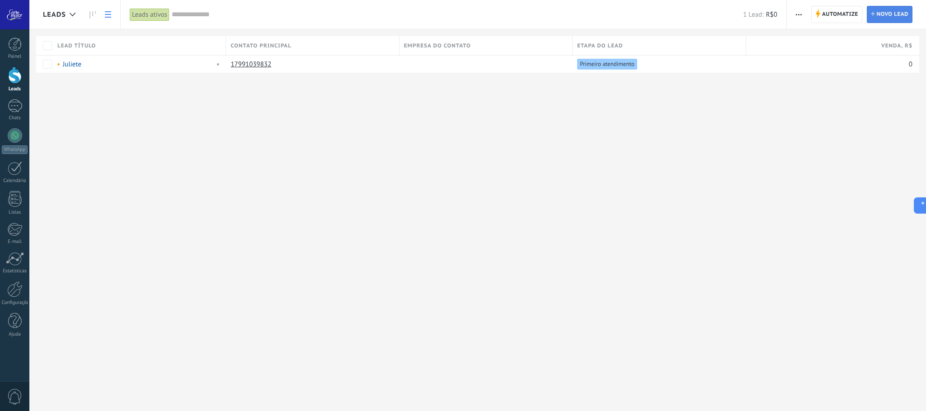
click at [890, 15] on span "Novo lead" at bounding box center [893, 14] width 32 height 16
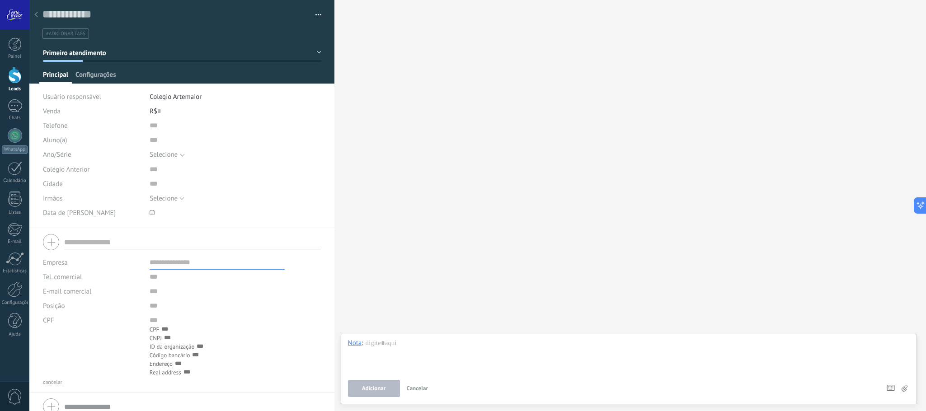
click at [92, 75] on span "Configurações" at bounding box center [95, 77] width 40 height 13
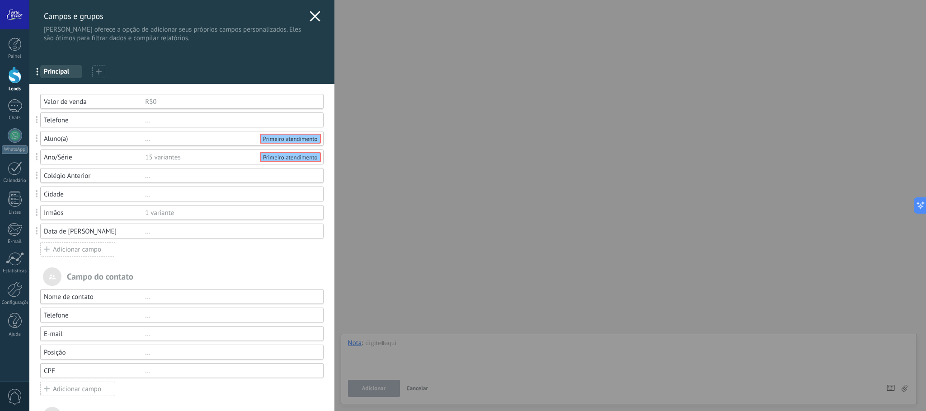
click at [310, 15] on icon at bounding box center [315, 16] width 11 height 11
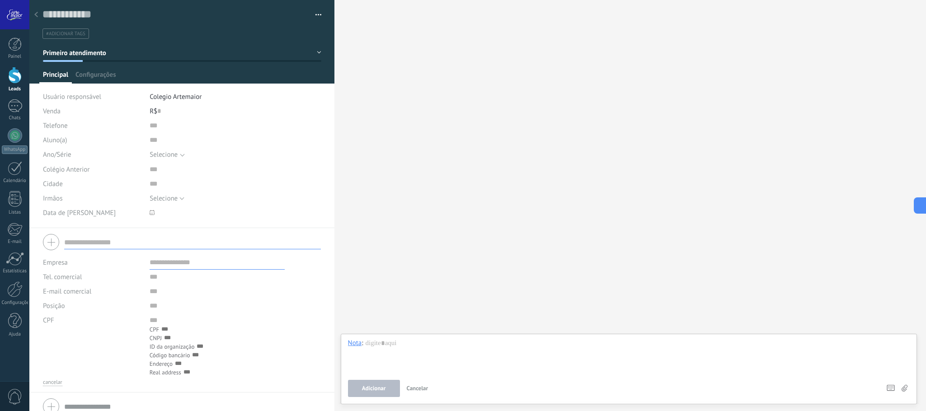
click at [312, 50] on button "Primeiro atendimento" at bounding box center [182, 53] width 278 height 16
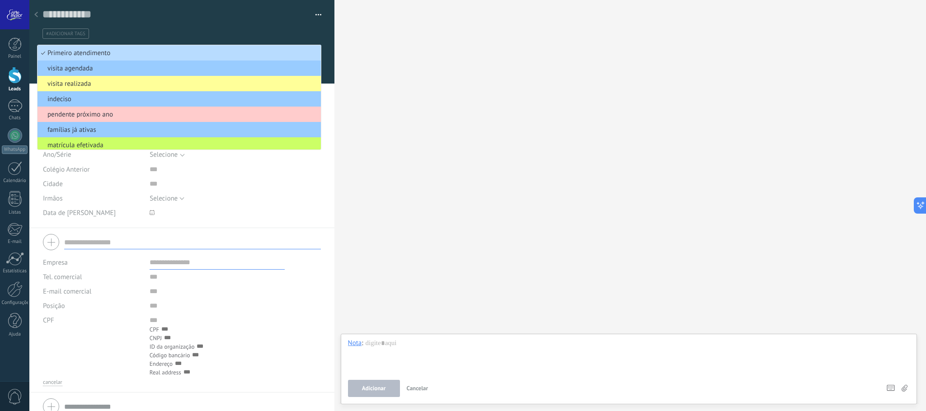
click at [312, 50] on span "Primeiro atendimento" at bounding box center [178, 53] width 281 height 9
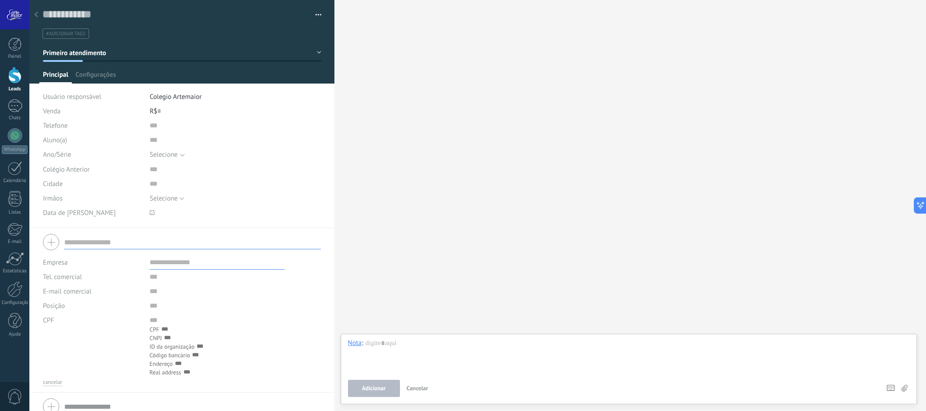
click at [319, 11] on button "button" at bounding box center [315, 15] width 13 height 14
click at [472, 182] on div "Buscar Carregar mais Participantes: 0 Adicionar membro Bots: 0" at bounding box center [631, 205] width 592 height 411
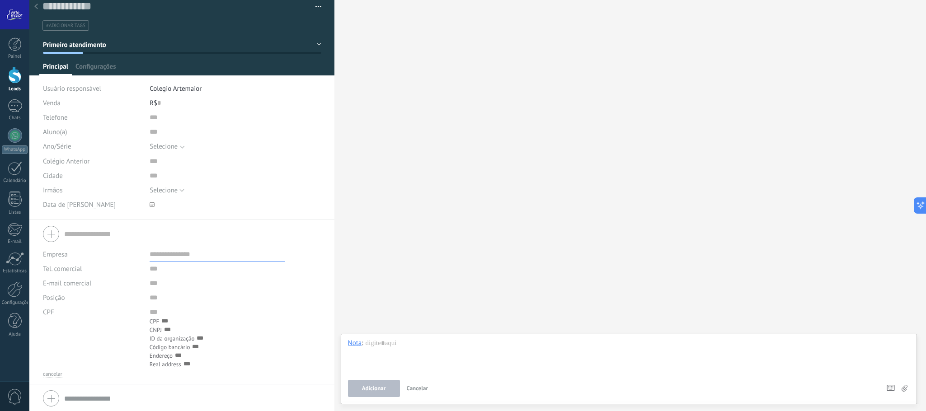
scroll to position [11, 0]
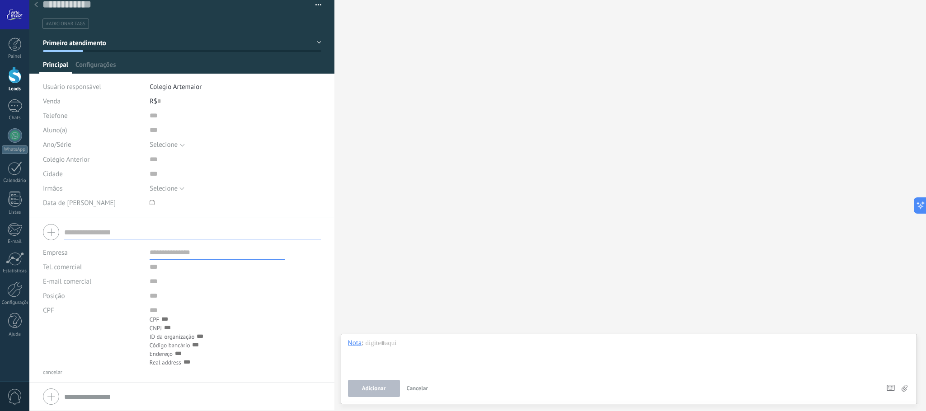
click at [160, 327] on span "CNPJ" at bounding box center [156, 328] width 12 height 9
click at [53, 372] on button "cancelar" at bounding box center [52, 372] width 19 height 7
